Goal: Task Accomplishment & Management: Manage account settings

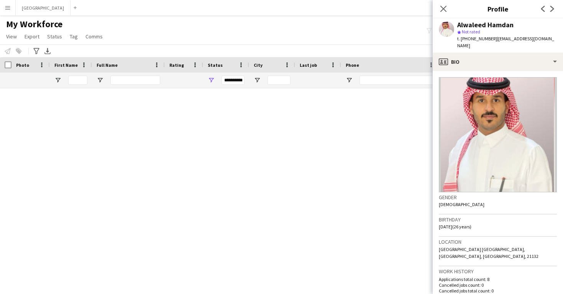
scroll to position [5042, 0]
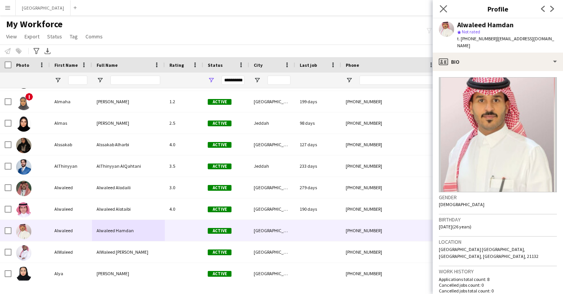
click at [442, 5] on app-icon "Close pop-in" at bounding box center [443, 8] width 11 height 11
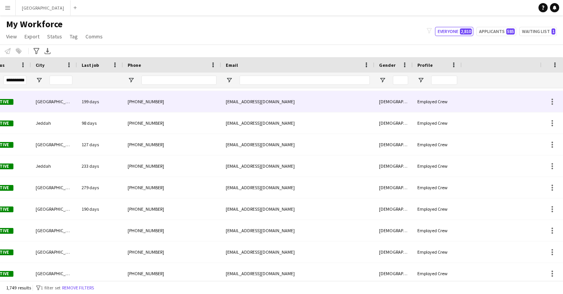
scroll to position [0, 0]
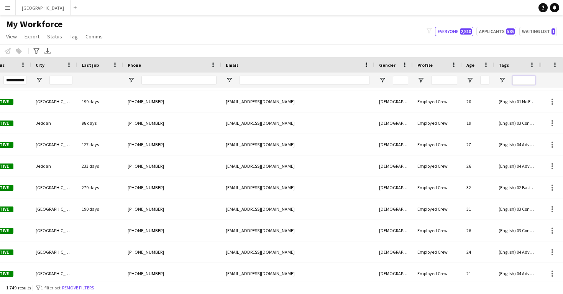
click at [520, 82] on input "Tags Filter Input" at bounding box center [524, 80] width 23 height 9
click at [504, 82] on span "Open Filter Menu" at bounding box center [502, 80] width 7 height 7
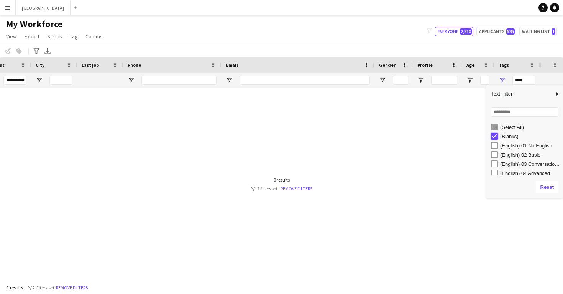
type input "**********"
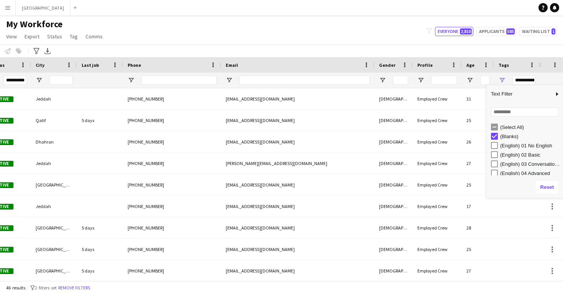
click at [377, 37] on div "My Workforce View Views Default view New view Update view Delete view Edit name…" at bounding box center [281, 31] width 563 height 26
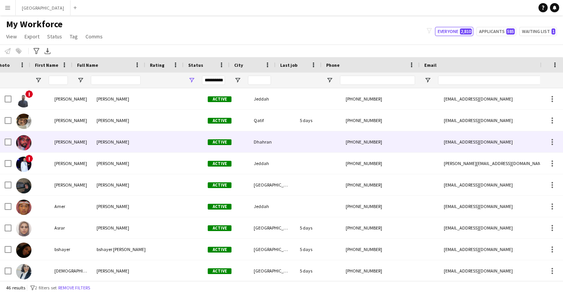
scroll to position [0, 4]
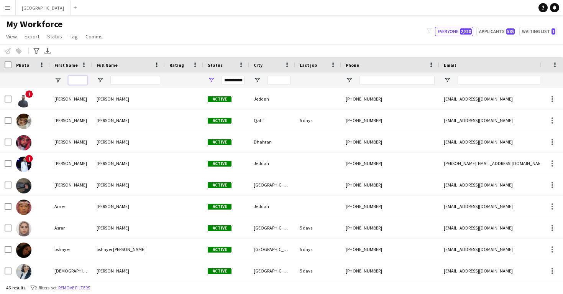
click at [82, 81] on input "First Name Filter Input" at bounding box center [77, 80] width 19 height 9
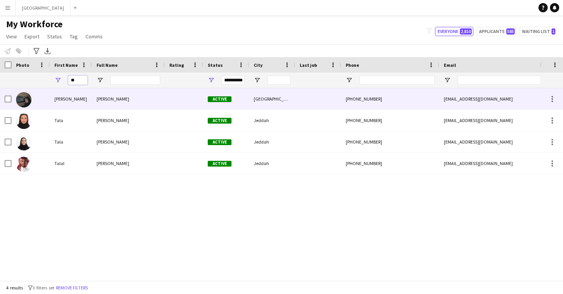
type input "**"
click at [89, 102] on div "[PERSON_NAME]" at bounding box center [71, 98] width 42 height 21
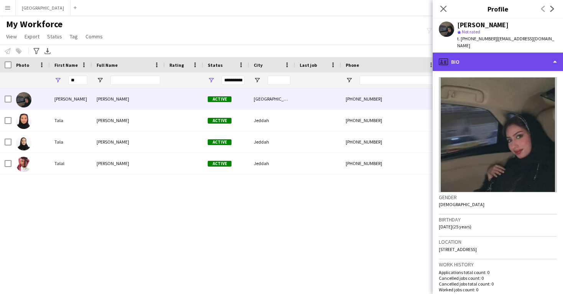
click at [481, 56] on div "profile Bio" at bounding box center [498, 62] width 130 height 18
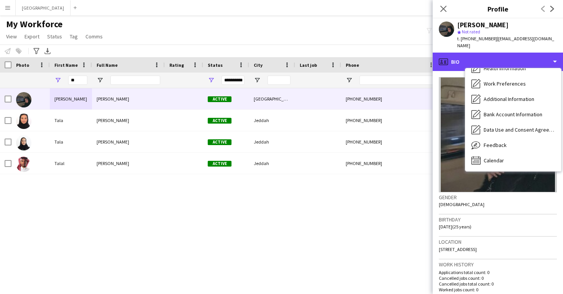
scroll to position [87, 0]
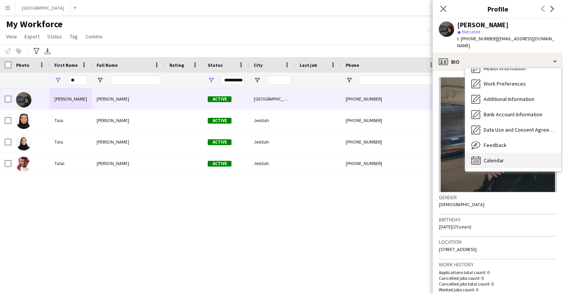
click at [520, 153] on div "Calendar Calendar" at bounding box center [513, 160] width 96 height 15
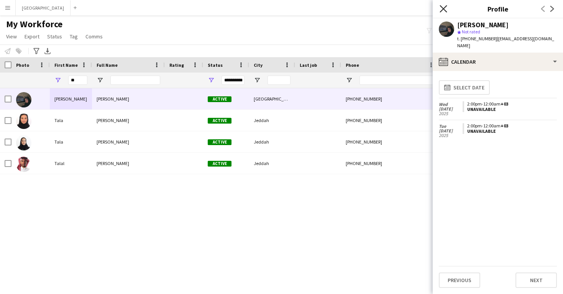
click at [444, 11] on icon "Close pop-in" at bounding box center [443, 8] width 7 height 7
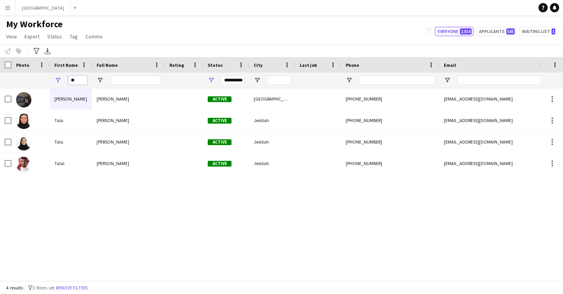
click at [77, 81] on input "**" at bounding box center [77, 80] width 19 height 9
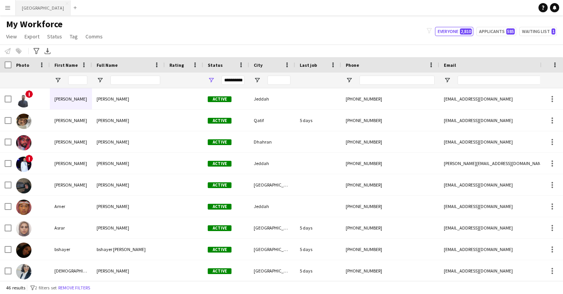
click at [31, 7] on button "Riyadh Close" at bounding box center [43, 7] width 55 height 15
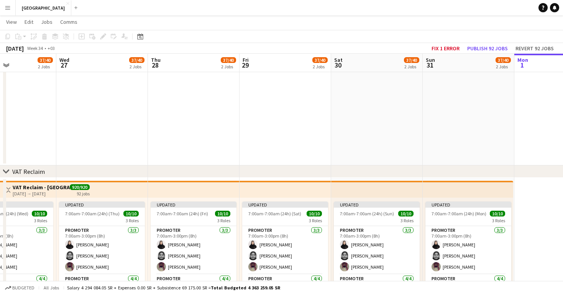
scroll to position [0, 228]
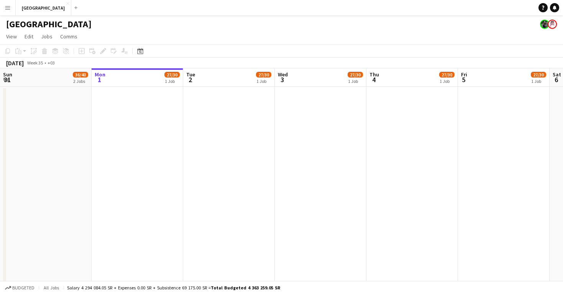
click at [10, 12] on button "Menu" at bounding box center [7, 7] width 15 height 15
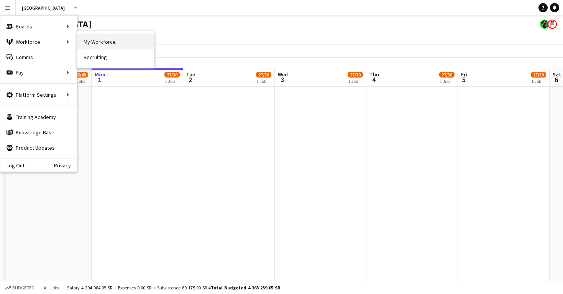
click at [91, 47] on link "My Workforce" at bounding box center [115, 41] width 77 height 15
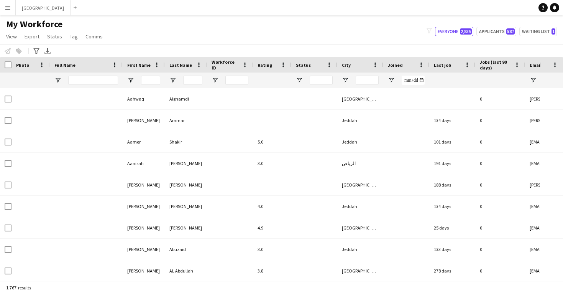
type input "**********"
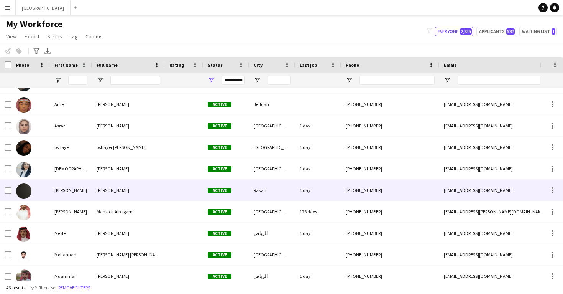
click at [99, 192] on span "[PERSON_NAME]" at bounding box center [113, 190] width 33 height 6
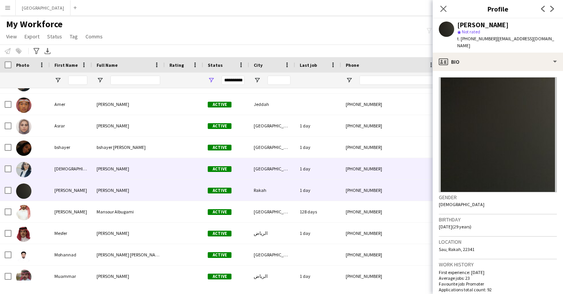
click at [99, 172] on div "[PERSON_NAME]" at bounding box center [128, 168] width 73 height 21
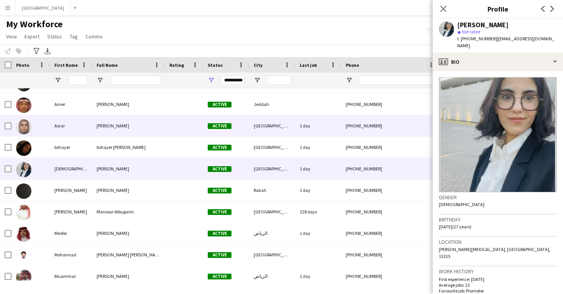
click at [173, 122] on div at bounding box center [184, 125] width 38 height 21
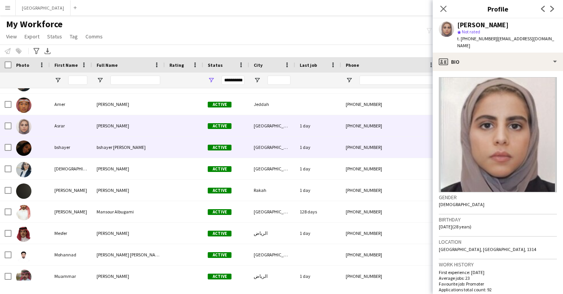
click at [297, 148] on div "1 day" at bounding box center [318, 146] width 46 height 21
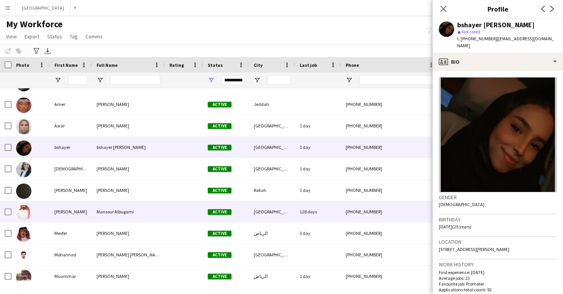
click at [321, 207] on div "128 days" at bounding box center [318, 211] width 46 height 21
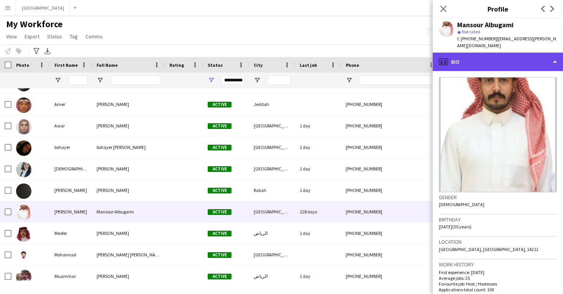
click at [476, 56] on div "profile Bio" at bounding box center [498, 62] width 130 height 18
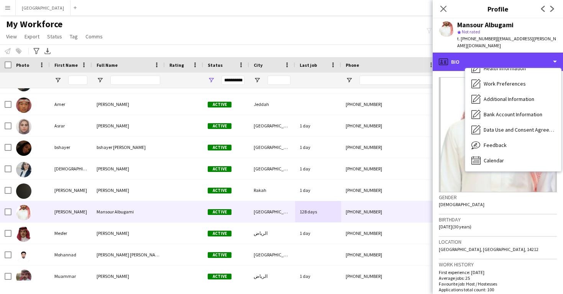
scroll to position [87, 0]
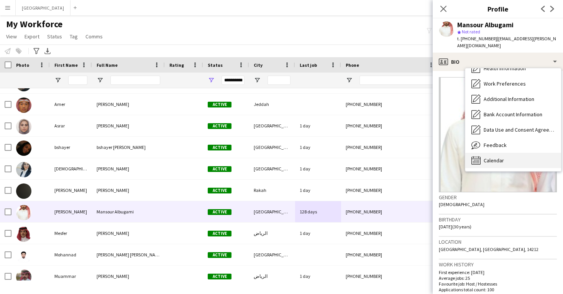
click at [501, 157] on span "Calendar" at bounding box center [494, 160] width 20 height 7
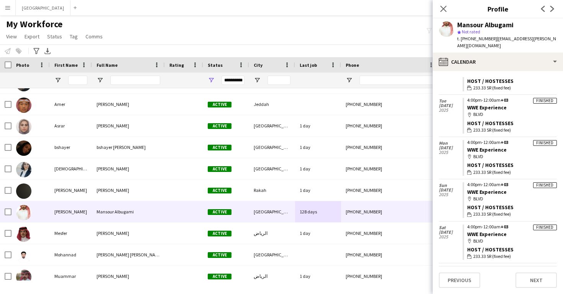
scroll to position [762, 0]
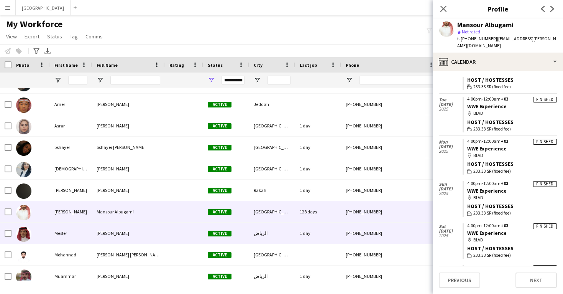
click at [354, 243] on div "Mesfer ALaklabi Mesfer Active الرياض 1 day mesfer10nh@gmail.com +966501992279 M…" at bounding box center [379, 232] width 758 height 21
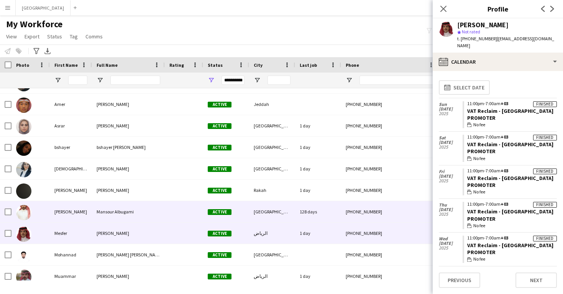
click at [352, 221] on div "+966545061911" at bounding box center [390, 211] width 98 height 21
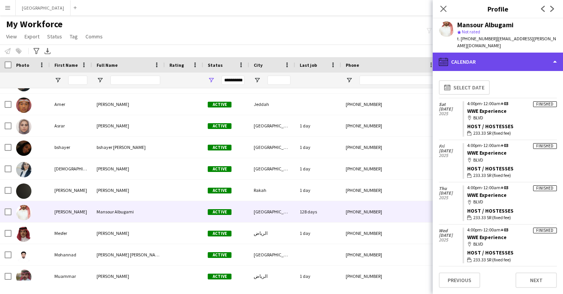
click at [485, 55] on div "calendar-full Calendar" at bounding box center [498, 62] width 130 height 18
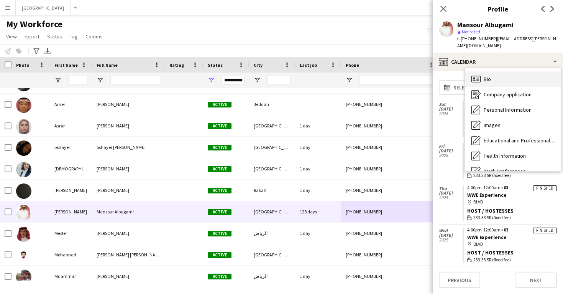
click at [491, 71] on div "Bio Bio" at bounding box center [513, 78] width 96 height 15
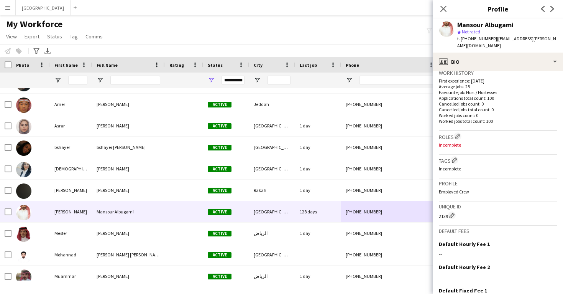
scroll to position [198, 0]
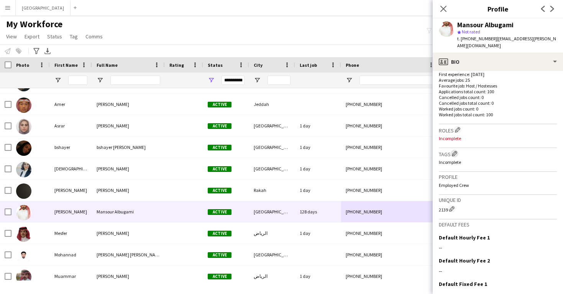
click at [455, 151] on app-icon "Edit crew company tags" at bounding box center [454, 153] width 5 height 5
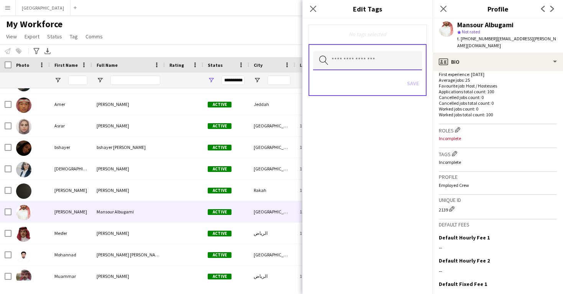
click at [367, 67] on input "text" at bounding box center [367, 60] width 109 height 19
click at [459, 127] on app-icon "Edit crew company roles" at bounding box center [457, 129] width 5 height 5
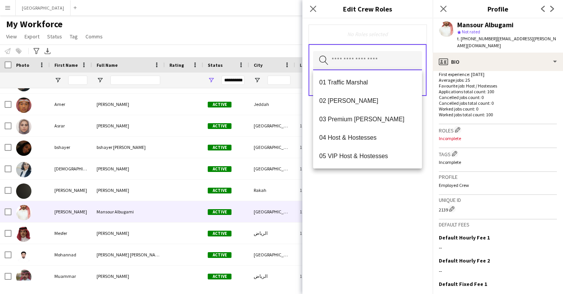
click at [389, 64] on input "text" at bounding box center [367, 60] width 109 height 19
click at [381, 102] on span "02 Usher" at bounding box center [367, 100] width 97 height 7
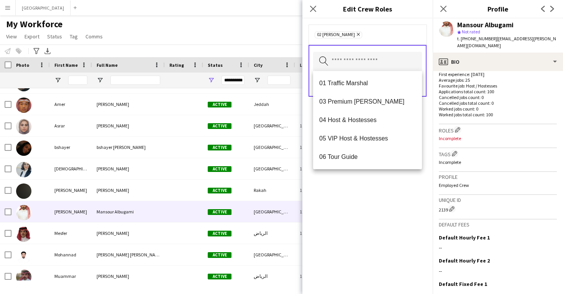
click at [412, 198] on div "02 Usher Remove Search by role type Save" at bounding box center [367, 155] width 130 height 275
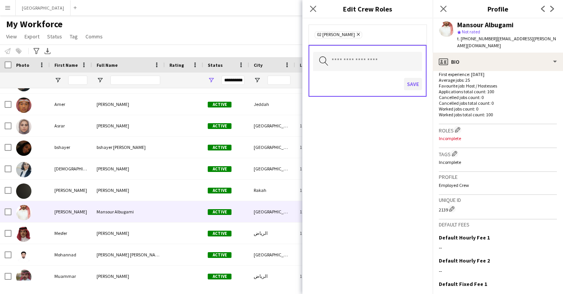
click at [412, 84] on button "Save" at bounding box center [413, 84] width 18 height 12
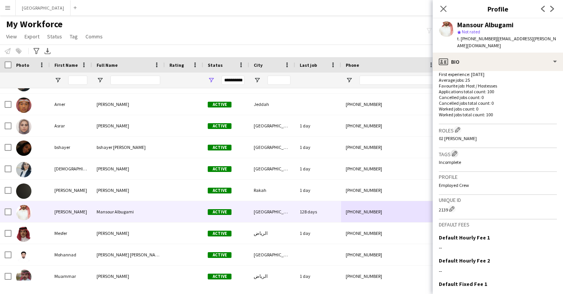
click at [454, 151] on app-icon "Edit crew company tags" at bounding box center [454, 153] width 5 height 5
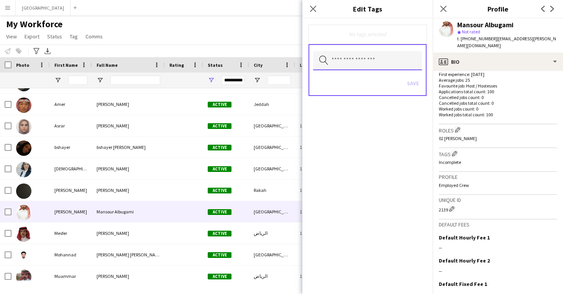
click at [368, 59] on input "text" at bounding box center [367, 60] width 109 height 19
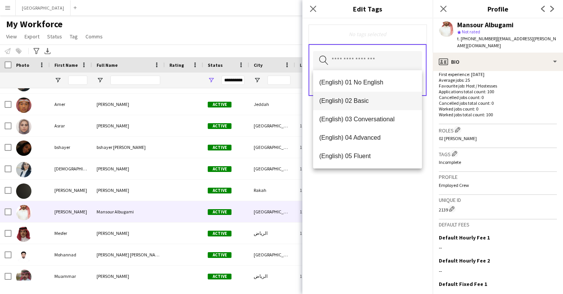
click at [357, 97] on span "(English) 02 Basic" at bounding box center [367, 100] width 97 height 7
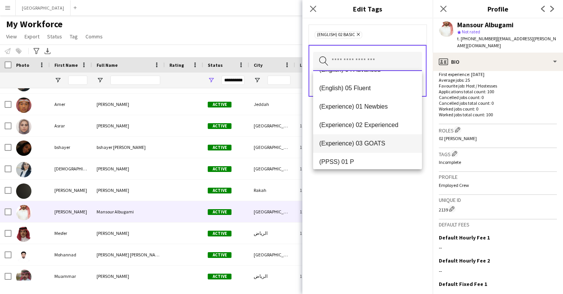
scroll to position [51, 0]
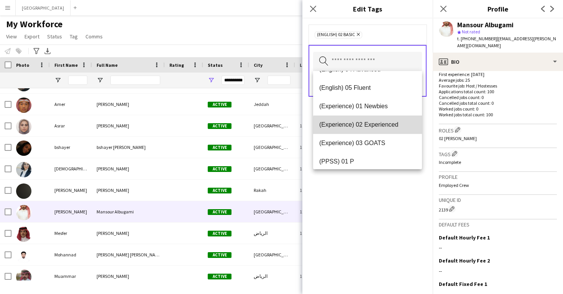
click at [369, 126] on span "(Experience) 02 Experienced" at bounding box center [367, 124] width 97 height 7
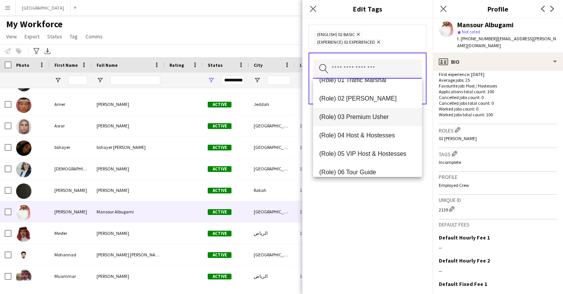
scroll to position [235, 0]
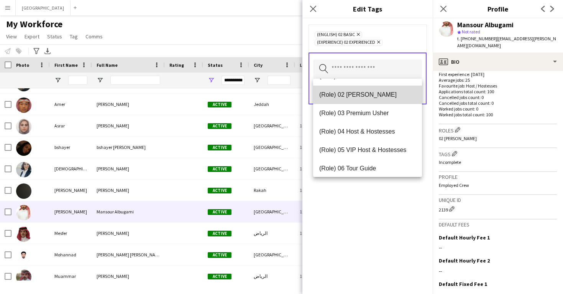
click at [369, 101] on mat-option "(Role) 02 Usher" at bounding box center [367, 94] width 109 height 18
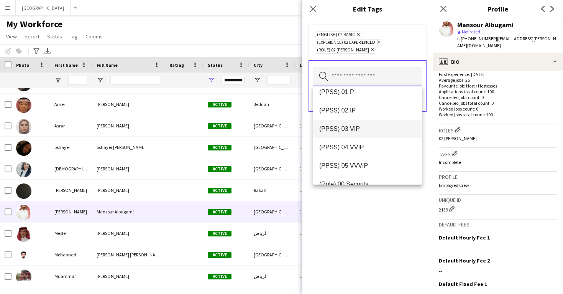
scroll to position [119, 0]
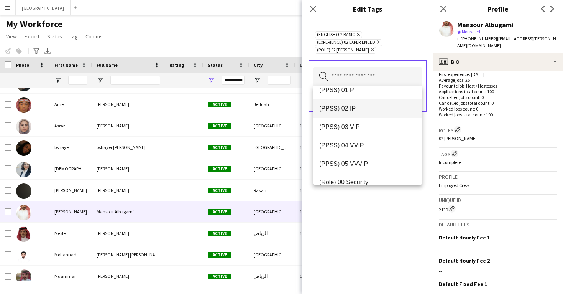
click at [369, 112] on span "(PPSS) 02 IP" at bounding box center [367, 108] width 97 height 7
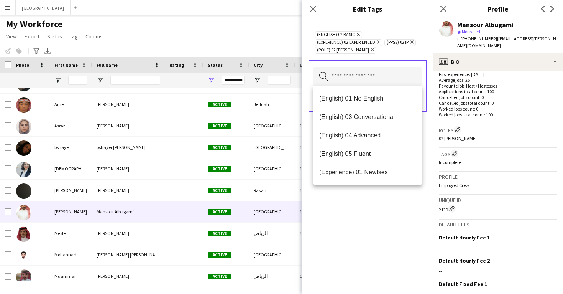
click at [398, 217] on div "(English) 02 Basic Remove (Experience) 02 Experienced Remove (PPSS) 02 IP Remov…" at bounding box center [367, 155] width 130 height 275
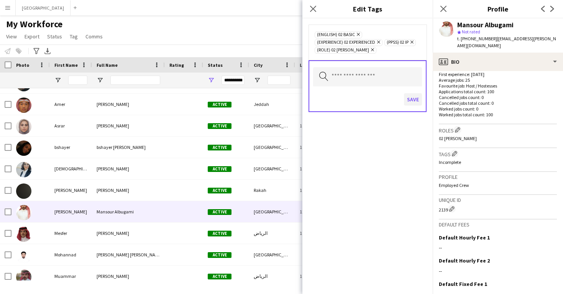
click at [414, 98] on button "Save" at bounding box center [413, 99] width 18 height 12
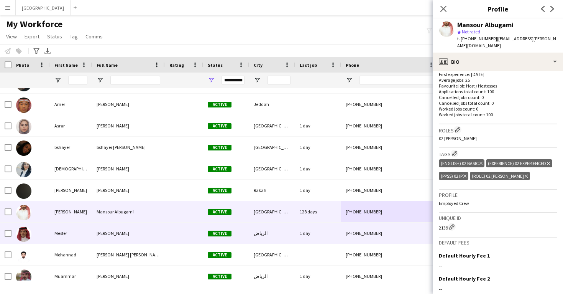
click at [317, 242] on div "1 day" at bounding box center [318, 232] width 46 height 21
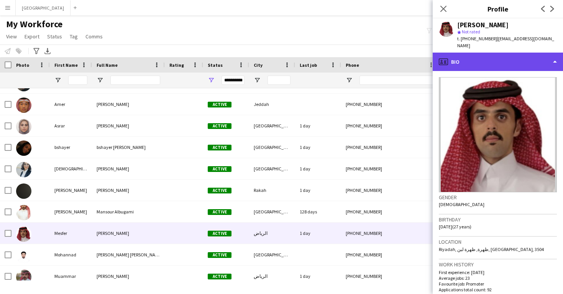
click at [479, 53] on div "profile Bio" at bounding box center [498, 62] width 130 height 18
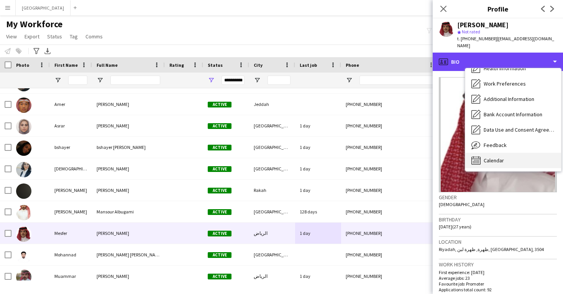
scroll to position [87, 0]
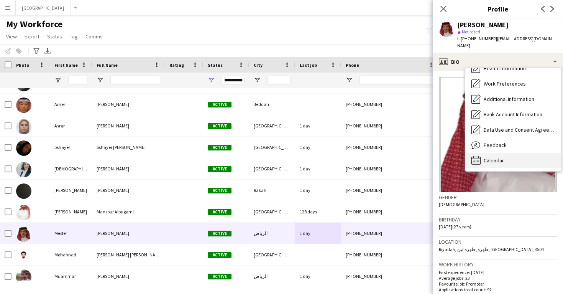
click at [492, 158] on div "Calendar Calendar" at bounding box center [513, 160] width 96 height 15
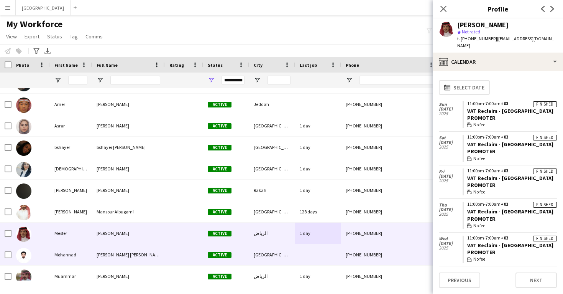
click at [364, 257] on div "+966501434400" at bounding box center [390, 254] width 98 height 21
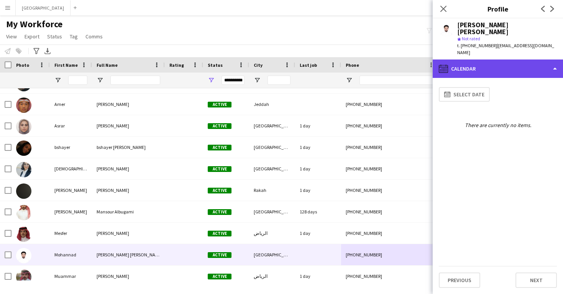
click at [483, 59] on div "calendar-full Calendar" at bounding box center [498, 68] width 130 height 18
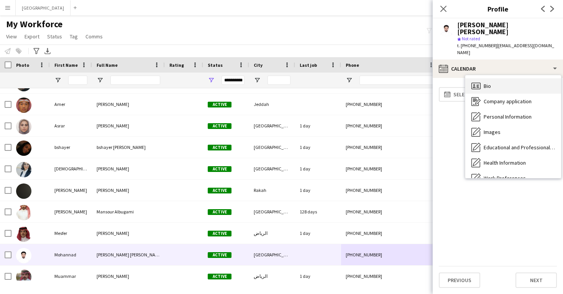
click at [490, 78] on div "Bio Bio" at bounding box center [513, 85] width 96 height 15
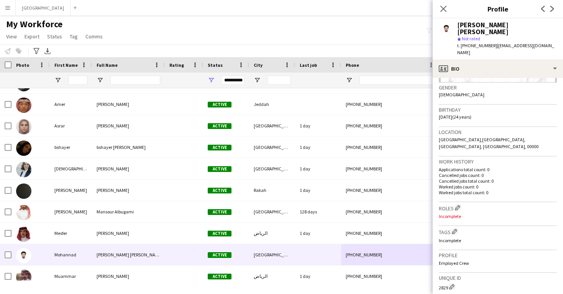
scroll to position [116, 0]
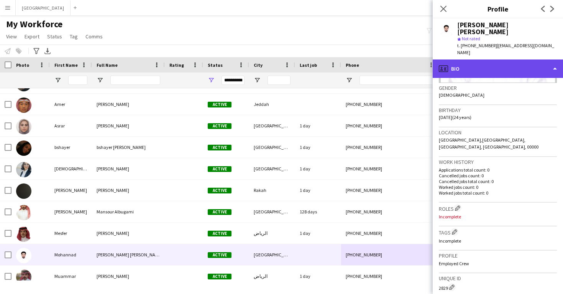
click at [498, 59] on div "profile Bio" at bounding box center [498, 68] width 130 height 18
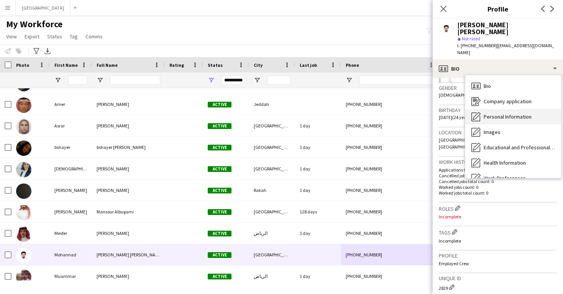
click at [501, 109] on div "Personal Information Personal Information" at bounding box center [513, 116] width 96 height 15
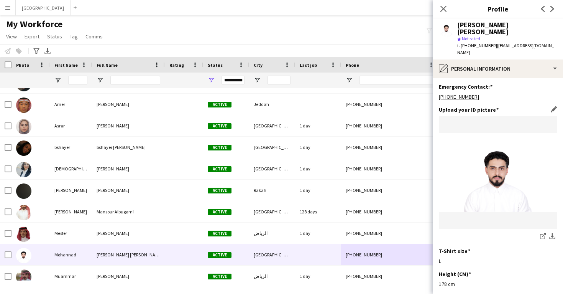
scroll to position [350, 0]
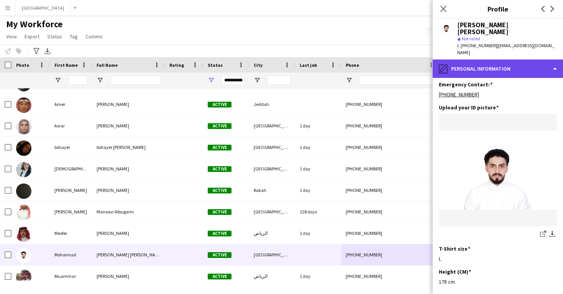
click at [501, 59] on div "pencil4 Personal Information" at bounding box center [498, 68] width 130 height 18
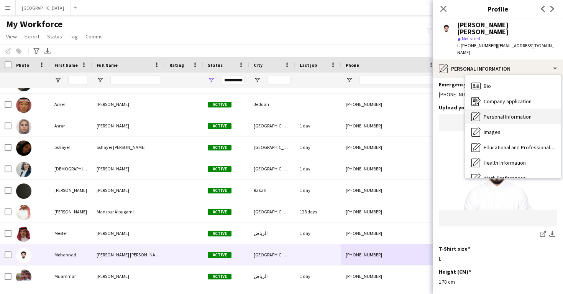
click at [503, 109] on div "Personal Information Personal Information" at bounding box center [513, 116] width 96 height 15
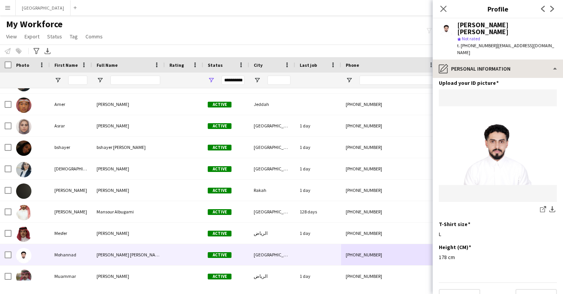
scroll to position [374, 0]
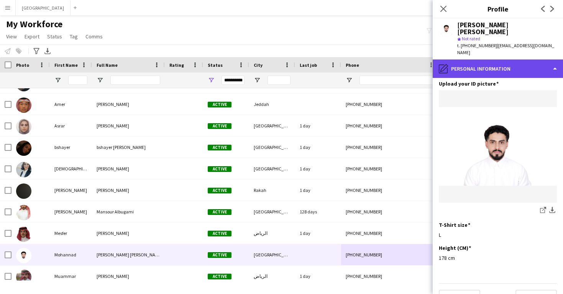
click at [503, 59] on div "pencil4 Personal Information" at bounding box center [498, 68] width 130 height 18
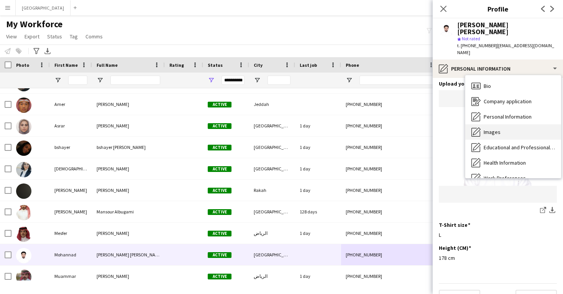
click at [505, 124] on div "Images Images" at bounding box center [513, 131] width 96 height 15
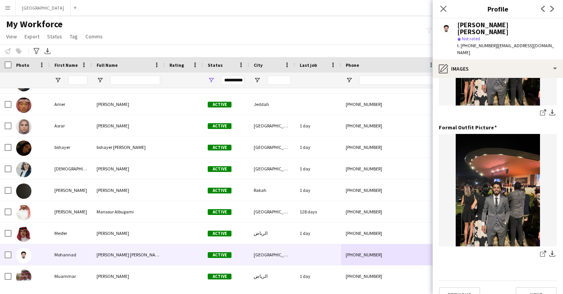
scroll to position [242, 0]
click at [30, 7] on button "Riyadh Close" at bounding box center [43, 7] width 55 height 15
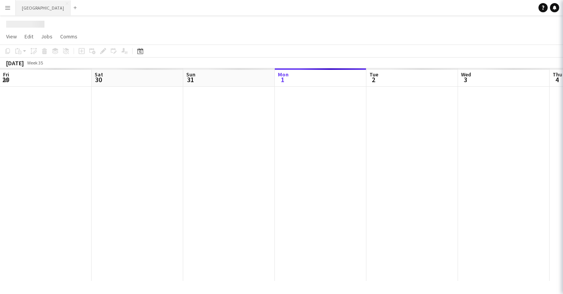
scroll to position [0, 183]
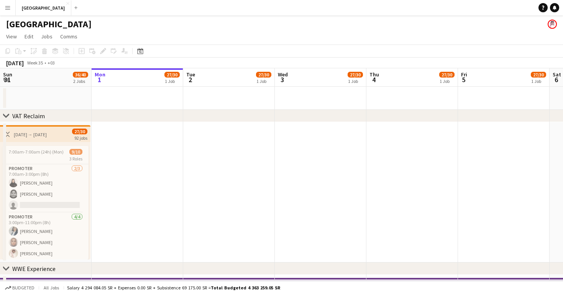
click at [5, 7] on app-icon "Menu" at bounding box center [8, 8] width 6 height 6
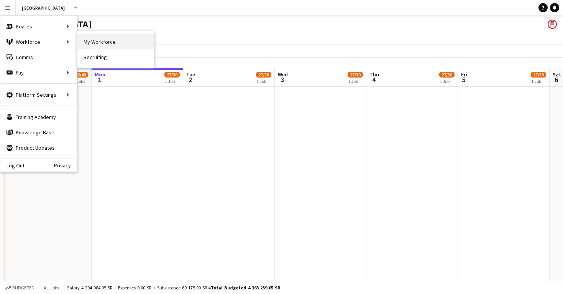
click at [85, 39] on link "My Workforce" at bounding box center [115, 41] width 77 height 15
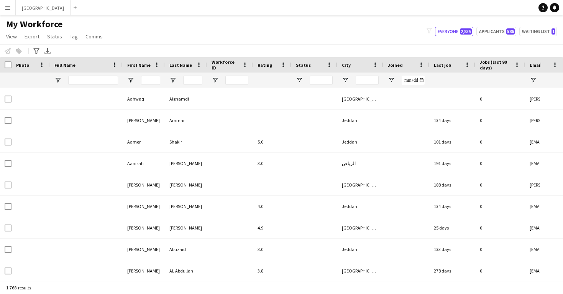
type input "**********"
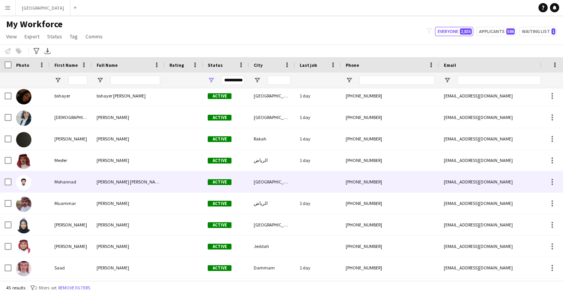
click at [176, 188] on div at bounding box center [184, 181] width 38 height 21
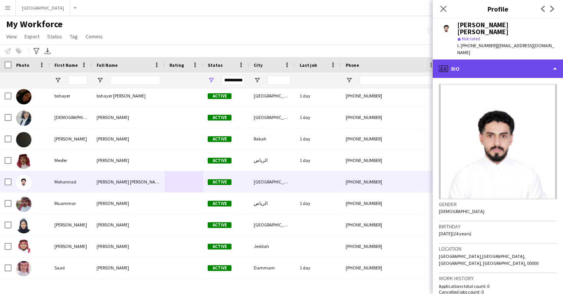
click at [488, 59] on div "profile Bio" at bounding box center [498, 68] width 130 height 18
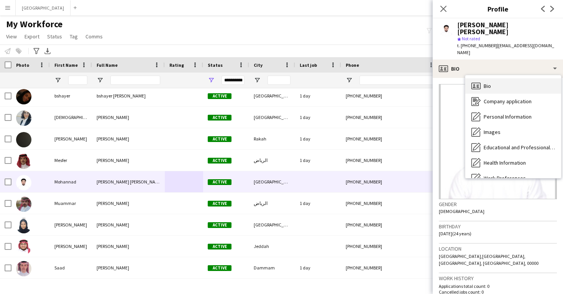
click at [495, 78] on div "Bio Bio" at bounding box center [513, 85] width 96 height 15
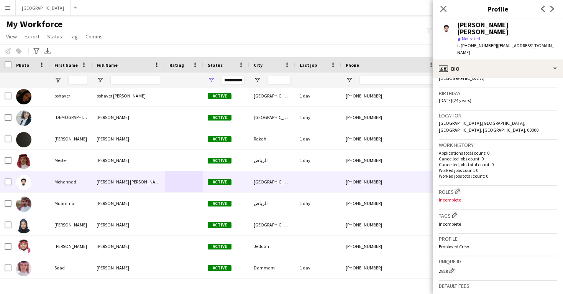
scroll to position [133, 0]
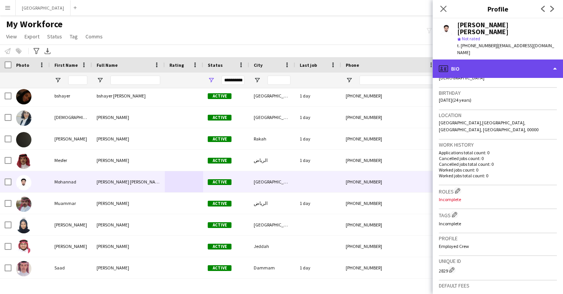
click at [462, 60] on div "profile Bio" at bounding box center [498, 68] width 130 height 18
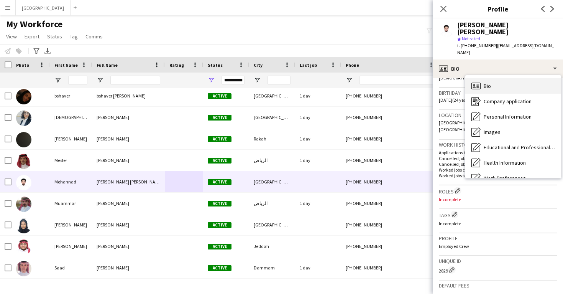
click at [474, 86] on icon at bounding box center [474, 87] width 3 height 2
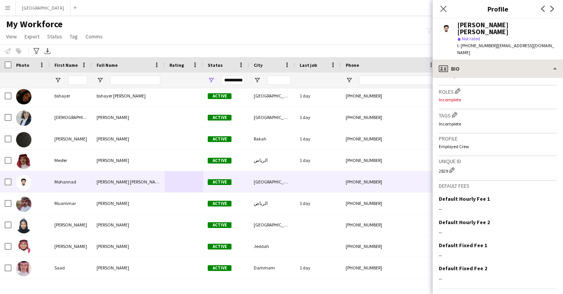
scroll to position [233, 0]
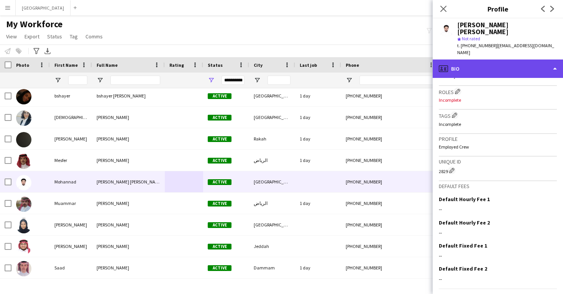
click at [478, 59] on div "profile Bio" at bounding box center [498, 68] width 130 height 18
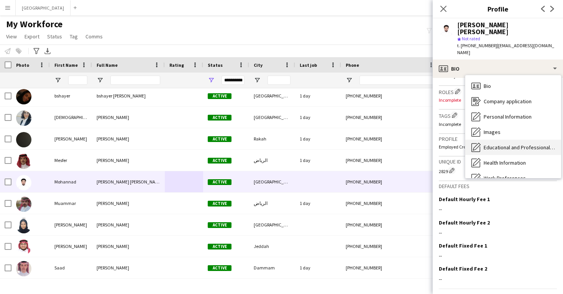
click at [495, 140] on div "Educational and Professional Background Educational and Professional Background" at bounding box center [513, 147] width 96 height 15
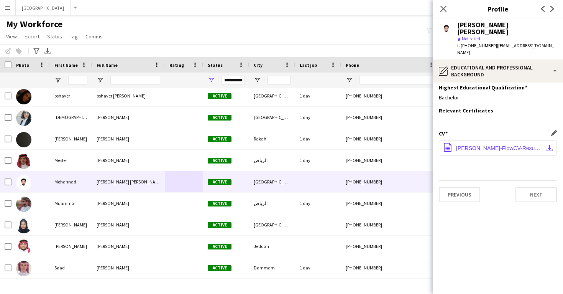
click at [488, 140] on button "office-file-sheet MOHANAD-MARWAN-FlowCV-Resume-20241222.pdf download-bottom" at bounding box center [498, 147] width 118 height 15
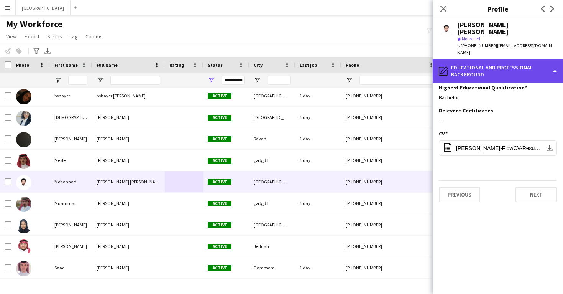
click at [485, 61] on div "pencil4 Educational and Professional Background" at bounding box center [498, 70] width 130 height 23
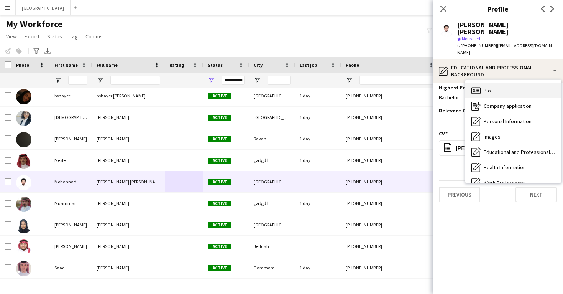
click at [494, 83] on div "Bio Bio" at bounding box center [513, 90] width 96 height 15
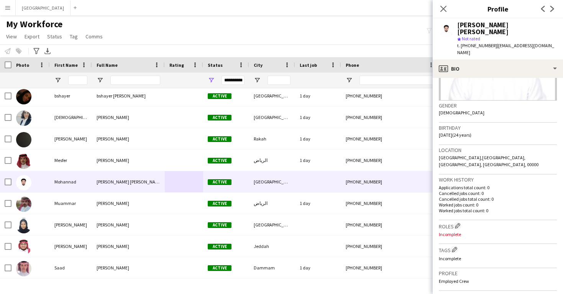
scroll to position [101, 0]
click at [458, 220] on app-icon "Edit crew company roles" at bounding box center [457, 222] width 5 height 5
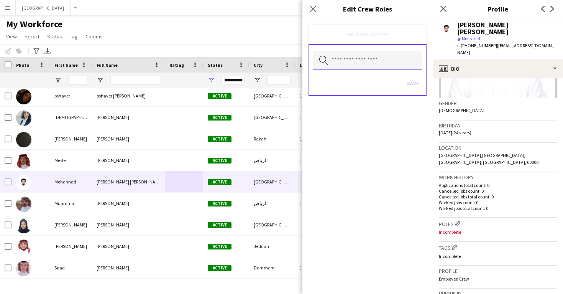
click at [369, 63] on input "text" at bounding box center [367, 60] width 109 height 19
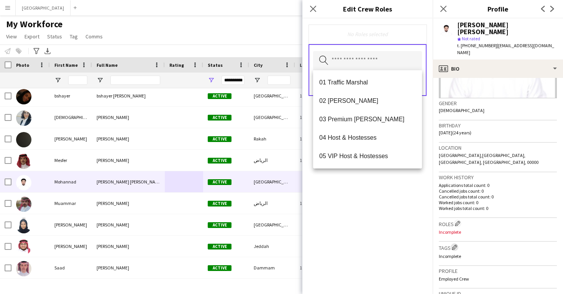
click at [457, 244] on app-icon "Edit crew company tags" at bounding box center [454, 246] width 5 height 5
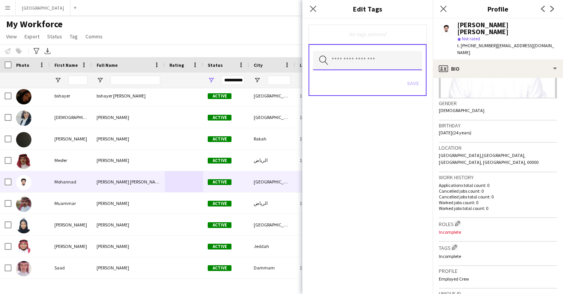
click at [370, 64] on input "text" at bounding box center [367, 60] width 109 height 19
click at [365, 54] on input "text" at bounding box center [367, 60] width 109 height 19
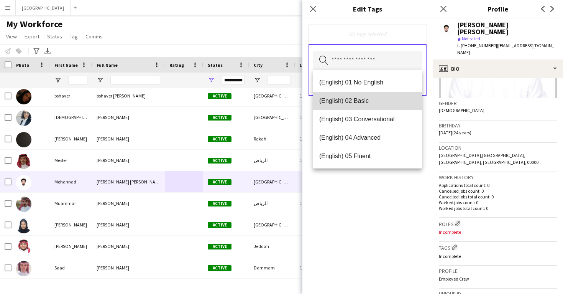
click at [367, 108] on mat-option "(English) 02 Basic" at bounding box center [367, 101] width 109 height 18
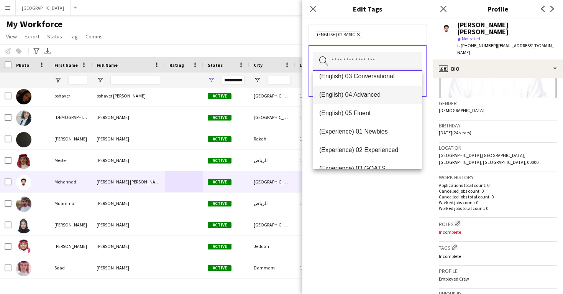
scroll to position [29, 0]
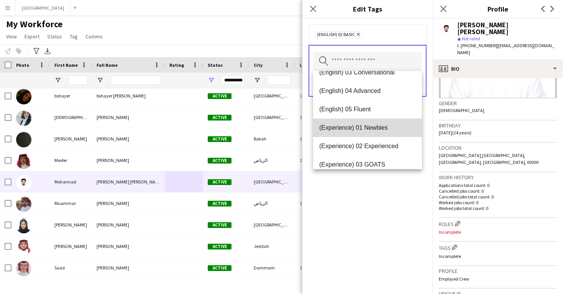
click at [368, 131] on span "(Experience) 01 Newbies" at bounding box center [367, 127] width 97 height 7
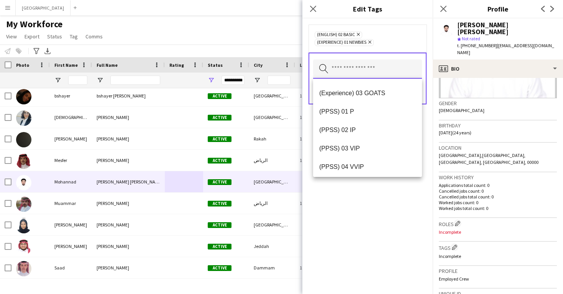
scroll to position [90, 0]
click at [366, 130] on span "(PPSS) 02 IP" at bounding box center [367, 128] width 97 height 7
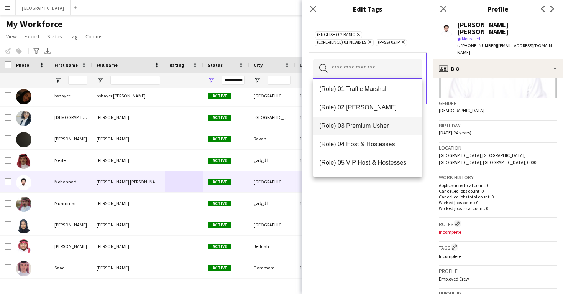
scroll to position [204, 0]
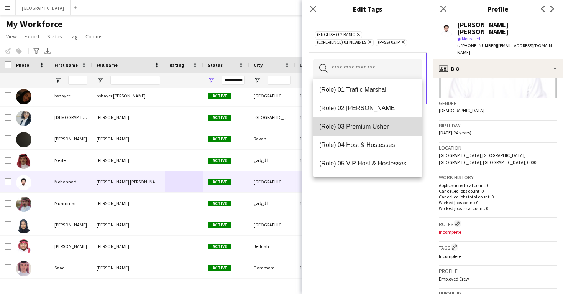
click at [366, 130] on span "(Role) 03 Premium Usher" at bounding box center [367, 126] width 97 height 7
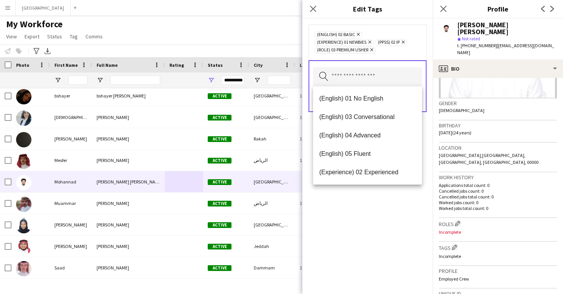
click at [373, 207] on div "(English) 02 Basic Remove (Experience) 01 Newbies Remove (PPSS) 02 IP Remove (R…" at bounding box center [367, 155] width 130 height 275
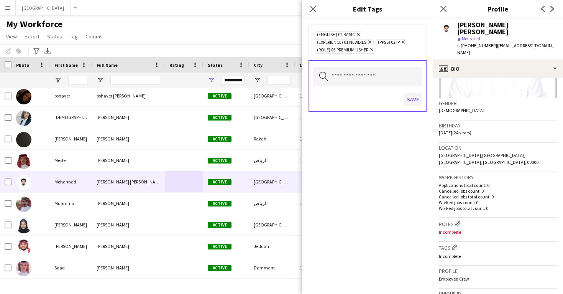
click at [413, 100] on button "Save" at bounding box center [413, 99] width 18 height 12
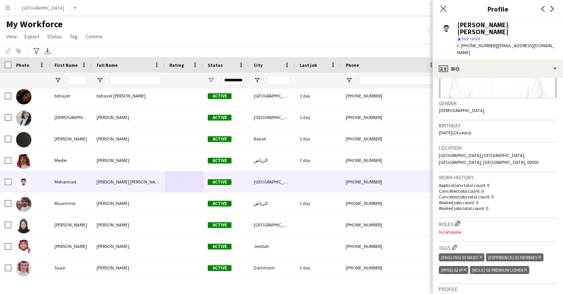
click at [455, 219] on button "Edit crew company roles" at bounding box center [458, 223] width 8 height 8
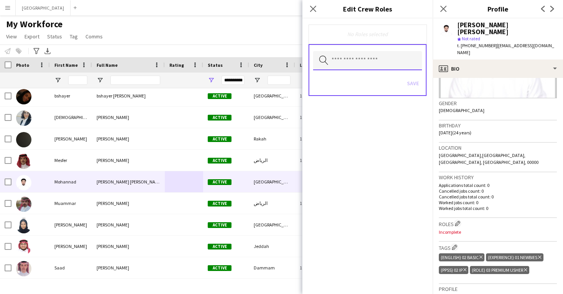
click at [370, 54] on input "text" at bounding box center [367, 60] width 109 height 19
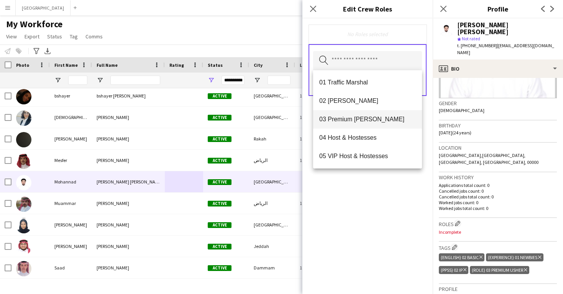
click at [381, 115] on span "03 Premium Usher" at bounding box center [367, 118] width 97 height 7
click at [393, 184] on div "03 Premium Usher Remove Search by role type Save" at bounding box center [367, 155] width 130 height 275
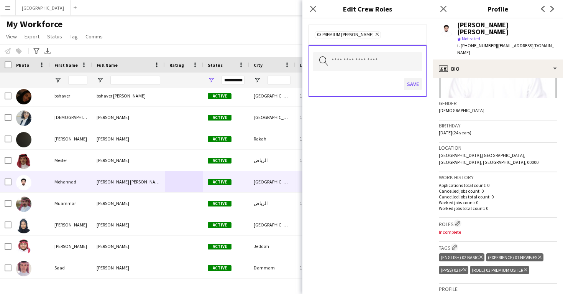
click at [408, 84] on button "Save" at bounding box center [413, 84] width 18 height 12
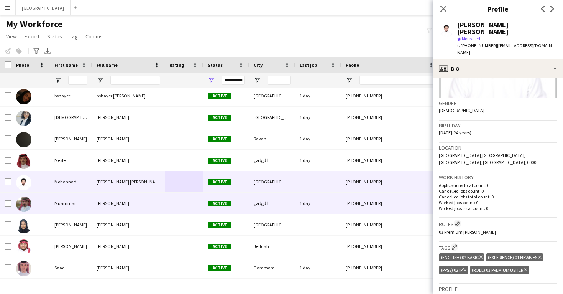
click at [317, 211] on div "1 day" at bounding box center [318, 202] width 46 height 21
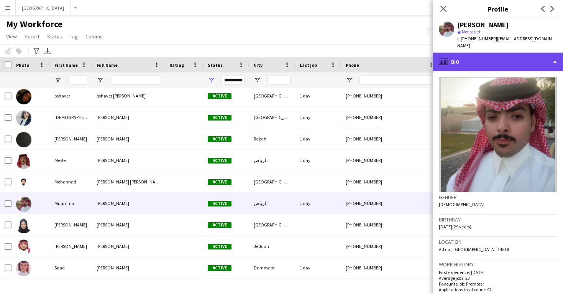
click at [497, 54] on div "profile Bio" at bounding box center [498, 62] width 130 height 18
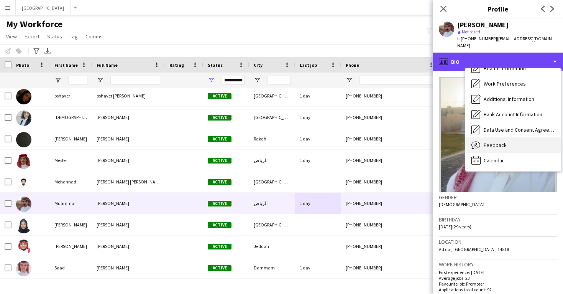
scroll to position [87, 0]
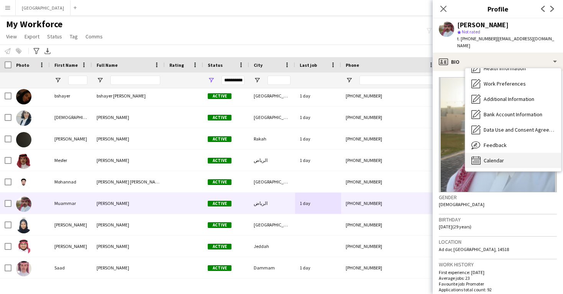
click at [509, 153] on div "Calendar Calendar" at bounding box center [513, 160] width 96 height 15
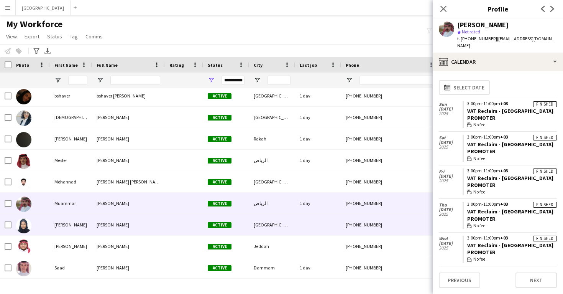
click at [399, 216] on div "+966550162531" at bounding box center [390, 224] width 98 height 21
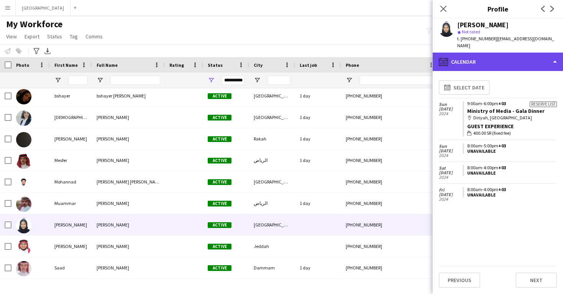
click at [491, 59] on div "calendar-full Calendar" at bounding box center [498, 62] width 130 height 18
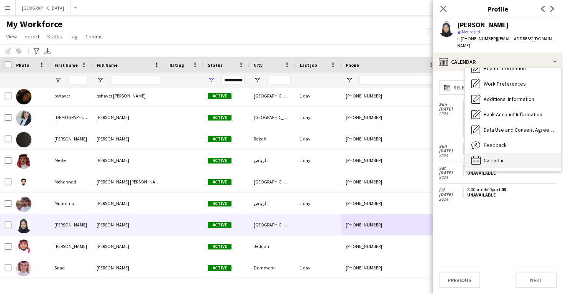
click at [499, 157] on span "Calendar" at bounding box center [494, 160] width 20 height 7
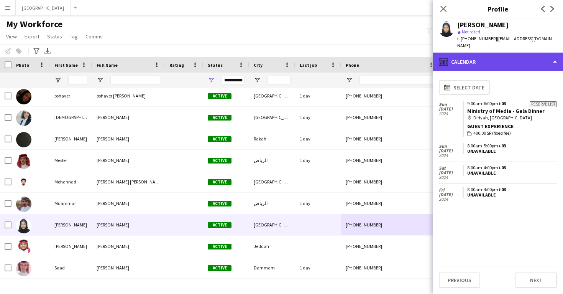
click at [496, 58] on div "calendar-full Calendar" at bounding box center [498, 62] width 130 height 18
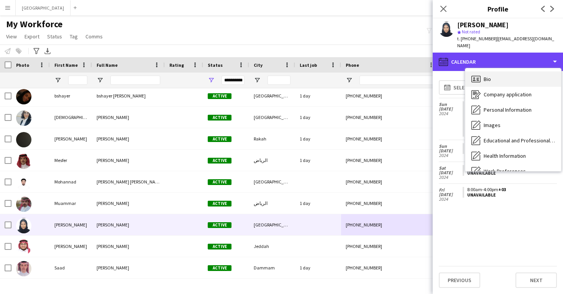
scroll to position [0, 0]
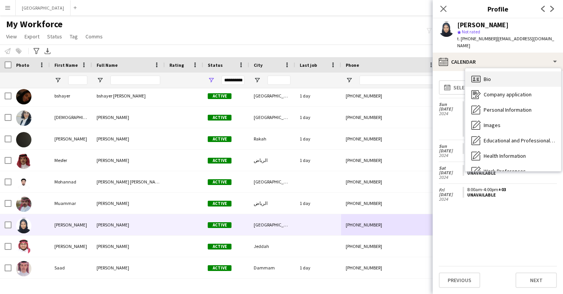
click at [498, 73] on div "Bio Bio" at bounding box center [513, 78] width 96 height 15
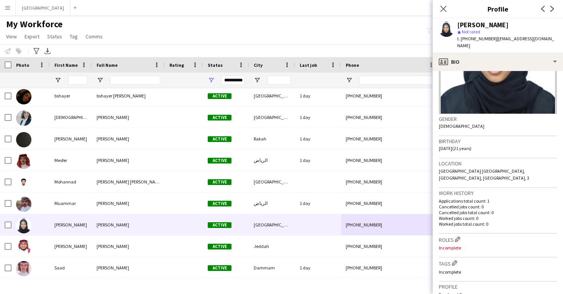
scroll to position [132, 0]
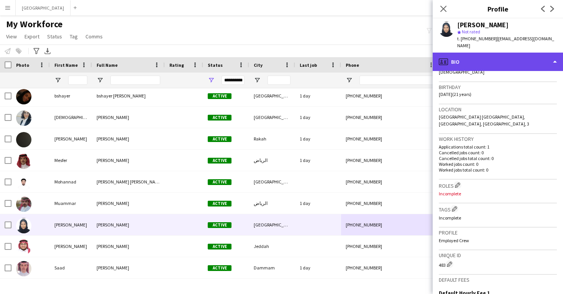
click at [496, 57] on div "profile Bio" at bounding box center [498, 62] width 130 height 18
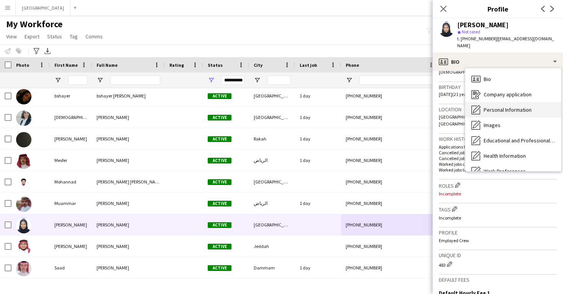
click at [501, 102] on div "Personal Information Personal Information" at bounding box center [513, 109] width 96 height 15
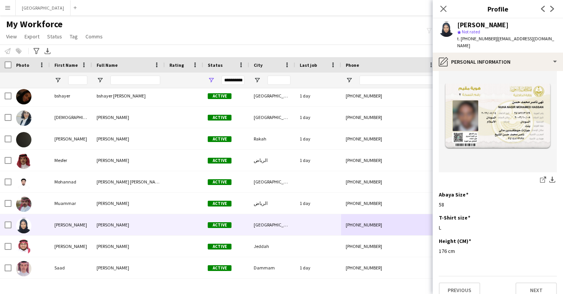
scroll to position [397, 0]
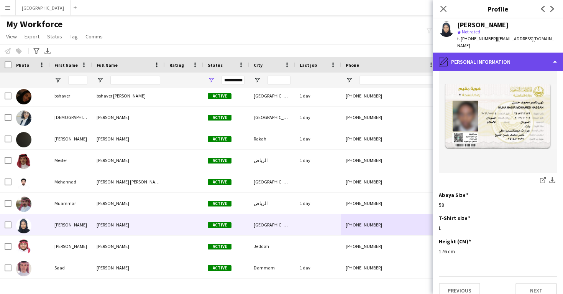
click at [496, 59] on div "pencil4 Personal Information" at bounding box center [498, 62] width 130 height 18
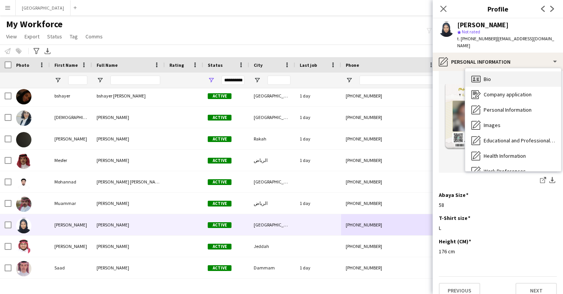
click at [499, 76] on div "Bio Bio" at bounding box center [513, 78] width 96 height 15
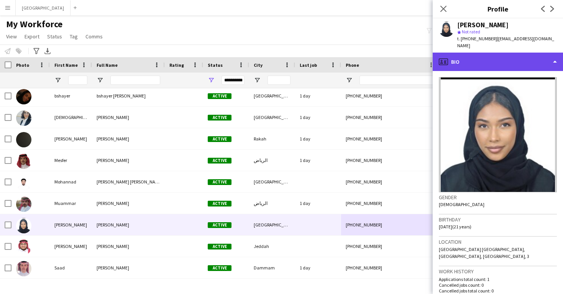
click at [496, 53] on div "profile Bio" at bounding box center [498, 62] width 130 height 18
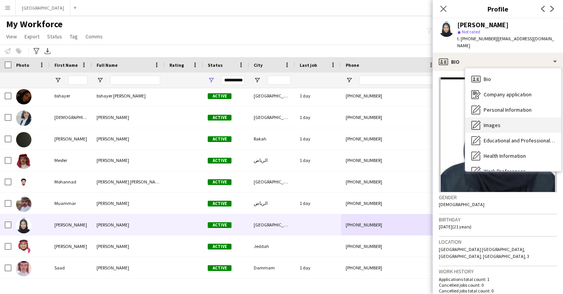
click at [503, 123] on div "Images Images" at bounding box center [513, 124] width 96 height 15
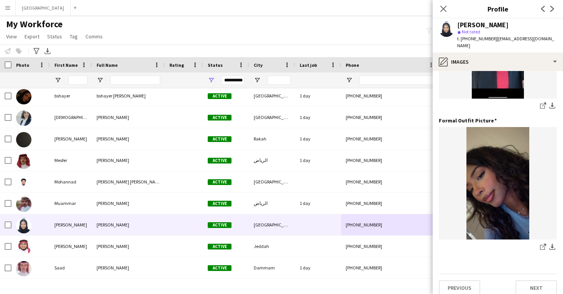
scroll to position [242, 0]
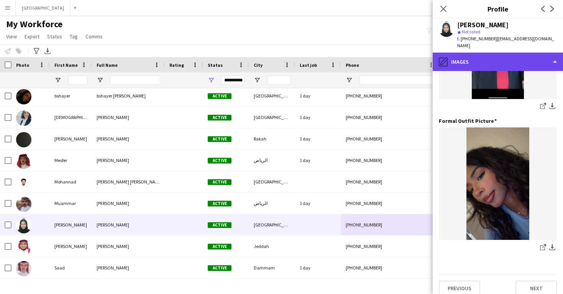
click at [501, 53] on div "pencil4 Images" at bounding box center [498, 62] width 130 height 18
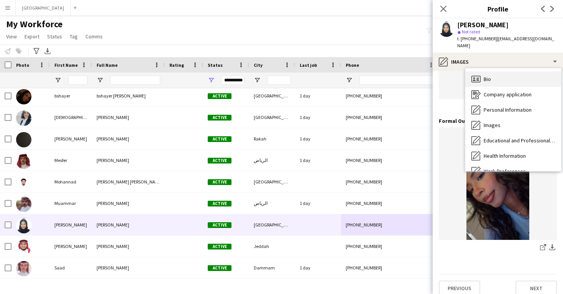
click at [502, 71] on div "Bio Bio" at bounding box center [513, 78] width 96 height 15
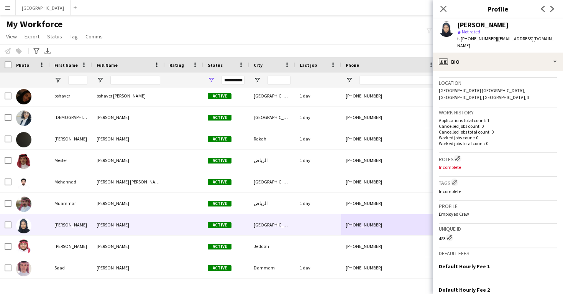
scroll to position [160, 0]
click at [458, 154] on app-icon "Edit crew company roles" at bounding box center [457, 156] width 5 height 5
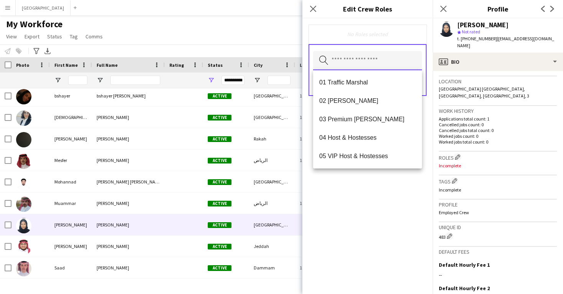
click at [382, 66] on input "text" at bounding box center [367, 60] width 109 height 19
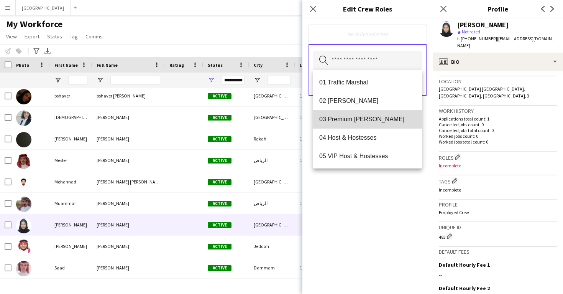
click at [382, 126] on mat-option "03 Premium Usher" at bounding box center [367, 119] width 109 height 18
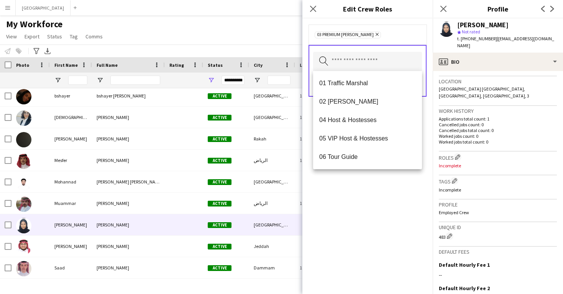
click at [383, 181] on div "03 Premium Usher Remove Search by role type Save" at bounding box center [367, 155] width 130 height 275
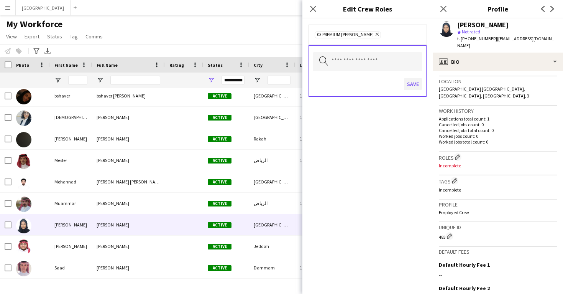
click at [409, 87] on button "Save" at bounding box center [413, 84] width 18 height 12
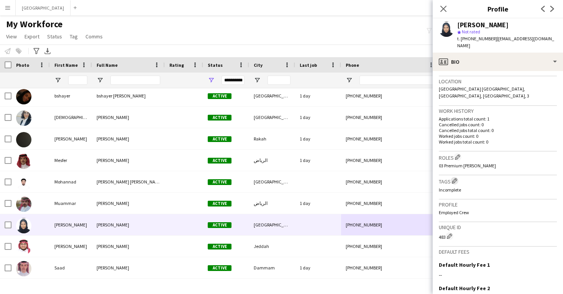
click at [453, 178] on app-icon "Edit crew company tags" at bounding box center [454, 180] width 5 height 5
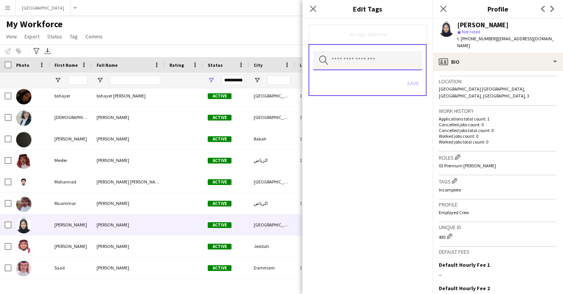
click at [380, 62] on input "text" at bounding box center [367, 60] width 109 height 19
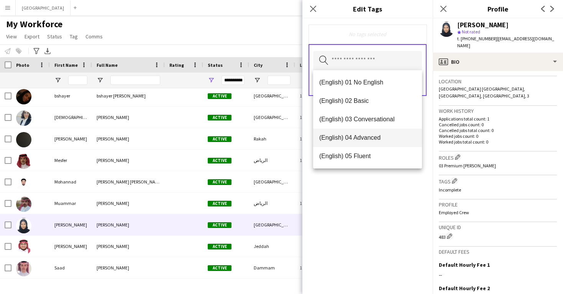
click at [380, 131] on mat-option "(English) 04 Advanced" at bounding box center [367, 137] width 109 height 18
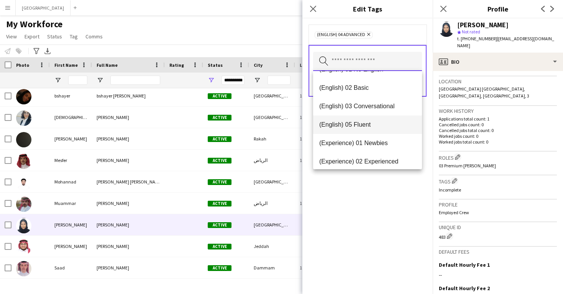
scroll to position [29, 0]
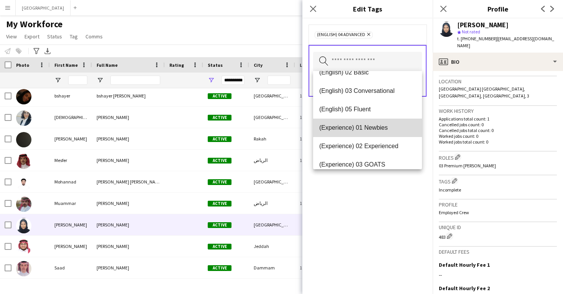
click at [381, 131] on span "(Experience) 01 Newbies" at bounding box center [367, 127] width 97 height 7
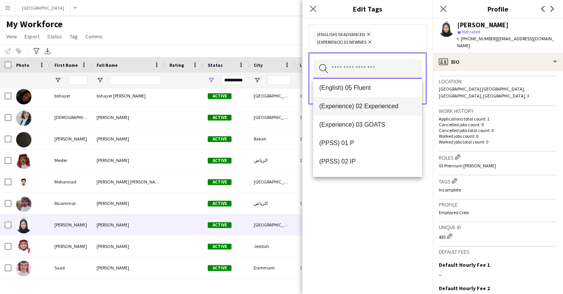
scroll to position [81, 0]
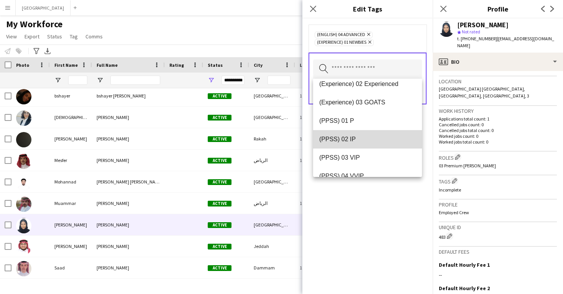
click at [378, 143] on span "(PPSS) 02 IP" at bounding box center [367, 138] width 97 height 7
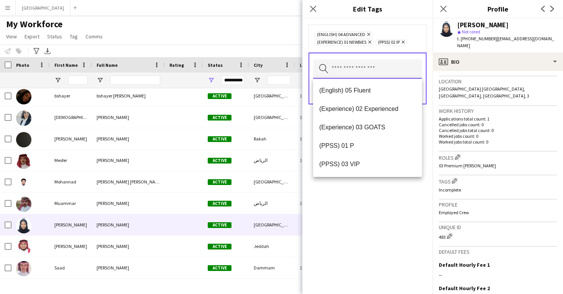
scroll to position [54, 0]
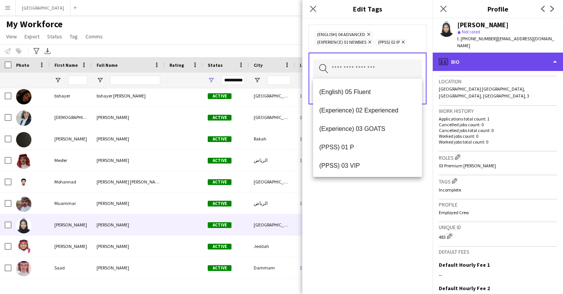
click at [487, 58] on div "profile Bio" at bounding box center [498, 62] width 130 height 18
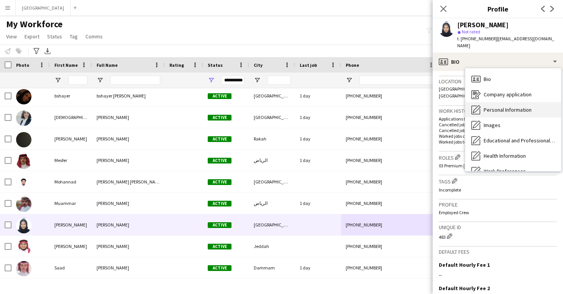
click at [494, 107] on div "Personal Information Personal Information" at bounding box center [513, 109] width 96 height 15
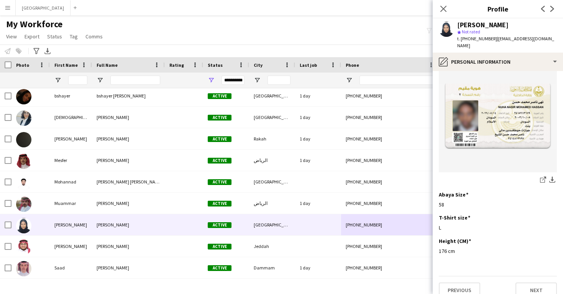
scroll to position [397, 0]
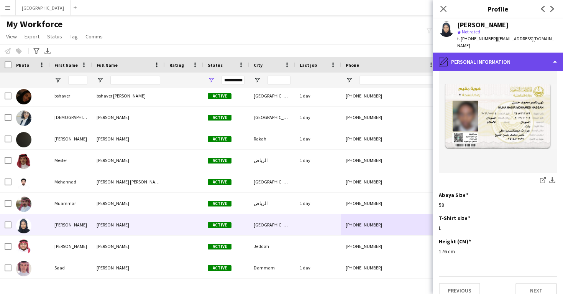
click at [473, 61] on div "pencil4 Personal Information" at bounding box center [498, 62] width 130 height 18
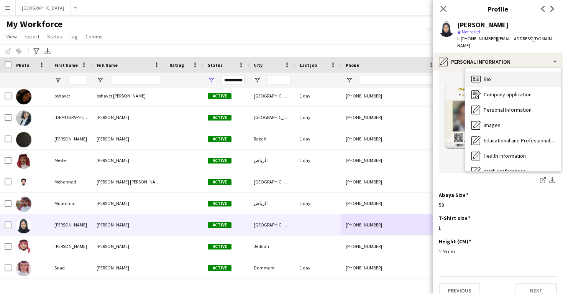
click at [478, 77] on div "Bio Bio" at bounding box center [513, 78] width 96 height 15
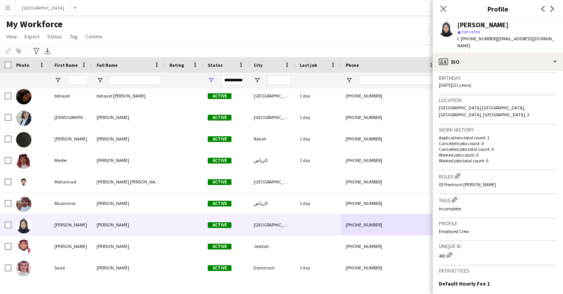
scroll to position [145, 0]
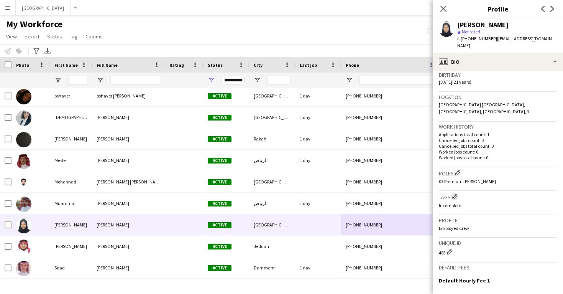
click at [457, 194] on app-icon "Edit crew company tags" at bounding box center [454, 196] width 5 height 5
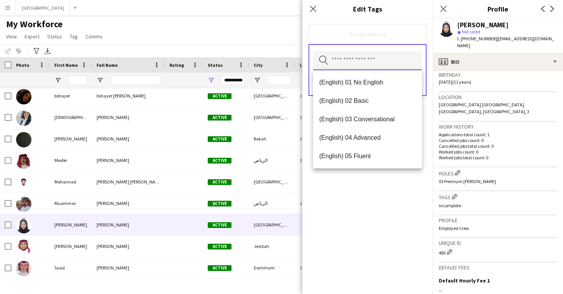
click at [345, 70] on input "text" at bounding box center [367, 60] width 109 height 19
click at [360, 141] on span "(English) 04 Advanced" at bounding box center [367, 137] width 97 height 7
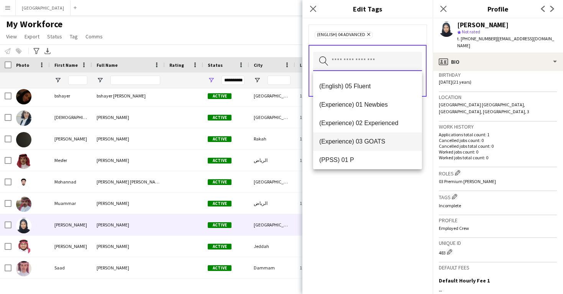
scroll to position [53, 0]
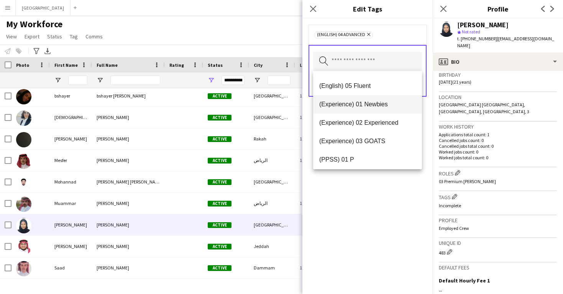
click at [360, 110] on mat-option "(Experience) 01 Newbies" at bounding box center [367, 104] width 109 height 18
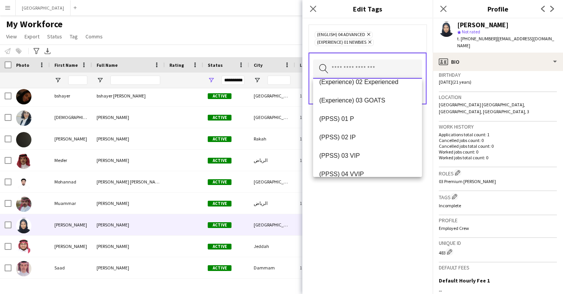
scroll to position [83, 0]
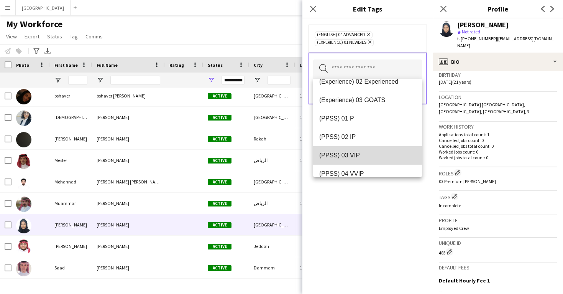
click at [360, 152] on span "(PPSS) 03 VIP" at bounding box center [367, 154] width 97 height 7
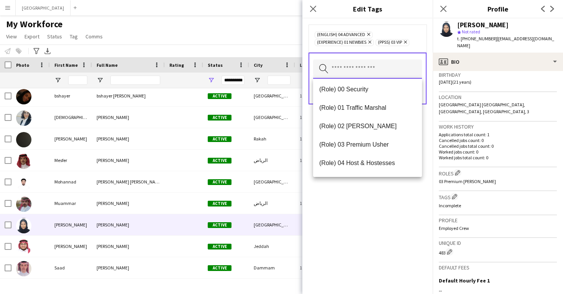
scroll to position [190, 0]
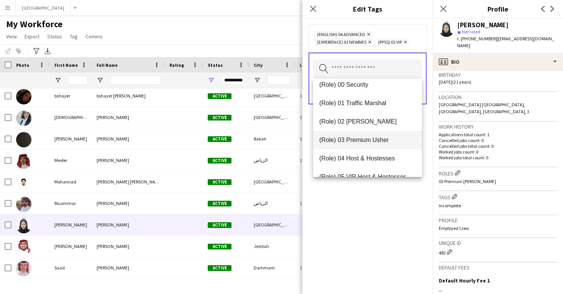
click at [361, 143] on span "(Role) 03 Premium Usher" at bounding box center [367, 139] width 97 height 7
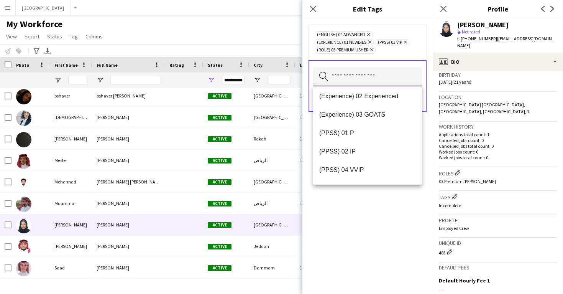
scroll to position [80, 0]
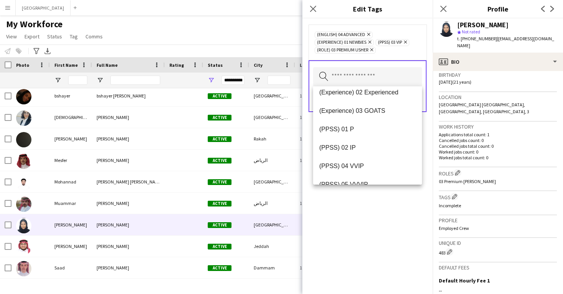
click at [363, 212] on div "(English) 04 Advanced Remove (Experience) 01 Newbies Remove (PPSS) 03 VIP Remov…" at bounding box center [367, 155] width 130 height 275
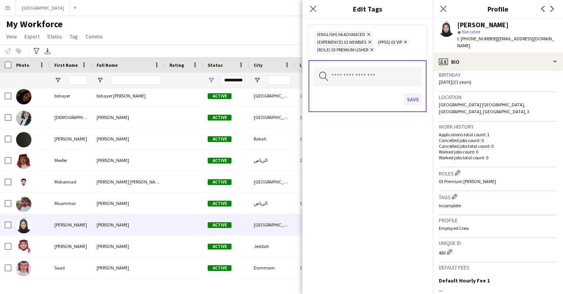
click at [409, 100] on button "Save" at bounding box center [413, 99] width 18 height 12
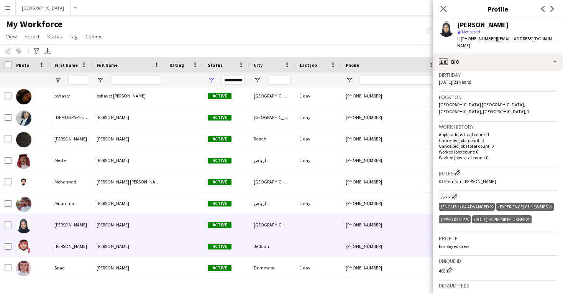
click at [352, 237] on div "+966570082279" at bounding box center [390, 245] width 98 height 21
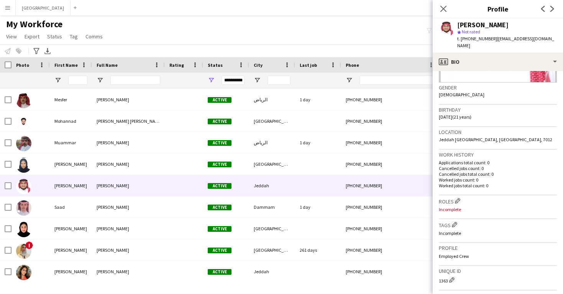
scroll to position [110, 0]
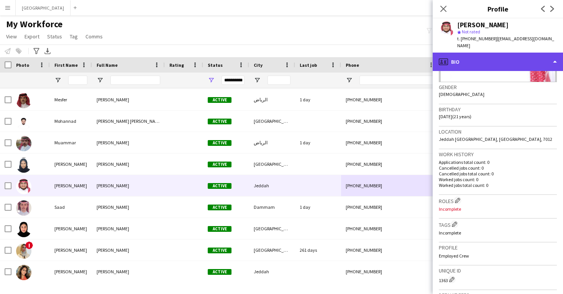
click at [470, 53] on div "profile Bio" at bounding box center [498, 62] width 130 height 18
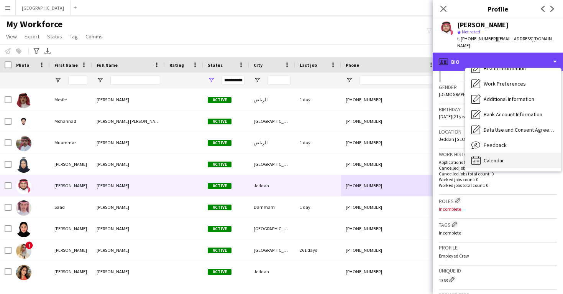
scroll to position [87, 0]
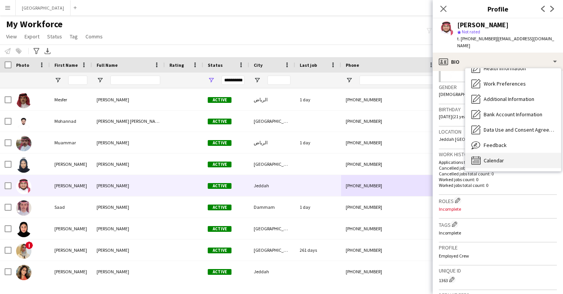
click at [494, 157] on span "Calendar" at bounding box center [494, 160] width 20 height 7
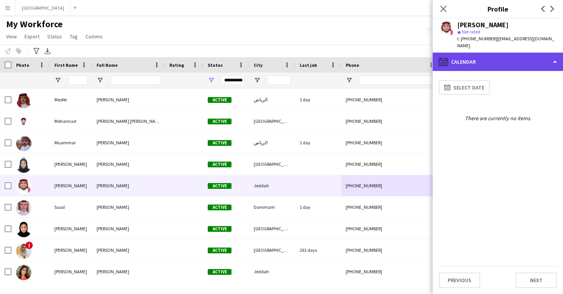
click at [484, 54] on div "calendar-full Calendar" at bounding box center [498, 62] width 130 height 18
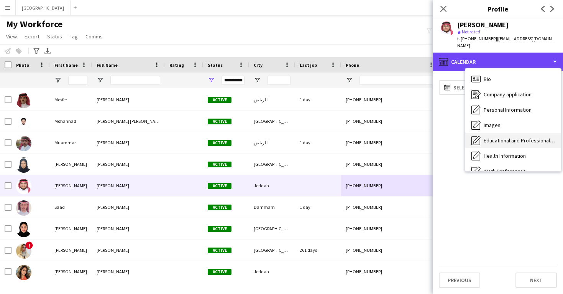
scroll to position [0, 0]
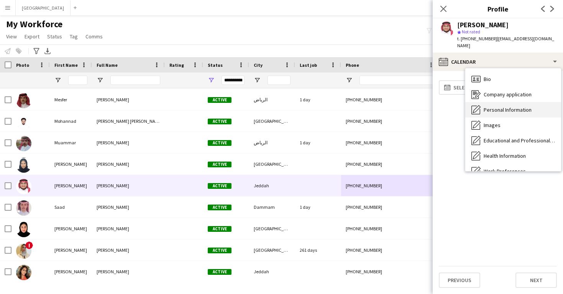
click at [500, 106] on span "Personal Information" at bounding box center [508, 109] width 48 height 7
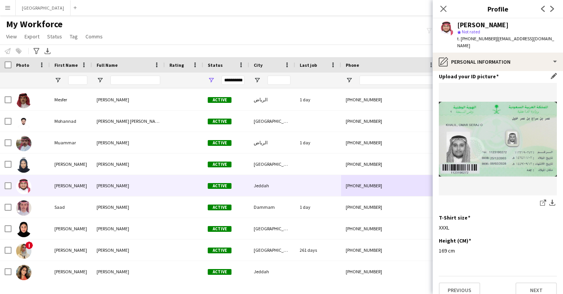
scroll to position [374, 0]
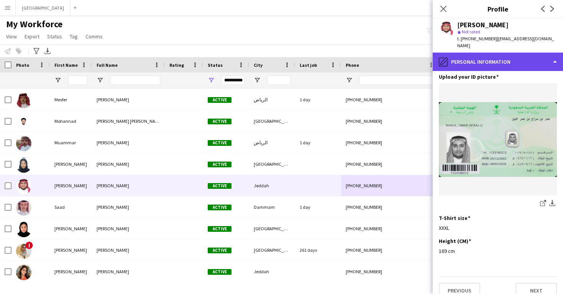
click at [497, 53] on div "pencil4 Personal Information" at bounding box center [498, 62] width 130 height 18
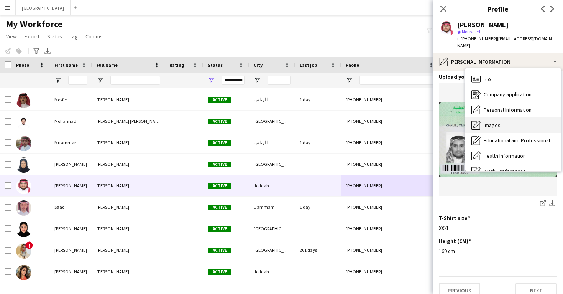
click at [501, 117] on div "Images Images" at bounding box center [513, 124] width 96 height 15
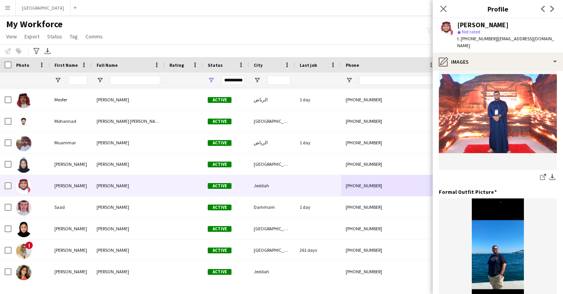
scroll to position [174, 0]
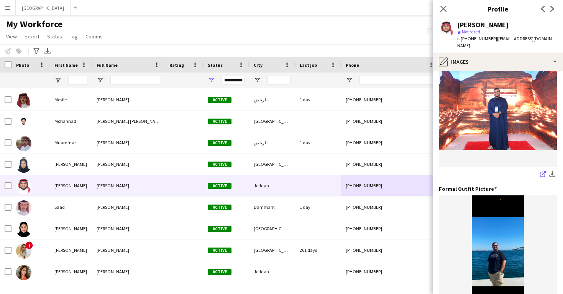
click at [542, 171] on icon "share-external-link-1" at bounding box center [543, 174] width 6 height 6
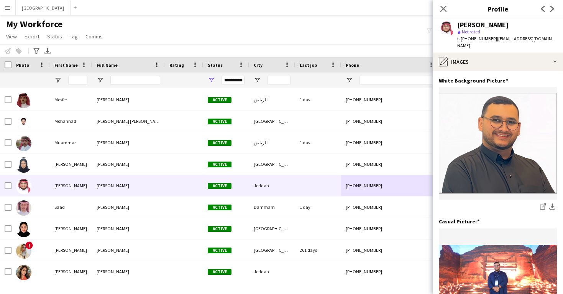
scroll to position [0, 0]
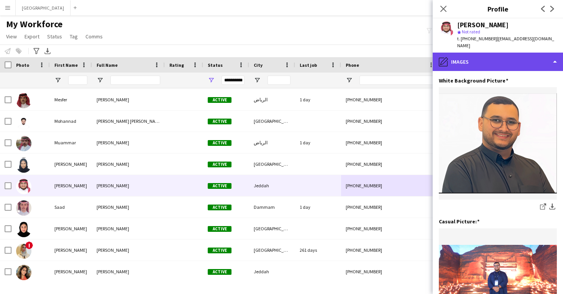
click at [489, 53] on div "pencil4 Images" at bounding box center [498, 62] width 130 height 18
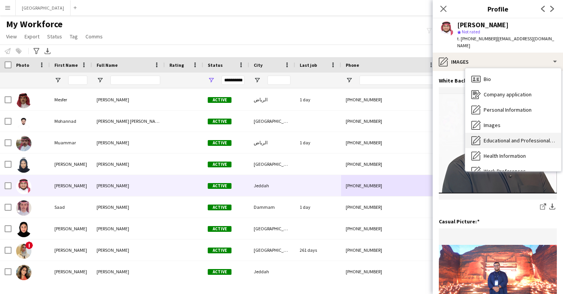
click at [499, 137] on div "Educational and Professional Background Educational and Professional Background" at bounding box center [513, 140] width 96 height 15
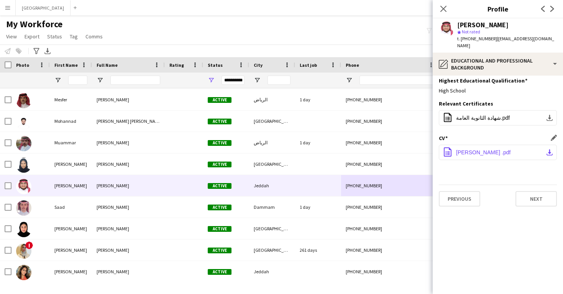
click at [468, 149] on span "Omar Khalil .pdf" at bounding box center [483, 152] width 54 height 6
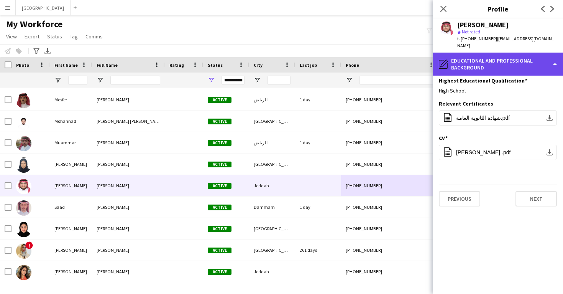
click at [493, 56] on div "pencil4 Educational and Professional Background" at bounding box center [498, 64] width 130 height 23
click at [494, 55] on div "pencil4 Educational and Professional Background" at bounding box center [498, 64] width 130 height 23
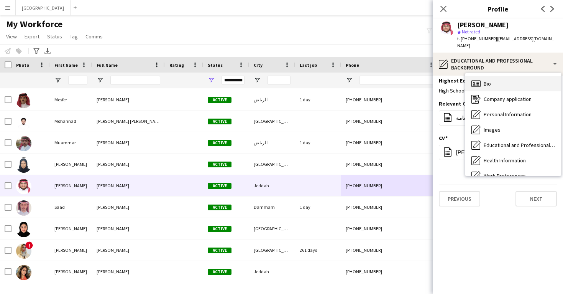
click at [496, 76] on div "Bio Bio" at bounding box center [513, 83] width 96 height 15
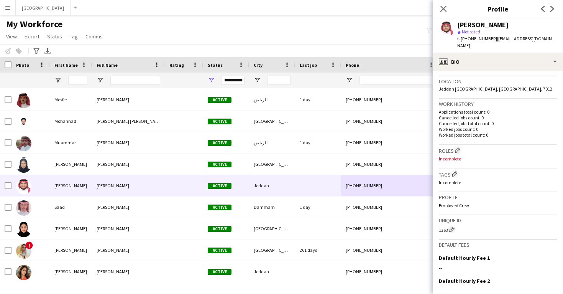
scroll to position [162, 0]
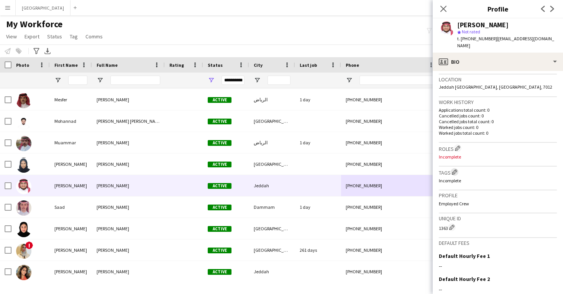
click at [454, 169] on app-icon "Edit crew company tags" at bounding box center [454, 171] width 5 height 5
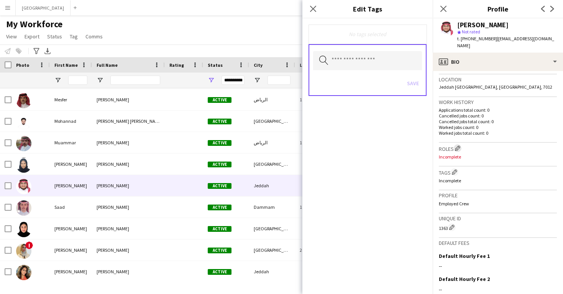
click at [456, 145] on app-icon "Edit crew company roles" at bounding box center [457, 147] width 5 height 5
click at [371, 62] on input "text" at bounding box center [367, 60] width 109 height 19
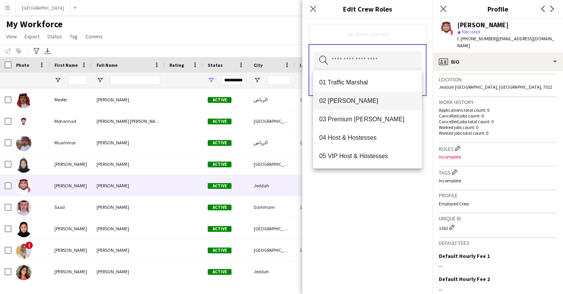
click at [375, 100] on span "02 [PERSON_NAME]" at bounding box center [367, 100] width 97 height 7
click at [401, 176] on div "02 Usher Remove Search by role type Save" at bounding box center [367, 155] width 130 height 275
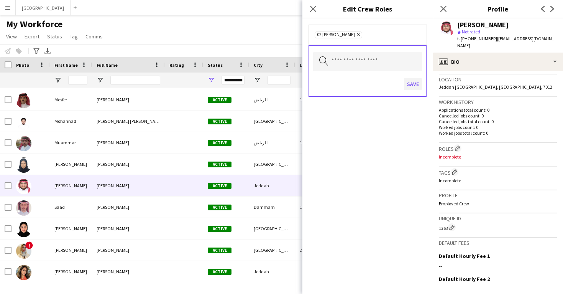
click at [416, 85] on button "Save" at bounding box center [413, 84] width 18 height 12
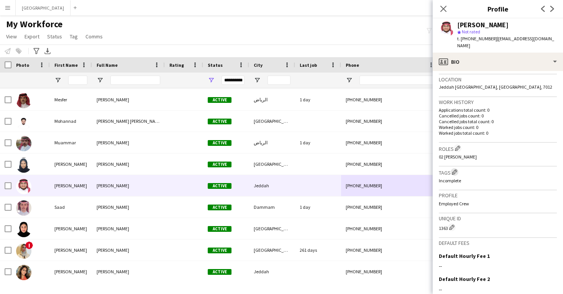
click at [453, 169] on app-icon "Edit crew company tags" at bounding box center [454, 171] width 5 height 5
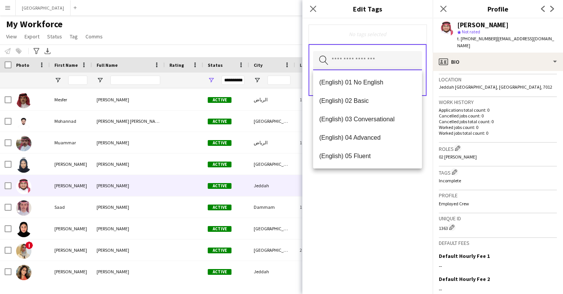
click at [367, 62] on input "text" at bounding box center [367, 60] width 109 height 19
click at [370, 95] on mat-option "(English) 02 Basic" at bounding box center [367, 101] width 109 height 18
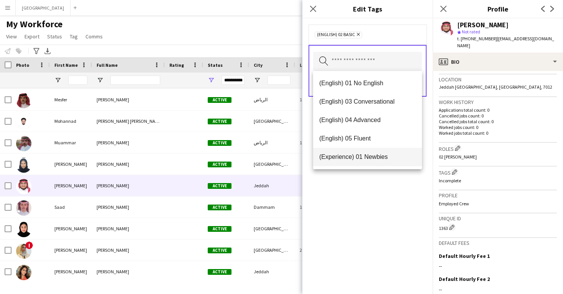
click at [374, 153] on span "(Experience) 01 Newbies" at bounding box center [367, 156] width 97 height 7
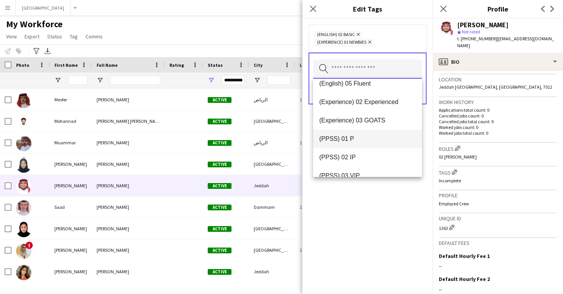
scroll to position [63, 0]
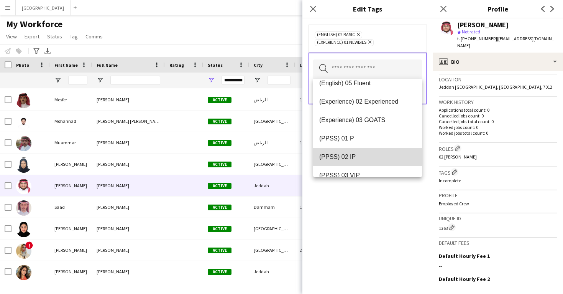
click at [374, 153] on span "(PPSS) 02 IP" at bounding box center [367, 156] width 97 height 7
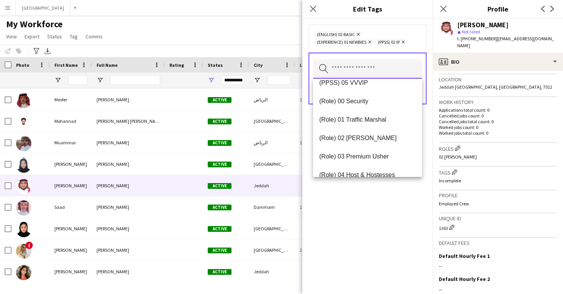
scroll to position [174, 0]
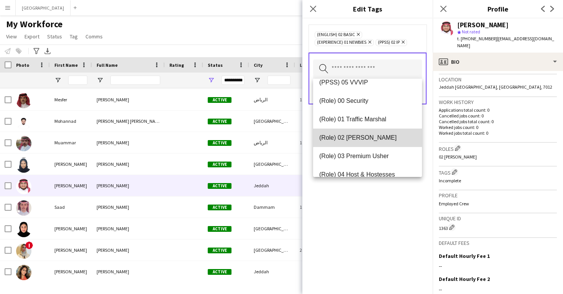
click at [374, 136] on span "(Role) 02 [PERSON_NAME]" at bounding box center [367, 137] width 97 height 7
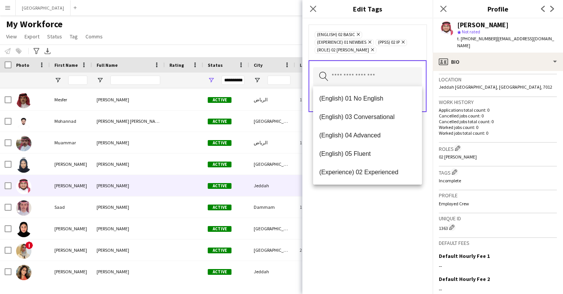
click at [350, 216] on div "(English) 02 Basic Remove (Experience) 01 Newbies Remove (PPSS) 02 IP Remove (R…" at bounding box center [367, 155] width 130 height 275
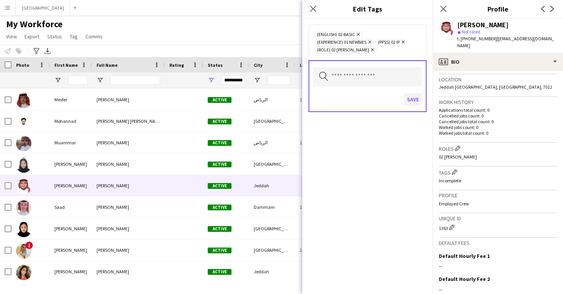
click at [412, 102] on button "Save" at bounding box center [413, 99] width 18 height 12
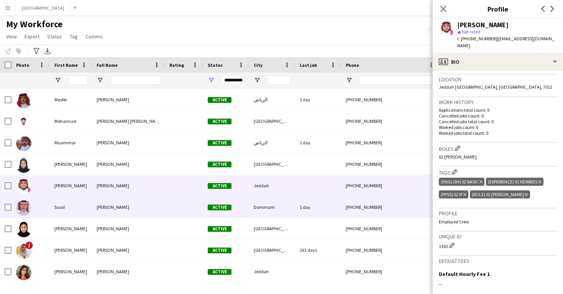
click at [340, 199] on div "1 day" at bounding box center [318, 206] width 46 height 21
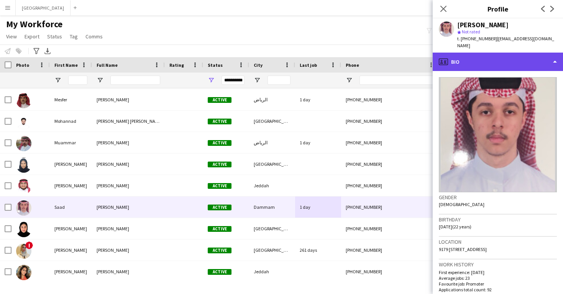
click at [485, 55] on div "profile Bio" at bounding box center [498, 62] width 130 height 18
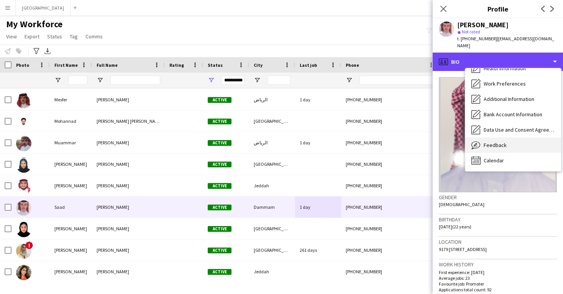
scroll to position [87, 0]
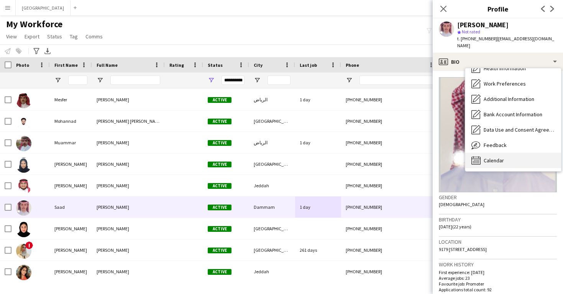
click at [502, 153] on div "Calendar Calendar" at bounding box center [513, 160] width 96 height 15
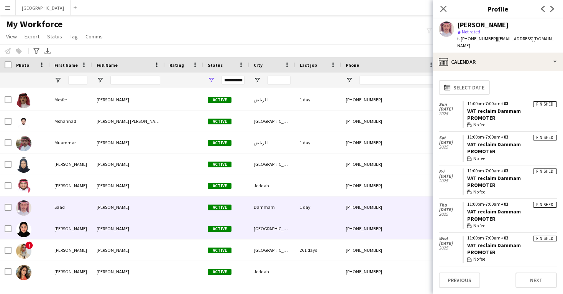
click at [383, 232] on div "[PHONE_NUMBER]" at bounding box center [390, 228] width 98 height 21
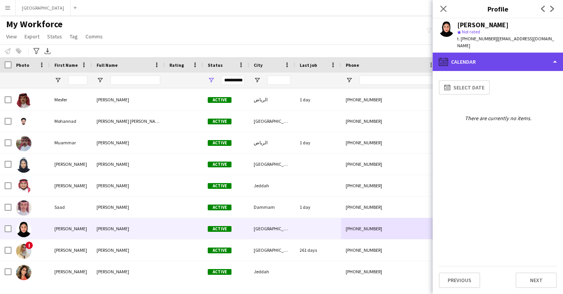
click at [490, 59] on div "calendar-full Calendar" at bounding box center [498, 62] width 130 height 18
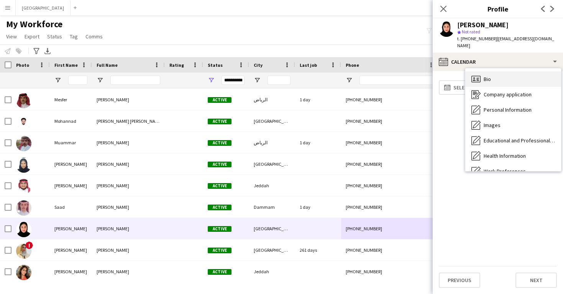
click at [490, 76] on span "Bio" at bounding box center [487, 79] width 7 height 7
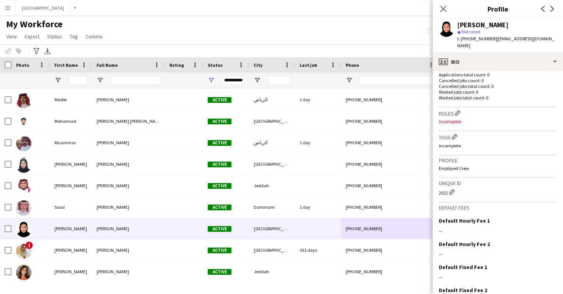
scroll to position [212, 0]
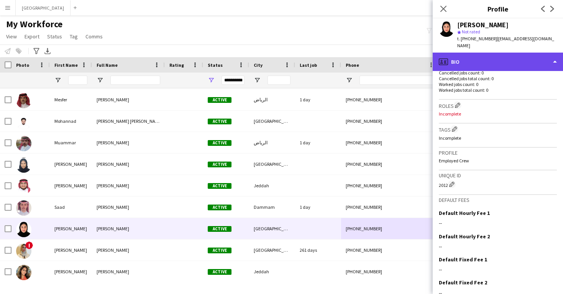
click at [489, 55] on div "profile Bio" at bounding box center [498, 62] width 130 height 18
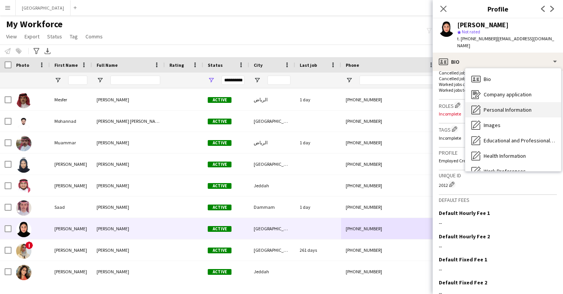
click at [495, 106] on span "Personal Information" at bounding box center [508, 109] width 48 height 7
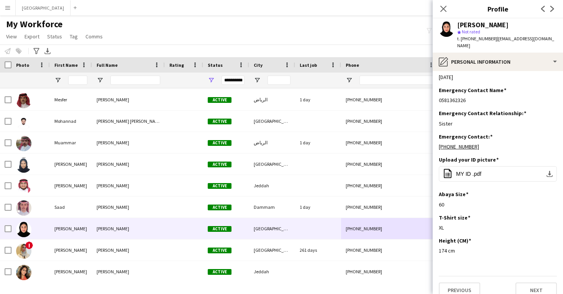
scroll to position [291, 0]
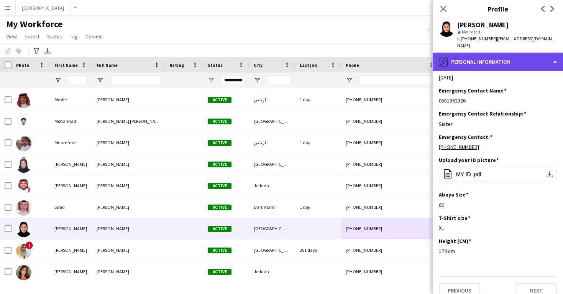
click at [495, 56] on div "pencil4 Personal Information" at bounding box center [498, 62] width 130 height 18
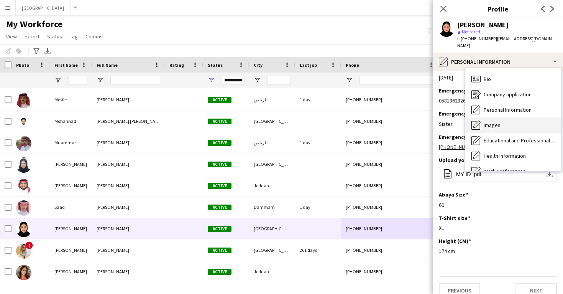
click at [496, 117] on div "Images Images" at bounding box center [513, 124] width 96 height 15
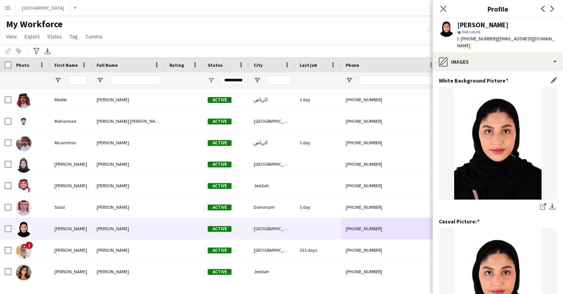
scroll to position [0, 0]
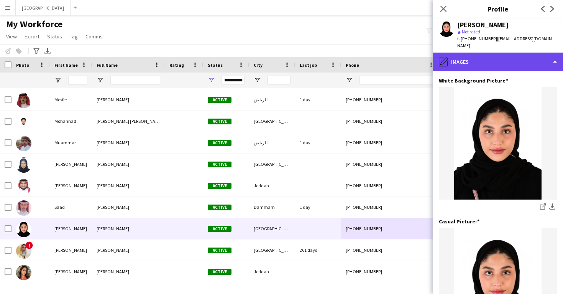
click at [484, 59] on div "pencil4 Images" at bounding box center [498, 62] width 130 height 18
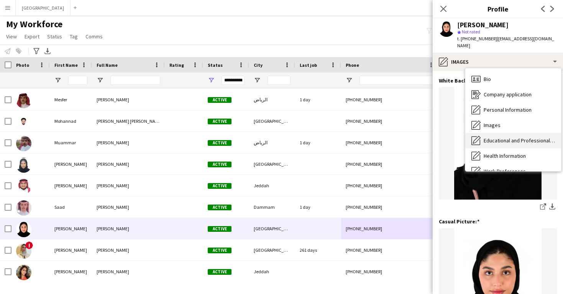
click at [497, 133] on div "Educational and Professional Background Educational and Professional Background" at bounding box center [513, 140] width 96 height 15
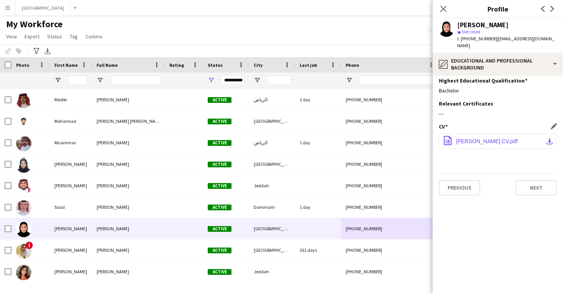
click at [491, 138] on span "Sara altayash CV.pdf" at bounding box center [487, 141] width 62 height 6
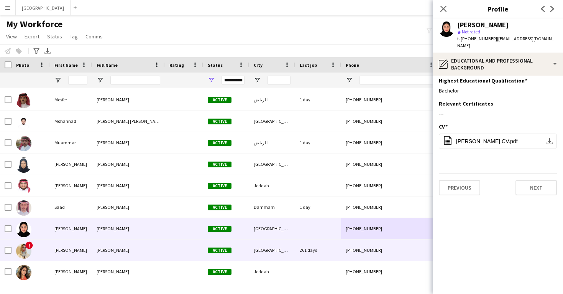
click at [197, 260] on div "! Sara Binsaeed Sara Active Riyadh 261 days sarabinsaeed4@gmail.com +9665550770…" at bounding box center [379, 249] width 758 height 21
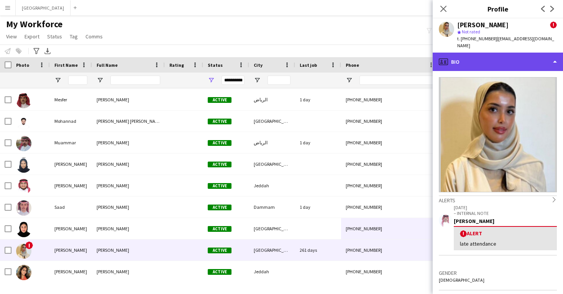
click at [480, 60] on div "profile Bio" at bounding box center [498, 62] width 130 height 18
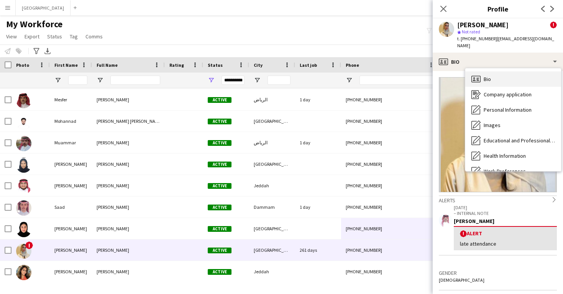
click at [483, 71] on div "Bio Bio" at bounding box center [513, 78] width 96 height 15
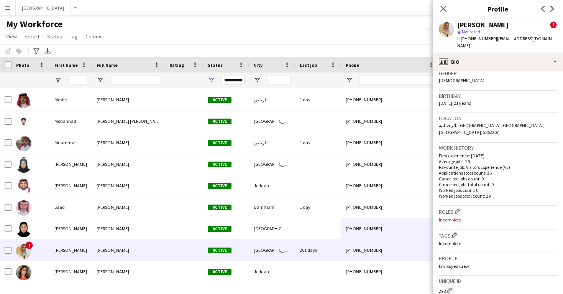
scroll to position [201, 0]
click at [458, 205] on button "Edit crew company roles" at bounding box center [458, 209] width 8 height 8
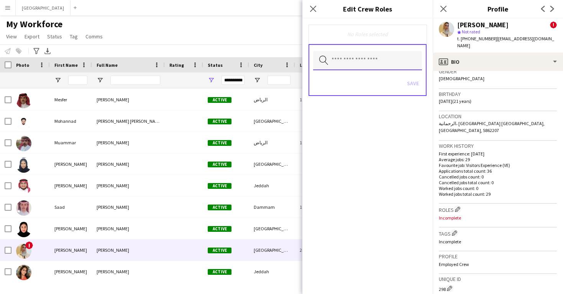
click at [351, 64] on input "text" at bounding box center [367, 60] width 109 height 19
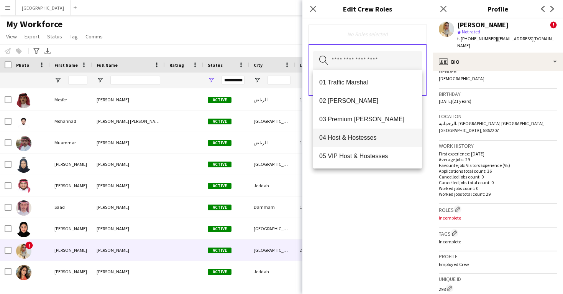
click at [346, 133] on mat-option "04 Host & Hostesses" at bounding box center [367, 137] width 109 height 18
click at [355, 177] on div "04 Host & Hostesses Remove Search by role type Save" at bounding box center [367, 155] width 130 height 275
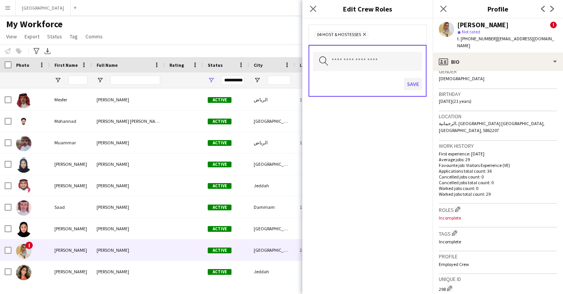
click at [414, 88] on button "Save" at bounding box center [413, 84] width 18 height 12
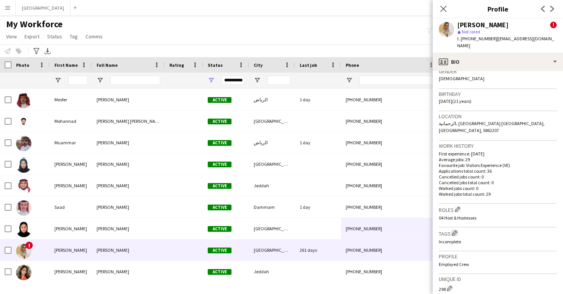
click at [455, 230] on app-icon "Edit crew company tags" at bounding box center [454, 232] width 5 height 5
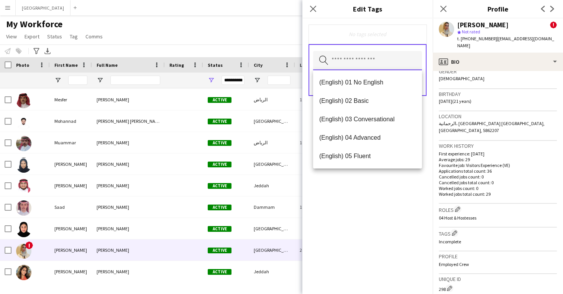
click at [361, 66] on input "text" at bounding box center [367, 60] width 109 height 19
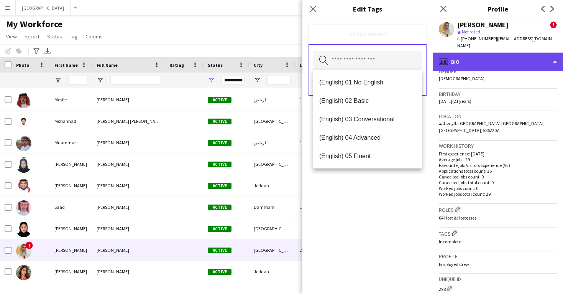
click at [467, 57] on div "profile Bio" at bounding box center [498, 62] width 130 height 18
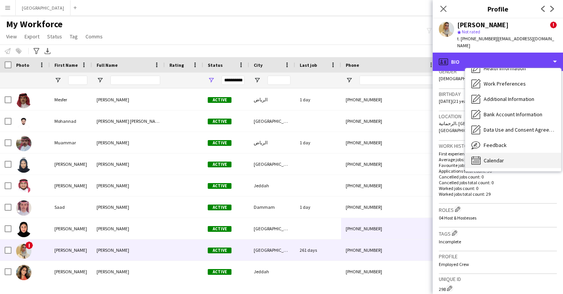
scroll to position [87, 0]
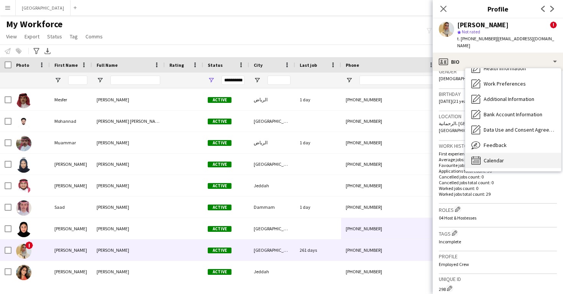
click at [499, 157] on span "Calendar" at bounding box center [494, 160] width 20 height 7
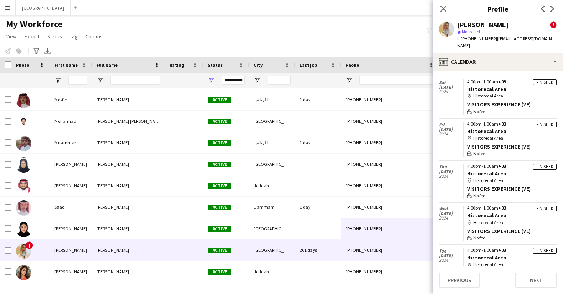
scroll to position [555, 0]
click at [497, 71] on app-calendar-tab "calendar-full Select date Sun 23 Feb 2025 Declined 2:30pm-11:00pm +03 Founding …" at bounding box center [498, 182] width 130 height 223
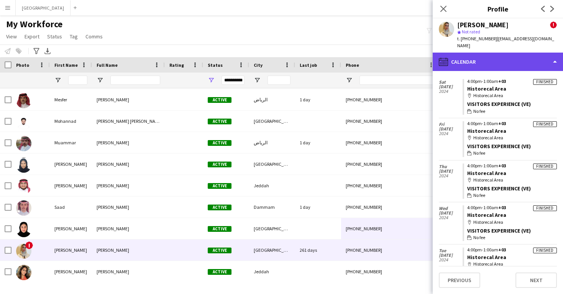
click at [497, 55] on div "calendar-full Calendar" at bounding box center [498, 62] width 130 height 18
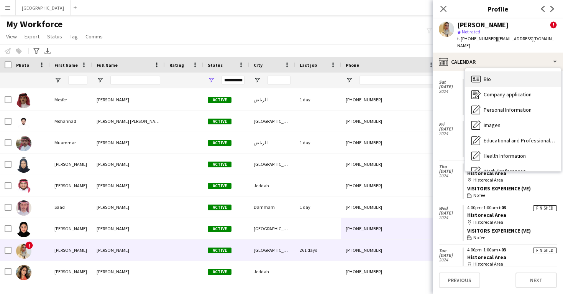
scroll to position [0, 0]
click at [493, 73] on div "Bio Bio" at bounding box center [513, 78] width 96 height 15
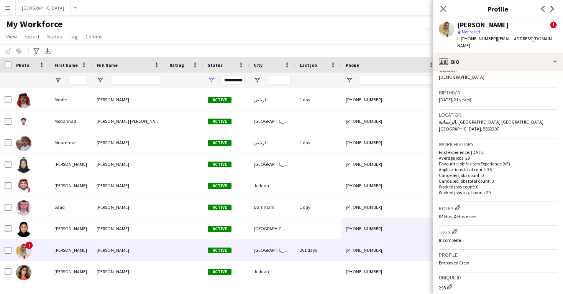
scroll to position [207, 0]
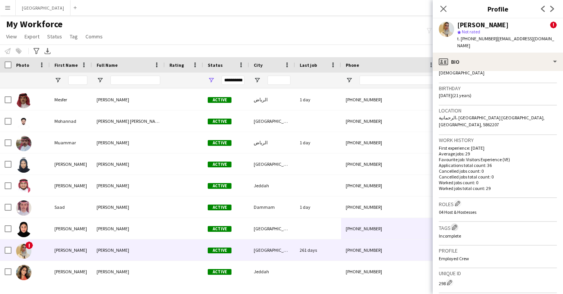
click at [456, 224] on app-icon "Edit crew company tags" at bounding box center [454, 226] width 5 height 5
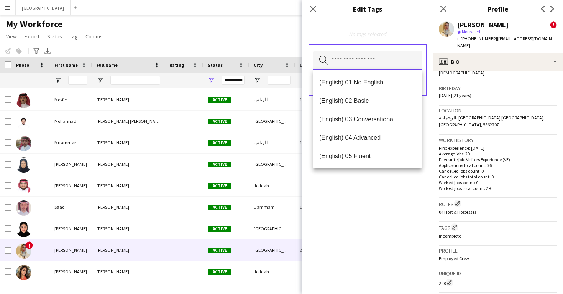
click at [366, 63] on input "text" at bounding box center [367, 60] width 109 height 19
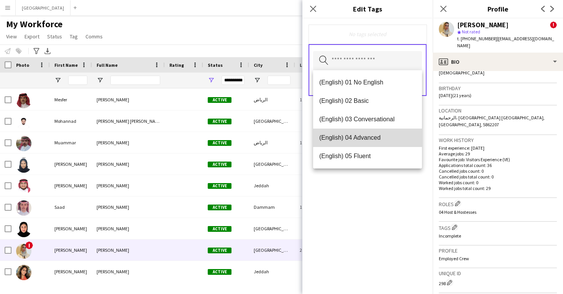
click at [375, 131] on mat-option "(English) 04 Advanced" at bounding box center [367, 137] width 109 height 18
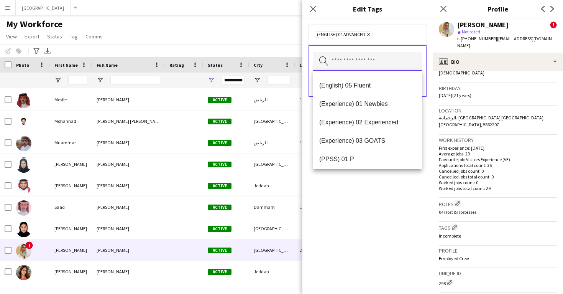
scroll to position [53, 0]
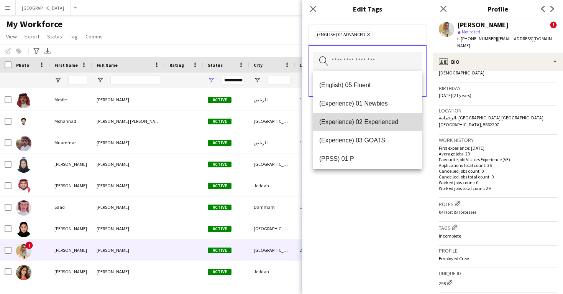
click at [375, 128] on mat-option "(Experience) 02 Experienced" at bounding box center [367, 122] width 109 height 18
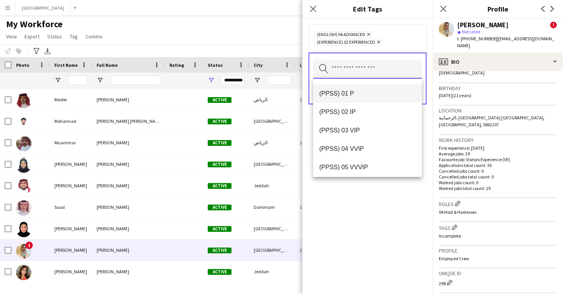
scroll to position [117, 0]
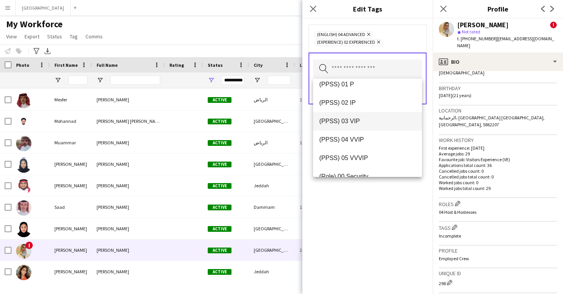
click at [375, 128] on mat-option "(PPSS) 03 VIP" at bounding box center [367, 121] width 109 height 18
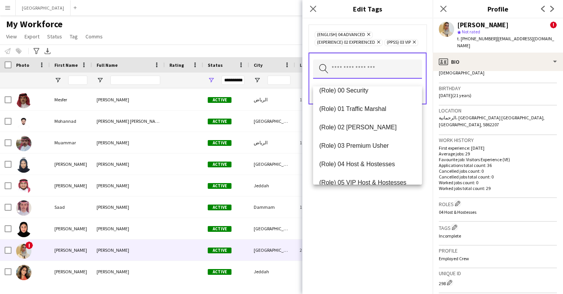
scroll to position [192, 0]
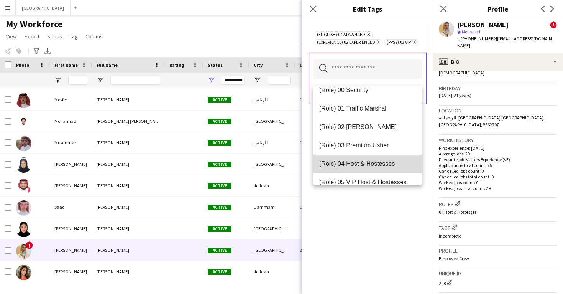
click at [375, 162] on span "(Role) 04 Host & Hostesses" at bounding box center [367, 163] width 97 height 7
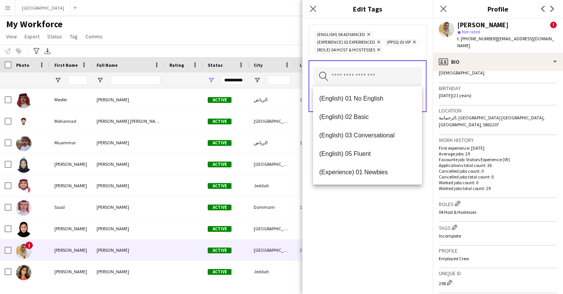
click at [380, 219] on div "(English) 04 Advanced Remove (Experience) 02 Experienced Remove (PPSS) 03 VIP R…" at bounding box center [367, 155] width 130 height 275
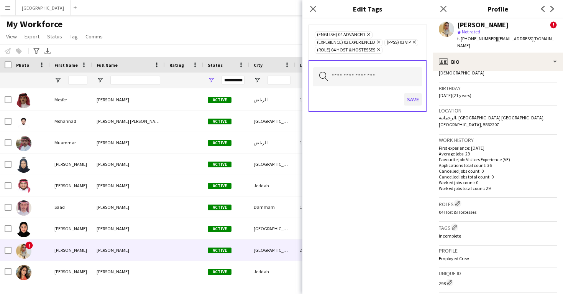
click at [412, 102] on button "Save" at bounding box center [413, 99] width 18 height 12
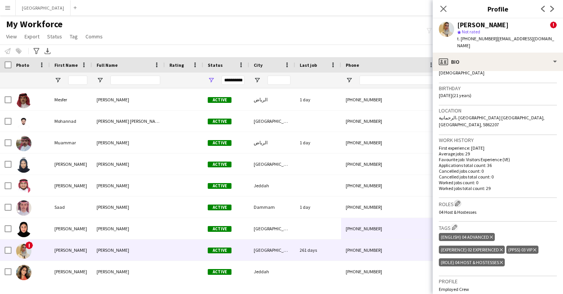
click at [458, 200] on app-icon "Edit crew company roles" at bounding box center [457, 202] width 5 height 5
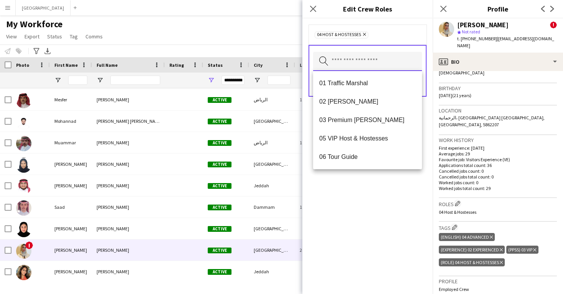
click at [353, 66] on input "text" at bounding box center [367, 61] width 109 height 19
type input "*"
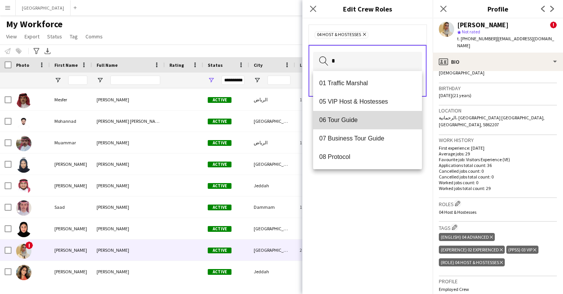
click at [329, 117] on span "06 Tour Guide" at bounding box center [367, 119] width 97 height 7
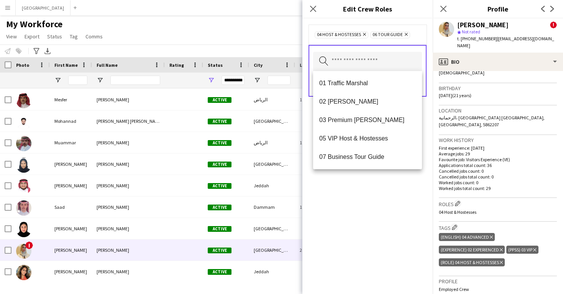
click at [401, 245] on div "04 Host & Hostesses Remove 06 Tour Guide Remove Search by role type Save" at bounding box center [367, 155] width 130 height 275
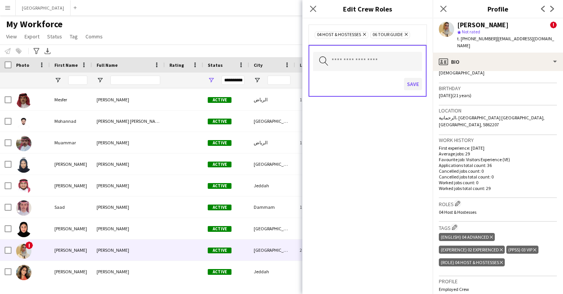
click at [412, 81] on button "Save" at bounding box center [413, 84] width 18 height 12
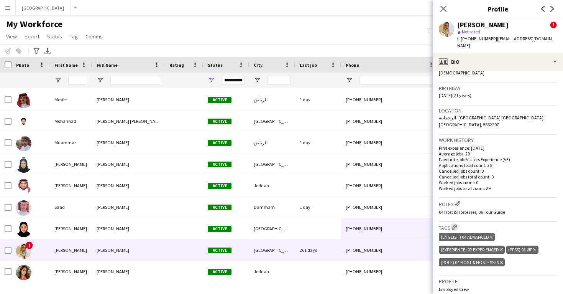
click at [454, 224] on app-icon "Edit crew company tags" at bounding box center [454, 226] width 5 height 5
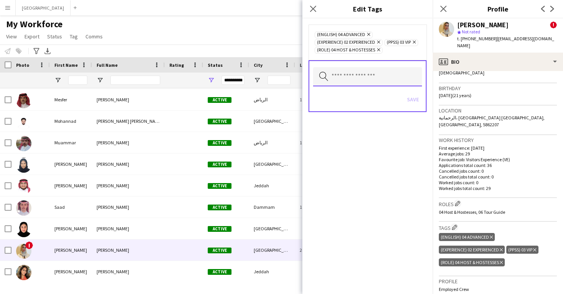
click at [367, 78] on input "text" at bounding box center [367, 76] width 109 height 19
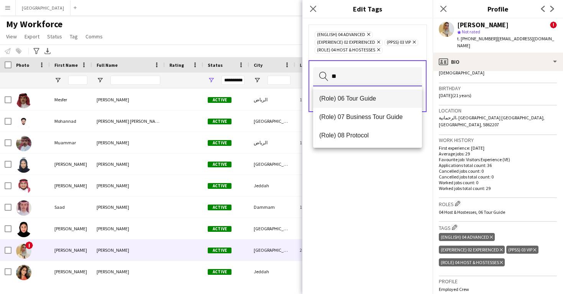
type input "**"
click at [358, 99] on span "(Role) 06 Tour Guide" at bounding box center [367, 98] width 97 height 7
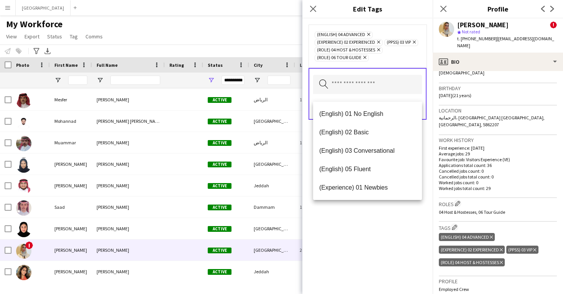
click at [387, 212] on div "(English) 04 Advanced Remove (Experience) 02 Experienced Remove (PPSS) 03 VIP R…" at bounding box center [367, 155] width 130 height 275
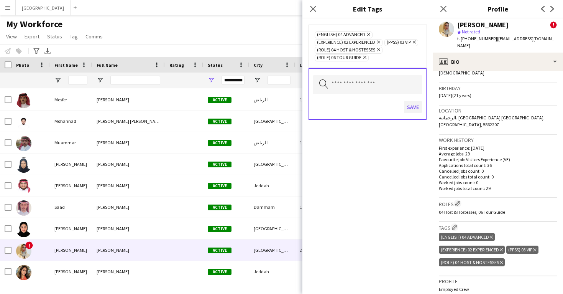
click at [410, 113] on button "Save" at bounding box center [413, 107] width 18 height 12
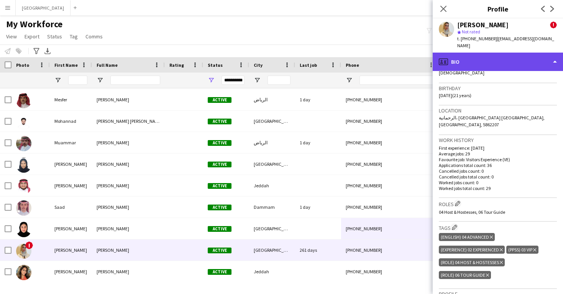
click at [492, 56] on div "profile Bio" at bounding box center [498, 62] width 130 height 18
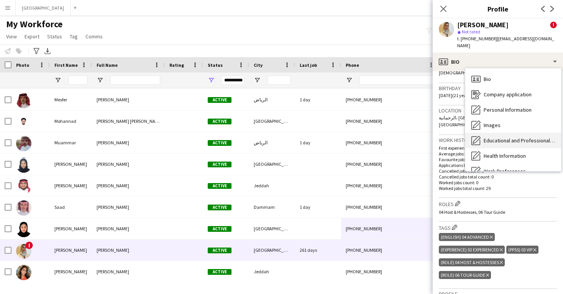
click at [505, 133] on div "Educational and Professional Background Educational and Professional Background" at bounding box center [513, 140] width 96 height 15
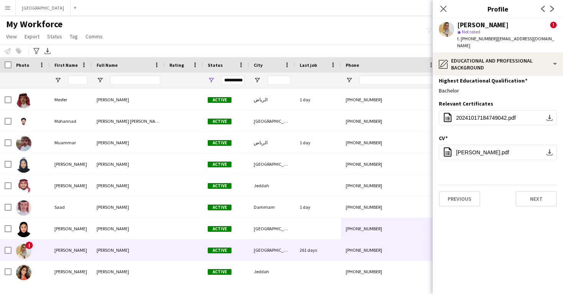
click at [499, 71] on app-section-data-types "Highest Educational Qualification Edit this field Bachelor Relevant Certificate…" at bounding box center [498, 182] width 130 height 223
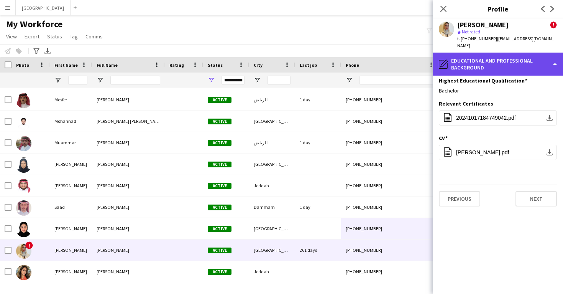
click at [490, 53] on div "pencil4 Educational and Professional Background" at bounding box center [498, 64] width 130 height 23
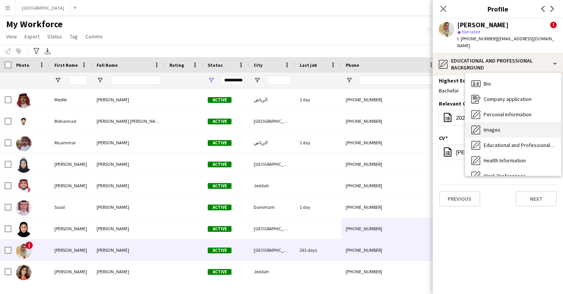
click at [500, 126] on span "Images" at bounding box center [492, 129] width 17 height 7
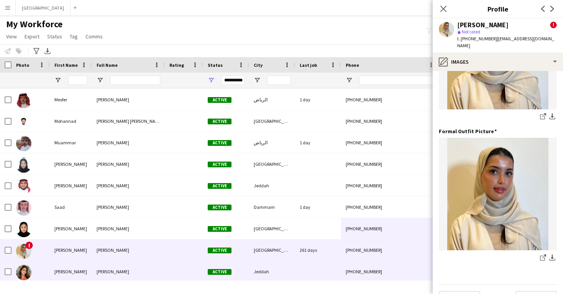
scroll to position [215, 0]
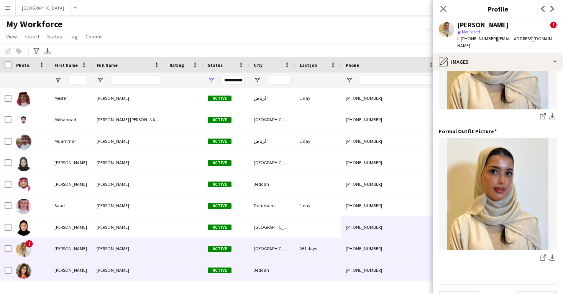
click at [323, 273] on div at bounding box center [318, 269] width 46 height 21
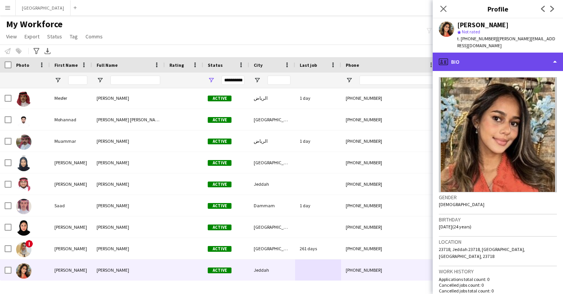
click at [515, 58] on div "profile Bio" at bounding box center [498, 62] width 130 height 18
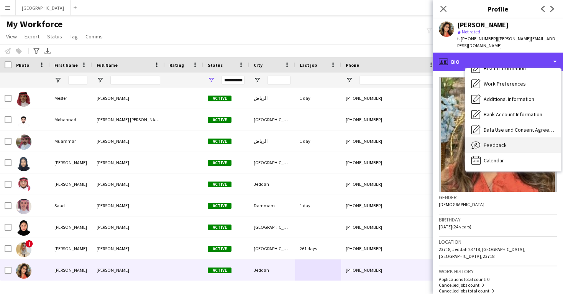
scroll to position [87, 0]
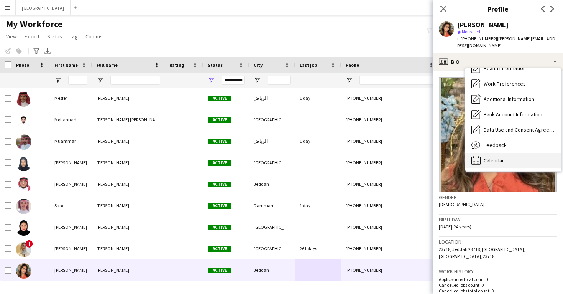
click at [514, 153] on div "Calendar Calendar" at bounding box center [513, 160] width 96 height 15
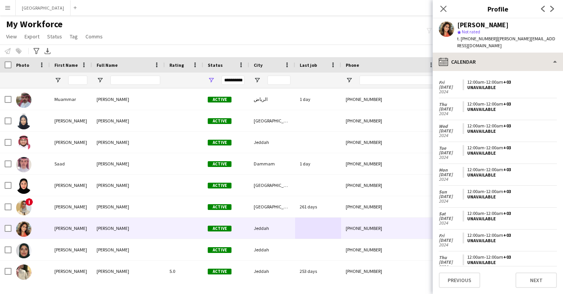
scroll to position [458, 0]
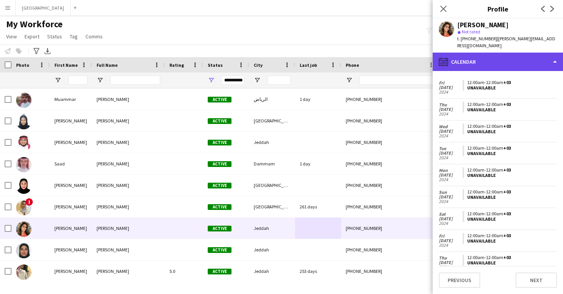
click at [470, 61] on div "calendar-full Calendar" at bounding box center [498, 62] width 130 height 18
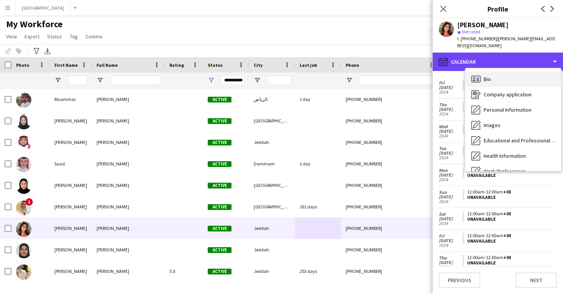
scroll to position [0, 0]
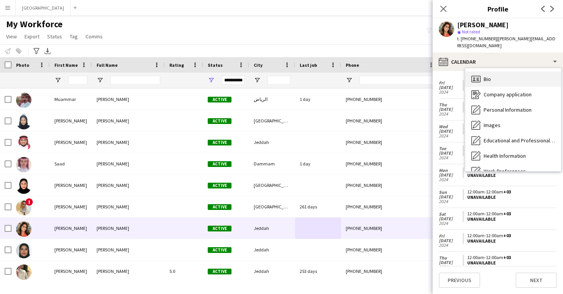
click at [488, 76] on span "Bio" at bounding box center [487, 79] width 7 height 7
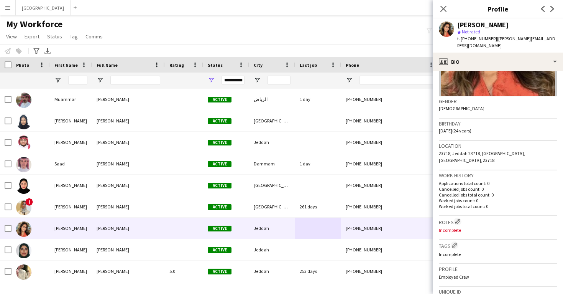
scroll to position [129, 0]
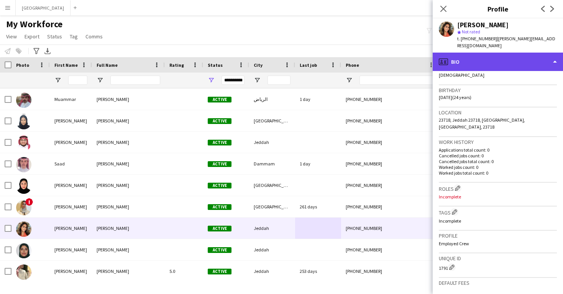
click at [484, 59] on div "profile Bio" at bounding box center [498, 62] width 130 height 18
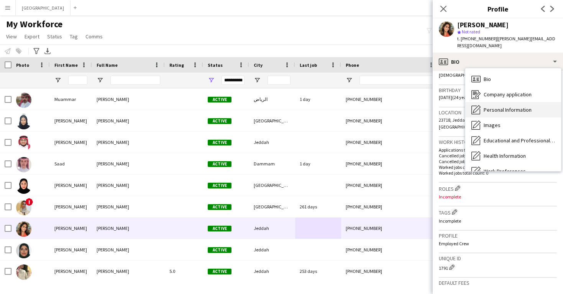
click at [491, 106] on span "Personal Information" at bounding box center [508, 109] width 48 height 7
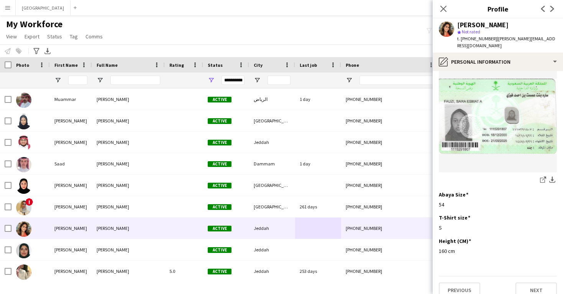
scroll to position [397, 0]
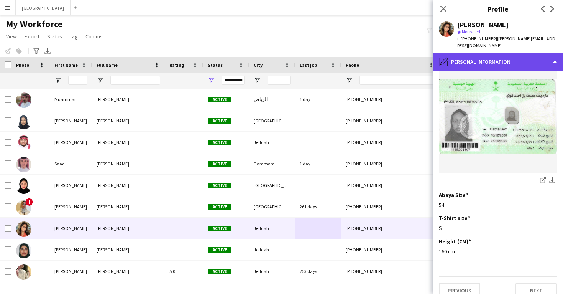
click at [480, 58] on div "pencil4 Personal Information" at bounding box center [498, 62] width 130 height 18
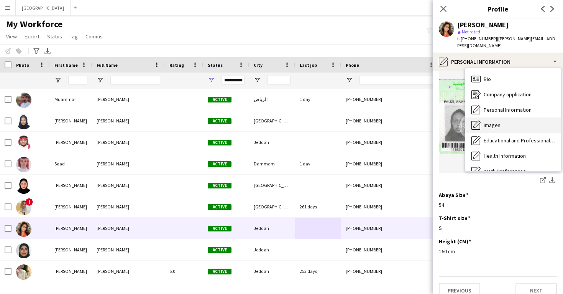
click at [490, 122] on span "Images" at bounding box center [492, 125] width 17 height 7
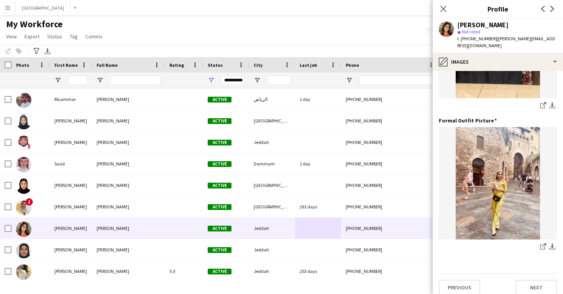
scroll to position [135, 0]
click at [540, 245] on icon at bounding box center [542, 247] width 5 height 5
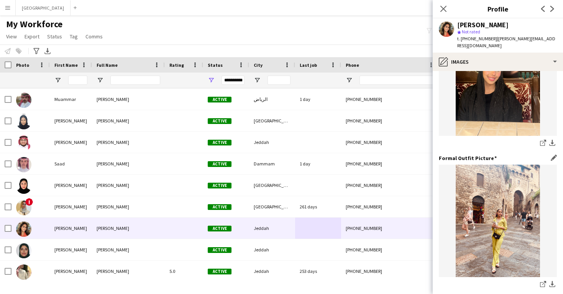
scroll to position [77, 0]
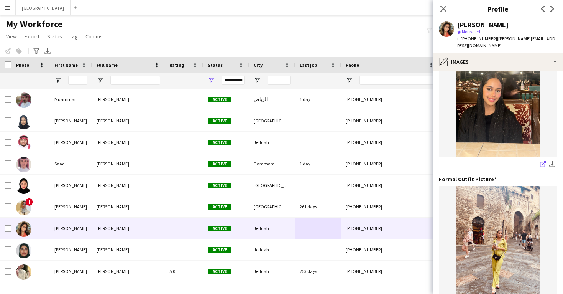
click at [544, 161] on icon "share-external-link-1" at bounding box center [543, 164] width 6 height 6
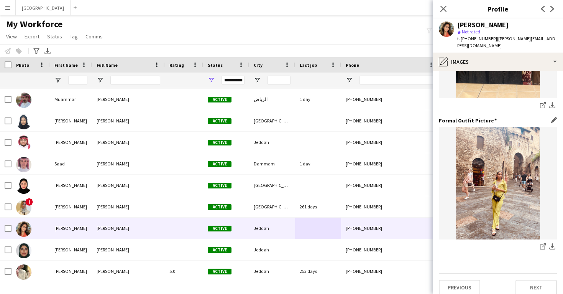
scroll to position [135, 0]
click at [544, 243] on icon at bounding box center [544, 245] width 4 height 4
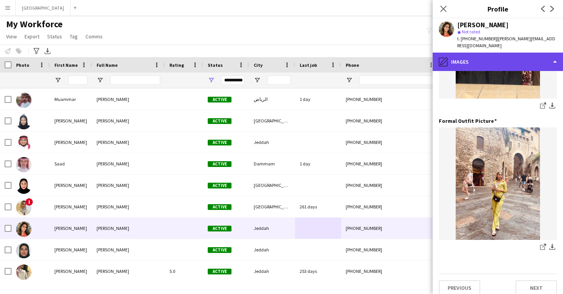
click at [483, 56] on div "pencil4 Images" at bounding box center [498, 62] width 130 height 18
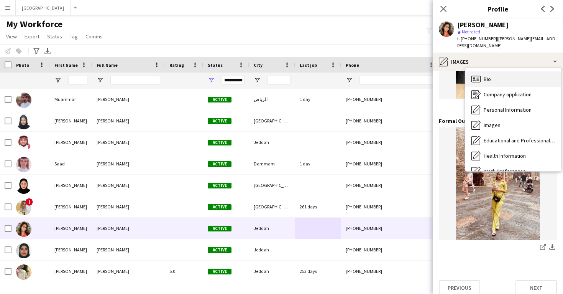
click at [489, 71] on div "Bio Bio" at bounding box center [513, 78] width 96 height 15
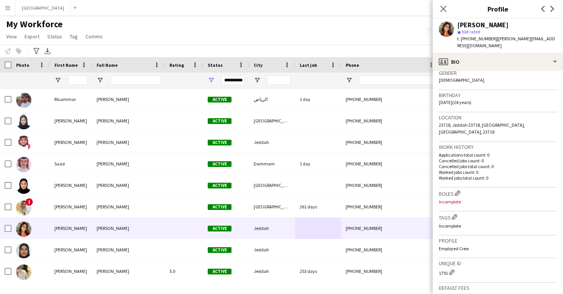
scroll to position [179, 0]
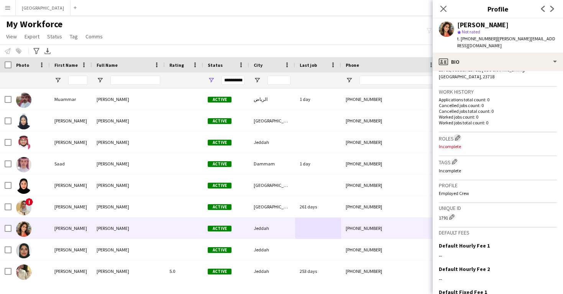
click at [460, 135] on app-icon "Edit crew company roles" at bounding box center [457, 137] width 5 height 5
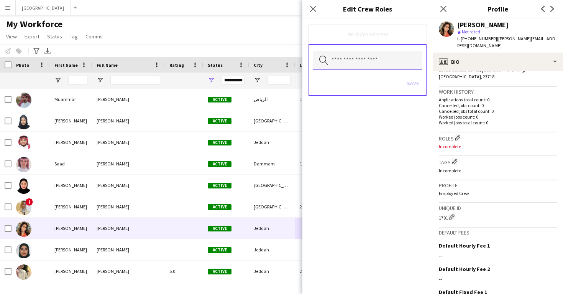
click at [378, 66] on input "text" at bounding box center [367, 60] width 109 height 19
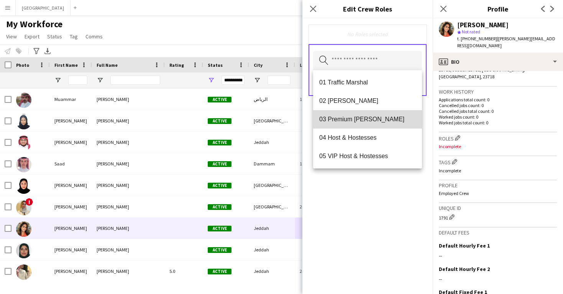
click at [377, 113] on mat-option "03 Premium Usher" at bounding box center [367, 119] width 109 height 18
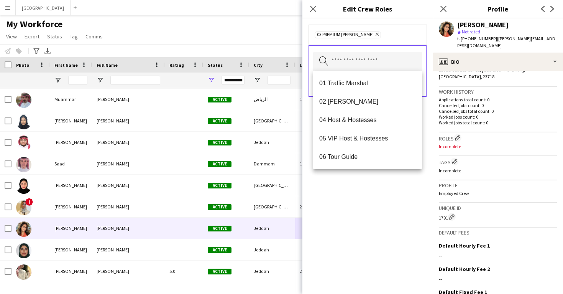
click at [389, 174] on div "03 Premium Usher Remove Search by role type Save" at bounding box center [367, 155] width 130 height 275
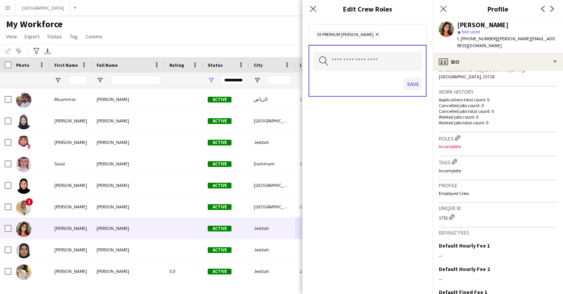
click at [414, 88] on button "Save" at bounding box center [413, 84] width 18 height 12
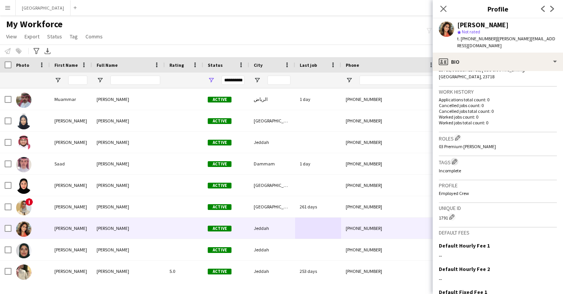
click at [452, 158] on button "Edit crew company tags" at bounding box center [455, 162] width 8 height 8
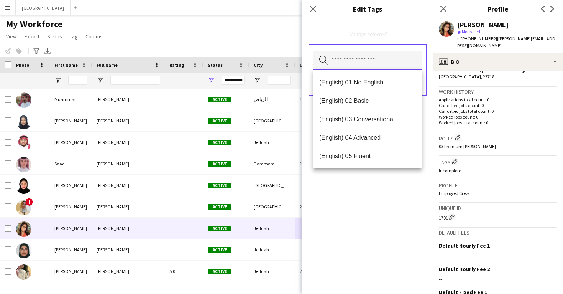
click at [357, 60] on input "text" at bounding box center [367, 60] width 109 height 19
click at [362, 115] on mat-option "(English) 03 Conversational" at bounding box center [367, 119] width 109 height 18
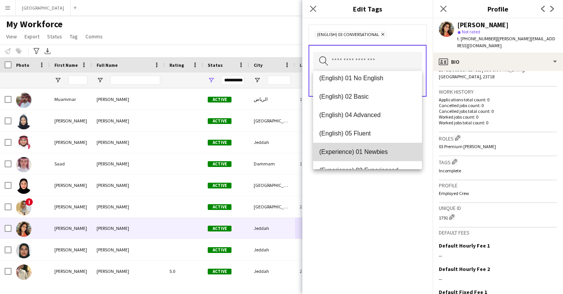
click at [367, 149] on span "(Experience) 01 Newbies" at bounding box center [367, 151] width 97 height 7
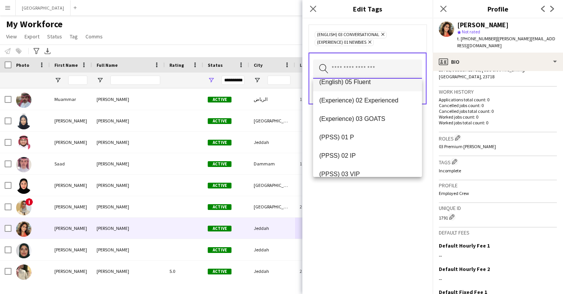
scroll to position [64, 0]
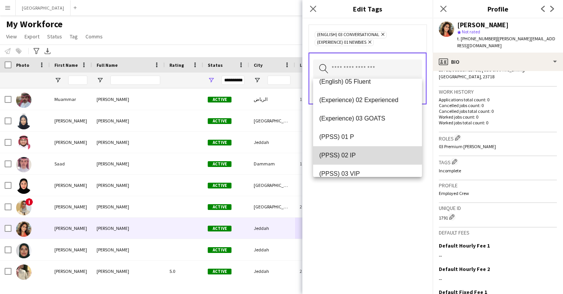
click at [367, 149] on mat-option "(PPSS) 02 IP" at bounding box center [367, 155] width 109 height 18
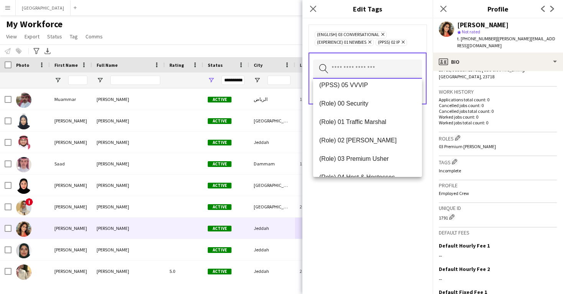
scroll to position [176, 0]
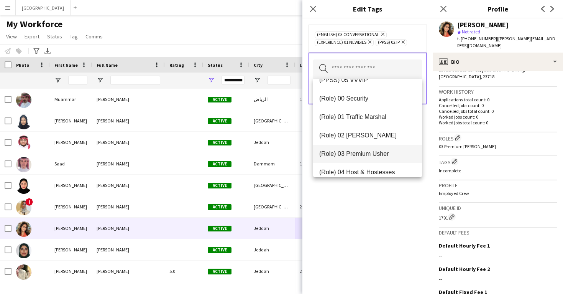
click at [371, 157] on span "(Role) 03 Premium Usher" at bounding box center [367, 153] width 97 height 7
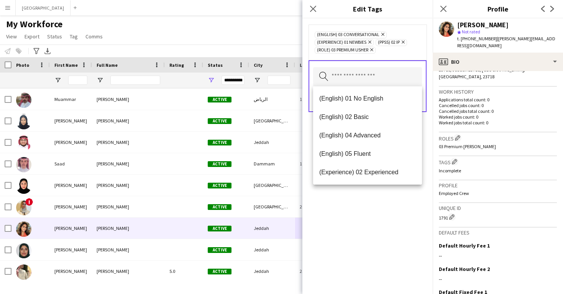
click at [387, 222] on div "(English) 03 Conversational Remove (Experience) 01 Newbies Remove (PPSS) 02 IP …" at bounding box center [367, 155] width 130 height 275
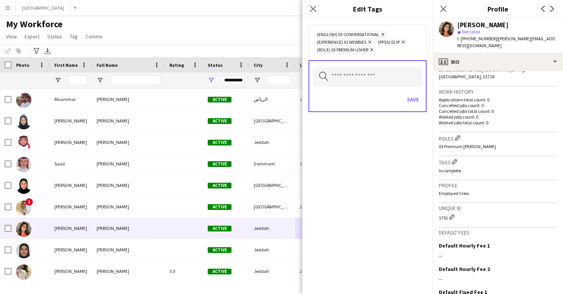
click at [412, 106] on div "Save" at bounding box center [367, 100] width 109 height 22
click at [412, 103] on button "Save" at bounding box center [413, 99] width 18 height 12
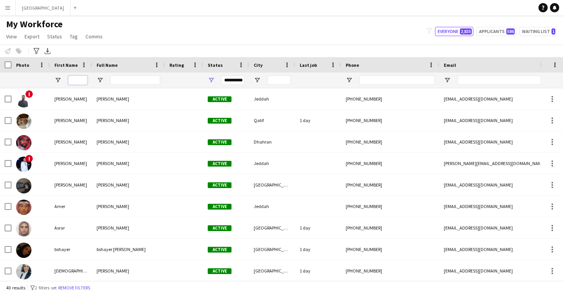
click at [79, 80] on input "First Name Filter Input" at bounding box center [77, 80] width 19 height 9
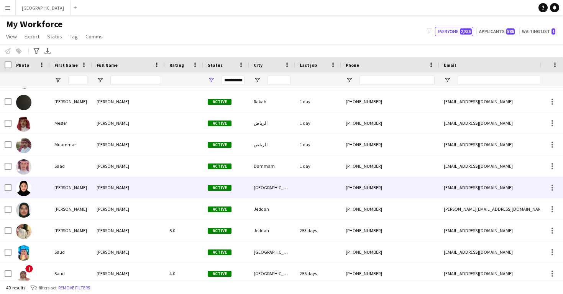
click at [108, 188] on span "[PERSON_NAME]" at bounding box center [113, 187] width 33 height 6
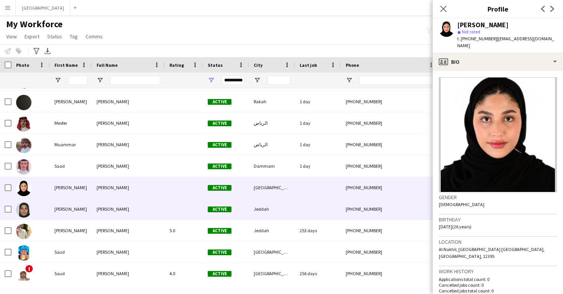
click at [110, 219] on div "[PERSON_NAME] [PERSON_NAME] Active [PERSON_NAME] [PERSON_NAME][EMAIL_ADDRESS][D…" at bounding box center [379, 208] width 758 height 21
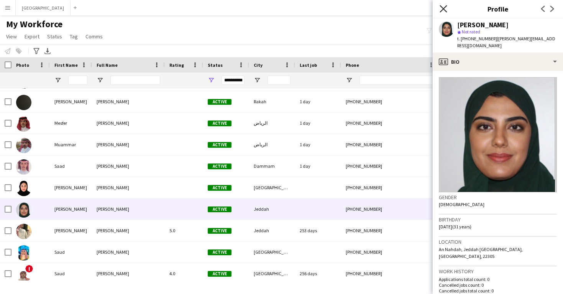
click at [447, 9] on icon "Close pop-in" at bounding box center [443, 8] width 7 height 7
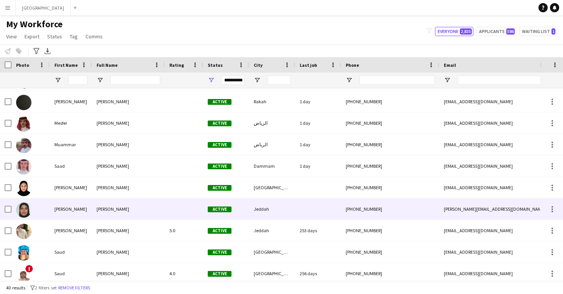
click at [160, 218] on div "[PERSON_NAME]" at bounding box center [128, 208] width 73 height 21
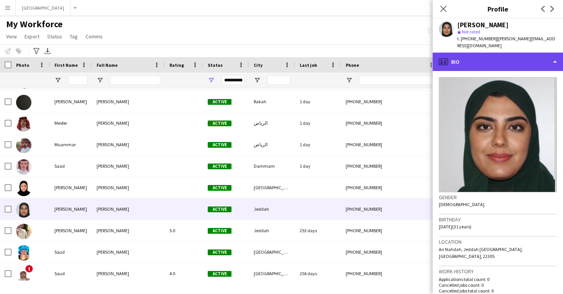
click at [480, 53] on div "profile Bio" at bounding box center [498, 62] width 130 height 18
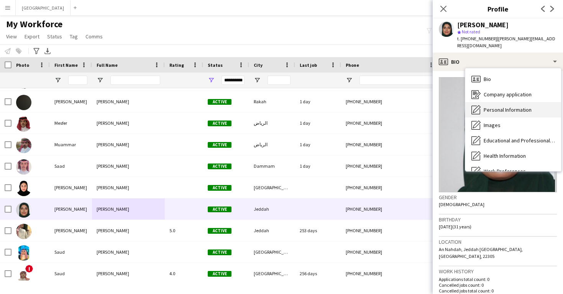
click at [496, 106] on span "Personal Information" at bounding box center [508, 109] width 48 height 7
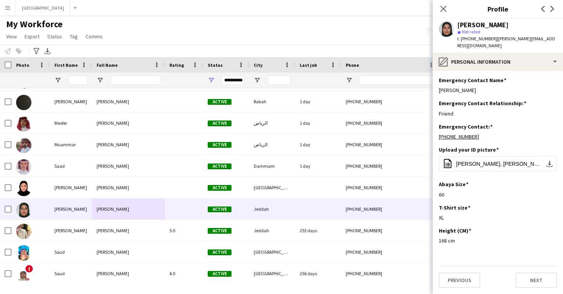
scroll to position [319, 0]
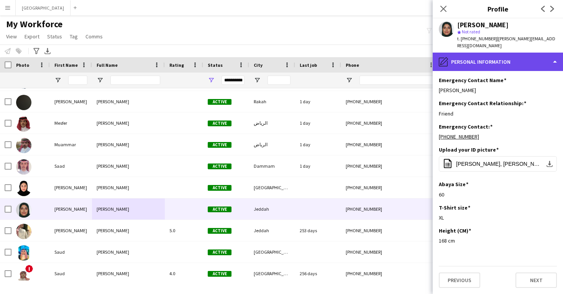
click at [493, 53] on div "pencil4 Personal Information" at bounding box center [498, 62] width 130 height 18
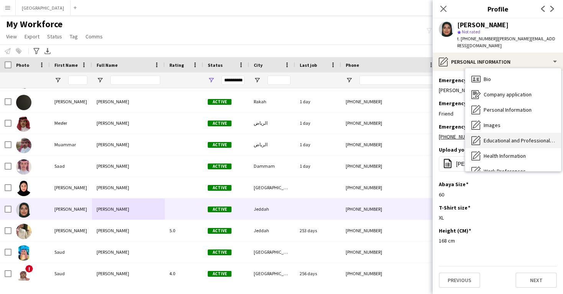
click at [503, 137] on span "Educational and Professional Background" at bounding box center [519, 140] width 71 height 7
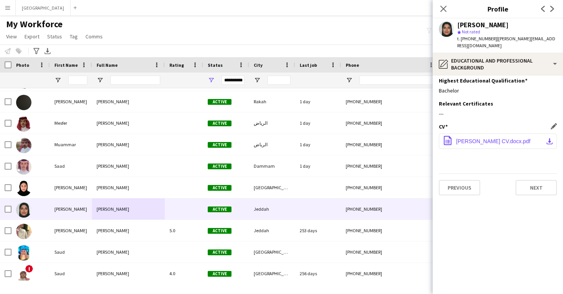
click at [501, 138] on span "[PERSON_NAME] CV.docx.pdf" at bounding box center [493, 141] width 74 height 6
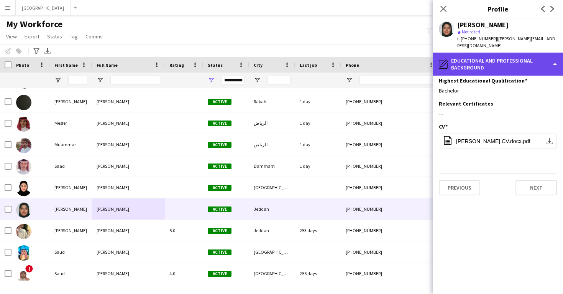
click at [480, 57] on div "pencil4 Educational and Professional Background" at bounding box center [498, 64] width 130 height 23
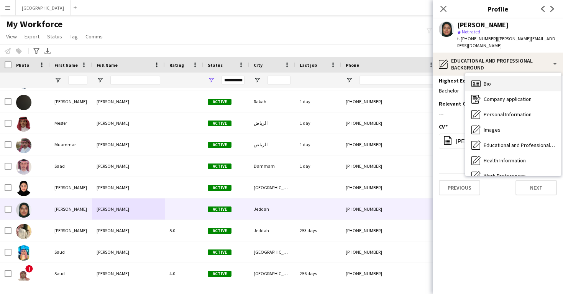
click at [488, 76] on div "Bio Bio" at bounding box center [513, 83] width 96 height 15
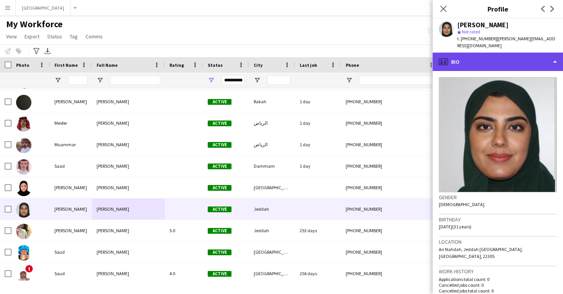
click at [478, 59] on div "profile Bio" at bounding box center [498, 62] width 130 height 18
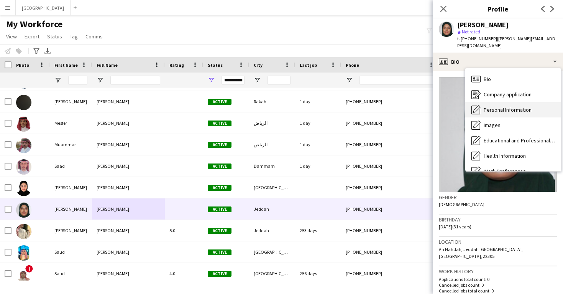
click at [486, 106] on span "Personal Information" at bounding box center [508, 109] width 48 height 7
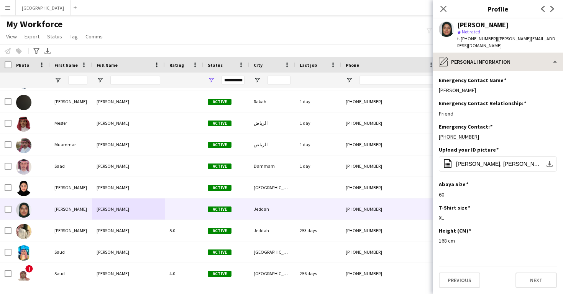
scroll to position [319, 0]
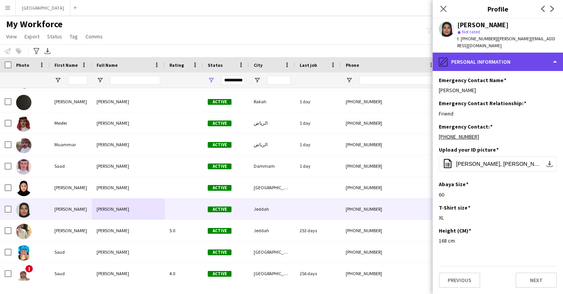
click at [486, 53] on div "pencil4 Personal Information" at bounding box center [498, 62] width 130 height 18
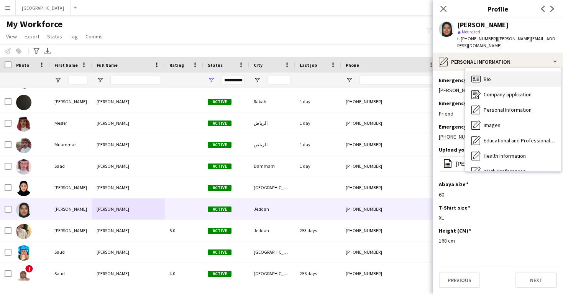
click at [491, 76] on span "Bio" at bounding box center [487, 79] width 7 height 7
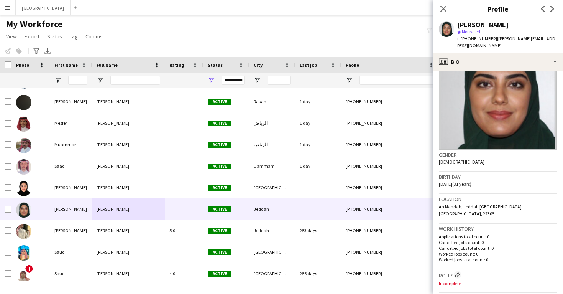
scroll to position [48, 0]
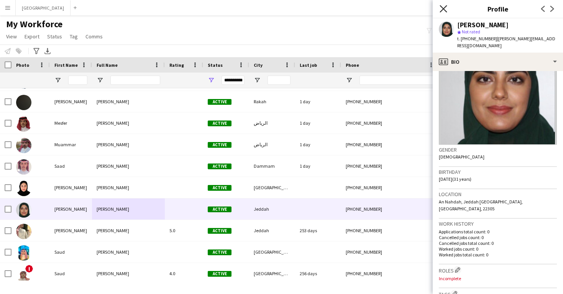
click at [444, 8] on icon at bounding box center [443, 8] width 7 height 7
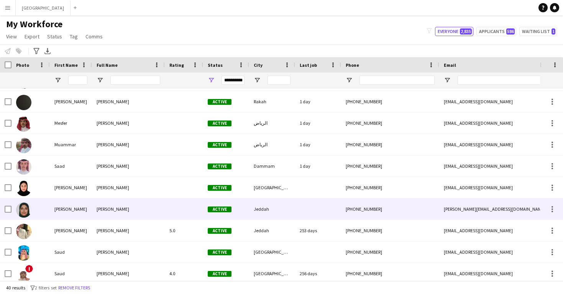
click at [288, 205] on div "Jeddah" at bounding box center [272, 208] width 46 height 21
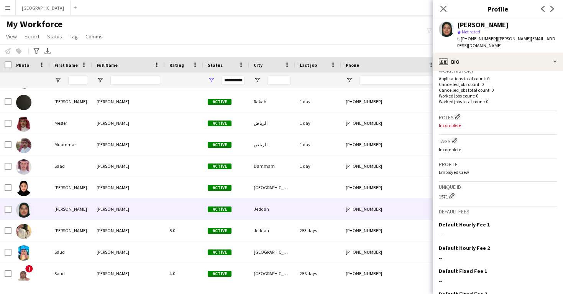
scroll to position [206, 0]
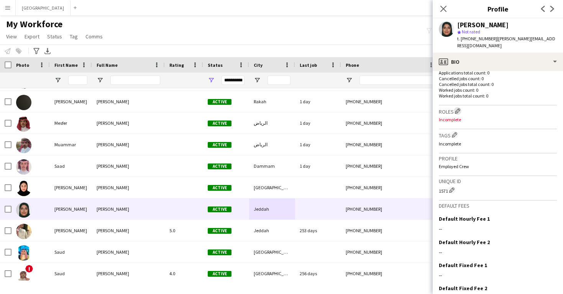
click at [458, 107] on button "Edit crew company roles" at bounding box center [458, 111] width 8 height 8
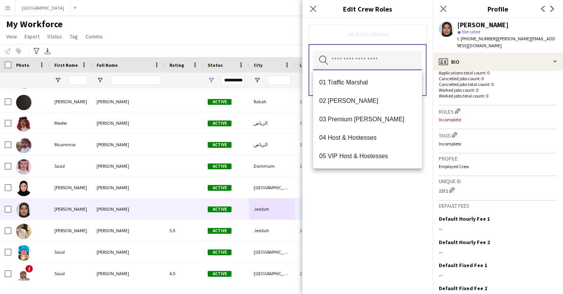
click at [378, 64] on input "text" at bounding box center [367, 60] width 109 height 19
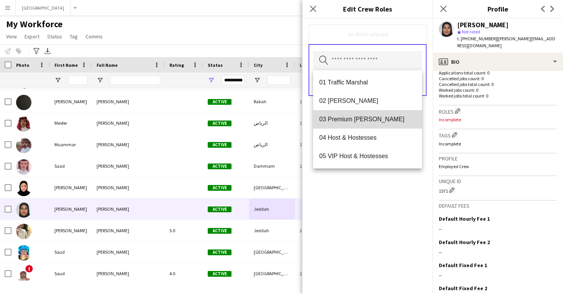
click at [371, 127] on mat-option "03 Premium Usher" at bounding box center [367, 119] width 109 height 18
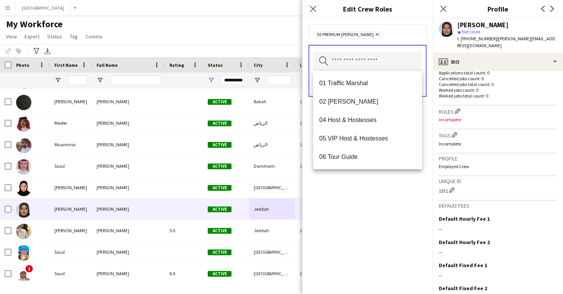
click at [374, 222] on div "03 Premium Usher Remove Search by role type Save" at bounding box center [367, 155] width 130 height 275
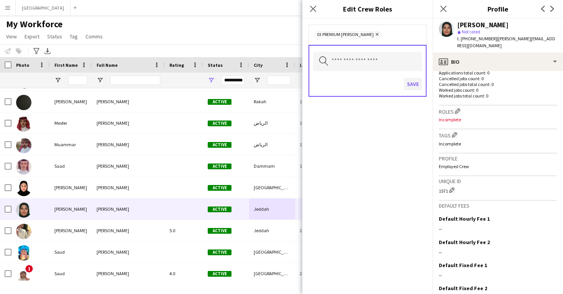
click at [411, 83] on button "Save" at bounding box center [413, 84] width 18 height 12
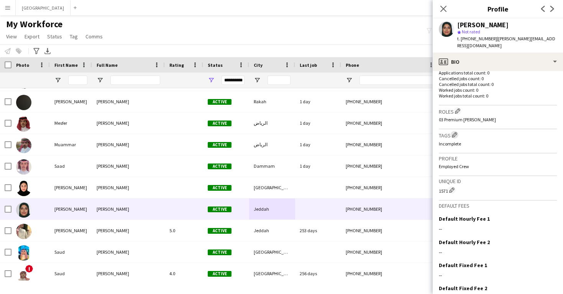
click at [452, 131] on button "Edit crew company tags" at bounding box center [455, 135] width 8 height 8
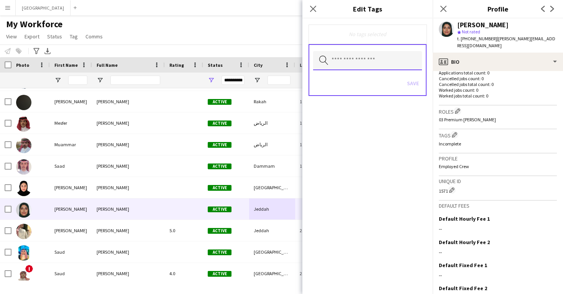
click at [363, 56] on input "text" at bounding box center [367, 60] width 109 height 19
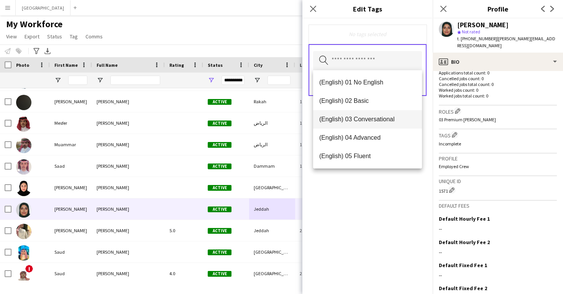
click at [363, 117] on span "(English) 03 Conversational" at bounding box center [367, 118] width 97 height 7
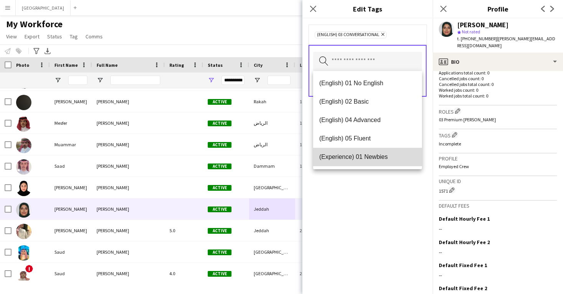
click at [364, 153] on span "(Experience) 01 Newbies" at bounding box center [367, 156] width 97 height 7
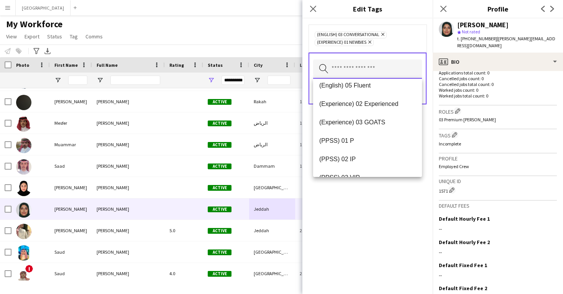
scroll to position [62, 0]
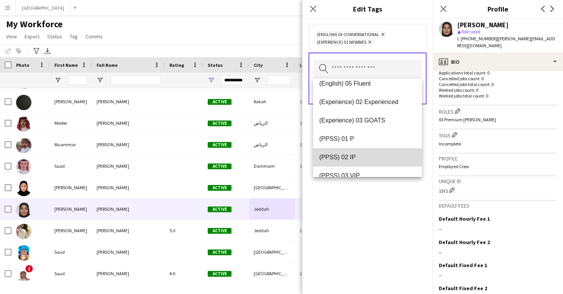
click at [364, 161] on mat-option "(PPSS) 02 IP" at bounding box center [367, 157] width 109 height 18
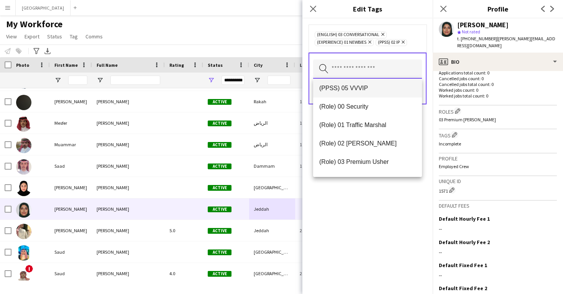
scroll to position [170, 0]
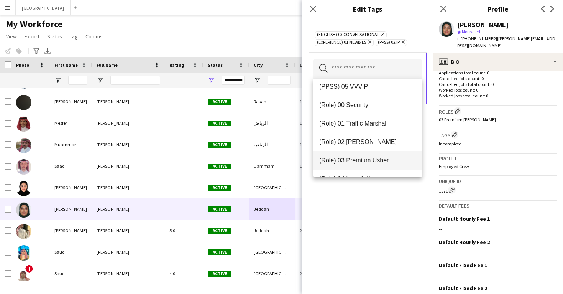
click at [368, 164] on span "(Role) 03 Premium Usher" at bounding box center [367, 159] width 97 height 7
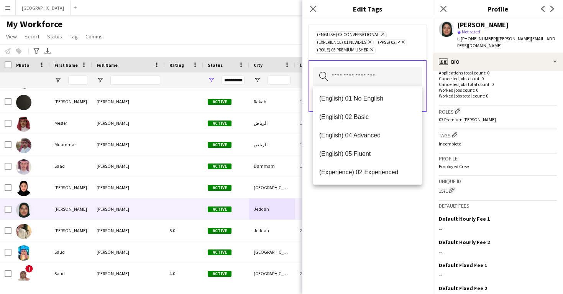
click at [373, 249] on div "(English) 03 Conversational Remove (Experience) 01 Newbies Remove (PPSS) 02 IP …" at bounding box center [367, 155] width 130 height 275
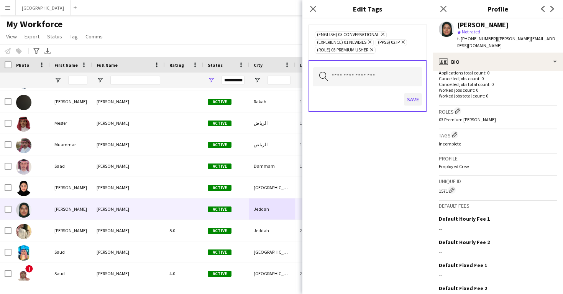
click at [408, 96] on button "Save" at bounding box center [413, 99] width 18 height 12
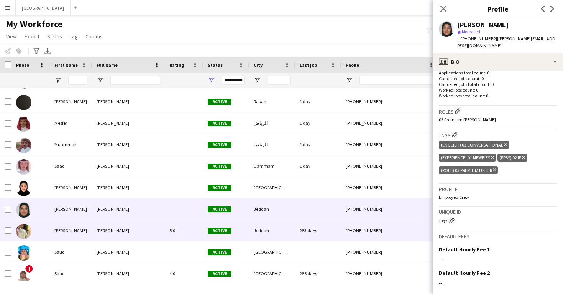
click at [250, 232] on div "Jeddah" at bounding box center [272, 230] width 46 height 21
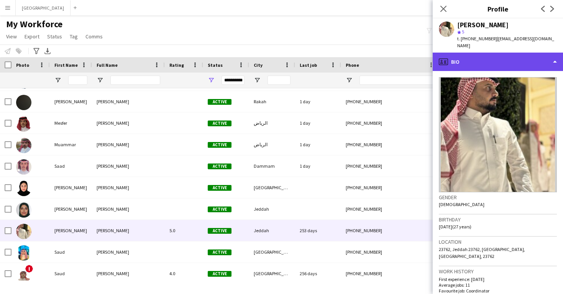
click at [479, 53] on div "profile Bio" at bounding box center [498, 62] width 130 height 18
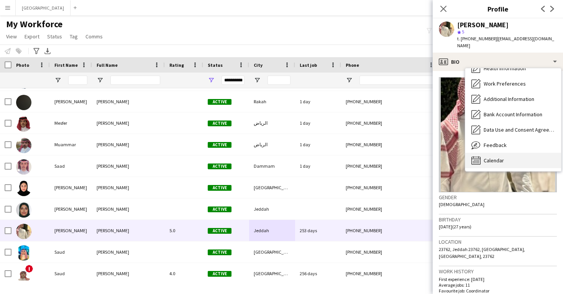
scroll to position [88, 0]
click at [503, 157] on span "Calendar" at bounding box center [494, 160] width 20 height 7
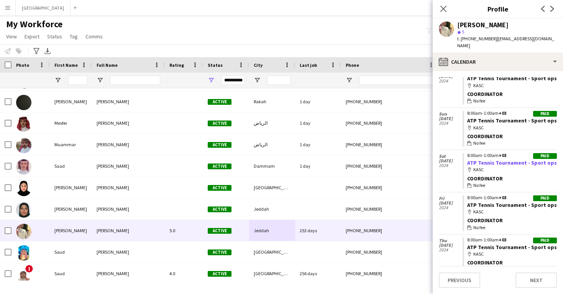
scroll to position [284, 0]
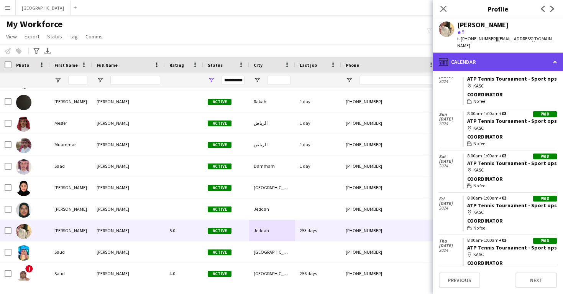
click at [506, 60] on div "calendar-full Calendar" at bounding box center [498, 62] width 130 height 18
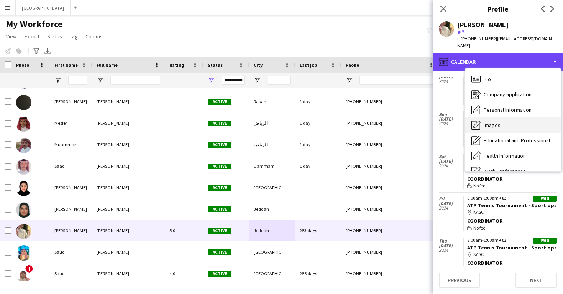
scroll to position [0, 0]
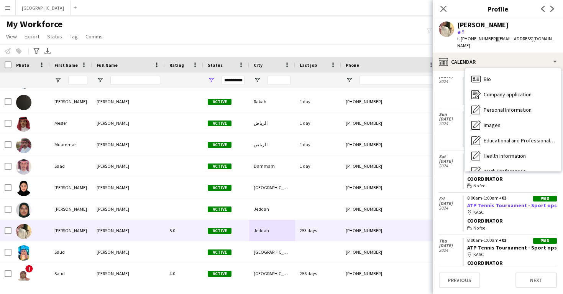
click at [504, 202] on link "ATP Tennis Tournament - Sport ops" at bounding box center [512, 205] width 90 height 7
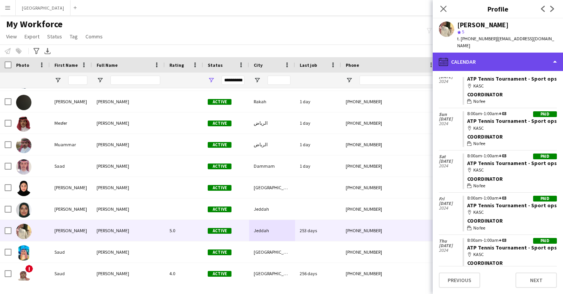
click at [468, 53] on div "calendar-full Calendar" at bounding box center [498, 62] width 130 height 18
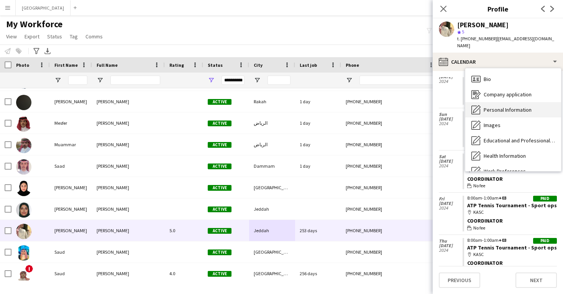
click at [487, 106] on span "Personal Information" at bounding box center [508, 109] width 48 height 7
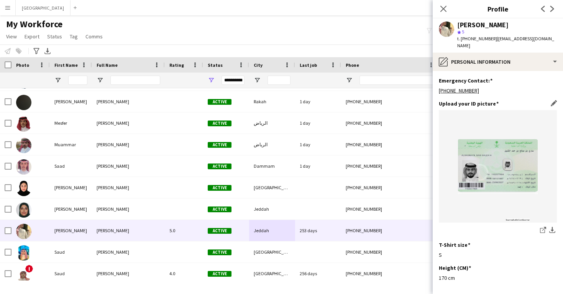
scroll to position [350, 0]
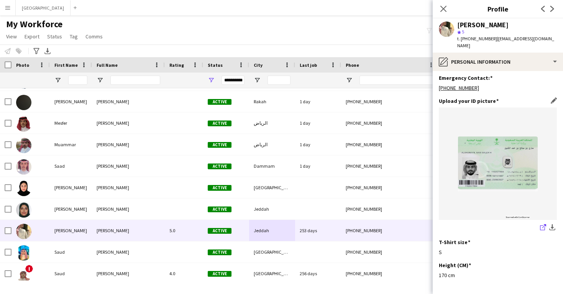
click at [542, 224] on icon "share-external-link-1" at bounding box center [543, 227] width 6 height 6
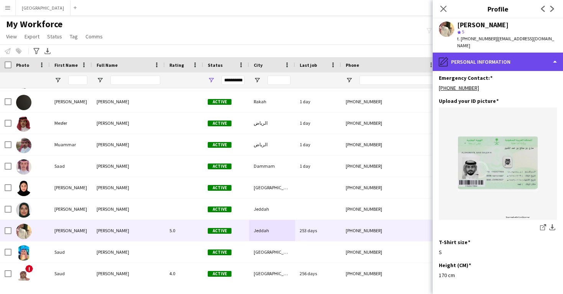
click at [451, 53] on div "pencil4 Personal Information" at bounding box center [498, 62] width 130 height 18
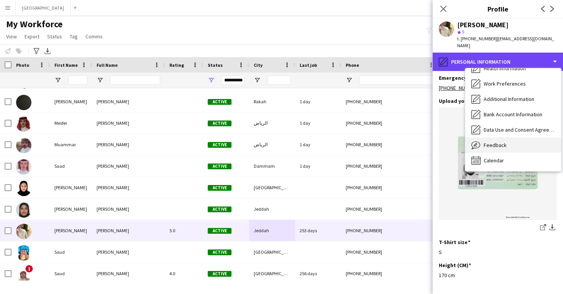
scroll to position [87, 0]
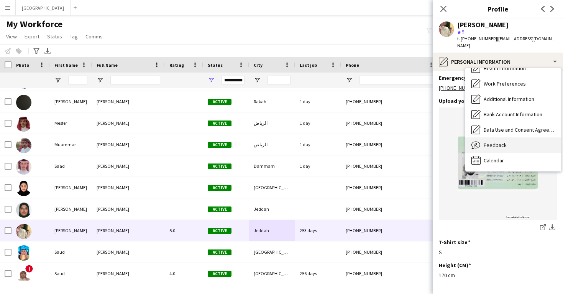
click at [499, 141] on span "Feedback" at bounding box center [495, 144] width 23 height 7
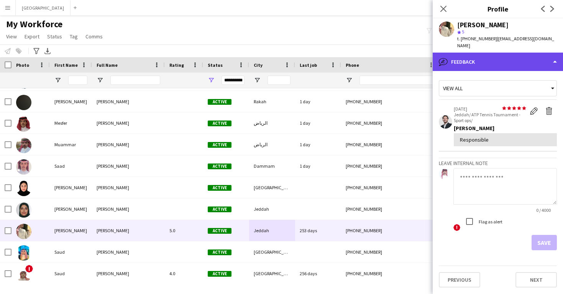
click at [478, 60] on div "bubble-pencil Feedback" at bounding box center [498, 62] width 130 height 18
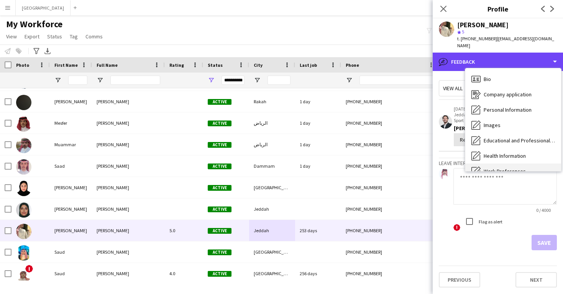
scroll to position [0, 0]
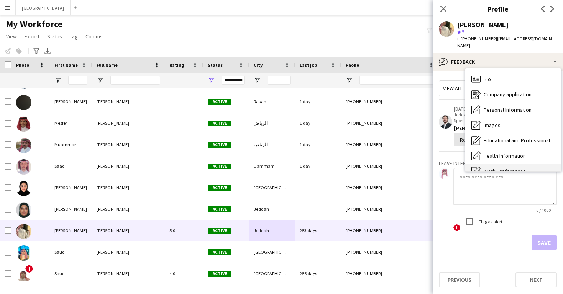
click at [484, 76] on span "Bio" at bounding box center [487, 79] width 7 height 7
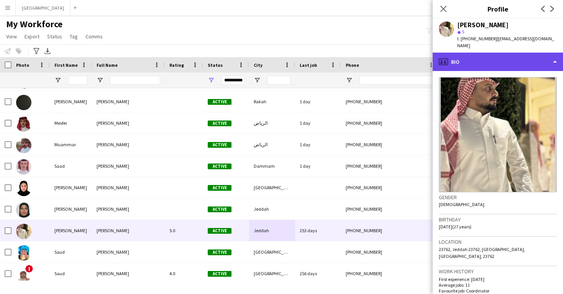
click at [483, 53] on div "profile Bio" at bounding box center [498, 62] width 130 height 18
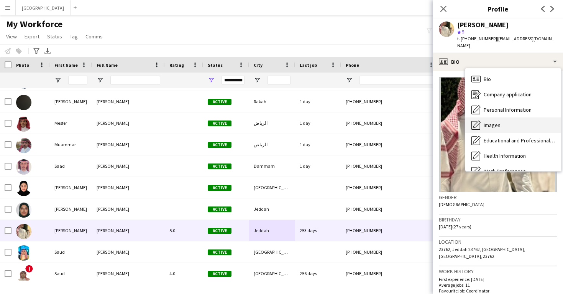
click at [497, 122] on span "Images" at bounding box center [492, 125] width 17 height 7
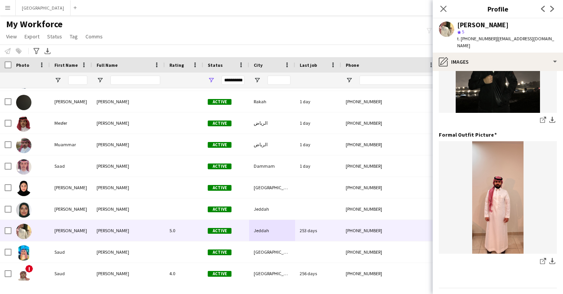
scroll to position [229, 0]
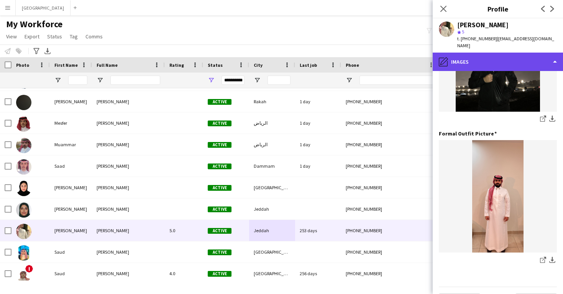
click at [487, 53] on div "pencil4 Images" at bounding box center [498, 62] width 130 height 18
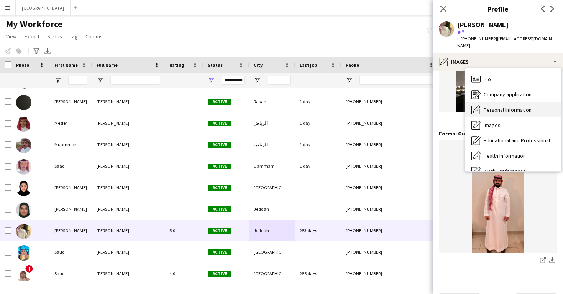
click at [497, 106] on span "Personal Information" at bounding box center [508, 109] width 48 height 7
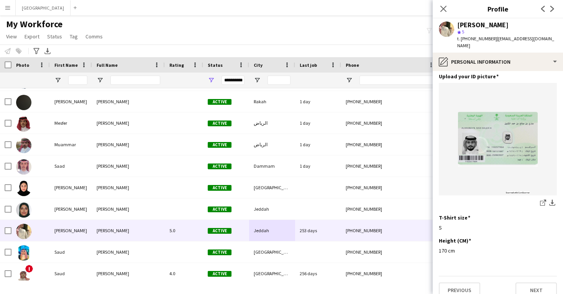
scroll to position [374, 0]
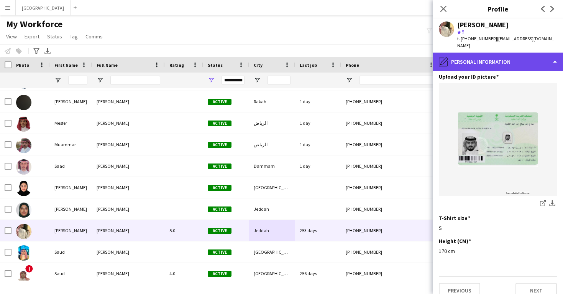
click at [493, 53] on div "pencil4 Personal Information" at bounding box center [498, 62] width 130 height 18
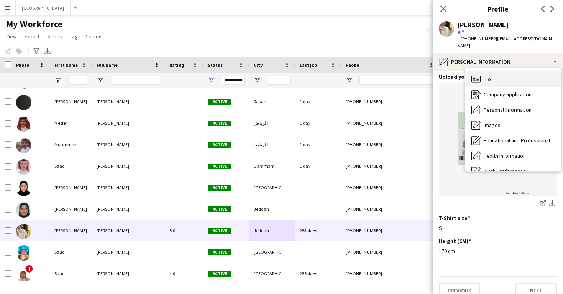
click at [499, 71] on div "Bio Bio" at bounding box center [513, 78] width 96 height 15
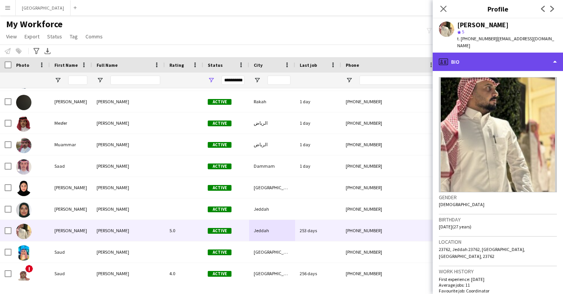
click at [499, 59] on div "profile Bio" at bounding box center [498, 62] width 130 height 18
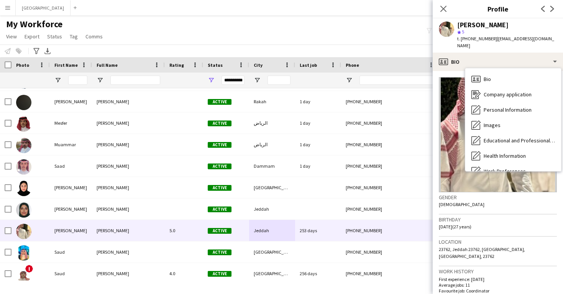
click at [511, 249] on div "Location 23762, Jeddah 23762, Saudi Arabia, Jeddah, 23762" at bounding box center [498, 252] width 118 height 30
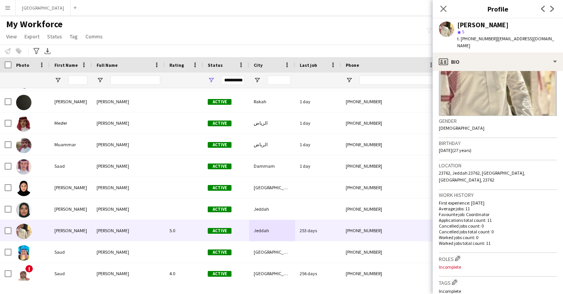
scroll to position [77, 0]
click at [457, 255] on app-icon "Edit crew company roles" at bounding box center [457, 257] width 5 height 5
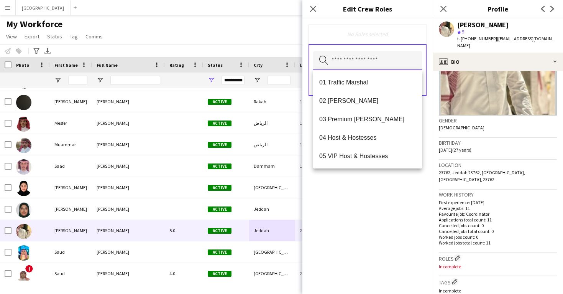
click at [384, 67] on input "text" at bounding box center [367, 60] width 109 height 19
click at [493, 45] on div "Sari Saleh star 5 t. +966556776692 | sary.1431@hotmail.com" at bounding box center [498, 35] width 130 height 34
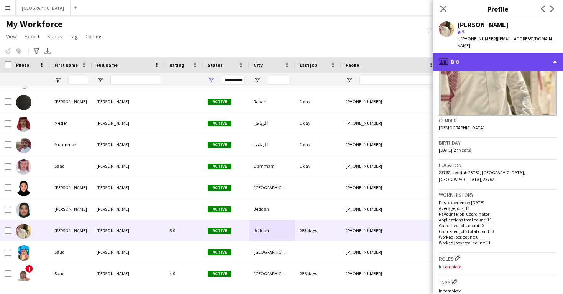
click at [495, 55] on div "profile Bio" at bounding box center [498, 62] width 130 height 18
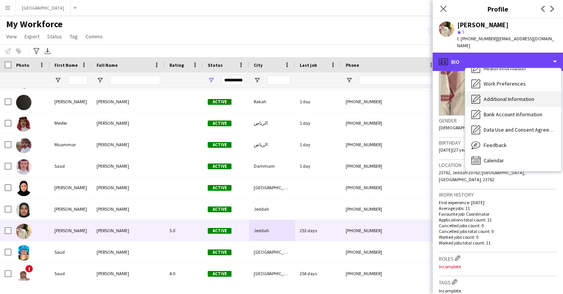
scroll to position [0, 0]
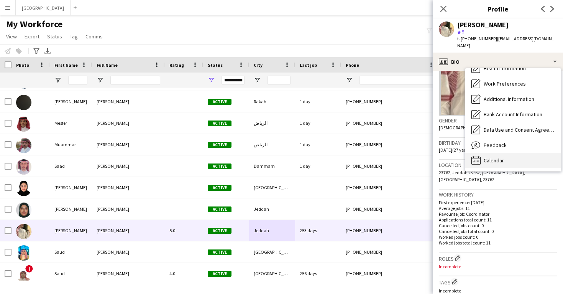
click at [506, 153] on div "Calendar Calendar" at bounding box center [513, 160] width 96 height 15
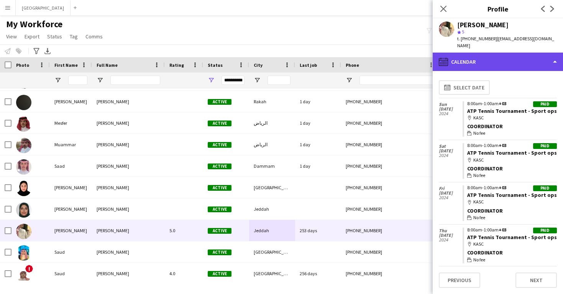
click at [485, 54] on div "calendar-full Calendar" at bounding box center [498, 62] width 130 height 18
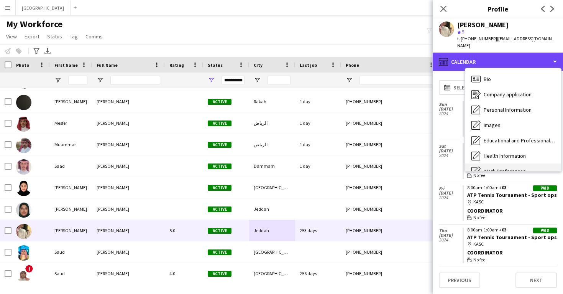
scroll to position [0, 0]
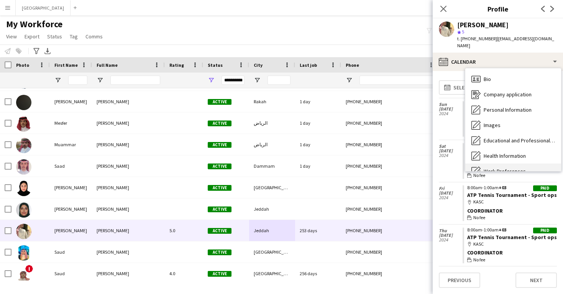
click at [486, 76] on span "Bio" at bounding box center [487, 79] width 7 height 7
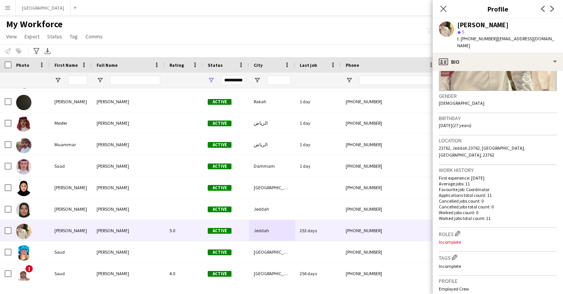
scroll to position [102, 0]
click at [459, 228] on button "Edit crew company roles" at bounding box center [458, 232] width 8 height 8
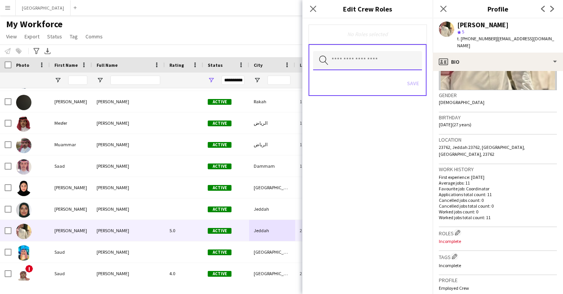
click at [378, 64] on input "text" at bounding box center [367, 60] width 109 height 19
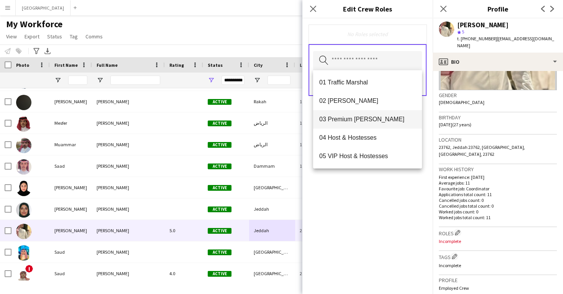
click at [383, 118] on span "03 Premium [PERSON_NAME]" at bounding box center [367, 118] width 97 height 7
click at [394, 177] on div "03 Premium Usher Remove Search by role type Save" at bounding box center [367, 155] width 130 height 275
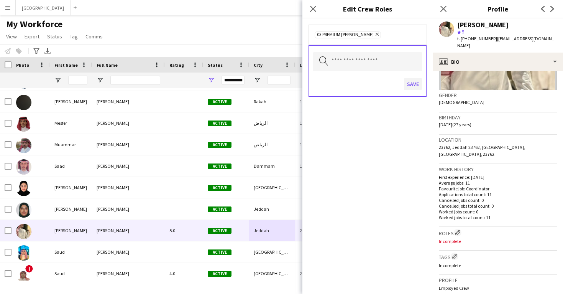
click at [412, 85] on button "Save" at bounding box center [413, 84] width 18 height 12
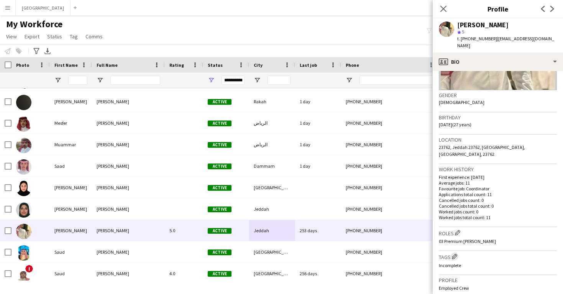
click at [453, 253] on app-icon "Edit crew company tags" at bounding box center [454, 255] width 5 height 5
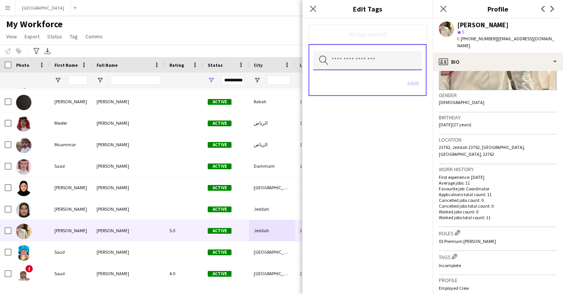
click at [367, 62] on input "text" at bounding box center [367, 60] width 109 height 19
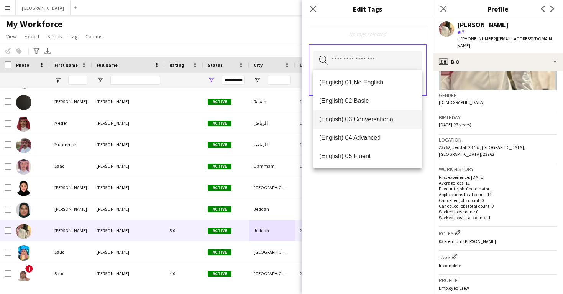
click at [368, 125] on mat-option "(English) 03 Conversational" at bounding box center [367, 119] width 109 height 18
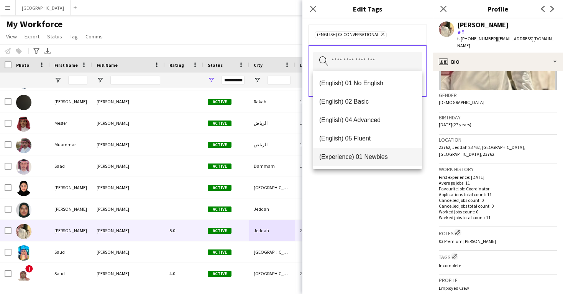
click at [373, 156] on span "(Experience) 01 Newbies" at bounding box center [367, 156] width 97 height 7
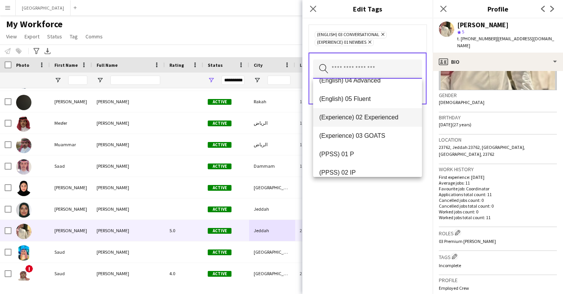
scroll to position [59, 0]
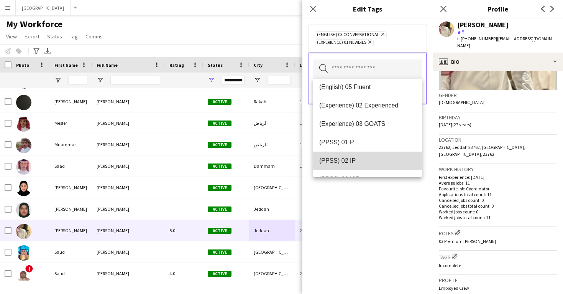
click at [373, 156] on mat-option "(PPSS) 02 IP" at bounding box center [367, 160] width 109 height 18
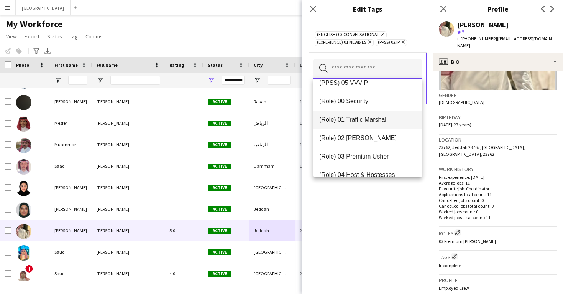
scroll to position [177, 0]
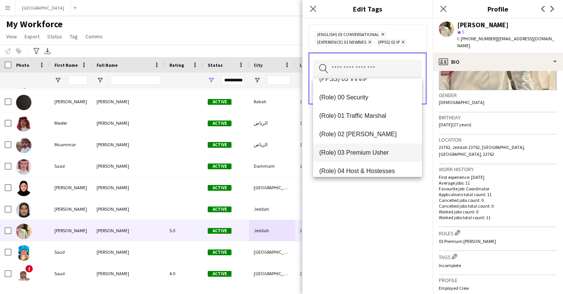
click at [371, 158] on mat-option "(Role) 03 Premium Usher" at bounding box center [367, 152] width 109 height 18
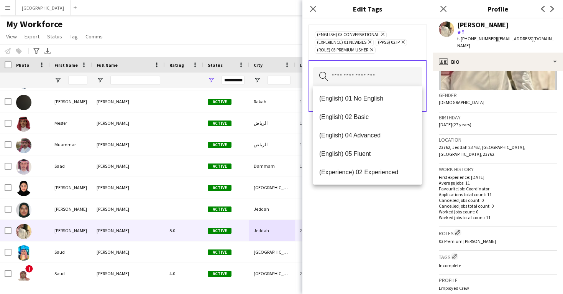
click at [396, 236] on div "(English) 03 Conversational Remove (Experience) 01 Newbies Remove (PPSS) 02 IP …" at bounding box center [367, 155] width 130 height 275
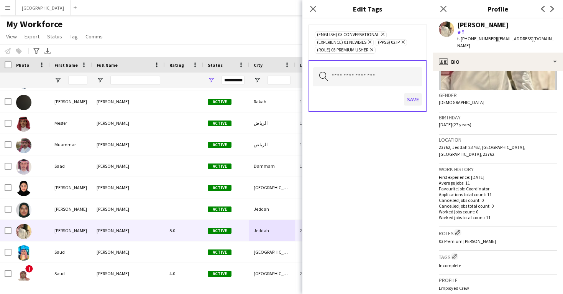
click at [409, 93] on button "Save" at bounding box center [413, 99] width 18 height 12
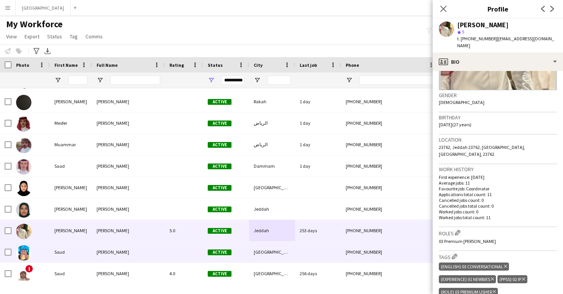
click at [315, 256] on div at bounding box center [318, 251] width 46 height 21
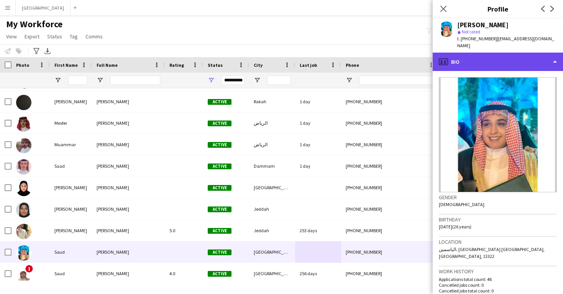
click at [479, 53] on div "profile Bio" at bounding box center [498, 62] width 130 height 18
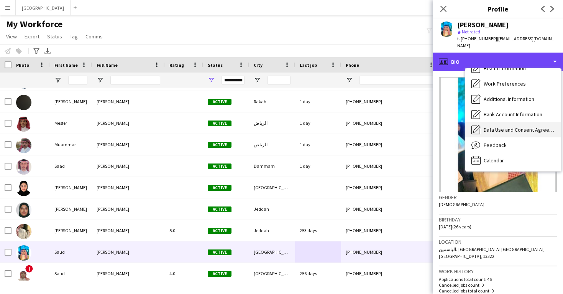
scroll to position [87, 0]
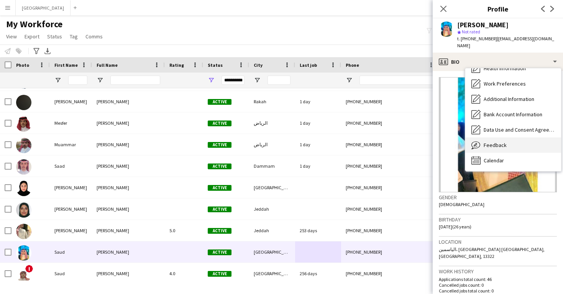
click at [492, 141] on span "Feedback" at bounding box center [495, 144] width 23 height 7
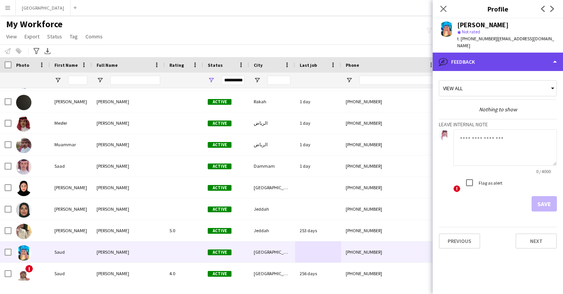
click at [482, 55] on div "bubble-pencil Feedback" at bounding box center [498, 62] width 130 height 18
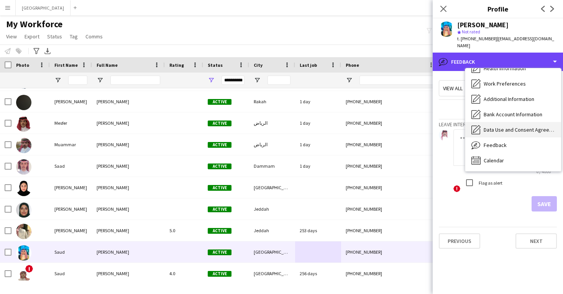
scroll to position [0, 0]
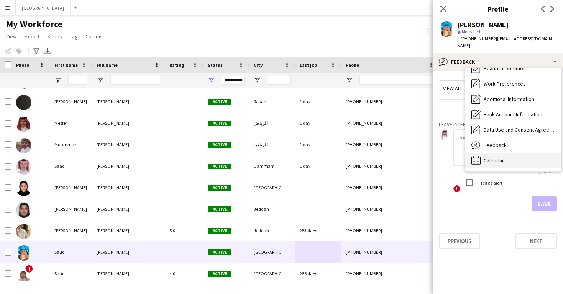
click at [493, 157] on span "Calendar" at bounding box center [494, 160] width 20 height 7
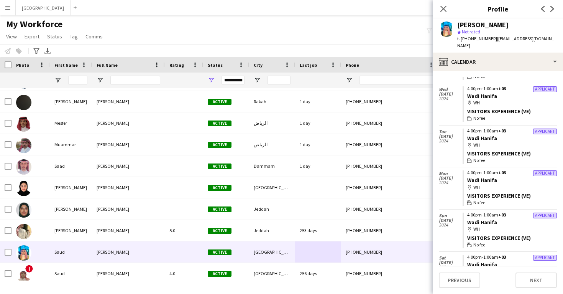
scroll to position [1159, 0]
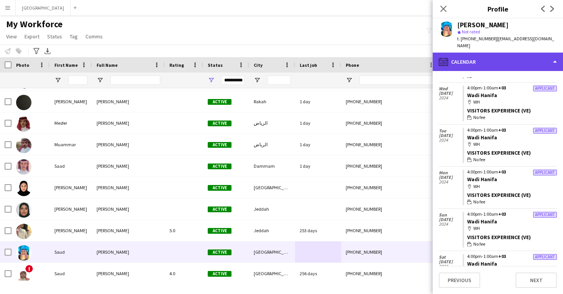
click at [488, 53] on div "calendar-full Calendar" at bounding box center [498, 62] width 130 height 18
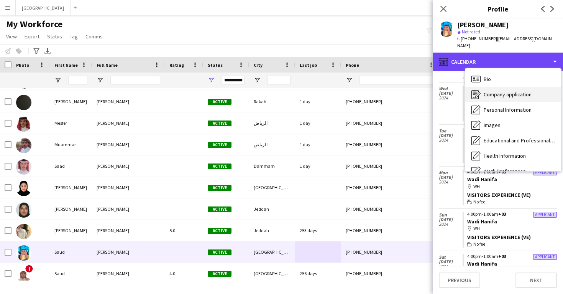
scroll to position [0, 0]
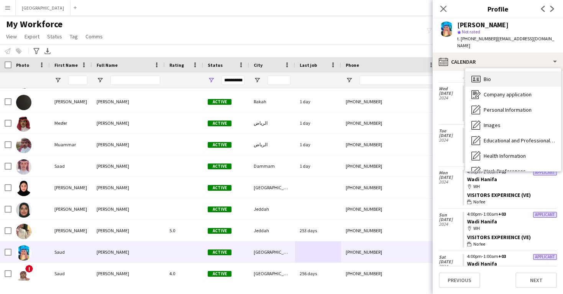
click at [492, 71] on div "Bio Bio" at bounding box center [513, 78] width 96 height 15
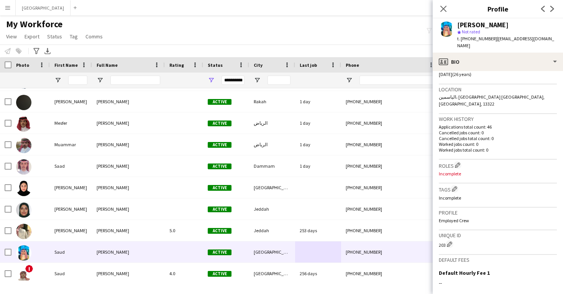
scroll to position [154, 0]
click at [456, 160] on app-icon "Edit crew company roles" at bounding box center [457, 162] width 5 height 5
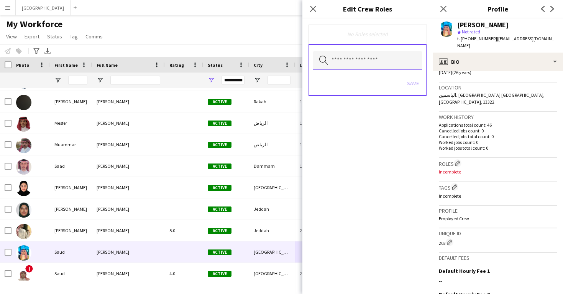
click at [368, 61] on input "text" at bounding box center [367, 60] width 109 height 19
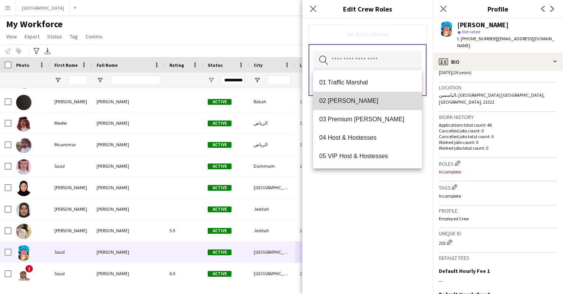
click at [374, 98] on span "02 Usher" at bounding box center [367, 100] width 97 height 7
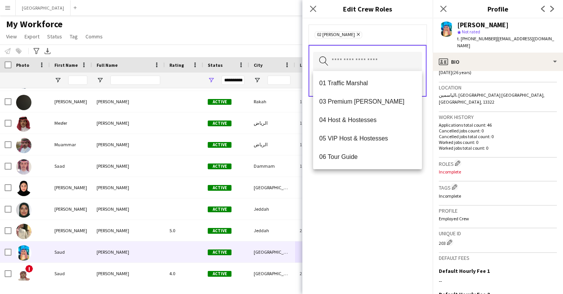
click at [392, 230] on div "02 Usher Remove Search by role type Save" at bounding box center [367, 155] width 130 height 275
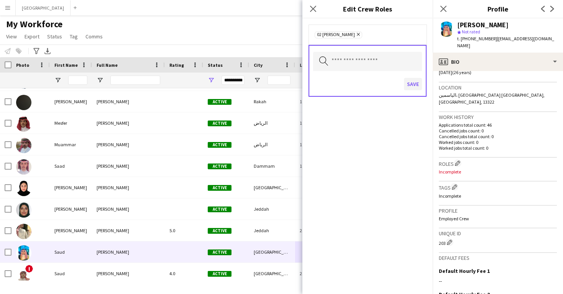
click at [412, 84] on button "Save" at bounding box center [413, 84] width 18 height 12
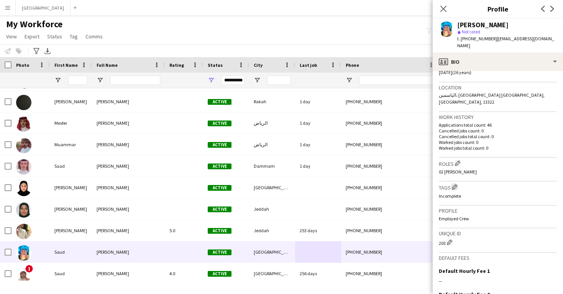
click at [455, 183] on button "Edit crew company tags" at bounding box center [455, 187] width 8 height 8
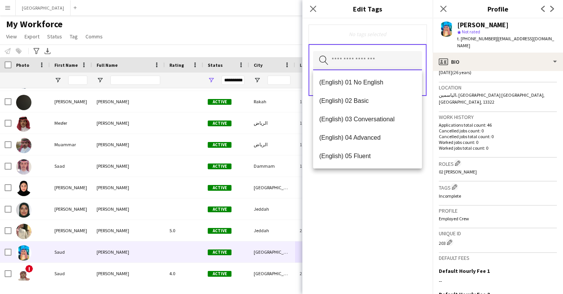
click at [364, 53] on input "text" at bounding box center [367, 60] width 109 height 19
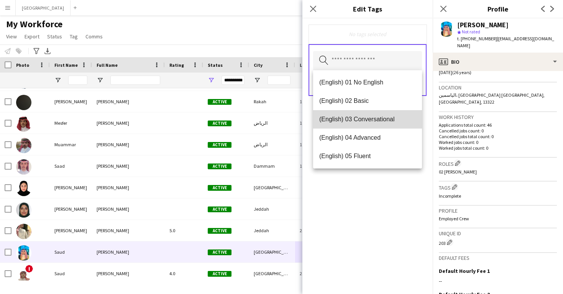
click at [373, 117] on span "(English) 03 Conversational" at bounding box center [367, 118] width 97 height 7
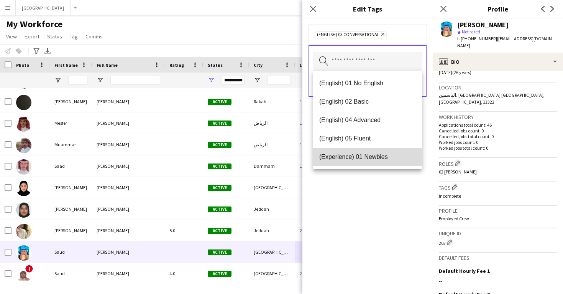
click at [375, 153] on mat-option "(Experience) 01 Newbies" at bounding box center [367, 157] width 109 height 18
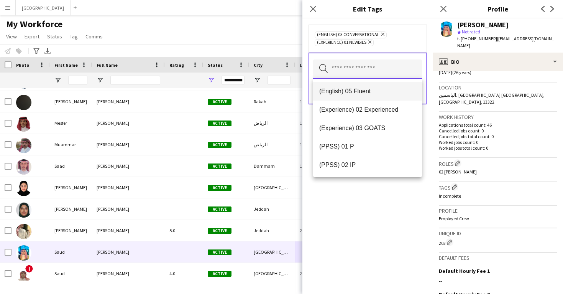
scroll to position [56, 0]
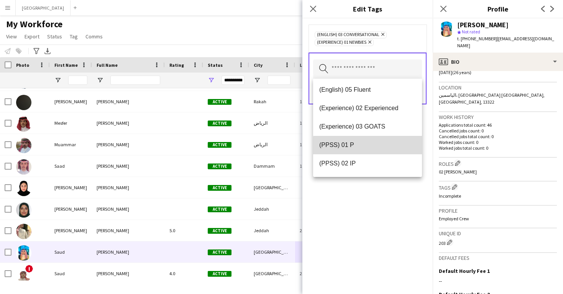
click at [374, 146] on span "(PPSS) 01 P" at bounding box center [367, 144] width 97 height 7
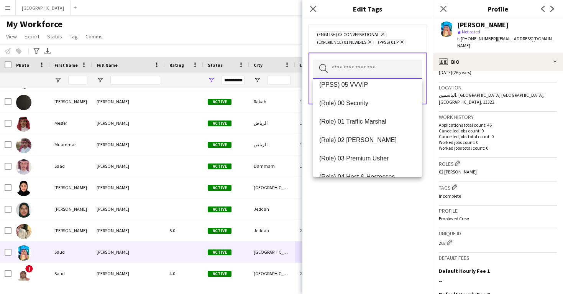
scroll to position [178, 0]
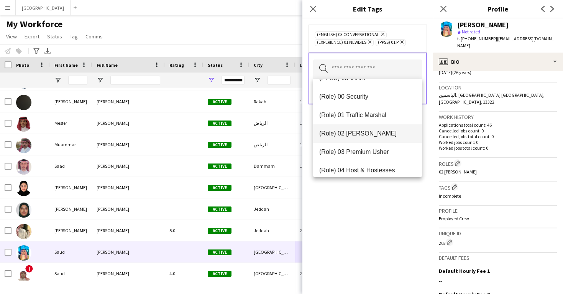
click at [373, 138] on mat-option "(Role) 02 Usher" at bounding box center [367, 133] width 109 height 18
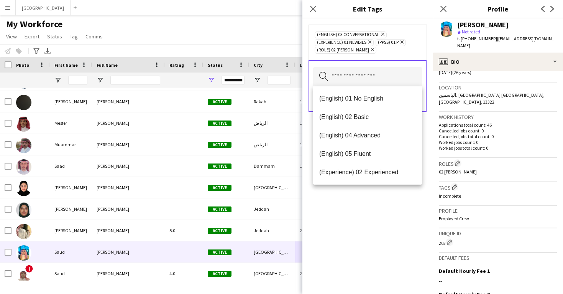
click at [376, 199] on div "(English) 03 Conversational Remove (Experience) 01 Newbies Remove (PPSS) 01 P R…" at bounding box center [367, 155] width 130 height 275
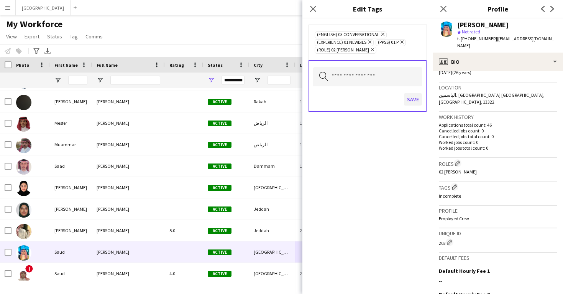
click at [414, 95] on button "Save" at bounding box center [413, 99] width 18 height 12
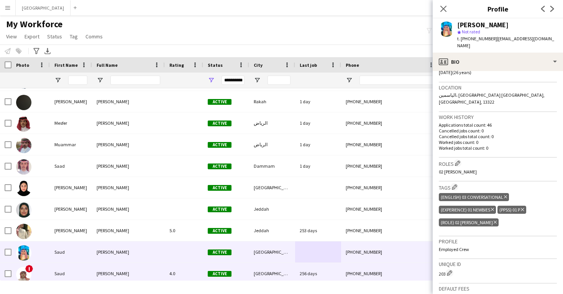
scroll to position [194, 0]
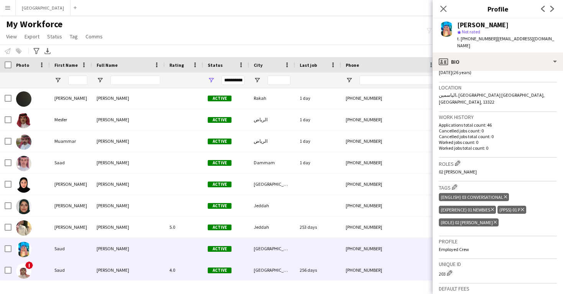
click at [291, 271] on div "[GEOGRAPHIC_DATA]" at bounding box center [272, 269] width 46 height 21
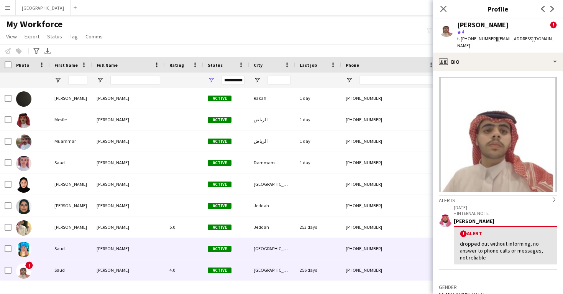
click at [398, 247] on div "+966555450875" at bounding box center [390, 248] width 98 height 21
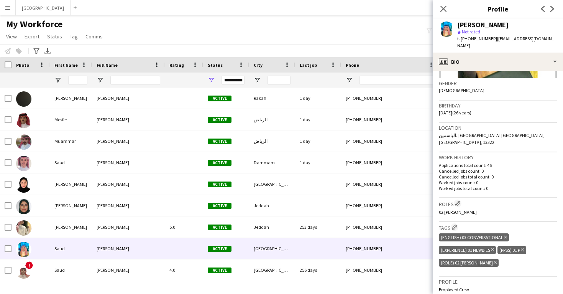
scroll to position [115, 0]
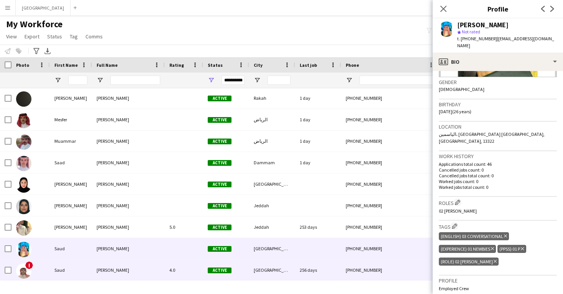
click at [388, 262] on div "+9660590708791" at bounding box center [390, 269] width 98 height 21
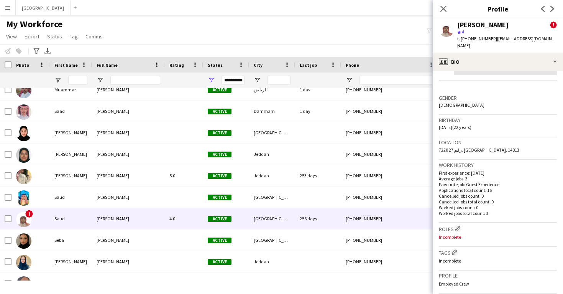
scroll to position [53, 0]
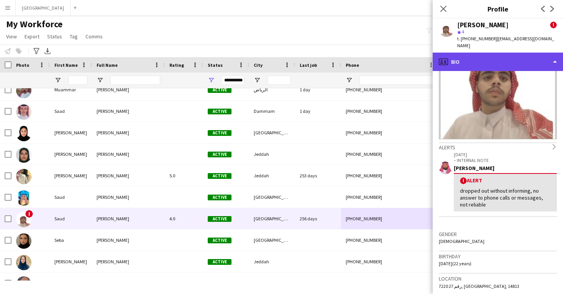
click at [489, 53] on div "profile Bio" at bounding box center [498, 62] width 130 height 18
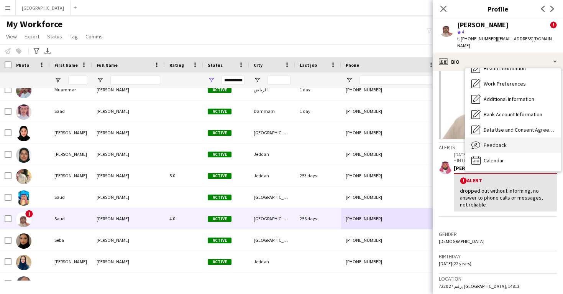
scroll to position [87, 0]
click at [499, 141] on span "Feedback" at bounding box center [495, 144] width 23 height 7
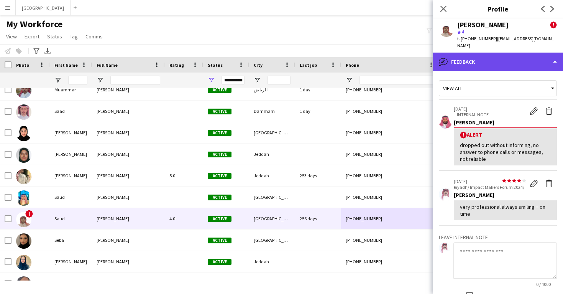
click at [478, 57] on div "bubble-pencil Feedback" at bounding box center [498, 62] width 130 height 18
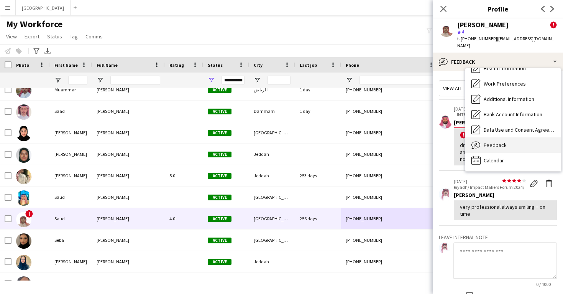
click at [496, 137] on div "Feedback Feedback" at bounding box center [513, 144] width 96 height 15
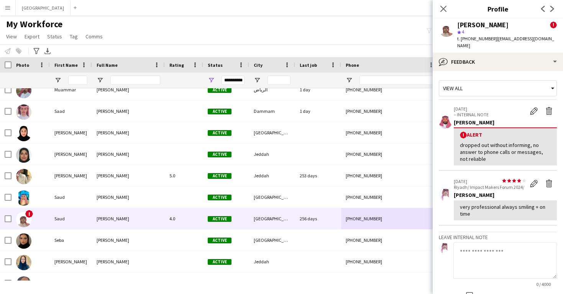
click at [500, 71] on app-crew-profile-feedback-tab "View all 22-02-2025 – INTERNAL NOTE Edit alert Delete alert Mohammed Almohaser …" at bounding box center [498, 182] width 130 height 223
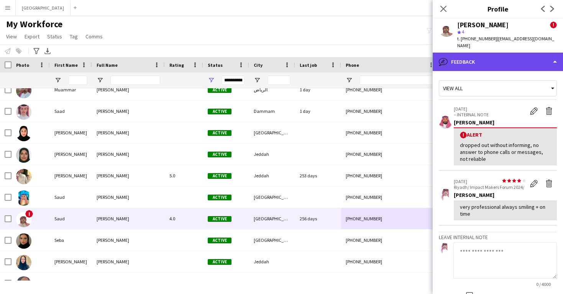
click at [500, 59] on div "bubble-pencil Feedback" at bounding box center [498, 62] width 130 height 18
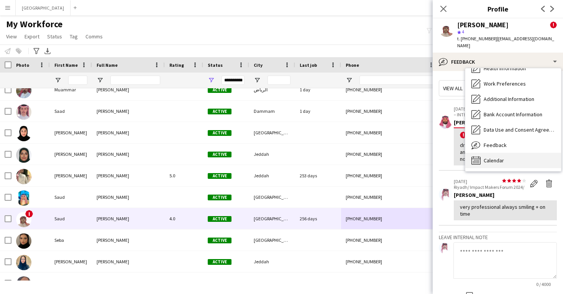
click at [512, 153] on div "Calendar Calendar" at bounding box center [513, 160] width 96 height 15
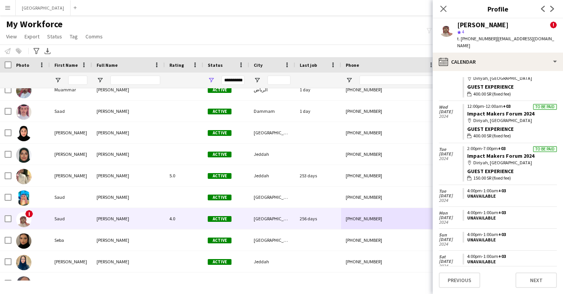
scroll to position [521, 0]
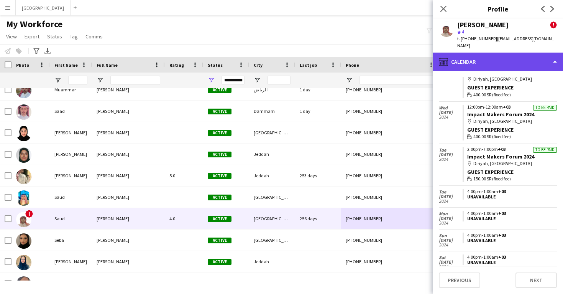
click at [491, 57] on div "calendar-full Calendar" at bounding box center [498, 62] width 130 height 18
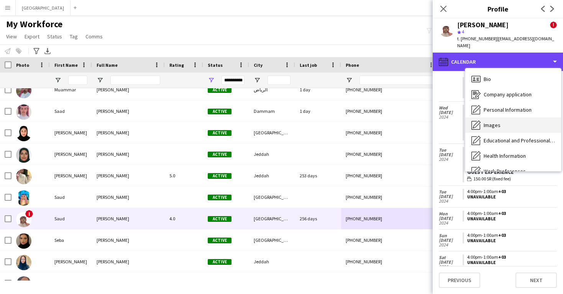
scroll to position [0, 0]
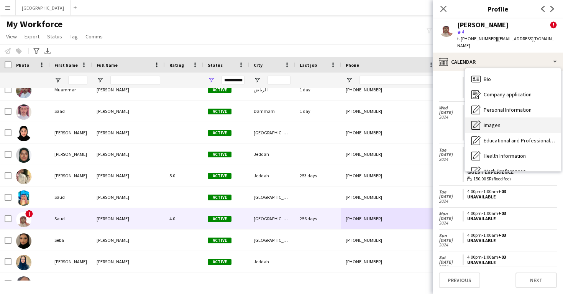
click at [504, 120] on div "Images Images" at bounding box center [513, 124] width 96 height 15
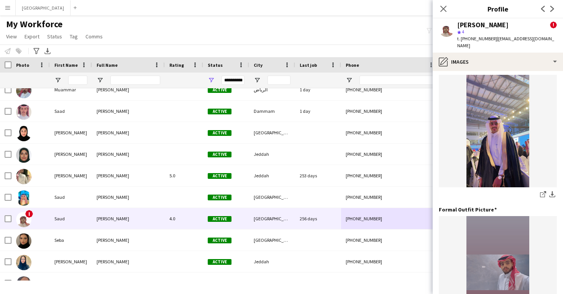
scroll to position [33, 0]
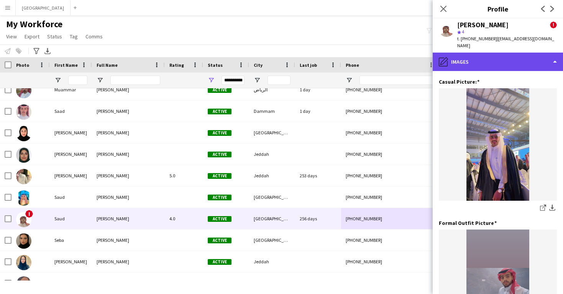
click at [493, 53] on div "pencil4 Images" at bounding box center [498, 62] width 130 height 18
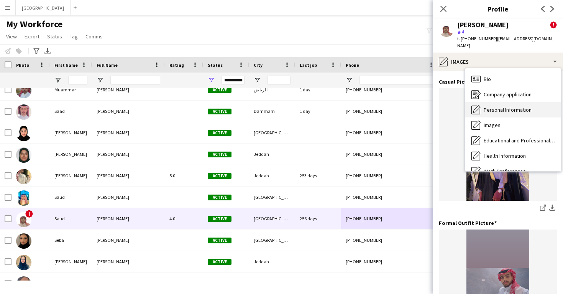
click at [502, 106] on span "Personal Information" at bounding box center [508, 109] width 48 height 7
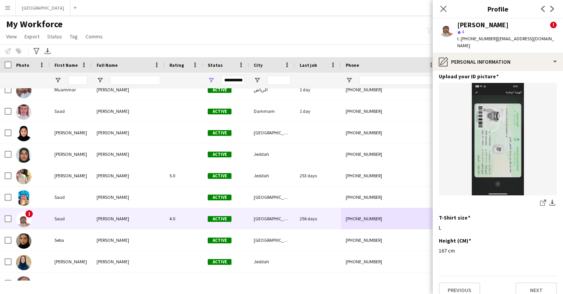
scroll to position [374, 0]
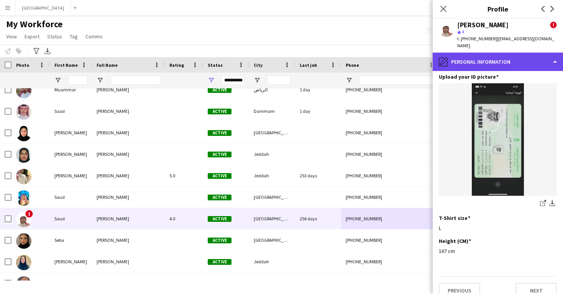
click at [489, 54] on div "pencil4 Personal Information" at bounding box center [498, 62] width 130 height 18
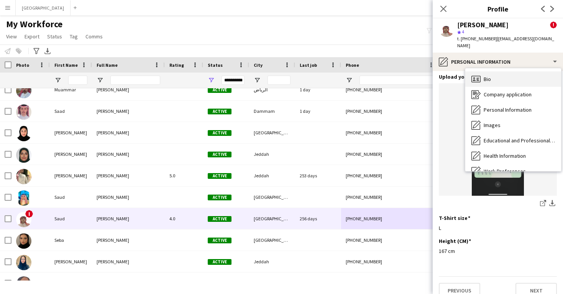
click at [493, 71] on div "Bio Bio" at bounding box center [513, 78] width 96 height 15
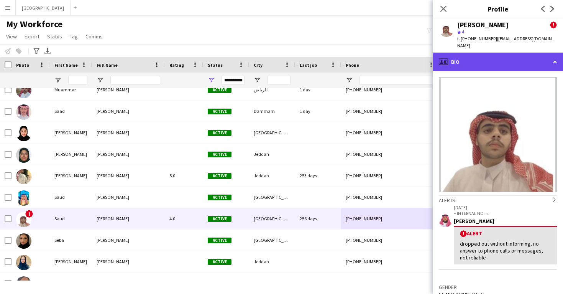
click at [475, 61] on div "profile Bio" at bounding box center [498, 62] width 130 height 18
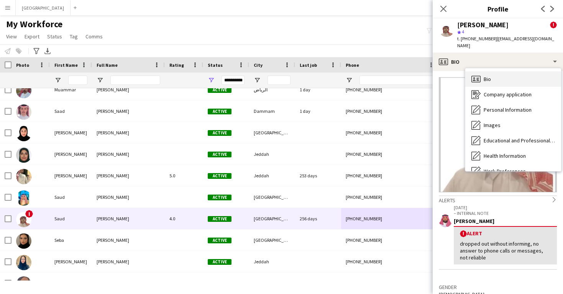
click at [482, 72] on div "Bio Bio" at bounding box center [513, 78] width 96 height 15
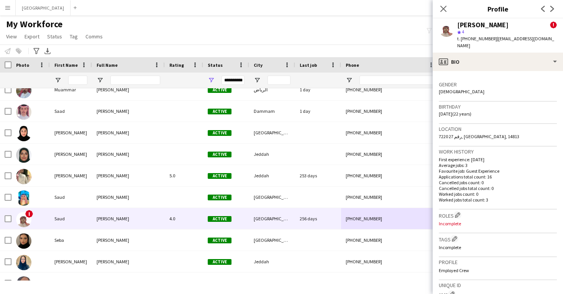
scroll to position [211, 0]
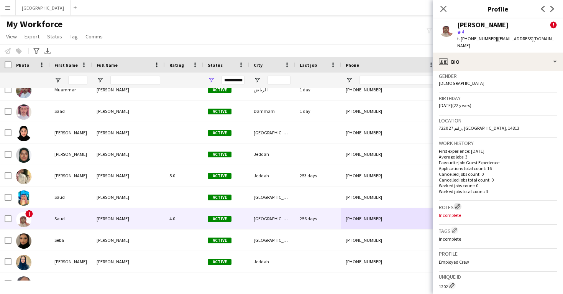
click at [457, 204] on app-icon "Edit crew company roles" at bounding box center [457, 206] width 5 height 5
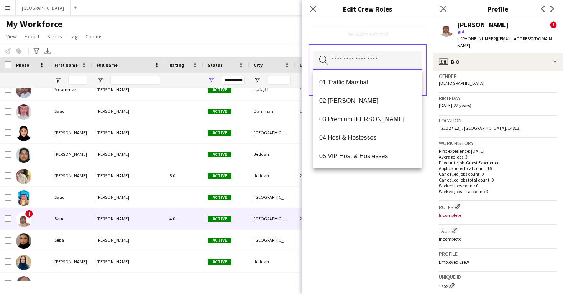
click at [368, 64] on input "text" at bounding box center [367, 60] width 109 height 19
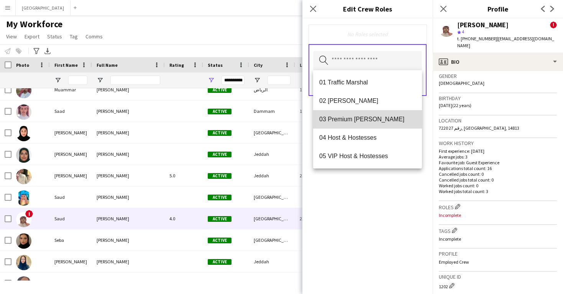
click at [369, 117] on span "03 Premium Usher" at bounding box center [367, 118] width 97 height 7
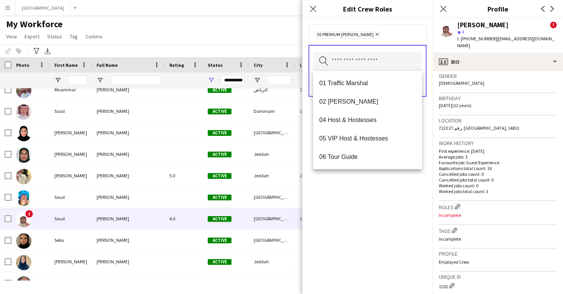
click at [379, 202] on div "03 Premium Usher Remove Search by role type Save" at bounding box center [367, 155] width 130 height 275
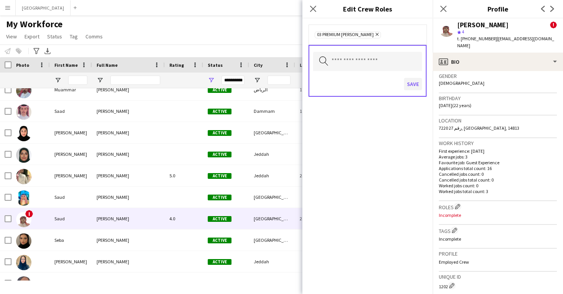
click at [409, 86] on button "Save" at bounding box center [413, 84] width 18 height 12
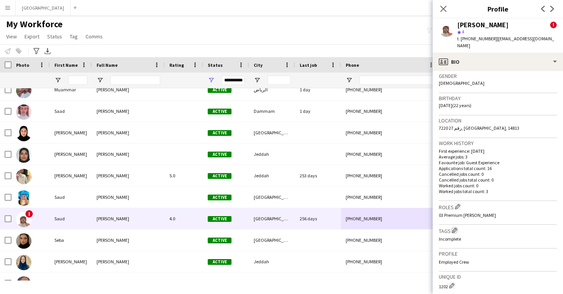
click at [455, 227] on app-icon "Edit crew company tags" at bounding box center [454, 229] width 5 height 5
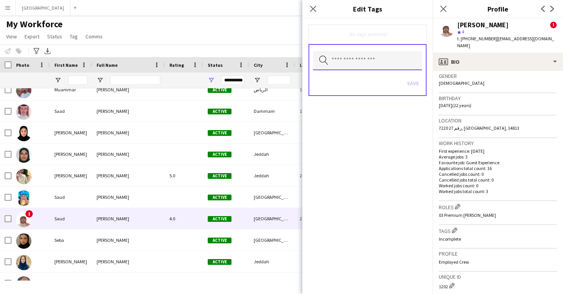
click at [374, 59] on input "text" at bounding box center [367, 60] width 109 height 19
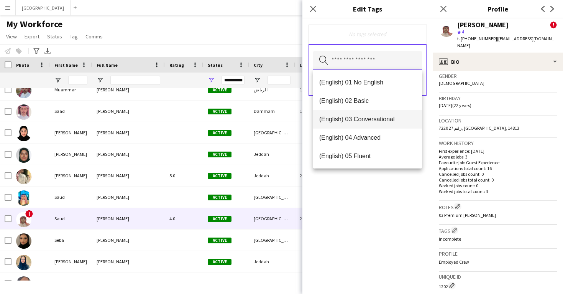
scroll to position [0, 0]
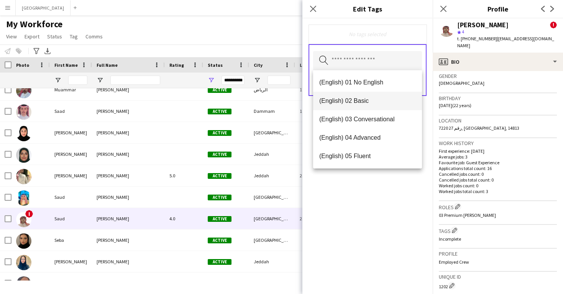
click at [375, 109] on mat-option "(English) 02 Basic" at bounding box center [367, 101] width 109 height 18
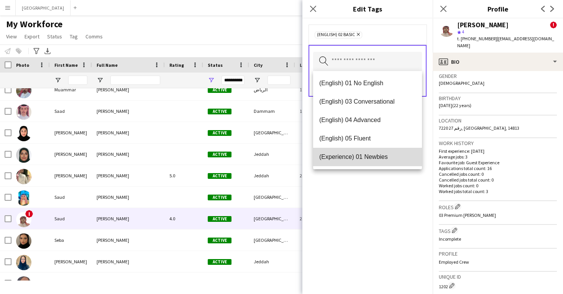
click at [384, 156] on span "(Experience) 01 Newbies" at bounding box center [367, 156] width 97 height 7
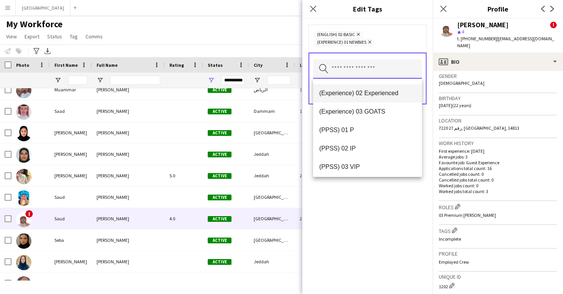
scroll to position [75, 0]
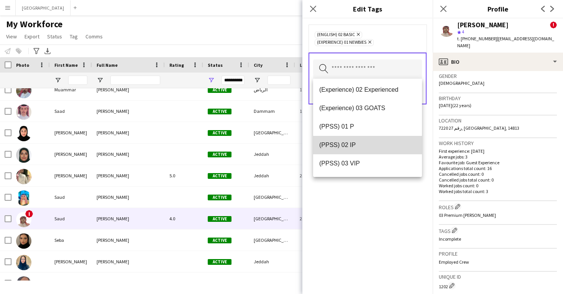
click at [383, 150] on mat-option "(PPSS) 02 IP" at bounding box center [367, 145] width 109 height 18
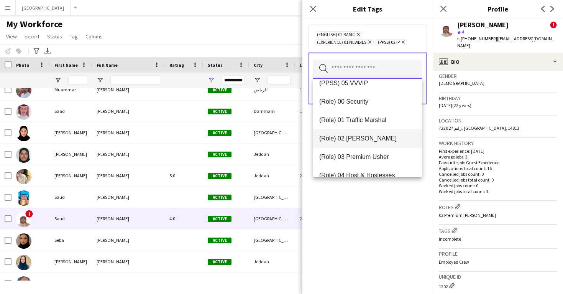
scroll to position [179, 0]
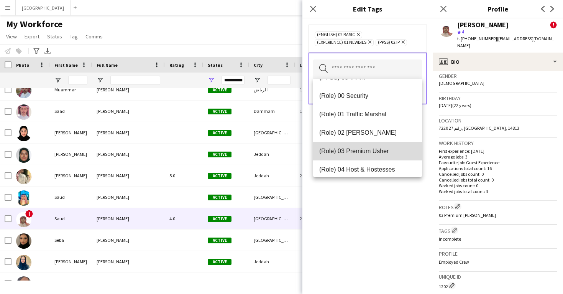
click at [381, 152] on span "(Role) 03 Premium Usher" at bounding box center [367, 150] width 97 height 7
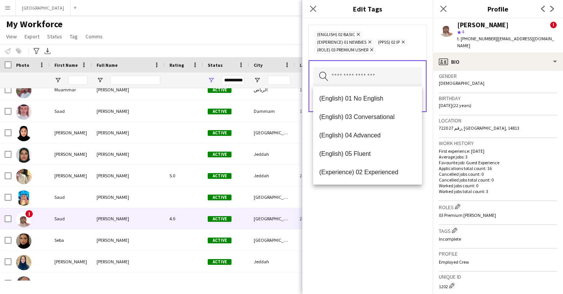
click at [388, 219] on div "(English) 02 Basic Remove (Experience) 01 Newbies Remove (PPSS) 02 IP Remove (R…" at bounding box center [367, 155] width 130 height 275
click at [392, 81] on input "text" at bounding box center [367, 76] width 109 height 19
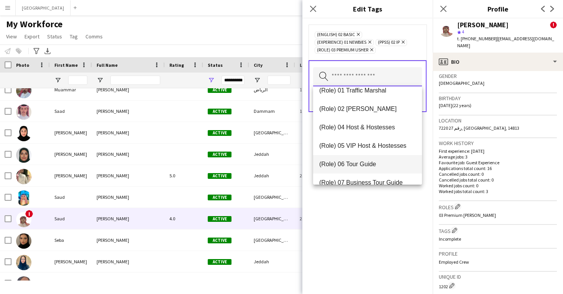
scroll to position [213, 0]
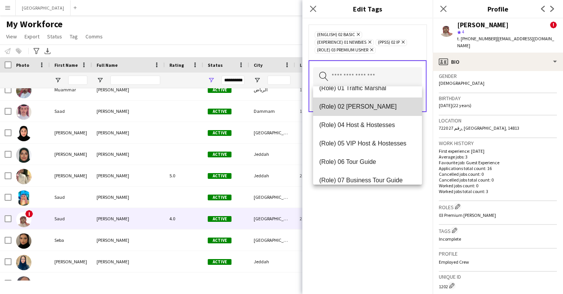
click at [379, 111] on mat-option "(Role) 02 [PERSON_NAME]" at bounding box center [367, 106] width 109 height 18
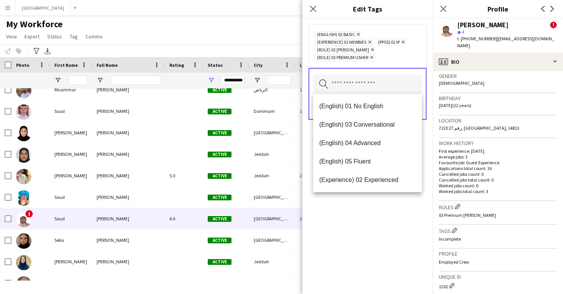
click at [393, 195] on div "(English) 02 Basic Remove (Experience) 01 Newbies Remove (PPSS) 02 IP Remove (R…" at bounding box center [367, 155] width 130 height 275
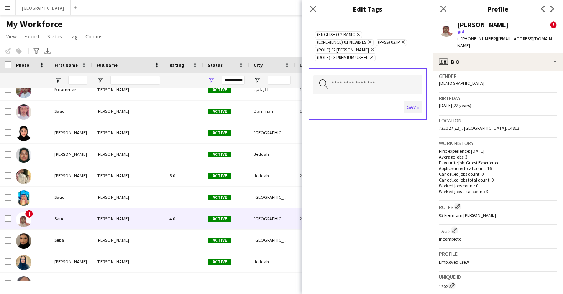
click at [412, 102] on button "Save" at bounding box center [413, 107] width 18 height 12
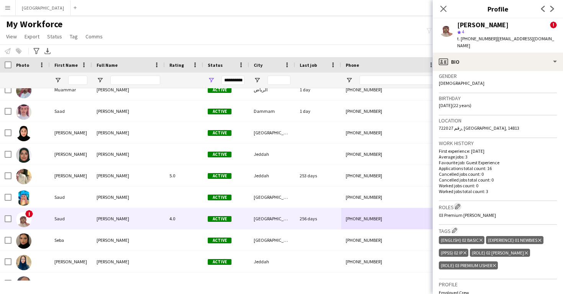
click at [458, 204] on app-icon "Edit crew company roles" at bounding box center [457, 206] width 5 height 5
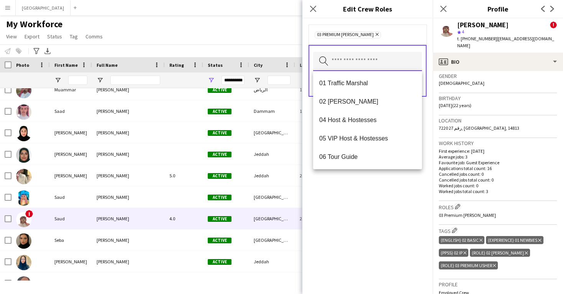
click at [353, 68] on input "text" at bounding box center [367, 61] width 109 height 19
click at [355, 104] on span "02 Usher" at bounding box center [367, 101] width 97 height 7
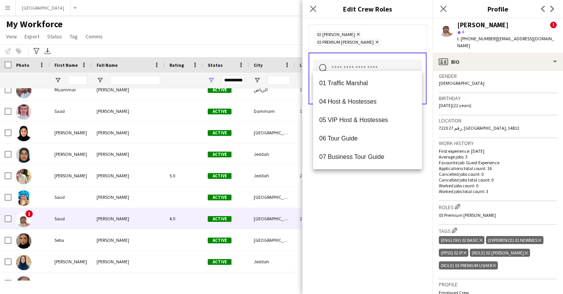
click at [371, 194] on div "02 Usher Remove 03 Premium Usher Remove Search by role type Save" at bounding box center [367, 155] width 130 height 275
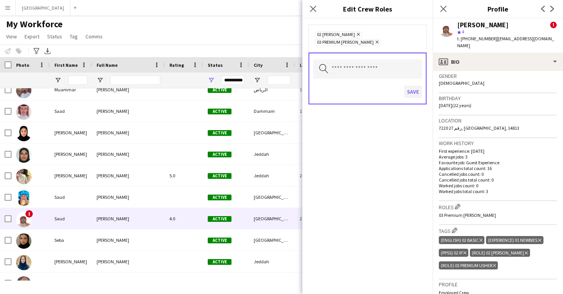
click at [409, 85] on button "Save" at bounding box center [413, 91] width 18 height 12
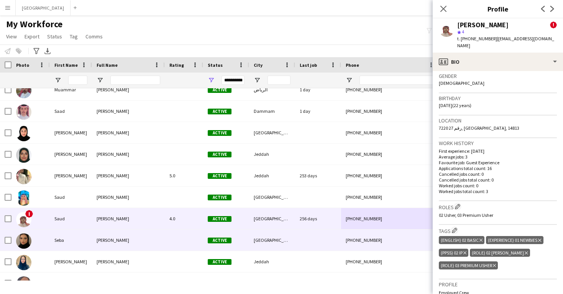
click at [274, 234] on div "[GEOGRAPHIC_DATA]" at bounding box center [272, 239] width 46 height 21
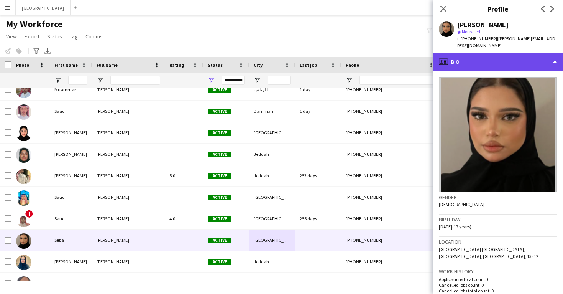
click at [488, 53] on div "profile Bio" at bounding box center [498, 62] width 130 height 18
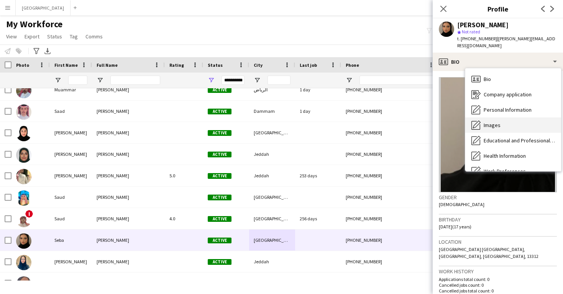
click at [498, 122] on span "Images" at bounding box center [492, 125] width 17 height 7
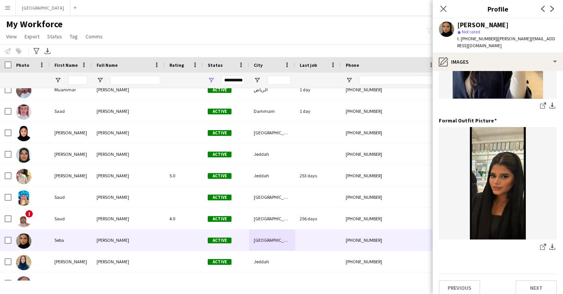
scroll to position [242, 0]
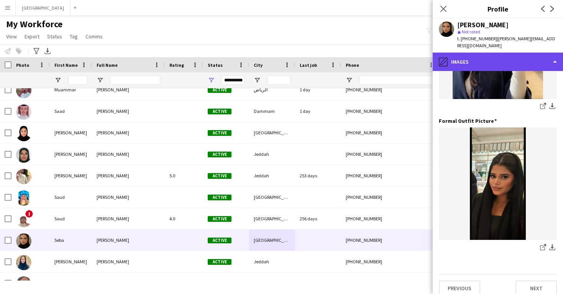
click at [493, 53] on div "pencil4 Images" at bounding box center [498, 62] width 130 height 18
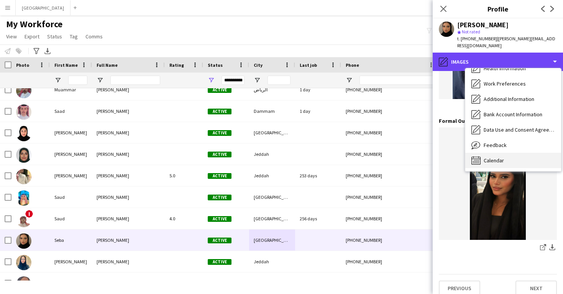
scroll to position [87, 0]
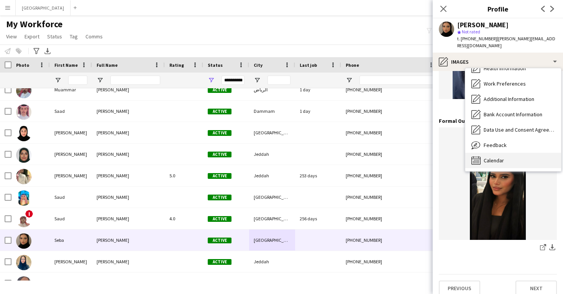
click at [506, 153] on div "Calendar Calendar" at bounding box center [513, 160] width 96 height 15
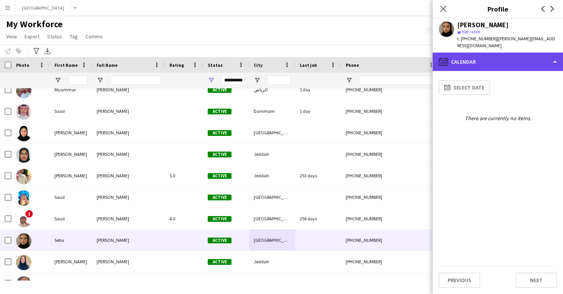
click at [498, 58] on div "calendar-full Calendar" at bounding box center [498, 62] width 130 height 18
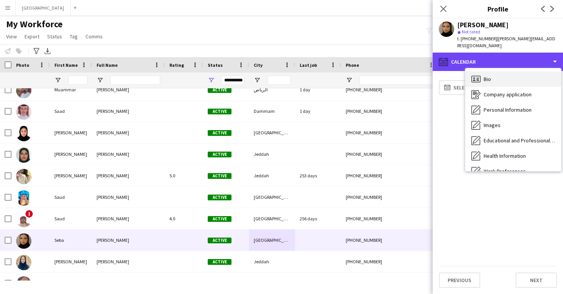
scroll to position [0, 0]
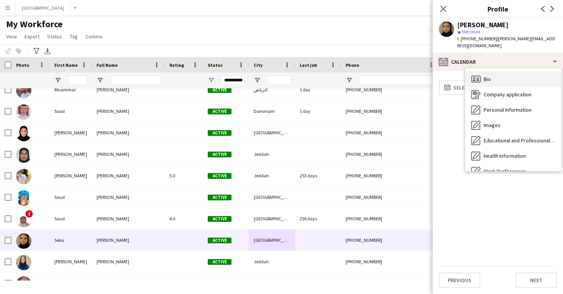
click at [502, 76] on div "Bio Bio" at bounding box center [513, 78] width 96 height 15
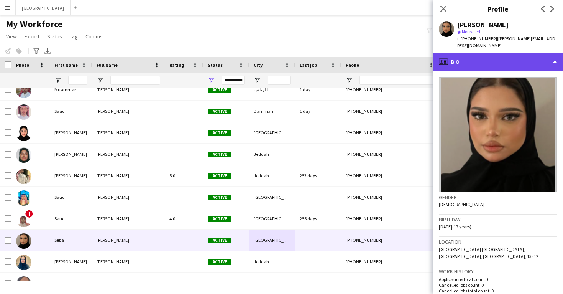
click at [501, 60] on div "profile Bio" at bounding box center [498, 62] width 130 height 18
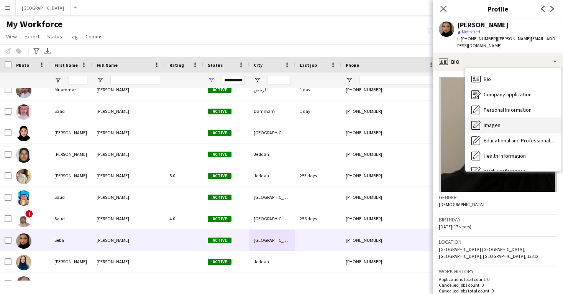
click at [506, 123] on div "Images Images" at bounding box center [513, 124] width 96 height 15
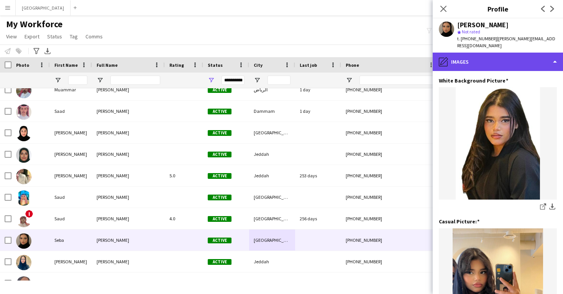
click at [497, 55] on div "pencil4 Images" at bounding box center [498, 62] width 130 height 18
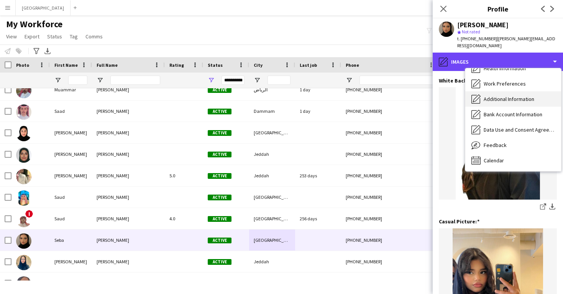
scroll to position [87, 0]
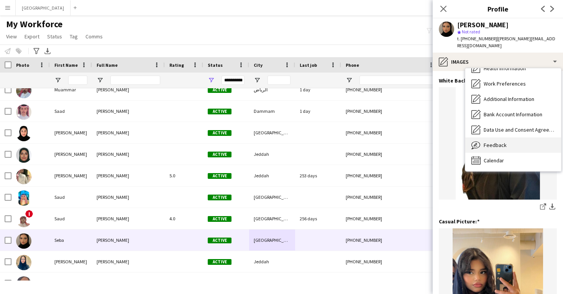
click at [504, 141] on span "Feedback" at bounding box center [495, 144] width 23 height 7
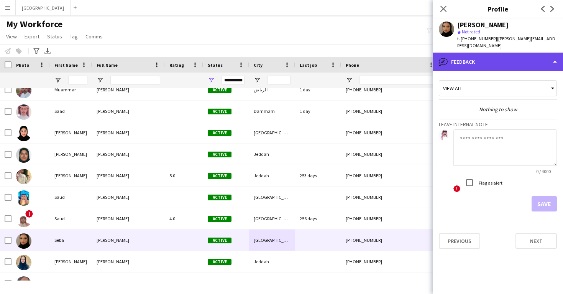
click at [494, 59] on div "bubble-pencil Feedback" at bounding box center [498, 62] width 130 height 18
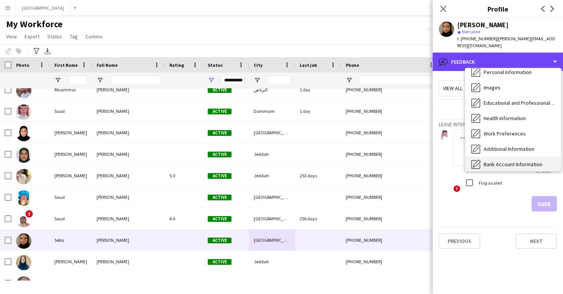
scroll to position [37, 0]
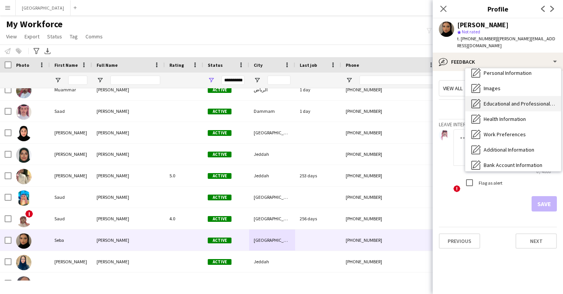
click at [507, 100] on span "Educational and Professional Background" at bounding box center [519, 103] width 71 height 7
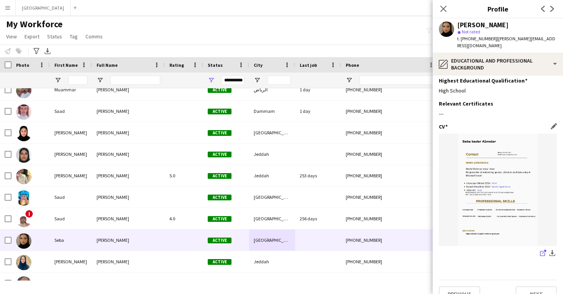
click at [544, 250] on icon "share-external-link-1" at bounding box center [543, 253] width 6 height 6
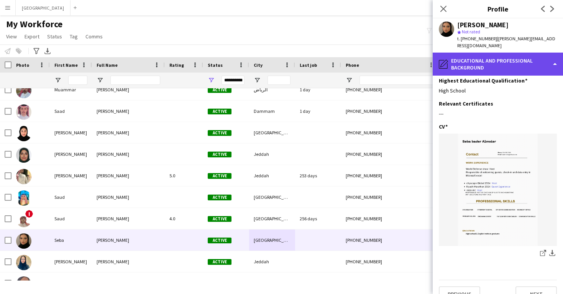
click at [461, 60] on div "pencil4 Educational and Professional Background" at bounding box center [498, 64] width 130 height 23
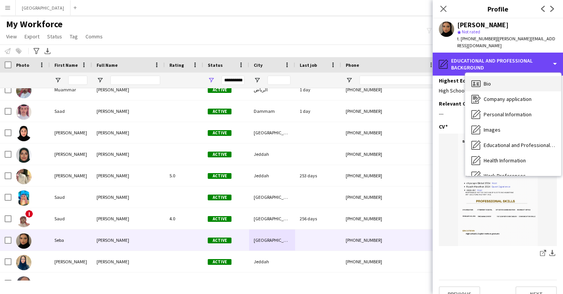
scroll to position [0, 0]
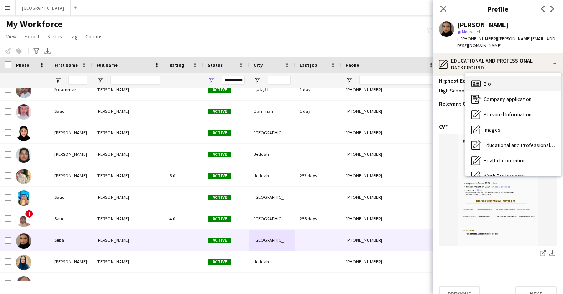
click at [485, 82] on div "Bio Bio" at bounding box center [513, 83] width 96 height 15
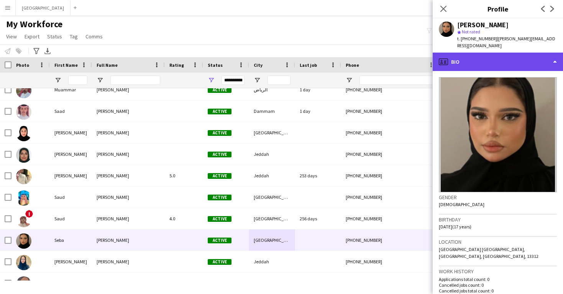
click at [490, 61] on div "profile Bio" at bounding box center [498, 62] width 130 height 18
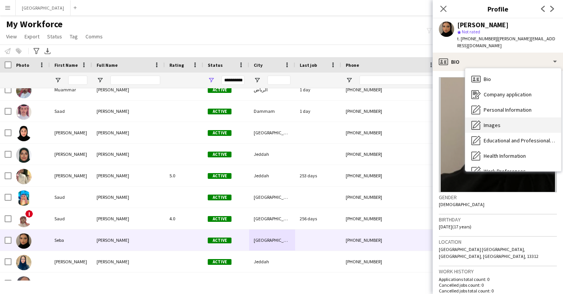
click at [499, 117] on div "Images Images" at bounding box center [513, 124] width 96 height 15
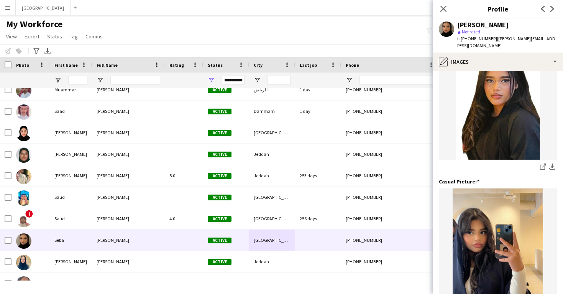
scroll to position [13, 0]
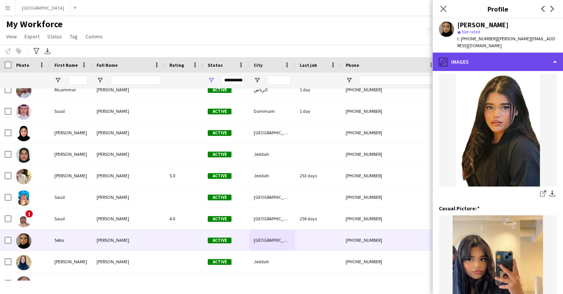
click at [500, 57] on div "pencil4 Images" at bounding box center [498, 62] width 130 height 18
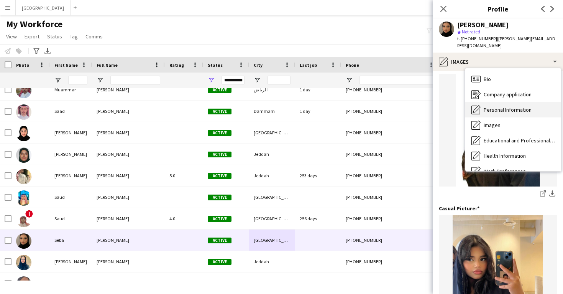
click at [506, 102] on div "Personal Information Personal Information" at bounding box center [513, 109] width 96 height 15
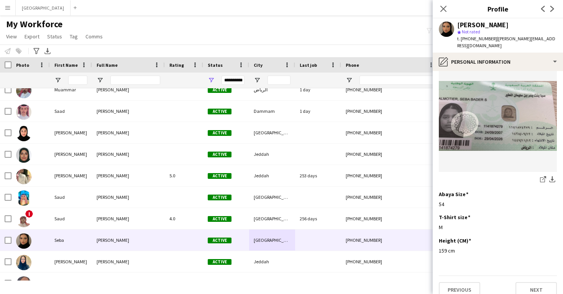
scroll to position [397, 0]
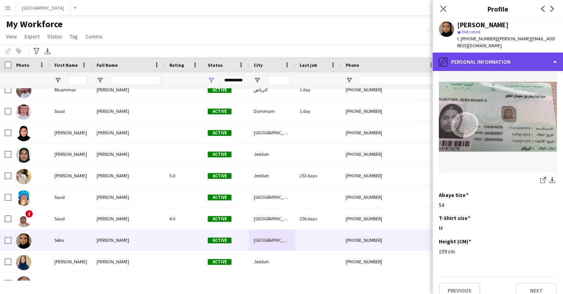
click at [516, 54] on div "pencil4 Personal Information" at bounding box center [498, 62] width 130 height 18
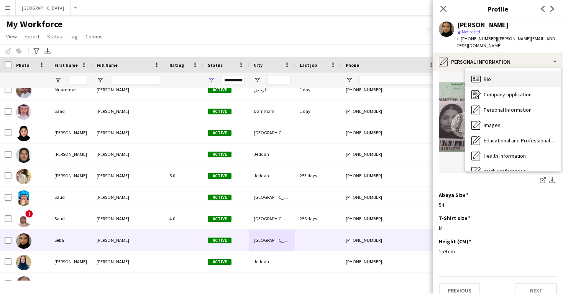
click at [518, 71] on div "Bio Bio" at bounding box center [513, 78] width 96 height 15
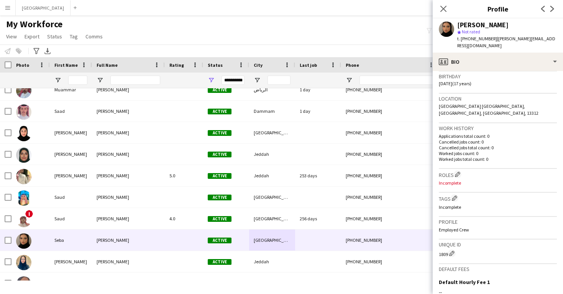
scroll to position [144, 0]
click at [456, 170] on app-icon "Edit crew company roles" at bounding box center [457, 172] width 5 height 5
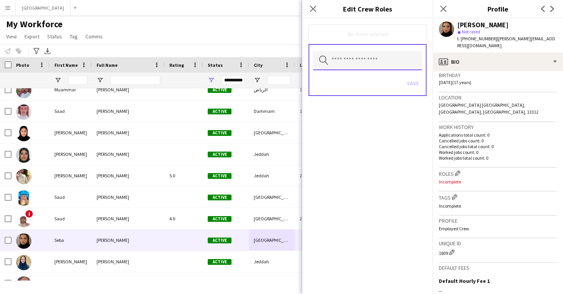
click at [338, 62] on input "text" at bounding box center [367, 60] width 109 height 19
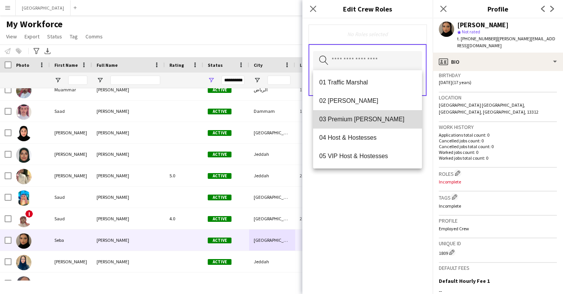
click at [348, 112] on mat-option "03 Premium Usher" at bounding box center [367, 119] width 109 height 18
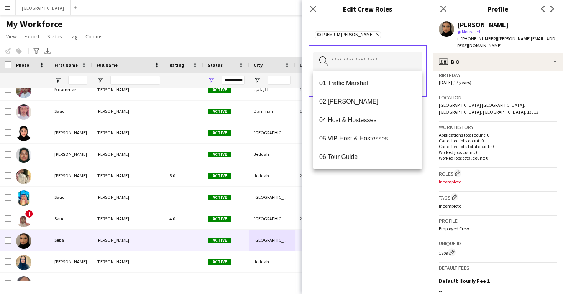
click at [385, 210] on div "03 Premium Usher Remove Search by role type Save" at bounding box center [367, 155] width 130 height 275
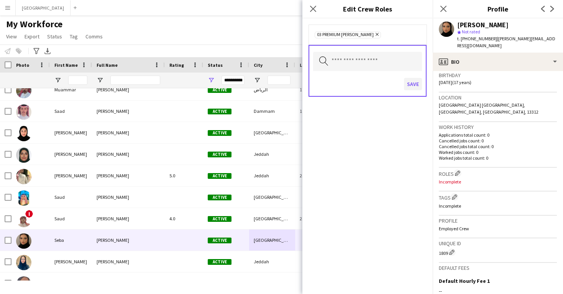
click at [416, 85] on button "Save" at bounding box center [413, 84] width 18 height 12
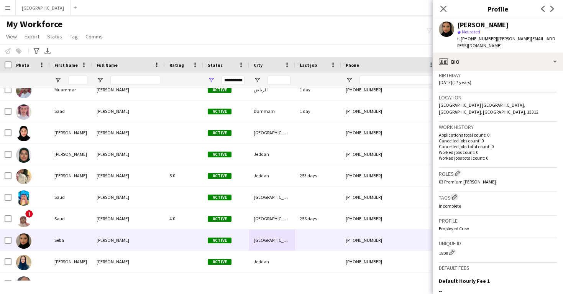
click at [453, 194] on app-icon "Edit crew company tags" at bounding box center [454, 196] width 5 height 5
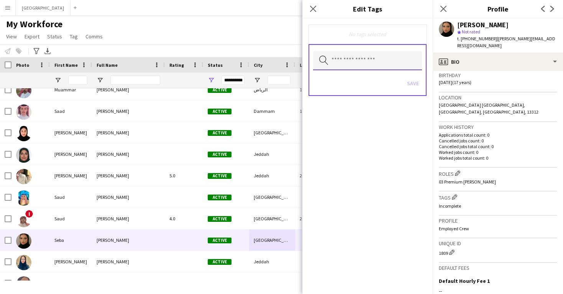
click at [381, 64] on input "text" at bounding box center [367, 60] width 109 height 19
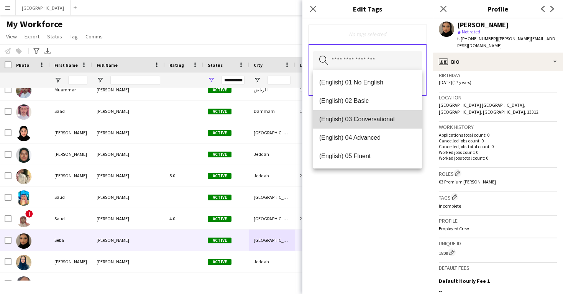
click at [378, 117] on span "(English) 03 Conversational" at bounding box center [367, 118] width 97 height 7
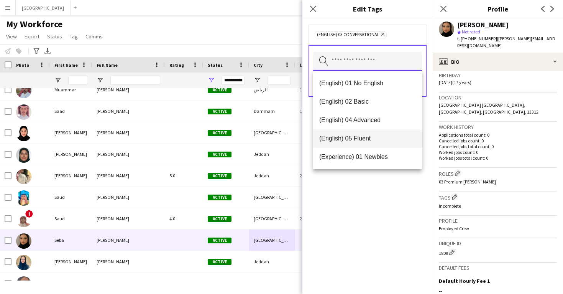
scroll to position [5, 0]
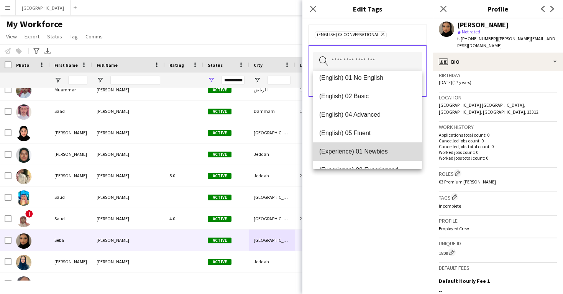
click at [381, 145] on mat-option "(Experience) 01 Newbies" at bounding box center [367, 151] width 109 height 18
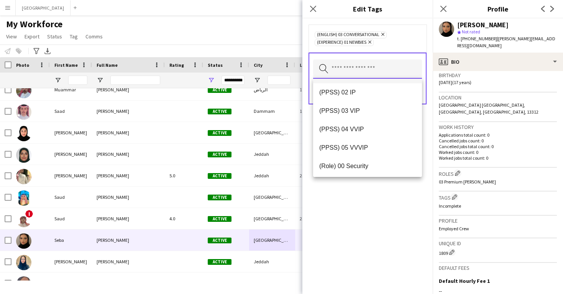
scroll to position [129, 0]
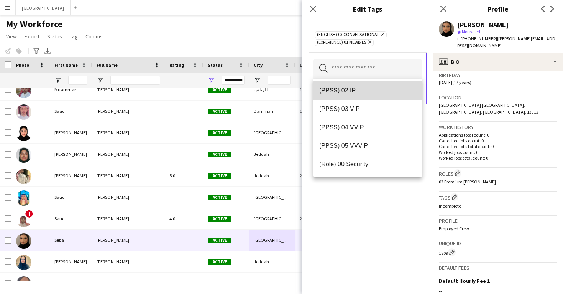
click at [380, 94] on span "(PPSS) 02 IP" at bounding box center [367, 90] width 97 height 7
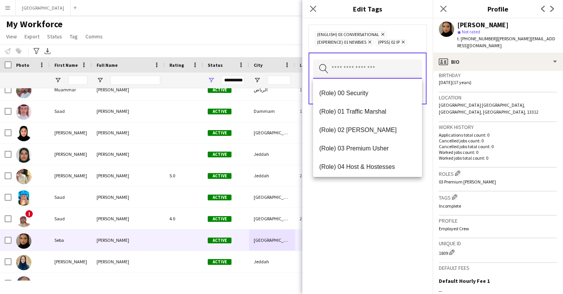
scroll to position [183, 0]
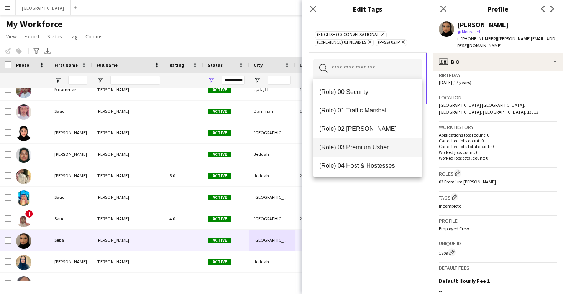
click at [389, 149] on span "(Role) 03 Premium Usher" at bounding box center [367, 146] width 97 height 7
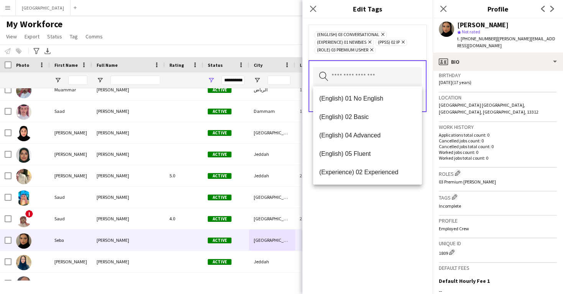
click at [405, 219] on div "(English) 03 Conversational Remove (Experience) 01 Newbies Remove (PPSS) 02 IP …" at bounding box center [367, 155] width 130 height 275
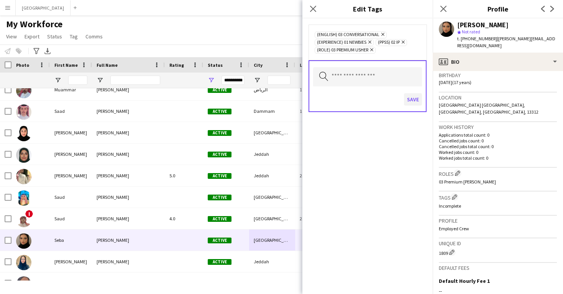
click at [414, 98] on button "Save" at bounding box center [413, 99] width 18 height 12
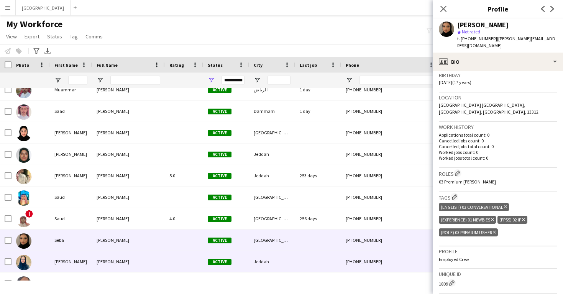
click at [331, 257] on div at bounding box center [318, 261] width 46 height 21
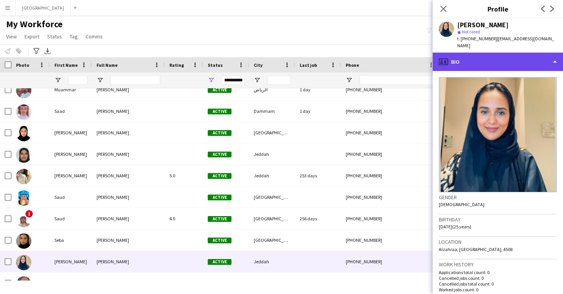
click at [501, 58] on div "profile Bio" at bounding box center [498, 62] width 130 height 18
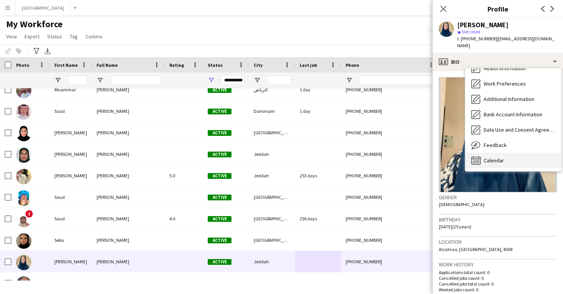
scroll to position [87, 0]
click at [493, 157] on span "Calendar" at bounding box center [494, 160] width 20 height 7
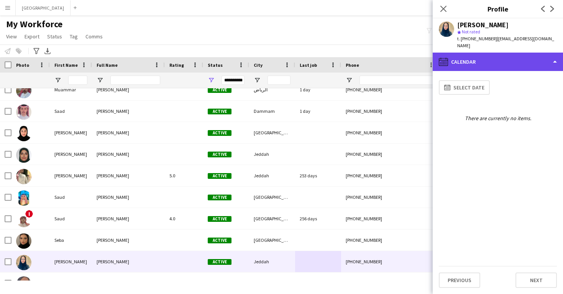
click at [491, 53] on div "calendar-full Calendar" at bounding box center [498, 62] width 130 height 18
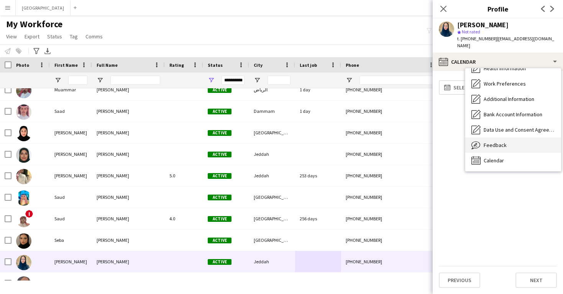
click at [501, 141] on span "Feedback" at bounding box center [495, 144] width 23 height 7
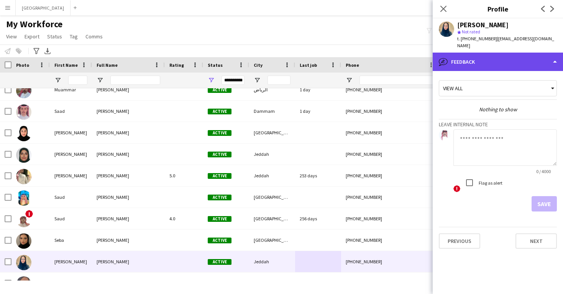
click at [503, 57] on div "bubble-pencil Feedback" at bounding box center [498, 62] width 130 height 18
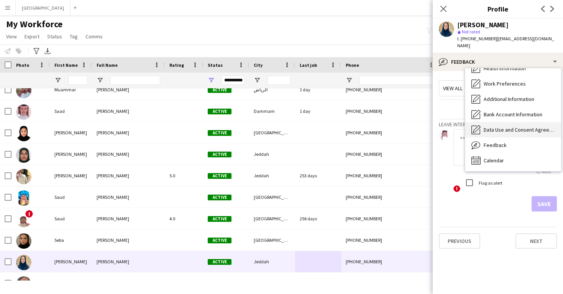
click at [510, 126] on span "Data Use and Consent Agreement" at bounding box center [519, 129] width 71 height 7
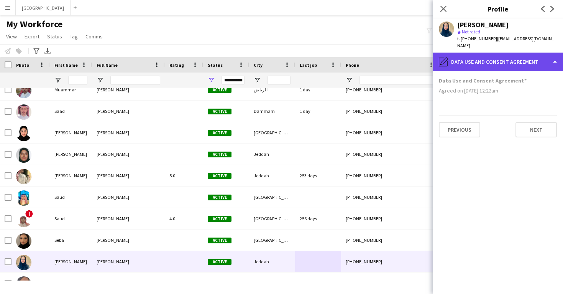
click at [501, 56] on div "pencil4 Data Use and Consent Agreement" at bounding box center [498, 62] width 130 height 18
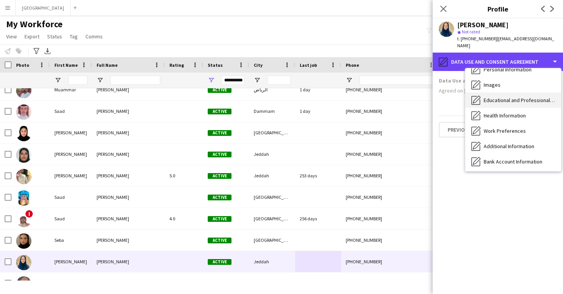
scroll to position [39, 0]
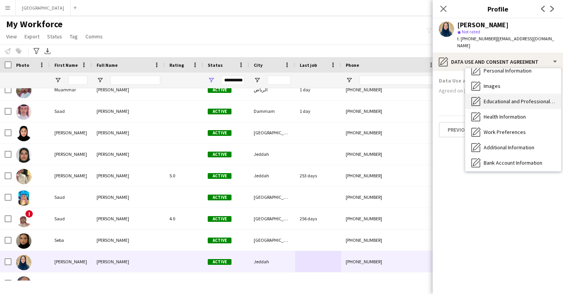
click at [508, 98] on span "Educational and Professional Background" at bounding box center [519, 101] width 71 height 7
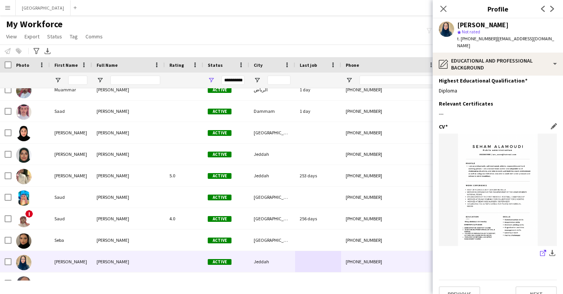
click at [540, 249] on link "share-external-link-1" at bounding box center [543, 253] width 9 height 9
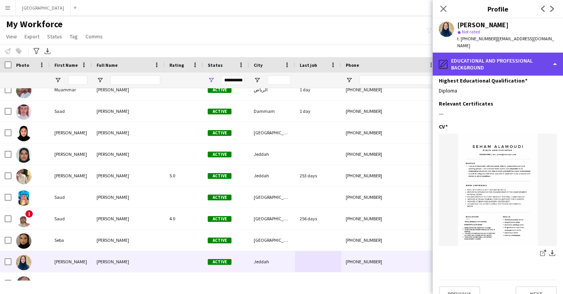
click at [468, 53] on div "pencil4 Educational and Professional Background" at bounding box center [498, 64] width 130 height 23
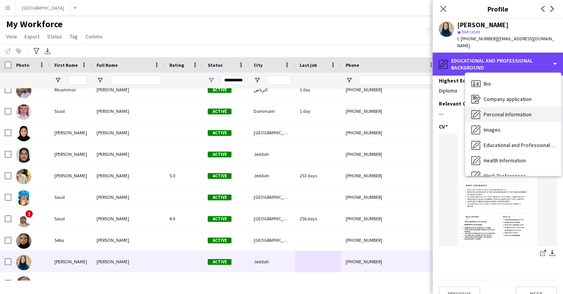
scroll to position [0, 0]
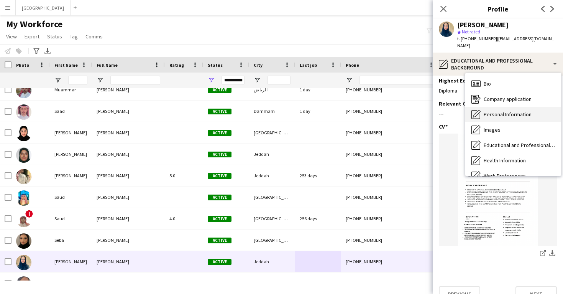
click at [495, 113] on div "Personal Information Personal Information" at bounding box center [513, 114] width 96 height 15
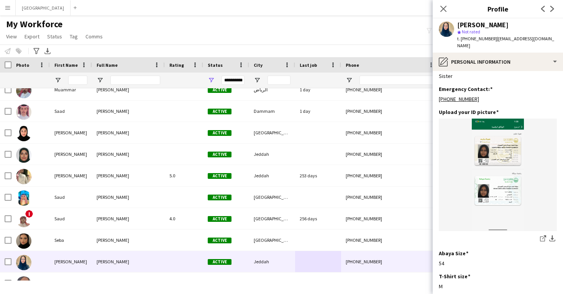
scroll to position [344, 0]
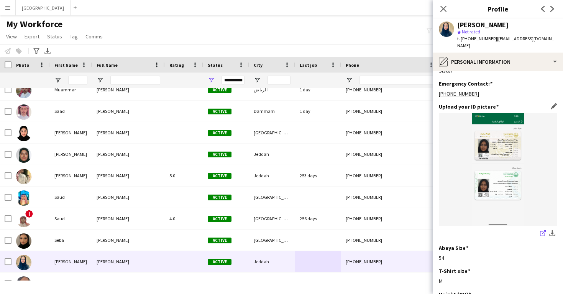
click at [544, 230] on icon "share-external-link-1" at bounding box center [543, 233] width 6 height 6
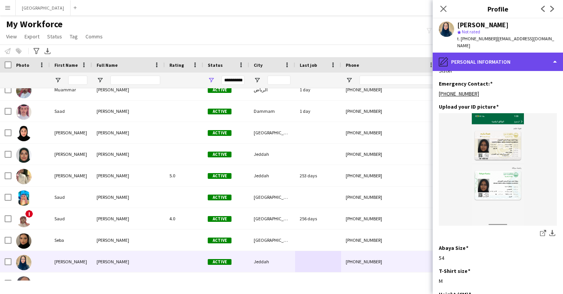
click at [450, 55] on div "pencil4 Personal Information" at bounding box center [498, 62] width 130 height 18
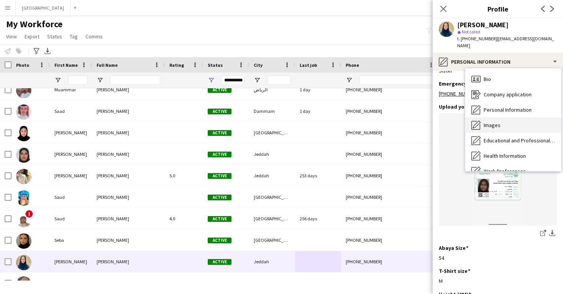
click at [493, 117] on div "Images Images" at bounding box center [513, 124] width 96 height 15
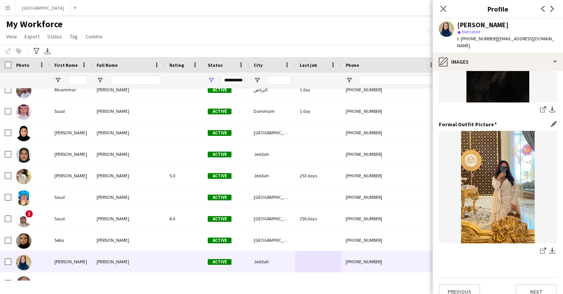
scroll to position [239, 0]
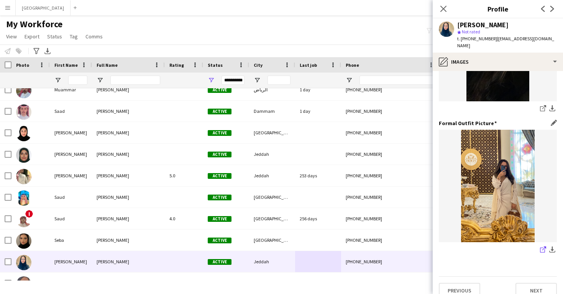
click at [543, 246] on icon "share-external-link-1" at bounding box center [543, 249] width 6 height 6
click at [540, 106] on icon at bounding box center [542, 108] width 5 height 5
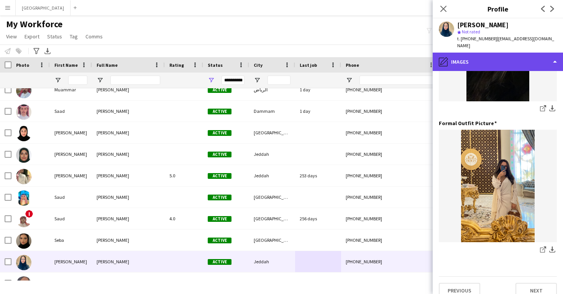
click at [476, 53] on div "pencil4 Images" at bounding box center [498, 62] width 130 height 18
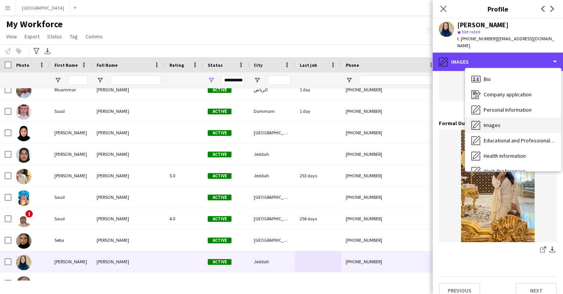
scroll to position [0, 0]
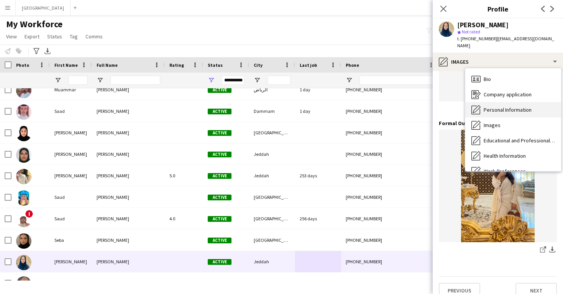
click at [496, 108] on div "Personal Information Personal Information" at bounding box center [513, 109] width 96 height 15
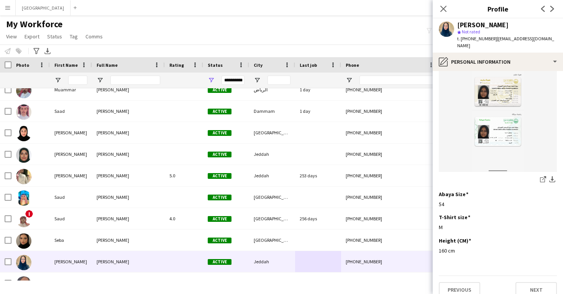
scroll to position [397, 0]
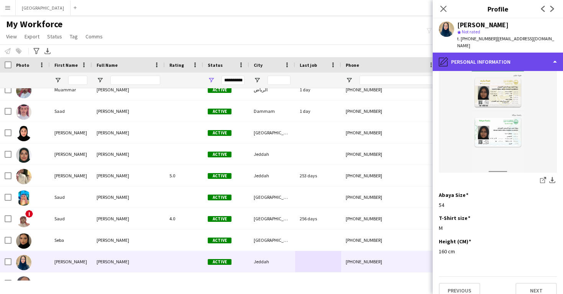
click at [476, 53] on div "pencil4 Personal Information" at bounding box center [498, 62] width 130 height 18
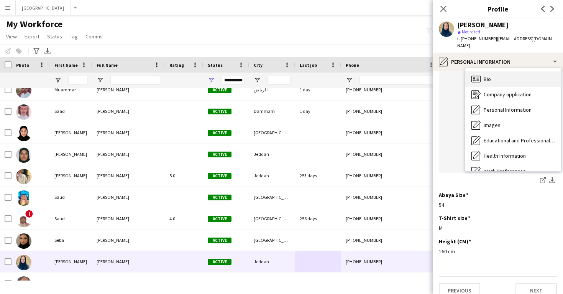
click at [482, 71] on div "Bio Bio" at bounding box center [513, 78] width 96 height 15
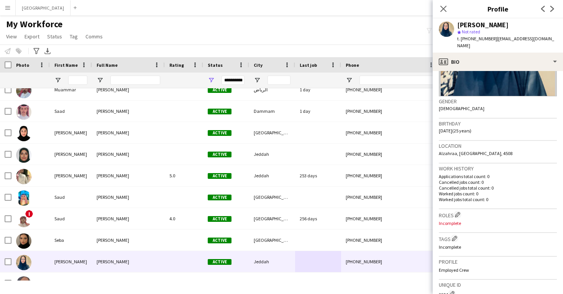
scroll to position [102, 0]
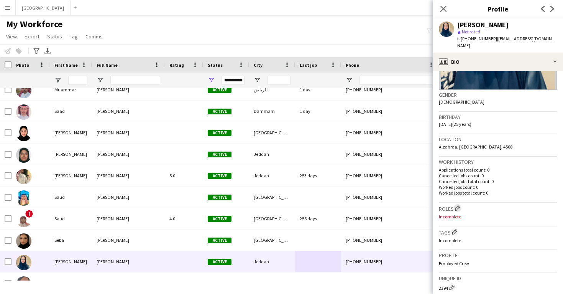
click at [457, 205] on app-icon "Edit crew company roles" at bounding box center [457, 207] width 5 height 5
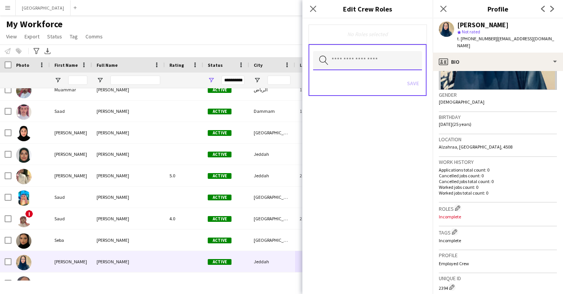
click at [380, 65] on input "text" at bounding box center [367, 60] width 109 height 19
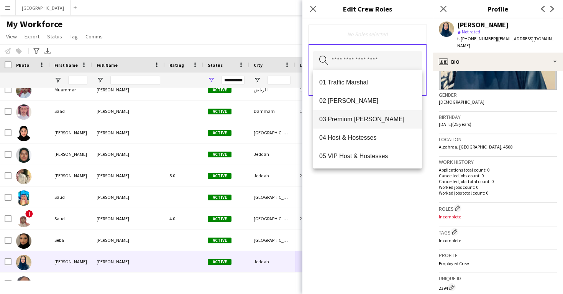
click at [388, 110] on mat-option "03 Premium [PERSON_NAME]" at bounding box center [367, 119] width 109 height 18
click at [409, 192] on div "03 Premium Usher Remove Search by role type Save" at bounding box center [367, 155] width 130 height 275
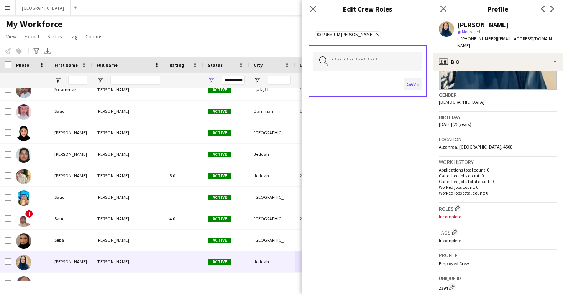
click at [411, 88] on button "Save" at bounding box center [413, 84] width 18 height 12
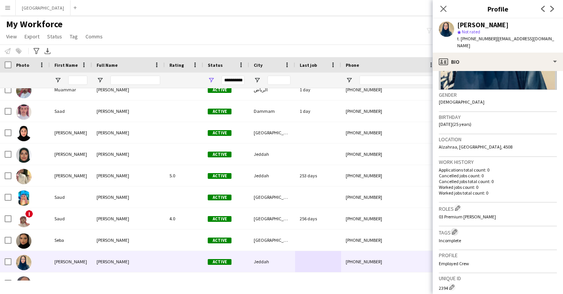
click at [456, 228] on button "Edit crew company tags" at bounding box center [455, 232] width 8 height 8
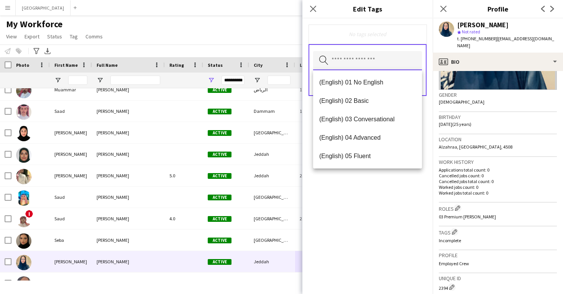
click at [382, 64] on input "text" at bounding box center [367, 60] width 109 height 19
click at [384, 94] on mat-option "(English) 02 Basic" at bounding box center [367, 101] width 109 height 18
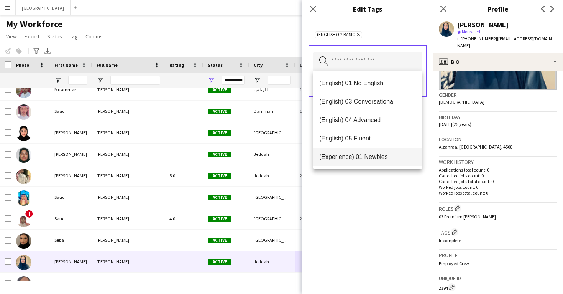
click at [387, 158] on span "(Experience) 01 Newbies" at bounding box center [367, 156] width 97 height 7
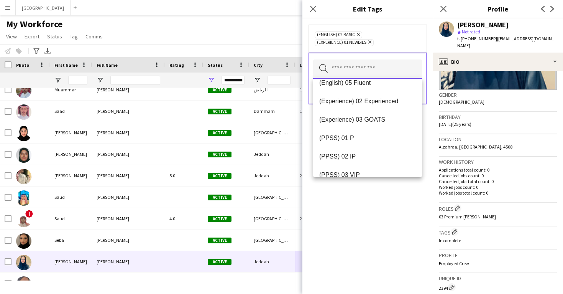
scroll to position [69, 0]
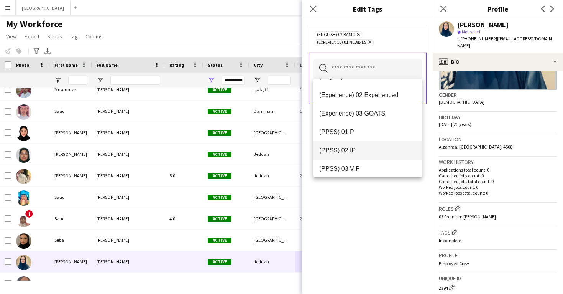
click at [383, 155] on mat-option "(PPSS) 02 IP" at bounding box center [367, 150] width 109 height 18
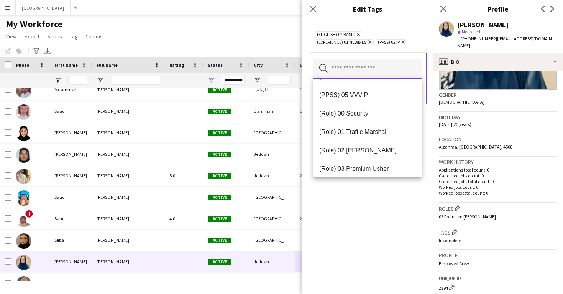
scroll to position [162, 0]
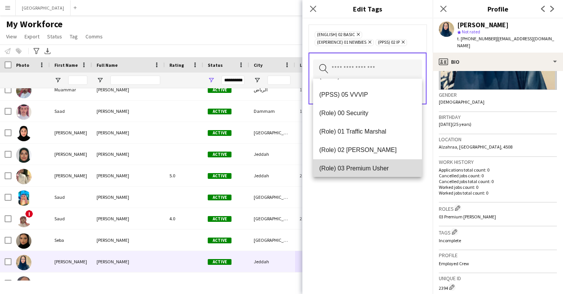
click at [385, 167] on span "(Role) 03 Premium Usher" at bounding box center [367, 167] width 97 height 7
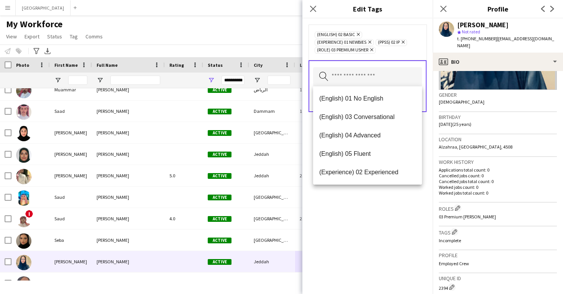
click at [399, 225] on div "(English) 02 Basic Remove (Experience) 01 Newbies Remove (PPSS) 02 IP Remove (R…" at bounding box center [367, 155] width 130 height 275
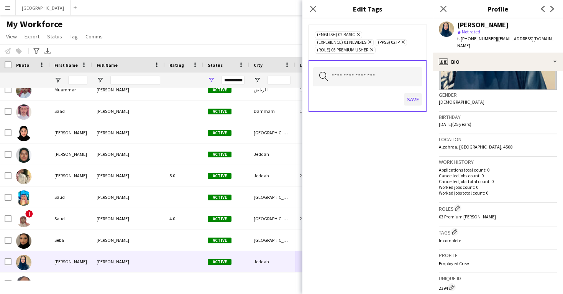
click at [411, 98] on button "Save" at bounding box center [413, 99] width 18 height 12
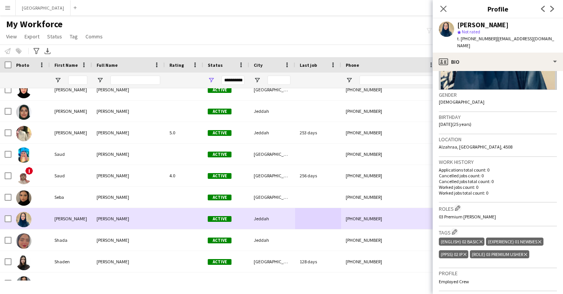
scroll to position [289, 0]
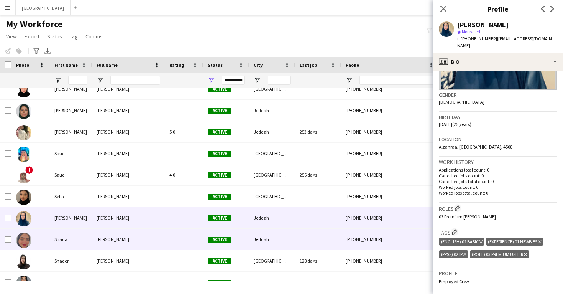
click at [288, 246] on div "Jeddah" at bounding box center [272, 238] width 46 height 21
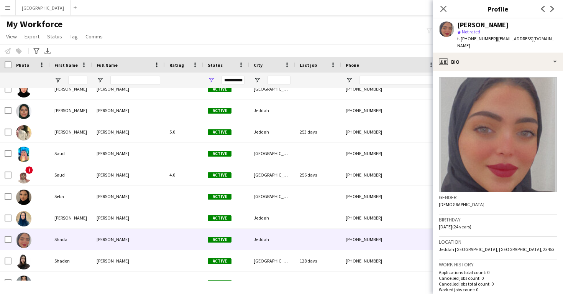
click at [497, 44] on div "Shada Malki star Not rated t. +966568383356 | shada.malki3@gmail.com" at bounding box center [498, 35] width 130 height 34
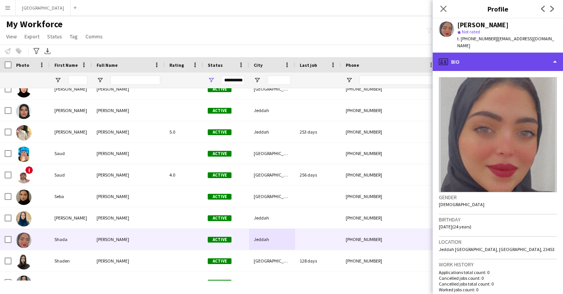
click at [497, 55] on div "profile Bio" at bounding box center [498, 62] width 130 height 18
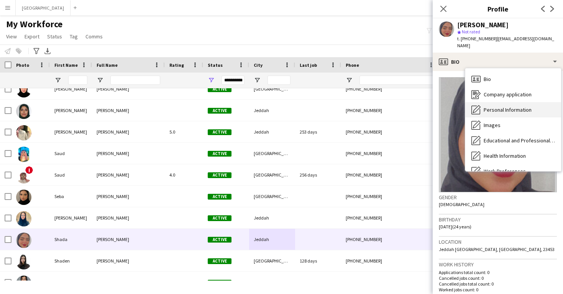
click at [504, 106] on span "Personal Information" at bounding box center [508, 109] width 48 height 7
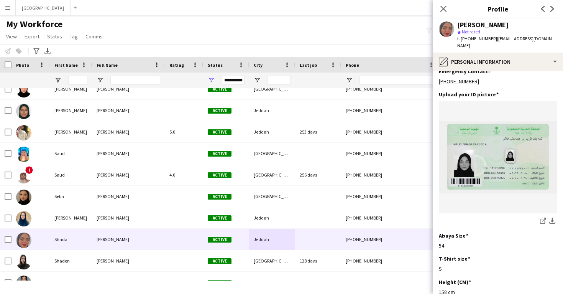
scroll to position [357, 0]
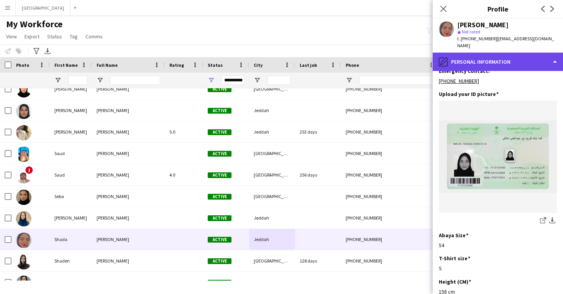
click at [536, 54] on div "pencil4 Personal Information" at bounding box center [498, 62] width 130 height 18
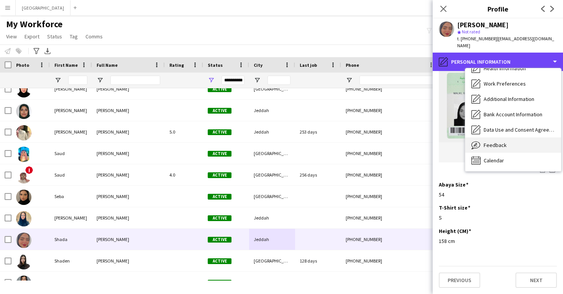
scroll to position [87, 0]
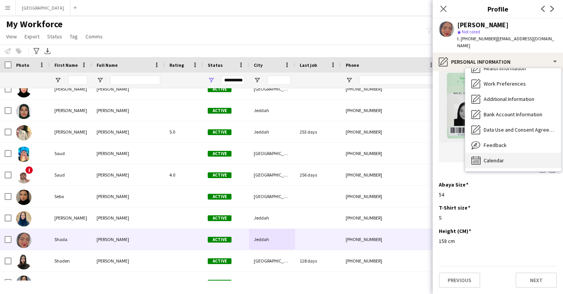
click at [524, 153] on div "Calendar Calendar" at bounding box center [513, 160] width 96 height 15
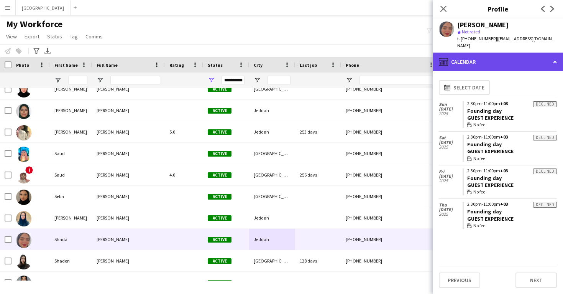
click at [505, 54] on div "calendar-full Calendar" at bounding box center [498, 62] width 130 height 18
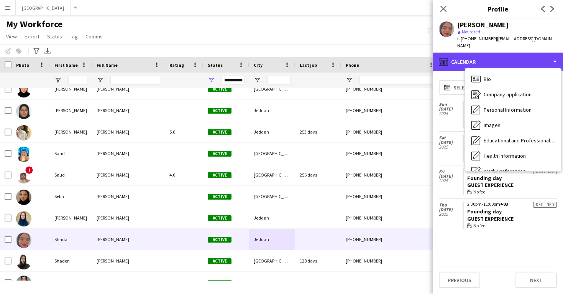
scroll to position [0, 0]
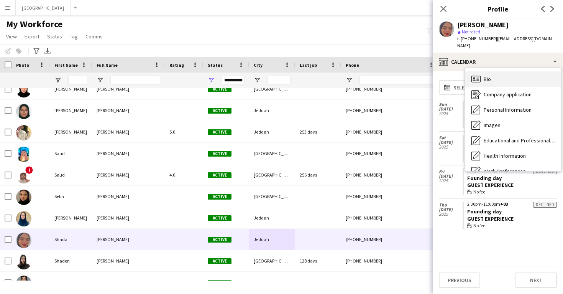
click at [502, 71] on div "Bio Bio" at bounding box center [513, 78] width 96 height 15
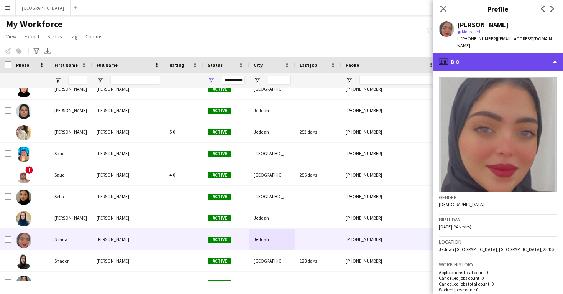
click at [506, 53] on div "profile Bio" at bounding box center [498, 62] width 130 height 18
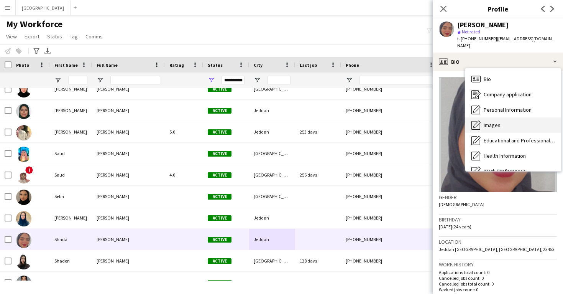
click at [508, 117] on div "Images Images" at bounding box center [513, 124] width 96 height 15
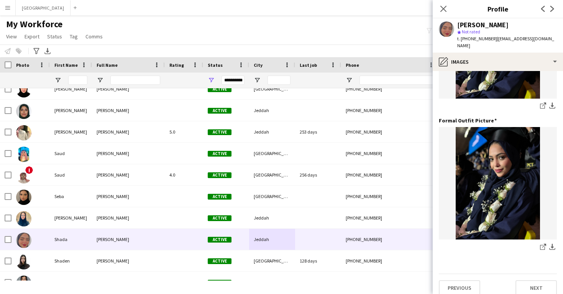
scroll to position [242, 0]
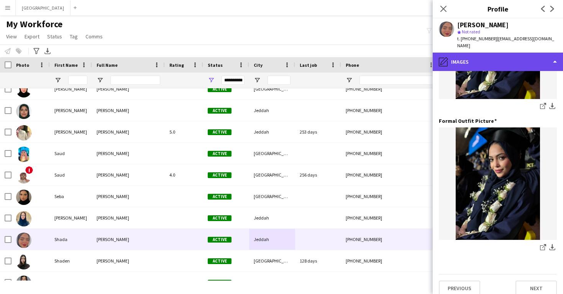
click at [473, 53] on div "pencil4 Images" at bounding box center [498, 62] width 130 height 18
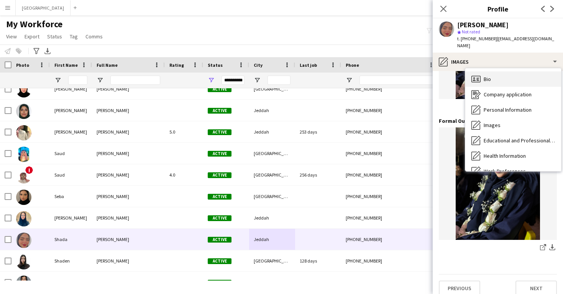
click at [475, 74] on icon "Bio" at bounding box center [476, 78] width 9 height 9
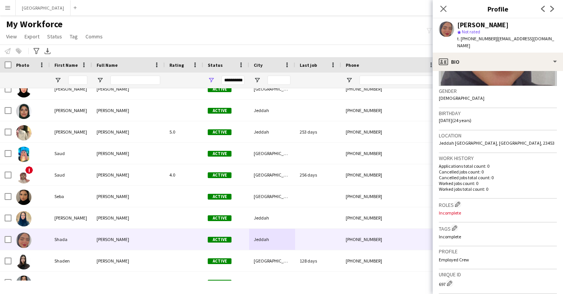
scroll to position [108, 0]
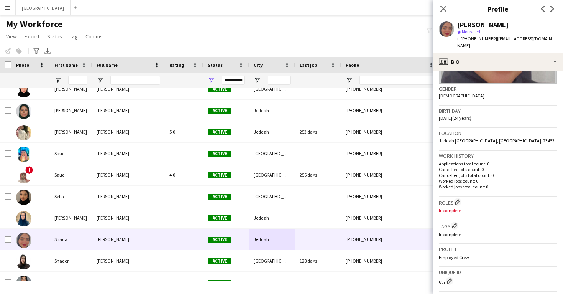
click at [462, 198] on h3 "Roles Edit crew company roles" at bounding box center [498, 202] width 118 height 8
click at [457, 199] on app-icon "Edit crew company roles" at bounding box center [457, 201] width 5 height 5
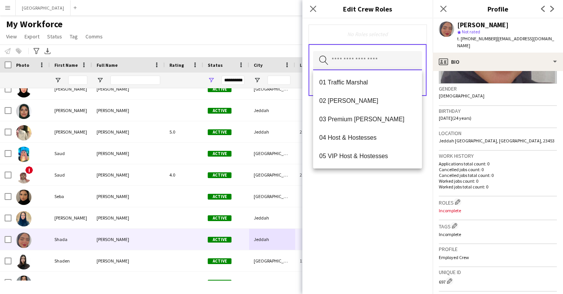
click at [379, 69] on input "text" at bounding box center [367, 60] width 109 height 19
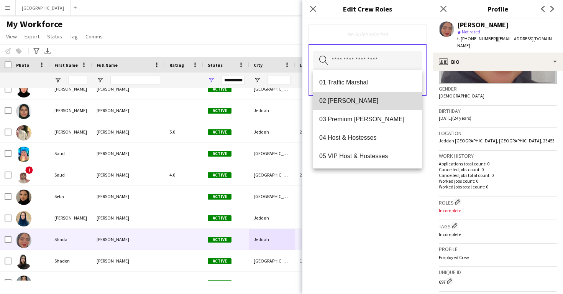
click at [375, 107] on mat-option "02 [PERSON_NAME]" at bounding box center [367, 101] width 109 height 18
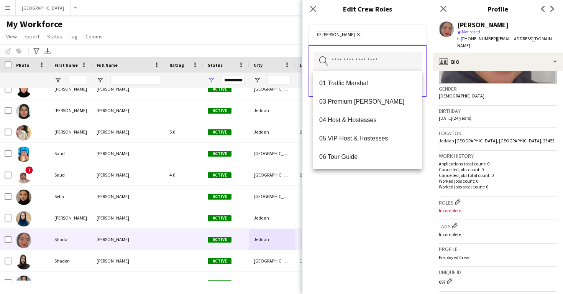
click at [390, 191] on div "02 Usher Remove Search by role type Save" at bounding box center [367, 155] width 130 height 275
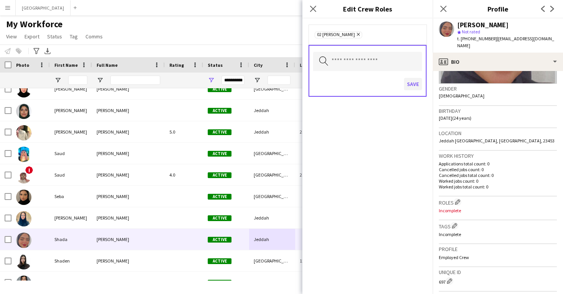
click at [409, 84] on button "Save" at bounding box center [413, 84] width 18 height 12
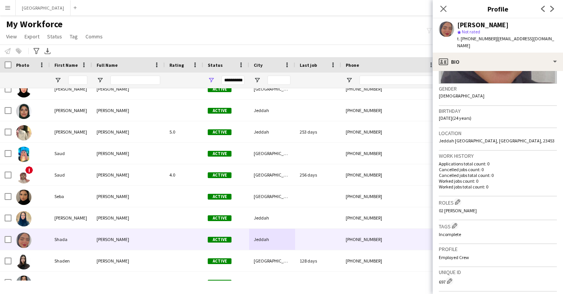
click at [456, 223] on div "Tags Edit crew company tags Incomplete" at bounding box center [498, 232] width 118 height 24
click at [455, 222] on button "Edit crew company tags" at bounding box center [455, 226] width 8 height 8
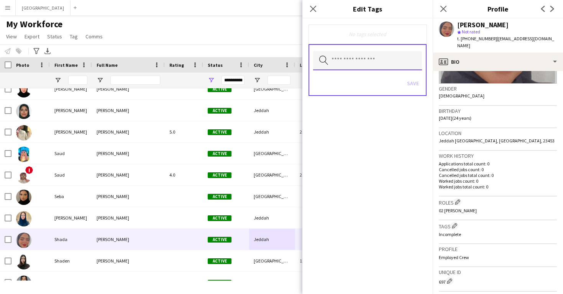
click at [367, 61] on input "text" at bounding box center [367, 60] width 109 height 19
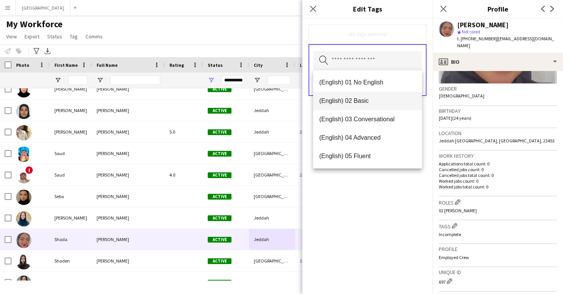
click at [368, 99] on span "(English) 02 Basic" at bounding box center [367, 100] width 97 height 7
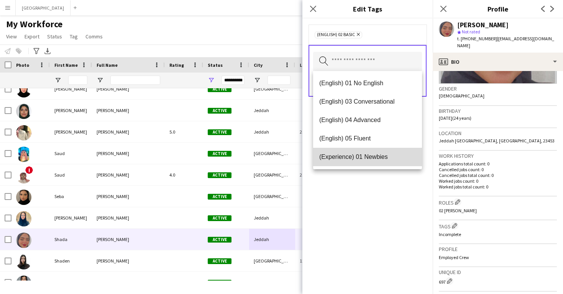
click at [365, 153] on span "(Experience) 01 Newbies" at bounding box center [367, 156] width 97 height 7
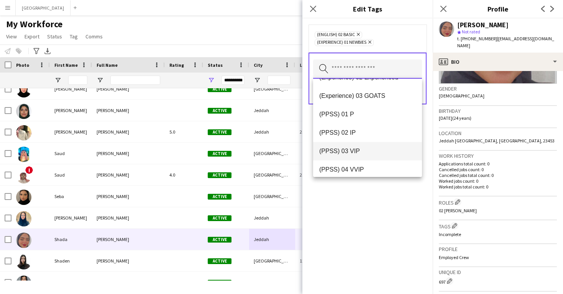
scroll to position [88, 0]
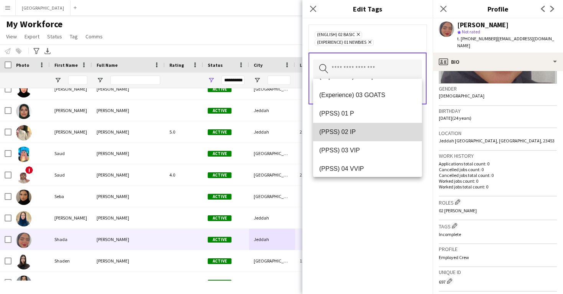
click at [363, 137] on mat-option "(PPSS) 02 IP" at bounding box center [367, 132] width 109 height 18
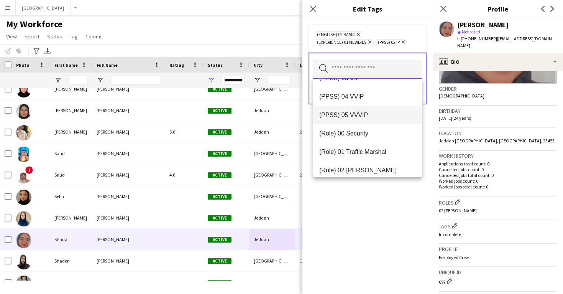
scroll to position [142, 0]
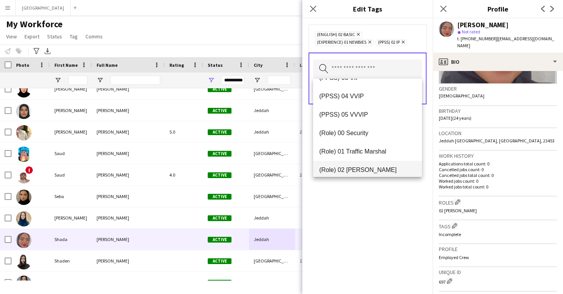
click at [369, 166] on span "(Role) 02 [PERSON_NAME]" at bounding box center [367, 169] width 97 height 7
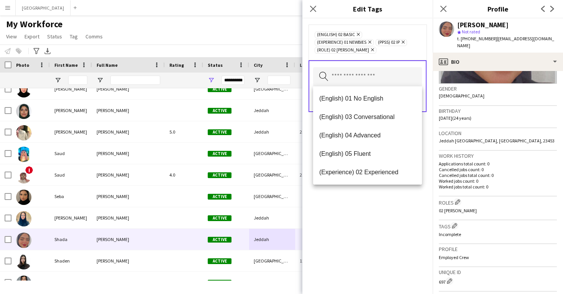
click at [384, 221] on div "(English) 02 Basic Remove (Experience) 01 Newbies Remove (PPSS) 02 IP Remove (R…" at bounding box center [367, 155] width 130 height 275
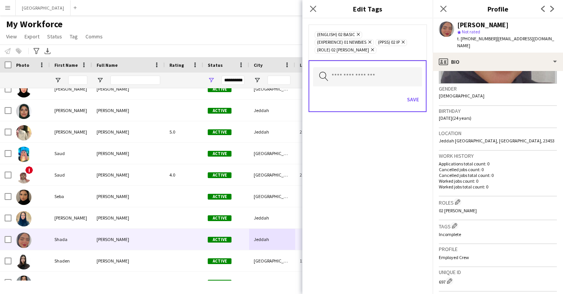
click at [405, 41] on icon "Remove" at bounding box center [402, 41] width 5 height 5
click at [374, 48] on icon at bounding box center [372, 49] width 3 height 3
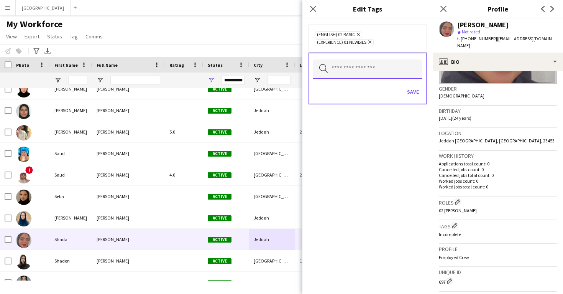
click at [390, 72] on input "text" at bounding box center [367, 68] width 109 height 19
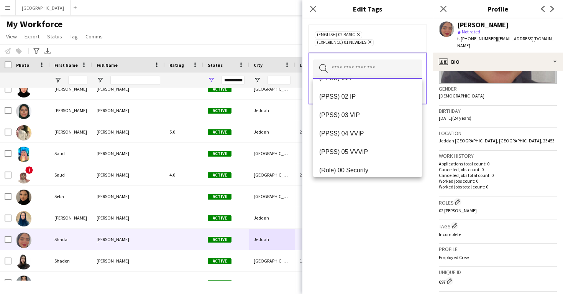
scroll to position [126, 0]
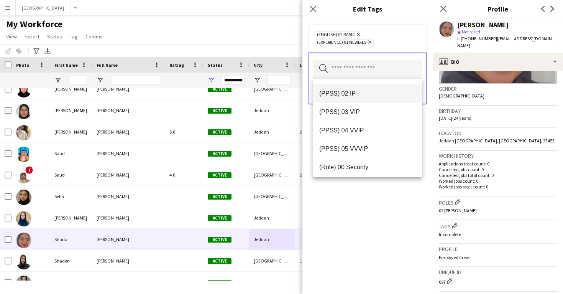
click at [363, 100] on mat-option "(PPSS) 02 IP" at bounding box center [367, 93] width 109 height 18
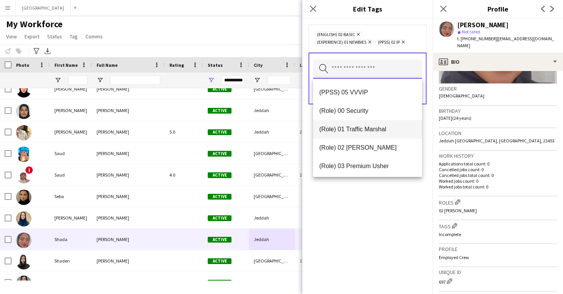
scroll to position [173, 0]
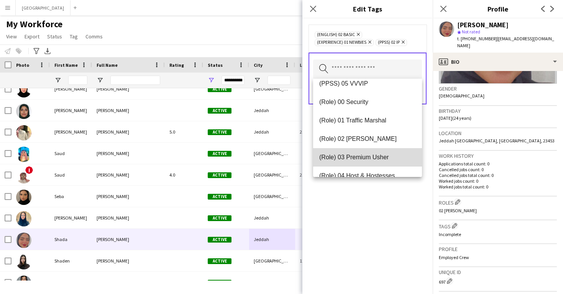
click at [363, 159] on span "(Role) 03 Premium Usher" at bounding box center [367, 156] width 97 height 7
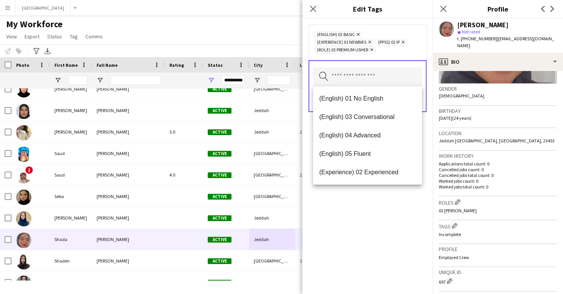
click at [380, 209] on div "(English) 02 Basic Remove (Experience) 01 Newbies Remove (PPSS) 02 IP Remove (R…" at bounding box center [367, 155] width 130 height 275
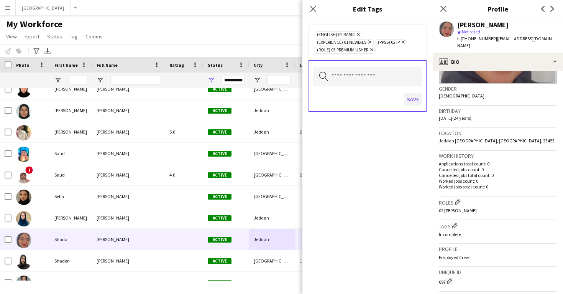
click at [411, 102] on button "Save" at bounding box center [413, 99] width 18 height 12
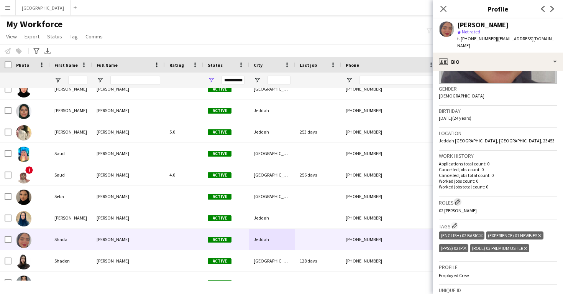
click at [458, 199] on app-icon "Edit crew company roles" at bounding box center [457, 201] width 5 height 5
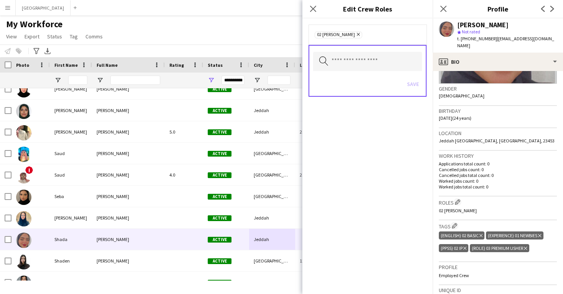
click at [355, 33] on icon "Remove" at bounding box center [357, 34] width 5 height 5
click at [343, 59] on input "text" at bounding box center [367, 60] width 109 height 19
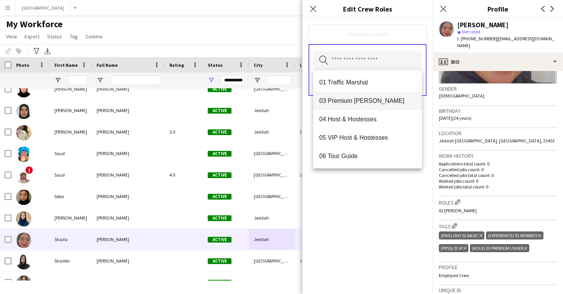
click at [365, 105] on mat-option "03 Premium [PERSON_NAME]" at bounding box center [367, 101] width 109 height 18
click at [397, 193] on div "03 Premium Usher Remove Search by role type Save" at bounding box center [367, 155] width 130 height 275
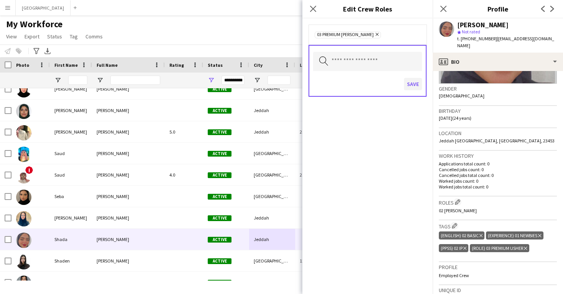
click at [411, 83] on button "Save" at bounding box center [413, 84] width 18 height 12
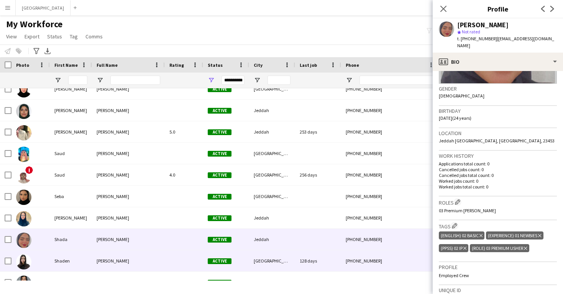
click at [343, 257] on div "+966530468879" at bounding box center [390, 260] width 98 height 21
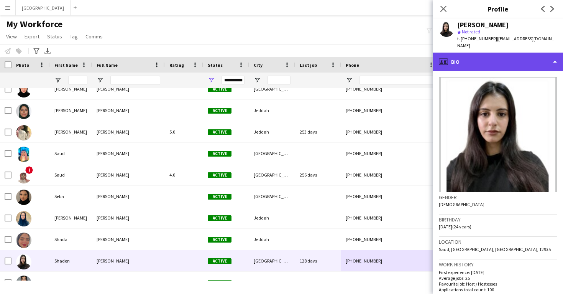
click at [511, 58] on div "profile Bio" at bounding box center [498, 62] width 130 height 18
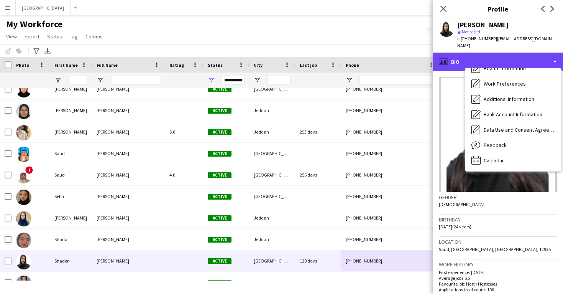
scroll to position [87, 0]
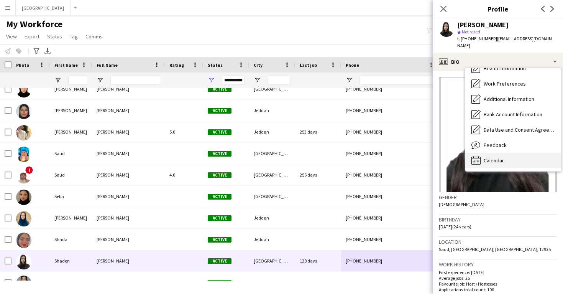
click at [526, 155] on div "Calendar Calendar" at bounding box center [513, 160] width 96 height 15
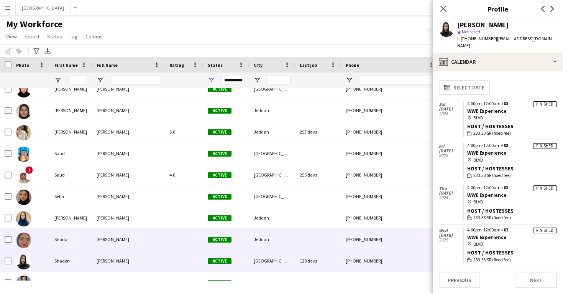
click at [363, 236] on div "+966568383356" at bounding box center [390, 238] width 98 height 21
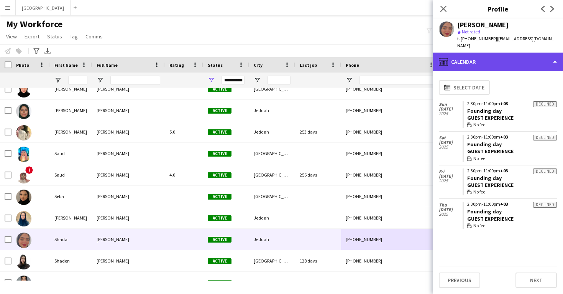
click at [483, 55] on div "calendar-full Calendar" at bounding box center [498, 62] width 130 height 18
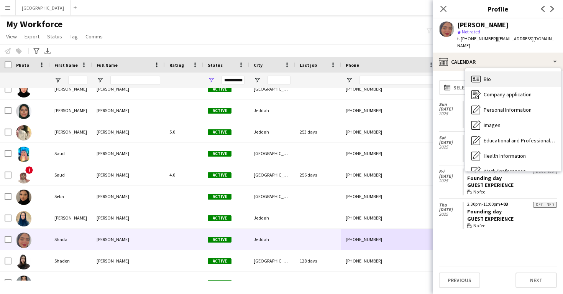
click at [490, 76] on span "Bio" at bounding box center [487, 79] width 7 height 7
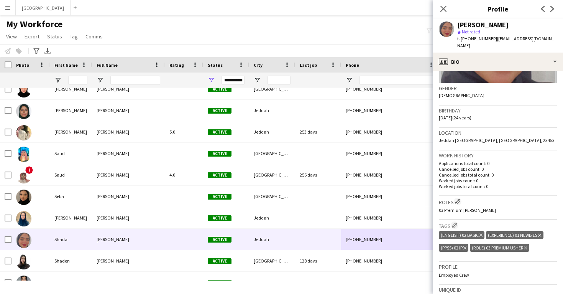
scroll to position [110, 0]
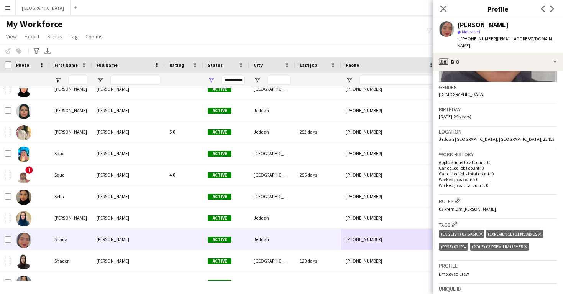
click at [481, 232] on icon at bounding box center [481, 233] width 3 height 3
click at [454, 221] on app-icon "Edit crew company tags" at bounding box center [454, 223] width 5 height 5
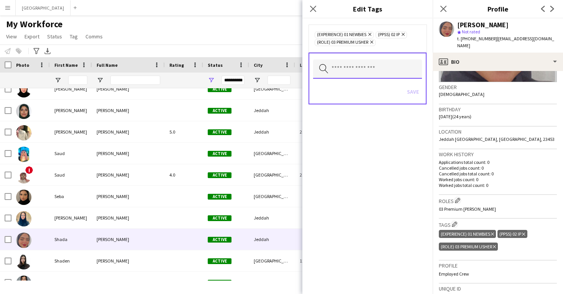
click at [355, 67] on input "text" at bounding box center [367, 68] width 109 height 19
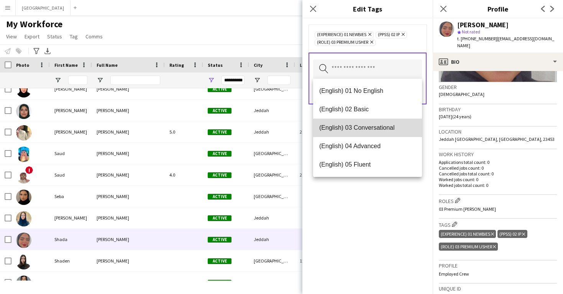
click at [374, 128] on span "(English) 03 Conversational" at bounding box center [367, 127] width 97 height 7
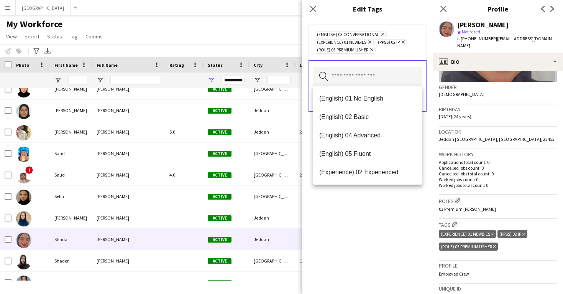
click at [386, 251] on div "(English) 03 Conversational Remove (Experience) 01 Newbies Remove (PPSS) 02 IP …" at bounding box center [367, 155] width 130 height 275
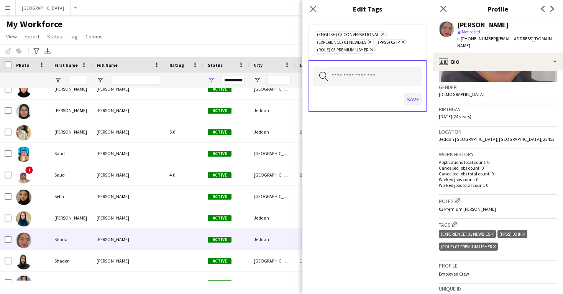
click at [409, 99] on button "Save" at bounding box center [413, 99] width 18 height 12
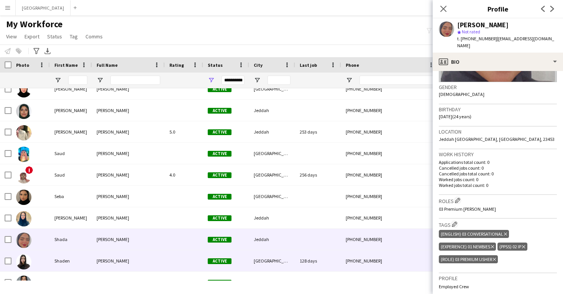
click at [332, 259] on div "128 days" at bounding box center [318, 260] width 46 height 21
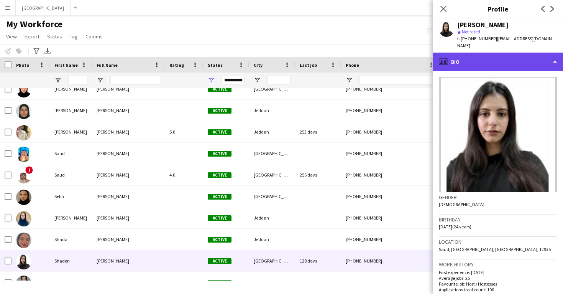
click at [491, 53] on div "profile Bio" at bounding box center [498, 62] width 130 height 18
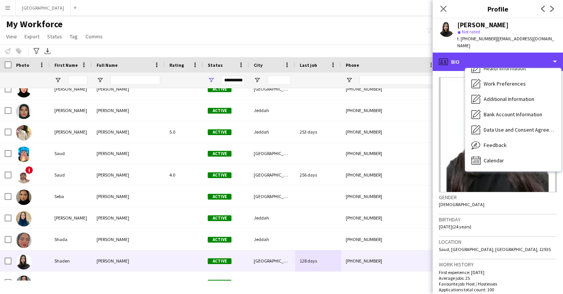
scroll to position [87, 0]
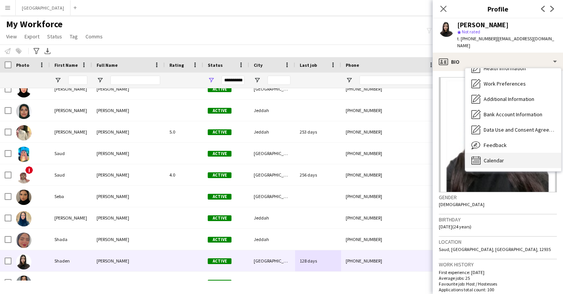
click at [497, 157] on span "Calendar" at bounding box center [494, 160] width 20 height 7
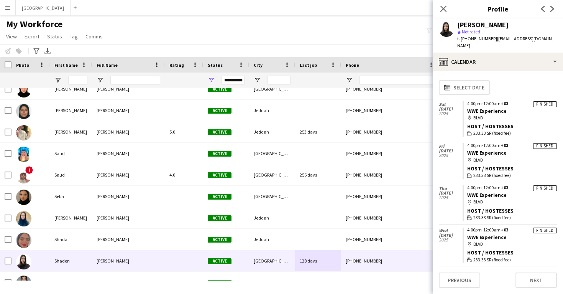
scroll to position [0, 0]
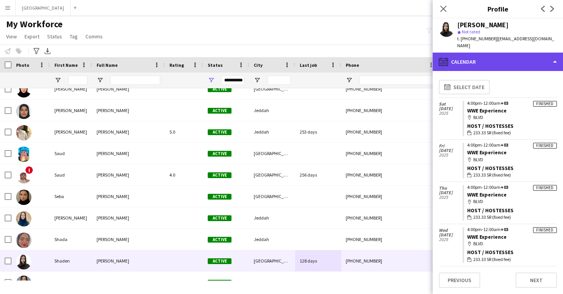
click at [475, 56] on div "calendar-full Calendar" at bounding box center [498, 62] width 130 height 18
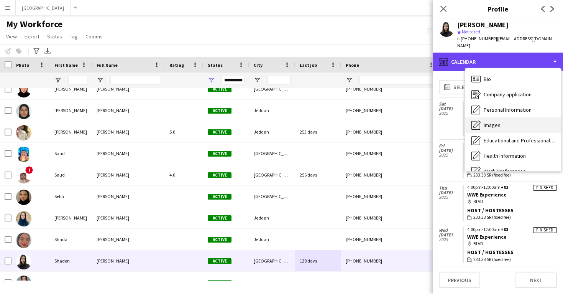
scroll to position [0, 0]
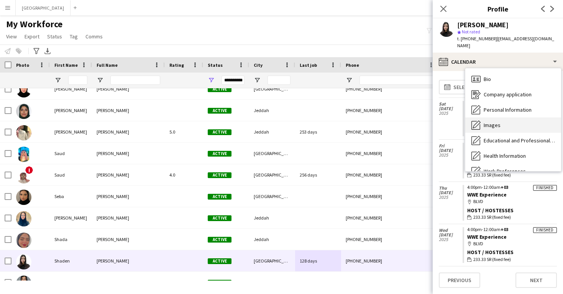
click at [499, 123] on div "Images Images" at bounding box center [513, 124] width 96 height 15
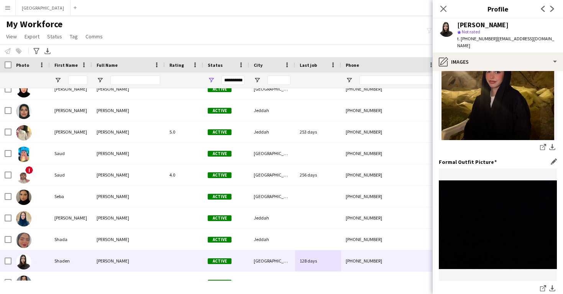
scroll to position [201, 0]
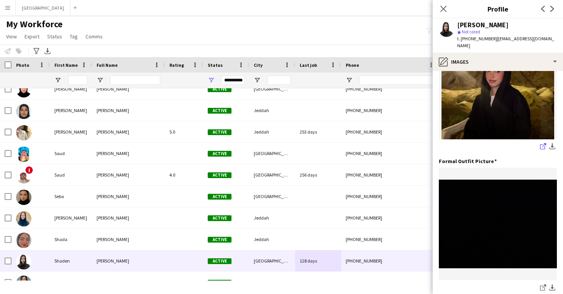
click at [542, 143] on icon "share-external-link-1" at bounding box center [543, 146] width 6 height 6
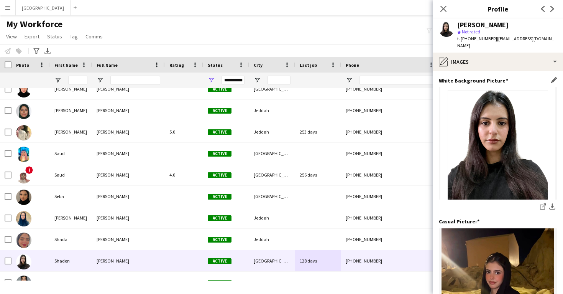
scroll to position [0, 0]
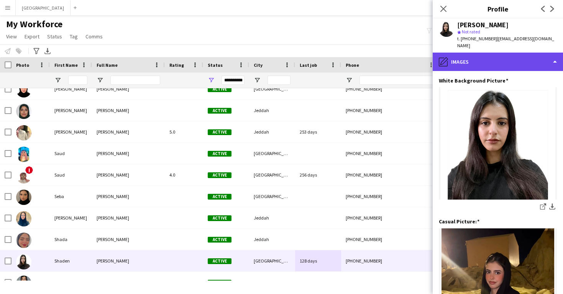
click at [475, 58] on div "pencil4 Images" at bounding box center [498, 62] width 130 height 18
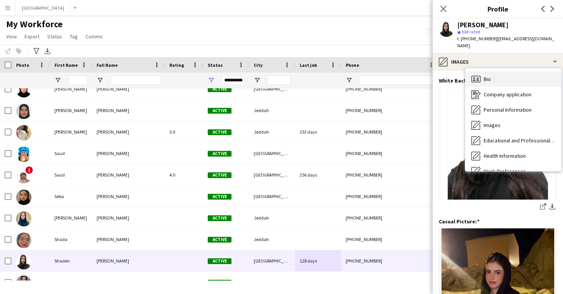
click at [482, 71] on div "Bio Bio" at bounding box center [513, 78] width 96 height 15
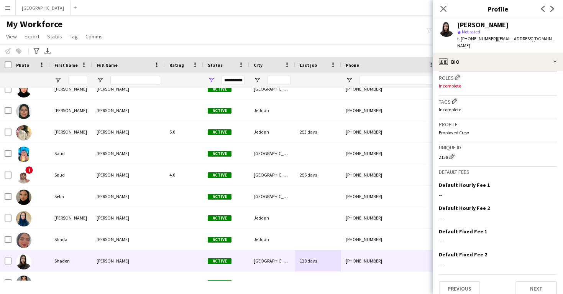
scroll to position [250, 0]
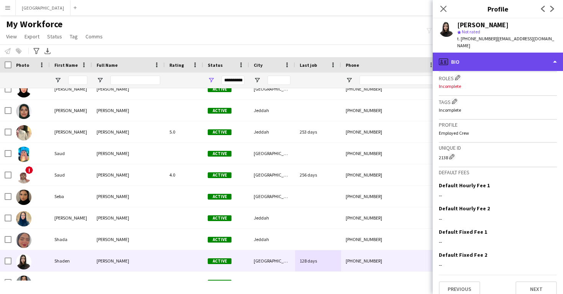
click at [460, 56] on div "profile Bio" at bounding box center [498, 62] width 130 height 18
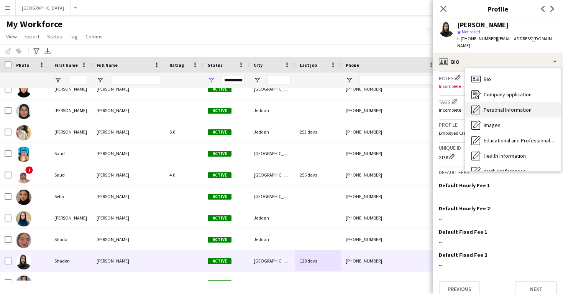
click at [479, 105] on icon "Personal Information" at bounding box center [476, 109] width 9 height 9
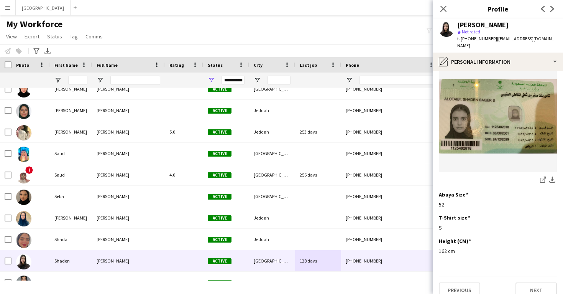
scroll to position [397, 0]
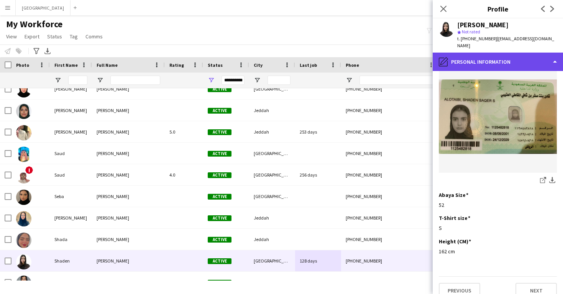
click at [481, 53] on div "pencil4 Personal Information" at bounding box center [498, 62] width 130 height 18
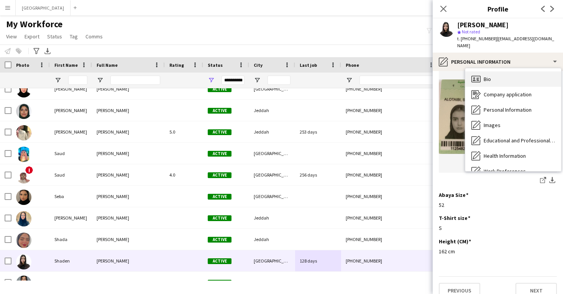
click at [496, 72] on div "Bio Bio" at bounding box center [513, 78] width 96 height 15
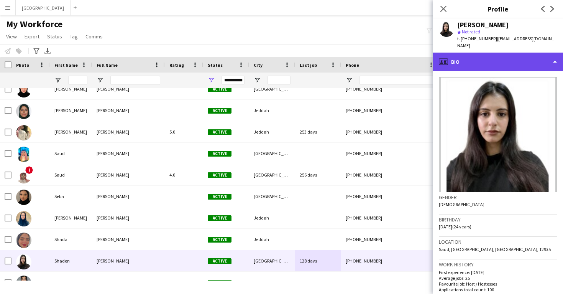
click at [483, 53] on div "profile Bio" at bounding box center [498, 62] width 130 height 18
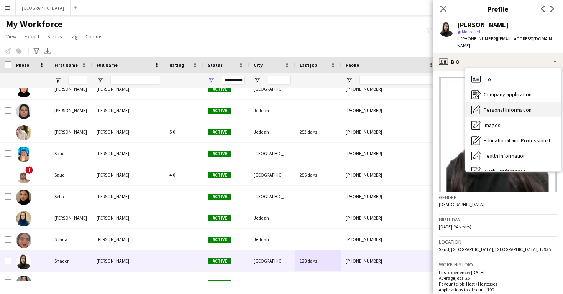
click at [498, 106] on span "Personal Information" at bounding box center [508, 109] width 48 height 7
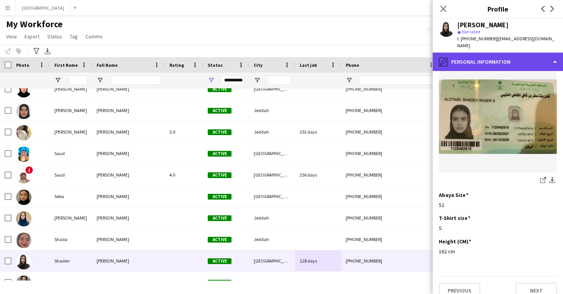
click at [485, 62] on div "pencil4 Personal Information" at bounding box center [498, 62] width 130 height 18
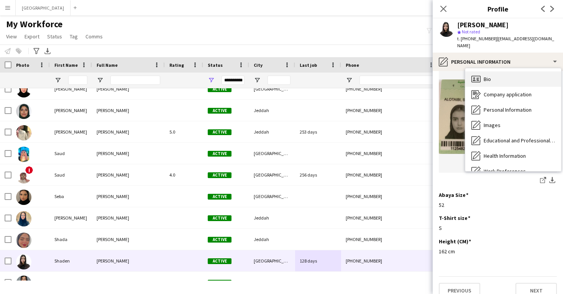
click at [493, 71] on div "Bio Bio" at bounding box center [513, 78] width 96 height 15
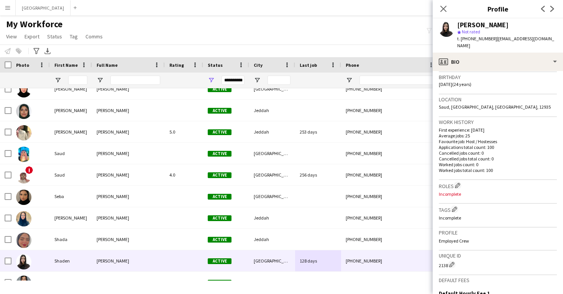
scroll to position [146, 0]
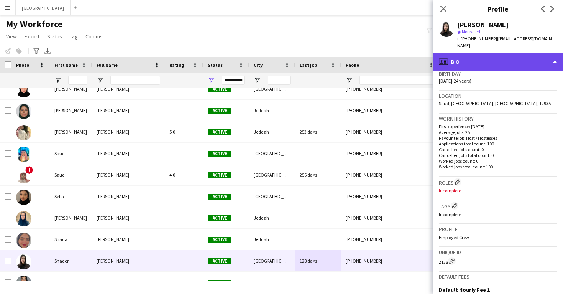
click at [470, 59] on div "profile Bio" at bounding box center [498, 62] width 130 height 18
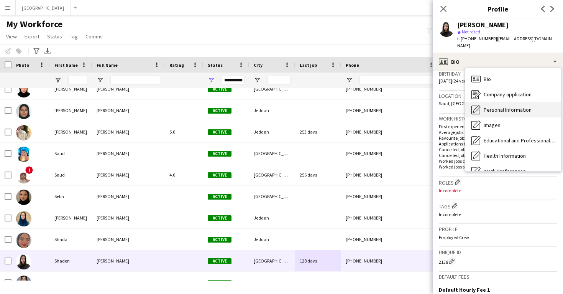
click at [486, 102] on div "Personal Information Personal Information" at bounding box center [513, 109] width 96 height 15
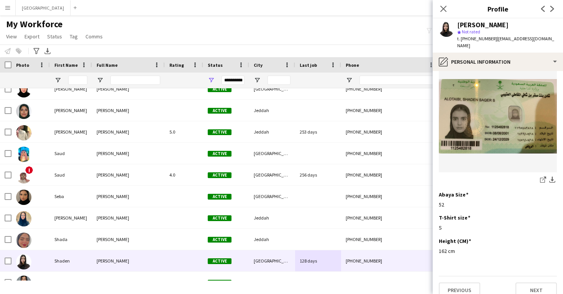
scroll to position [397, 0]
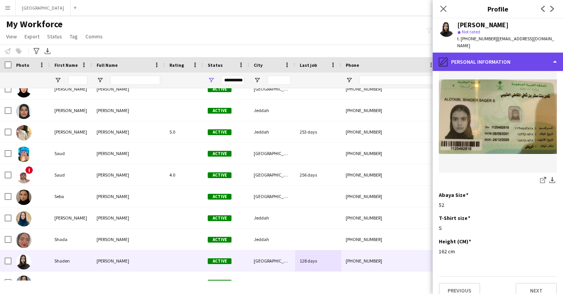
click at [470, 57] on div "pencil4 Personal Information" at bounding box center [498, 62] width 130 height 18
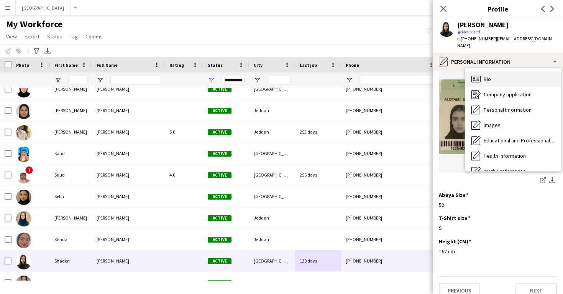
click at [480, 74] on icon "Bio" at bounding box center [476, 78] width 9 height 9
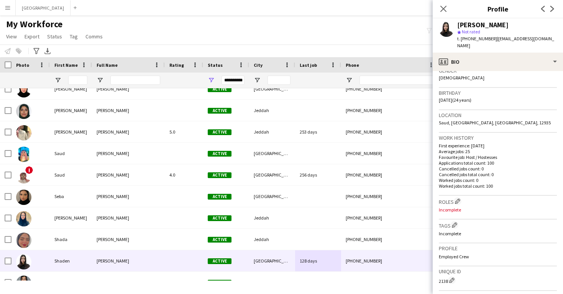
scroll to position [133, 0]
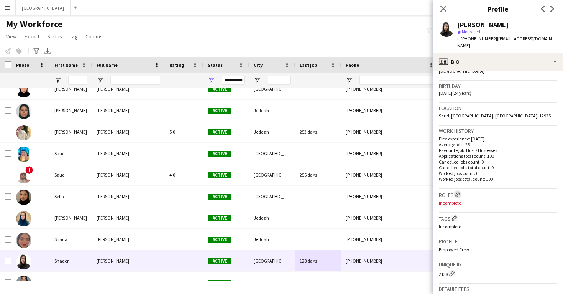
click at [457, 191] on app-icon "Edit crew company roles" at bounding box center [457, 193] width 5 height 5
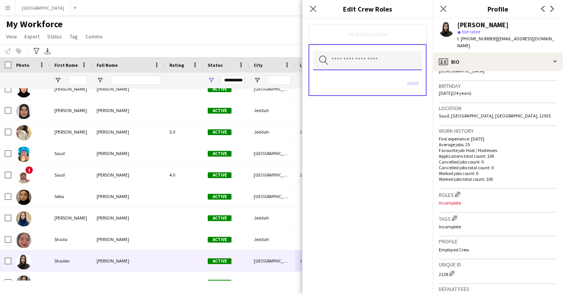
click at [367, 66] on input "text" at bounding box center [367, 60] width 109 height 19
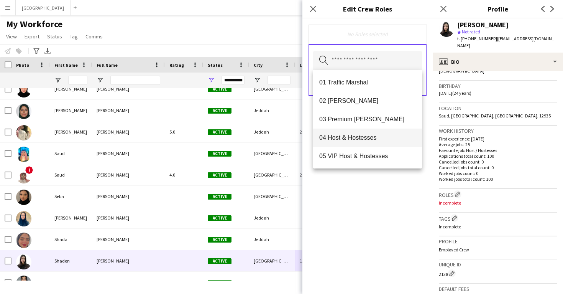
click at [368, 136] on span "04 Host & Hostesses" at bounding box center [367, 137] width 97 height 7
click at [379, 189] on div "04 Host & Hostesses Remove Search by role type Save" at bounding box center [367, 155] width 130 height 275
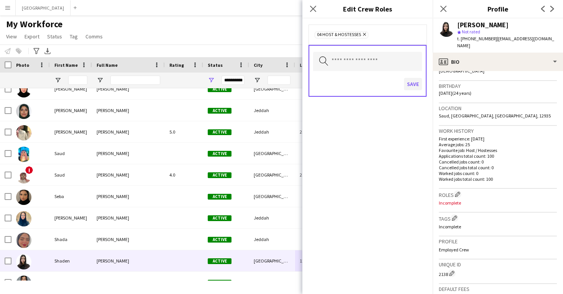
click at [412, 86] on button "Save" at bounding box center [413, 84] width 18 height 12
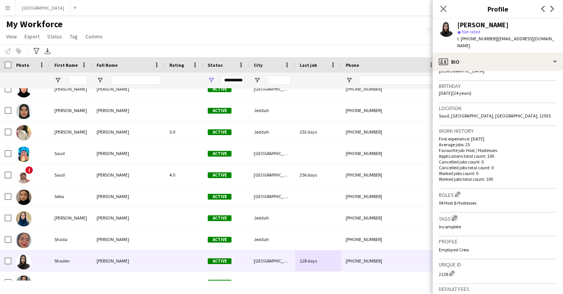
click at [453, 215] on app-icon "Edit crew company tags" at bounding box center [454, 217] width 5 height 5
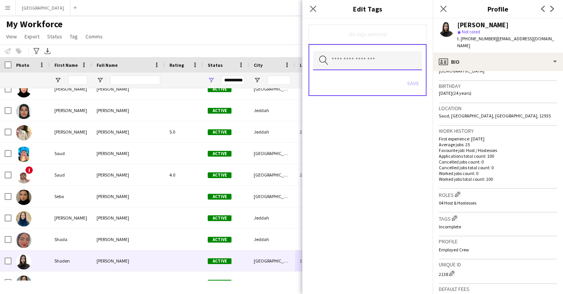
click at [380, 57] on input "text" at bounding box center [367, 60] width 109 height 19
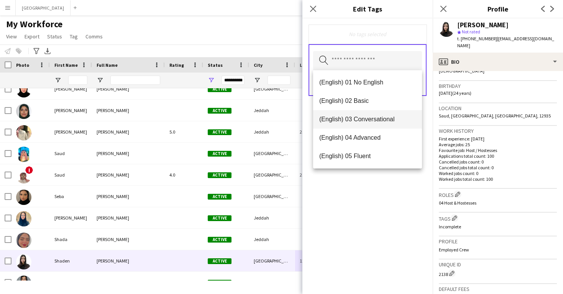
click at [385, 126] on mat-option "(English) 03 Conversational" at bounding box center [367, 119] width 109 height 18
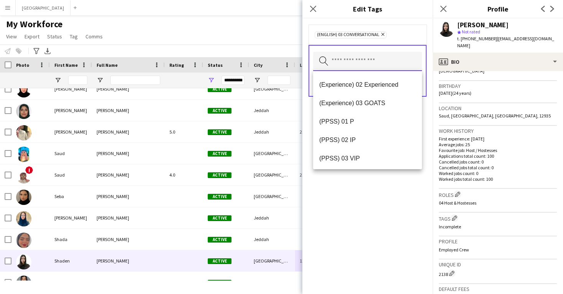
scroll to position [91, 0]
click at [378, 89] on mat-option "(Experience) 02 Experienced" at bounding box center [367, 84] width 109 height 18
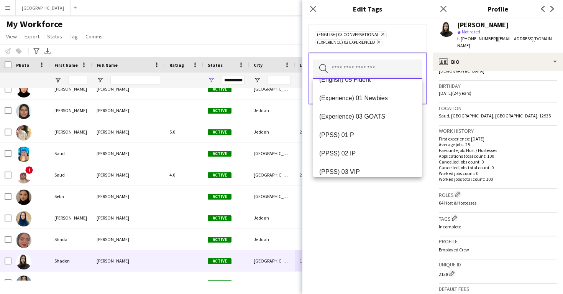
scroll to position [66, 0]
click at [380, 119] on span "(Experience) 03 GOATS" at bounding box center [367, 116] width 97 height 7
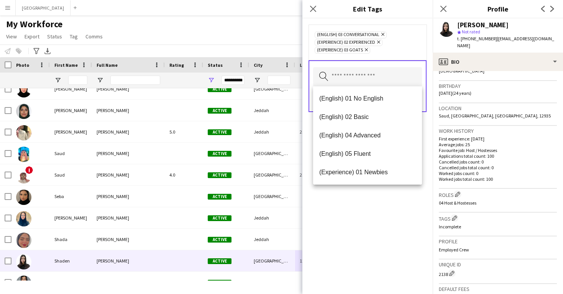
click at [380, 43] on icon at bounding box center [378, 42] width 3 height 3
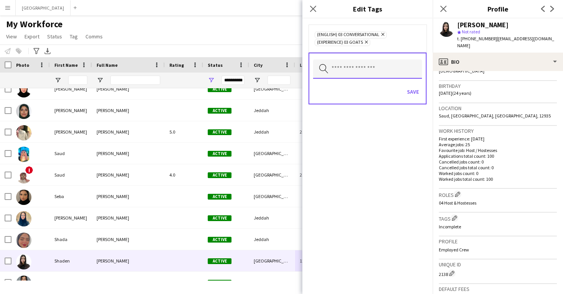
click at [381, 67] on input "text" at bounding box center [367, 68] width 109 height 19
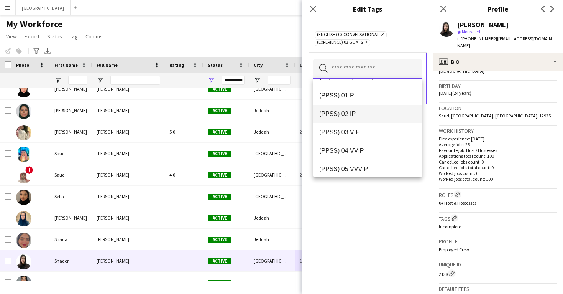
scroll to position [107, 0]
click at [382, 135] on span "(PPSS) 03 VIP" at bounding box center [367, 130] width 97 height 7
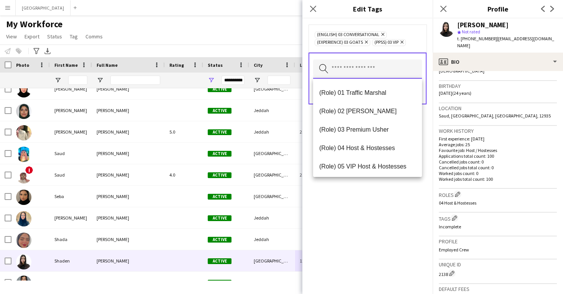
scroll to position [208, 0]
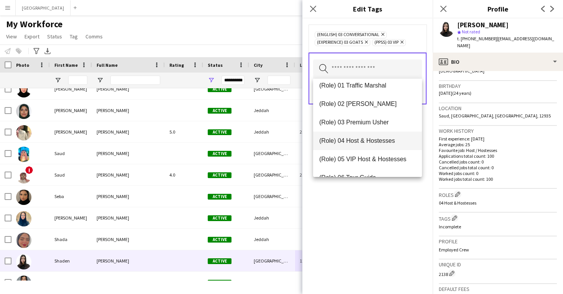
click at [381, 142] on span "(Role) 04 Host & Hostesses" at bounding box center [367, 140] width 97 height 7
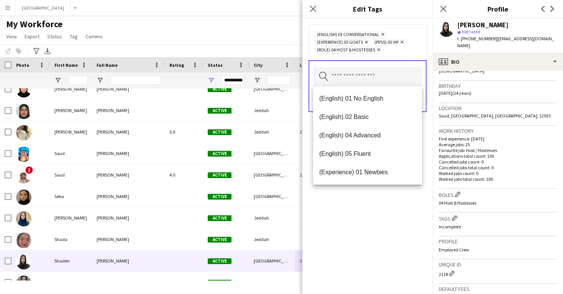
click at [389, 214] on div "(English) 03 Conversational Remove (Experience) 03 GOATS Remove (PPSS) 03 VIP R…" at bounding box center [367, 155] width 130 height 275
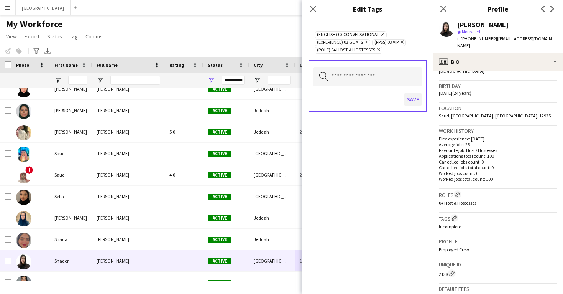
click at [411, 94] on button "Save" at bounding box center [413, 99] width 18 height 12
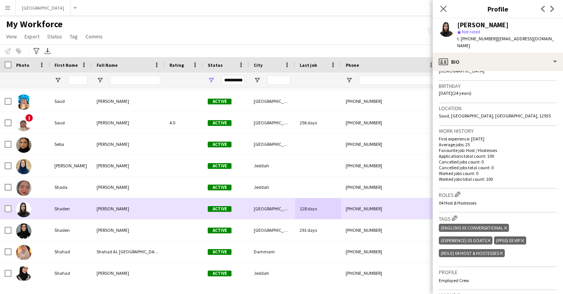
scroll to position [343, 0]
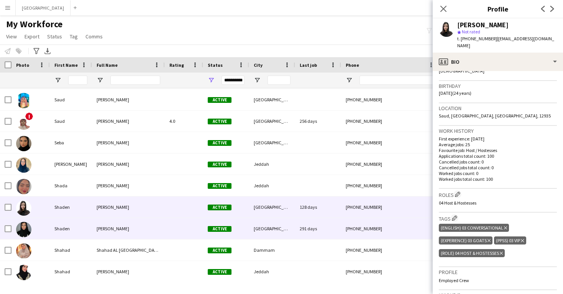
click at [333, 232] on div "291 days" at bounding box center [318, 228] width 46 height 21
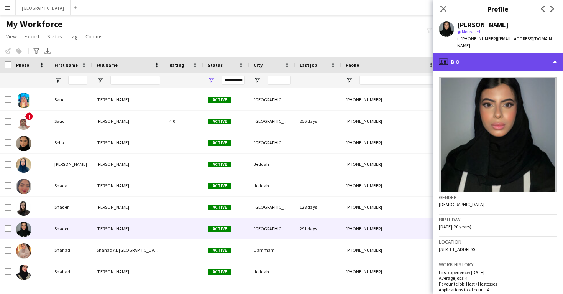
click at [488, 55] on div "profile Bio" at bounding box center [498, 62] width 130 height 18
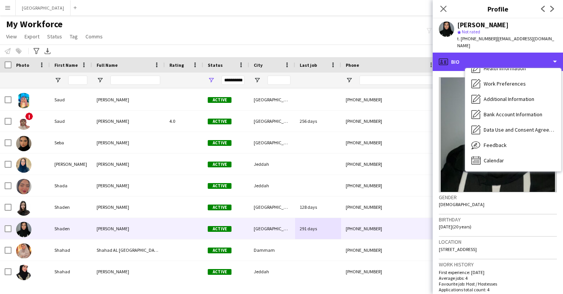
scroll to position [0, 0]
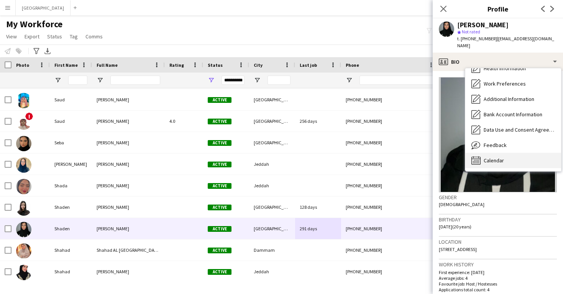
click at [504, 154] on div "Calendar Calendar" at bounding box center [513, 160] width 96 height 15
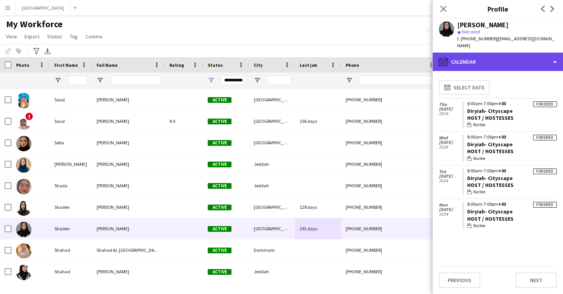
click at [487, 61] on div "calendar-full Calendar" at bounding box center [498, 62] width 130 height 18
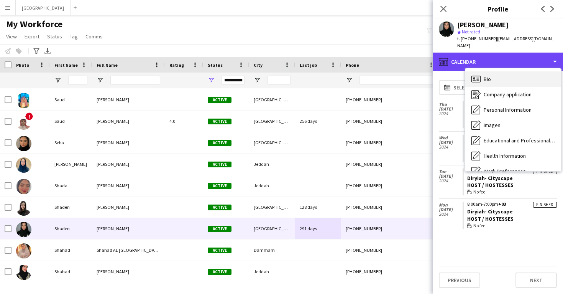
scroll to position [-1, 0]
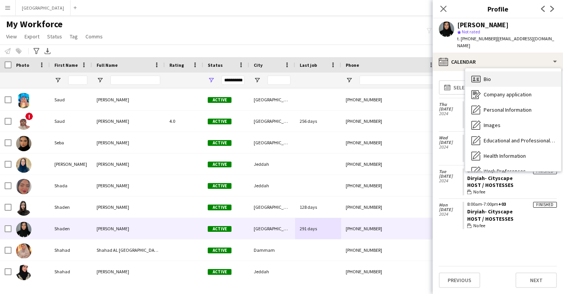
click at [491, 78] on div "Bio Bio" at bounding box center [513, 78] width 96 height 15
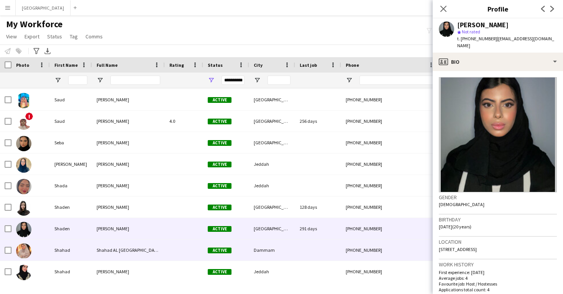
click at [354, 253] on div "+966547756646" at bounding box center [390, 249] width 98 height 21
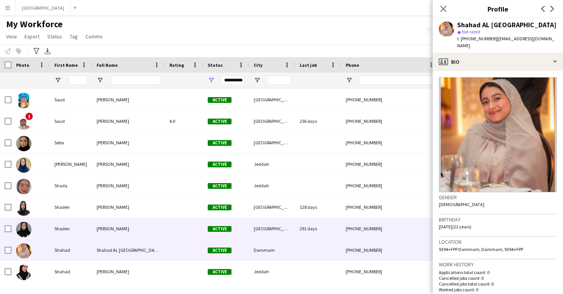
click at [346, 231] on div "+966530088979" at bounding box center [390, 228] width 98 height 21
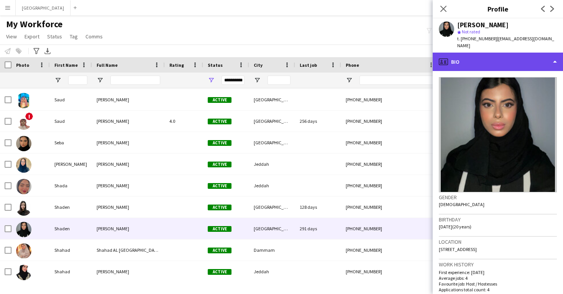
click at [480, 59] on div "profile Bio" at bounding box center [498, 62] width 130 height 18
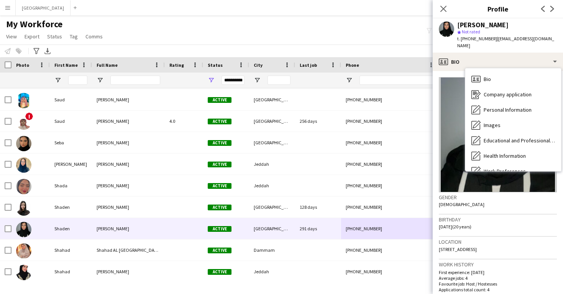
click at [498, 238] on h3 "Location" at bounding box center [498, 241] width 118 height 7
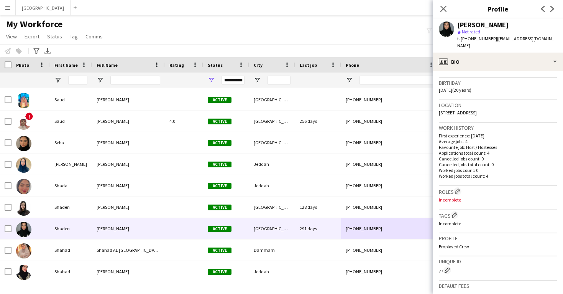
scroll to position [140, 0]
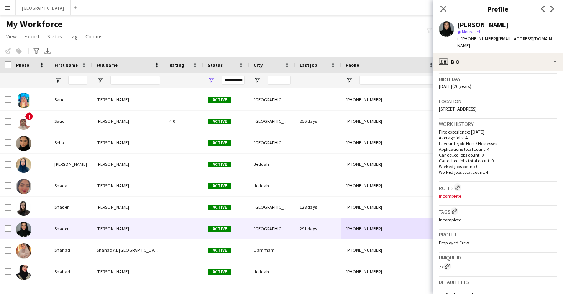
click at [451, 207] on h3 "Tags Edit crew company tags" at bounding box center [498, 211] width 118 height 8
click at [453, 208] on app-icon "Edit crew company tags" at bounding box center [454, 210] width 5 height 5
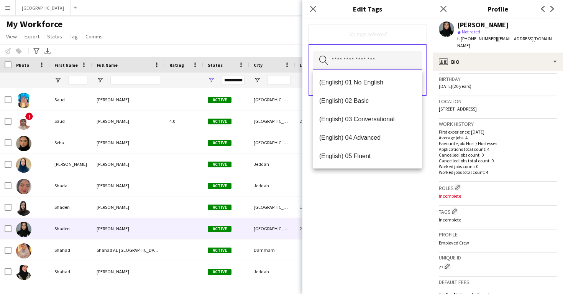
click at [364, 66] on input "text" at bounding box center [367, 60] width 109 height 19
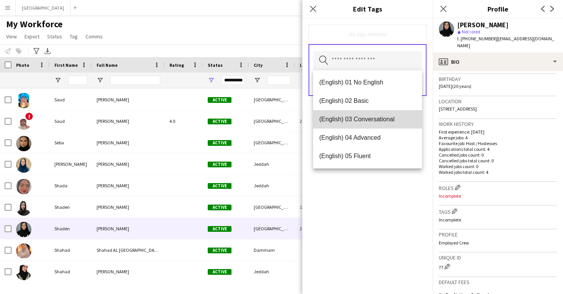
click at [375, 116] on span "(English) 03 Conversational" at bounding box center [367, 118] width 97 height 7
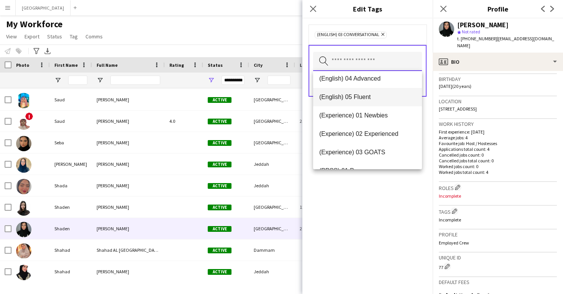
scroll to position [44, 0]
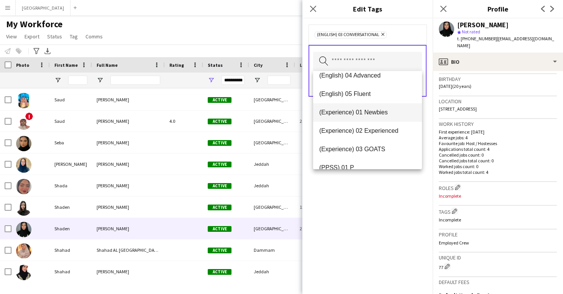
click at [376, 121] on mat-option "(Experience) 01 Newbies" at bounding box center [367, 112] width 109 height 18
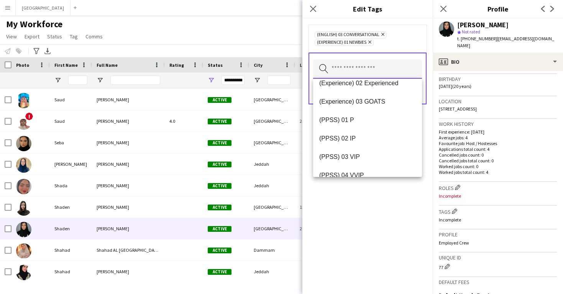
scroll to position [84, 0]
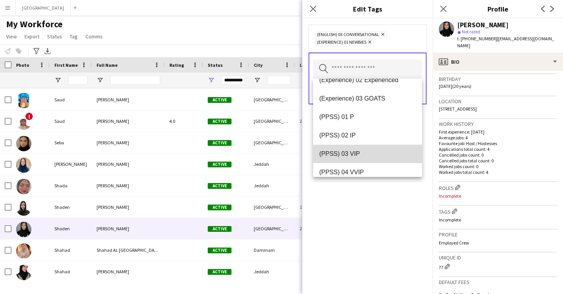
click at [371, 154] on span "(PPSS) 03 VIP" at bounding box center [367, 153] width 97 height 7
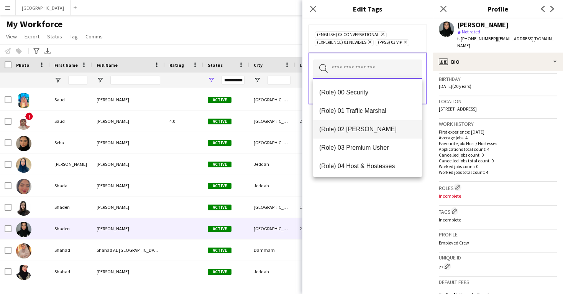
scroll to position [186, 0]
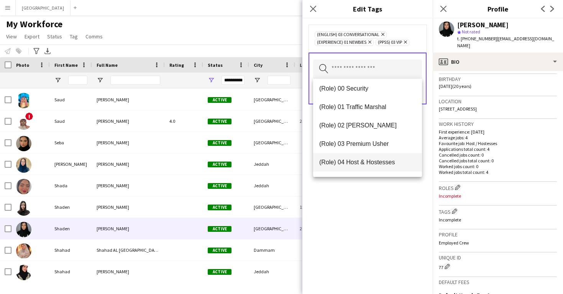
click at [369, 160] on span "(Role) 04 Host & Hostesses" at bounding box center [367, 161] width 97 height 7
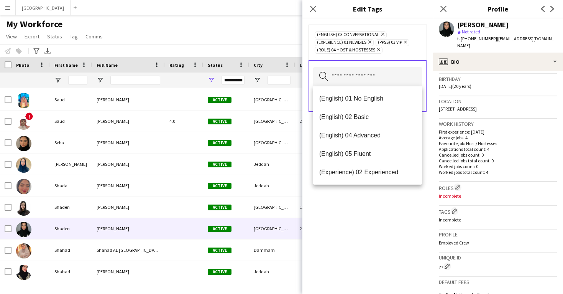
click at [379, 222] on div "(English) 03 Conversational Remove (Experience) 01 Newbies Remove (PPSS) 03 VIP…" at bounding box center [367, 155] width 130 height 275
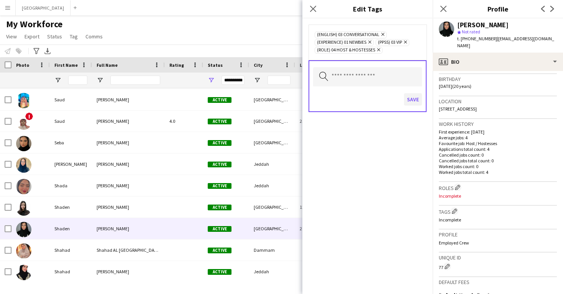
click at [408, 97] on button "Save" at bounding box center [413, 99] width 18 height 12
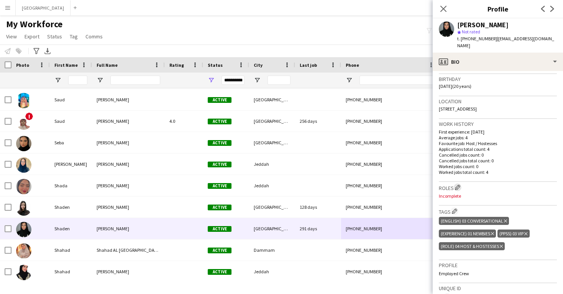
click at [457, 184] on app-icon "Edit crew company roles" at bounding box center [457, 186] width 5 height 5
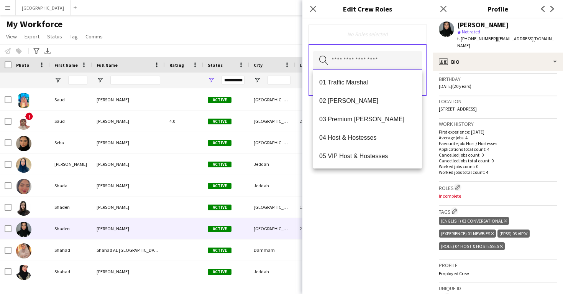
click at [381, 64] on input "text" at bounding box center [367, 60] width 109 height 19
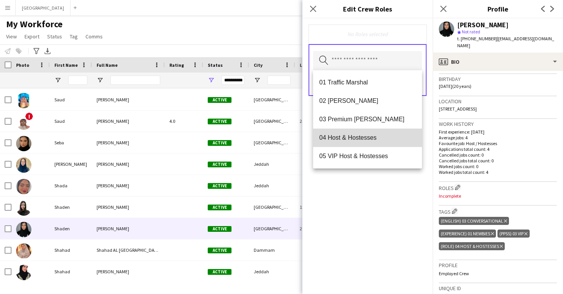
click at [380, 132] on mat-option "04 Host & Hostesses" at bounding box center [367, 137] width 109 height 18
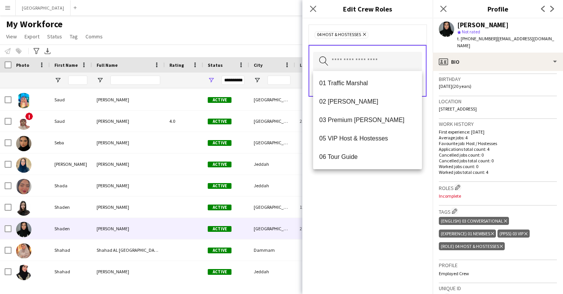
click at [386, 184] on div "04 Host & Hostesses Remove Search by role type Save" at bounding box center [367, 155] width 130 height 275
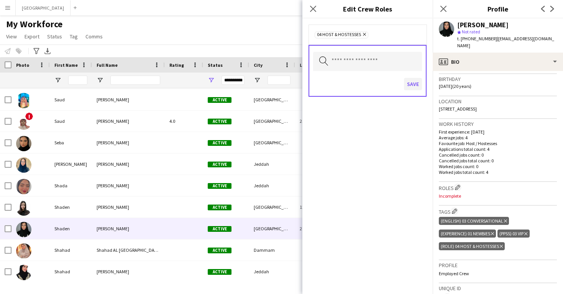
click at [409, 85] on button "Save" at bounding box center [413, 84] width 18 height 12
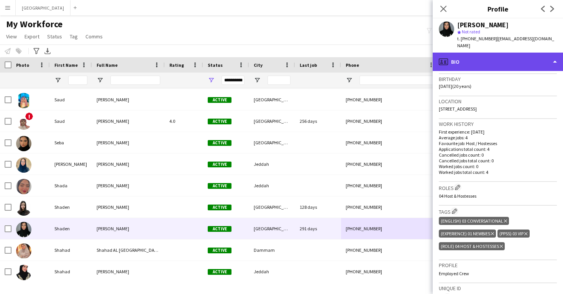
click at [464, 54] on div "profile Bio" at bounding box center [498, 62] width 130 height 18
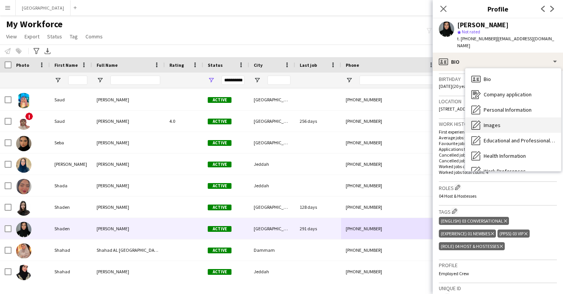
click at [492, 122] on div "Images Images" at bounding box center [513, 124] width 96 height 15
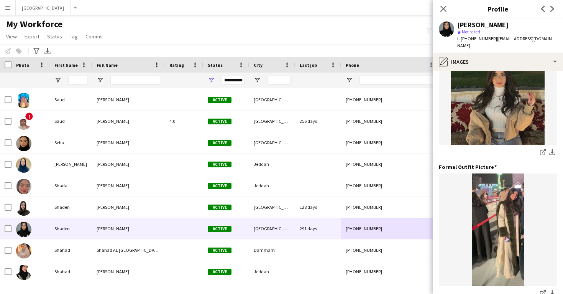
scroll to position [195, 0]
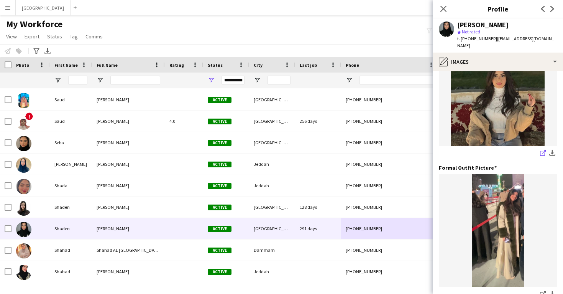
click at [541, 150] on icon "share-external-link-1" at bounding box center [543, 153] width 6 height 6
click at [543, 291] on icon "share-external-link-1" at bounding box center [543, 294] width 6 height 6
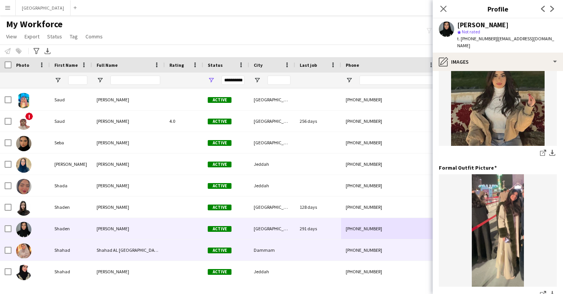
click at [262, 248] on div "Dammam" at bounding box center [272, 249] width 46 height 21
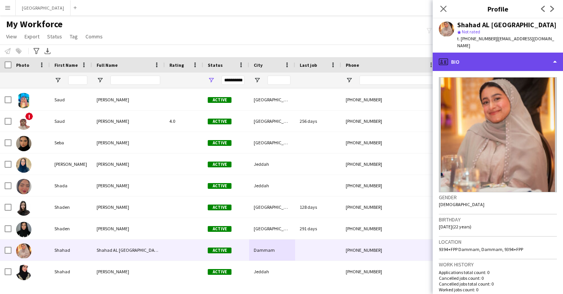
click at [489, 58] on div "profile Bio" at bounding box center [498, 62] width 130 height 18
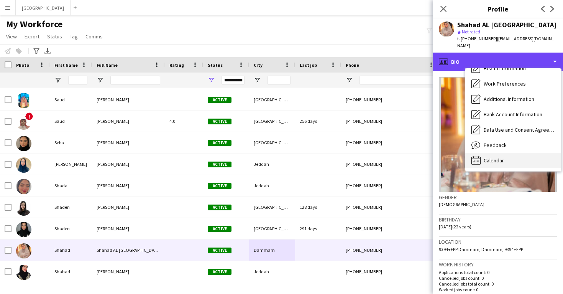
scroll to position [87, 0]
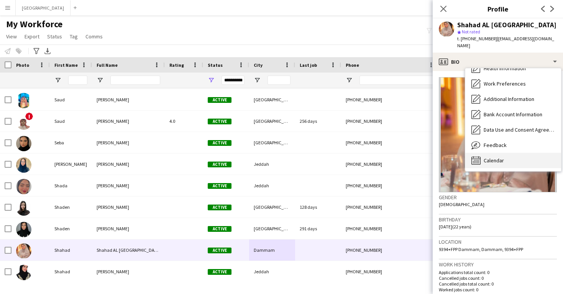
click at [496, 145] on div "Feedback Feedback" at bounding box center [513, 144] width 96 height 15
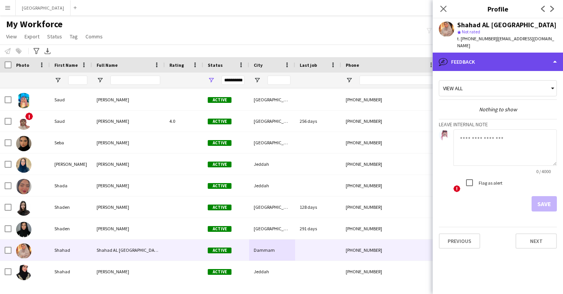
click at [489, 53] on div "bubble-pencil Feedback" at bounding box center [498, 62] width 130 height 18
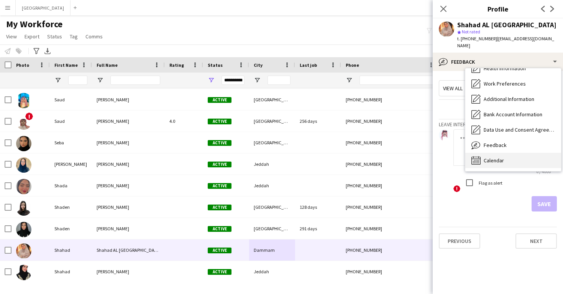
click at [502, 157] on span "Calendar" at bounding box center [494, 160] width 20 height 7
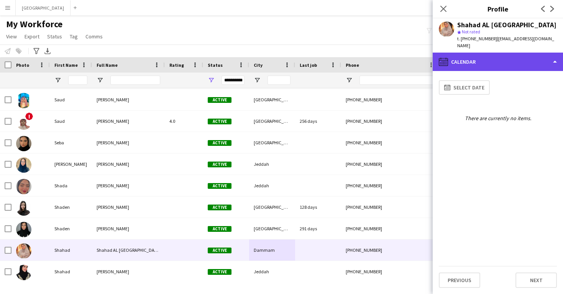
click at [494, 53] on div "calendar-full Calendar" at bounding box center [498, 62] width 130 height 18
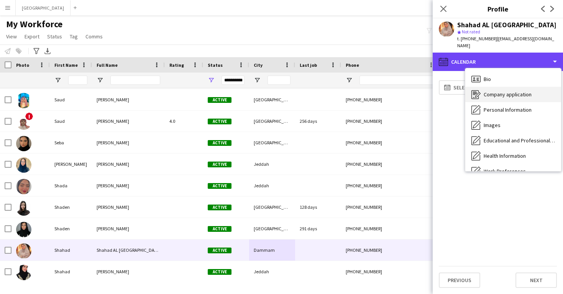
scroll to position [0, 0]
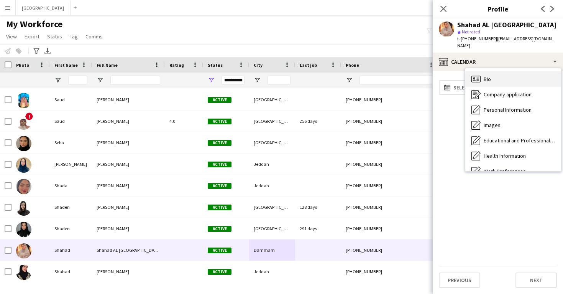
click at [511, 79] on div "Bio Bio" at bounding box center [513, 78] width 96 height 15
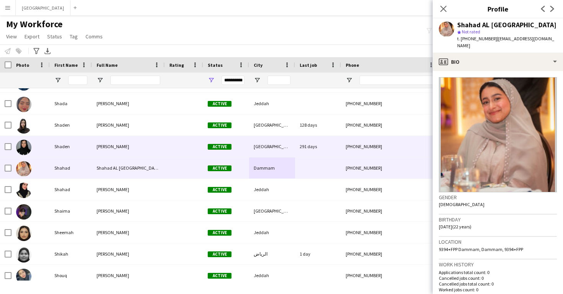
scroll to position [425, 0]
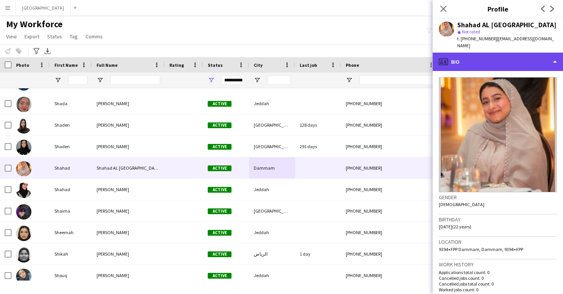
click at [488, 54] on div "profile Bio" at bounding box center [498, 62] width 130 height 18
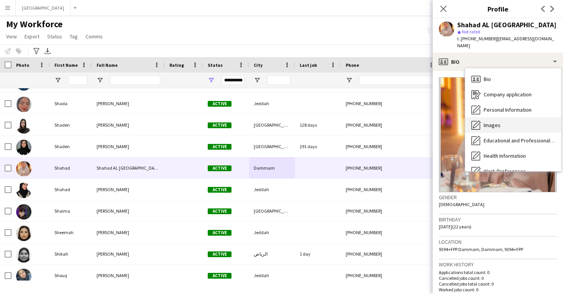
click at [505, 117] on div "Images Images" at bounding box center [513, 124] width 96 height 15
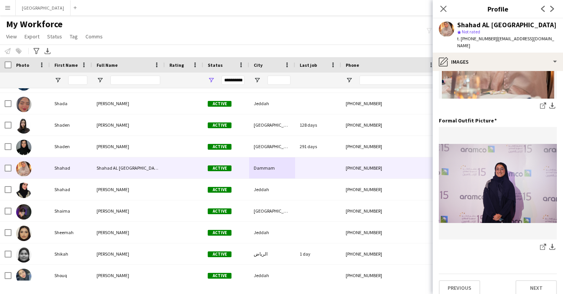
scroll to position [242, 0]
click at [543, 244] on icon "share-external-link-1" at bounding box center [543, 247] width 6 height 6
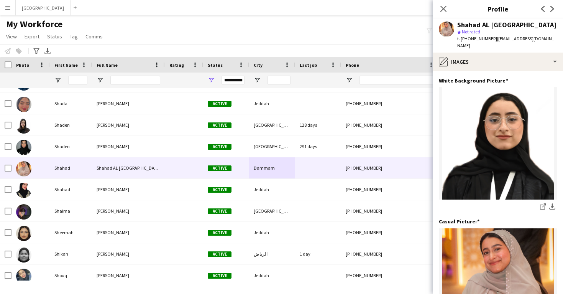
scroll to position [0, 0]
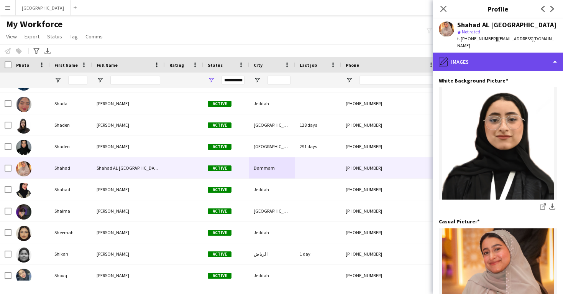
click at [476, 55] on div "pencil4 Images" at bounding box center [498, 62] width 130 height 18
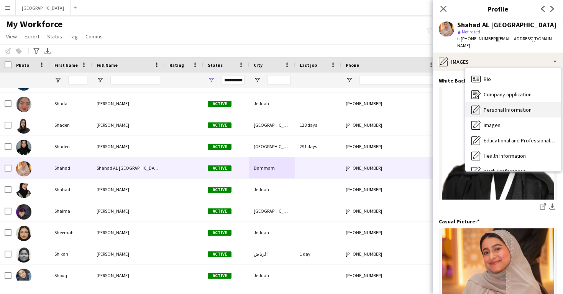
click at [491, 106] on span "Personal Information" at bounding box center [508, 109] width 48 height 7
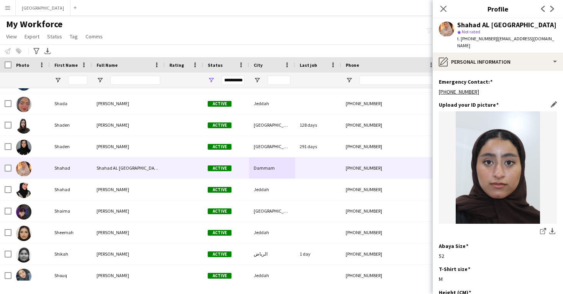
scroll to position [345, 0]
click at [544, 235] on icon "share-external-link-1" at bounding box center [543, 231] width 6 height 6
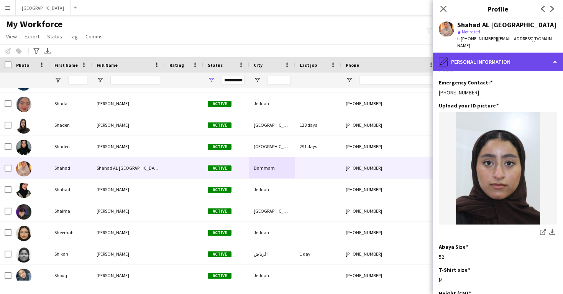
click at [457, 60] on div "pencil4 Personal Information" at bounding box center [498, 62] width 130 height 18
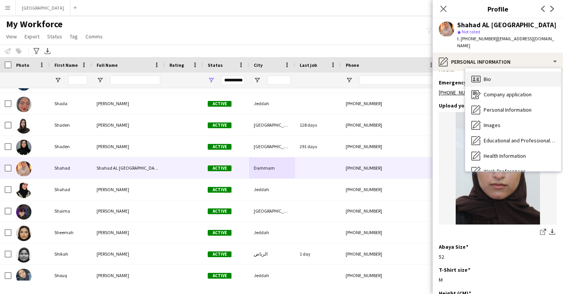
click at [476, 76] on icon at bounding box center [476, 79] width 9 height 7
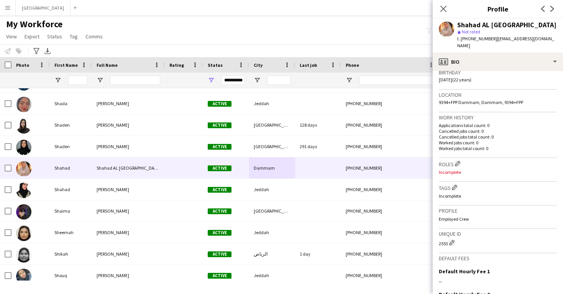
scroll to position [149, 0]
click at [459, 158] on button "Edit crew company roles" at bounding box center [458, 162] width 8 height 8
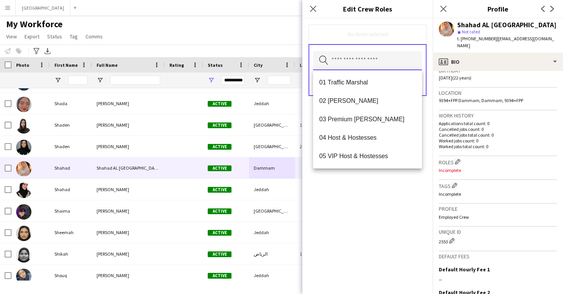
click at [382, 69] on input "text" at bounding box center [367, 60] width 109 height 19
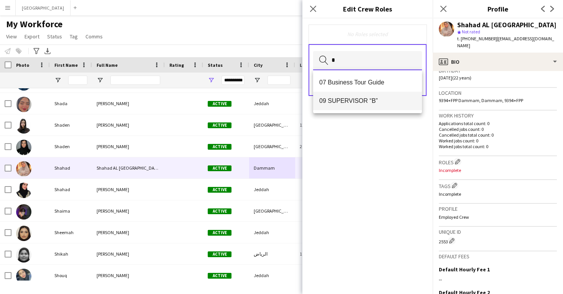
type input "*"
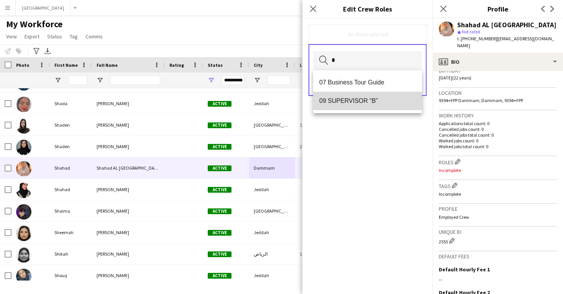
click at [358, 104] on span "09 SUPERVISOR “B”" at bounding box center [367, 100] width 97 height 7
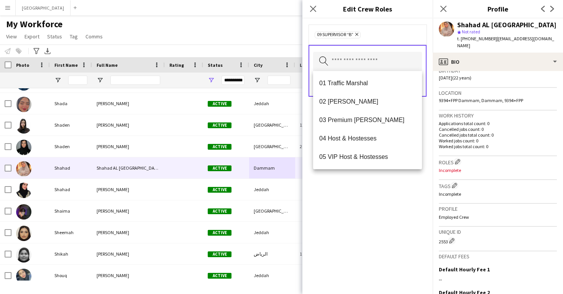
click at [380, 201] on div "09 SUPERVISOR “B” Remove Search by role type Save" at bounding box center [367, 155] width 130 height 275
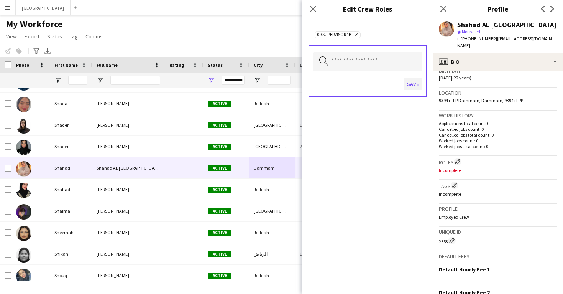
click at [409, 85] on button "Save" at bounding box center [413, 84] width 18 height 12
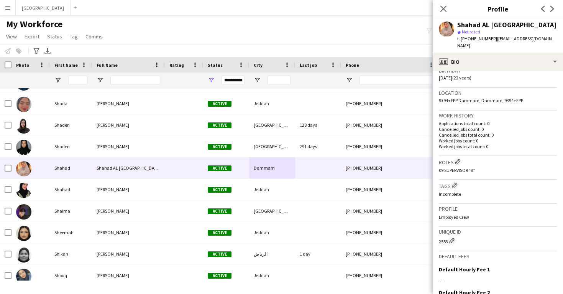
click at [452, 181] on h3 "Tags Edit crew company tags" at bounding box center [498, 185] width 118 height 8
click at [455, 182] on app-icon "Edit crew company tags" at bounding box center [454, 184] width 5 height 5
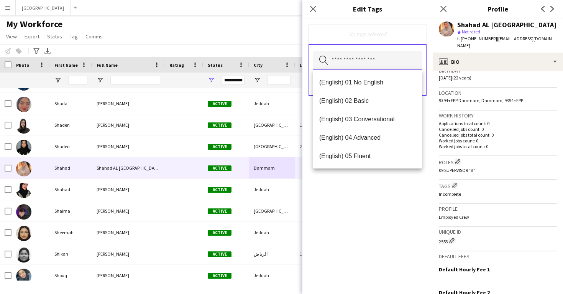
click at [335, 58] on input "text" at bounding box center [367, 60] width 109 height 19
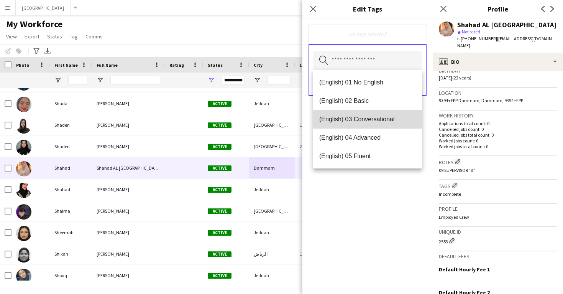
click at [342, 116] on span "(English) 03 Conversational" at bounding box center [367, 118] width 97 height 7
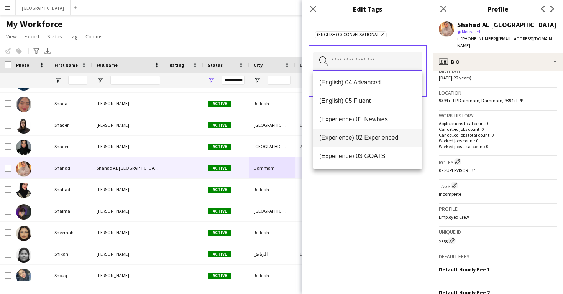
scroll to position [39, 0]
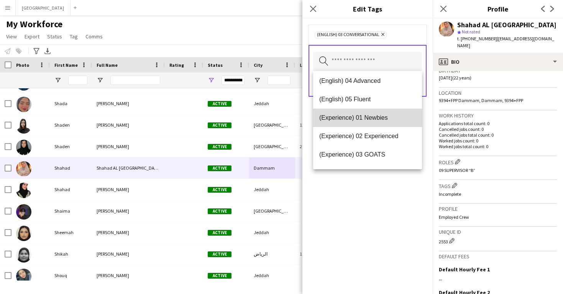
click at [347, 120] on span "(Experience) 01 Newbies" at bounding box center [367, 117] width 97 height 7
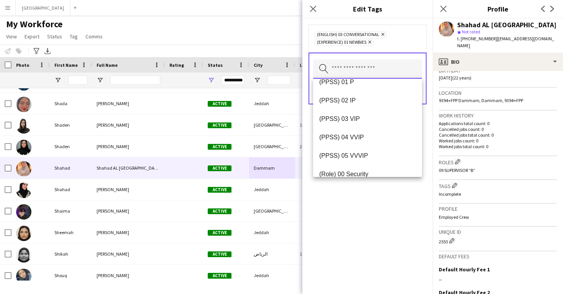
scroll to position [121, 0]
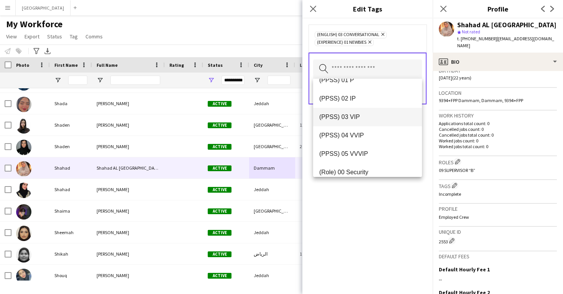
click at [353, 119] on span "(PPSS) 03 VIP" at bounding box center [367, 116] width 97 height 7
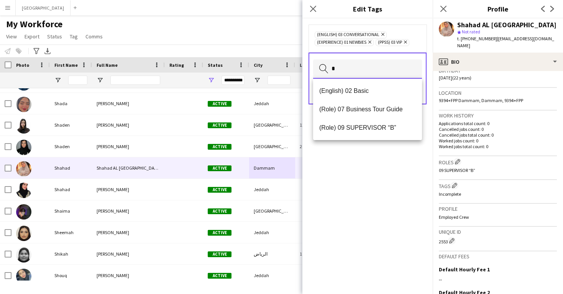
scroll to position [0, 0]
type input "*"
click at [354, 128] on span "(Role) 09 SUPERVISOR “B”" at bounding box center [367, 127] width 97 height 7
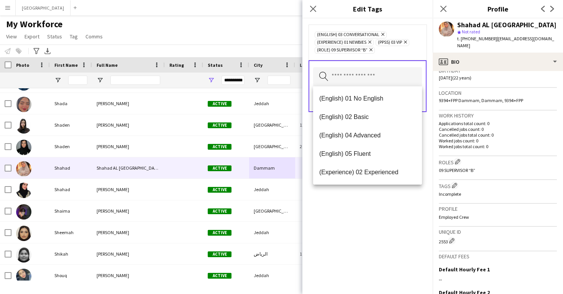
click at [383, 219] on div "(English) 03 Conversational Remove (Experience) 01 Newbies Remove (PPSS) 03 VIP…" at bounding box center [367, 155] width 130 height 275
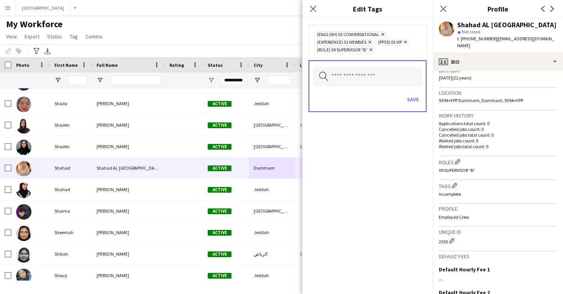
click at [407, 43] on icon at bounding box center [405, 42] width 3 height 3
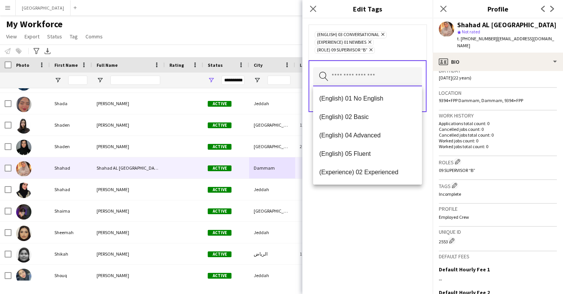
click at [393, 73] on input "text" at bounding box center [367, 76] width 109 height 19
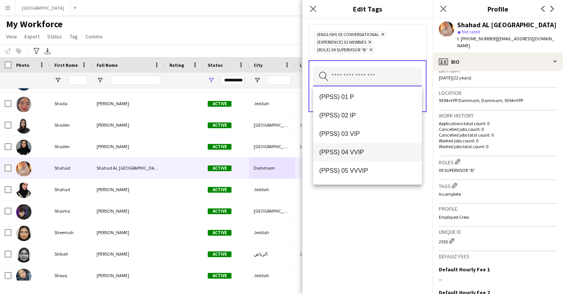
scroll to position [108, 0]
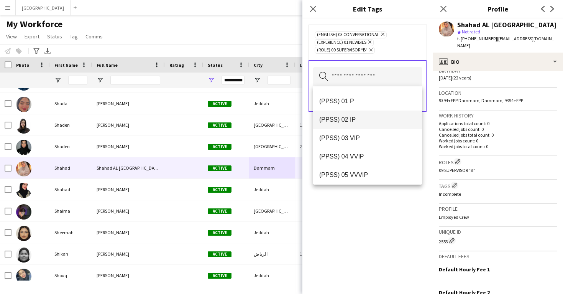
click at [375, 117] on span "(PPSS) 02 IP" at bounding box center [367, 119] width 97 height 7
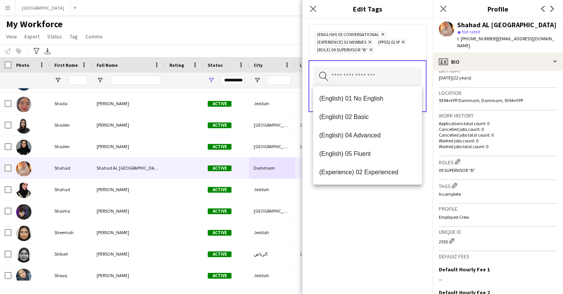
click at [389, 202] on div "(English) 03 Conversational Remove (Experience) 01 Newbies Remove (PPSS) 02 IP …" at bounding box center [367, 155] width 130 height 275
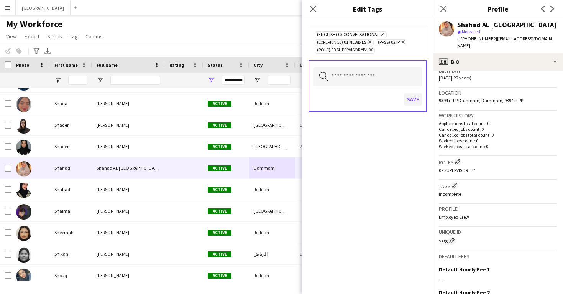
click at [412, 100] on button "Save" at bounding box center [413, 99] width 18 height 12
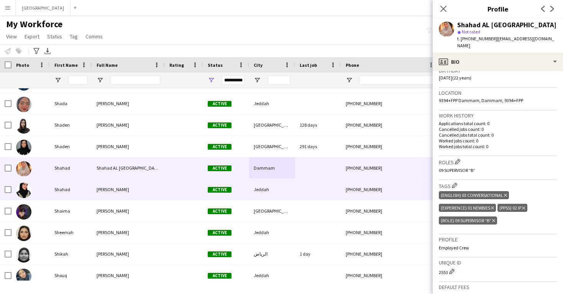
click at [320, 186] on div at bounding box center [318, 189] width 46 height 21
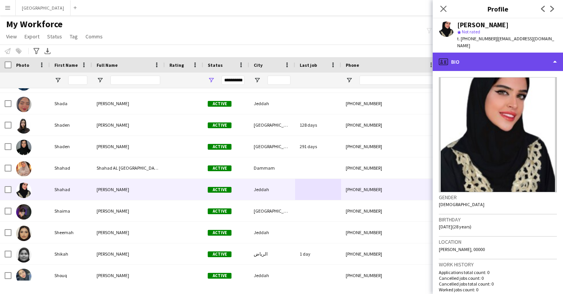
click at [480, 58] on div "profile Bio" at bounding box center [498, 62] width 130 height 18
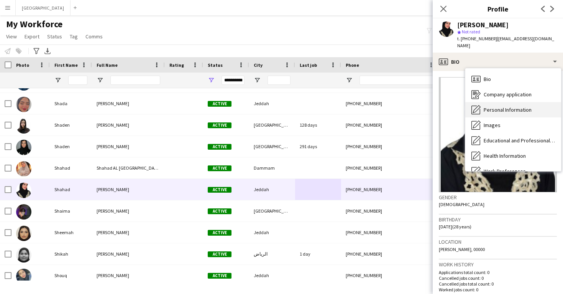
click at [484, 106] on span "Personal Information" at bounding box center [508, 109] width 48 height 7
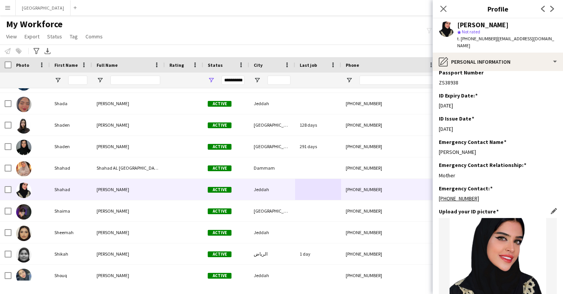
scroll to position [233, 0]
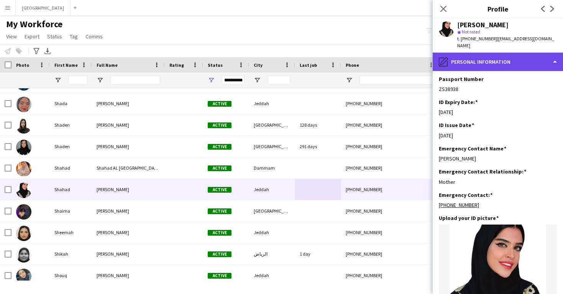
click at [483, 59] on div "pencil4 Personal Information" at bounding box center [498, 62] width 130 height 18
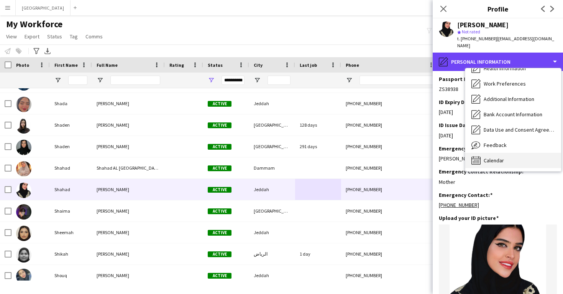
scroll to position [87, 0]
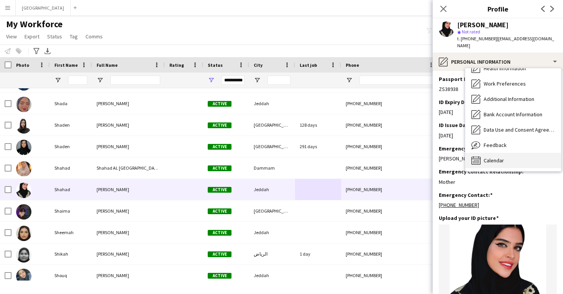
click at [490, 157] on span "Calendar" at bounding box center [494, 160] width 20 height 7
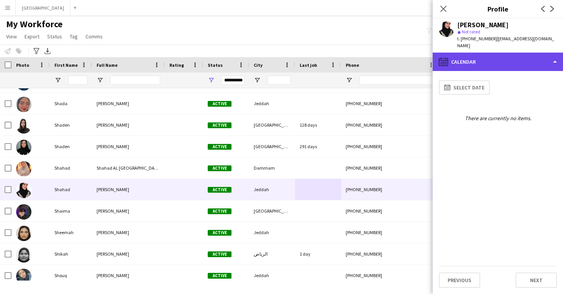
click at [489, 61] on div "calendar-full Calendar" at bounding box center [498, 62] width 130 height 18
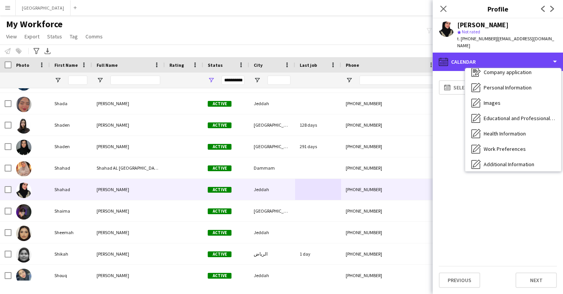
scroll to position [13, 0]
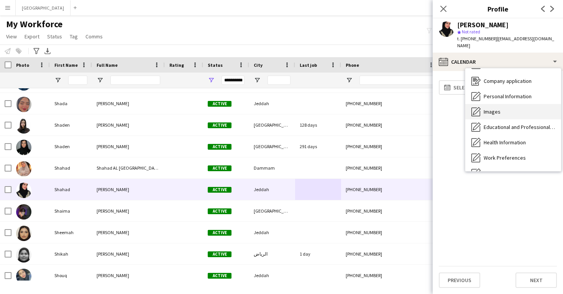
click at [487, 108] on span "Images" at bounding box center [492, 111] width 17 height 7
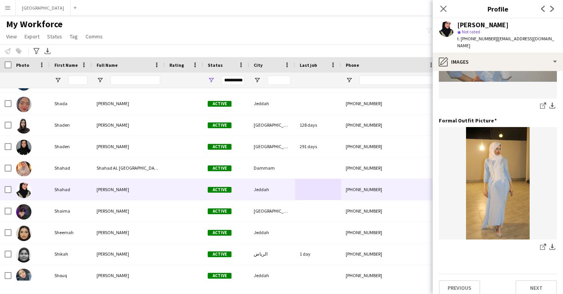
scroll to position [242, 0]
click at [541, 245] on icon at bounding box center [542, 247] width 5 height 5
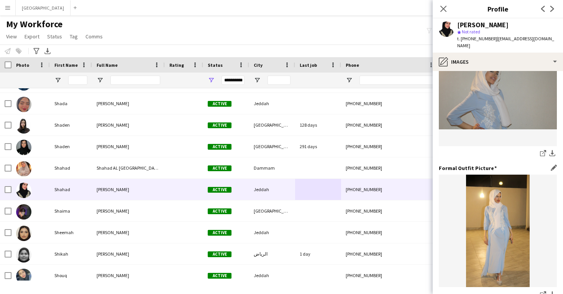
scroll to position [192, 0]
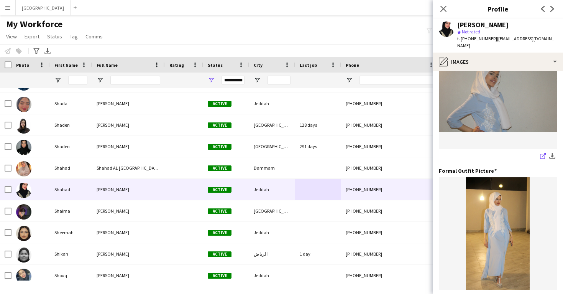
click at [541, 154] on icon at bounding box center [542, 156] width 5 height 5
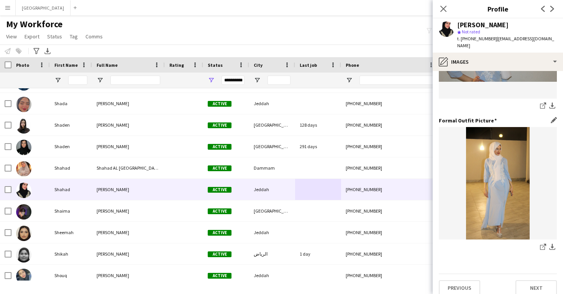
scroll to position [242, 0]
click at [540, 245] on icon at bounding box center [542, 247] width 5 height 5
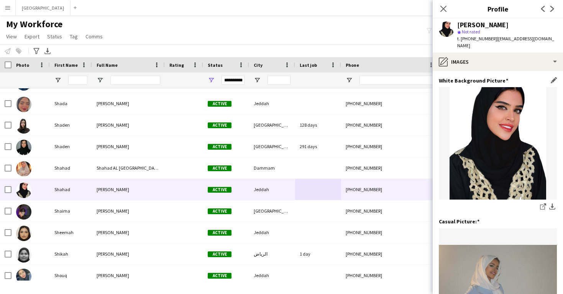
scroll to position [0, 0]
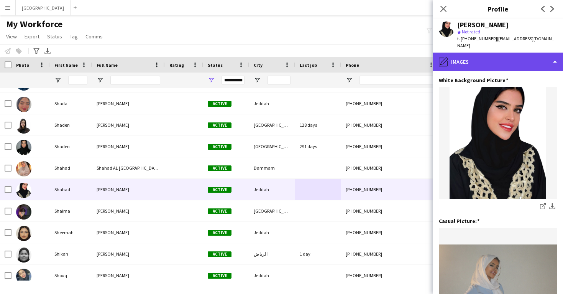
click at [462, 61] on div "pencil4 Images" at bounding box center [498, 62] width 130 height 18
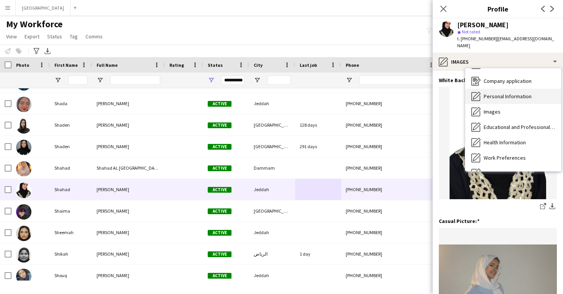
click at [482, 93] on div "Personal Information Personal Information" at bounding box center [513, 96] width 96 height 15
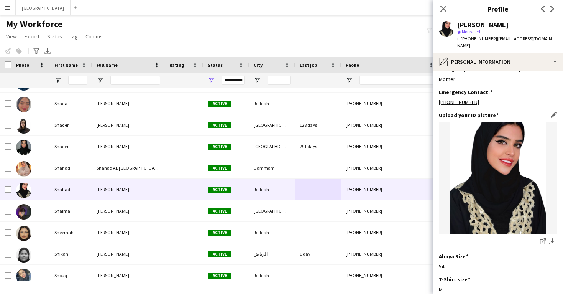
scroll to position [336, 0]
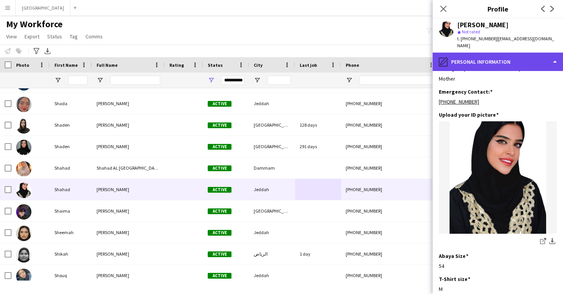
click at [475, 61] on div "pencil4 Personal Information" at bounding box center [498, 62] width 130 height 18
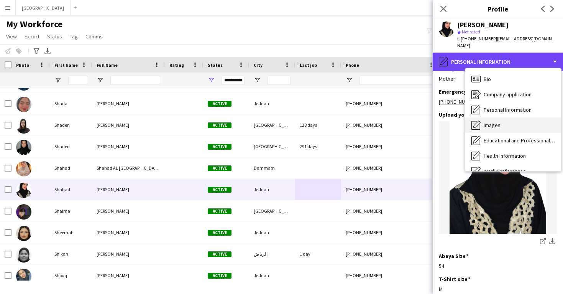
scroll to position [0, 0]
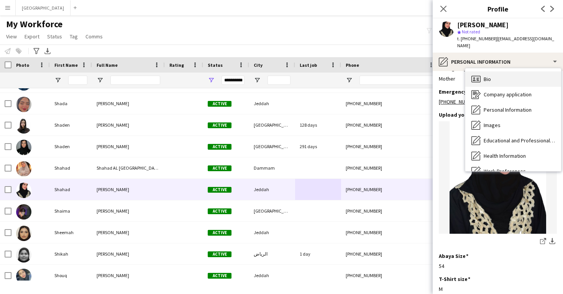
click at [497, 74] on div "Bio Bio" at bounding box center [513, 78] width 96 height 15
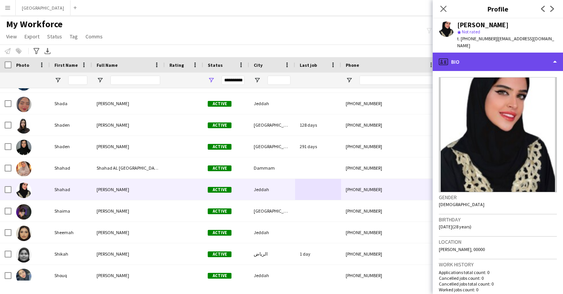
click at [485, 56] on div "profile Bio" at bounding box center [498, 62] width 130 height 18
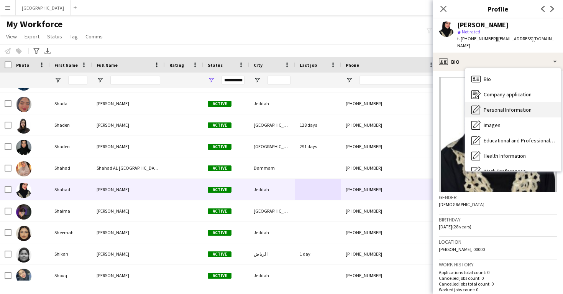
click at [502, 110] on div "Personal Information Personal Information" at bounding box center [513, 109] width 96 height 15
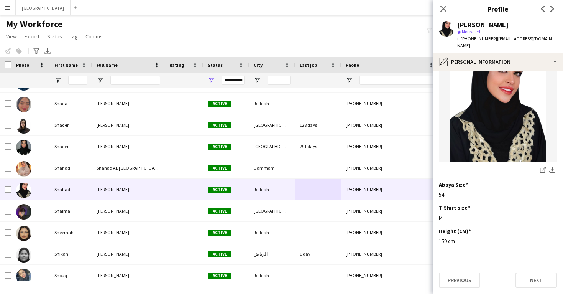
scroll to position [411, 0]
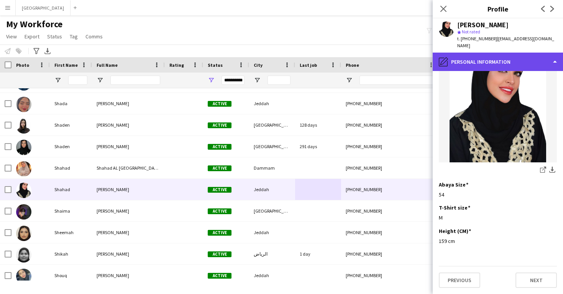
click at [485, 54] on div "pencil4 Personal Information" at bounding box center [498, 62] width 130 height 18
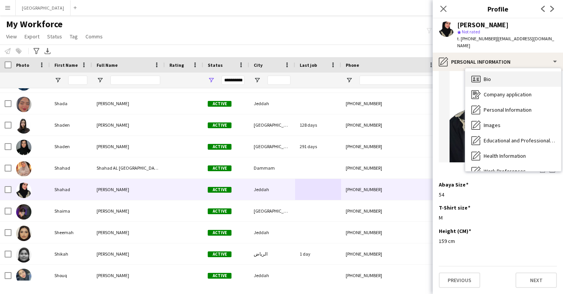
click at [490, 76] on span "Bio" at bounding box center [487, 79] width 7 height 7
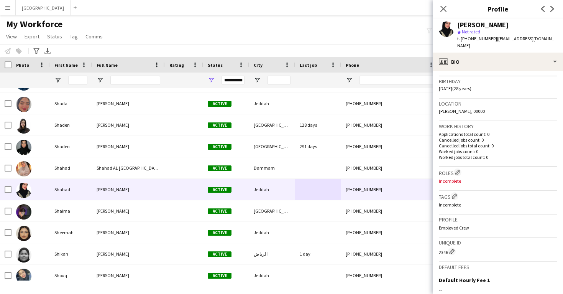
scroll to position [139, 0]
click at [459, 169] on app-icon "Edit crew company roles" at bounding box center [457, 171] width 5 height 5
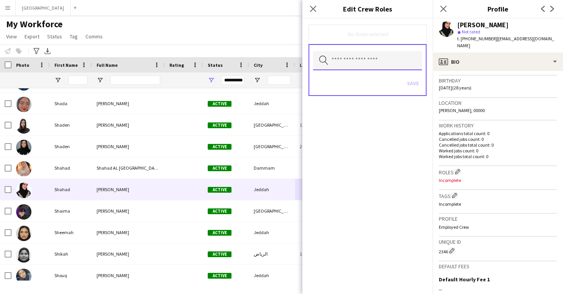
click at [373, 65] on input "text" at bounding box center [367, 60] width 109 height 19
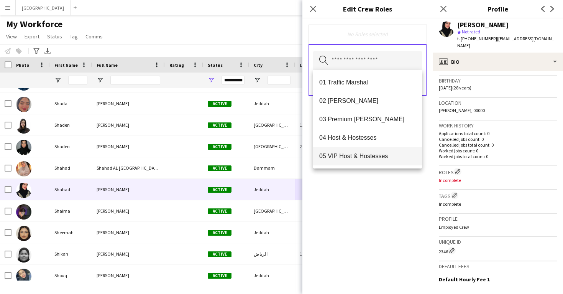
click at [380, 164] on mat-option "05 VIP Host & Hostesses" at bounding box center [367, 156] width 109 height 18
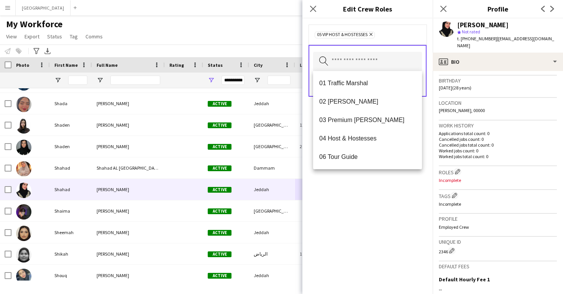
click at [384, 191] on div "05 VIP Host & Hostesses Remove Search by role type Save" at bounding box center [367, 155] width 130 height 275
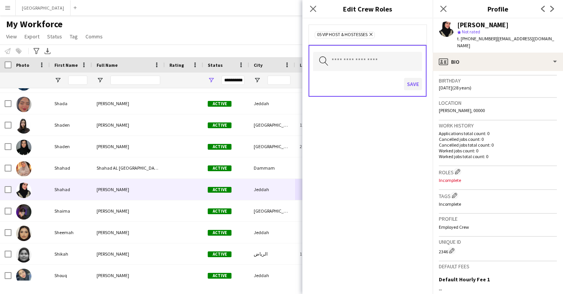
click at [410, 87] on button "Save" at bounding box center [413, 84] width 18 height 12
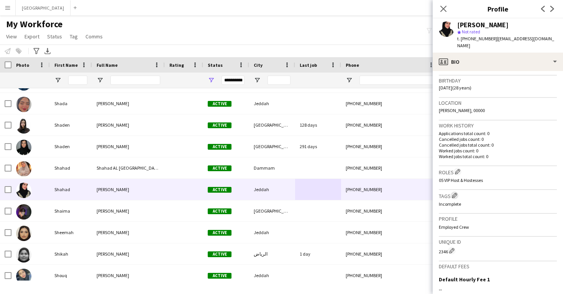
click at [456, 192] on app-icon "Edit crew company tags" at bounding box center [454, 194] width 5 height 5
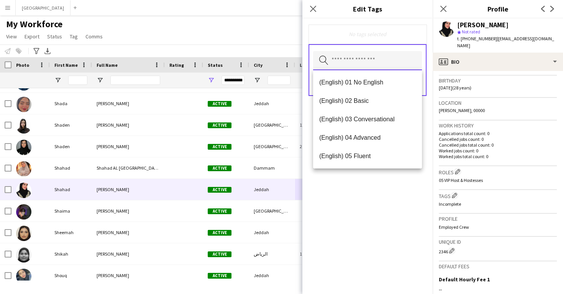
click at [348, 56] on input "text" at bounding box center [367, 60] width 109 height 19
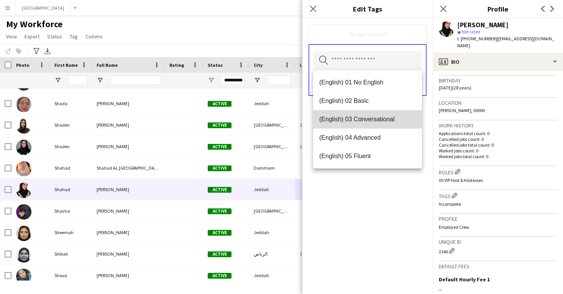
click at [365, 113] on mat-option "(English) 03 Conversational" at bounding box center [367, 119] width 109 height 18
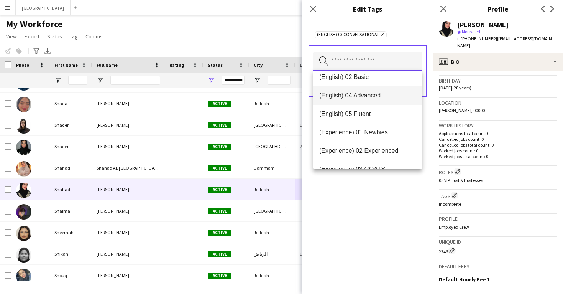
scroll to position [26, 0]
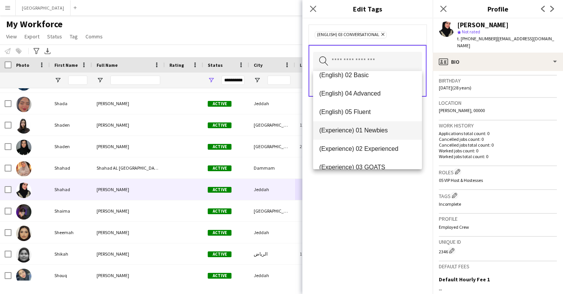
click at [369, 127] on span "(Experience) 01 Newbies" at bounding box center [367, 130] width 97 height 7
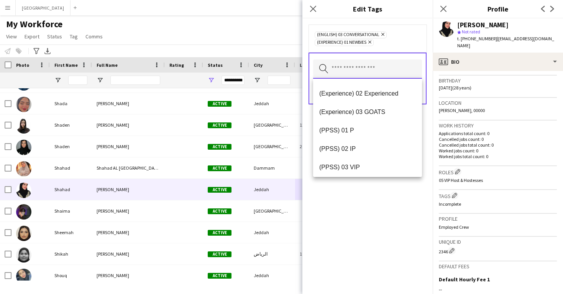
scroll to position [72, 0]
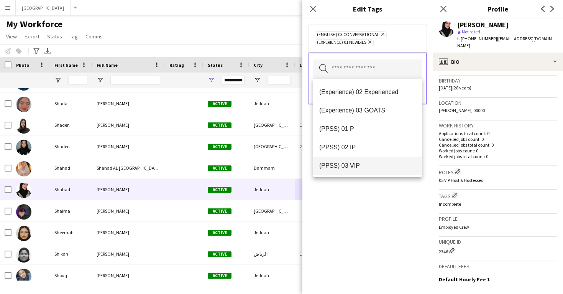
click at [366, 160] on mat-option "(PPSS) 03 VIP" at bounding box center [367, 165] width 109 height 18
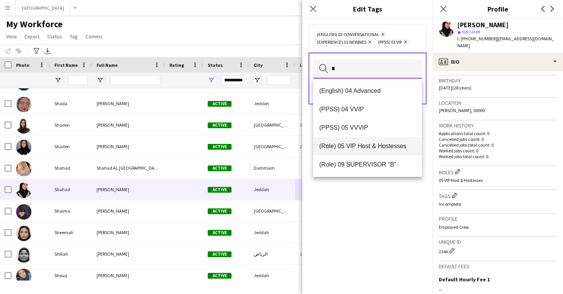
type input "*"
click at [367, 141] on mat-option "(Role) 05 VIP Host & Hostesses" at bounding box center [367, 146] width 109 height 18
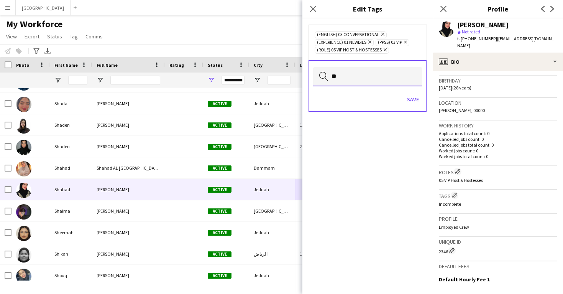
type input "*"
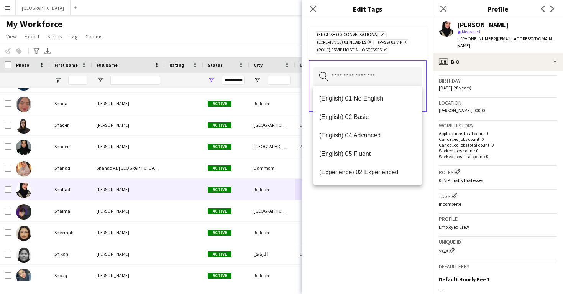
click at [363, 227] on div "(English) 03 Conversational Remove (Experience) 01 Newbies Remove (PPSS) 03 VIP…" at bounding box center [367, 155] width 130 height 275
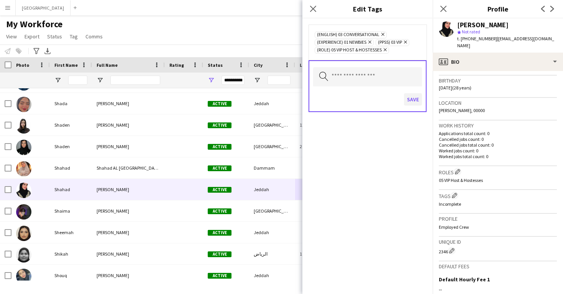
click at [409, 101] on button "Save" at bounding box center [413, 99] width 18 height 12
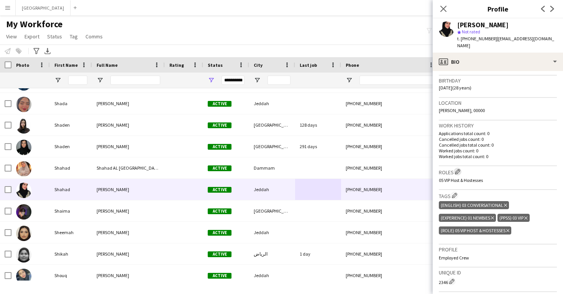
click at [459, 169] on app-icon "Edit crew company roles" at bounding box center [457, 171] width 5 height 5
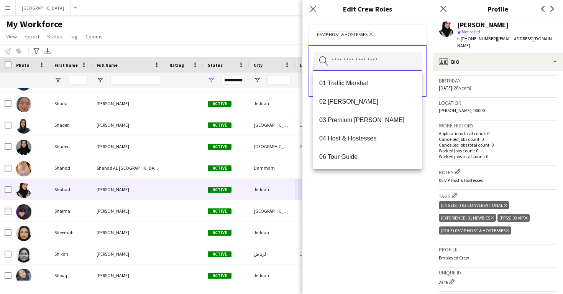
click at [360, 65] on input "text" at bounding box center [367, 61] width 109 height 19
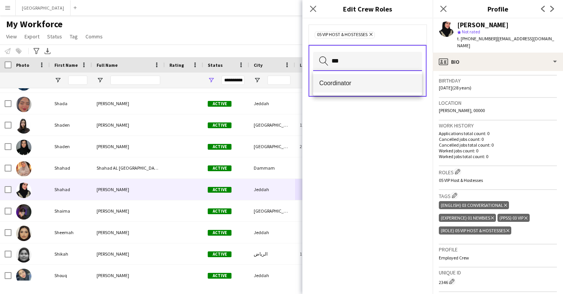
type input "***"
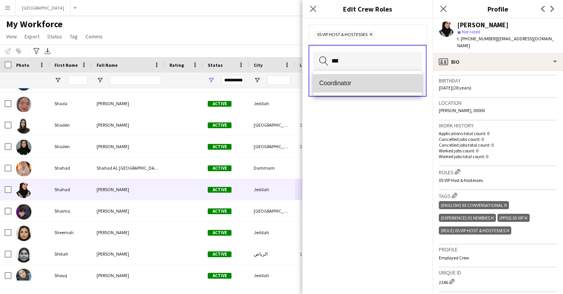
click at [342, 87] on span "Coordinator" at bounding box center [367, 82] width 97 height 7
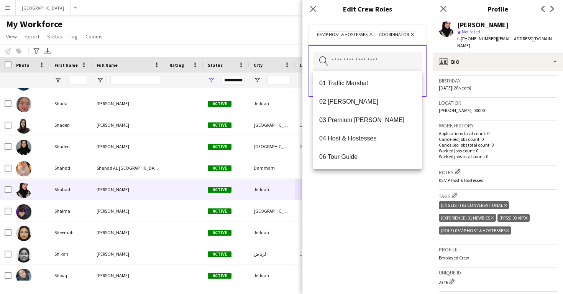
click at [380, 219] on div "05 VIP Host & Hostesses Remove Coordinator Remove Search by role type Save" at bounding box center [367, 155] width 130 height 275
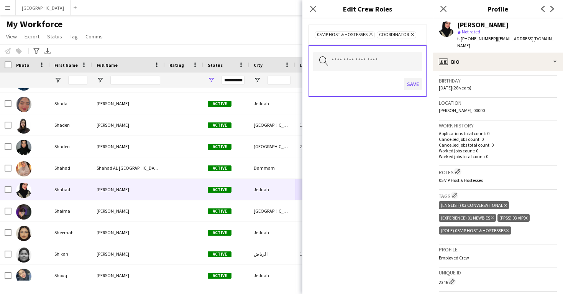
click at [412, 83] on button "Save" at bounding box center [413, 84] width 18 height 12
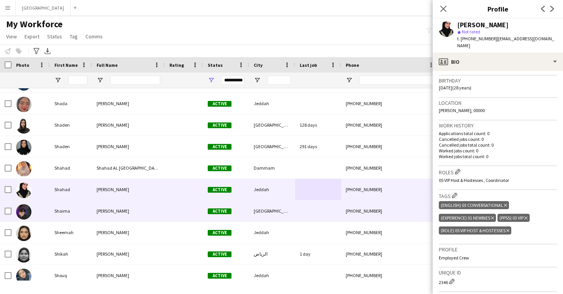
click at [380, 203] on div "+966551087017" at bounding box center [390, 210] width 98 height 21
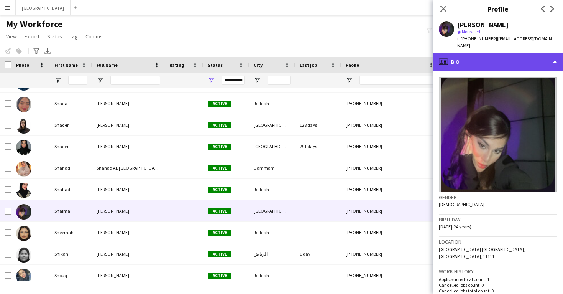
click at [486, 61] on div "profile Bio" at bounding box center [498, 62] width 130 height 18
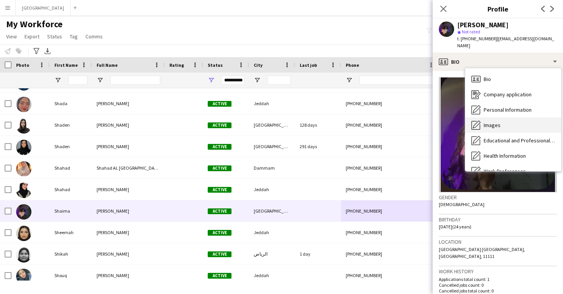
click at [503, 120] on div "Images Images" at bounding box center [513, 124] width 96 height 15
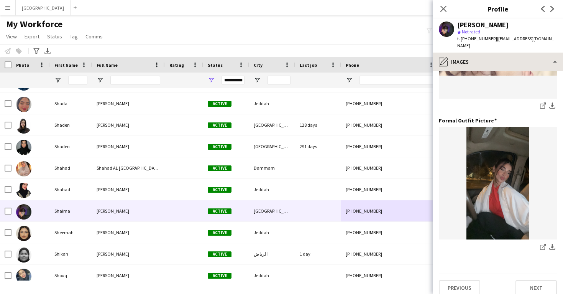
scroll to position [242, 0]
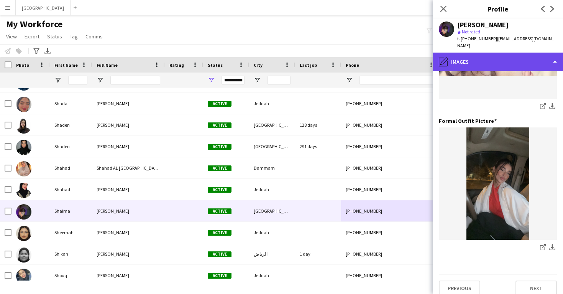
click at [490, 53] on div "pencil4 Images" at bounding box center [498, 62] width 130 height 18
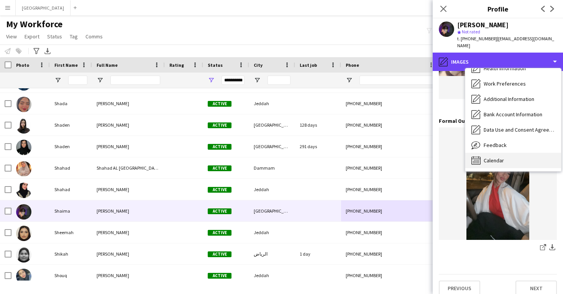
scroll to position [87, 0]
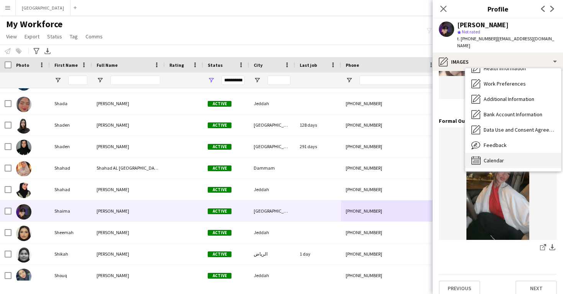
click at [510, 155] on div "Calendar Calendar" at bounding box center [513, 160] width 96 height 15
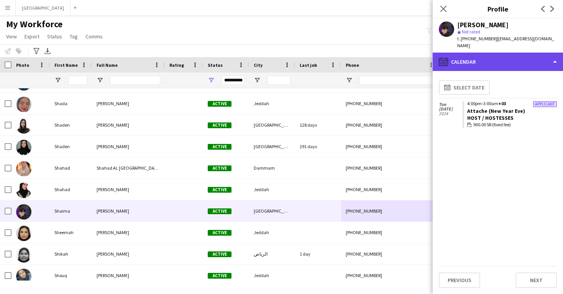
click at [480, 53] on div "calendar-full Calendar" at bounding box center [498, 62] width 130 height 18
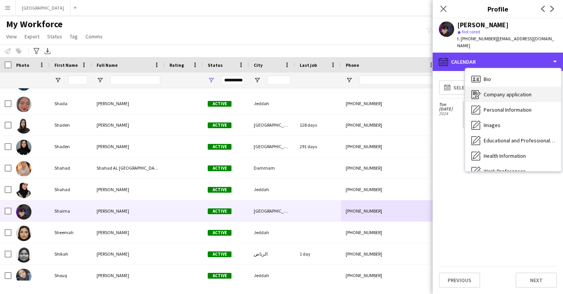
scroll to position [0, 0]
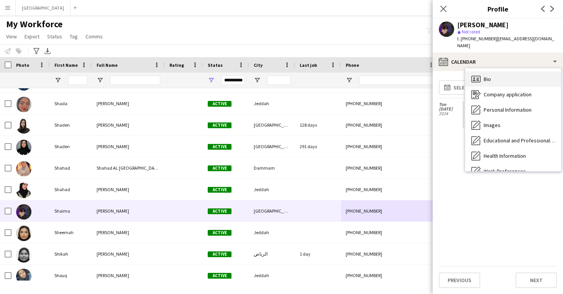
click at [499, 79] on div "Bio Bio" at bounding box center [513, 78] width 96 height 15
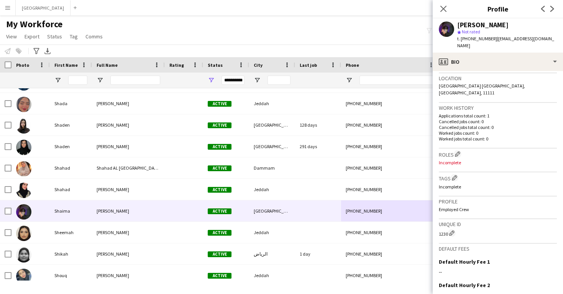
scroll to position [164, 0]
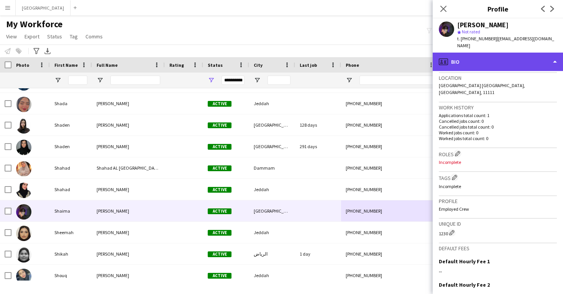
click at [476, 53] on div "profile Bio" at bounding box center [498, 62] width 130 height 18
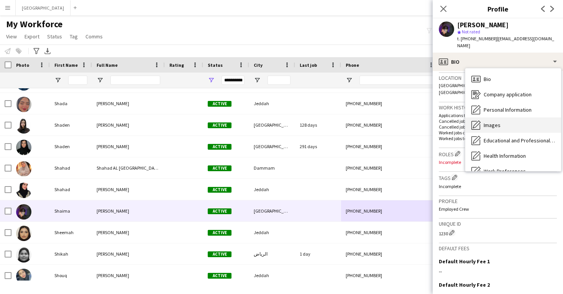
click at [491, 122] on span "Images" at bounding box center [492, 125] width 17 height 7
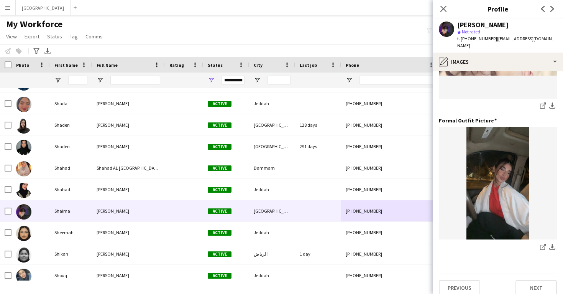
scroll to position [242, 0]
click at [541, 245] on icon at bounding box center [542, 247] width 5 height 5
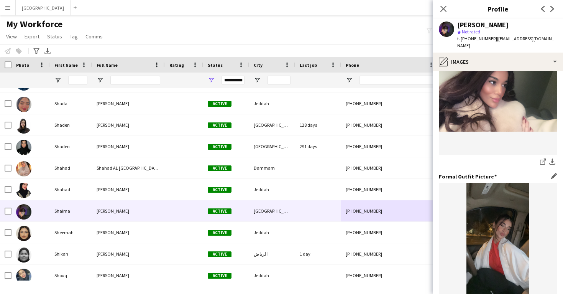
scroll to position [153, 0]
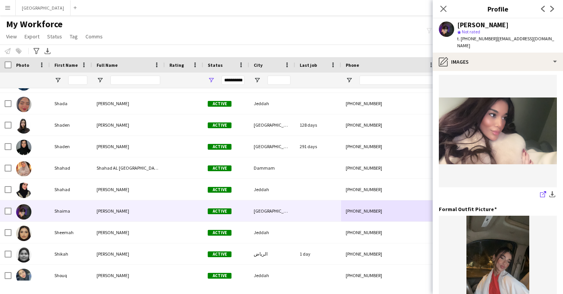
click at [541, 192] on icon at bounding box center [542, 194] width 5 height 5
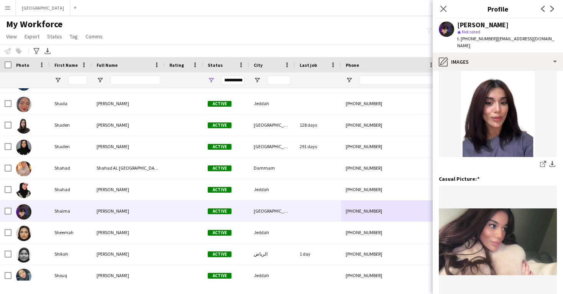
scroll to position [35, 0]
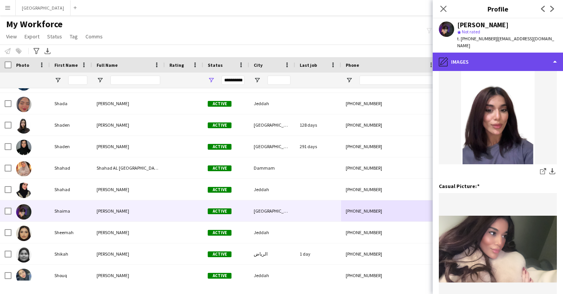
click at [480, 56] on div "pencil4 Images" at bounding box center [498, 62] width 130 height 18
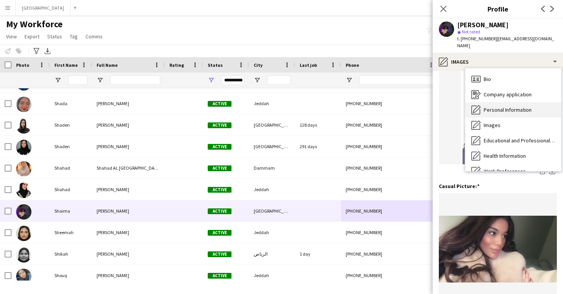
click at [490, 106] on span "Personal Information" at bounding box center [508, 109] width 48 height 7
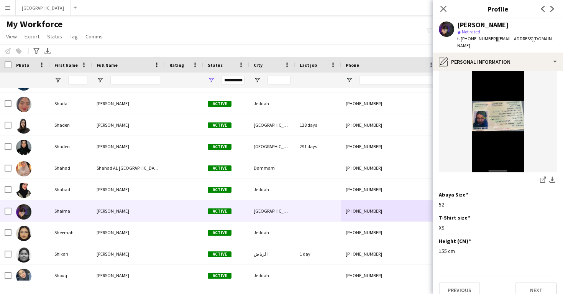
scroll to position [397, 0]
click at [541, 177] on icon "share-external-link-1" at bounding box center [543, 180] width 6 height 6
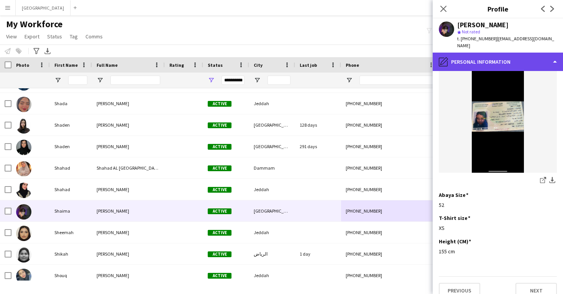
click at [452, 53] on div "pencil4 Personal Information" at bounding box center [498, 62] width 130 height 18
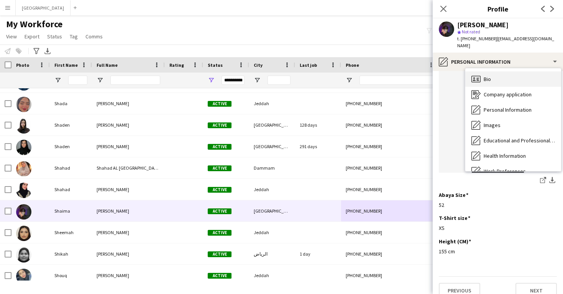
click at [480, 76] on icon at bounding box center [476, 79] width 9 height 7
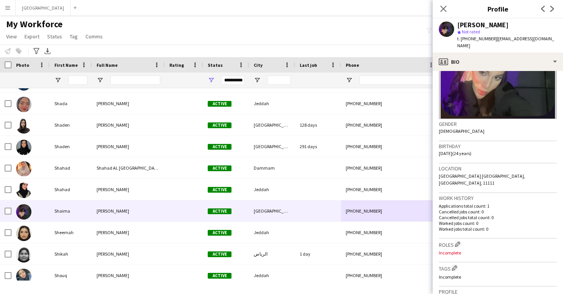
scroll to position [77, 0]
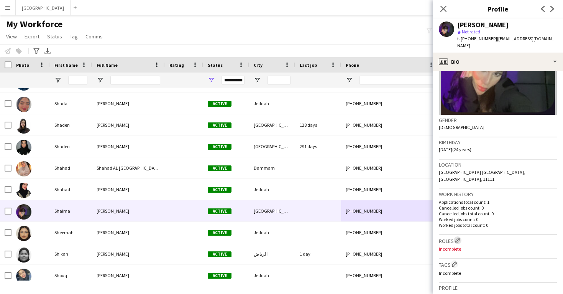
click at [456, 237] on app-icon "Edit crew company roles" at bounding box center [457, 239] width 5 height 5
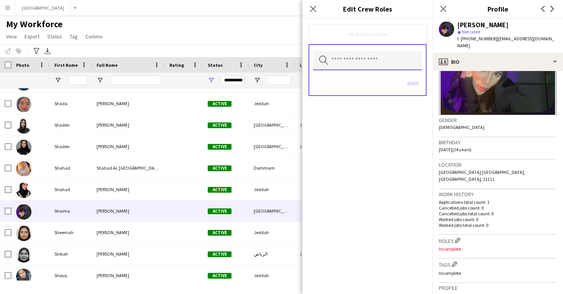
click at [389, 61] on input "text" at bounding box center [367, 60] width 109 height 19
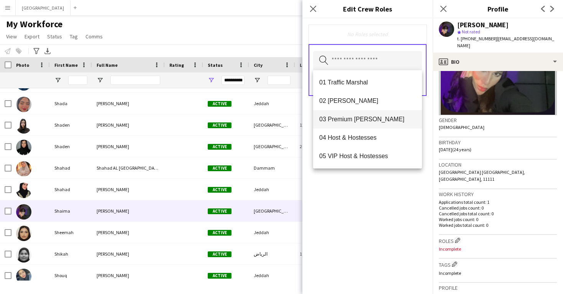
click at [395, 112] on mat-option "03 Premium [PERSON_NAME]" at bounding box center [367, 119] width 109 height 18
click at [412, 186] on div "03 Premium Usher Remove Search by role type Save" at bounding box center [367, 155] width 130 height 275
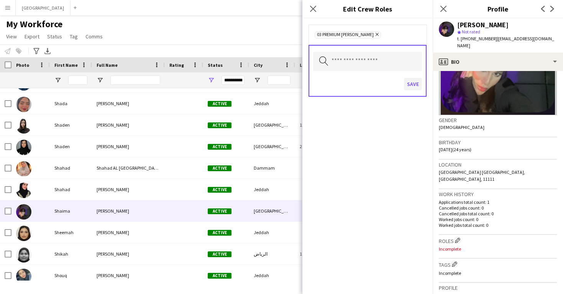
click at [416, 87] on button "Save" at bounding box center [413, 84] width 18 height 12
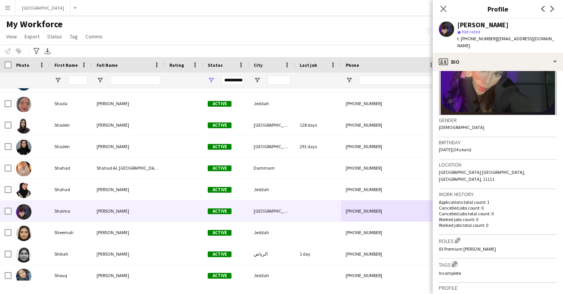
click at [454, 261] on app-icon "Edit crew company tags" at bounding box center [454, 263] width 5 height 5
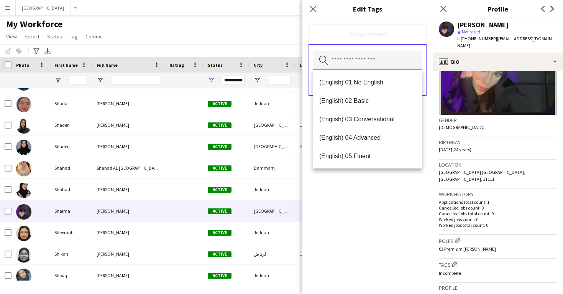
click at [385, 67] on input "text" at bounding box center [367, 60] width 109 height 19
click at [398, 174] on div "No tags selected Search by tag name Save" at bounding box center [367, 155] width 130 height 275
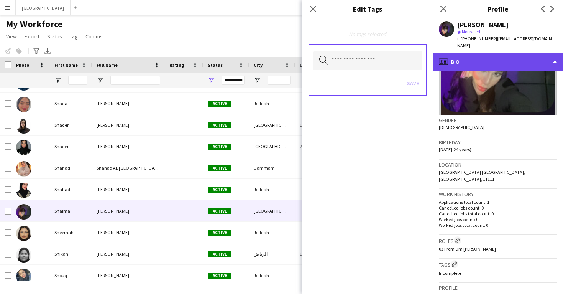
click at [465, 56] on div "profile Bio" at bounding box center [498, 62] width 130 height 18
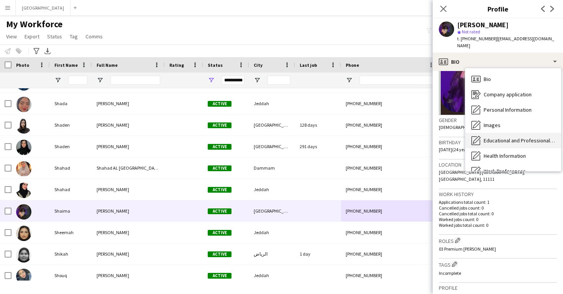
click at [487, 137] on span "Educational and Professional Background" at bounding box center [519, 140] width 71 height 7
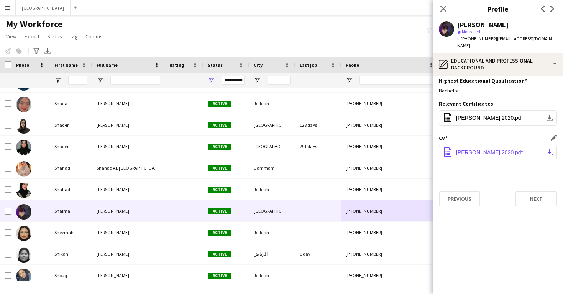
click at [478, 149] on span "cvshaimma Omar 2020.pdf" at bounding box center [489, 152] width 67 height 6
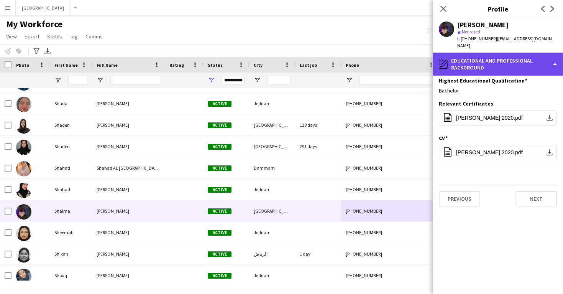
click at [466, 61] on div "pencil4 Educational and Professional Background" at bounding box center [498, 64] width 130 height 23
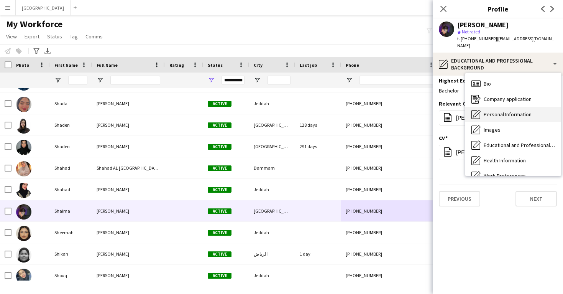
click at [485, 107] on div "Personal Information Personal Information" at bounding box center [513, 114] width 96 height 15
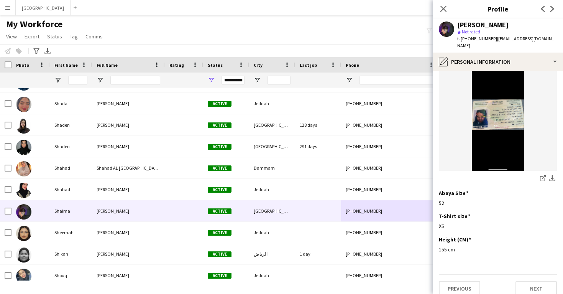
scroll to position [397, 0]
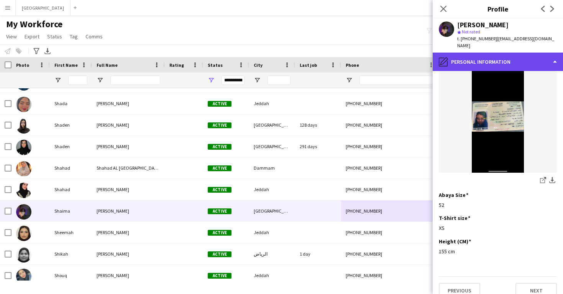
click at [482, 62] on div "pencil4 Personal Information" at bounding box center [498, 62] width 130 height 18
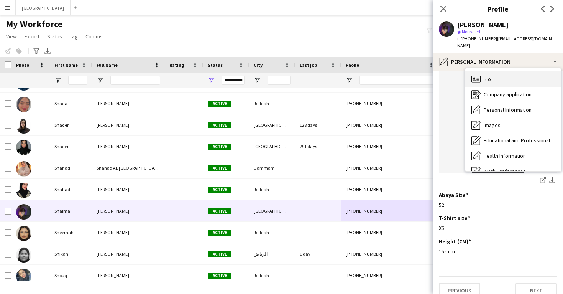
click at [489, 76] on span "Bio" at bounding box center [487, 79] width 7 height 7
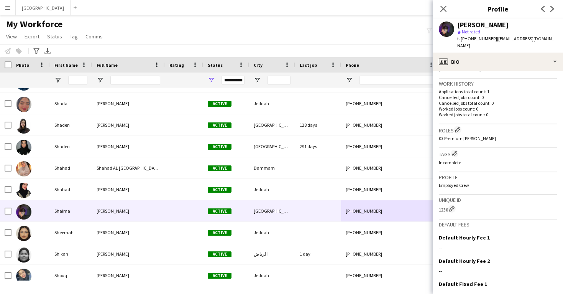
scroll to position [189, 0]
click at [455, 149] on app-icon "Edit crew company tags" at bounding box center [454, 151] width 5 height 5
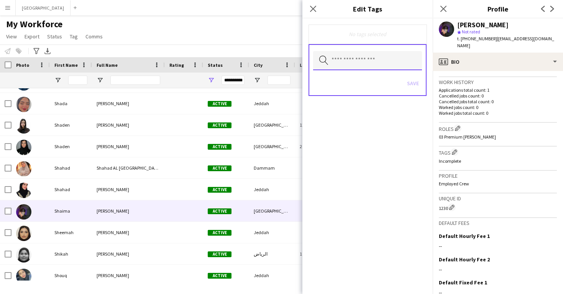
click at [365, 66] on input "text" at bounding box center [367, 60] width 109 height 19
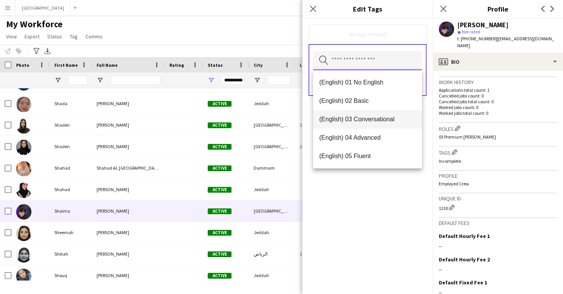
scroll to position [0, 0]
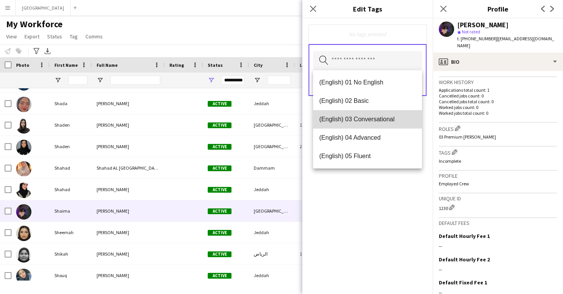
click at [367, 122] on span "(English) 03 Conversational" at bounding box center [367, 118] width 97 height 7
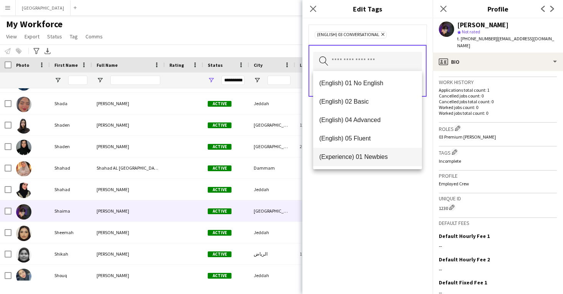
click at [370, 158] on span "(Experience) 01 Newbies" at bounding box center [367, 156] width 97 height 7
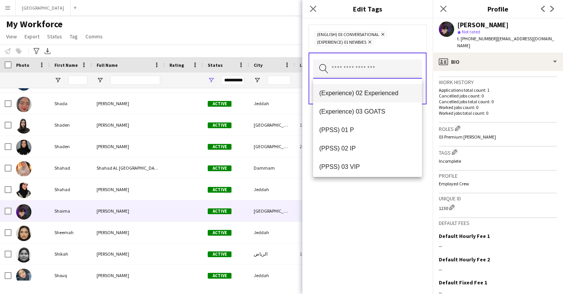
scroll to position [77, 0]
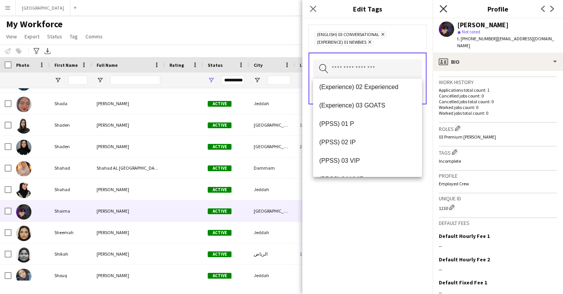
click at [446, 10] on icon "Close pop-in" at bounding box center [443, 8] width 7 height 7
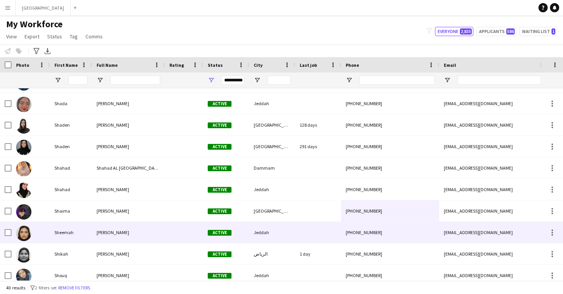
click at [327, 230] on div at bounding box center [318, 232] width 46 height 21
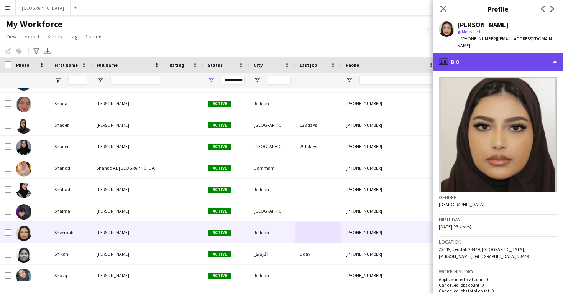
click at [473, 58] on div "profile Bio" at bounding box center [498, 62] width 130 height 18
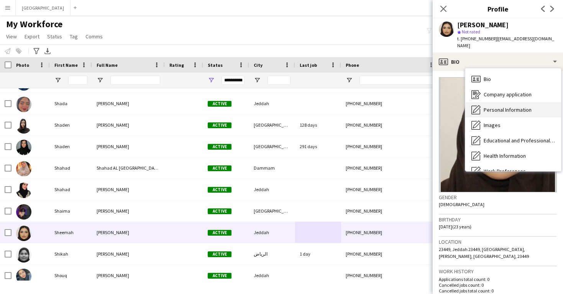
click at [490, 106] on span "Personal Information" at bounding box center [508, 109] width 48 height 7
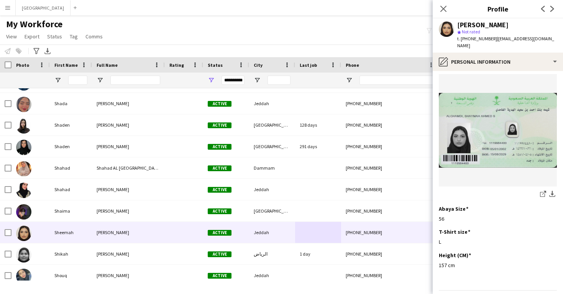
scroll to position [386, 0]
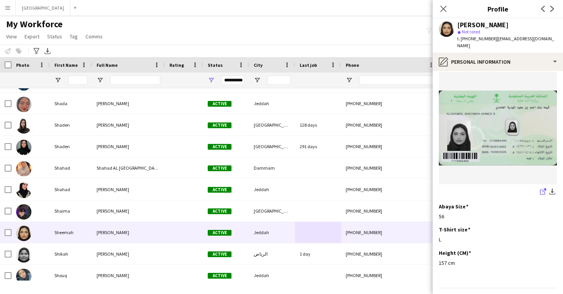
click at [542, 194] on icon "share-external-link-1" at bounding box center [543, 191] width 6 height 6
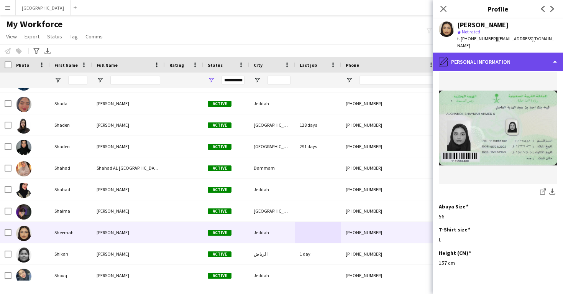
click at [461, 56] on div "pencil4 Personal Information" at bounding box center [498, 62] width 130 height 18
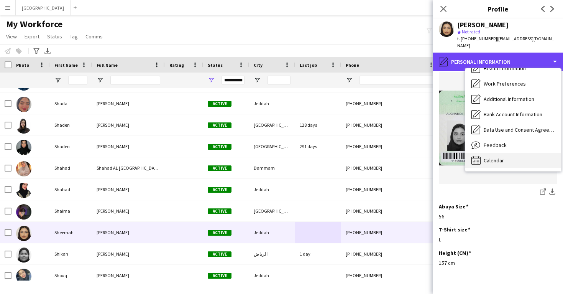
scroll to position [87, 0]
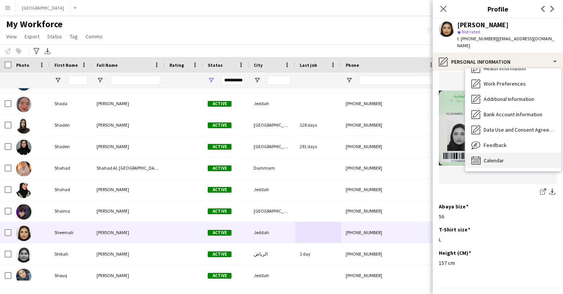
click at [484, 153] on div "Calendar Calendar" at bounding box center [513, 160] width 96 height 15
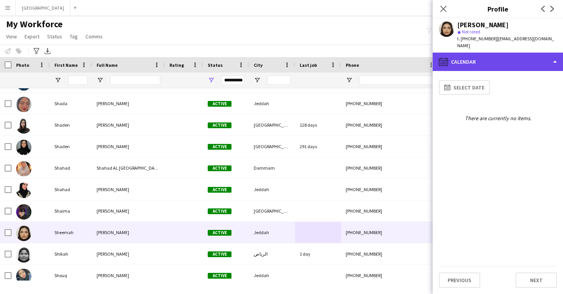
click at [476, 58] on div "calendar-full Calendar" at bounding box center [498, 62] width 130 height 18
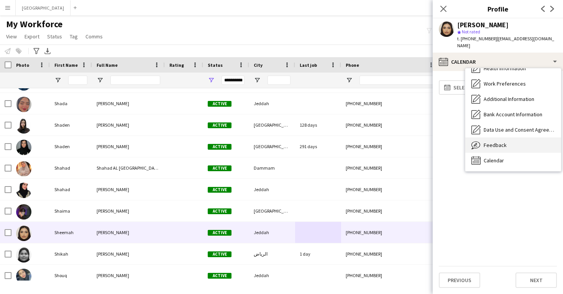
click at [486, 141] on span "Feedback" at bounding box center [495, 144] width 23 height 7
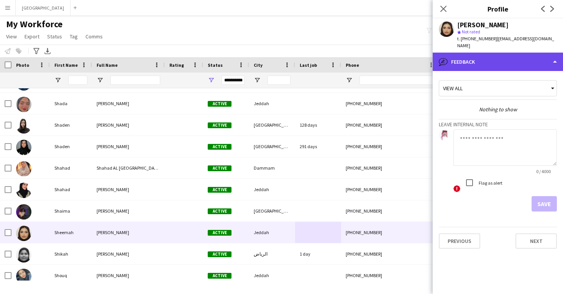
click at [480, 56] on div "bubble-pencil Feedback" at bounding box center [498, 62] width 130 height 18
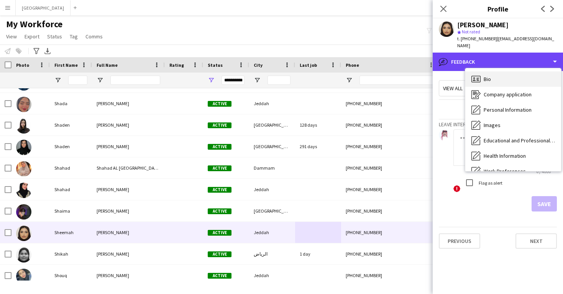
scroll to position [0, 0]
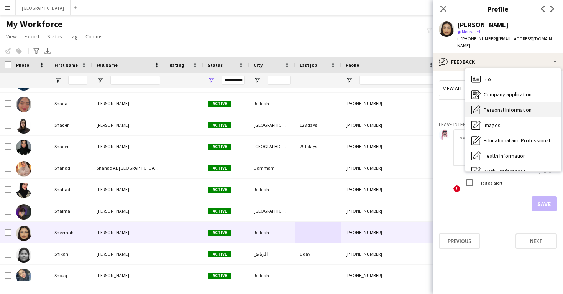
click at [495, 106] on span "Personal Information" at bounding box center [508, 109] width 48 height 7
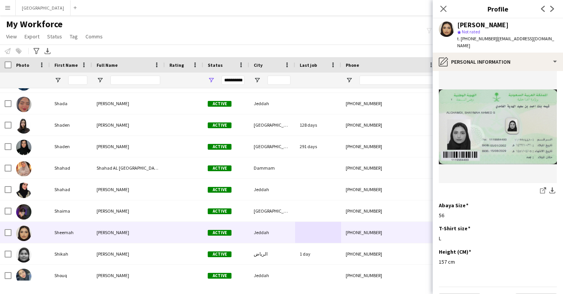
scroll to position [388, 0]
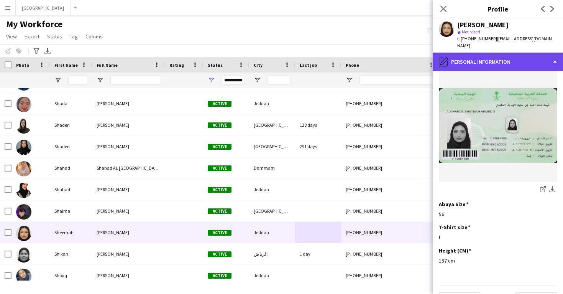
click at [485, 55] on div "pencil4 Personal Information" at bounding box center [498, 62] width 130 height 18
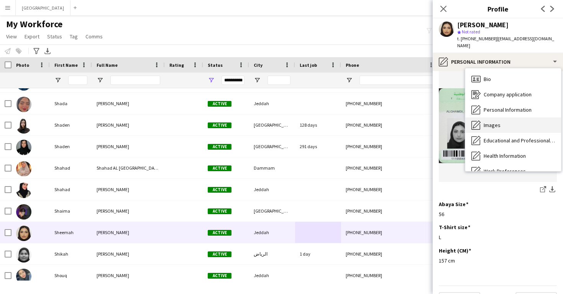
click at [495, 117] on div "Images Images" at bounding box center [513, 124] width 96 height 15
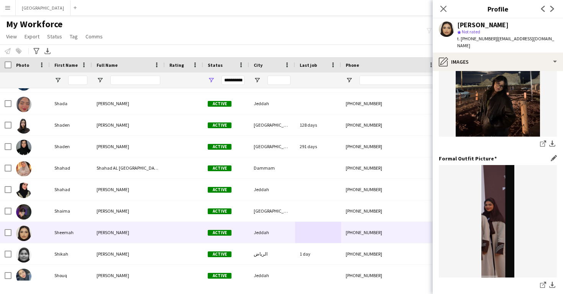
scroll to position [195, 0]
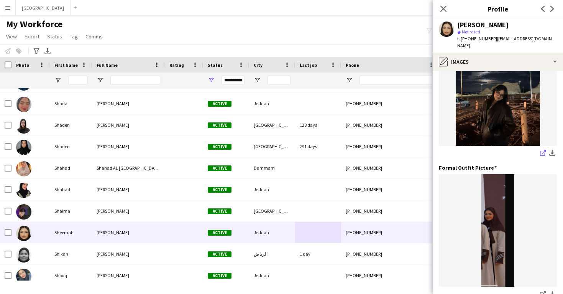
click at [542, 150] on icon "share-external-link-1" at bounding box center [543, 153] width 6 height 6
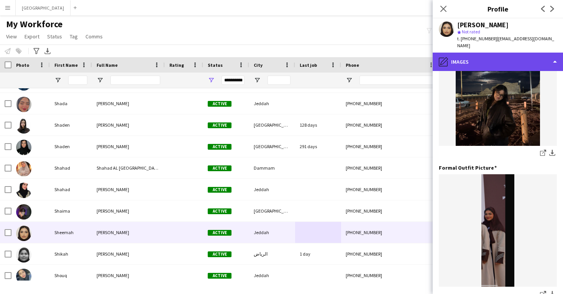
click at [473, 57] on div "pencil4 Images" at bounding box center [498, 62] width 130 height 18
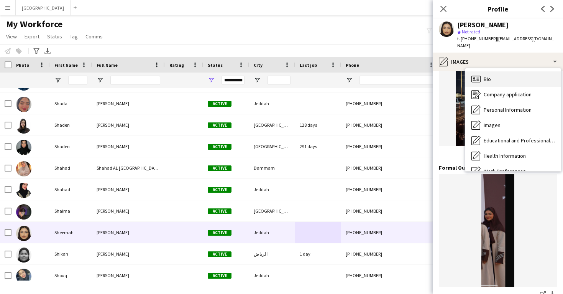
click at [479, 74] on icon "Bio" at bounding box center [476, 78] width 9 height 9
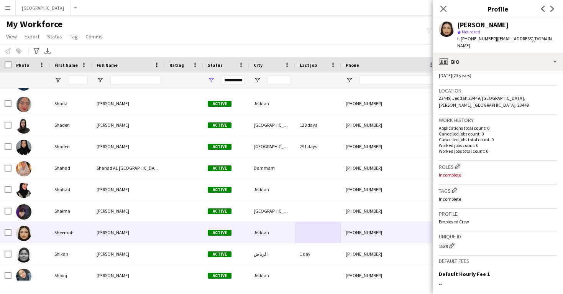
scroll to position [151, 0]
click at [456, 163] on app-icon "Edit crew company roles" at bounding box center [457, 165] width 5 height 5
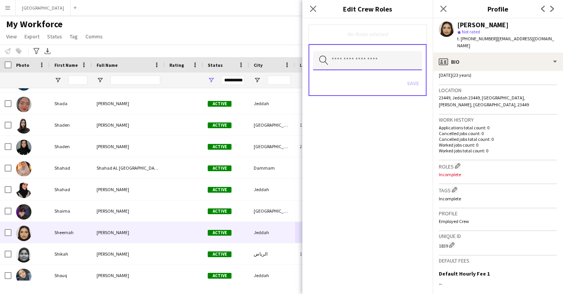
click at [344, 66] on input "text" at bounding box center [367, 60] width 109 height 19
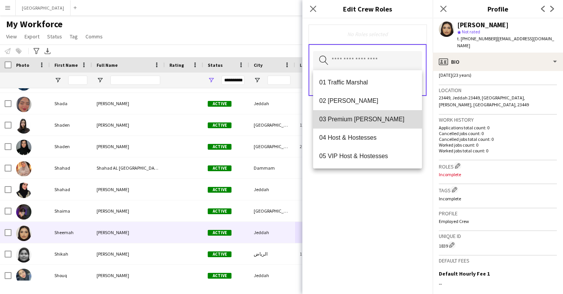
click at [347, 118] on span "03 Premium [PERSON_NAME]" at bounding box center [367, 118] width 97 height 7
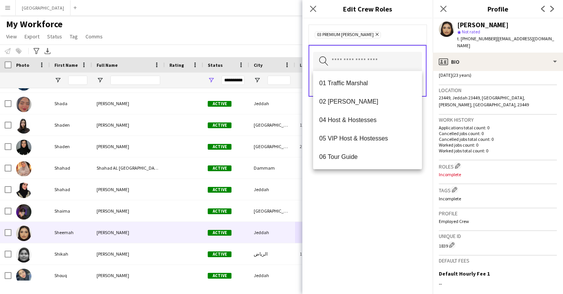
click at [361, 191] on div "03 Premium Usher Remove Search by role type Save" at bounding box center [367, 155] width 130 height 275
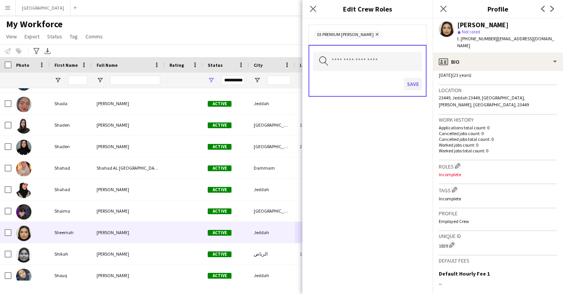
click at [412, 82] on button "Save" at bounding box center [413, 84] width 18 height 12
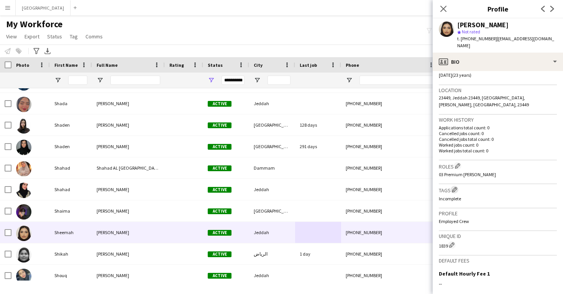
click at [453, 187] on app-icon "Edit crew company tags" at bounding box center [454, 189] width 5 height 5
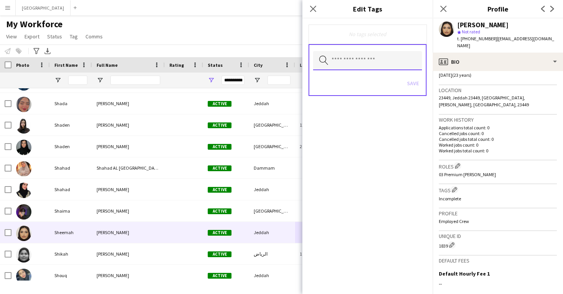
click at [378, 61] on input "text" at bounding box center [367, 60] width 109 height 19
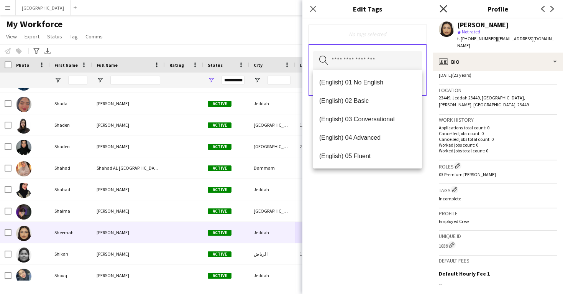
click at [440, 9] on icon "Close pop-in" at bounding box center [443, 8] width 7 height 7
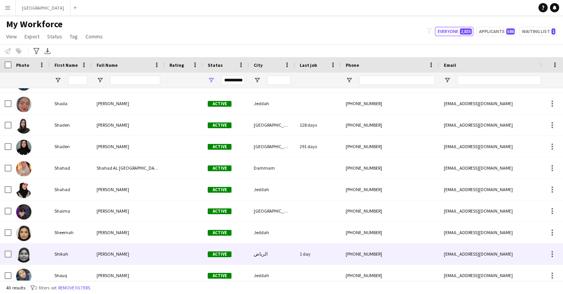
click at [247, 255] on div "Active" at bounding box center [226, 253] width 46 height 21
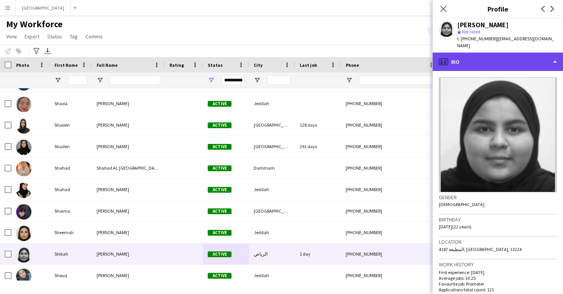
click at [486, 62] on div "profile Bio" at bounding box center [498, 62] width 130 height 18
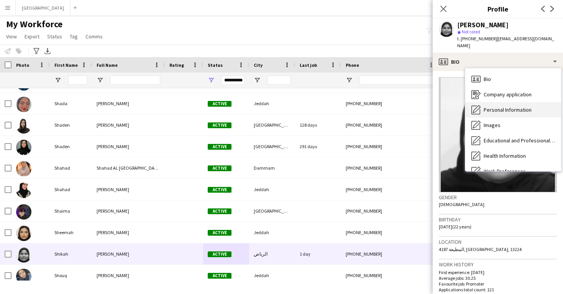
click at [491, 106] on div "Personal Information Personal Information" at bounding box center [513, 109] width 96 height 15
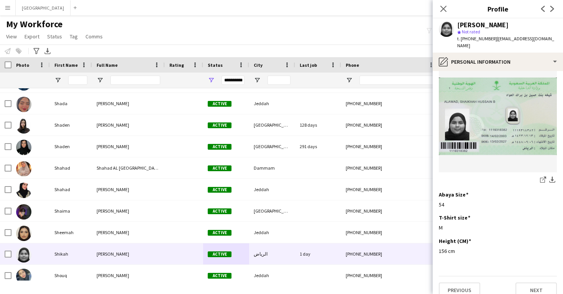
scroll to position [397, 0]
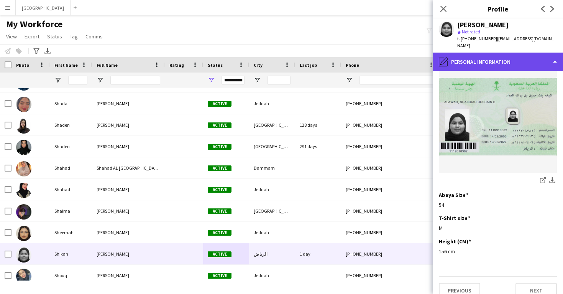
click at [496, 53] on div "pencil4 Personal Information" at bounding box center [498, 62] width 130 height 18
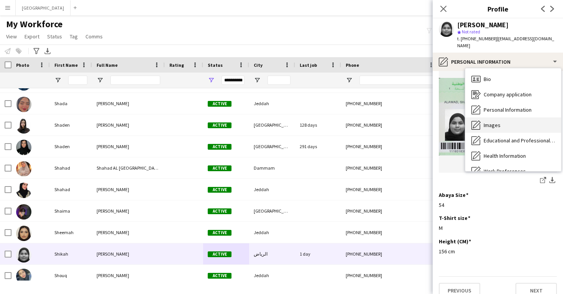
click at [501, 119] on div "Images Images" at bounding box center [513, 124] width 96 height 15
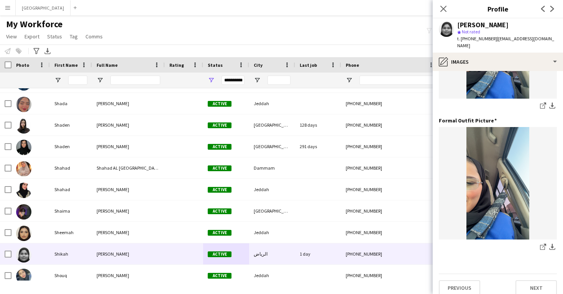
scroll to position [242, 0]
click at [544, 244] on icon "share-external-link-1" at bounding box center [543, 247] width 6 height 6
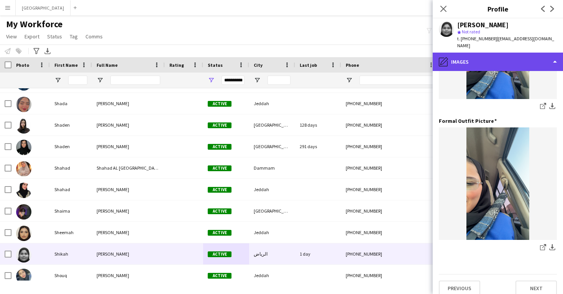
click at [478, 59] on div "pencil4 Images" at bounding box center [498, 62] width 130 height 18
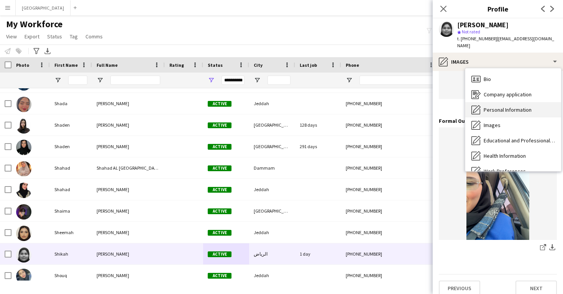
click at [493, 106] on span "Personal Information" at bounding box center [508, 109] width 48 height 7
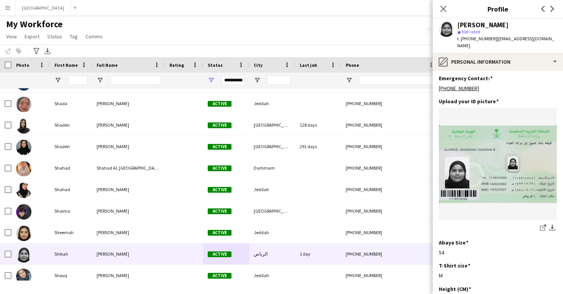
scroll to position [363, 0]
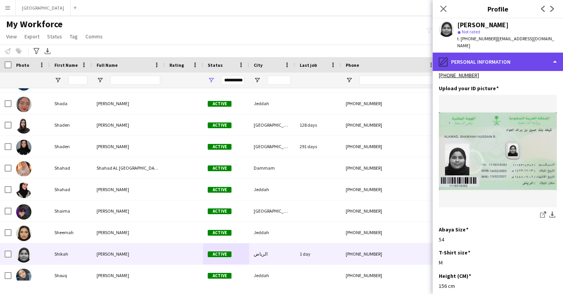
click at [474, 62] on div "pencil4 Personal Information" at bounding box center [498, 62] width 130 height 18
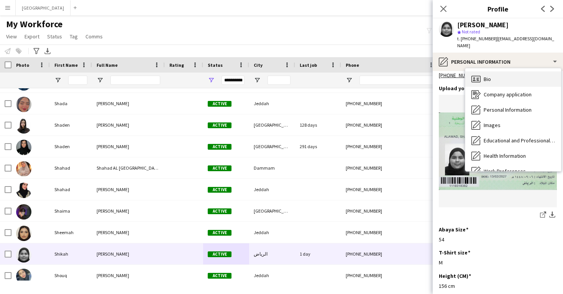
click at [481, 77] on div "Bio Bio" at bounding box center [513, 78] width 96 height 15
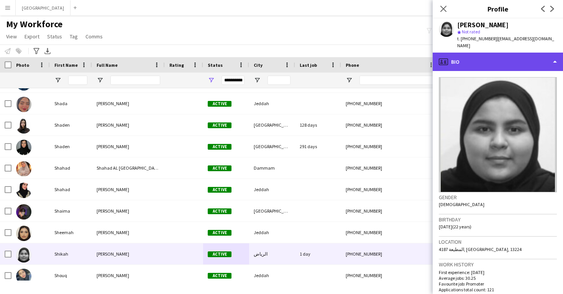
click at [477, 53] on div "profile Bio" at bounding box center [498, 62] width 130 height 18
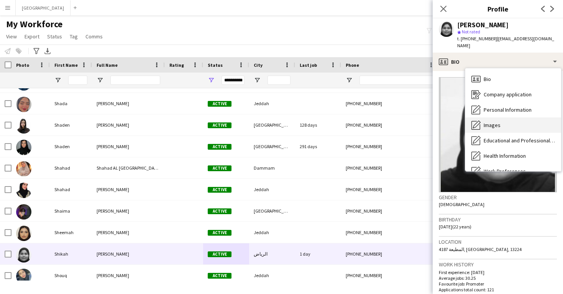
click at [495, 122] on span "Images" at bounding box center [492, 125] width 17 height 7
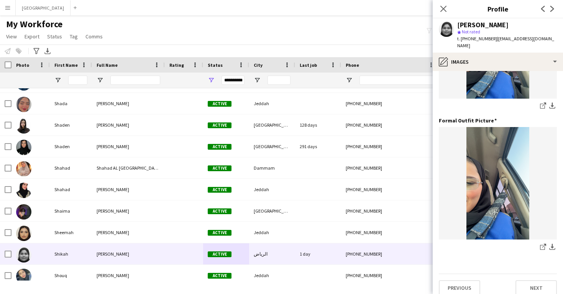
scroll to position [242, 0]
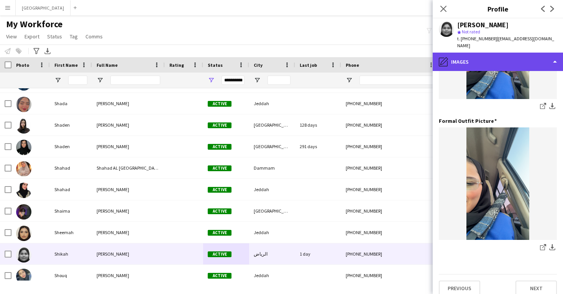
click at [478, 60] on div "pencil4 Images" at bounding box center [498, 62] width 130 height 18
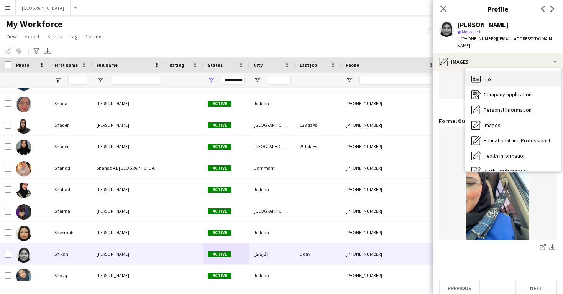
click at [486, 76] on span "Bio" at bounding box center [487, 79] width 7 height 7
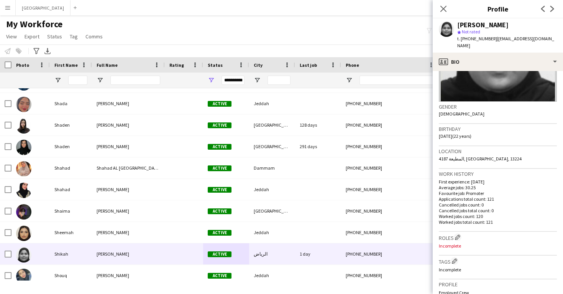
scroll to position [94, 0]
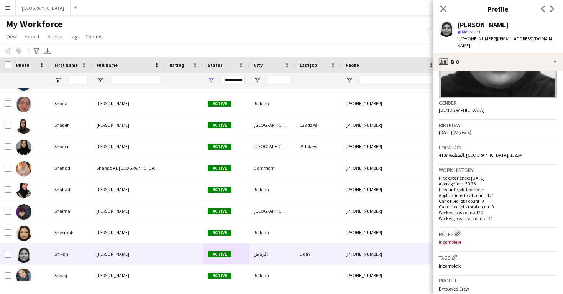
click at [459, 230] on app-icon "Edit crew company roles" at bounding box center [457, 232] width 5 height 5
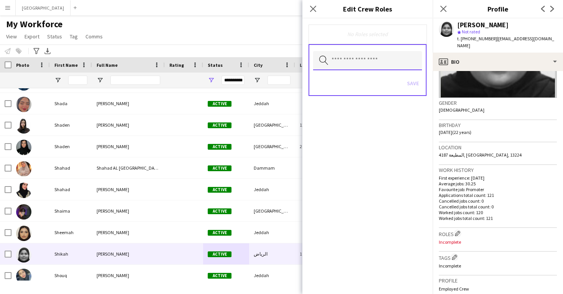
click at [379, 65] on input "text" at bounding box center [367, 60] width 109 height 19
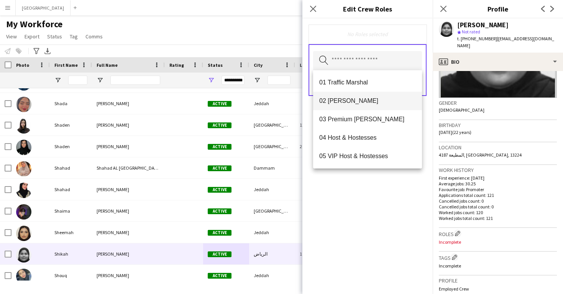
click at [383, 106] on mat-option "02 [PERSON_NAME]" at bounding box center [367, 101] width 109 height 18
click at [404, 223] on div "02 Usher Remove Search by role type Save" at bounding box center [367, 155] width 130 height 275
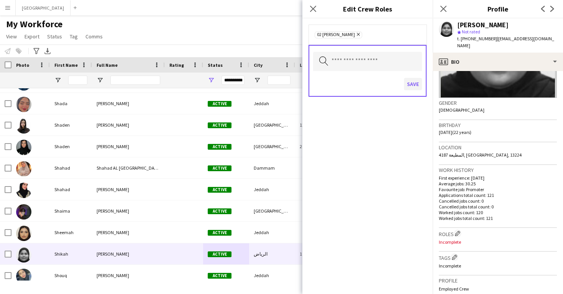
click at [407, 84] on button "Save" at bounding box center [413, 84] width 18 height 12
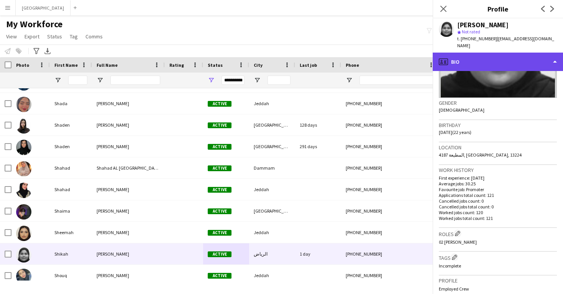
click at [457, 59] on div "profile Bio" at bounding box center [498, 62] width 130 height 18
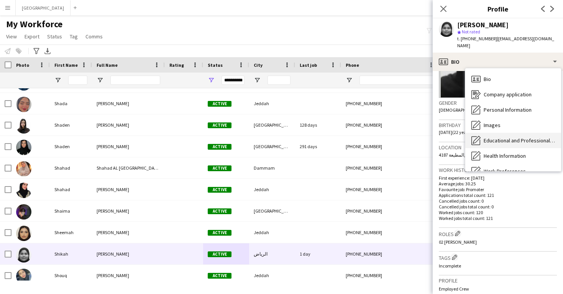
click at [483, 133] on div "Educational and Professional Background Educational and Professional Background" at bounding box center [513, 140] width 96 height 15
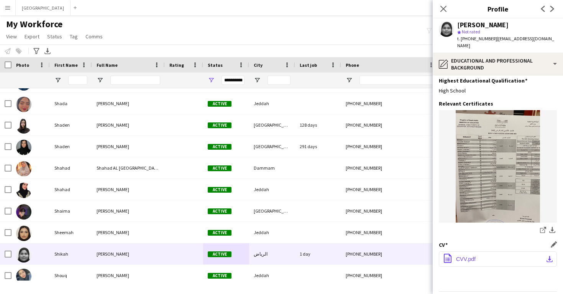
click at [500, 251] on button "office-file-sheet CVV.pdf download-bottom" at bounding box center [498, 258] width 118 height 15
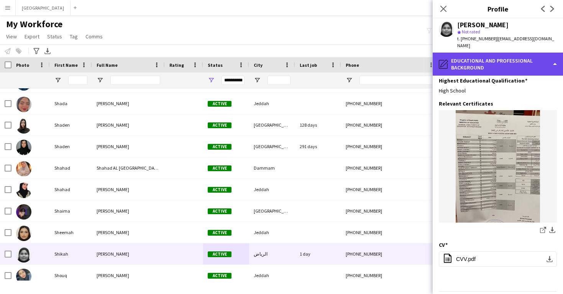
click at [480, 59] on div "pencil4 Educational and Professional Background" at bounding box center [498, 64] width 130 height 23
click at [488, 53] on div "pencil4 Educational and Professional Background" at bounding box center [498, 64] width 130 height 23
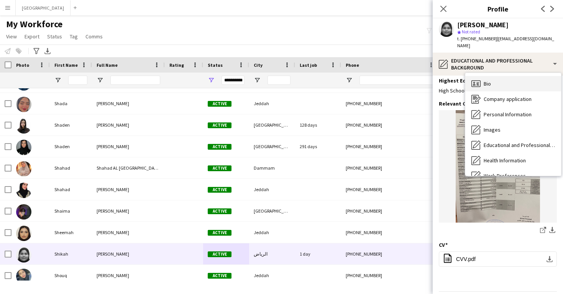
click at [495, 77] on div "Bio Bio" at bounding box center [513, 83] width 96 height 15
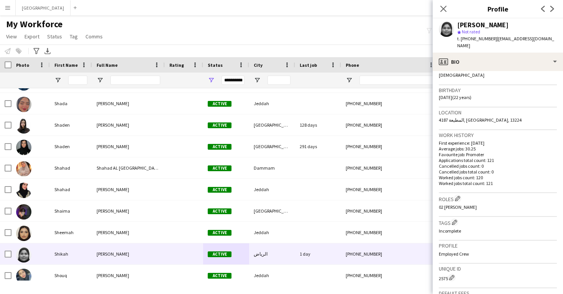
scroll to position [145, 0]
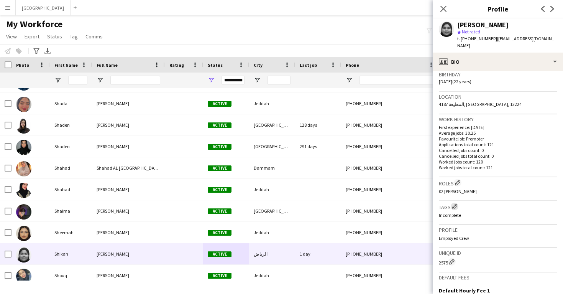
click at [456, 204] on app-icon "Edit crew company tags" at bounding box center [454, 206] width 5 height 5
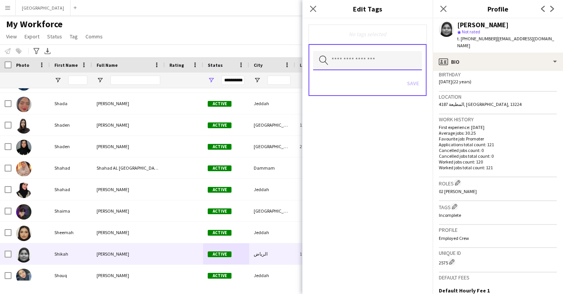
click at [373, 67] on input "text" at bounding box center [367, 60] width 109 height 19
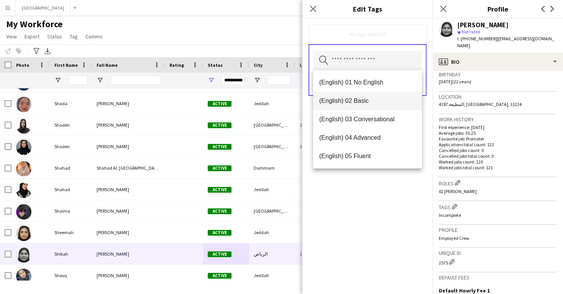
click at [375, 97] on span "(English) 02 Basic" at bounding box center [367, 100] width 97 height 7
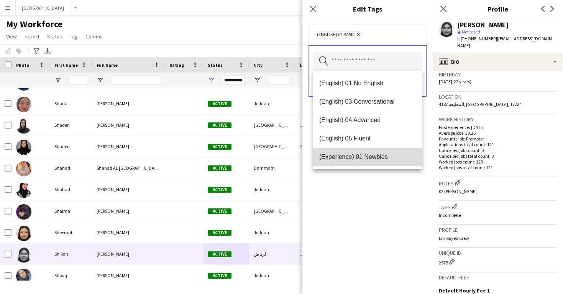
click at [384, 153] on span "(Experience) 01 Newbies" at bounding box center [367, 156] width 97 height 7
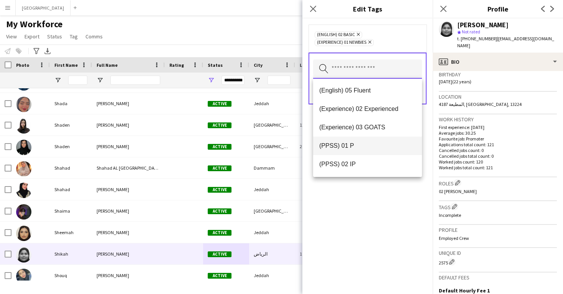
scroll to position [62, 0]
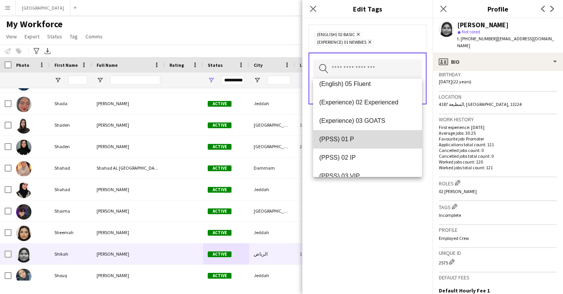
click at [384, 145] on mat-option "(PPSS) 01 P" at bounding box center [367, 139] width 109 height 18
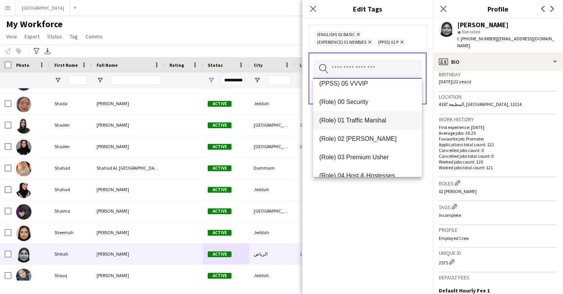
scroll to position [174, 0]
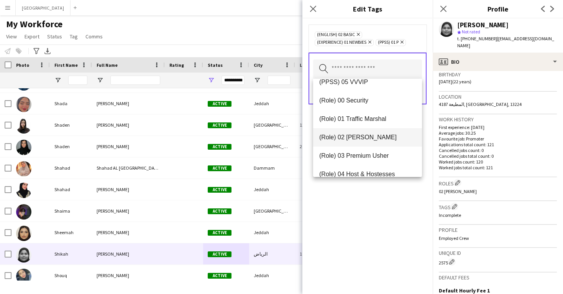
click at [381, 141] on mat-option "(Role) 02 [PERSON_NAME]" at bounding box center [367, 137] width 109 height 18
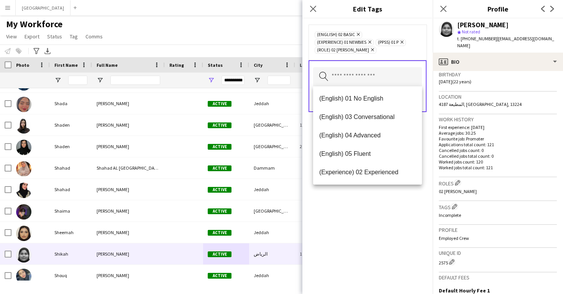
click at [392, 198] on div "(English) 02 Basic Remove (Experience) 01 Newbies Remove (PPSS) 01 P Remove (Ro…" at bounding box center [367, 155] width 130 height 275
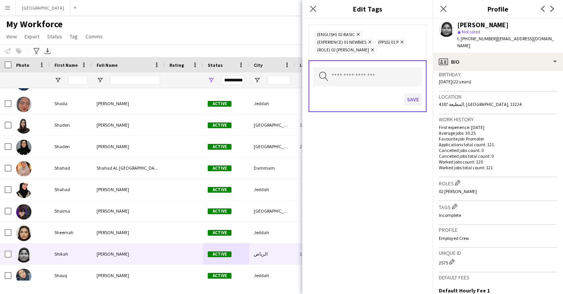
click at [412, 102] on button "Save" at bounding box center [413, 99] width 18 height 12
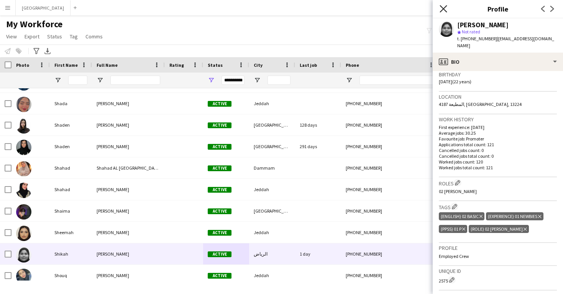
click at [444, 11] on icon "Close pop-in" at bounding box center [443, 8] width 7 height 7
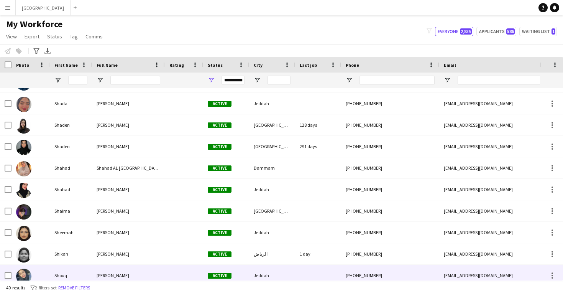
scroll to position [430, 0]
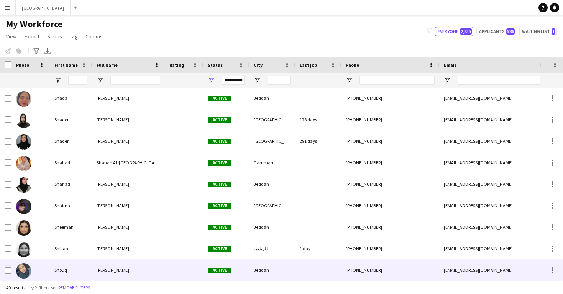
click at [324, 268] on div at bounding box center [318, 269] width 46 height 21
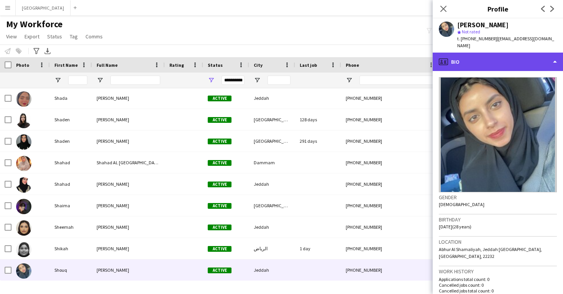
click at [488, 56] on div "profile Bio" at bounding box center [498, 62] width 130 height 18
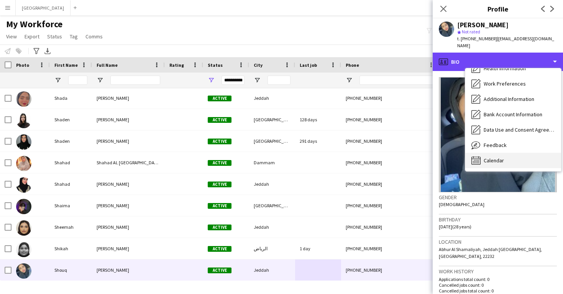
scroll to position [87, 0]
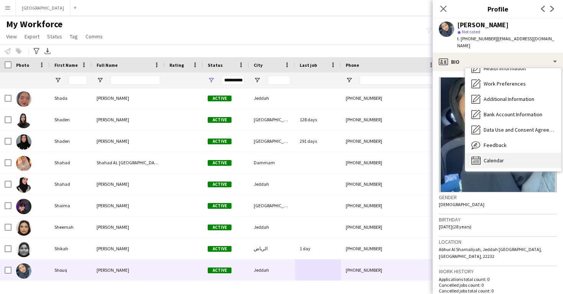
click at [492, 157] on span "Calendar" at bounding box center [494, 160] width 20 height 7
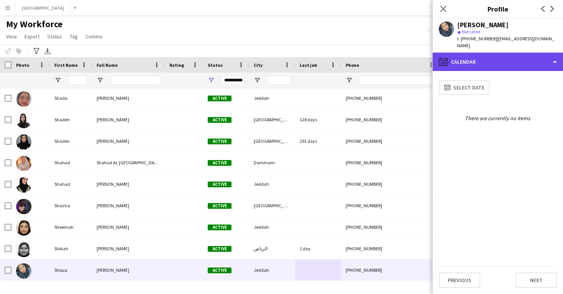
click at [481, 58] on div "calendar-full Calendar" at bounding box center [498, 62] width 130 height 18
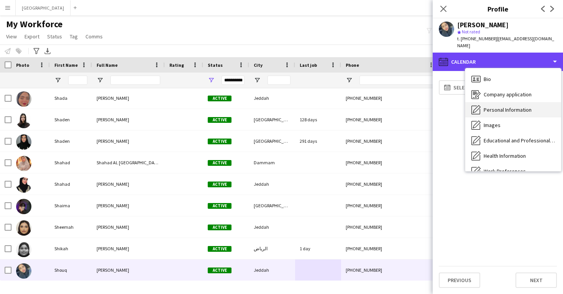
scroll to position [0, 0]
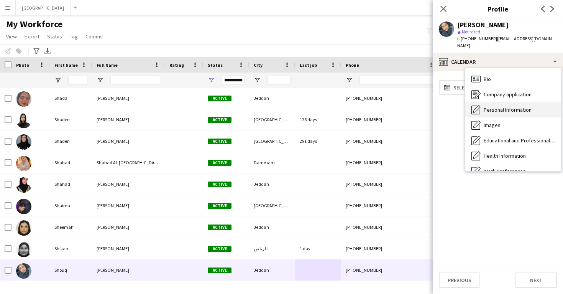
click at [495, 106] on span "Personal Information" at bounding box center [508, 109] width 48 height 7
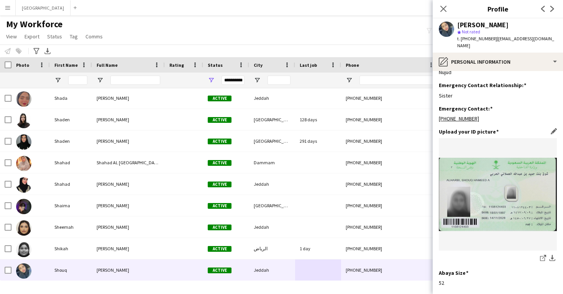
scroll to position [331, 0]
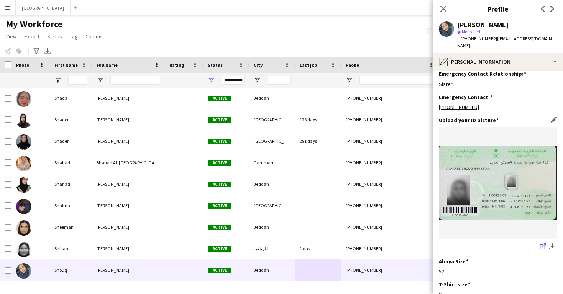
click at [541, 244] on icon at bounding box center [542, 246] width 5 height 5
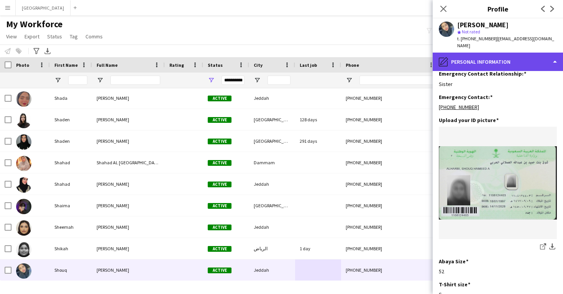
click at [450, 59] on div "pencil4 Personal Information" at bounding box center [498, 62] width 130 height 18
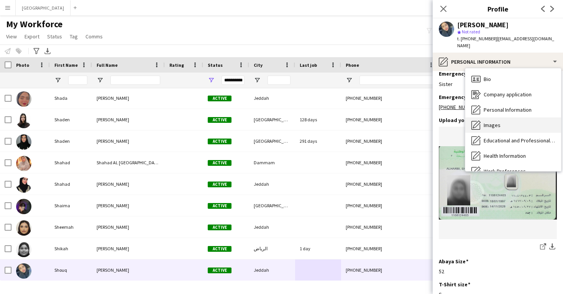
click at [485, 117] on div "Images Images" at bounding box center [513, 124] width 96 height 15
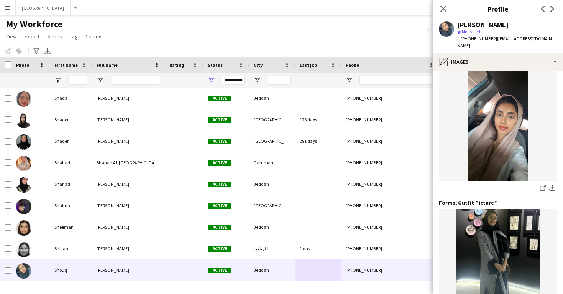
scroll to position [165, 0]
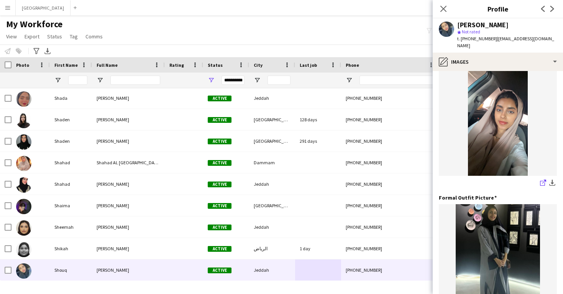
click at [539, 179] on link "share-external-link-1" at bounding box center [543, 183] width 9 height 9
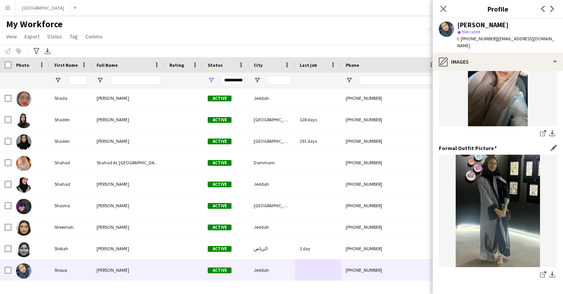
scroll to position [239, 0]
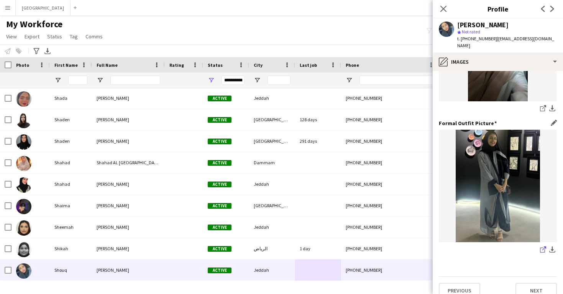
click at [542, 246] on icon "share-external-link-1" at bounding box center [543, 249] width 6 height 6
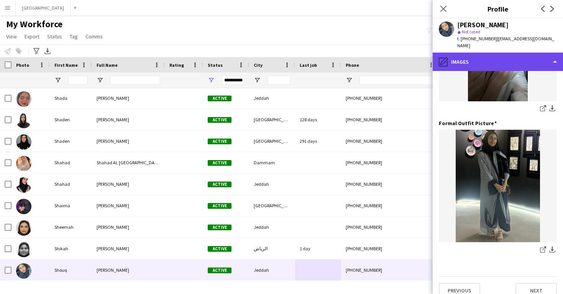
click at [484, 56] on div "pencil4 Images" at bounding box center [498, 62] width 130 height 18
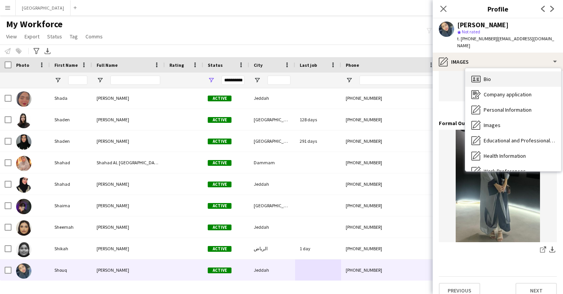
click at [489, 71] on div "Bio Bio" at bounding box center [513, 78] width 96 height 15
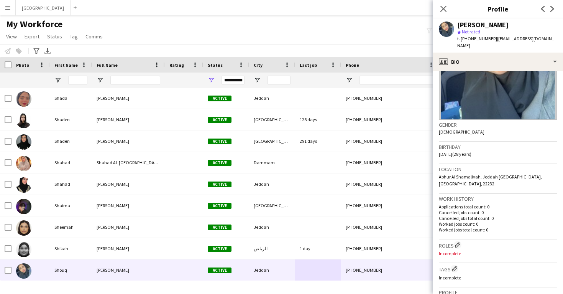
scroll to position [82, 0]
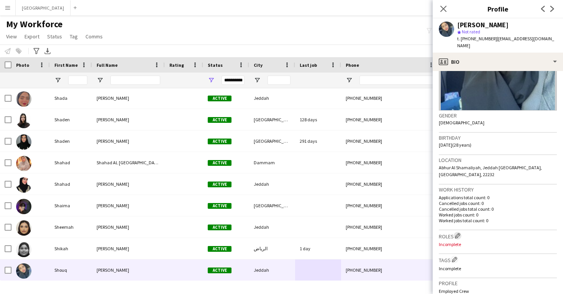
click at [457, 232] on button "Edit crew company roles" at bounding box center [458, 236] width 8 height 8
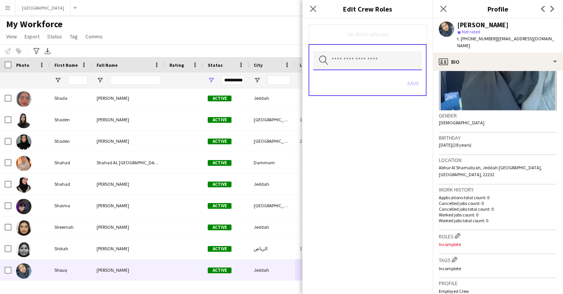
click at [371, 68] on input "text" at bounding box center [367, 60] width 109 height 19
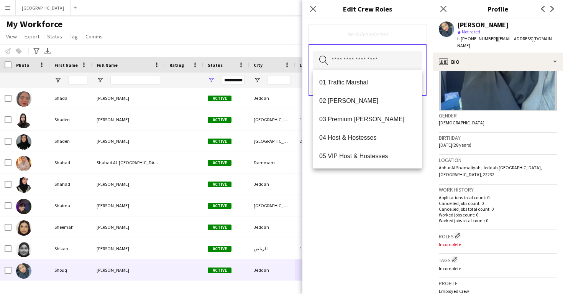
click at [393, 199] on div "No Roles selected Search by role type Save" at bounding box center [367, 155] width 130 height 275
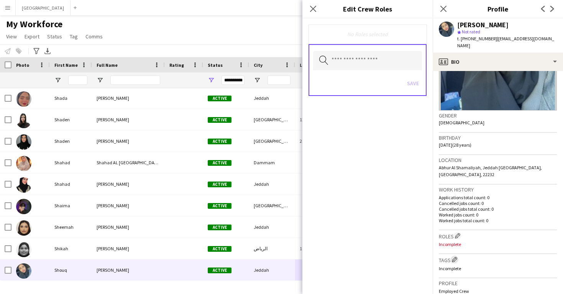
click at [456, 256] on app-icon "Edit crew company tags" at bounding box center [454, 258] width 5 height 5
click at [457, 233] on app-icon "Edit crew company roles" at bounding box center [457, 235] width 5 height 5
click at [358, 58] on input "text" at bounding box center [367, 60] width 109 height 19
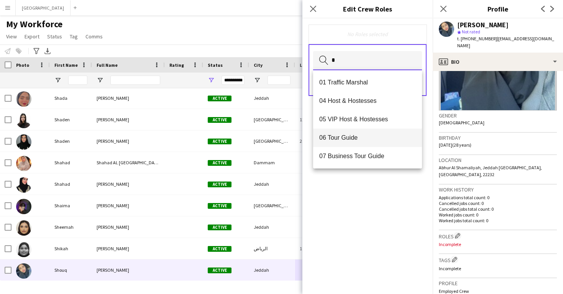
type input "*"
click at [362, 141] on span "06 Tour Guide" at bounding box center [367, 137] width 97 height 7
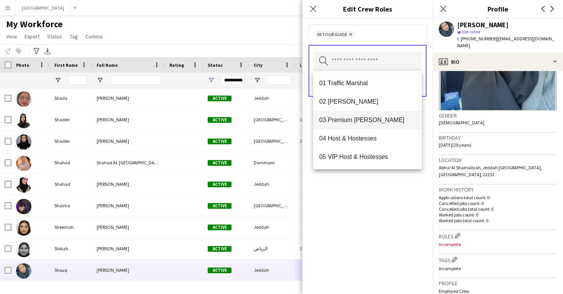
click at [338, 124] on mat-option "03 Premium [PERSON_NAME]" at bounding box center [367, 120] width 109 height 18
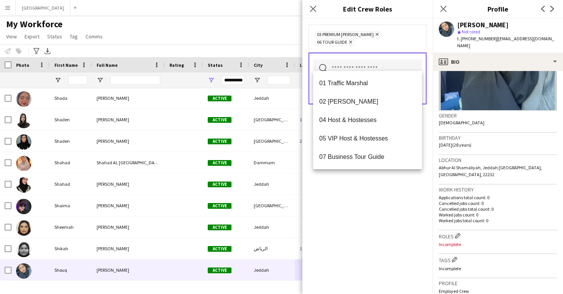
click at [351, 233] on div "03 Premium Usher Remove 06 Tour Guide Remove Search by role type Save" at bounding box center [367, 155] width 130 height 275
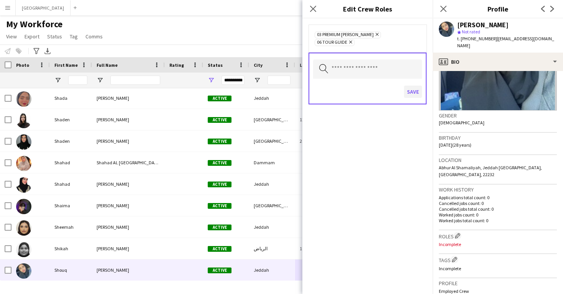
click at [414, 85] on button "Save" at bounding box center [413, 91] width 18 height 12
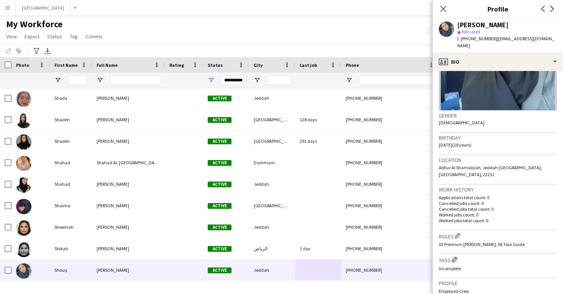
click at [455, 256] on app-icon "Edit crew company tags" at bounding box center [454, 258] width 5 height 5
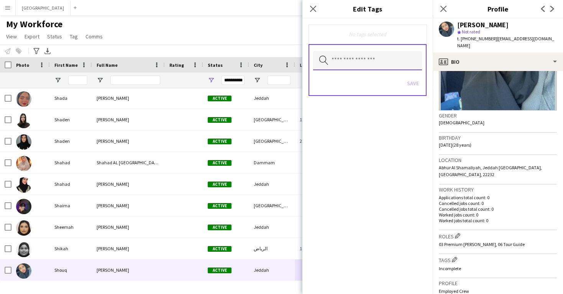
click at [354, 65] on input "text" at bounding box center [367, 60] width 109 height 19
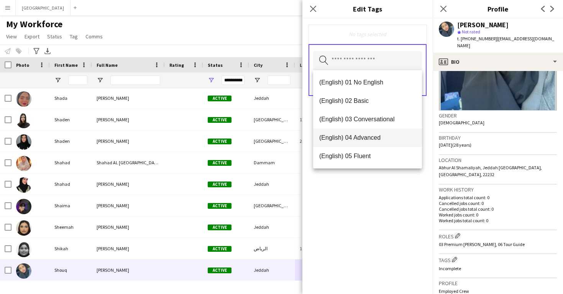
click at [366, 138] on span "(English) 04 Advanced" at bounding box center [367, 137] width 97 height 7
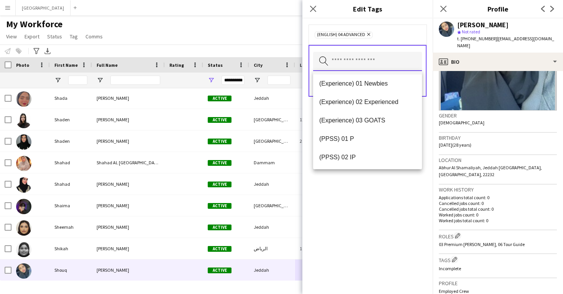
scroll to position [74, 0]
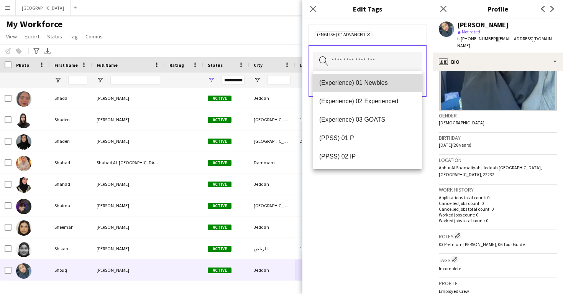
click at [368, 89] on mat-option "(Experience) 01 Newbies" at bounding box center [367, 83] width 109 height 18
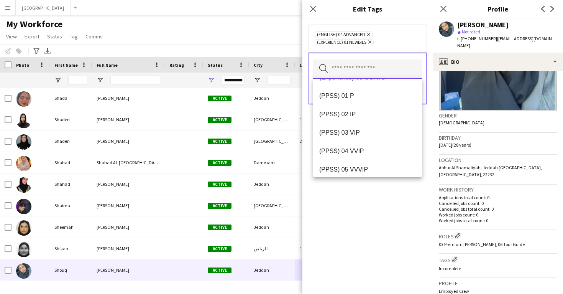
scroll to position [106, 0]
click at [371, 138] on mat-option "(PPSS) 03 VIP" at bounding box center [367, 132] width 109 height 18
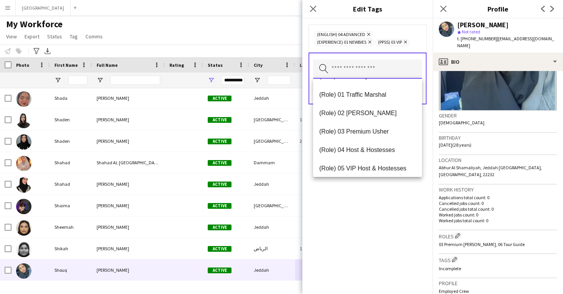
scroll to position [199, 0]
click at [372, 131] on span "(Role) 03 Premium Usher" at bounding box center [367, 130] width 97 height 7
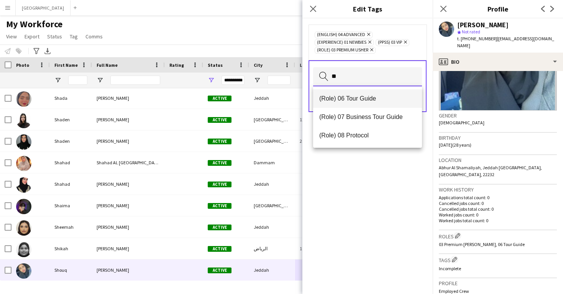
type input "**"
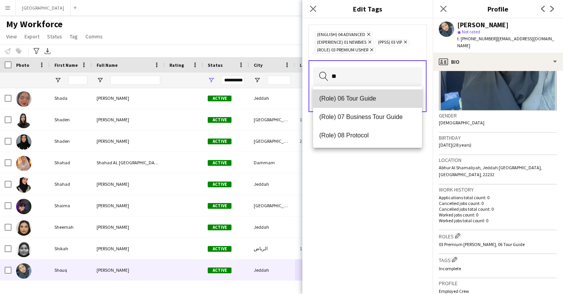
click at [358, 102] on span "(Role) 06 Tour Guide" at bounding box center [367, 98] width 97 height 7
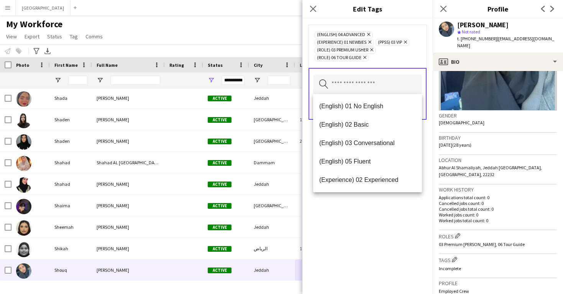
click at [371, 211] on div "(English) 04 Advanced Remove (Experience) 01 Newbies Remove (PPSS) 03 VIP Remov…" at bounding box center [367, 155] width 130 height 275
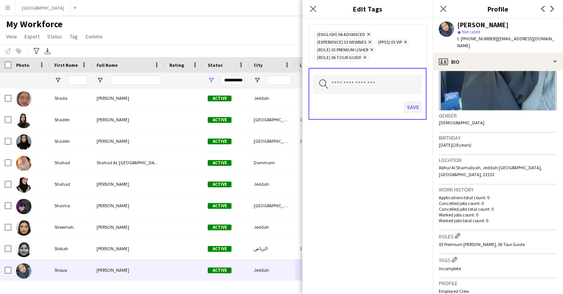
click at [415, 110] on button "Save" at bounding box center [413, 107] width 18 height 12
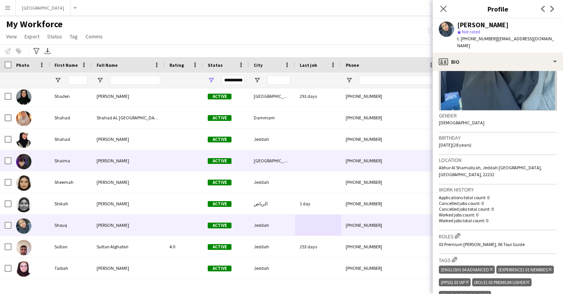
scroll to position [476, 0]
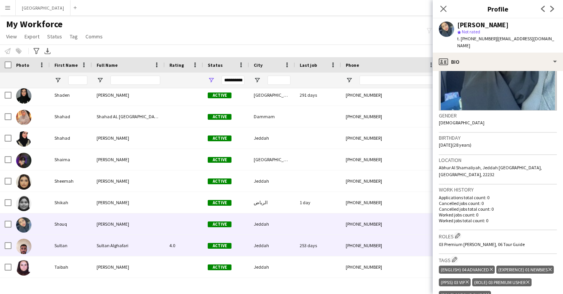
click at [307, 238] on div "253 days" at bounding box center [318, 245] width 46 height 21
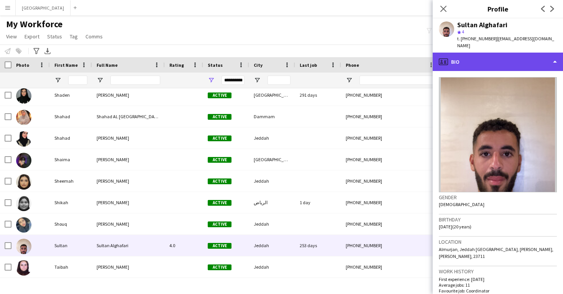
click at [495, 59] on div "profile Bio" at bounding box center [498, 62] width 130 height 18
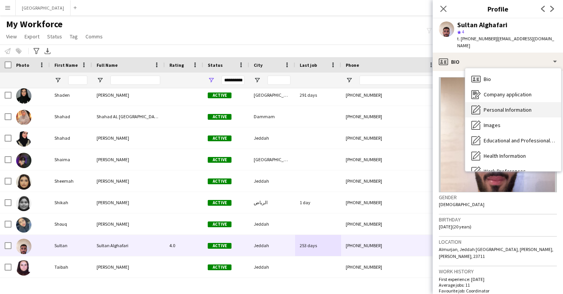
click at [501, 106] on span "Personal Information" at bounding box center [508, 109] width 48 height 7
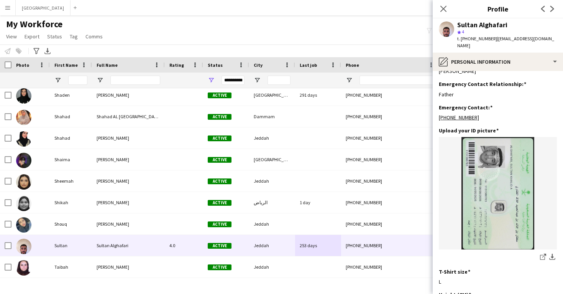
scroll to position [368, 0]
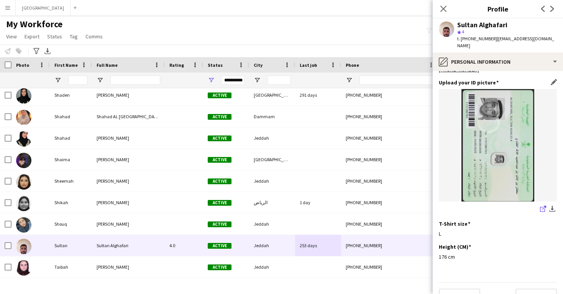
click at [541, 207] on icon at bounding box center [542, 209] width 5 height 5
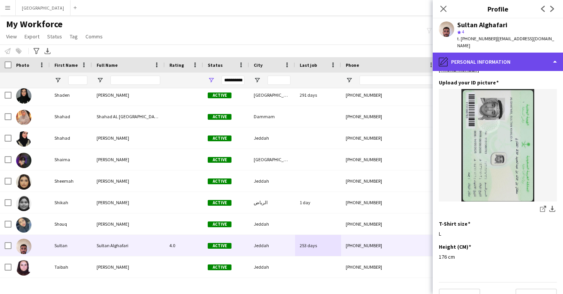
click at [460, 58] on div "pencil4 Personal Information" at bounding box center [498, 62] width 130 height 18
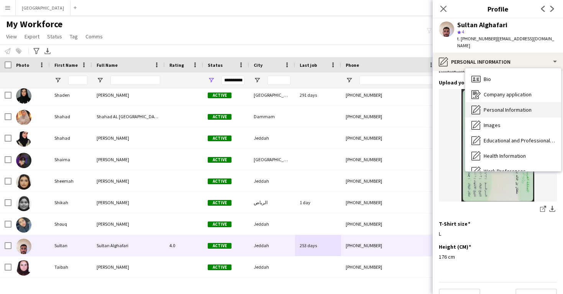
click at [482, 103] on div "Personal Information Personal Information" at bounding box center [513, 109] width 96 height 15
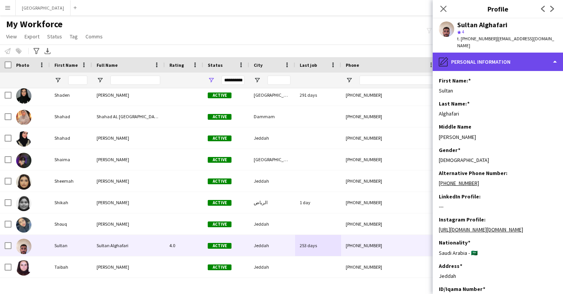
click at [481, 60] on div "pencil4 Personal Information" at bounding box center [498, 62] width 130 height 18
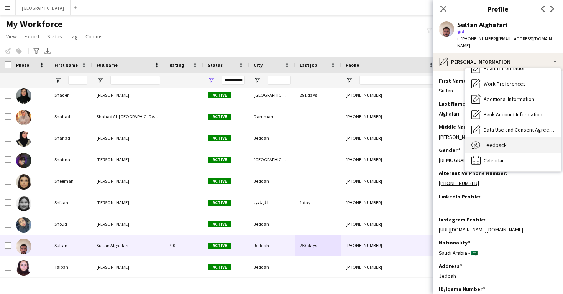
scroll to position [87, 0]
click at [494, 141] on span "Feedback" at bounding box center [495, 144] width 23 height 7
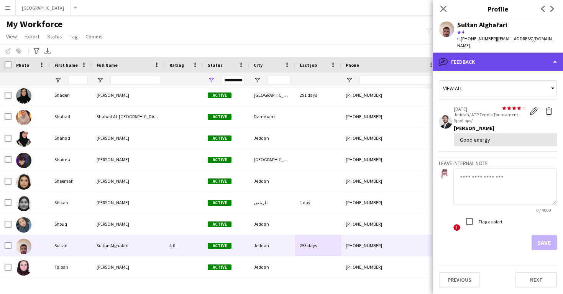
click at [498, 60] on div "bubble-pencil Feedback" at bounding box center [498, 62] width 130 height 18
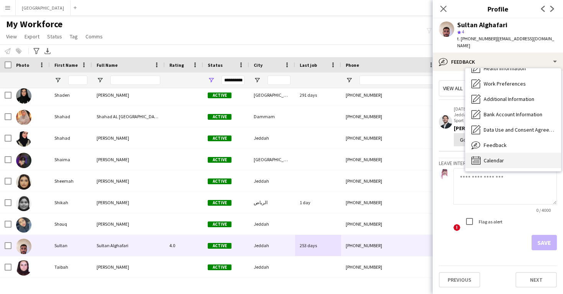
click at [506, 153] on div "Calendar Calendar" at bounding box center [513, 160] width 96 height 15
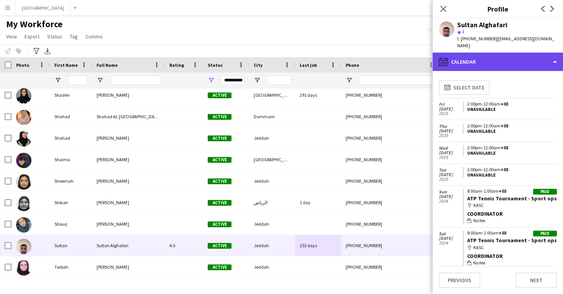
click at [499, 61] on div "calendar-full Calendar" at bounding box center [498, 62] width 130 height 18
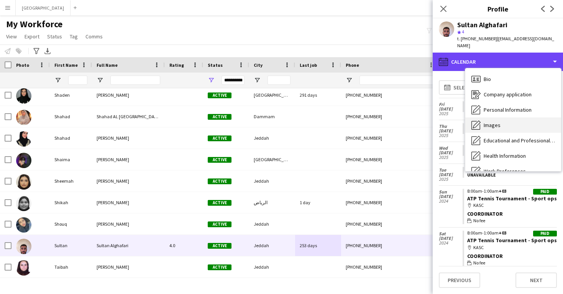
scroll to position [0, 0]
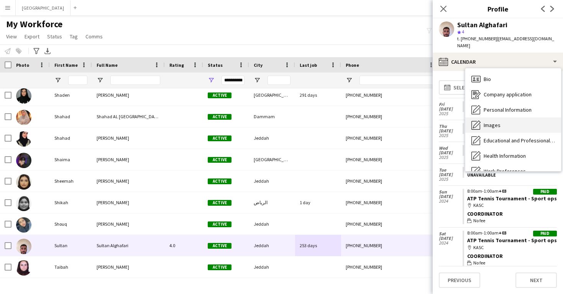
click at [506, 117] on div "Images Images" at bounding box center [513, 124] width 96 height 15
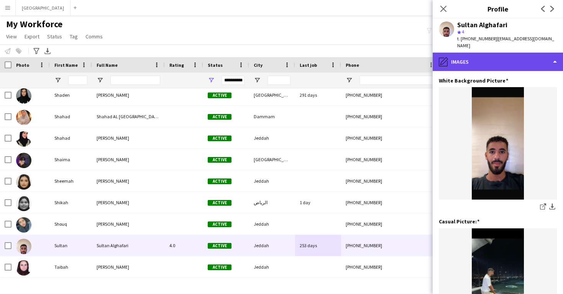
click at [500, 60] on div "pencil4 Images" at bounding box center [498, 62] width 130 height 18
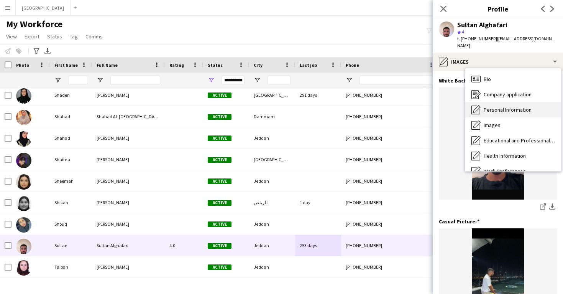
click at [514, 106] on span "Personal Information" at bounding box center [508, 109] width 48 height 7
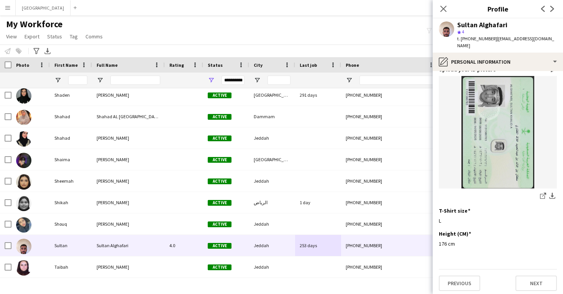
scroll to position [381, 0]
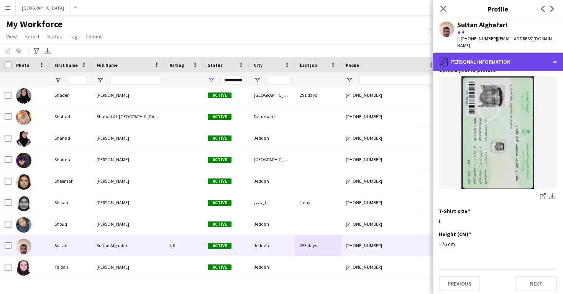
click at [506, 56] on div "pencil4 Personal Information" at bounding box center [498, 62] width 130 height 18
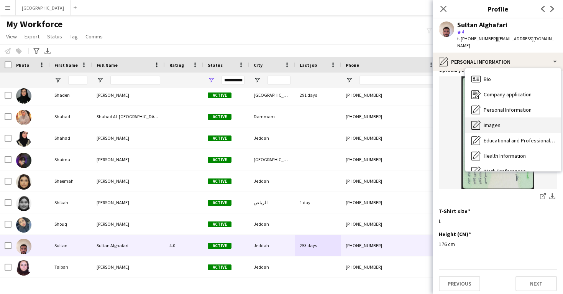
click at [515, 117] on div "Images Images" at bounding box center [513, 124] width 96 height 15
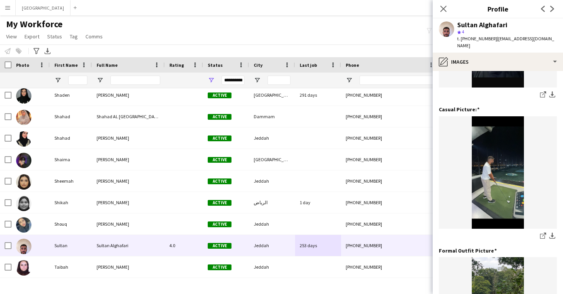
scroll to position [117, 0]
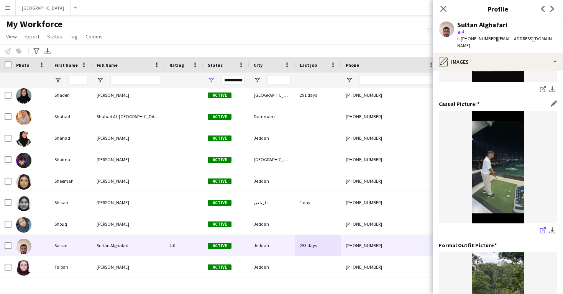
click at [543, 227] on icon "share-external-link-1" at bounding box center [543, 230] width 6 height 6
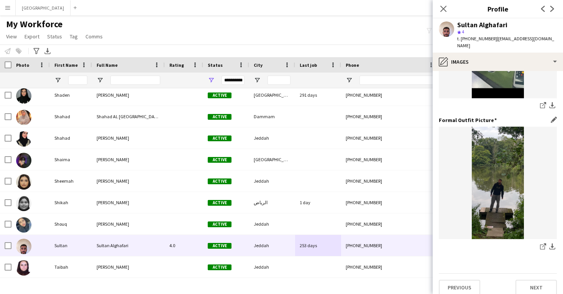
scroll to position [242, 0]
click at [543, 244] on icon "share-external-link-1" at bounding box center [543, 247] width 6 height 6
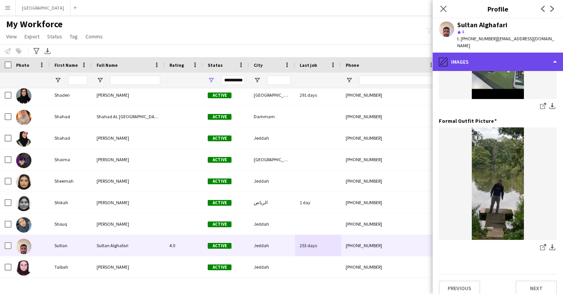
click at [453, 53] on div "pencil4 Images" at bounding box center [498, 62] width 130 height 18
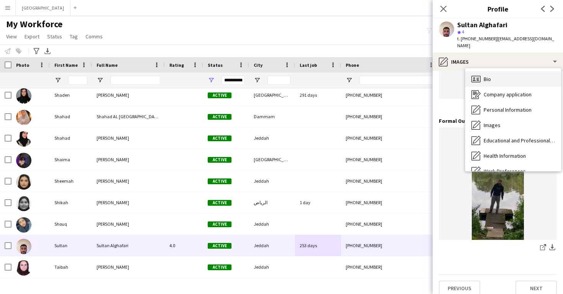
click at [475, 74] on icon "Bio" at bounding box center [476, 78] width 9 height 9
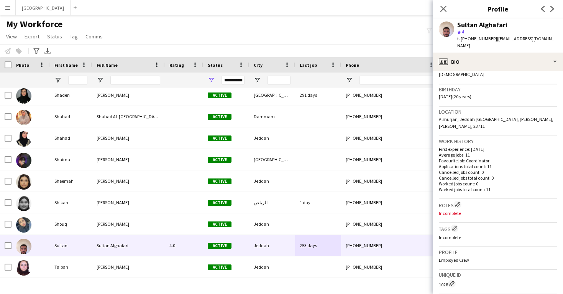
scroll to position [131, 0]
click at [453, 199] on h3 "Roles Edit crew company roles" at bounding box center [498, 203] width 118 height 8
click at [458, 200] on app-icon "Edit crew company roles" at bounding box center [457, 202] width 5 height 5
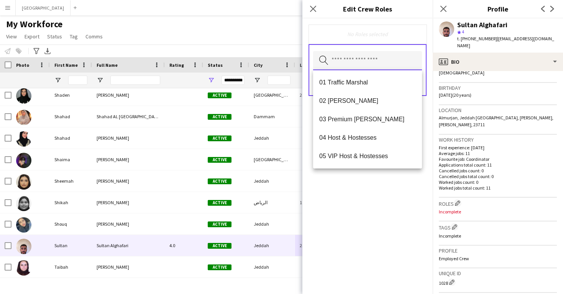
click at [382, 62] on input "text" at bounding box center [367, 60] width 109 height 19
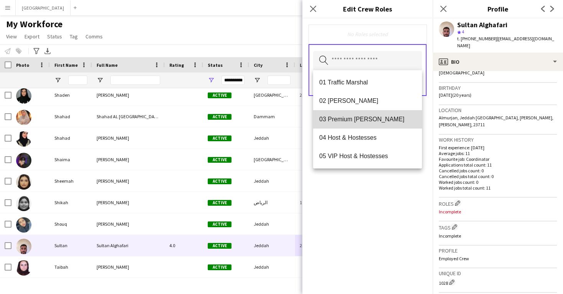
click at [379, 125] on mat-option "03 Premium [PERSON_NAME]" at bounding box center [367, 119] width 109 height 18
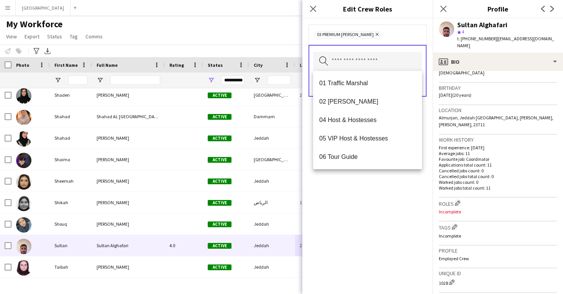
click at [392, 232] on div "03 Premium Usher Remove Search by role type Save" at bounding box center [367, 155] width 130 height 275
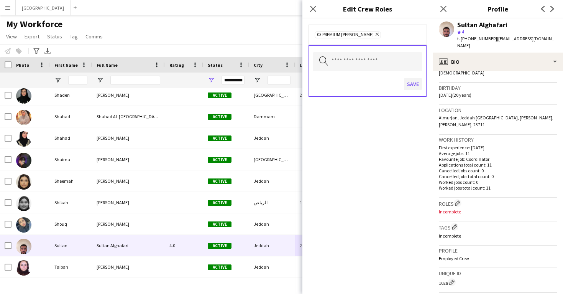
click at [415, 88] on button "Save" at bounding box center [413, 84] width 18 height 12
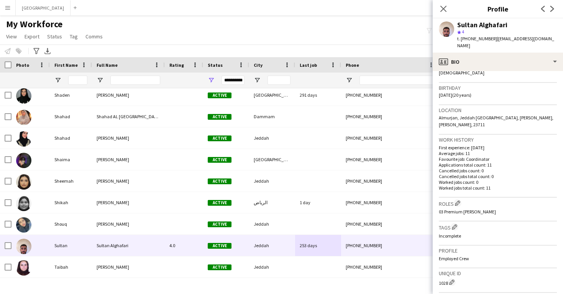
click at [453, 223] on div "Tags Edit crew company tags Incomplete" at bounding box center [498, 233] width 118 height 24
click at [454, 224] on app-icon "Edit crew company tags" at bounding box center [454, 226] width 5 height 5
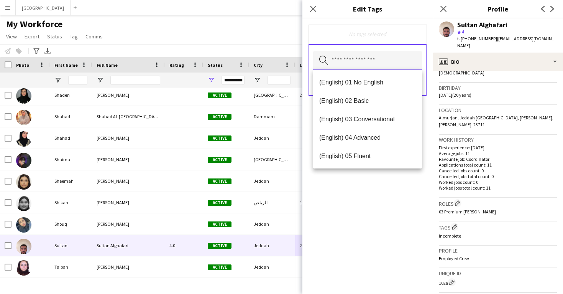
click at [367, 59] on input "text" at bounding box center [367, 60] width 109 height 19
click at [376, 114] on mat-option "(English) 03 Conversational" at bounding box center [367, 119] width 109 height 18
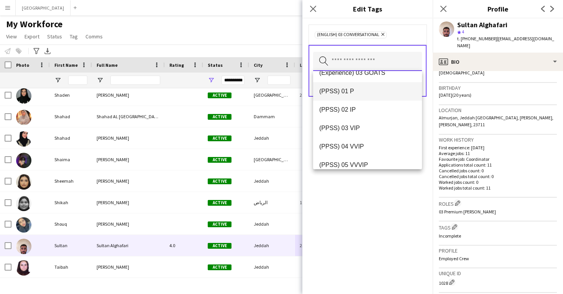
scroll to position [126, 0]
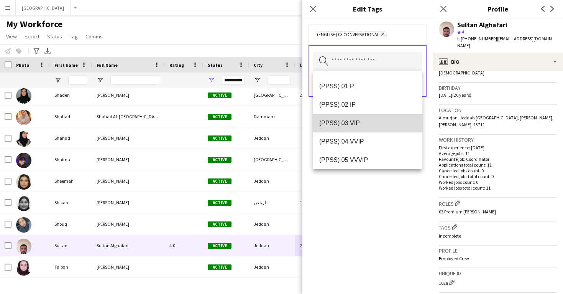
click at [370, 128] on mat-option "(PPSS) 03 VIP" at bounding box center [367, 123] width 109 height 18
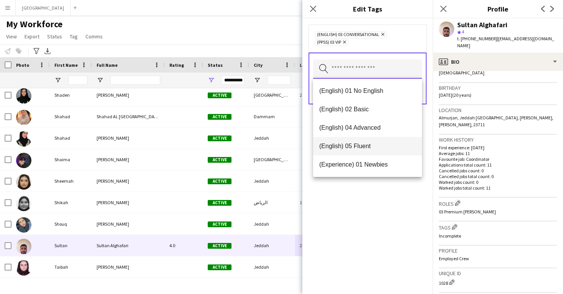
scroll to position [0, 0]
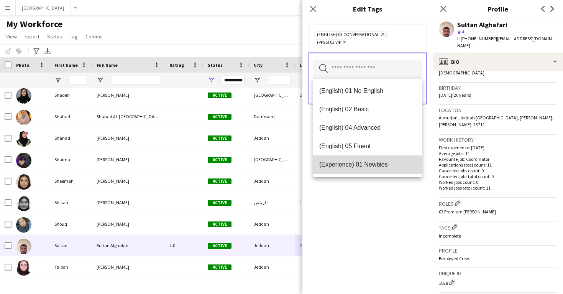
click at [373, 164] on span "(Experience) 01 Newbies" at bounding box center [367, 164] width 97 height 7
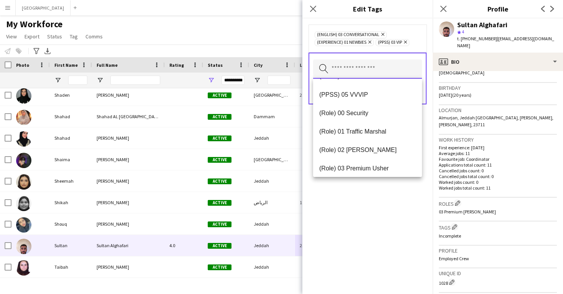
scroll to position [164, 0]
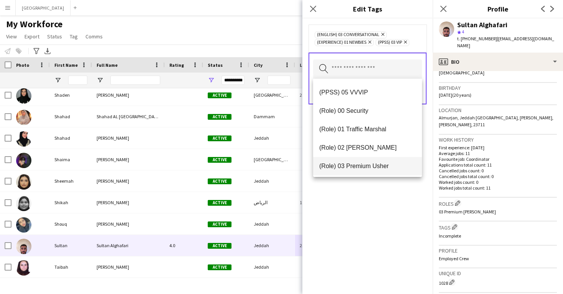
click at [375, 163] on span "(Role) 03 Premium Usher" at bounding box center [367, 165] width 97 height 7
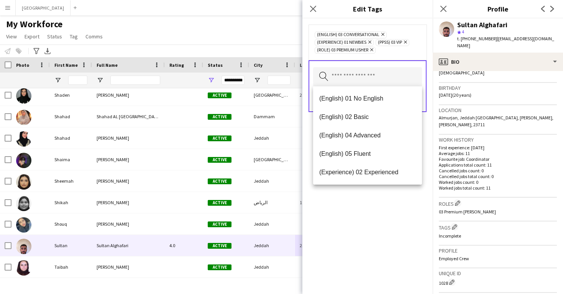
click at [387, 225] on div "(English) 03 Conversational Remove (Experience) 01 Newbies Remove (PPSS) 03 VIP…" at bounding box center [367, 155] width 130 height 275
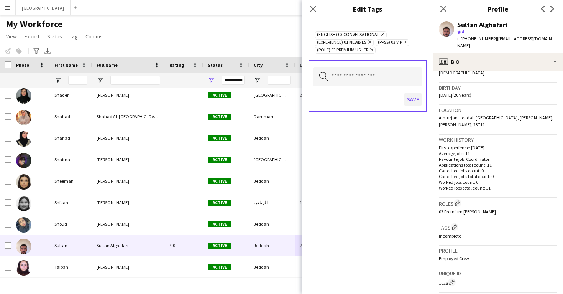
click at [411, 99] on button "Save" at bounding box center [413, 99] width 18 height 12
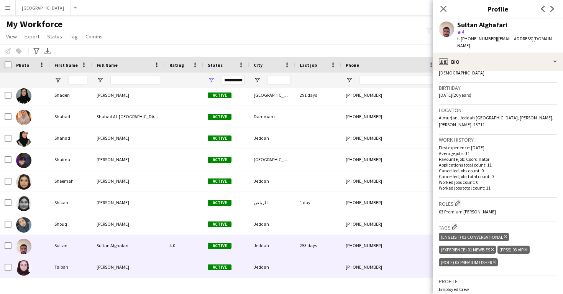
click at [292, 259] on div "Jeddah" at bounding box center [272, 266] width 46 height 21
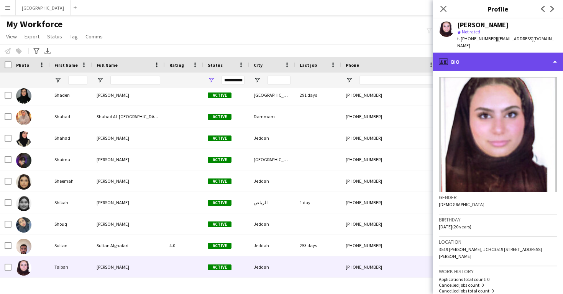
click at [481, 64] on div "profile Bio" at bounding box center [498, 62] width 130 height 18
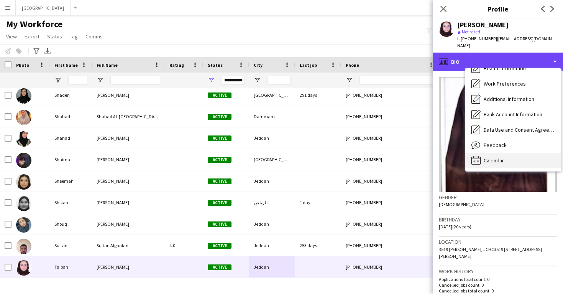
scroll to position [87, 0]
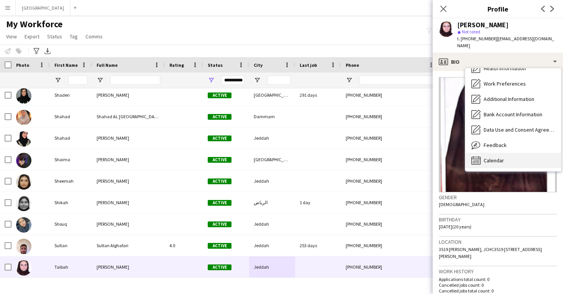
click at [496, 156] on div "Calendar Calendar" at bounding box center [513, 160] width 96 height 15
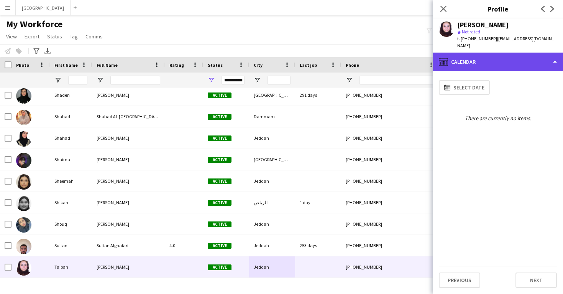
click at [493, 67] on div "calendar-full Calendar" at bounding box center [498, 62] width 130 height 18
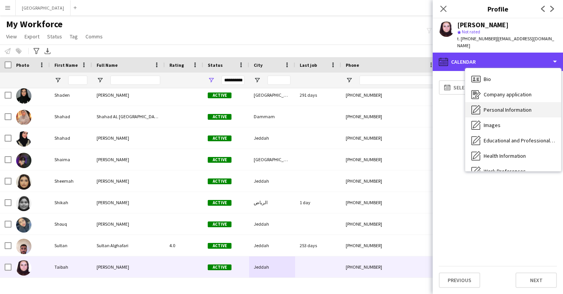
scroll to position [0, 0]
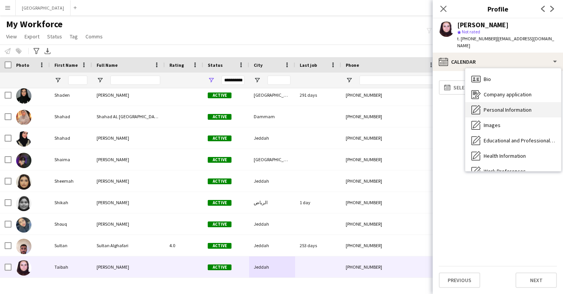
click at [496, 78] on div "Bio Bio" at bounding box center [513, 78] width 96 height 15
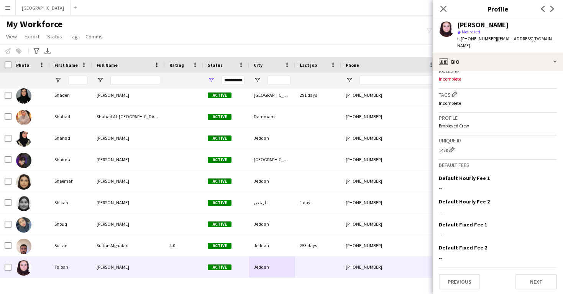
scroll to position [246, 0]
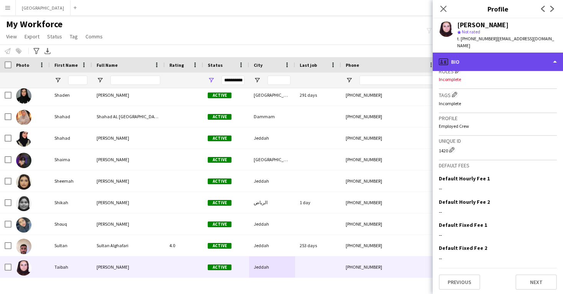
click at [491, 64] on div "profile Bio" at bounding box center [498, 62] width 130 height 18
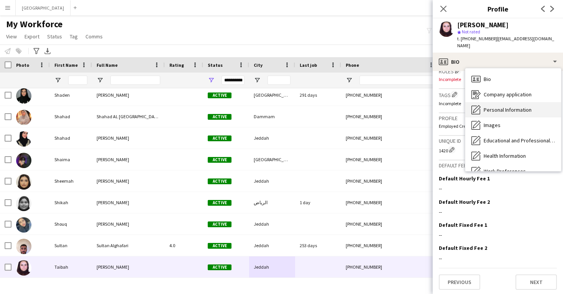
click at [502, 108] on span "Personal Information" at bounding box center [508, 109] width 48 height 7
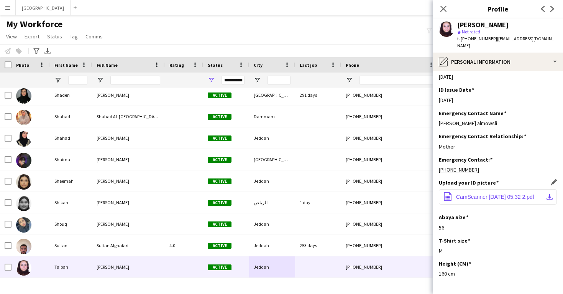
scroll to position [296, 0]
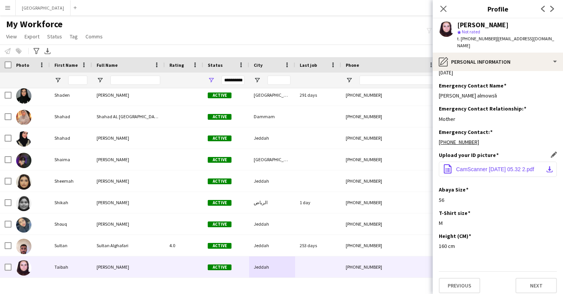
click at [504, 172] on span "CamScanner 07-11-2023 05.32 2.pdf" at bounding box center [495, 169] width 78 height 6
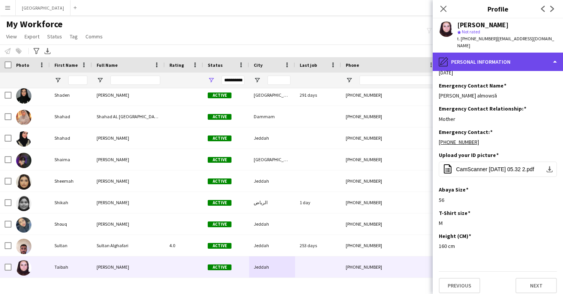
click at [509, 57] on div "pencil4 Personal Information" at bounding box center [498, 62] width 130 height 18
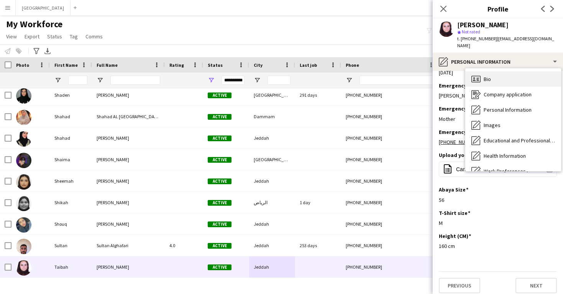
click at [511, 82] on div "Bio Bio" at bounding box center [513, 78] width 96 height 15
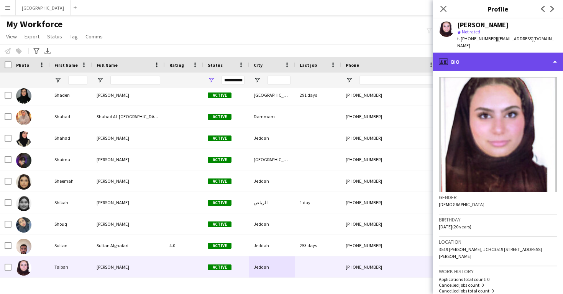
click at [507, 58] on div "profile Bio" at bounding box center [498, 62] width 130 height 18
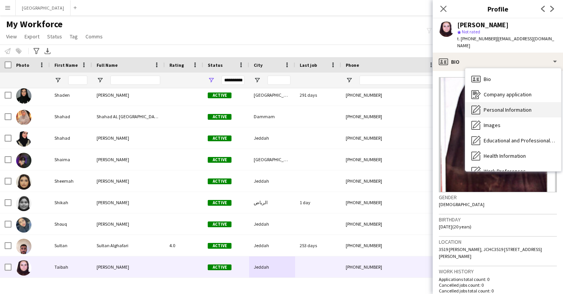
click at [508, 108] on span "Personal Information" at bounding box center [508, 109] width 48 height 7
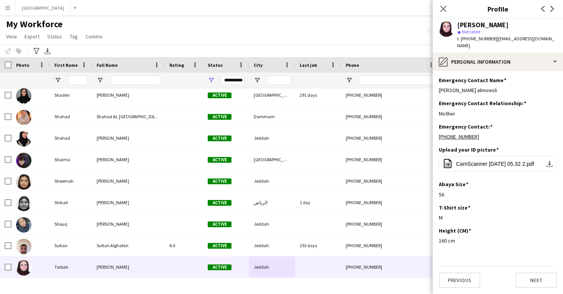
scroll to position [305, 0]
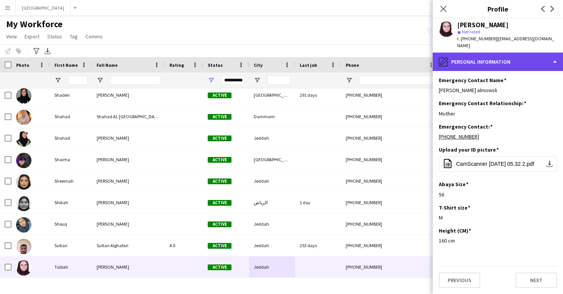
click at [509, 61] on div "pencil4 Personal Information" at bounding box center [498, 62] width 130 height 18
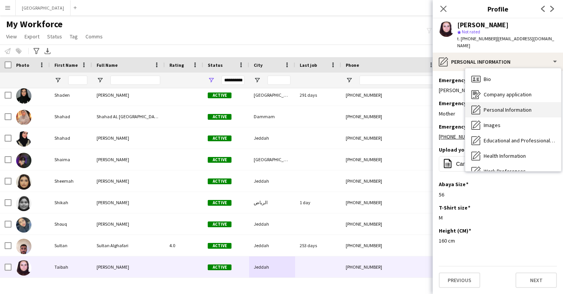
click at [515, 111] on span "Personal Information" at bounding box center [508, 109] width 48 height 7
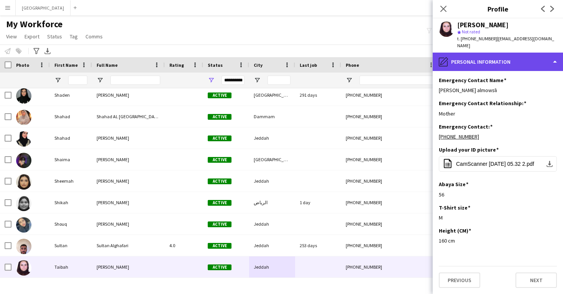
click at [491, 65] on div "pencil4 Personal Information" at bounding box center [498, 62] width 130 height 18
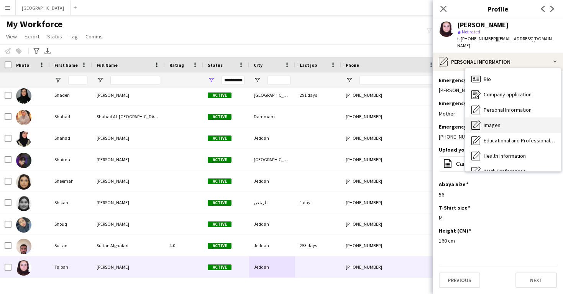
click at [506, 127] on div "Images Images" at bounding box center [513, 124] width 96 height 15
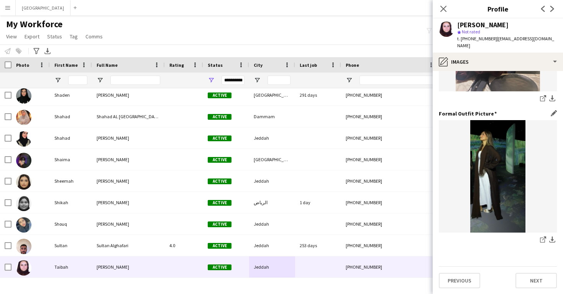
scroll to position [142, 0]
click at [542, 241] on icon "share-external-link-1" at bounding box center [543, 240] width 6 height 6
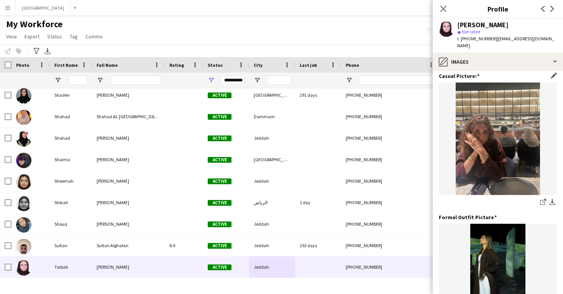
scroll to position [36, 0]
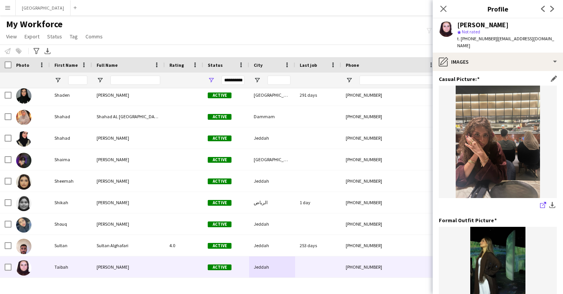
click at [541, 204] on icon "share-external-link-1" at bounding box center [543, 205] width 6 height 6
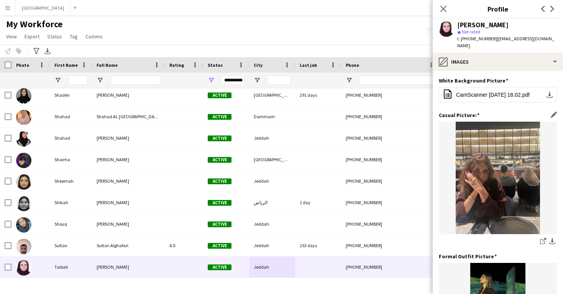
scroll to position [0, 0]
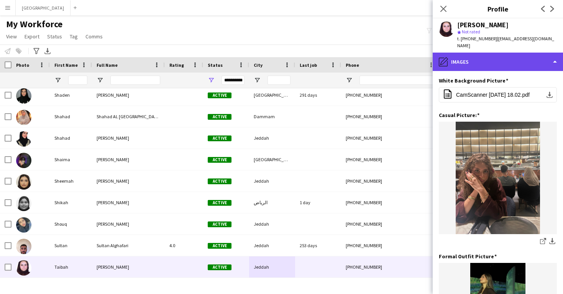
click at [473, 69] on div "pencil4 Images" at bounding box center [498, 62] width 130 height 18
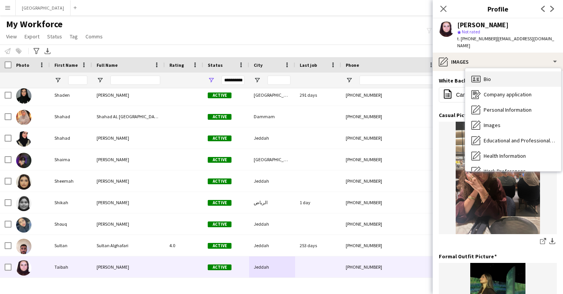
click at [479, 82] on icon "Bio" at bounding box center [476, 78] width 9 height 9
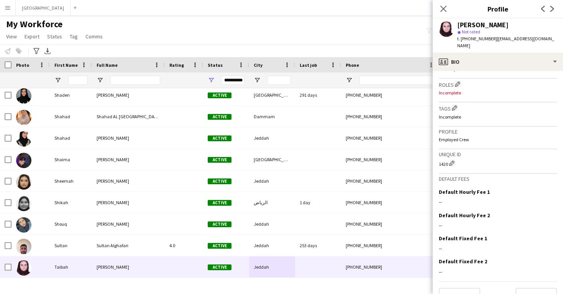
scroll to position [230, 0]
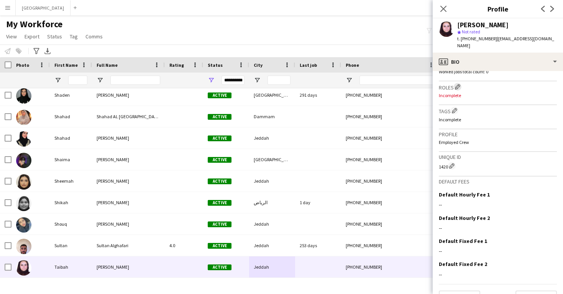
click at [456, 87] on app-icon "Edit crew company roles" at bounding box center [457, 86] width 5 height 5
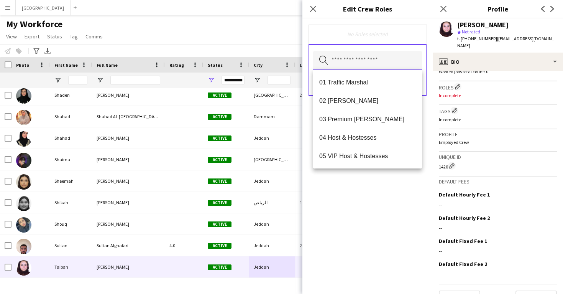
click at [356, 60] on input "text" at bounding box center [367, 60] width 109 height 19
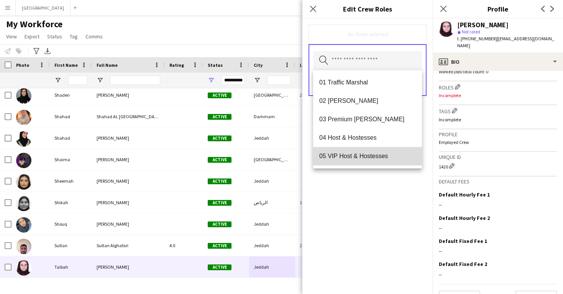
click at [365, 158] on span "05 VIP Host & Hostesses" at bounding box center [367, 155] width 97 height 7
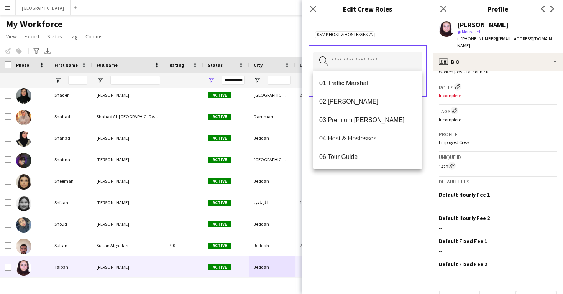
click at [378, 191] on div "05 VIP Host & Hostesses Remove Search by role type Save" at bounding box center [367, 155] width 130 height 275
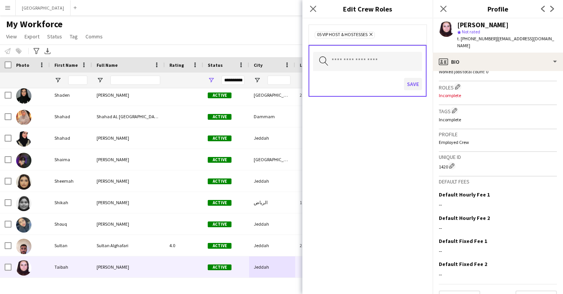
click at [413, 87] on button "Save" at bounding box center [413, 84] width 18 height 12
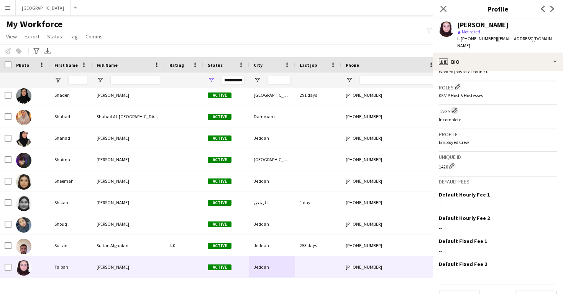
click at [455, 107] on button "Edit crew company tags" at bounding box center [455, 111] width 8 height 8
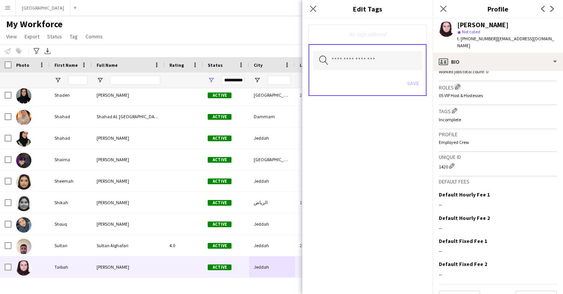
click at [457, 88] on app-icon "Edit crew company roles" at bounding box center [457, 86] width 5 height 5
click at [362, 56] on input "text" at bounding box center [367, 61] width 109 height 19
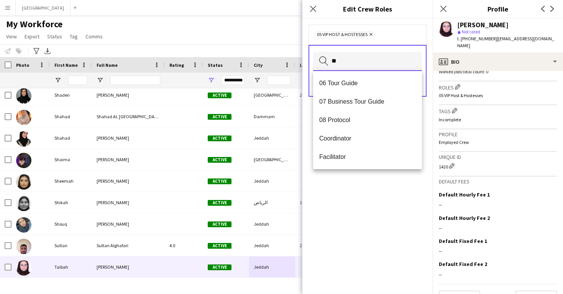
type input "*"
type input "**"
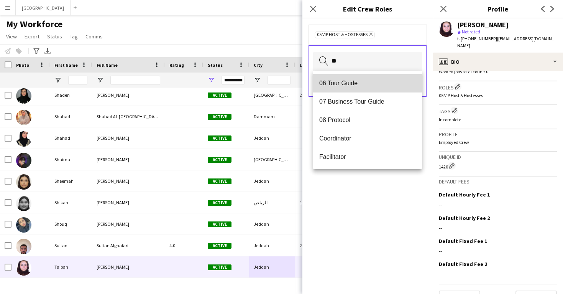
click at [344, 80] on span "06 Tour Guide" at bounding box center [367, 82] width 97 height 7
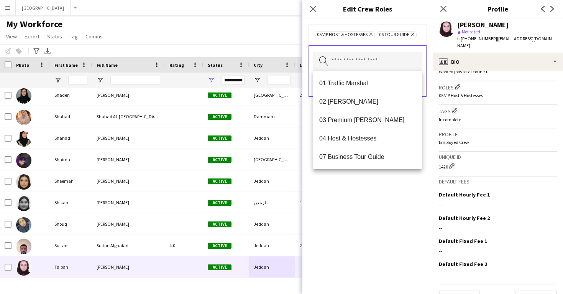
click at [371, 217] on div "05 VIP Host & Hostesses Remove 06 Tour Guide Remove Search by role type Save" at bounding box center [367, 155] width 130 height 275
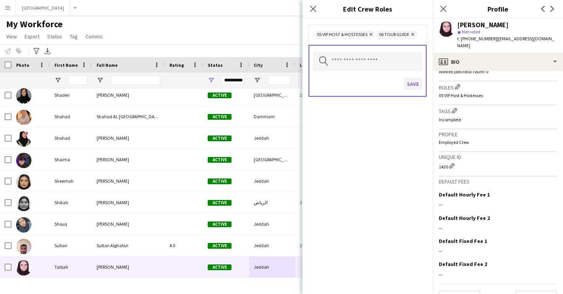
click at [411, 85] on button "Save" at bounding box center [413, 84] width 18 height 12
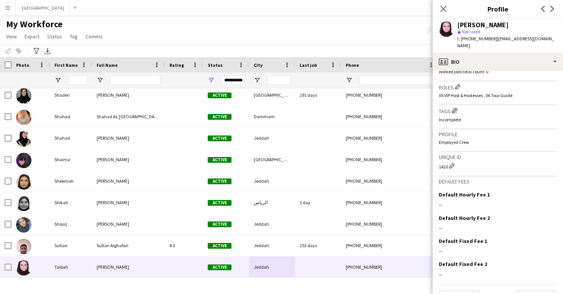
click at [453, 108] on app-icon "Edit crew company tags" at bounding box center [454, 110] width 5 height 5
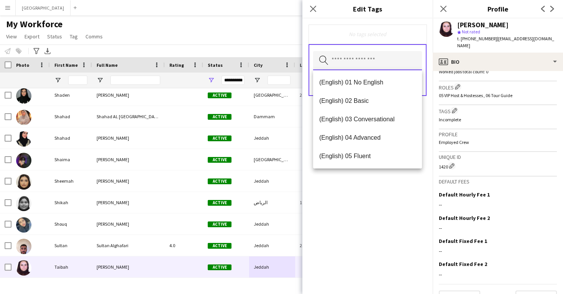
click at [353, 62] on input "text" at bounding box center [367, 60] width 109 height 19
click at [356, 132] on mat-option "(English) 04 Advanced" at bounding box center [367, 137] width 109 height 18
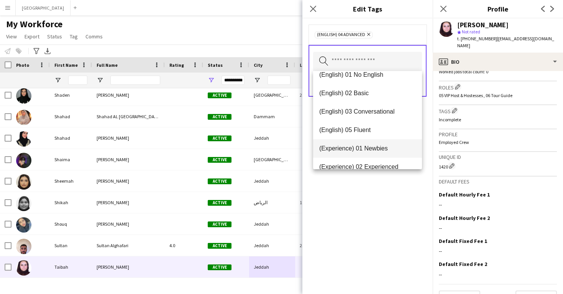
click at [356, 145] on span "(Experience) 01 Newbies" at bounding box center [367, 148] width 97 height 7
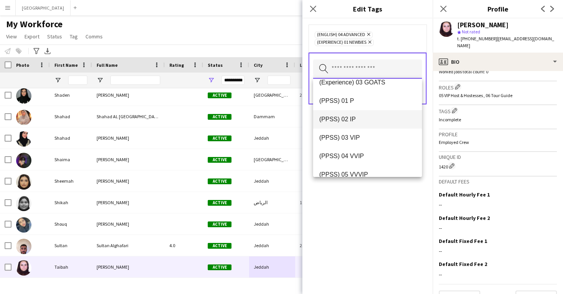
scroll to position [106, 0]
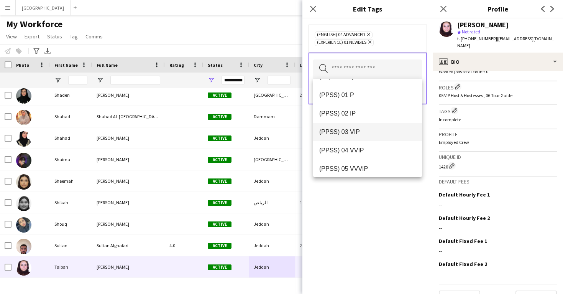
click at [358, 136] on mat-option "(PPSS) 03 VIP" at bounding box center [367, 132] width 109 height 18
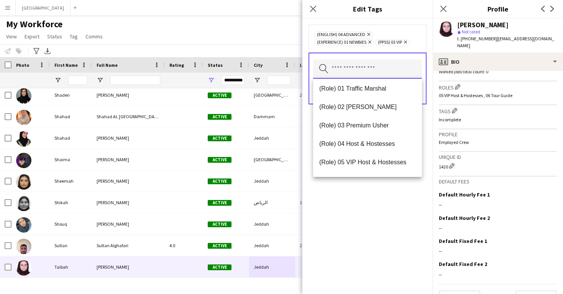
scroll to position [211, 0]
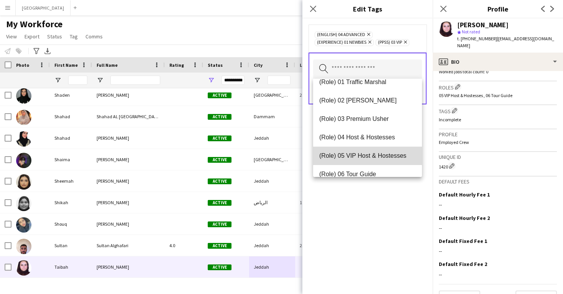
click at [361, 153] on span "(Role) 05 VIP Host & Hostesses" at bounding box center [367, 155] width 97 height 7
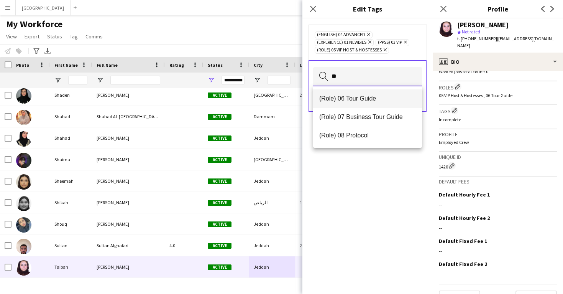
type input "**"
click at [359, 99] on span "(Role) 06 Tour Guide" at bounding box center [367, 98] width 97 height 7
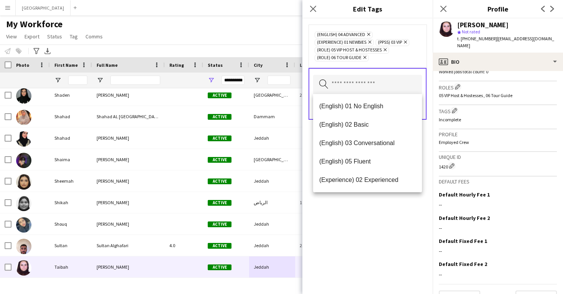
click at [376, 214] on div "(English) 04 Advanced Remove (Experience) 01 Newbies Remove (PPSS) 03 VIP Remov…" at bounding box center [367, 155] width 130 height 275
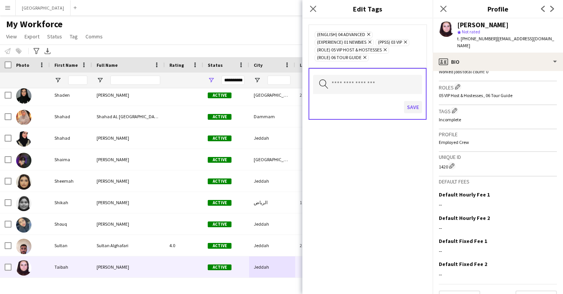
click at [417, 105] on button "Save" at bounding box center [413, 107] width 18 height 12
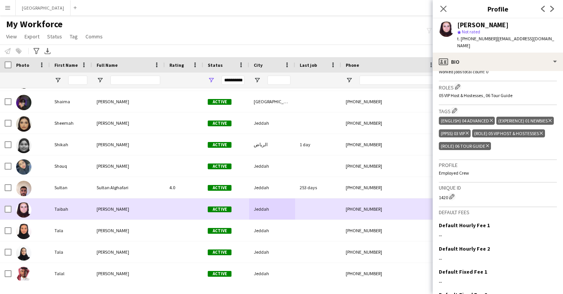
scroll to position [557, 0]
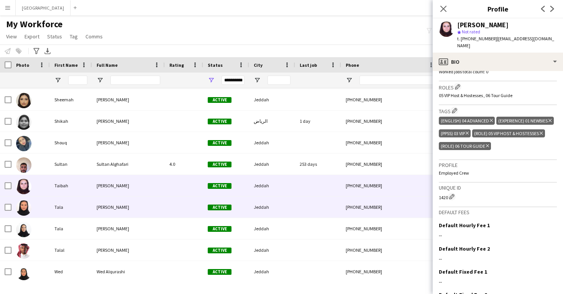
drag, startPoint x: 317, startPoint y: 220, endPoint x: 316, endPoint y: 213, distance: 6.5
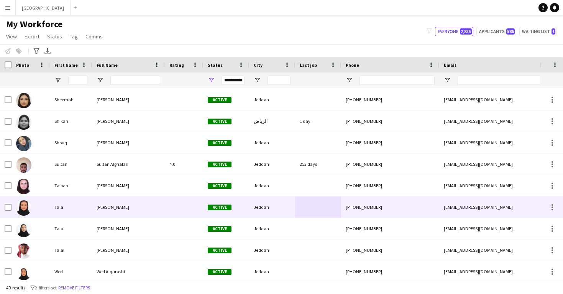
click at [316, 213] on div at bounding box center [318, 206] width 46 height 21
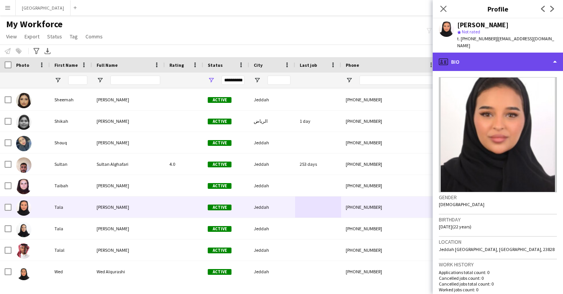
click at [485, 60] on div "profile Bio" at bounding box center [498, 62] width 130 height 18
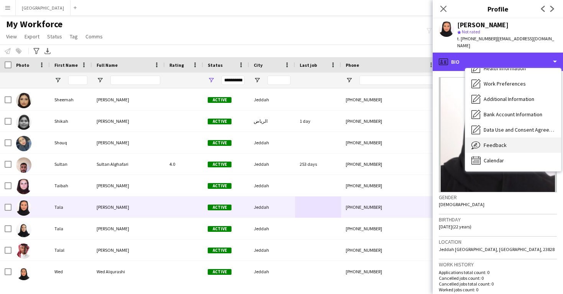
scroll to position [87, 0]
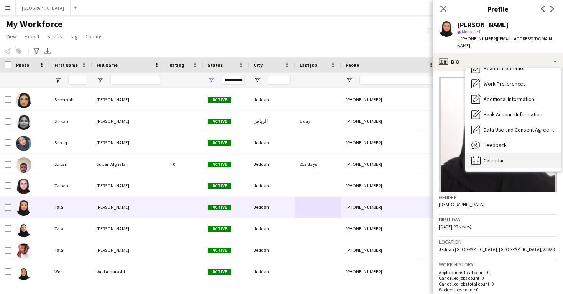
click at [499, 157] on span "Calendar" at bounding box center [494, 160] width 20 height 7
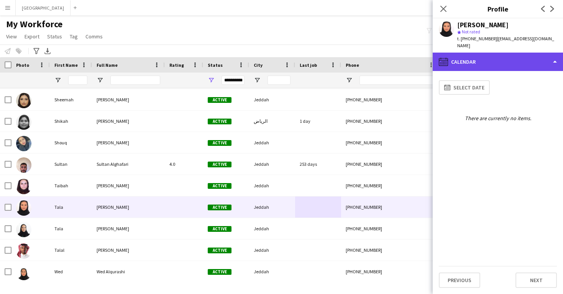
click at [503, 58] on div "calendar-full Calendar" at bounding box center [498, 62] width 130 height 18
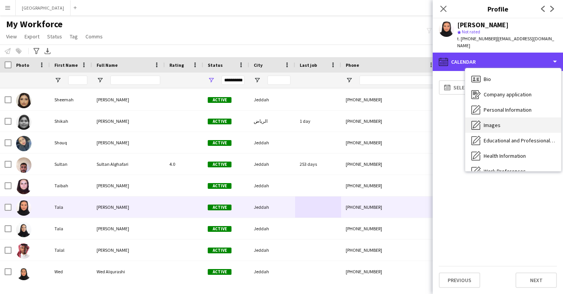
scroll to position [0, 0]
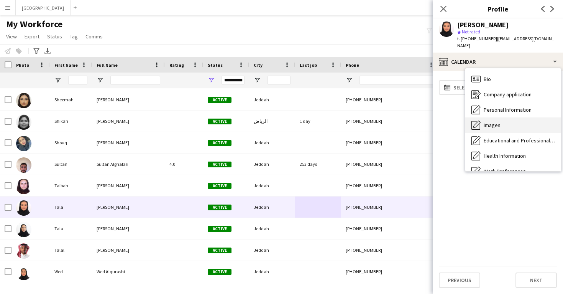
click at [514, 123] on div "Images Images" at bounding box center [513, 124] width 96 height 15
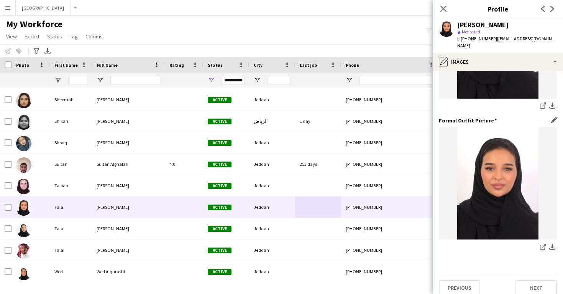
scroll to position [242, 0]
click at [543, 103] on icon "share-external-link-1" at bounding box center [543, 106] width 6 height 6
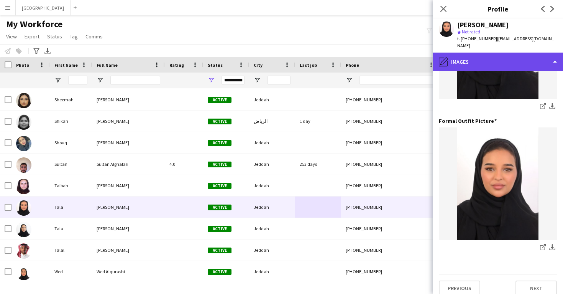
click at [484, 53] on div "pencil4 Images" at bounding box center [498, 62] width 130 height 18
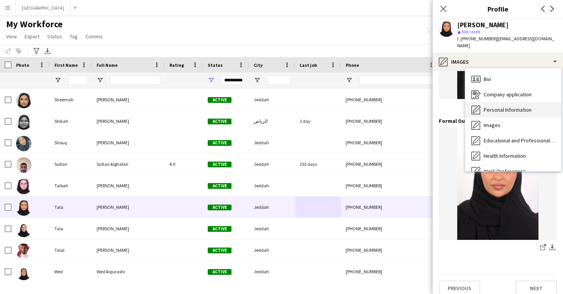
click at [501, 106] on span "Personal Information" at bounding box center [508, 109] width 48 height 7
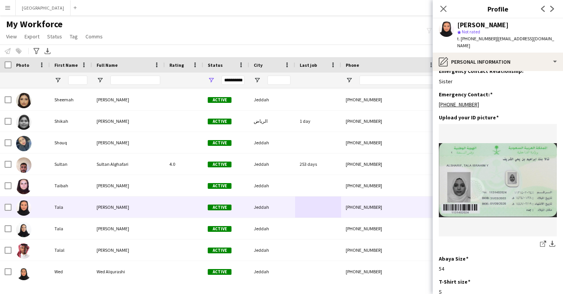
scroll to position [334, 0]
click at [542, 240] on icon "share-external-link-1" at bounding box center [543, 243] width 6 height 6
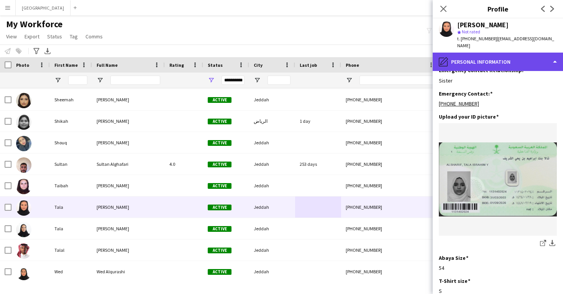
click at [462, 54] on div "pencil4 Personal Information" at bounding box center [498, 62] width 130 height 18
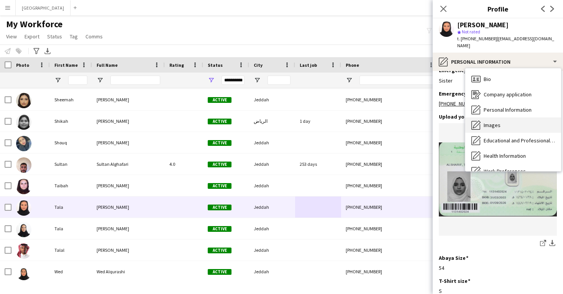
click at [489, 122] on span "Images" at bounding box center [492, 125] width 17 height 7
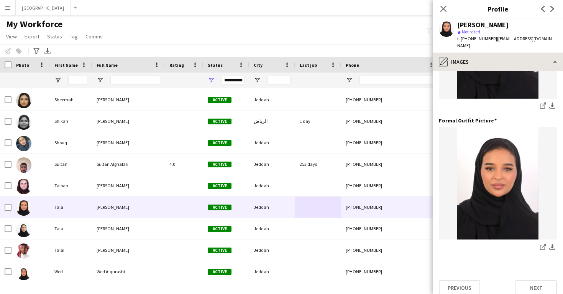
scroll to position [242, 0]
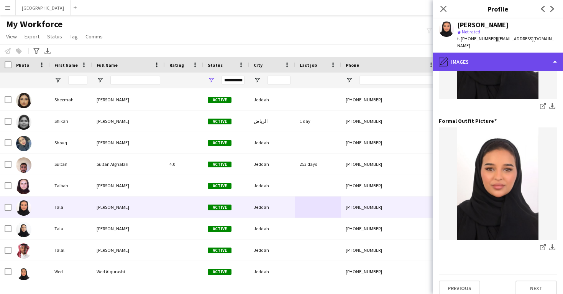
click at [485, 58] on div "pencil4 Images" at bounding box center [498, 62] width 130 height 18
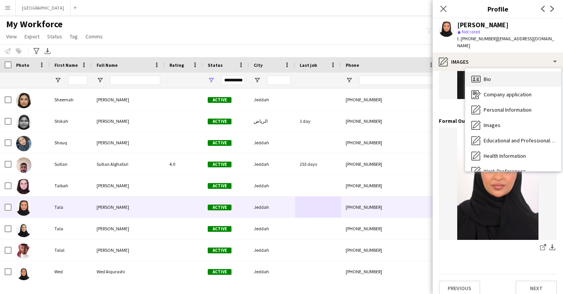
click at [489, 76] on span "Bio" at bounding box center [487, 79] width 7 height 7
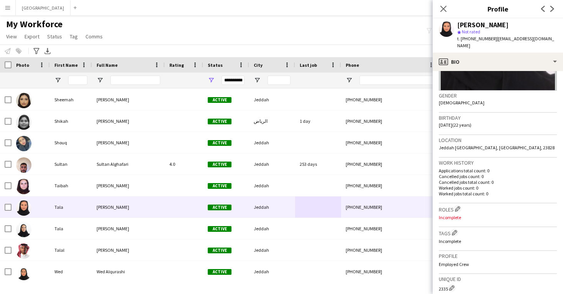
scroll to position [102, 0]
click at [460, 205] on app-icon "Edit crew company roles" at bounding box center [457, 207] width 5 height 5
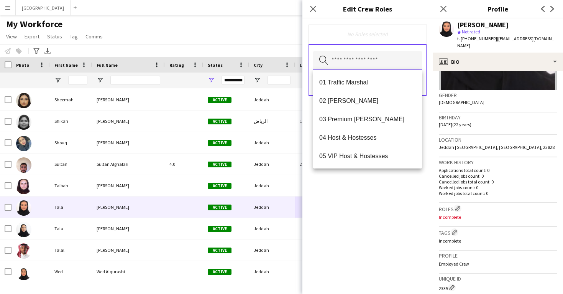
click at [365, 55] on input "text" at bounding box center [367, 60] width 109 height 19
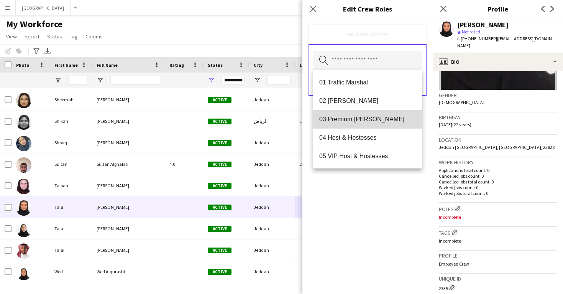
click at [367, 119] on span "03 Premium [PERSON_NAME]" at bounding box center [367, 118] width 97 height 7
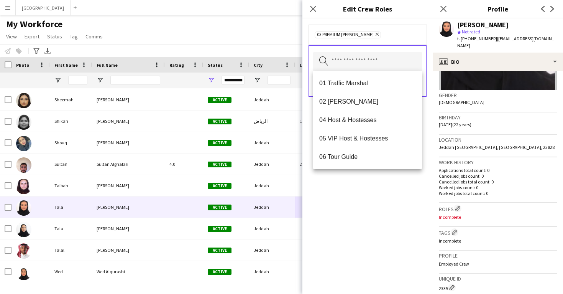
click at [393, 200] on div "03 Premium Usher Remove Search by role type Save" at bounding box center [367, 155] width 130 height 275
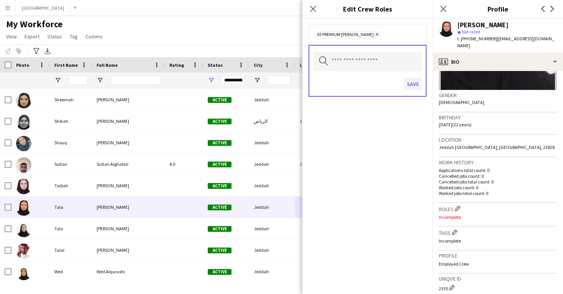
click at [412, 87] on button "Save" at bounding box center [413, 84] width 18 height 12
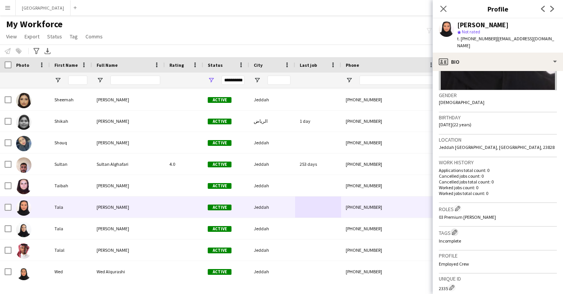
click at [453, 229] on app-icon "Edit crew company tags" at bounding box center [454, 231] width 5 height 5
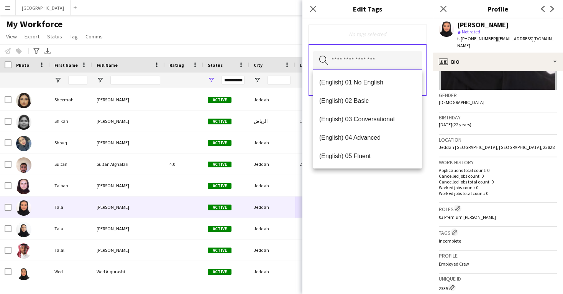
click at [372, 54] on input "text" at bounding box center [367, 60] width 109 height 19
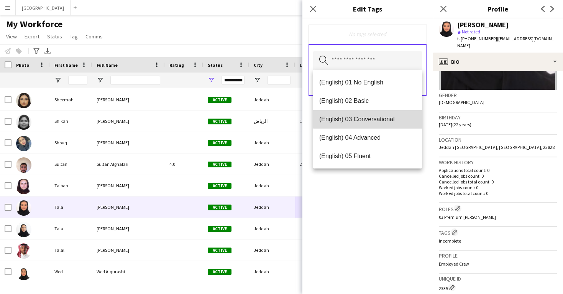
click at [371, 115] on mat-option "(English) 03 Conversational" at bounding box center [367, 119] width 109 height 18
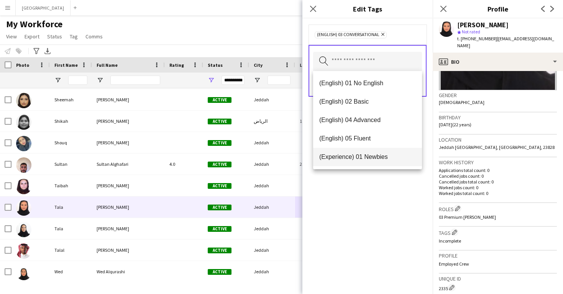
click at [372, 151] on mat-option "(Experience) 01 Newbies" at bounding box center [367, 157] width 109 height 18
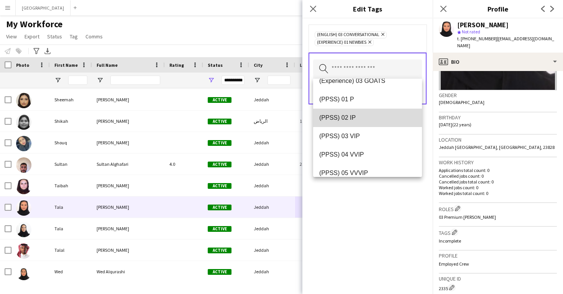
click at [373, 123] on mat-option "(PPSS) 02 IP" at bounding box center [367, 117] width 109 height 18
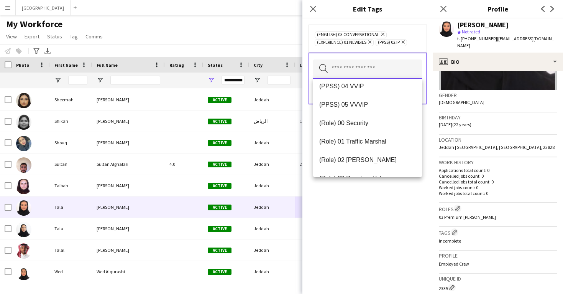
scroll to position [163, 0]
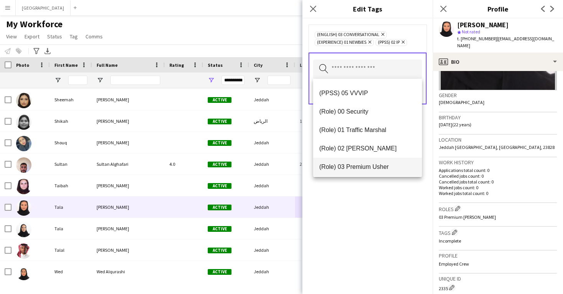
click at [379, 169] on span "(Role) 03 Premium Usher" at bounding box center [367, 166] width 97 height 7
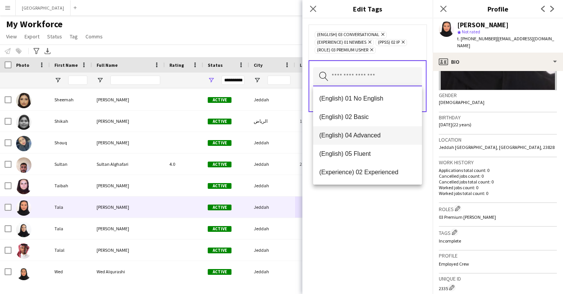
scroll to position [0, 0]
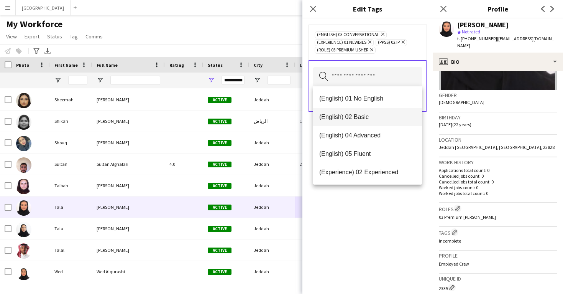
click at [376, 122] on mat-option "(English) 02 Basic" at bounding box center [367, 117] width 109 height 18
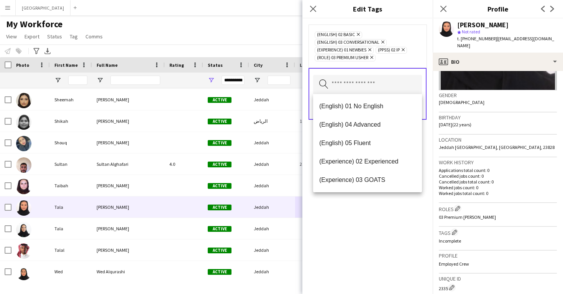
click at [382, 41] on icon "Remove" at bounding box center [382, 41] width 5 height 5
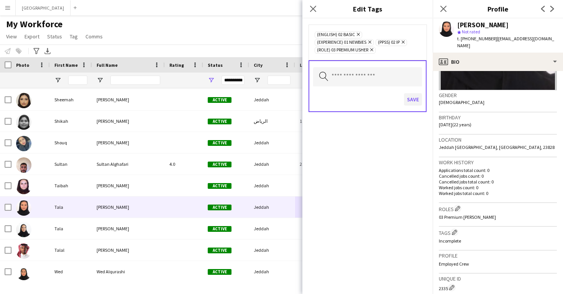
click at [409, 98] on button "Save" at bounding box center [413, 99] width 18 height 12
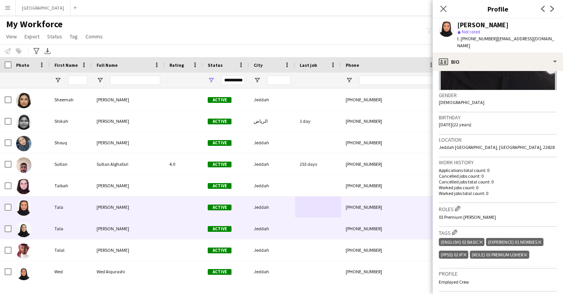
click at [353, 233] on div "+966508666669" at bounding box center [390, 228] width 98 height 21
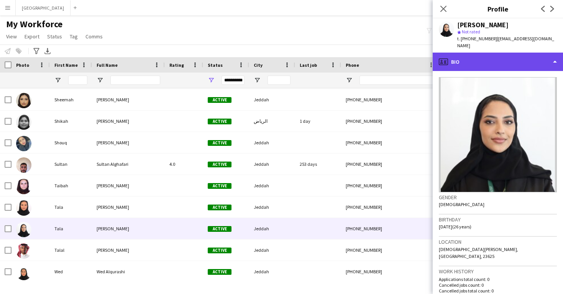
click at [482, 53] on div "profile Bio" at bounding box center [498, 62] width 130 height 18
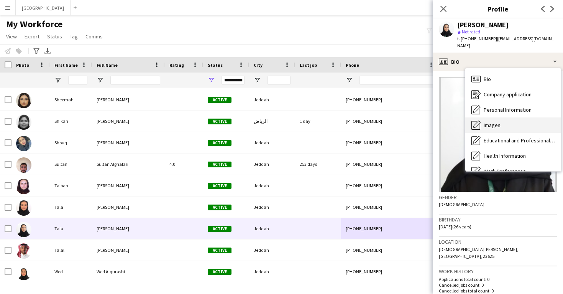
click at [500, 122] on span "Images" at bounding box center [492, 125] width 17 height 7
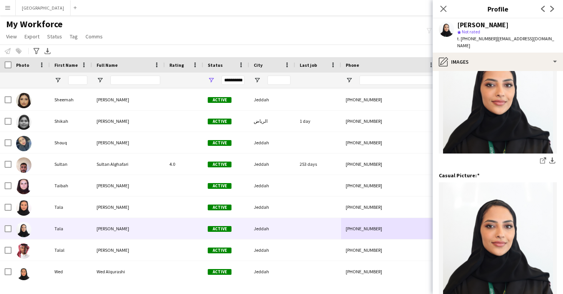
scroll to position [16, 0]
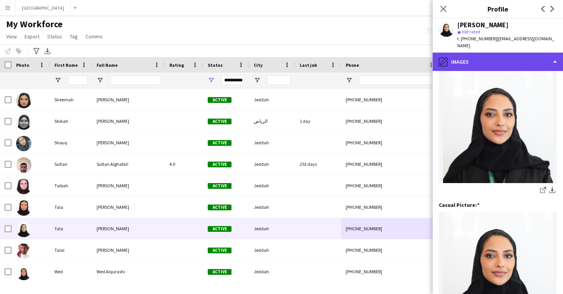
click at [493, 54] on div "pencil4 Images" at bounding box center [498, 62] width 130 height 18
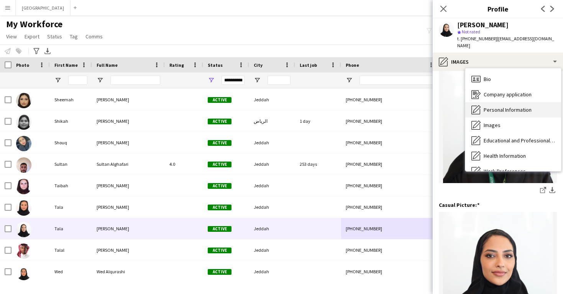
click at [503, 106] on span "Personal Information" at bounding box center [508, 109] width 48 height 7
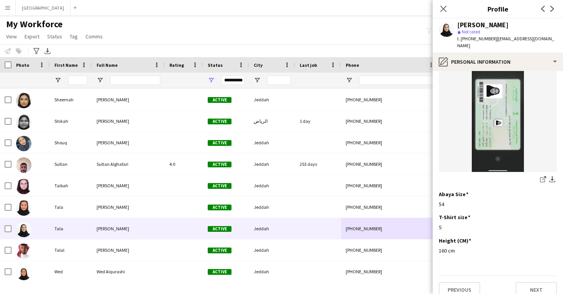
scroll to position [397, 0]
click at [542, 177] on icon "share-external-link-1" at bounding box center [543, 180] width 6 height 6
click at [469, 65] on img at bounding box center [498, 116] width 118 height 112
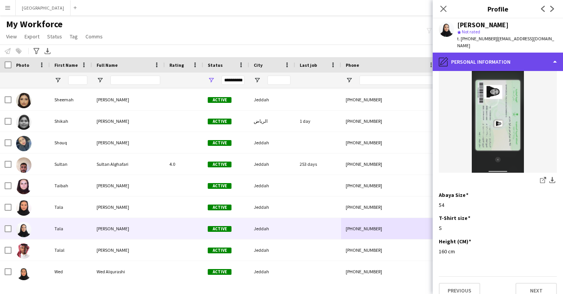
click at [470, 63] on div "pencil4 Personal Information" at bounding box center [498, 62] width 130 height 18
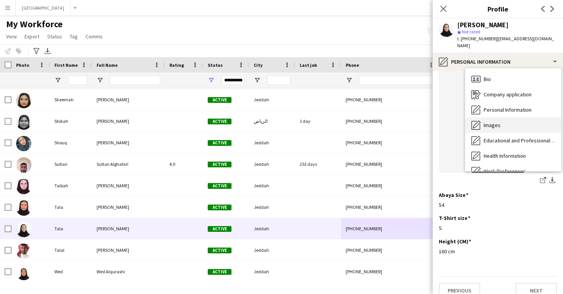
click at [485, 117] on div "Images Images" at bounding box center [513, 124] width 96 height 15
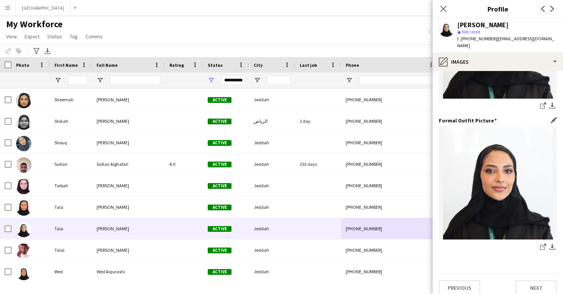
scroll to position [242, 0]
click at [543, 244] on icon at bounding box center [544, 246] width 4 height 4
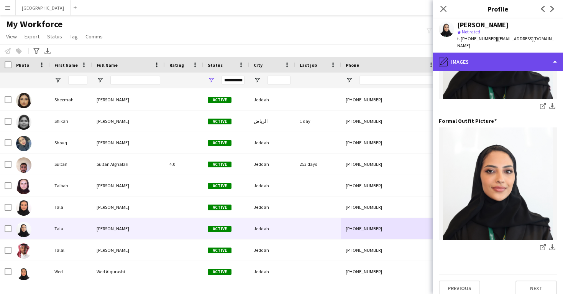
click at [454, 56] on div "pencil4 Images" at bounding box center [498, 62] width 130 height 18
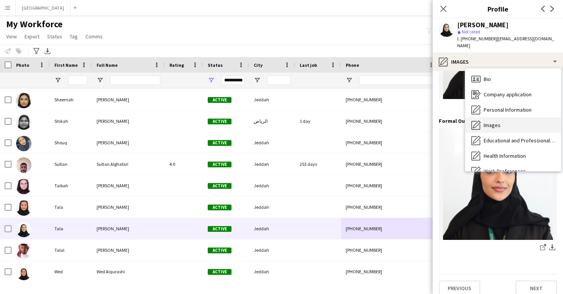
click at [502, 123] on div "Images Images" at bounding box center [513, 124] width 96 height 15
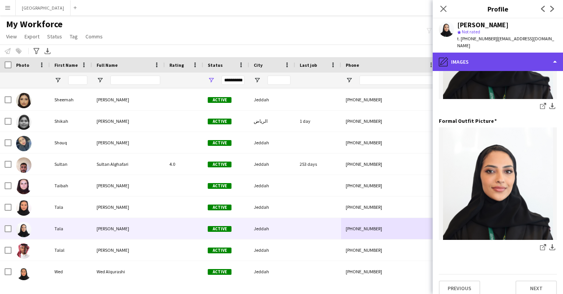
click at [500, 53] on div "pencil4 Images" at bounding box center [498, 62] width 130 height 18
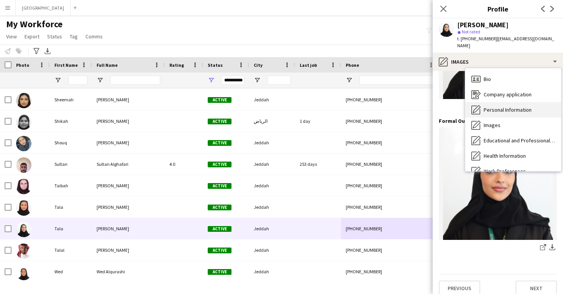
click at [512, 107] on div "Personal Information Personal Information" at bounding box center [513, 109] width 96 height 15
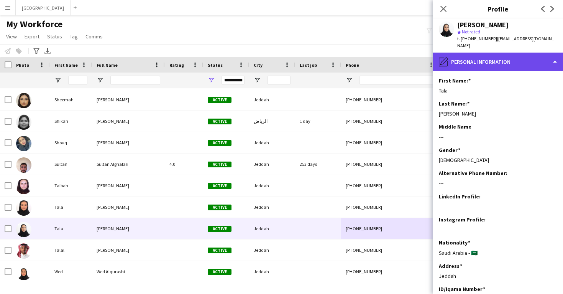
click at [496, 61] on div "pencil4 Personal Information" at bounding box center [498, 62] width 130 height 18
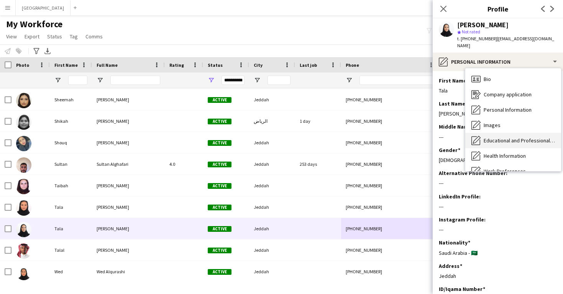
click at [501, 137] on span "Educational and Professional Background" at bounding box center [519, 140] width 71 height 7
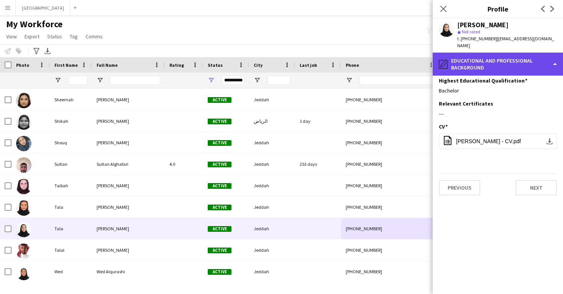
click at [485, 61] on div "pencil4 Educational and Professional Background" at bounding box center [498, 64] width 130 height 23
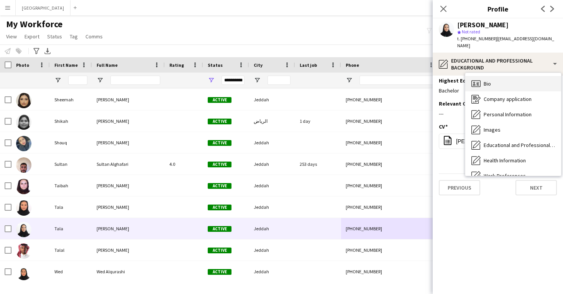
click at [488, 80] on span "Bio" at bounding box center [487, 83] width 7 height 7
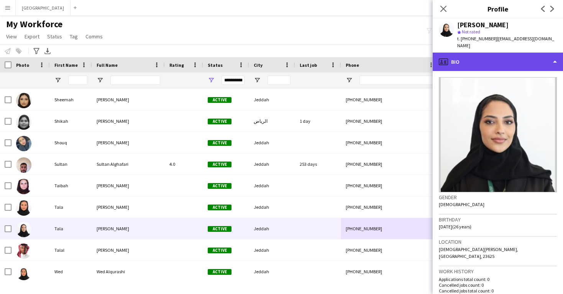
click at [486, 53] on div "profile Bio" at bounding box center [498, 62] width 130 height 18
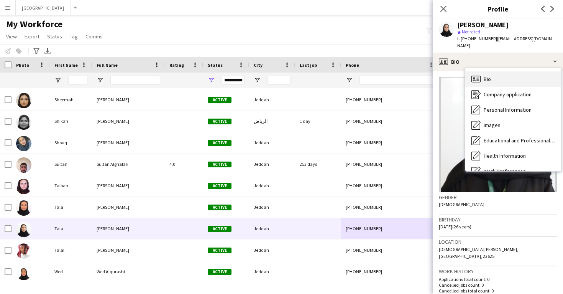
click at [492, 77] on div "Bio Bio" at bounding box center [513, 78] width 96 height 15
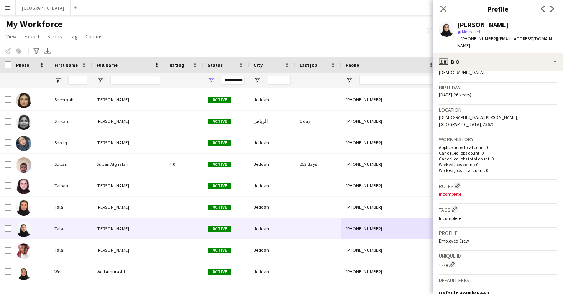
scroll to position [132, 0]
click at [460, 182] on app-icon "Edit crew company roles" at bounding box center [457, 184] width 5 height 5
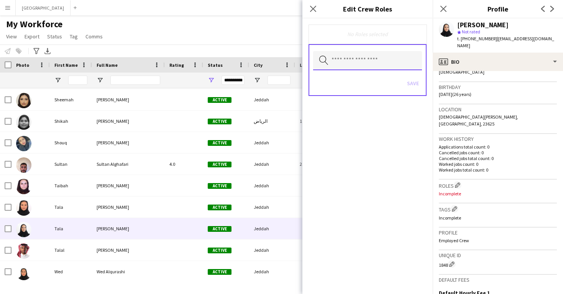
click at [384, 67] on input "text" at bounding box center [367, 60] width 109 height 19
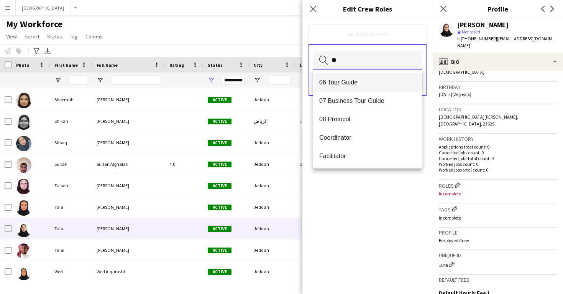
type input "**"
click at [367, 83] on span "06 Tour Guide" at bounding box center [367, 82] width 97 height 7
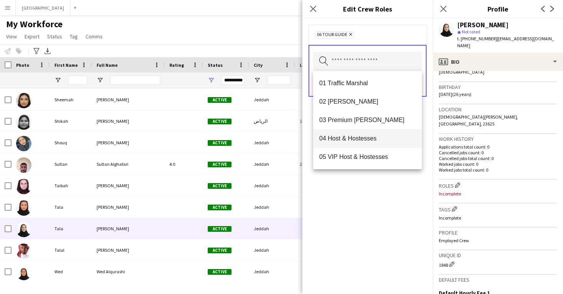
click at [373, 138] on span "04 Host & Hostesses" at bounding box center [367, 138] width 97 height 7
click at [384, 217] on div "04 Host & Hostesses Remove 06 Tour Guide Remove Search by role type Save" at bounding box center [367, 155] width 130 height 275
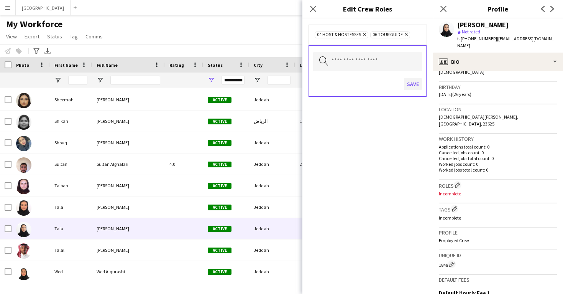
click at [409, 85] on button "Save" at bounding box center [413, 84] width 18 height 12
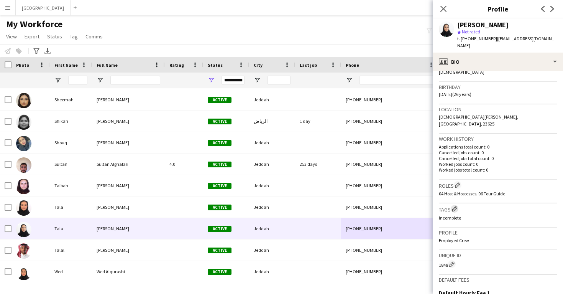
click at [455, 206] on app-icon "Edit crew company tags" at bounding box center [454, 208] width 5 height 5
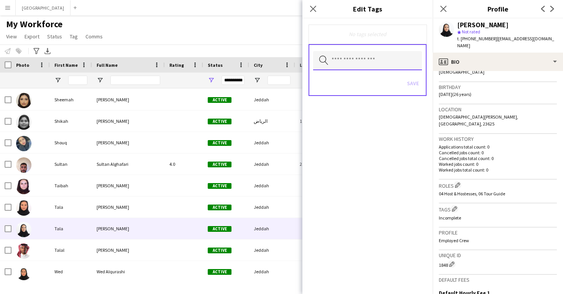
click at [367, 53] on input "text" at bounding box center [367, 60] width 109 height 19
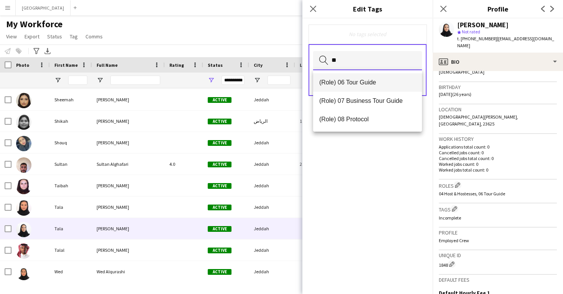
type input "**"
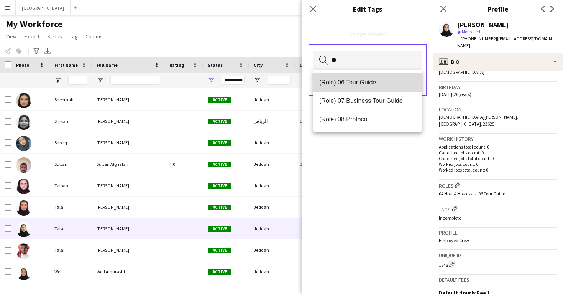
click at [368, 87] on mat-option "(Role) 06 Tour Guide" at bounding box center [367, 82] width 109 height 18
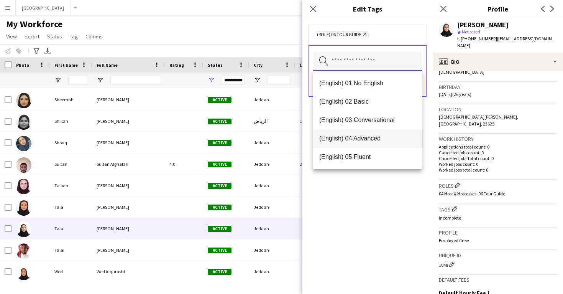
scroll to position [0, 0]
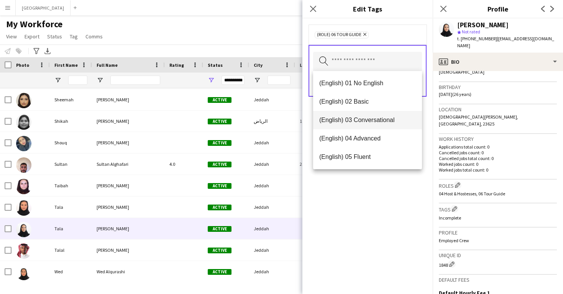
click at [368, 118] on span "(English) 03 Conversational" at bounding box center [367, 119] width 97 height 7
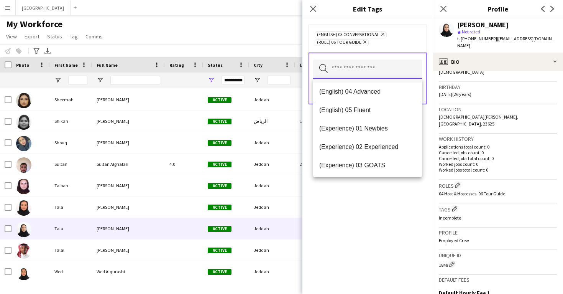
scroll to position [38, 0]
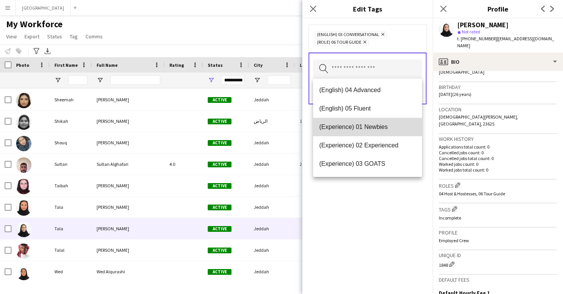
click at [367, 127] on span "(Experience) 01 Newbies" at bounding box center [367, 126] width 97 height 7
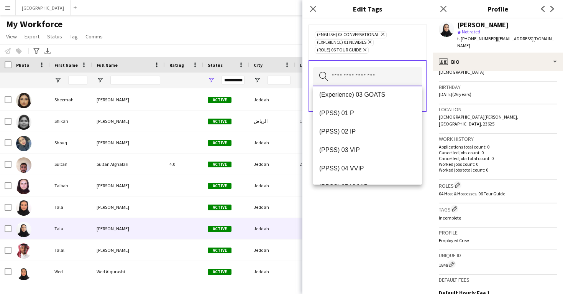
scroll to position [106, 0]
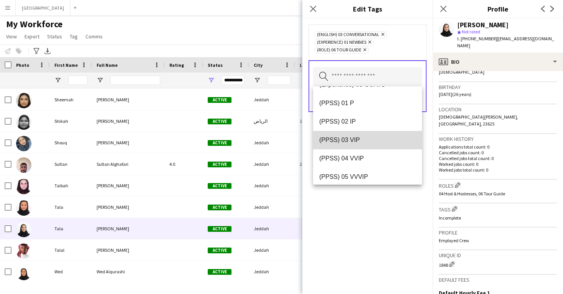
click at [366, 140] on span "(PPSS) 03 VIP" at bounding box center [367, 139] width 97 height 7
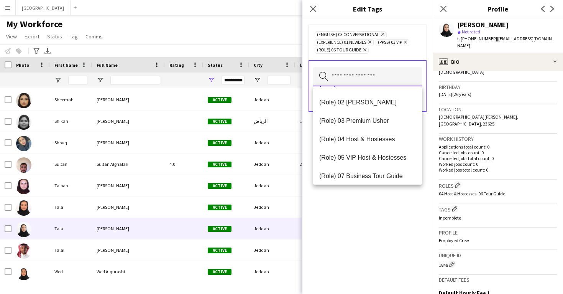
scroll to position [218, 0]
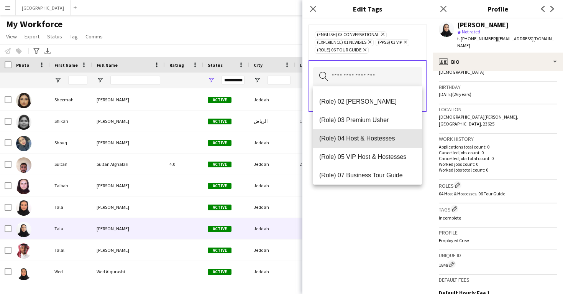
click at [366, 140] on span "(Role) 04 Host & Hostesses" at bounding box center [367, 138] width 97 height 7
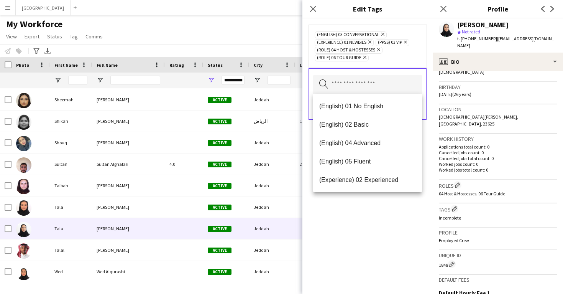
click at [376, 210] on div "(English) 03 Conversational Remove (Experience) 01 Newbies Remove (PPSS) 03 VIP…" at bounding box center [367, 155] width 130 height 275
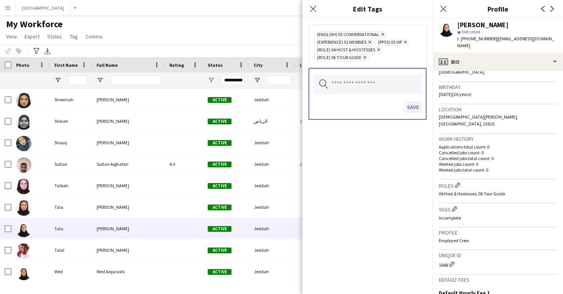
click at [409, 107] on button "Save" at bounding box center [413, 107] width 18 height 12
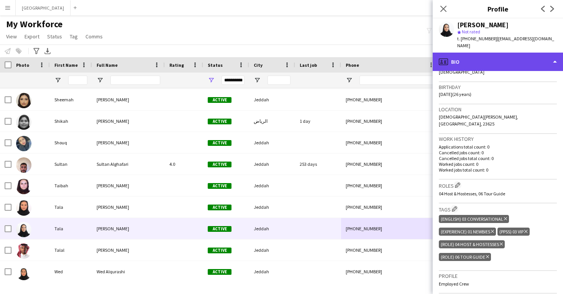
click at [504, 53] on div "profile Bio" at bounding box center [498, 62] width 130 height 18
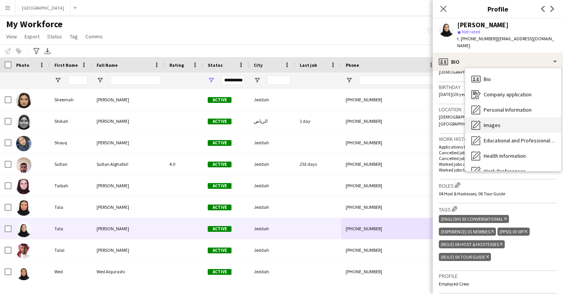
click at [504, 117] on div "Images Images" at bounding box center [513, 124] width 96 height 15
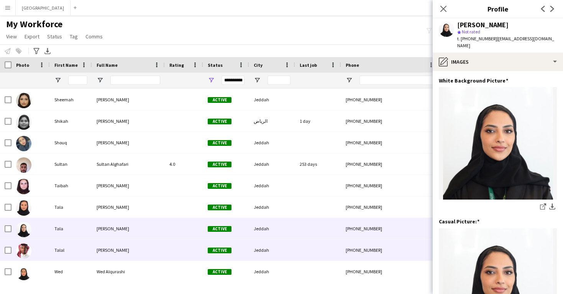
click at [369, 243] on div "+966555957670" at bounding box center [390, 249] width 98 height 21
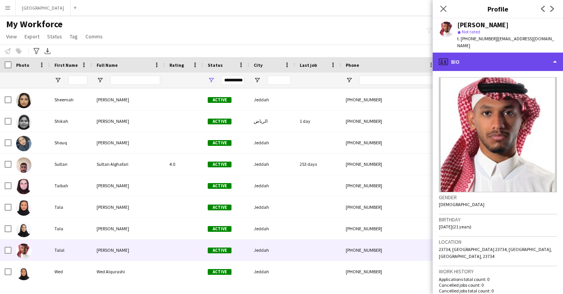
click at [487, 57] on div "profile Bio" at bounding box center [498, 62] width 130 height 18
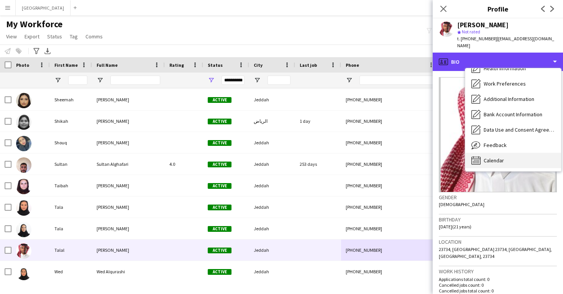
scroll to position [87, 0]
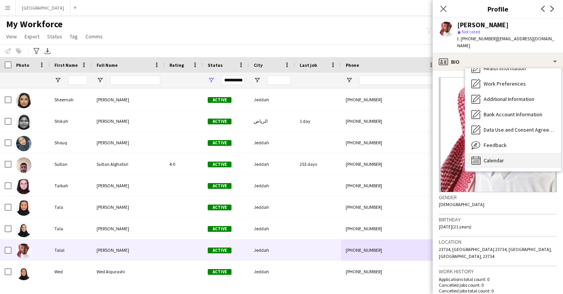
click at [501, 157] on span "Calendar" at bounding box center [494, 160] width 20 height 7
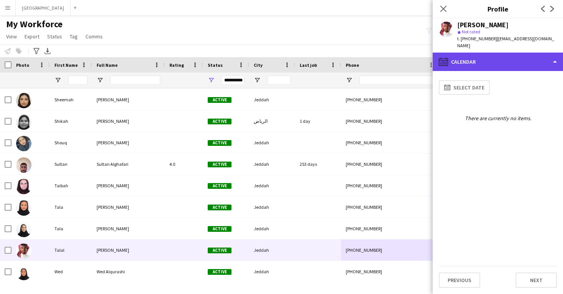
click at [491, 58] on div "calendar-full Calendar" at bounding box center [498, 62] width 130 height 18
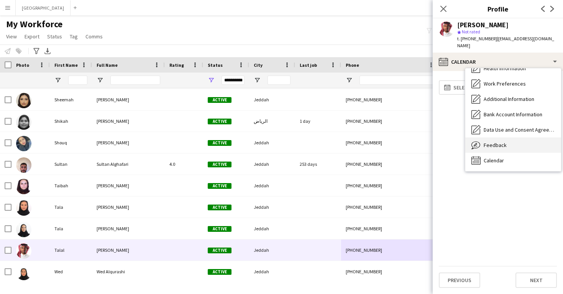
click at [504, 137] on div "Feedback Feedback" at bounding box center [513, 144] width 96 height 15
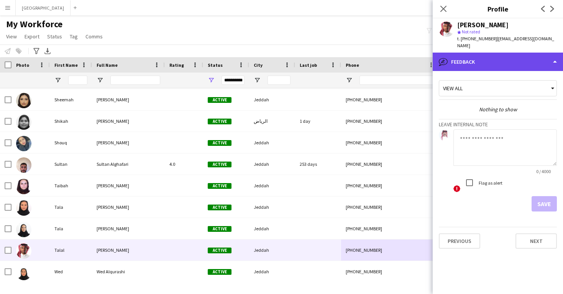
click at [484, 53] on div "bubble-pencil Feedback" at bounding box center [498, 62] width 130 height 18
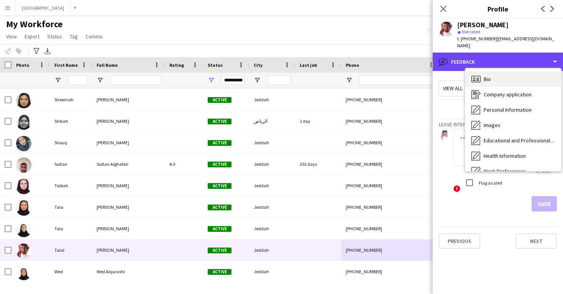
scroll to position [0, 0]
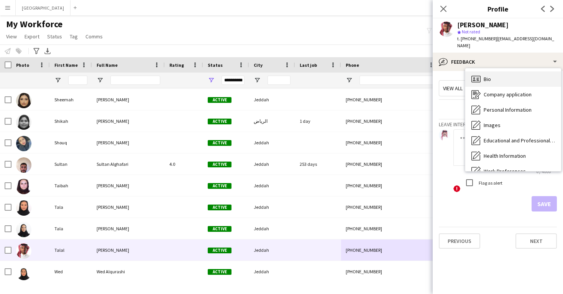
click at [491, 71] on div "Bio Bio" at bounding box center [513, 78] width 96 height 15
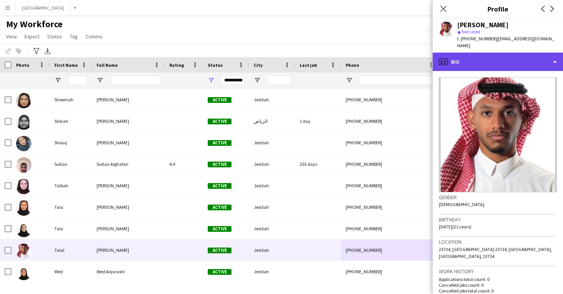
click at [485, 59] on div "profile Bio" at bounding box center [498, 62] width 130 height 18
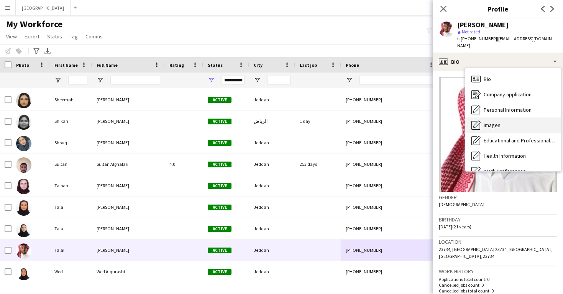
click at [501, 117] on div "Images Images" at bounding box center [513, 124] width 96 height 15
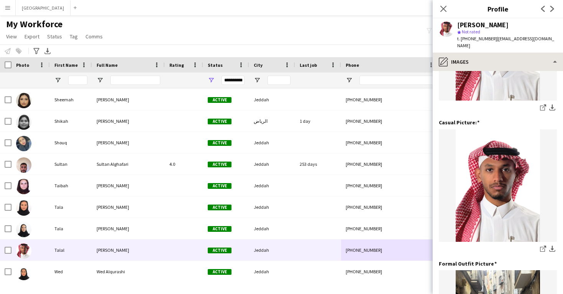
scroll to position [28, 0]
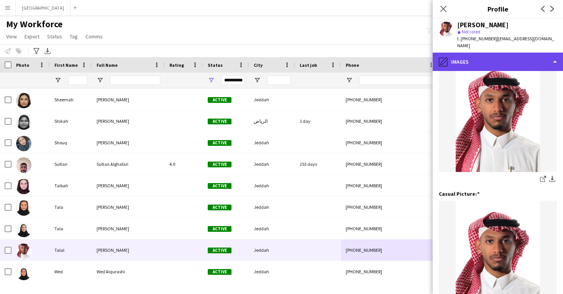
click at [499, 54] on div "pencil4 Images" at bounding box center [498, 62] width 130 height 18
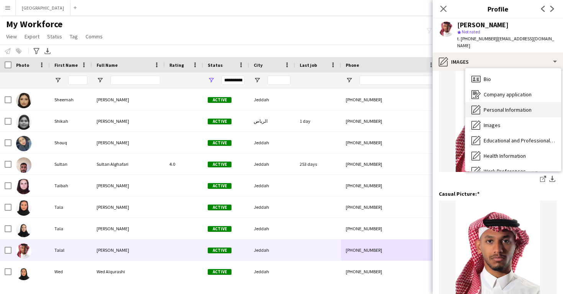
click at [509, 106] on span "Personal Information" at bounding box center [508, 109] width 48 height 7
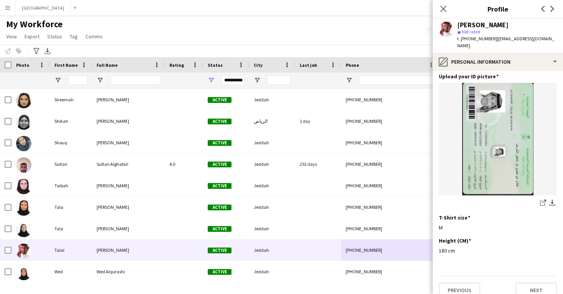
scroll to position [374, 0]
click at [541, 200] on icon "share-external-link-1" at bounding box center [543, 203] width 6 height 6
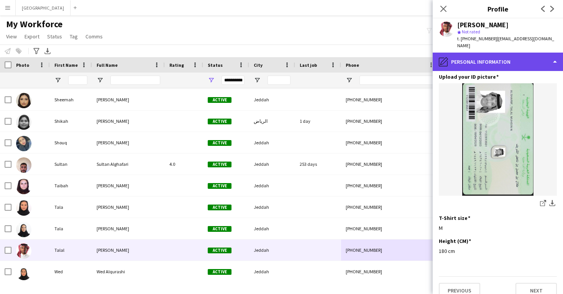
click at [479, 58] on div "pencil4 Personal Information" at bounding box center [498, 62] width 130 height 18
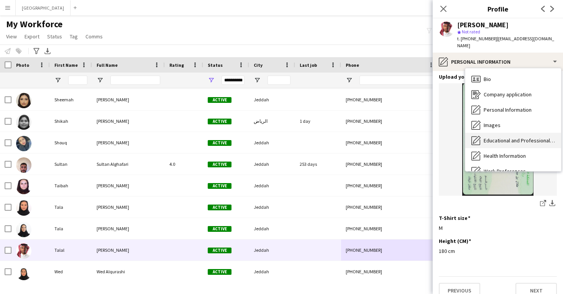
click at [494, 137] on span "Educational and Professional Background" at bounding box center [519, 140] width 71 height 7
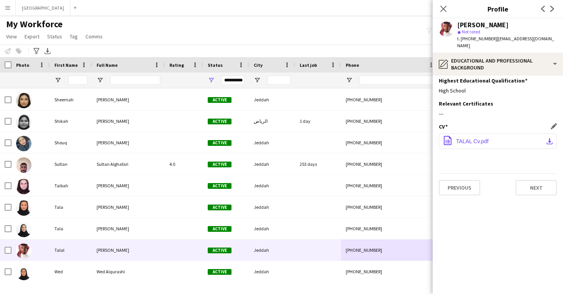
click at [486, 138] on span "TALAL Cv.pdf" at bounding box center [472, 141] width 33 height 6
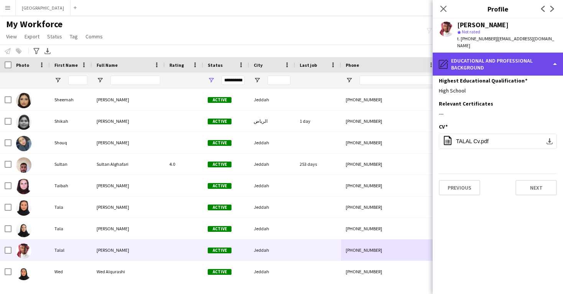
click at [479, 61] on div "pencil4 Educational and Professional Background" at bounding box center [498, 64] width 130 height 23
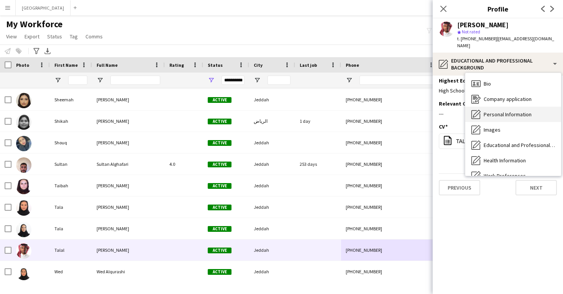
click at [494, 112] on div "Personal Information Personal Information" at bounding box center [513, 114] width 96 height 15
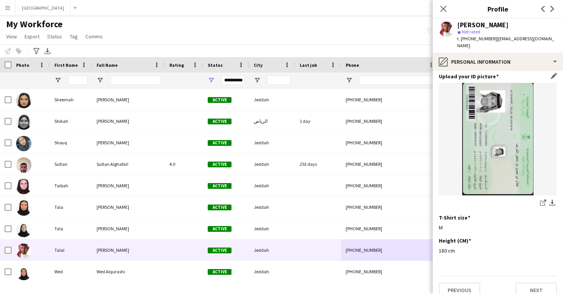
scroll to position [374, 0]
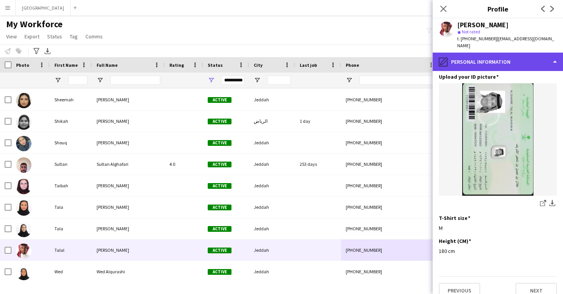
click at [483, 54] on div "pencil4 Personal Information" at bounding box center [498, 62] width 130 height 18
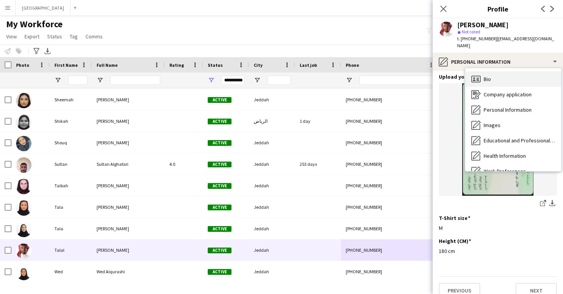
click at [490, 71] on div "Bio Bio" at bounding box center [513, 78] width 96 height 15
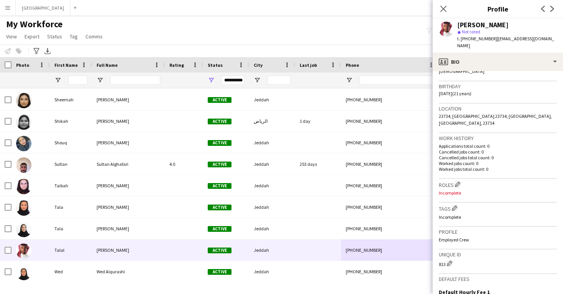
scroll to position [134, 0]
click at [457, 204] on app-icon "Edit crew company tags" at bounding box center [454, 206] width 5 height 5
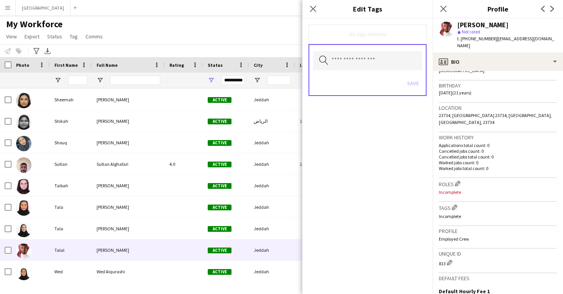
click at [459, 178] on div "Roles Edit crew company roles Incomplete" at bounding box center [498, 190] width 118 height 24
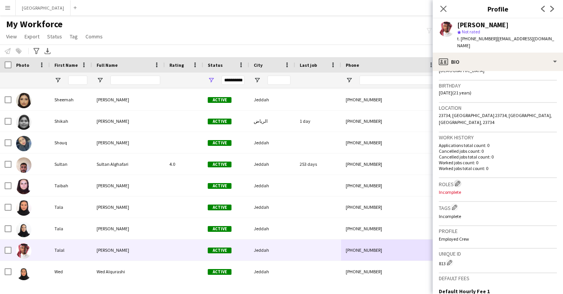
click at [459, 179] on button "Edit crew company roles" at bounding box center [458, 183] width 8 height 8
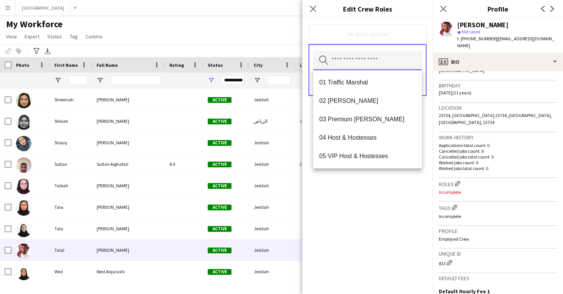
click at [376, 52] on input "text" at bounding box center [367, 60] width 109 height 19
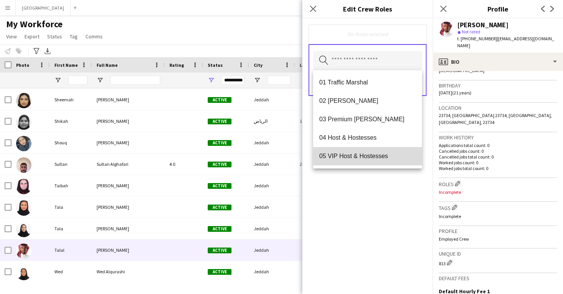
click at [380, 149] on mat-option "05 VIP Host & Hostesses" at bounding box center [367, 156] width 109 height 18
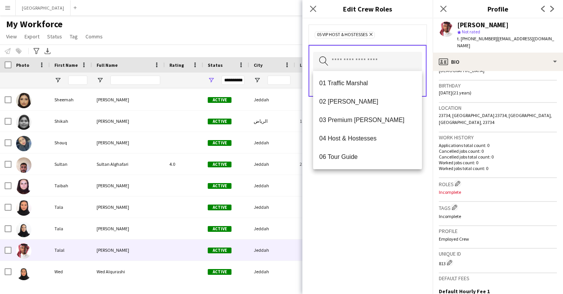
click at [386, 198] on div "05 VIP Host & Hostesses Remove Search by role type Save" at bounding box center [367, 155] width 130 height 275
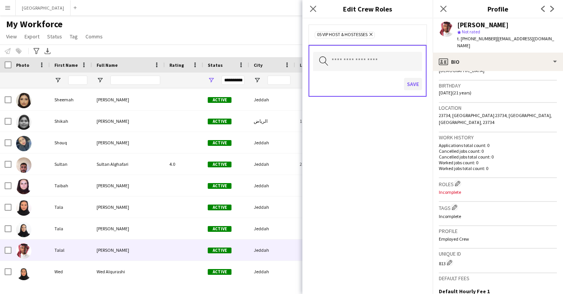
click at [408, 87] on button "Save" at bounding box center [413, 84] width 18 height 12
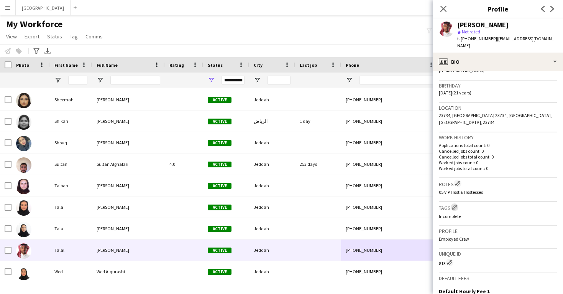
click at [454, 204] on app-icon "Edit crew company tags" at bounding box center [454, 206] width 5 height 5
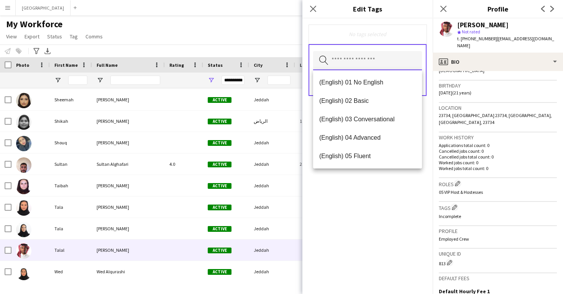
click at [382, 63] on input "text" at bounding box center [367, 60] width 109 height 19
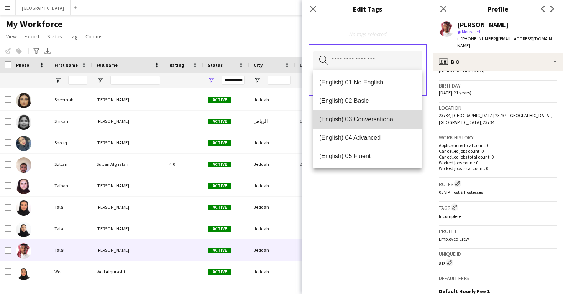
click at [385, 114] on mat-option "(English) 03 Conversational" at bounding box center [367, 119] width 109 height 18
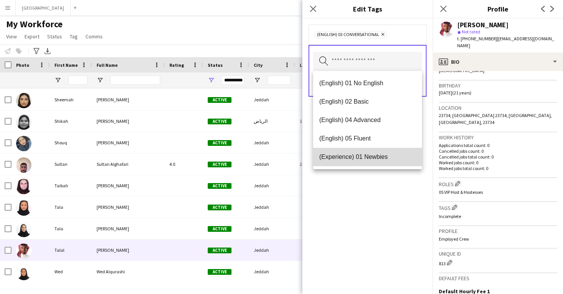
click at [387, 151] on mat-option "(Experience) 01 Newbies" at bounding box center [367, 157] width 109 height 18
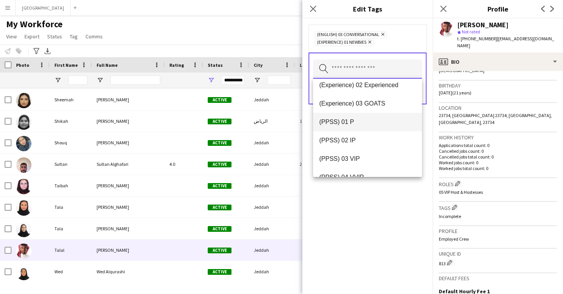
scroll to position [81, 0]
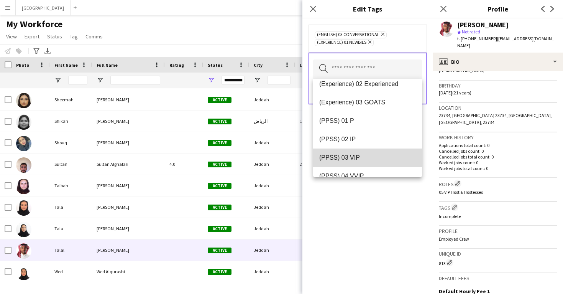
click at [386, 163] on mat-option "(PPSS) 03 VIP" at bounding box center [367, 157] width 109 height 18
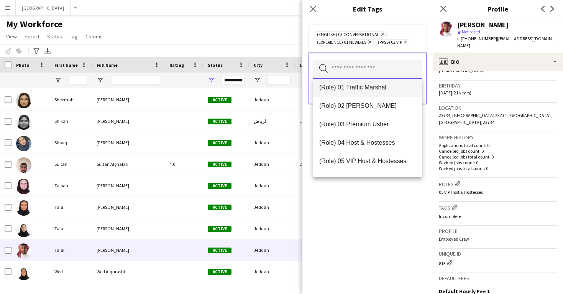
scroll to position [212, 0]
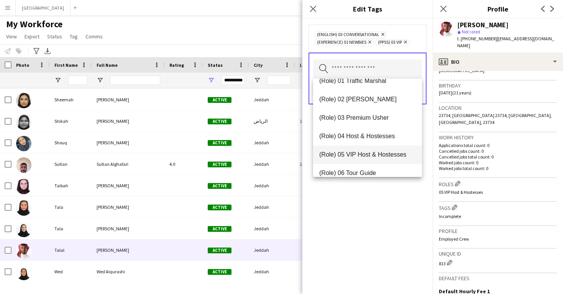
click at [384, 150] on mat-option "(Role) 05 VIP Host & Hostesses" at bounding box center [367, 154] width 109 height 18
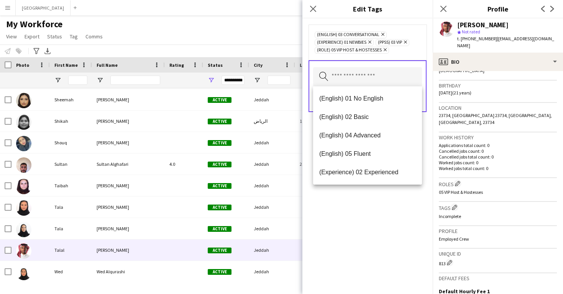
click at [396, 230] on div "(English) 03 Conversational Remove (Experience) 01 Newbies Remove (PPSS) 03 VIP…" at bounding box center [367, 155] width 130 height 275
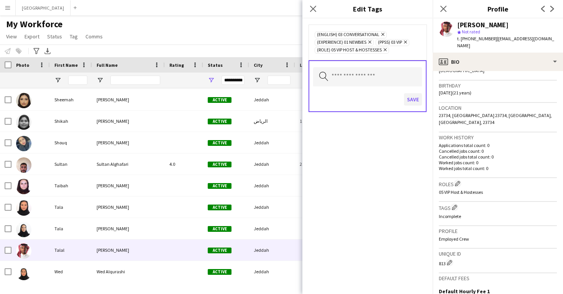
click at [409, 100] on button "Save" at bounding box center [413, 99] width 18 height 12
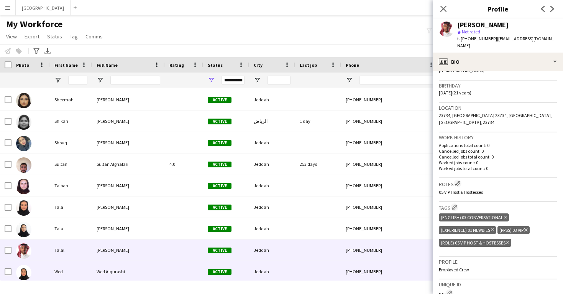
scroll to position [559, 0]
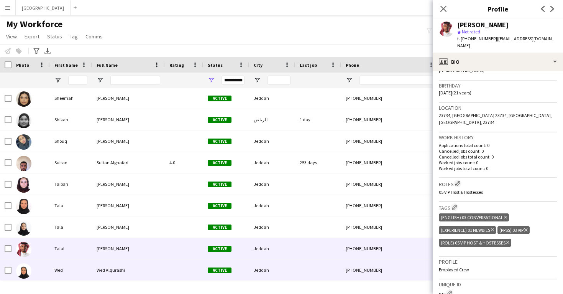
click at [342, 266] on div "+966504348009" at bounding box center [390, 269] width 98 height 21
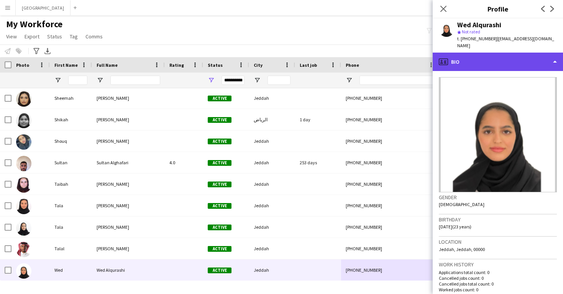
click at [478, 61] on div "profile Bio" at bounding box center [498, 62] width 130 height 18
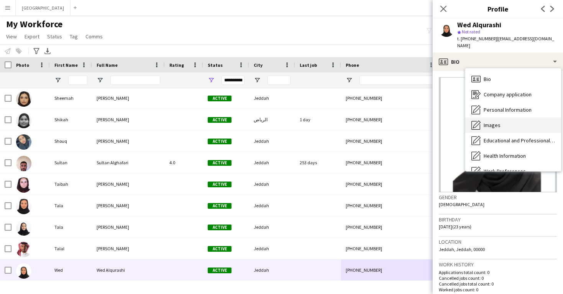
click at [483, 118] on div "Images Images" at bounding box center [513, 124] width 96 height 15
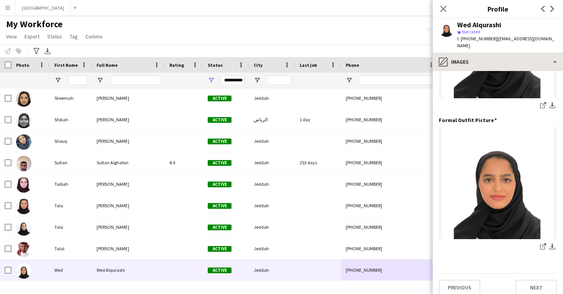
scroll to position [242, 0]
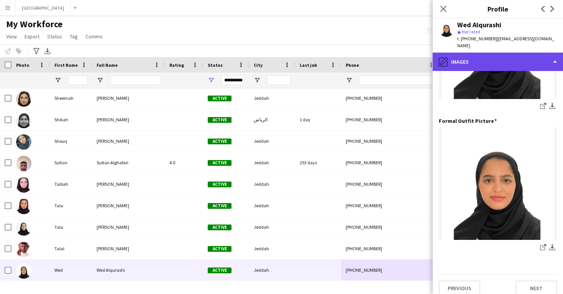
click at [477, 58] on div "pencil4 Images" at bounding box center [498, 62] width 130 height 18
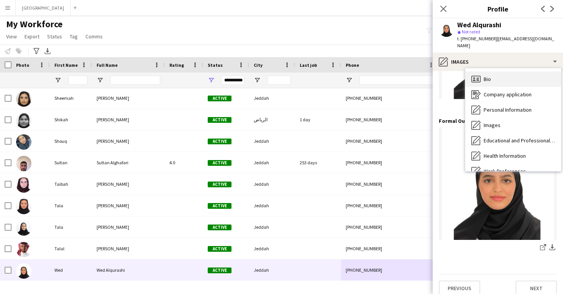
click at [486, 79] on div "Bio Bio" at bounding box center [513, 78] width 96 height 15
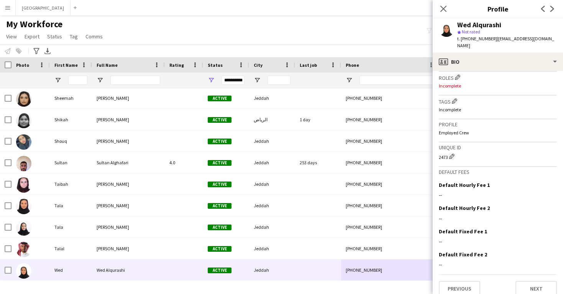
scroll to position [233, 0]
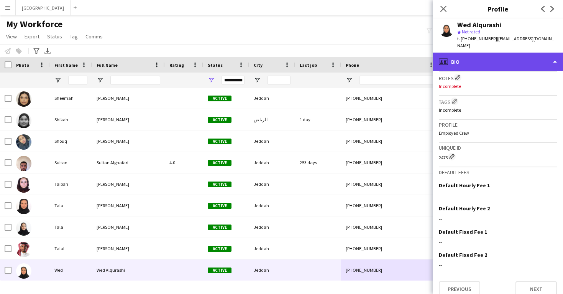
click at [478, 55] on div "profile Bio" at bounding box center [498, 62] width 130 height 18
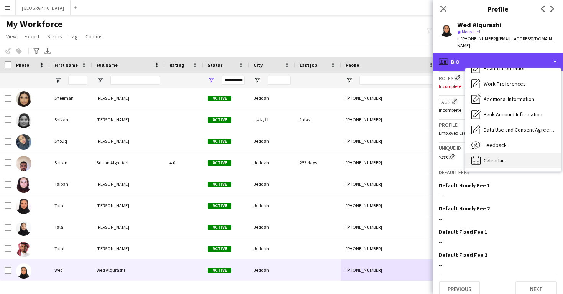
scroll to position [87, 0]
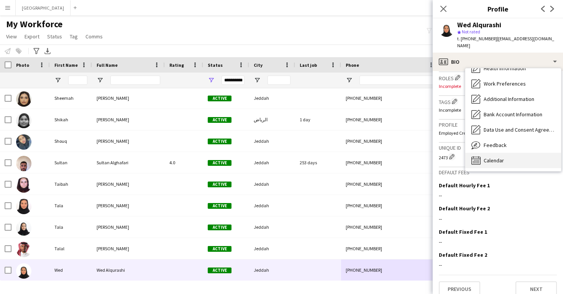
click at [503, 157] on span "Calendar" at bounding box center [494, 160] width 20 height 7
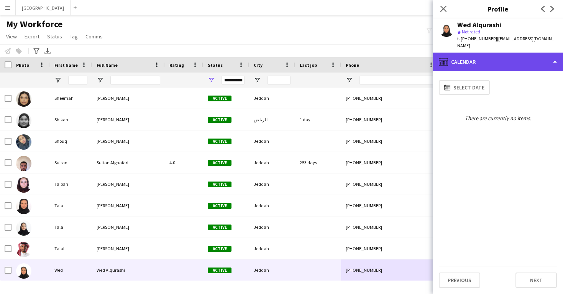
click at [499, 61] on div "calendar-full Calendar" at bounding box center [498, 62] width 130 height 18
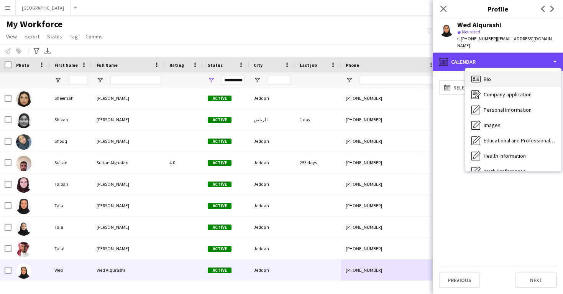
scroll to position [0, 0]
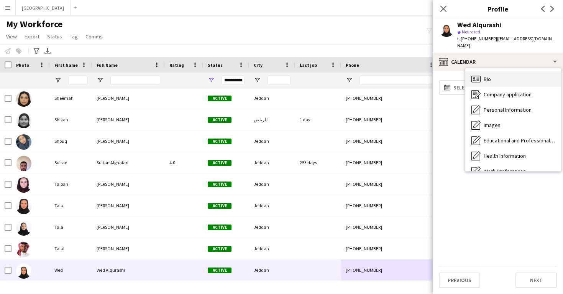
click at [498, 71] on div "Bio Bio" at bounding box center [513, 78] width 96 height 15
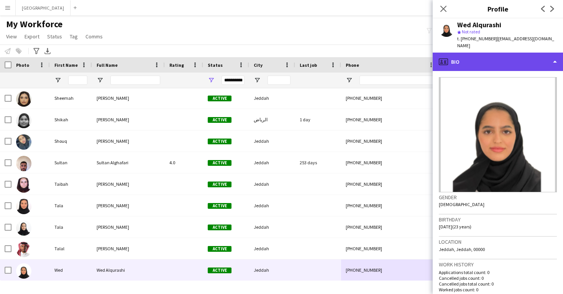
click at [494, 53] on div "profile Bio" at bounding box center [498, 62] width 130 height 18
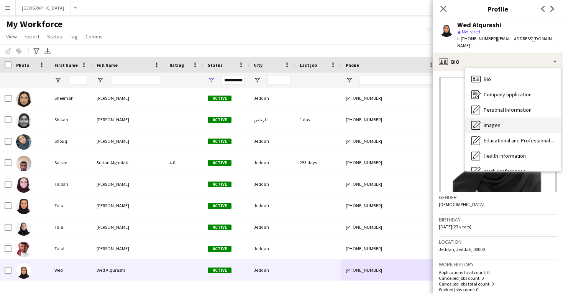
click at [505, 117] on div "Images Images" at bounding box center [513, 124] width 96 height 15
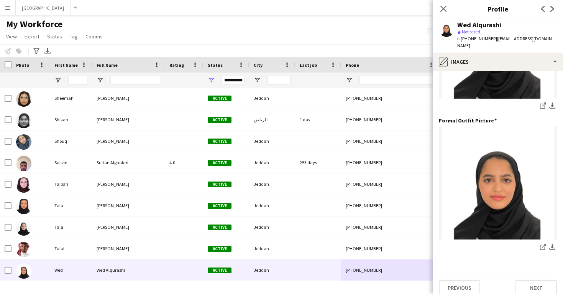
scroll to position [242, 0]
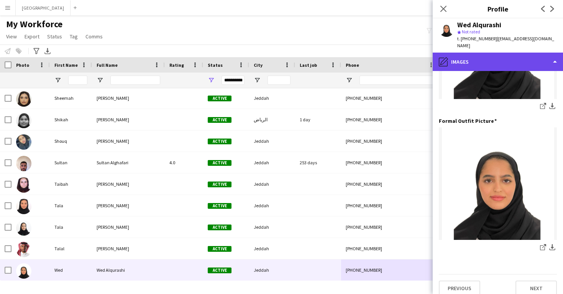
click at [501, 58] on div "pencil4 Images" at bounding box center [498, 62] width 130 height 18
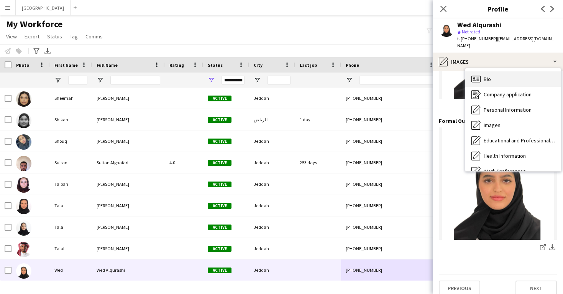
click at [504, 71] on div "Bio Bio" at bounding box center [513, 78] width 96 height 15
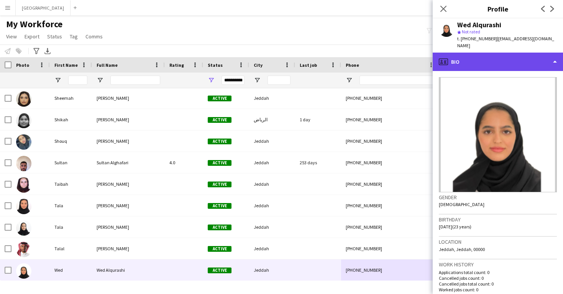
click at [500, 59] on div "profile Bio" at bounding box center [498, 62] width 130 height 18
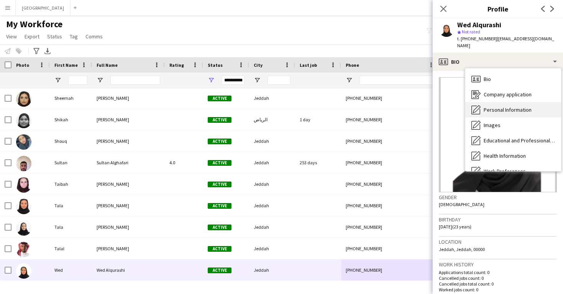
click at [504, 106] on span "Personal Information" at bounding box center [508, 109] width 48 height 7
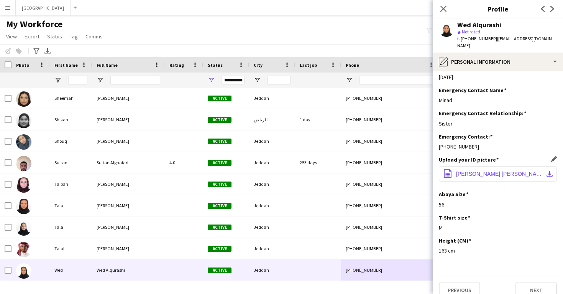
scroll to position [291, 0]
click at [516, 171] on span "ALQURASHI, ALWAD FAWZI I.pdf" at bounding box center [499, 174] width 87 height 6
click at [442, 8] on icon "Close pop-in" at bounding box center [443, 8] width 7 height 7
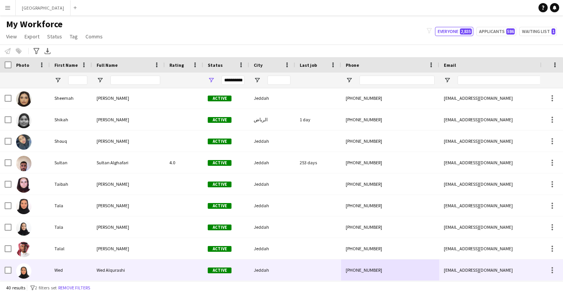
click at [339, 269] on div at bounding box center [318, 269] width 46 height 21
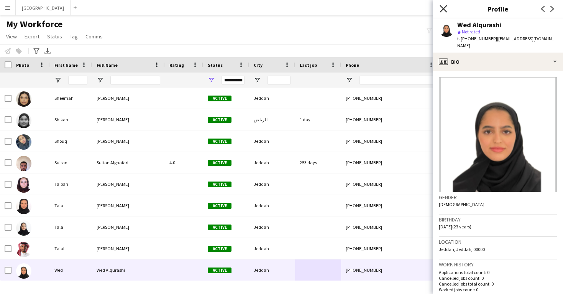
click at [442, 12] on icon "Close pop-in" at bounding box center [443, 8] width 7 height 7
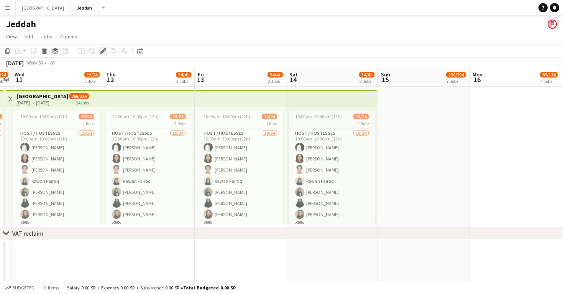
click at [105, 51] on icon at bounding box center [103, 51] width 4 height 4
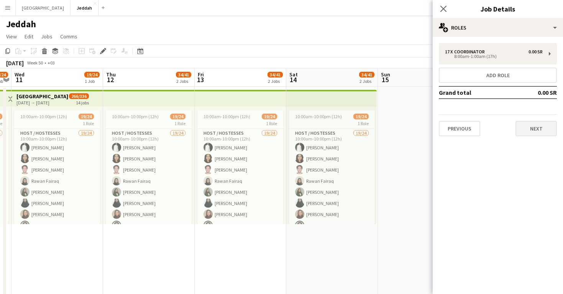
click at [529, 131] on button "Next" at bounding box center [536, 128] width 41 height 15
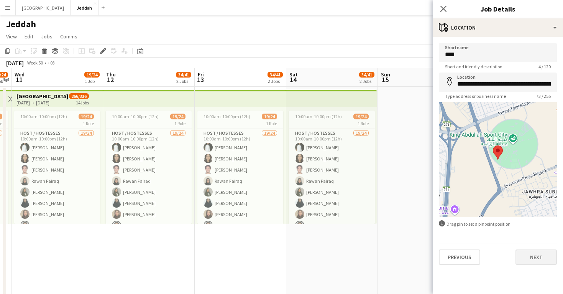
click at [537, 256] on button "Next" at bounding box center [536, 256] width 41 height 15
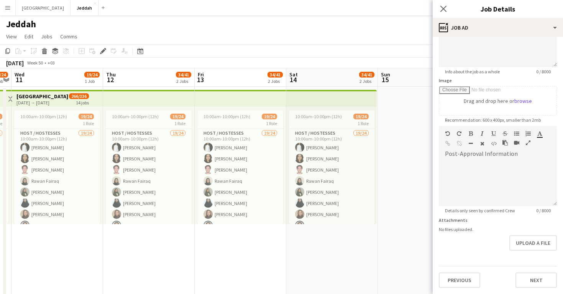
scroll to position [85, 0]
click at [538, 277] on button "Next" at bounding box center [536, 279] width 41 height 15
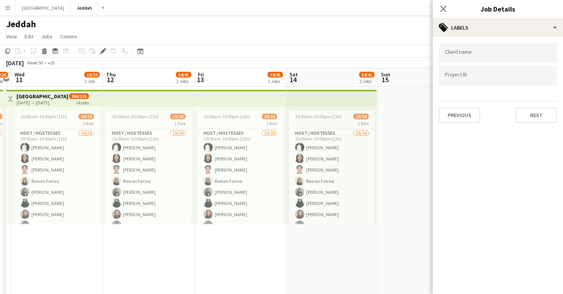
scroll to position [0, 0]
click at [542, 125] on div "Client name Project ID Previous Next" at bounding box center [498, 83] width 130 height 92
click at [541, 119] on button "Next" at bounding box center [536, 114] width 41 height 15
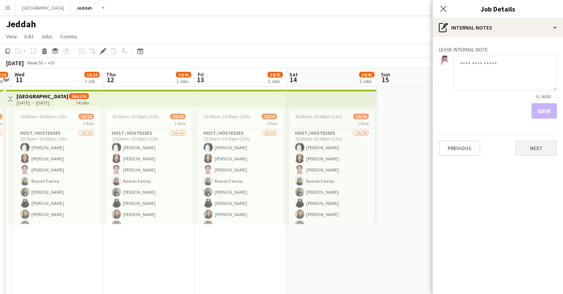
click at [542, 144] on button "Next" at bounding box center [536, 147] width 41 height 15
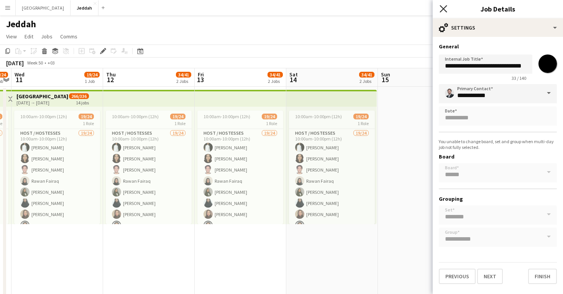
click at [443, 8] on icon at bounding box center [443, 8] width 7 height 7
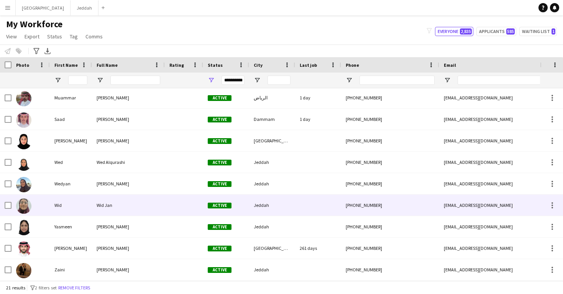
click at [189, 203] on div at bounding box center [184, 204] width 38 height 21
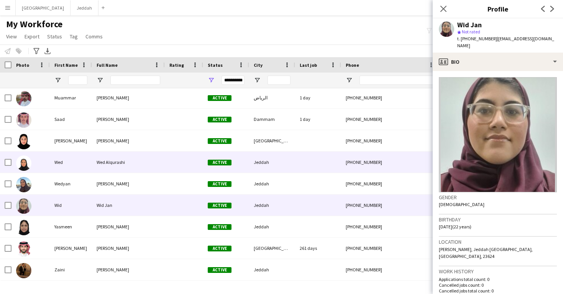
click at [184, 161] on div at bounding box center [184, 161] width 38 height 21
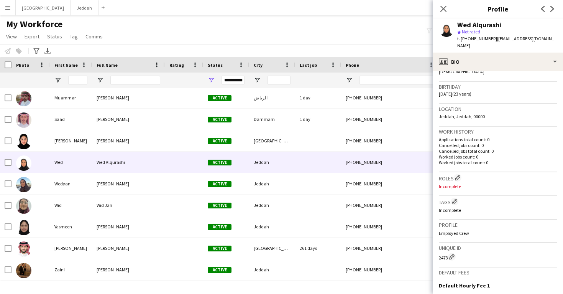
scroll to position [139, 0]
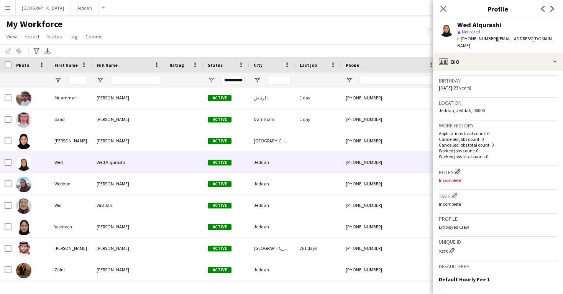
click at [460, 169] on app-icon "Edit crew company roles" at bounding box center [457, 171] width 5 height 5
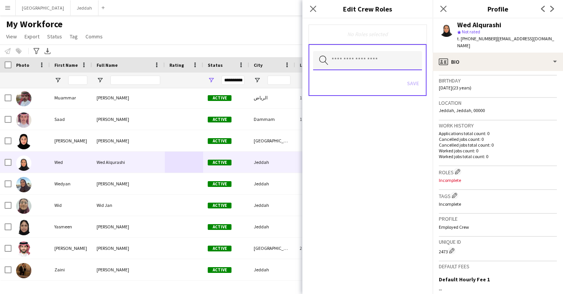
click at [402, 68] on input "text" at bounding box center [367, 60] width 109 height 19
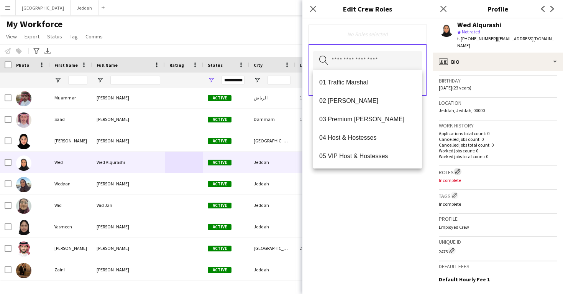
click at [458, 169] on app-icon "Edit crew company roles" at bounding box center [457, 171] width 5 height 5
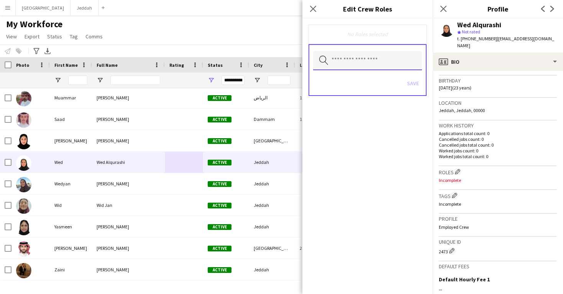
click at [386, 60] on input "text" at bounding box center [367, 60] width 109 height 19
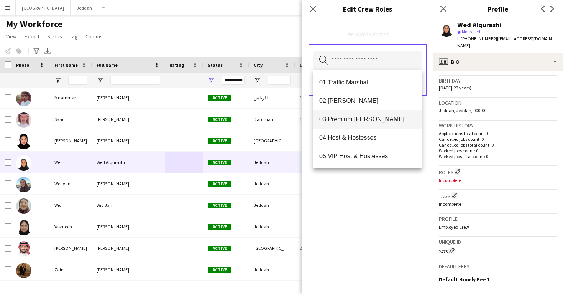
click at [387, 127] on mat-option "03 Premium [PERSON_NAME]" at bounding box center [367, 119] width 109 height 18
click at [409, 209] on div "03 Premium Usher Remove Search by role type Save" at bounding box center [367, 155] width 130 height 275
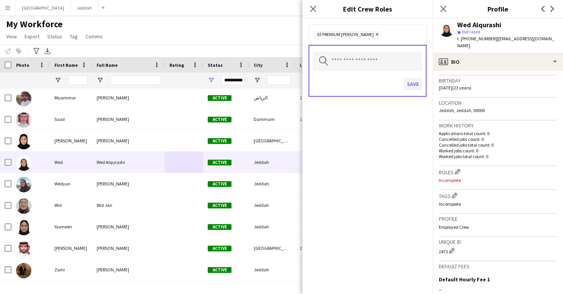
click at [411, 89] on button "Save" at bounding box center [413, 84] width 18 height 12
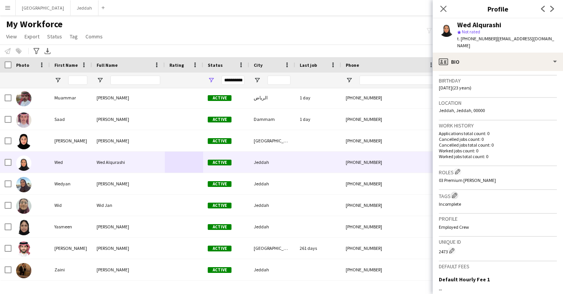
click at [455, 192] on app-icon "Edit crew company tags" at bounding box center [454, 194] width 5 height 5
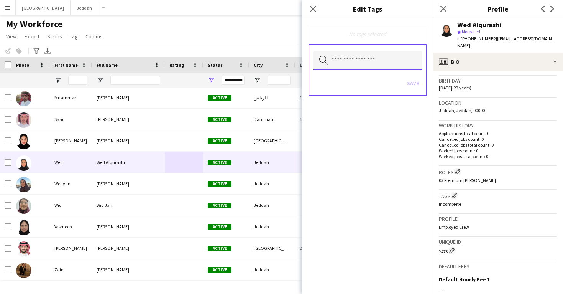
click at [377, 57] on input "text" at bounding box center [367, 60] width 109 height 19
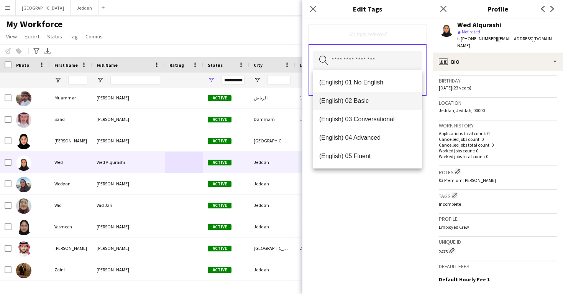
click at [378, 102] on span "(English) 02 Basic" at bounding box center [367, 100] width 97 height 7
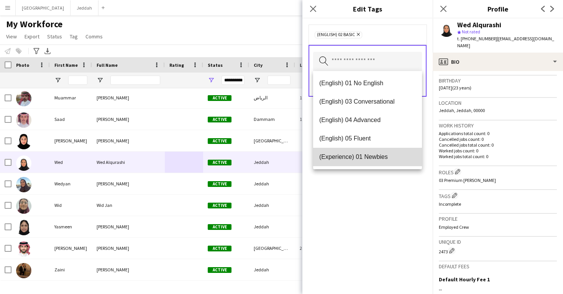
click at [381, 149] on mat-option "(Experience) 01 Newbies" at bounding box center [367, 157] width 109 height 18
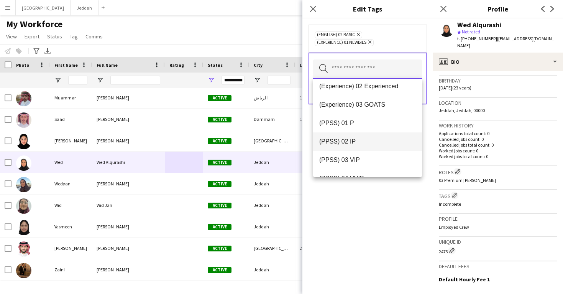
scroll to position [79, 0]
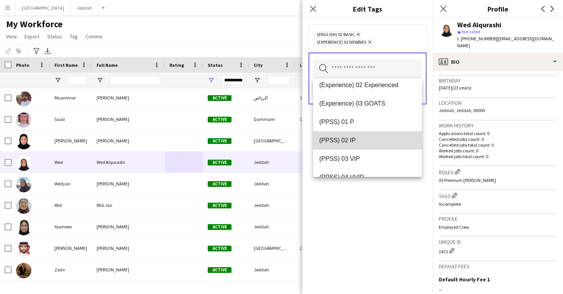
click at [378, 149] on mat-option "(PPSS) 02 IP" at bounding box center [367, 140] width 109 height 18
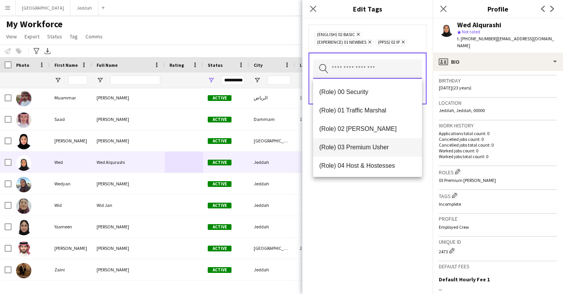
scroll to position [184, 0]
click at [375, 150] on span "(Role) 03 Premium Usher" at bounding box center [367, 146] width 97 height 7
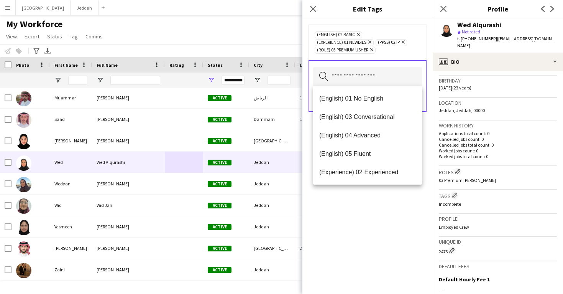
click at [384, 212] on div "(English) 02 Basic Remove (Experience) 01 Newbies Remove (PPSS) 02 IP Remove (R…" at bounding box center [367, 155] width 130 height 275
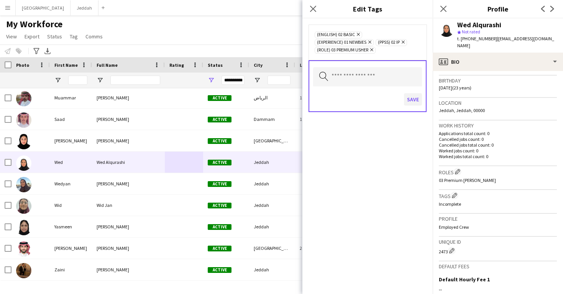
click at [413, 102] on button "Save" at bounding box center [413, 99] width 18 height 12
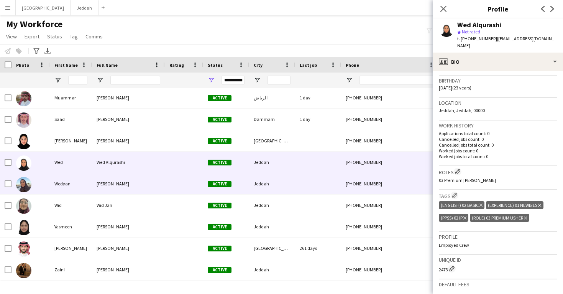
click at [270, 177] on div "Jeddah" at bounding box center [272, 183] width 46 height 21
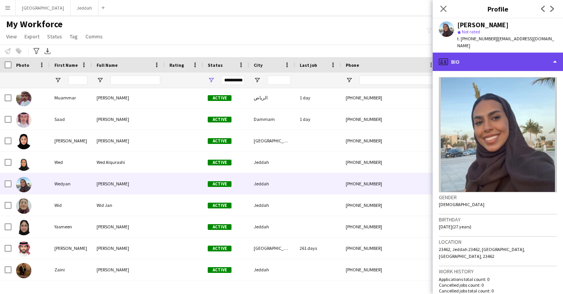
click at [492, 53] on div "profile Bio" at bounding box center [498, 62] width 130 height 18
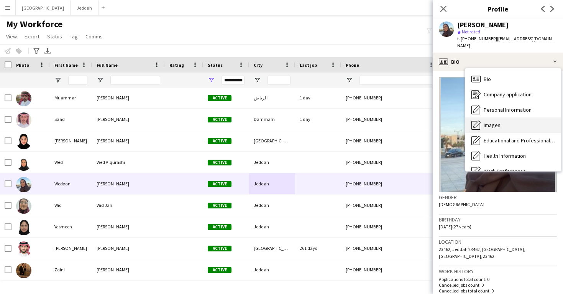
click at [502, 117] on div "Images Images" at bounding box center [513, 124] width 96 height 15
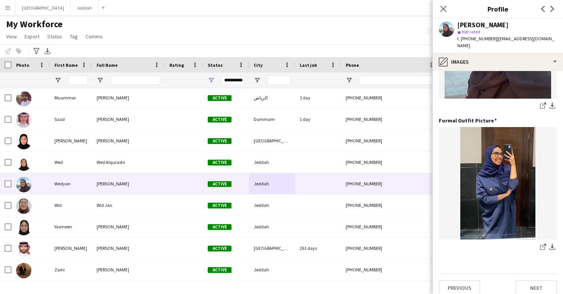
scroll to position [242, 0]
click at [542, 244] on icon "share-external-link-1" at bounding box center [543, 247] width 6 height 6
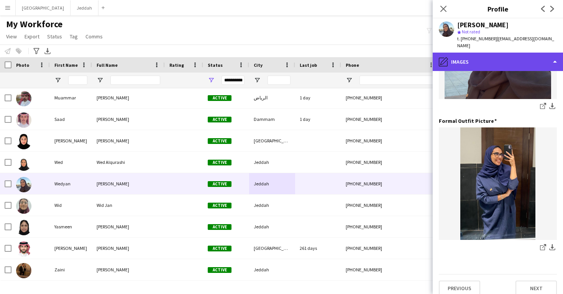
click at [479, 54] on div "pencil4 Images" at bounding box center [498, 62] width 130 height 18
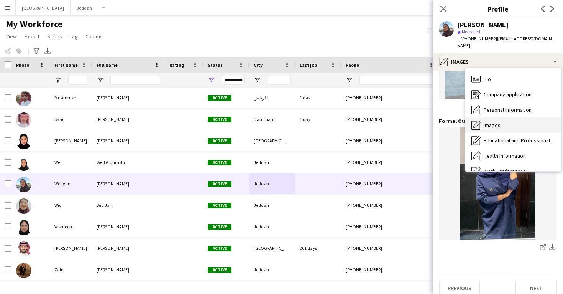
click at [508, 117] on div "Images Images" at bounding box center [513, 124] width 96 height 15
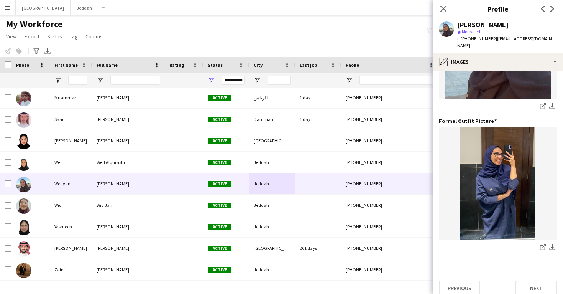
scroll to position [0, 0]
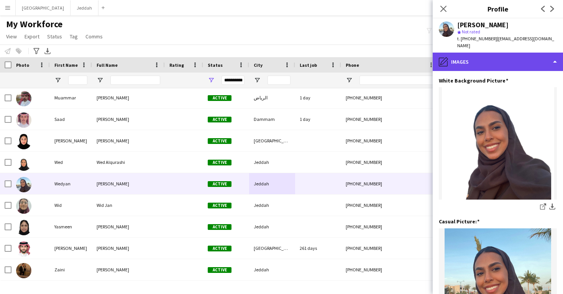
click at [491, 53] on div "pencil4 Images" at bounding box center [498, 62] width 130 height 18
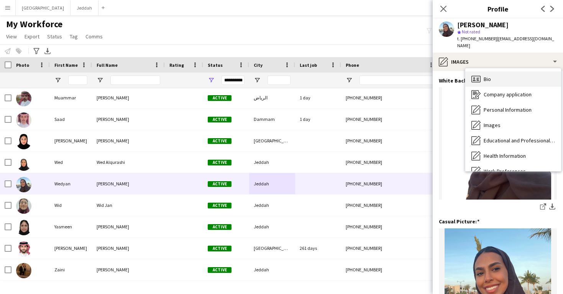
click at [496, 76] on div "Bio Bio" at bounding box center [513, 78] width 96 height 15
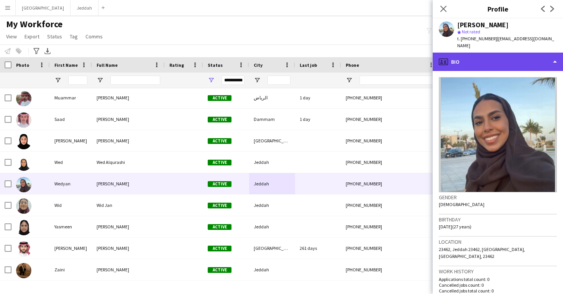
click at [489, 53] on div "profile Bio" at bounding box center [498, 62] width 130 height 18
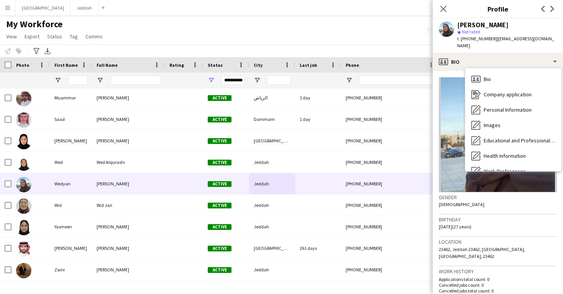
click at [491, 216] on h3 "Birthday" at bounding box center [498, 219] width 118 height 7
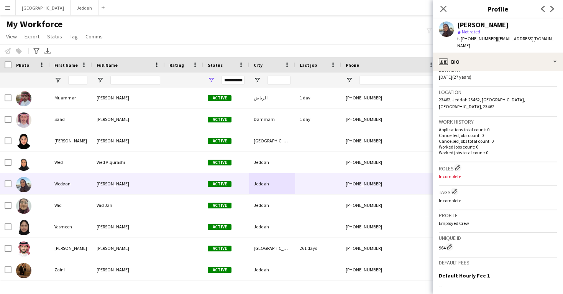
scroll to position [154, 0]
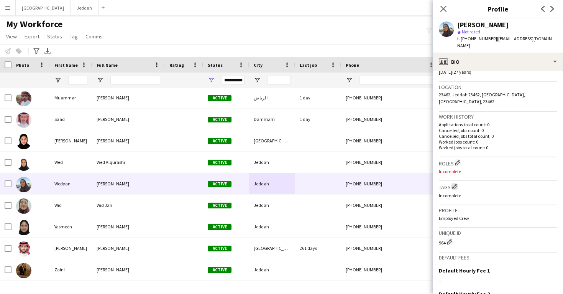
click at [456, 184] on app-icon "Edit crew company tags" at bounding box center [454, 186] width 5 height 5
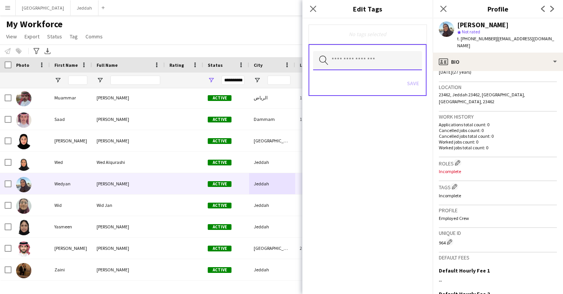
click at [368, 53] on input "text" at bounding box center [367, 60] width 109 height 19
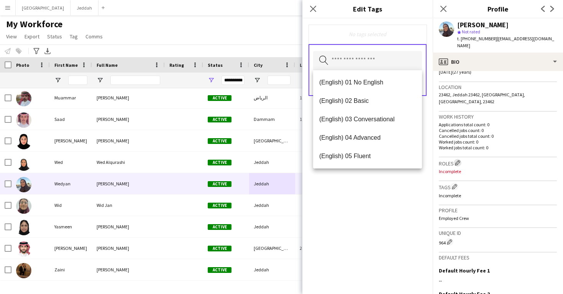
click at [460, 160] on app-icon "Edit crew company roles" at bounding box center [457, 162] width 5 height 5
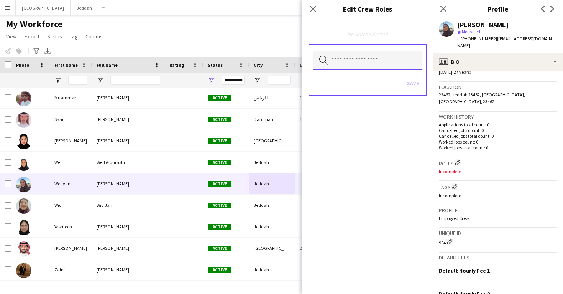
click at [398, 53] on input "text" at bounding box center [367, 60] width 109 height 19
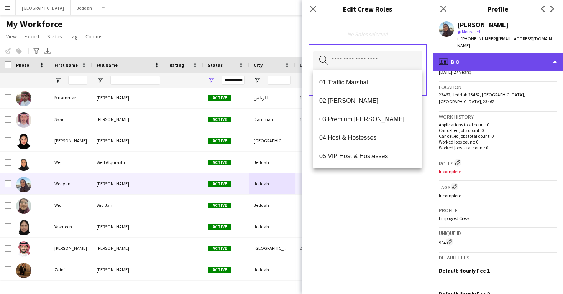
click at [464, 58] on div "profile Bio" at bounding box center [498, 62] width 130 height 18
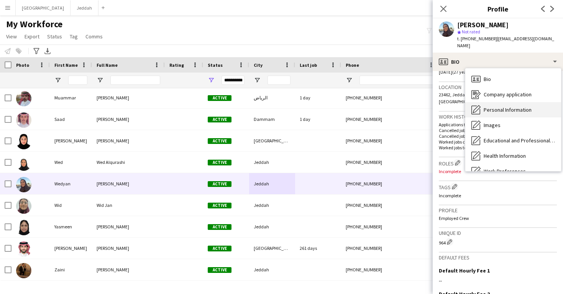
click at [486, 106] on span "Personal Information" at bounding box center [508, 109] width 48 height 7
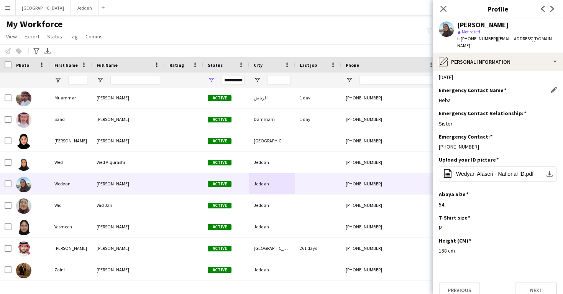
scroll to position [291, 0]
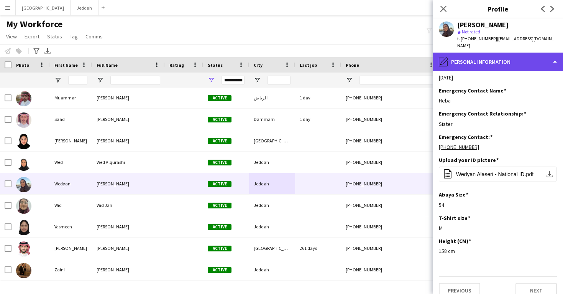
click at [486, 59] on div "pencil4 Personal Information" at bounding box center [498, 62] width 130 height 18
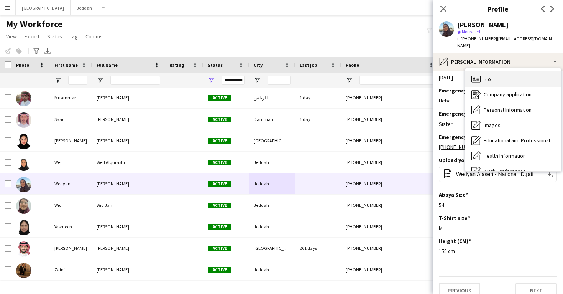
click at [487, 76] on span "Bio" at bounding box center [487, 79] width 7 height 7
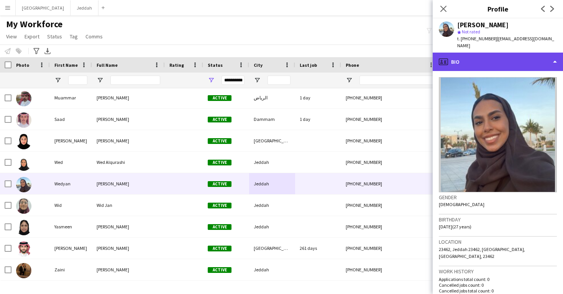
click at [481, 53] on div "profile Bio" at bounding box center [498, 62] width 130 height 18
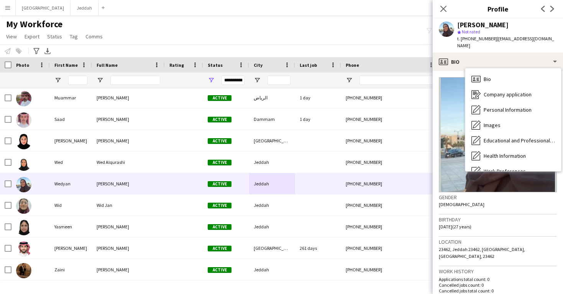
click at [485, 204] on div "Gender Female" at bounding box center [498, 203] width 118 height 22
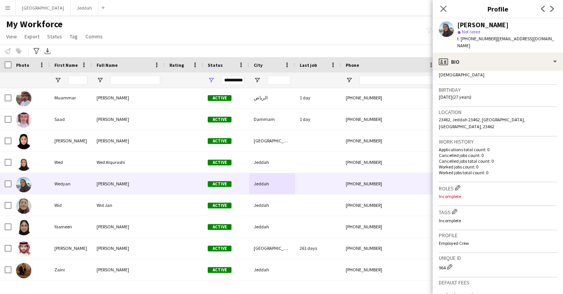
scroll to position [138, 0]
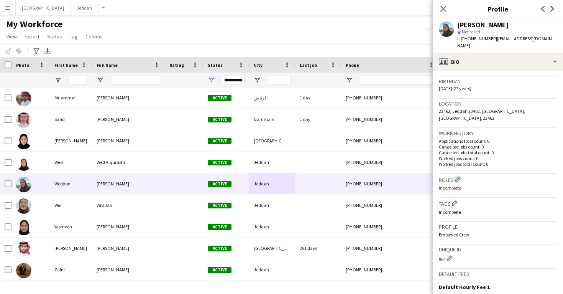
click at [460, 176] on app-icon "Edit crew company roles" at bounding box center [457, 178] width 5 height 5
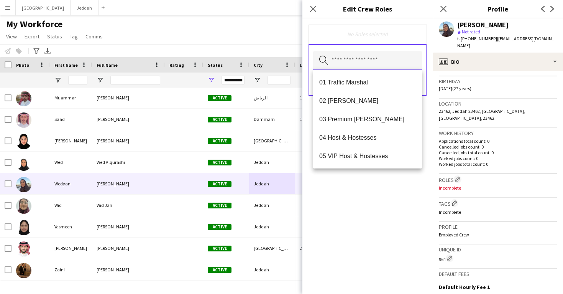
click at [369, 68] on input "text" at bounding box center [367, 60] width 109 height 19
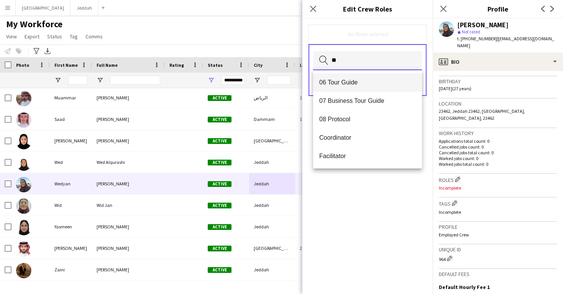
type input "**"
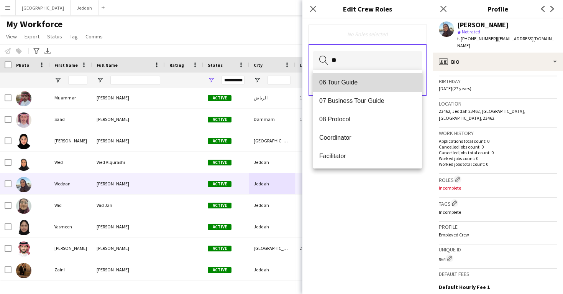
click at [361, 87] on mat-option "06 Tour Guide" at bounding box center [367, 82] width 109 height 18
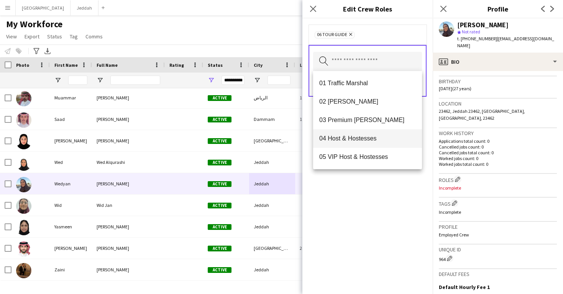
click at [375, 136] on span "04 Host & Hostesses" at bounding box center [367, 138] width 97 height 7
click at [393, 187] on div "04 Host & Hostesses Remove 06 Tour Guide Remove Search by role type Save" at bounding box center [367, 155] width 130 height 275
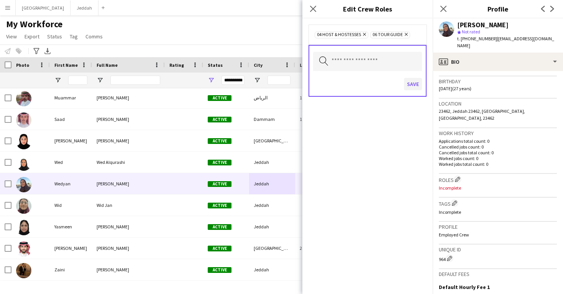
click at [413, 87] on button "Save" at bounding box center [413, 84] width 18 height 12
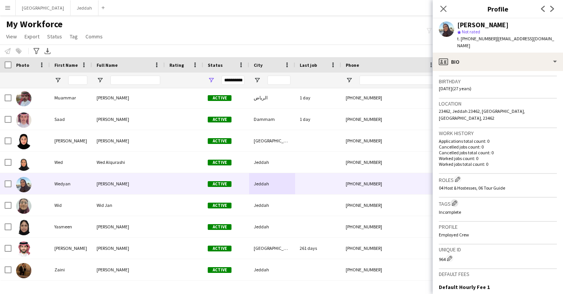
click at [456, 200] on app-icon "Edit crew company tags" at bounding box center [454, 202] width 5 height 5
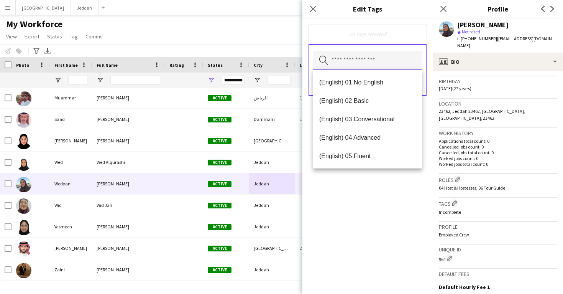
click at [356, 55] on input "text" at bounding box center [367, 60] width 109 height 19
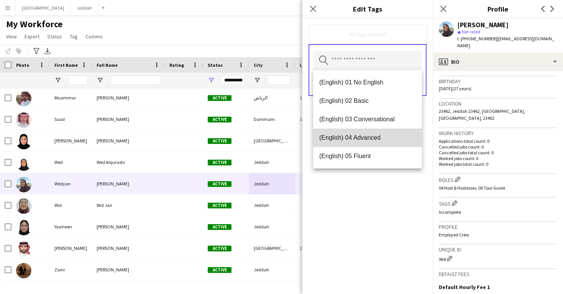
click at [365, 133] on mat-option "(English) 04 Advanced" at bounding box center [367, 137] width 109 height 18
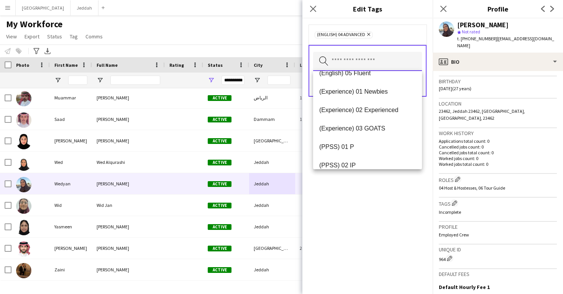
scroll to position [69, 0]
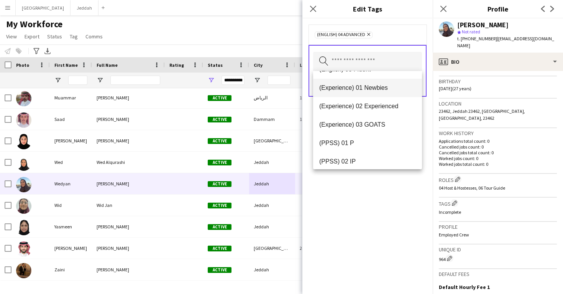
click at [366, 94] on mat-option "(Experience) 01 Newbies" at bounding box center [367, 88] width 109 height 18
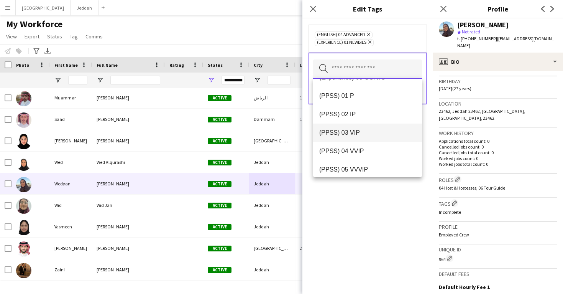
scroll to position [107, 0]
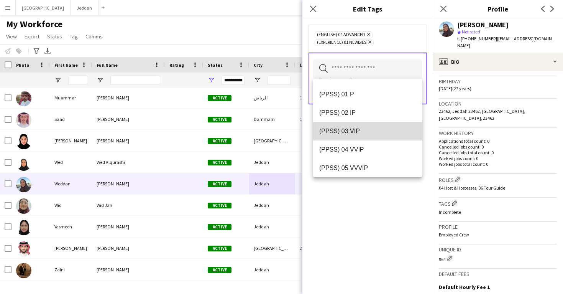
click at [365, 131] on span "(PPSS) 03 VIP" at bounding box center [367, 130] width 97 height 7
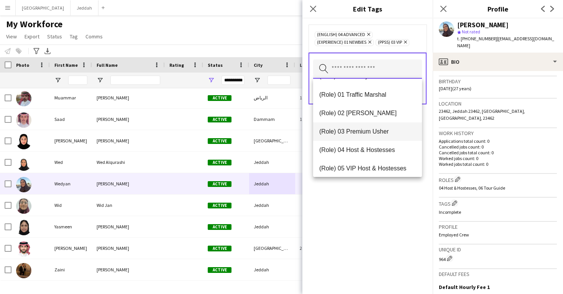
scroll to position [200, 0]
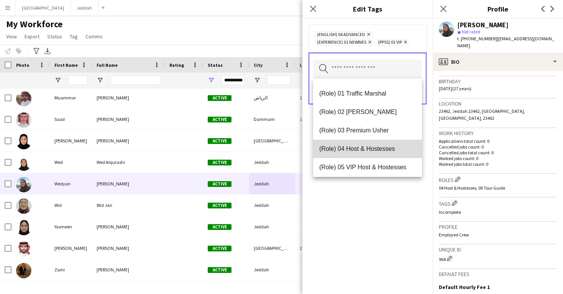
click at [368, 154] on mat-option "(Role) 04 Host & Hostesses" at bounding box center [367, 149] width 109 height 18
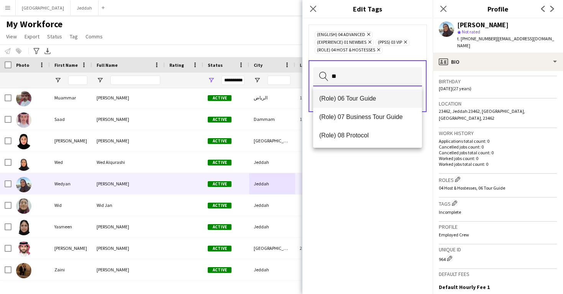
type input "**"
click at [361, 105] on mat-option "(Role) 06 Tour Guide" at bounding box center [367, 98] width 109 height 18
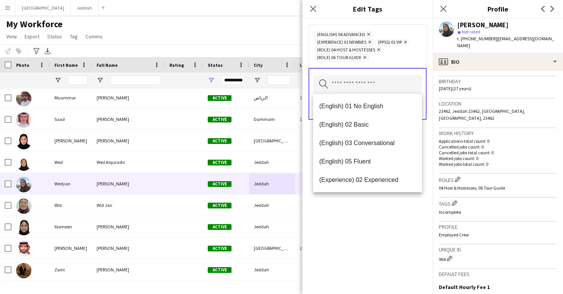
click at [379, 220] on div "(English) 04 Advanced Remove (Experience) 01 Newbies Remove (PPSS) 03 VIP Remov…" at bounding box center [367, 155] width 130 height 275
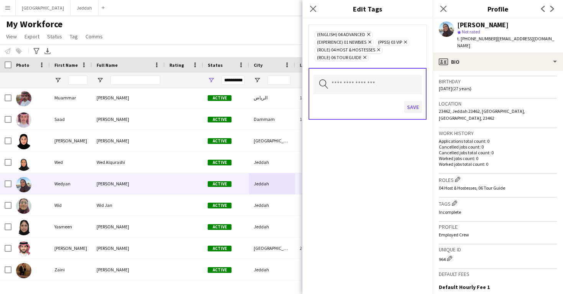
click at [413, 110] on button "Save" at bounding box center [413, 107] width 18 height 12
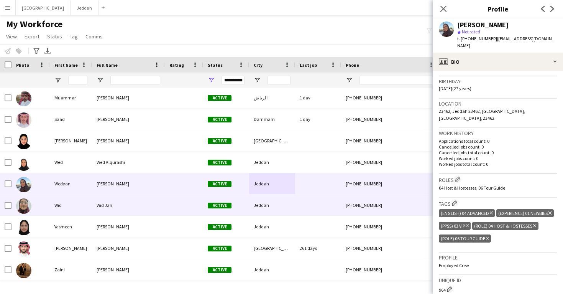
click at [359, 206] on div "+966565816078" at bounding box center [390, 204] width 98 height 21
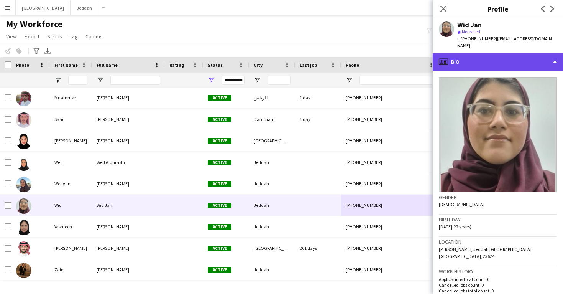
click at [484, 58] on div "profile Bio" at bounding box center [498, 62] width 130 height 18
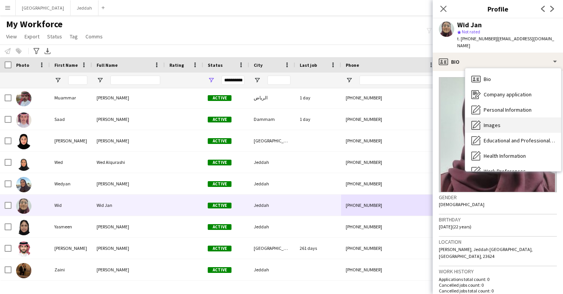
click at [491, 117] on div "Images Images" at bounding box center [513, 124] width 96 height 15
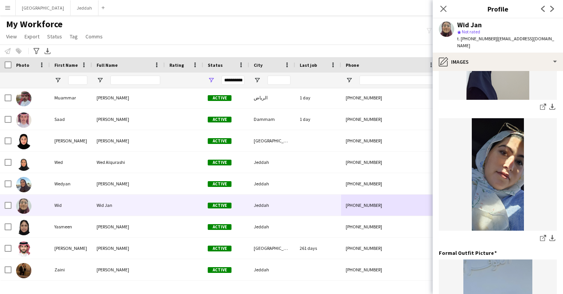
scroll to position [245, 0]
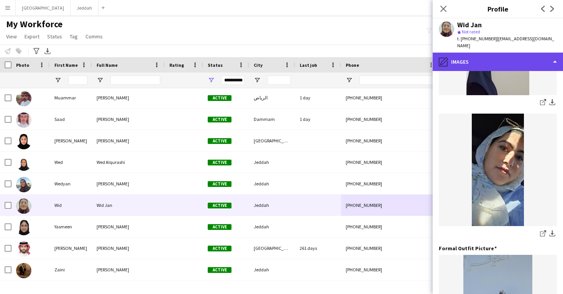
click at [488, 53] on div "pencil4 Images" at bounding box center [498, 62] width 130 height 18
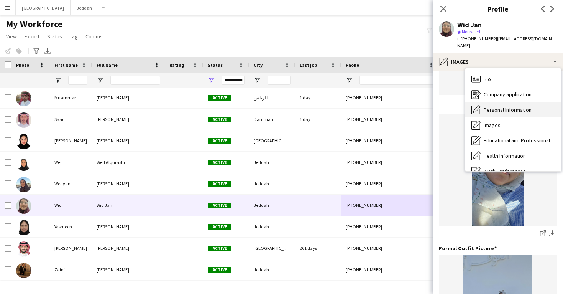
click at [497, 106] on span "Personal Information" at bounding box center [508, 109] width 48 height 7
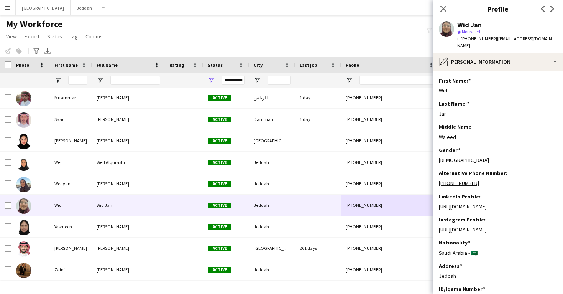
scroll to position [0, 0]
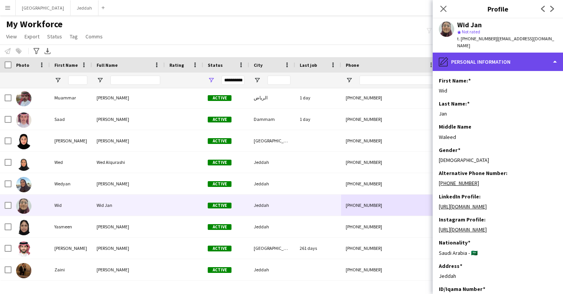
click at [481, 54] on div "pencil4 Personal Information" at bounding box center [498, 62] width 130 height 18
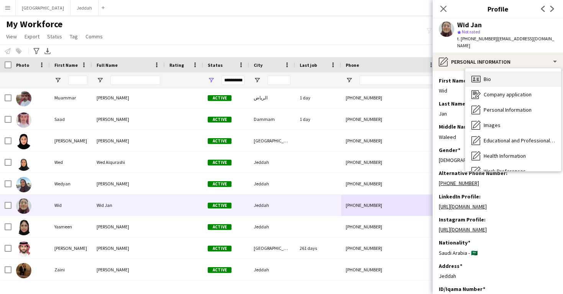
click at [485, 75] on div "Bio Bio" at bounding box center [513, 78] width 96 height 15
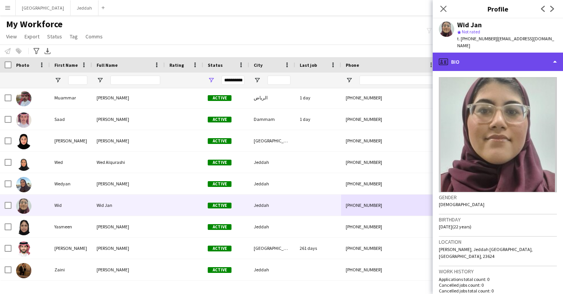
click at [485, 59] on div "profile Bio" at bounding box center [498, 62] width 130 height 18
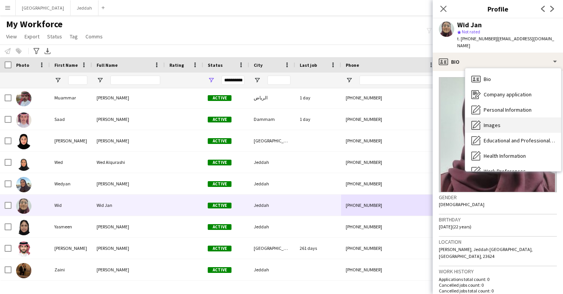
click at [490, 122] on span "Images" at bounding box center [492, 125] width 17 height 7
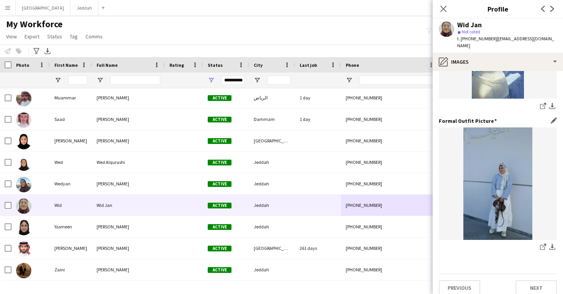
scroll to position [372, 0]
click at [541, 245] on icon at bounding box center [542, 247] width 5 height 5
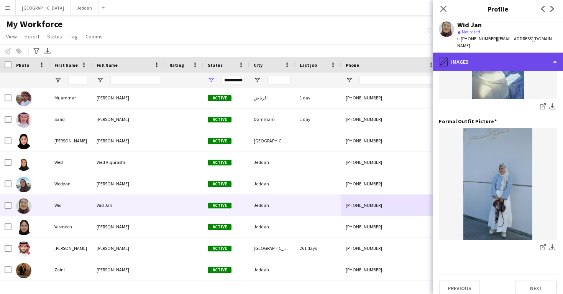
click at [507, 56] on div "pencil4 Images" at bounding box center [498, 62] width 130 height 18
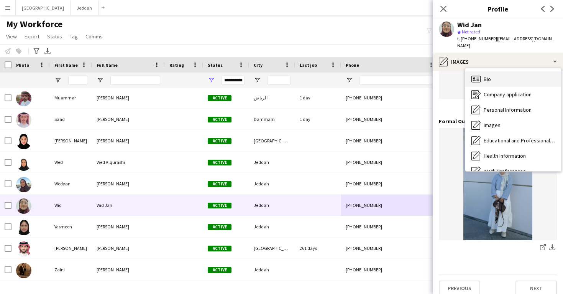
click at [509, 72] on div "Bio Bio" at bounding box center [513, 78] width 96 height 15
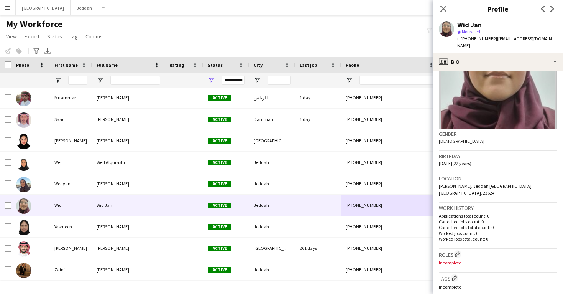
scroll to position [85, 0]
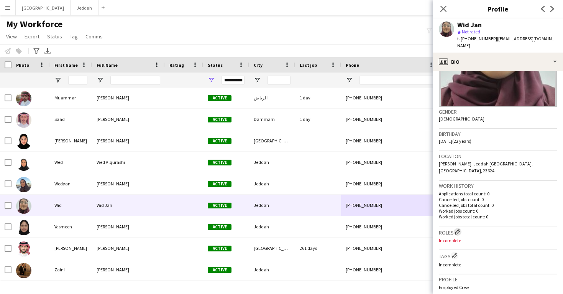
click at [458, 229] on app-icon "Edit crew company roles" at bounding box center [457, 231] width 5 height 5
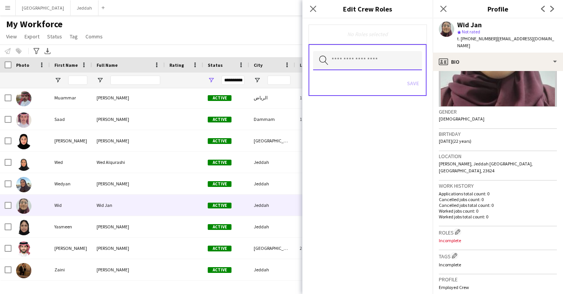
click at [375, 67] on input "text" at bounding box center [367, 60] width 109 height 19
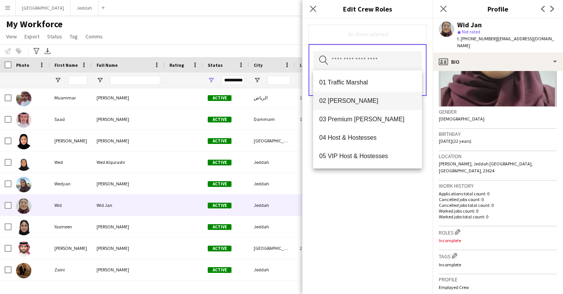
click at [376, 96] on mat-option "02 Usher" at bounding box center [367, 101] width 109 height 18
click at [386, 189] on div "02 Usher Remove Search by role type Save" at bounding box center [367, 155] width 130 height 275
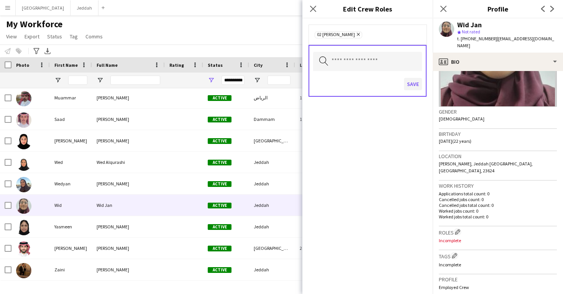
click at [409, 88] on button "Save" at bounding box center [413, 84] width 18 height 12
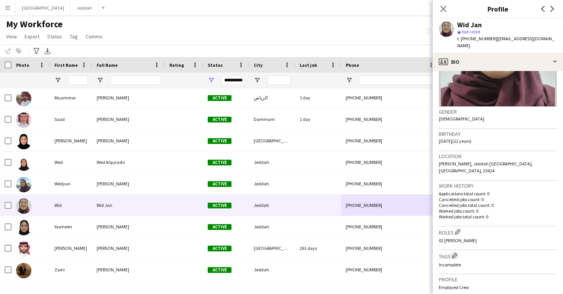
click at [456, 253] on app-icon "Edit crew company tags" at bounding box center [454, 255] width 5 height 5
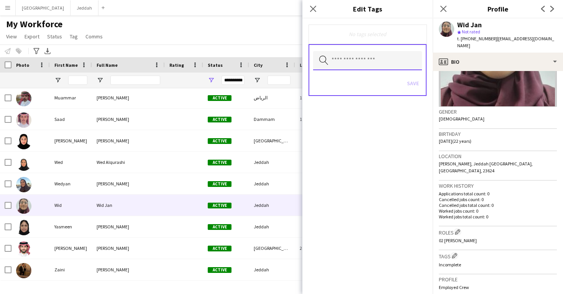
click at [376, 58] on input "text" at bounding box center [367, 60] width 109 height 19
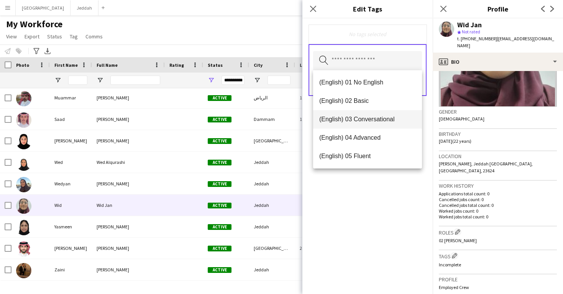
click at [378, 112] on mat-option "(English) 03 Conversational" at bounding box center [367, 119] width 109 height 18
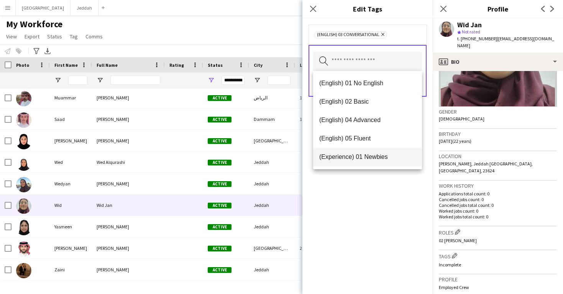
click at [378, 154] on span "(Experience) 01 Newbies" at bounding box center [367, 156] width 97 height 7
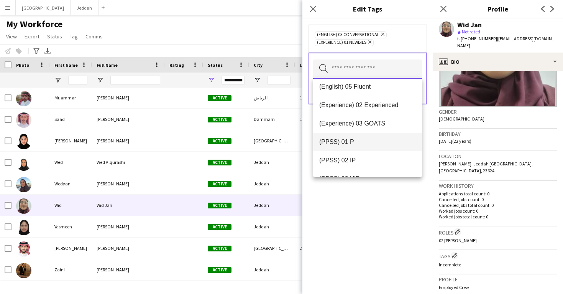
scroll to position [60, 0]
click at [378, 148] on mat-option "(PPSS) 01 P" at bounding box center [367, 141] width 109 height 18
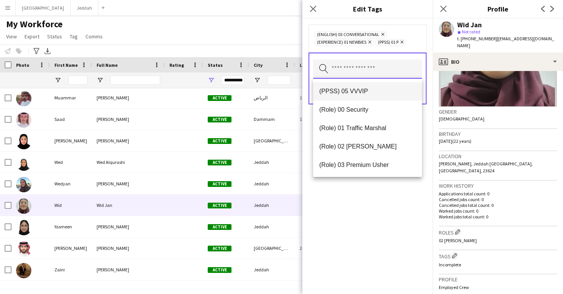
scroll to position [168, 0]
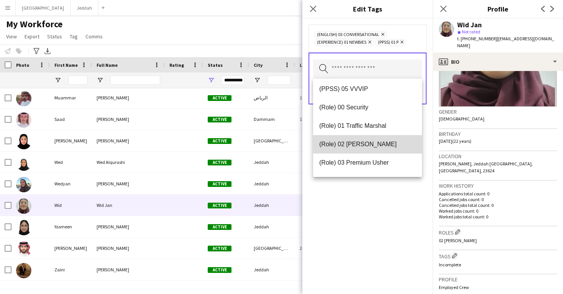
click at [378, 148] on span "(Role) 02 Usher" at bounding box center [367, 143] width 97 height 7
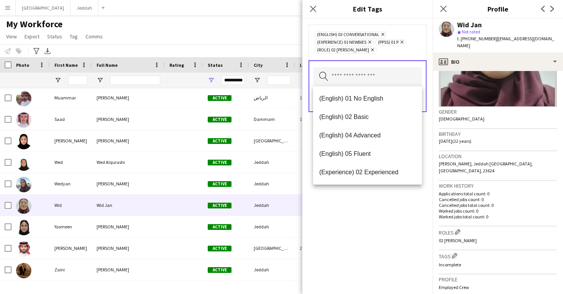
click at [380, 218] on div "(English) 03 Conversational Remove (Experience) 01 Newbies Remove (PPSS) 01 P R…" at bounding box center [367, 155] width 130 height 275
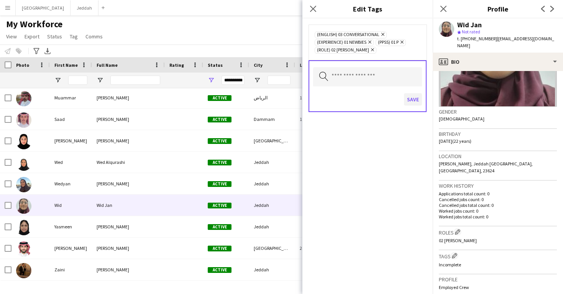
click at [415, 96] on button "Save" at bounding box center [413, 99] width 18 height 12
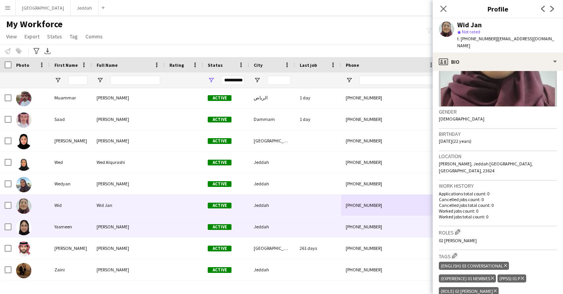
click at [297, 233] on div at bounding box center [318, 226] width 46 height 21
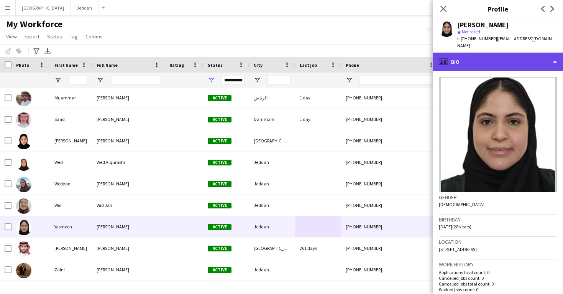
click at [488, 55] on div "profile Bio" at bounding box center [498, 62] width 130 height 18
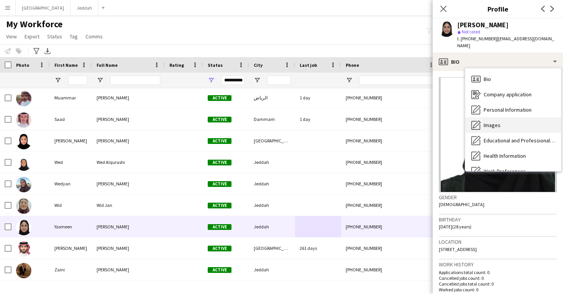
click at [496, 122] on div "Images Images" at bounding box center [513, 124] width 96 height 15
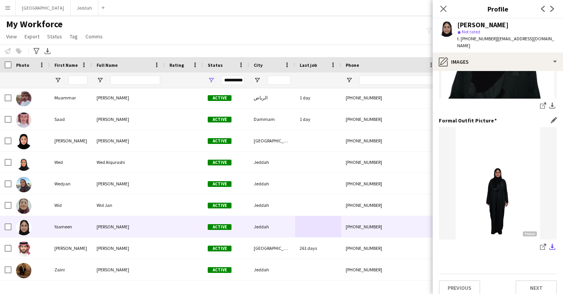
scroll to position [242, 0]
click at [541, 245] on icon at bounding box center [542, 247] width 5 height 5
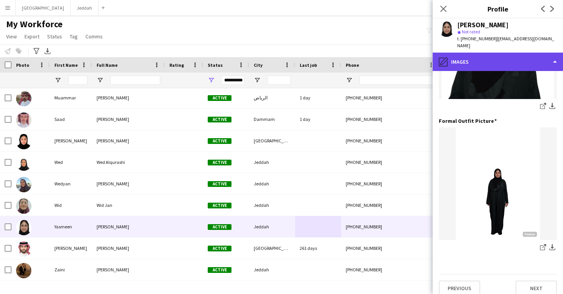
click at [472, 57] on div "pencil4 Images" at bounding box center [498, 62] width 130 height 18
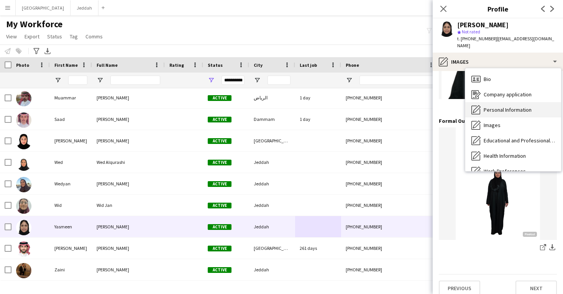
click at [482, 102] on div "Personal Information Personal Information" at bounding box center [513, 109] width 96 height 15
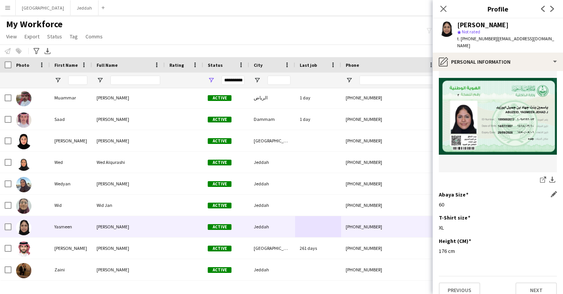
scroll to position [397, 0]
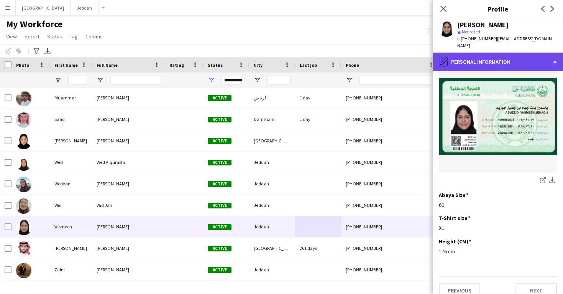
click at [487, 58] on div "pencil4 Personal Information" at bounding box center [498, 62] width 130 height 18
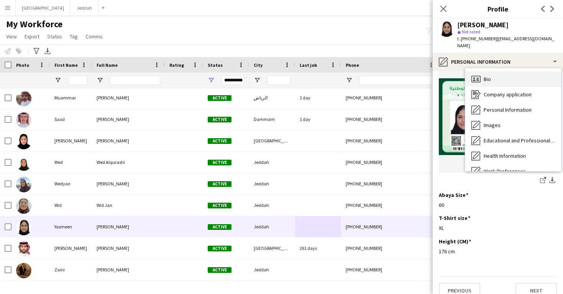
click at [496, 71] on div "Bio Bio" at bounding box center [513, 78] width 96 height 15
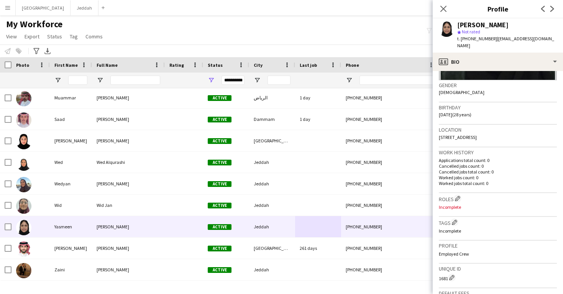
scroll to position [118, 0]
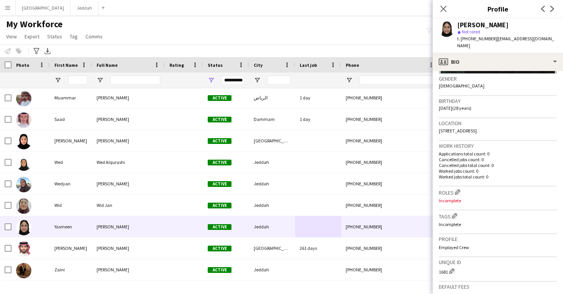
click at [455, 188] on h3 "Roles Edit crew company roles" at bounding box center [498, 192] width 118 height 8
click at [457, 189] on app-icon "Edit crew company roles" at bounding box center [457, 191] width 5 height 5
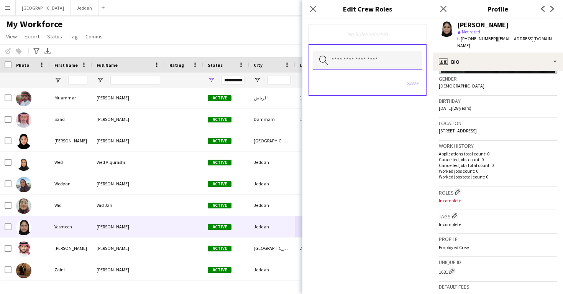
click at [376, 59] on input "text" at bounding box center [367, 60] width 109 height 19
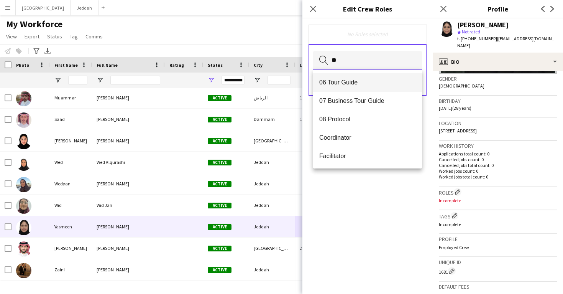
type input "**"
click at [372, 78] on mat-option "06 Tour Guide" at bounding box center [367, 82] width 109 height 18
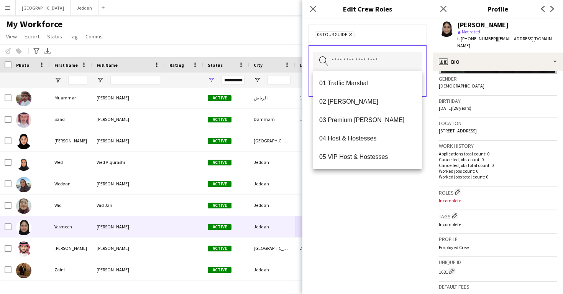
click at [380, 47] on div "Search by role type Save" at bounding box center [368, 71] width 118 height 52
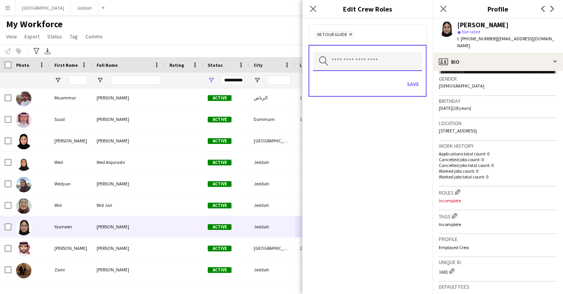
click at [380, 67] on input "text" at bounding box center [367, 61] width 109 height 19
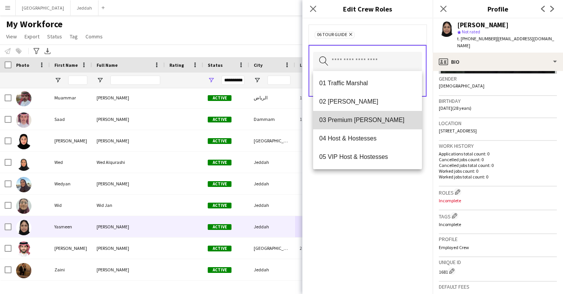
click at [374, 118] on span "03 Premium Usher" at bounding box center [367, 119] width 97 height 7
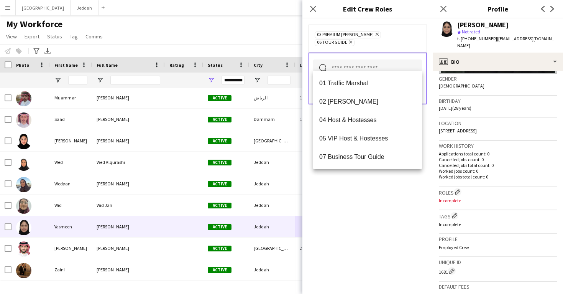
click at [390, 177] on div "03 Premium Usher Remove 06 Tour Guide Remove Search by role type Save" at bounding box center [367, 155] width 130 height 275
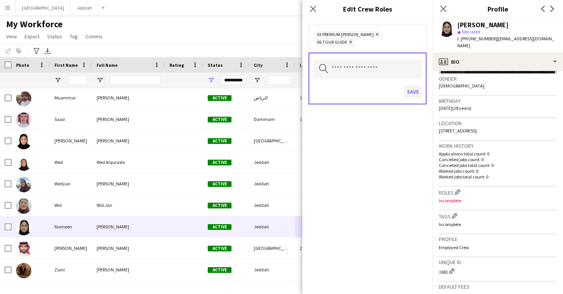
click at [413, 87] on button "Save" at bounding box center [413, 91] width 18 height 12
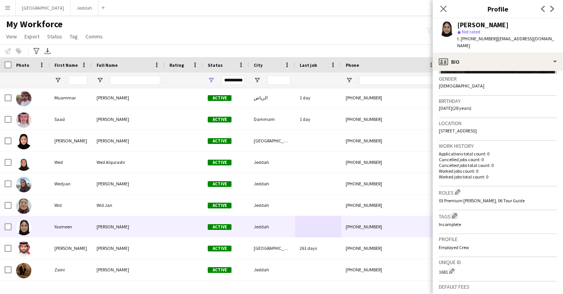
click at [457, 213] on app-icon "Edit crew company tags" at bounding box center [454, 215] width 5 height 5
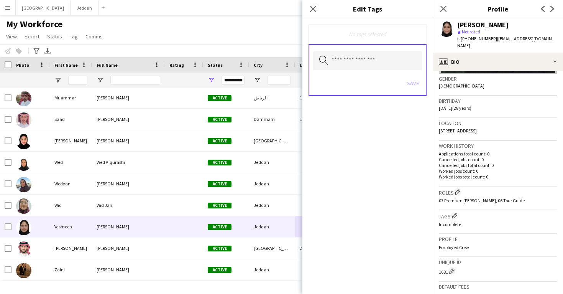
click at [372, 48] on div "Search by tag name Save" at bounding box center [368, 70] width 118 height 52
click at [372, 61] on input "text" at bounding box center [367, 60] width 109 height 19
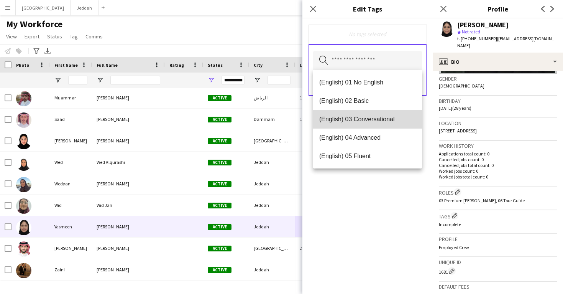
click at [372, 121] on span "(English) 03 Conversational" at bounding box center [367, 118] width 97 height 7
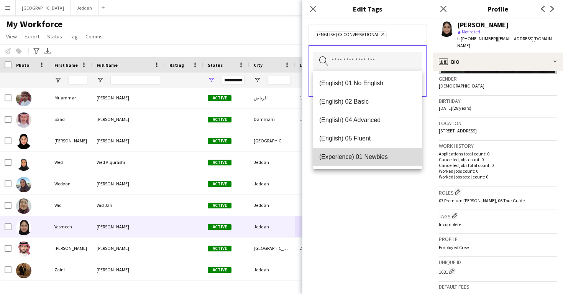
click at [372, 160] on span "(Experience) 01 Newbies" at bounding box center [367, 156] width 97 height 7
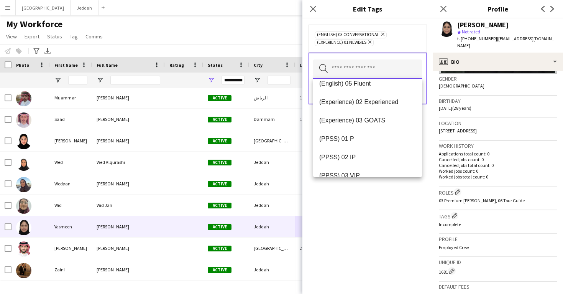
scroll to position [73, 0]
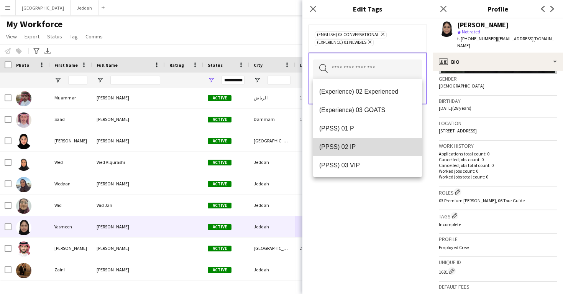
click at [370, 146] on span "(PPSS) 02 IP" at bounding box center [367, 146] width 97 height 7
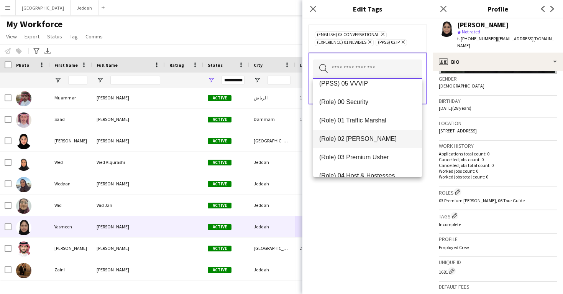
scroll to position [181, 0]
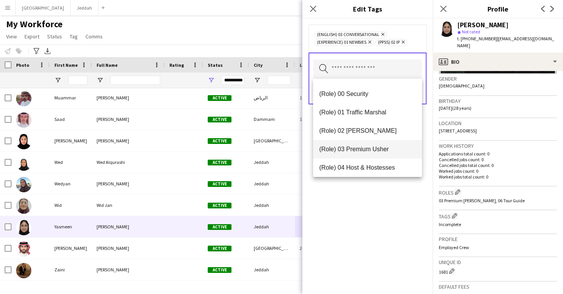
click at [372, 153] on mat-option "(Role) 03 Premium Usher" at bounding box center [367, 149] width 109 height 18
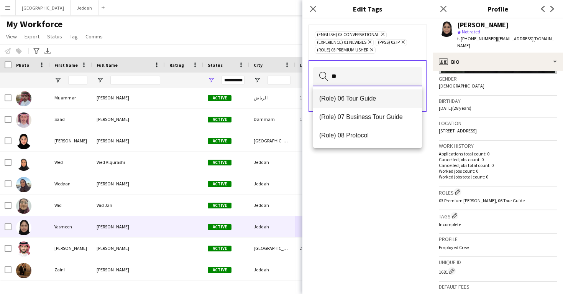
type input "**"
click at [370, 100] on span "(Role) 06 Tour Guide" at bounding box center [367, 98] width 97 height 7
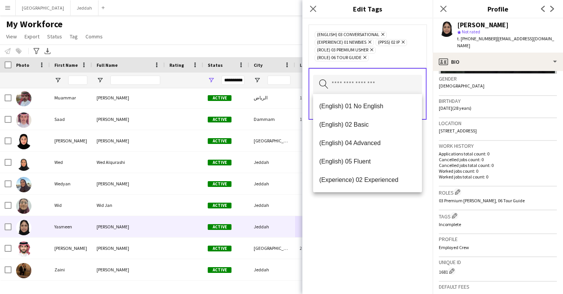
click at [385, 208] on div "(English) 03 Conversational Remove (Experience) 01 Newbies Remove (PPSS) 02 IP …" at bounding box center [367, 155] width 130 height 275
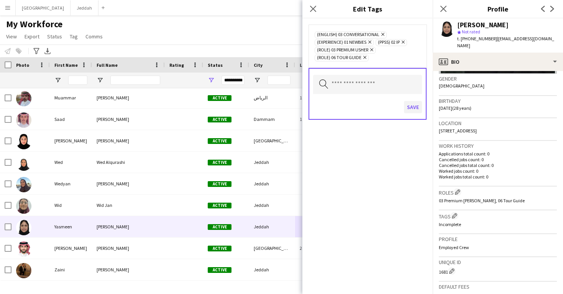
click at [412, 108] on button "Save" at bounding box center [413, 107] width 18 height 12
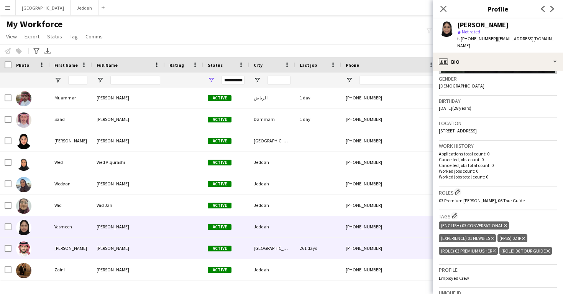
click at [371, 243] on div "+966536161805" at bounding box center [390, 247] width 98 height 21
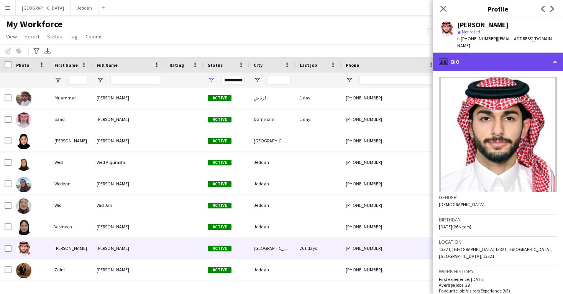
click at [486, 59] on div "profile Bio" at bounding box center [498, 62] width 130 height 18
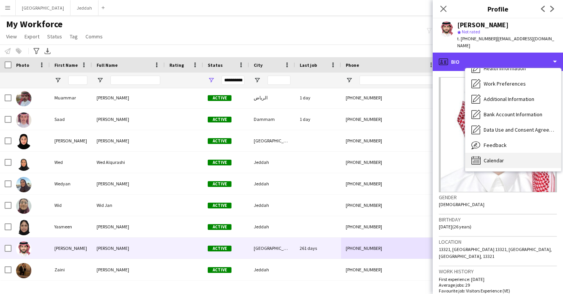
scroll to position [87, 0]
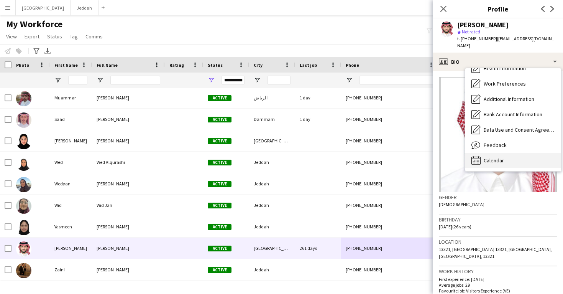
click at [498, 153] on div "Calendar Calendar" at bounding box center [513, 160] width 96 height 15
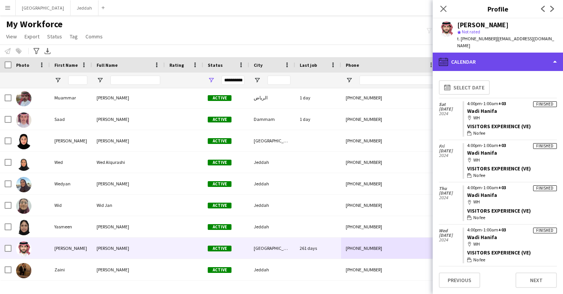
click at [500, 53] on div "calendar-full Calendar" at bounding box center [498, 62] width 130 height 18
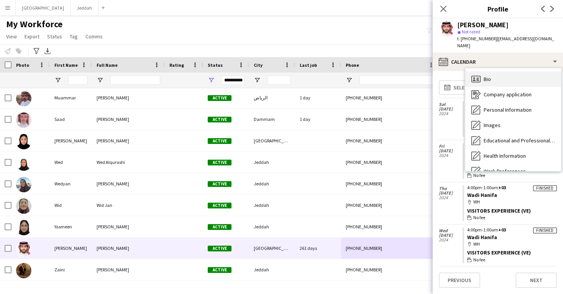
scroll to position [0, 0]
click at [504, 75] on div "Bio Bio" at bounding box center [513, 78] width 96 height 15
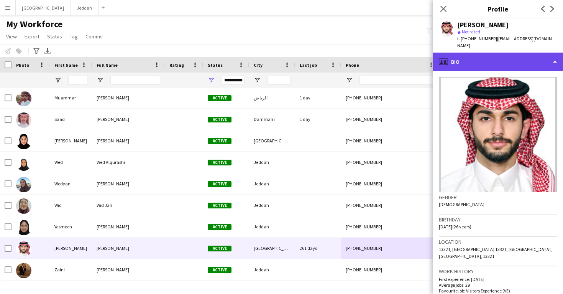
click at [503, 58] on div "profile Bio" at bounding box center [498, 62] width 130 height 18
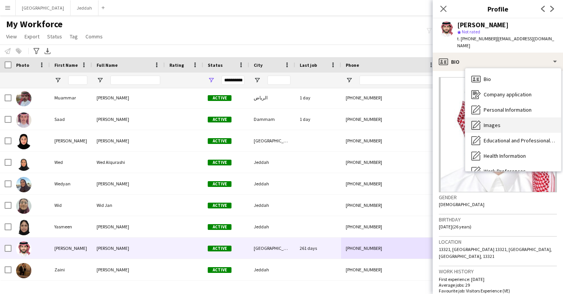
click at [514, 117] on div "Images Images" at bounding box center [513, 124] width 96 height 15
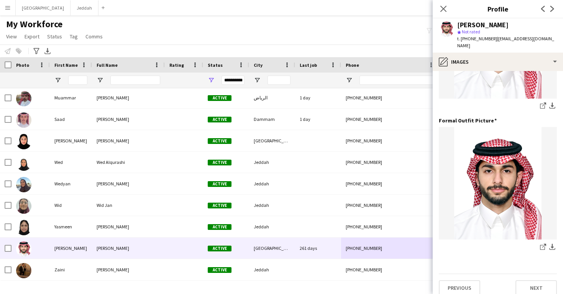
scroll to position [242, 0]
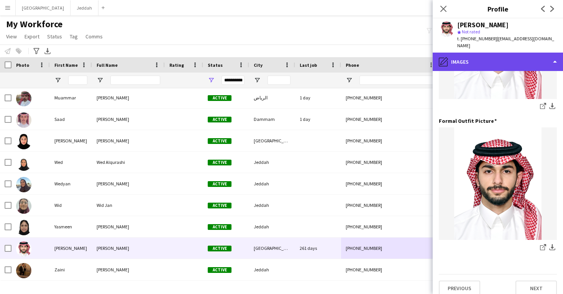
click at [506, 56] on div "pencil4 Images" at bounding box center [498, 62] width 130 height 18
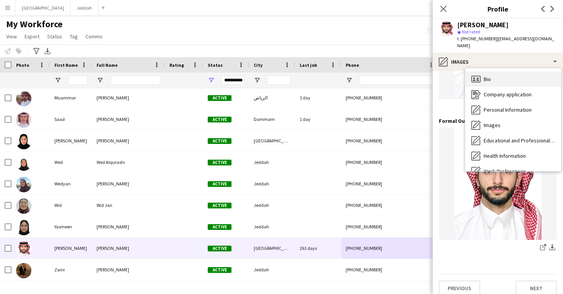
click at [508, 71] on div "Bio Bio" at bounding box center [513, 78] width 96 height 15
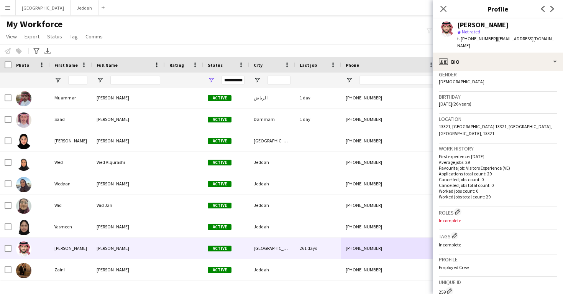
scroll to position [125, 0]
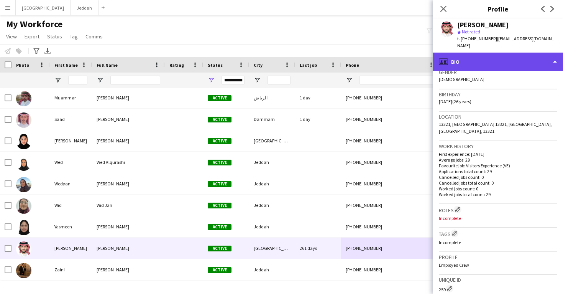
click at [476, 53] on div "profile Bio" at bounding box center [498, 62] width 130 height 18
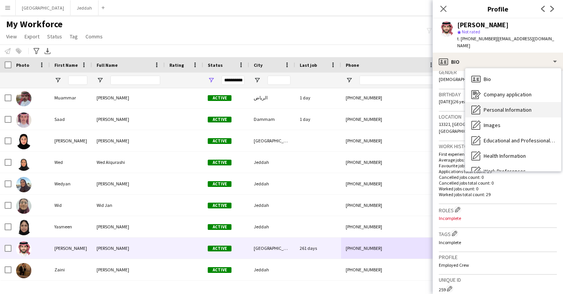
click at [489, 106] on span "Personal Information" at bounding box center [508, 109] width 48 height 7
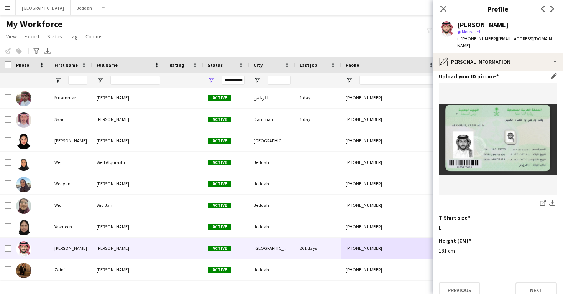
scroll to position [374, 0]
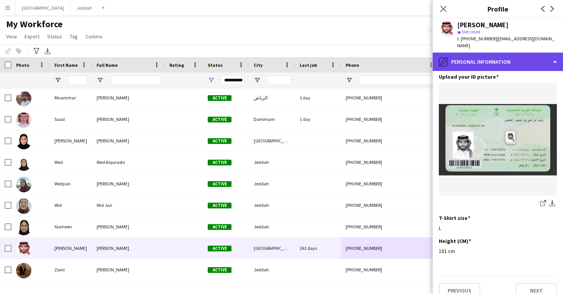
click at [507, 62] on div "pencil4 Personal Information" at bounding box center [498, 62] width 130 height 18
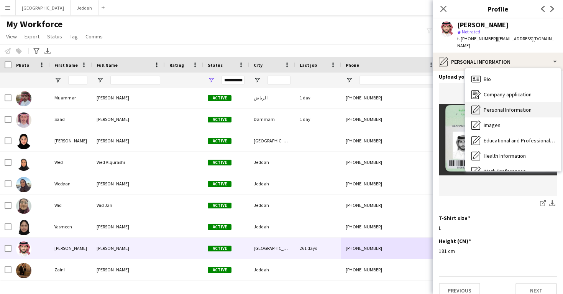
click at [511, 106] on span "Personal Information" at bounding box center [508, 109] width 48 height 7
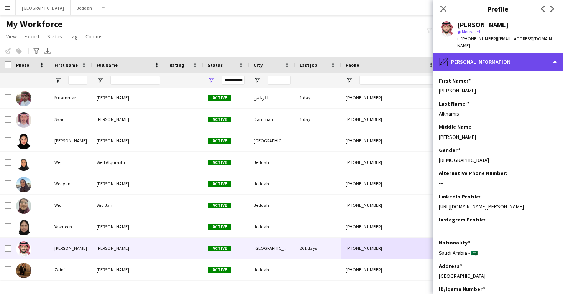
click at [506, 53] on div "pencil4 Personal Information" at bounding box center [498, 62] width 130 height 18
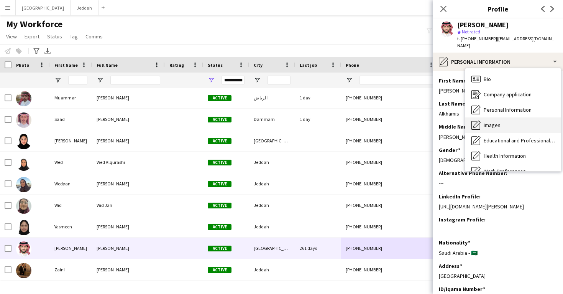
click at [514, 117] on div "Images Images" at bounding box center [513, 124] width 96 height 15
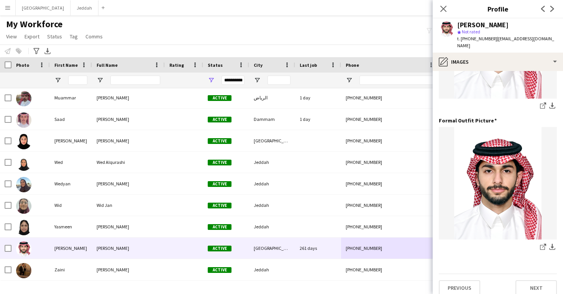
scroll to position [242, 0]
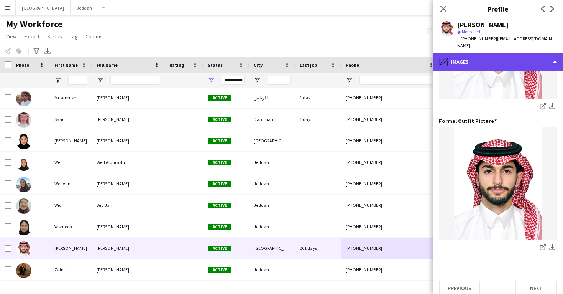
click at [505, 56] on div "pencil4 Images" at bounding box center [498, 62] width 130 height 18
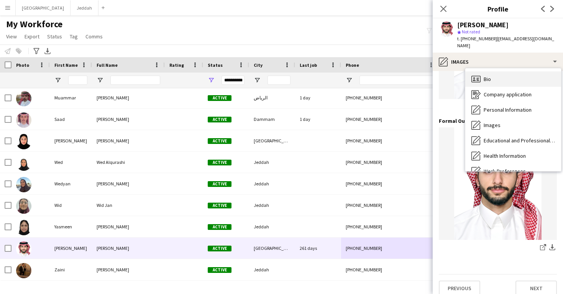
click at [505, 71] on div "Bio Bio" at bounding box center [513, 78] width 96 height 15
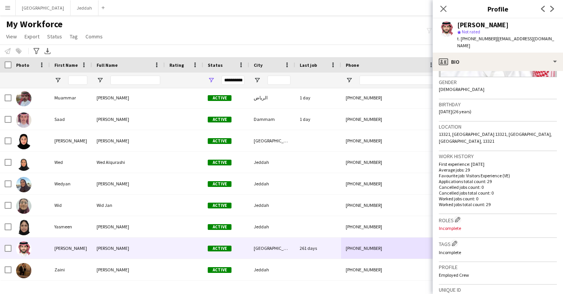
scroll to position [185, 0]
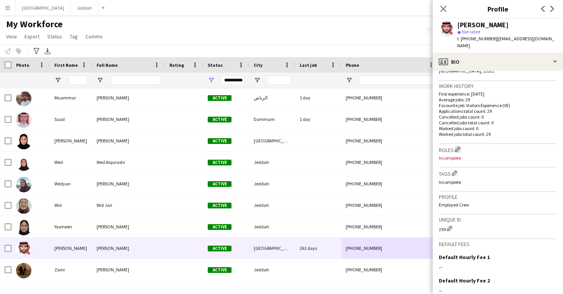
click at [460, 146] on app-icon "Edit crew company roles" at bounding box center [457, 148] width 5 height 5
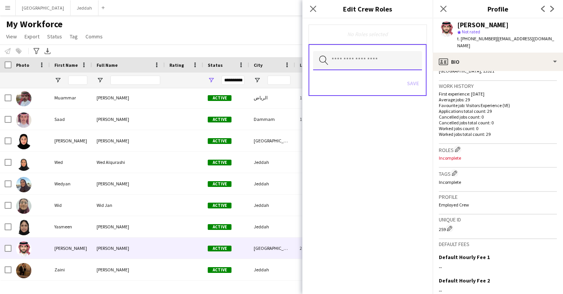
click at [369, 57] on input "text" at bounding box center [367, 60] width 109 height 19
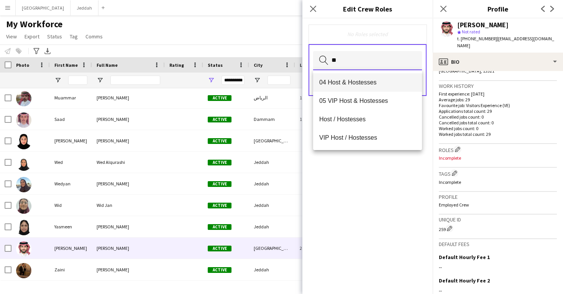
type input "**"
click at [361, 79] on span "04 Host & Hostesses" at bounding box center [367, 82] width 97 height 7
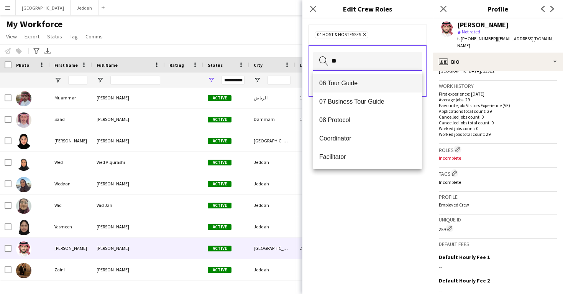
type input "**"
click at [357, 86] on span "06 Tour Guide" at bounding box center [367, 82] width 97 height 7
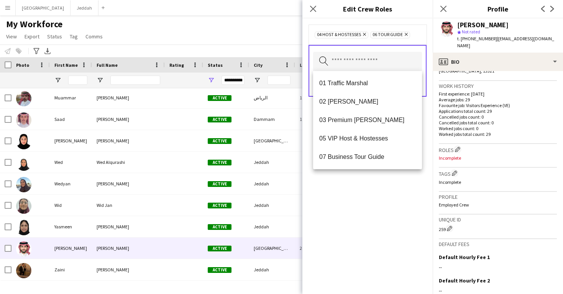
click at [388, 201] on div "04 Host & Hostesses Remove 06 Tour Guide Remove Search by role type Save" at bounding box center [367, 155] width 130 height 275
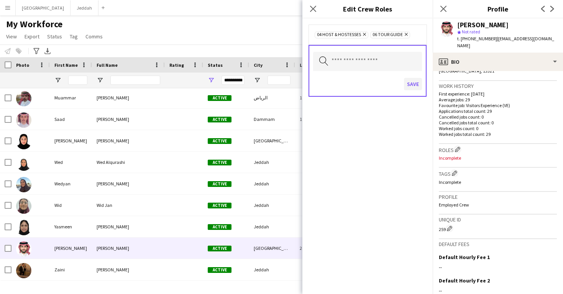
click at [407, 86] on button "Save" at bounding box center [413, 84] width 18 height 12
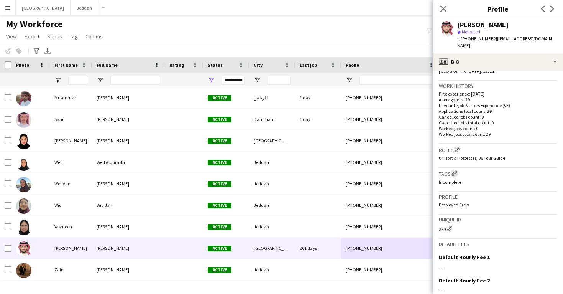
click at [453, 170] on app-icon "Edit crew company tags" at bounding box center [454, 172] width 5 height 5
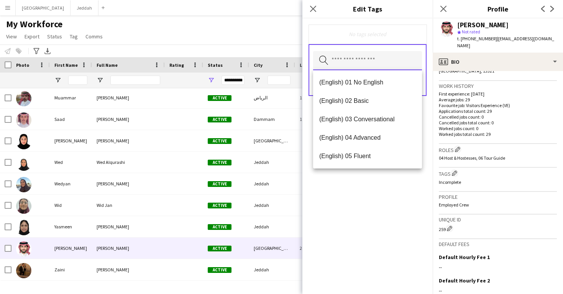
click at [366, 61] on input "text" at bounding box center [367, 60] width 109 height 19
click at [377, 140] on span "(English) 04 Advanced" at bounding box center [367, 137] width 97 height 7
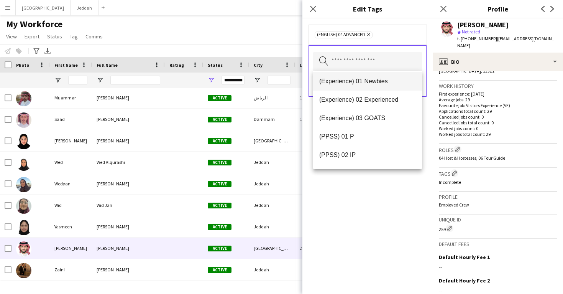
click at [375, 85] on span "(Experience) 01 Newbies" at bounding box center [367, 80] width 97 height 7
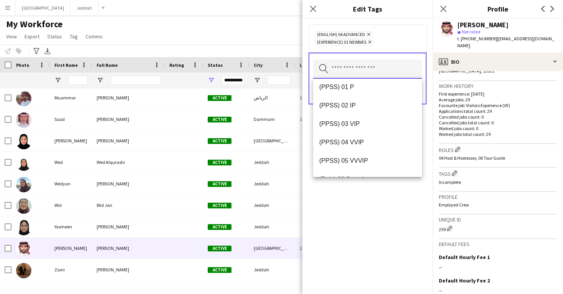
scroll to position [115, 0]
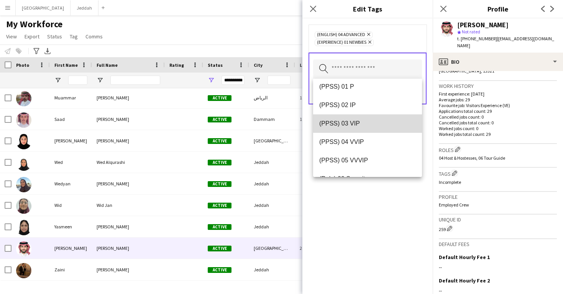
click at [373, 123] on span "(PPSS) 03 VIP" at bounding box center [367, 123] width 97 height 7
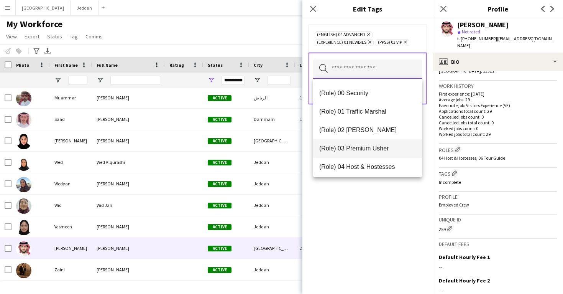
scroll to position [187, 0]
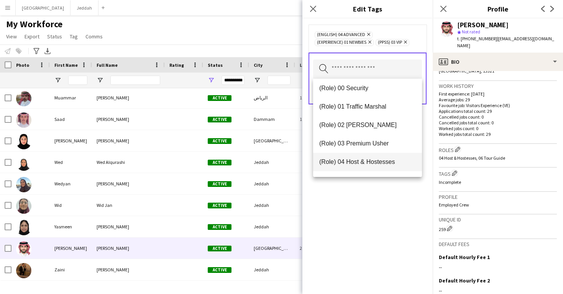
click at [376, 161] on span "(Role) 04 Host & Hostesses" at bounding box center [367, 161] width 97 height 7
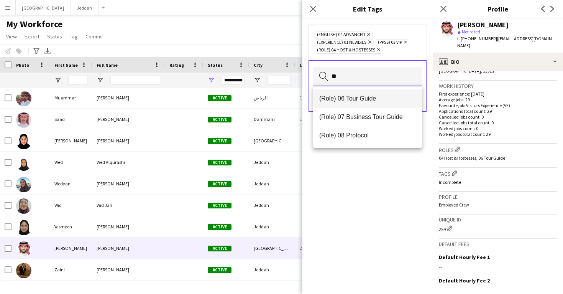
type input "**"
click at [366, 98] on span "(Role) 06 Tour Guide" at bounding box center [367, 98] width 97 height 7
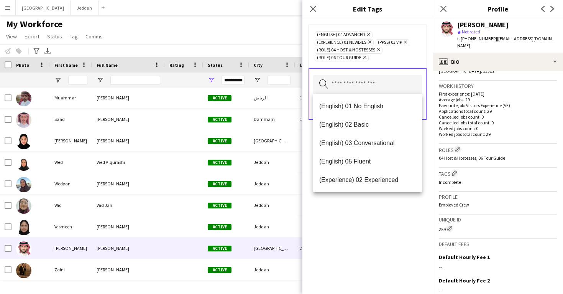
click at [393, 216] on div "(English) 04 Advanced Remove (Experience) 01 Newbies Remove (PPSS) 03 VIP Remov…" at bounding box center [367, 155] width 130 height 275
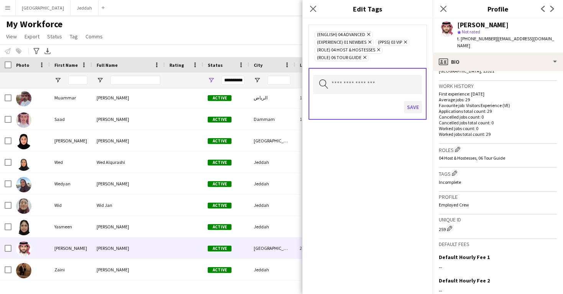
click at [412, 110] on button "Save" at bounding box center [413, 107] width 18 height 12
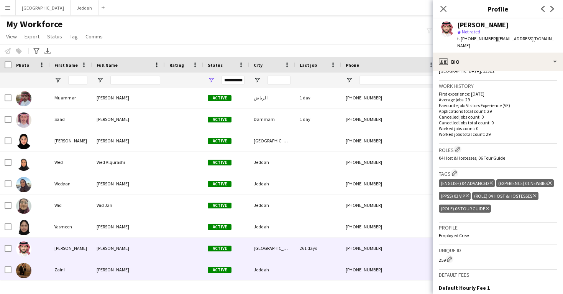
click at [267, 264] on div "Jeddah" at bounding box center [272, 269] width 46 height 21
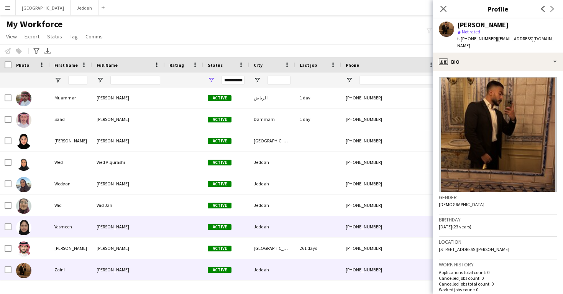
scroll to position [0, 0]
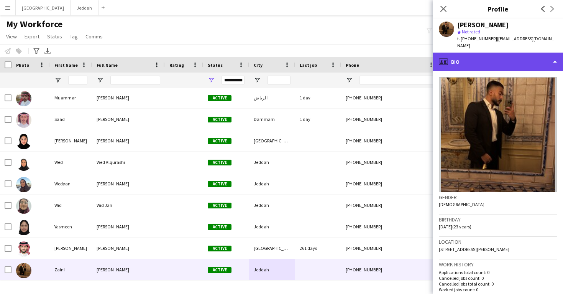
click at [473, 53] on div "profile Bio" at bounding box center [498, 62] width 130 height 18
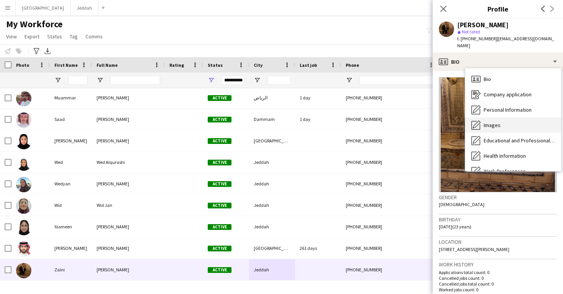
click at [496, 122] on span "Images" at bounding box center [492, 125] width 17 height 7
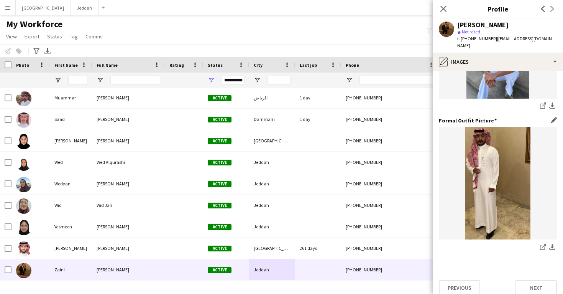
scroll to position [242, 0]
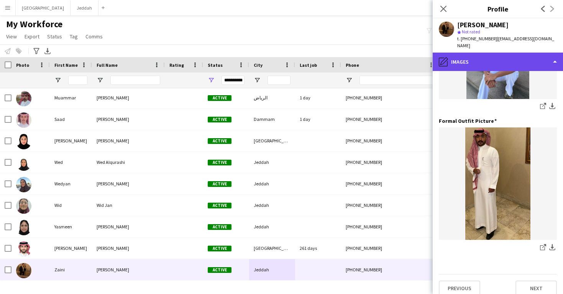
click at [487, 57] on div "pencil4 Images" at bounding box center [498, 62] width 130 height 18
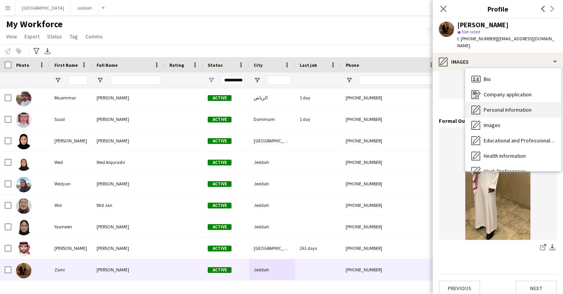
click at [508, 106] on span "Personal Information" at bounding box center [508, 109] width 48 height 7
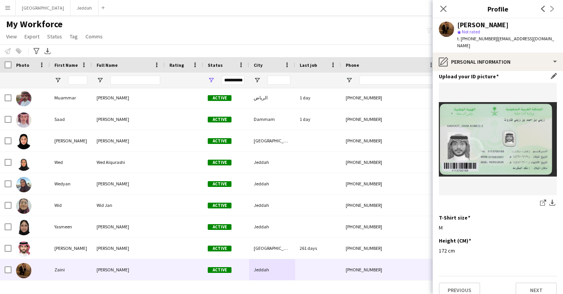
scroll to position [374, 0]
click at [541, 200] on icon "share-external-link-1" at bounding box center [543, 203] width 6 height 6
click at [480, 73] on h3 "Upload your ID picture" at bounding box center [469, 76] width 60 height 7
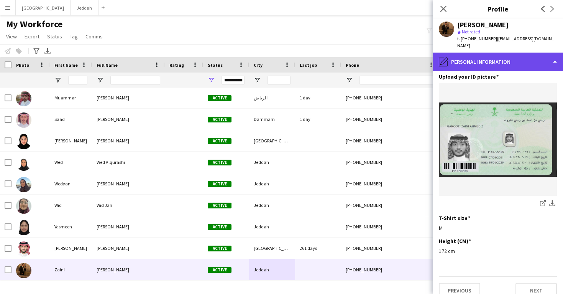
click at [479, 53] on div "pencil4 Personal Information" at bounding box center [498, 62] width 130 height 18
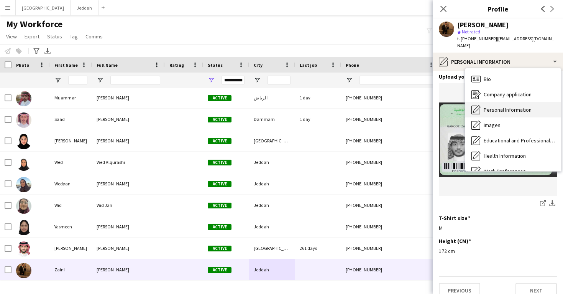
click at [493, 108] on div "Personal Information Personal Information" at bounding box center [513, 109] width 96 height 15
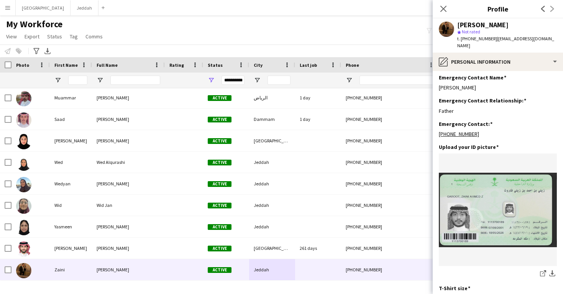
scroll to position [319, 0]
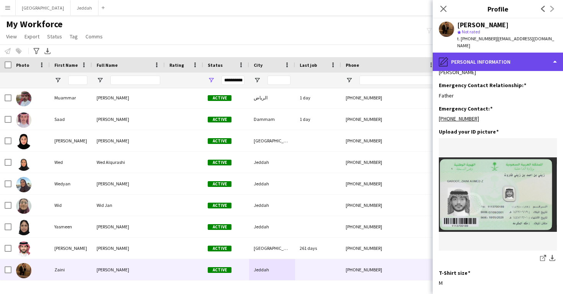
click at [488, 61] on div "pencil4 Personal Information" at bounding box center [498, 62] width 130 height 18
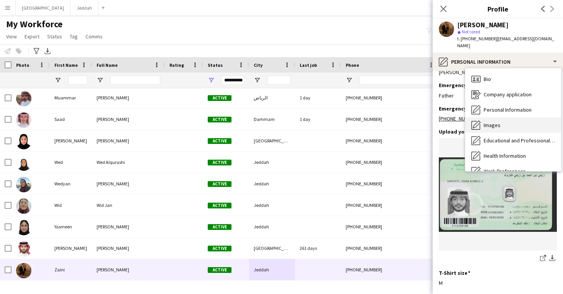
click at [498, 122] on span "Images" at bounding box center [492, 125] width 17 height 7
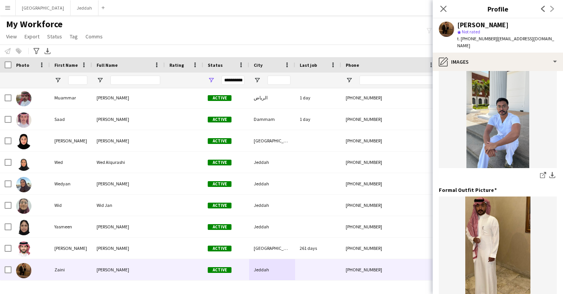
scroll to position [194, 0]
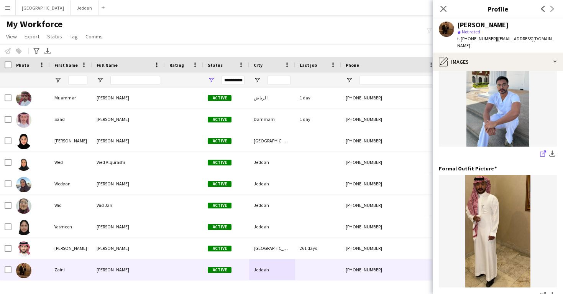
click at [541, 150] on icon "share-external-link-1" at bounding box center [543, 153] width 6 height 6
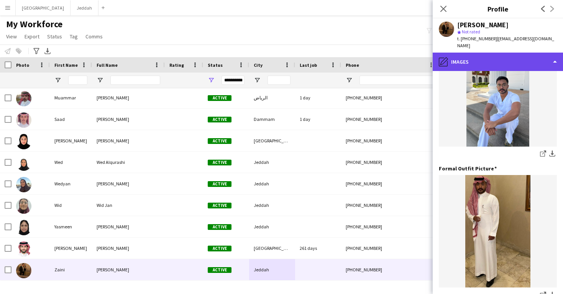
click at [457, 53] on div "pencil4 Images" at bounding box center [498, 62] width 130 height 18
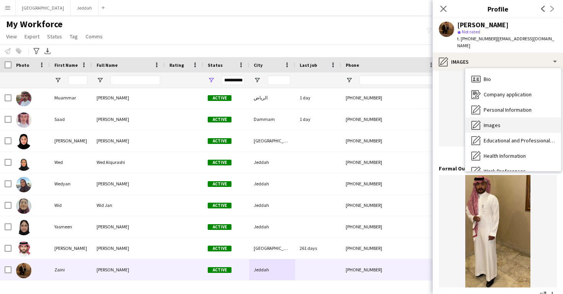
click at [493, 122] on span "Images" at bounding box center [492, 125] width 17 height 7
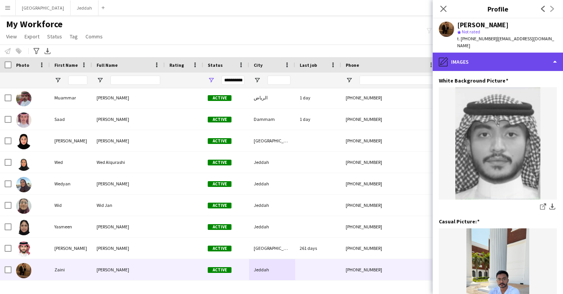
click at [475, 62] on div "pencil4 Images" at bounding box center [498, 62] width 130 height 18
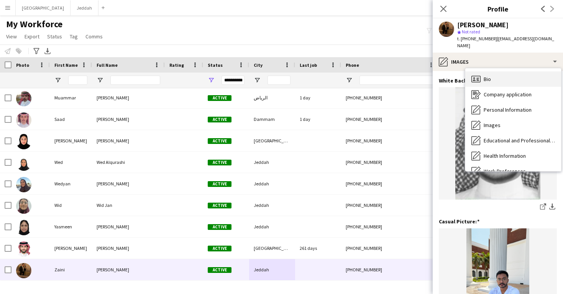
click at [486, 76] on span "Bio" at bounding box center [487, 79] width 7 height 7
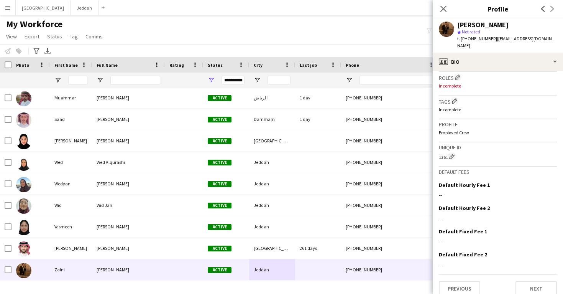
scroll to position [233, 0]
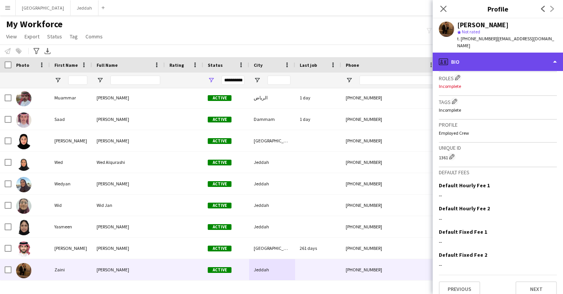
click at [484, 58] on div "profile Bio" at bounding box center [498, 62] width 130 height 18
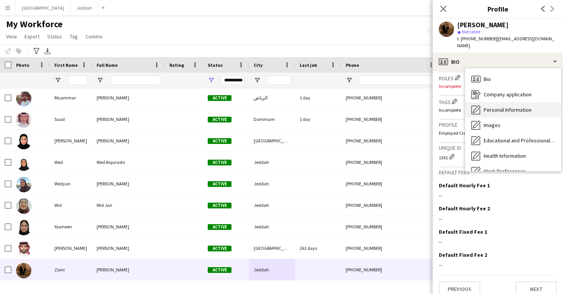
click at [494, 106] on span "Personal Information" at bounding box center [508, 109] width 48 height 7
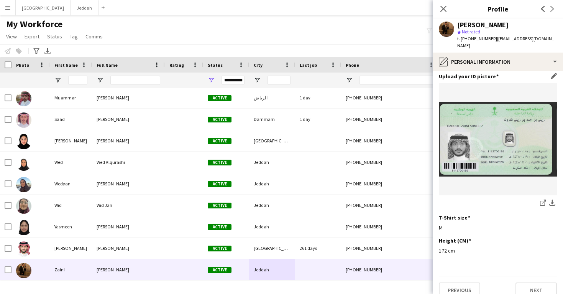
scroll to position [374, 0]
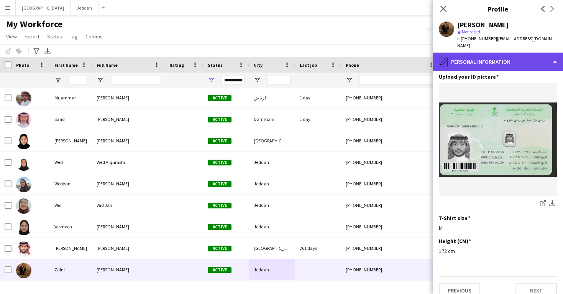
click at [488, 56] on div "pencil4 Personal Information" at bounding box center [498, 62] width 130 height 18
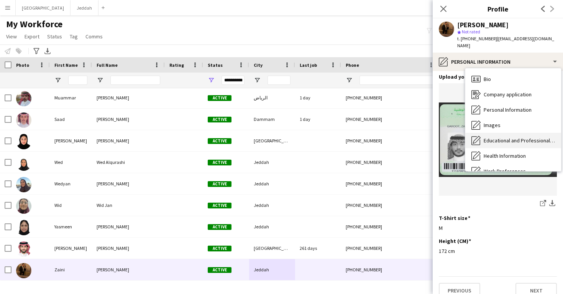
click at [499, 137] on span "Educational and Professional Background" at bounding box center [519, 140] width 71 height 7
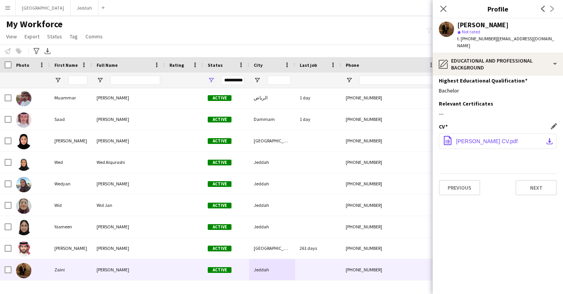
click at [492, 137] on button "office-file-sheet Zaini Garoot CV.pdf download-bottom" at bounding box center [498, 140] width 118 height 15
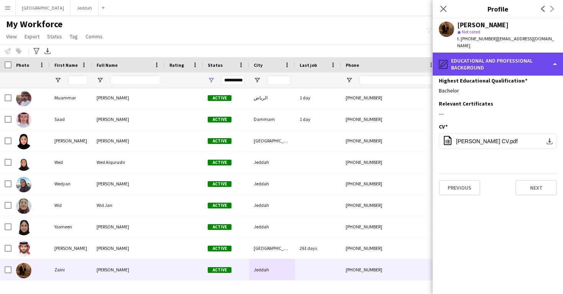
click at [469, 59] on div "pencil4 Educational and Professional Background" at bounding box center [498, 64] width 130 height 23
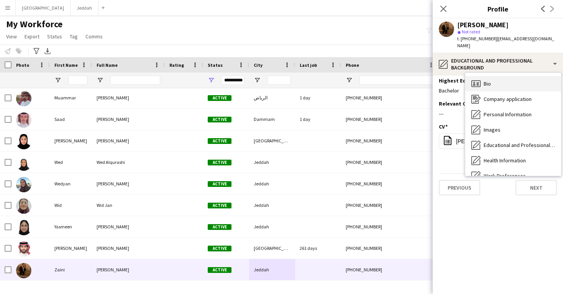
click at [477, 79] on icon "Bio" at bounding box center [476, 83] width 9 height 9
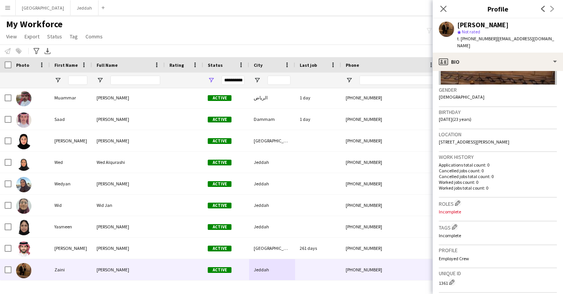
scroll to position [122, 0]
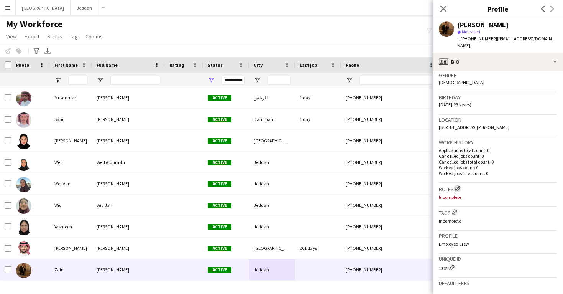
click at [459, 186] on app-icon "Edit crew company roles" at bounding box center [457, 188] width 5 height 5
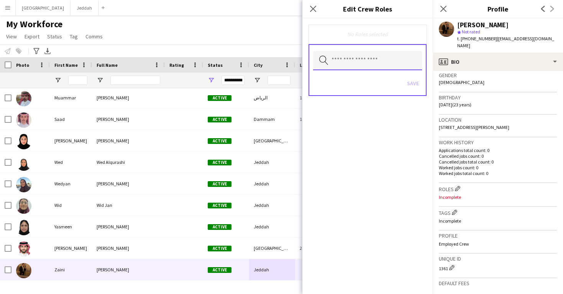
click at [369, 60] on input "text" at bounding box center [367, 60] width 109 height 19
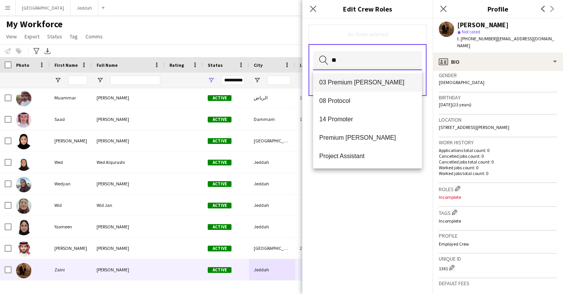
type input "**"
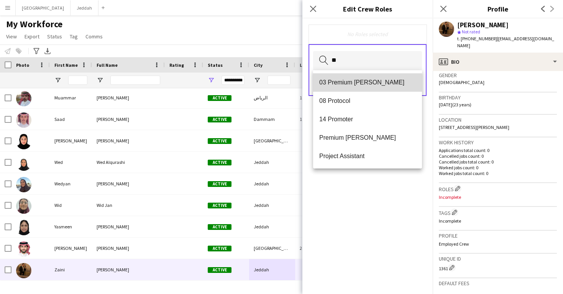
click at [364, 83] on span "03 Premium Usher" at bounding box center [367, 82] width 97 height 7
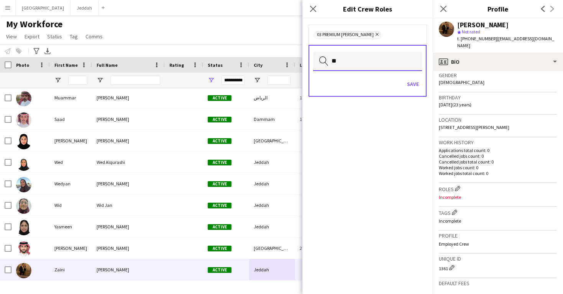
type input "*"
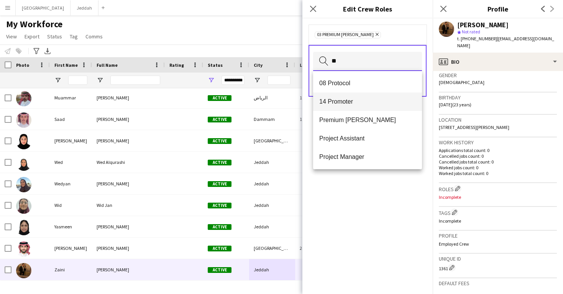
type input "**"
click at [360, 99] on span "14 Promoter" at bounding box center [367, 101] width 97 height 7
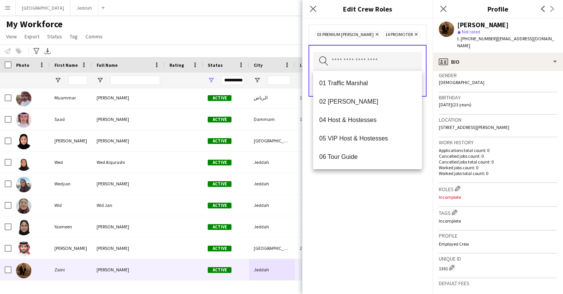
click at [384, 209] on div "03 Premium Usher Remove 14 Promoter Remove Search by role type Save" at bounding box center [367, 155] width 130 height 275
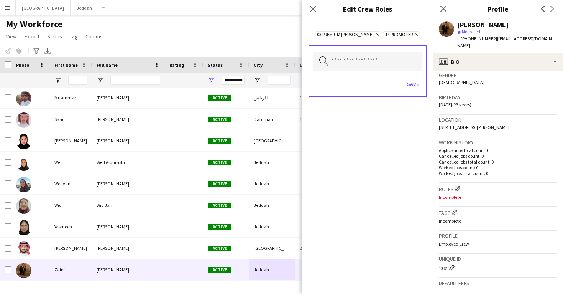
click at [376, 35] on icon at bounding box center [377, 34] width 3 height 3
click at [417, 90] on div "Save" at bounding box center [367, 85] width 109 height 22
click at [413, 85] on button "Save" at bounding box center [413, 84] width 18 height 12
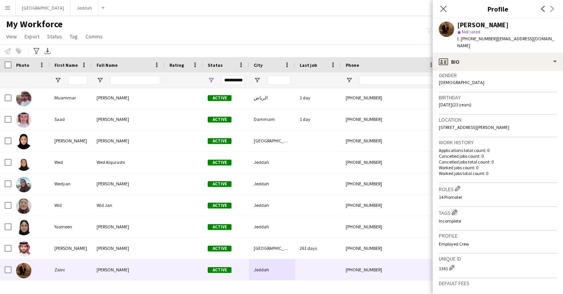
click at [455, 209] on app-icon "Edit crew company tags" at bounding box center [454, 211] width 5 height 5
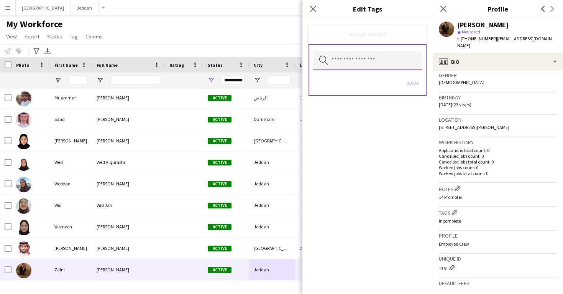
click at [353, 58] on input "text" at bounding box center [367, 60] width 109 height 19
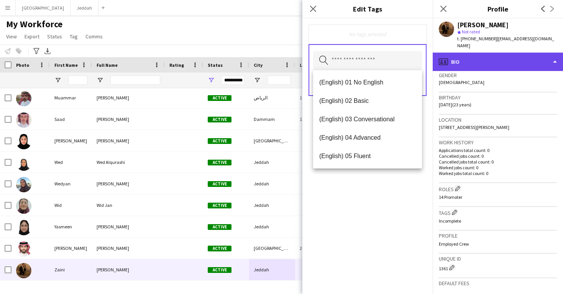
click at [458, 60] on div "profile Bio" at bounding box center [498, 62] width 130 height 18
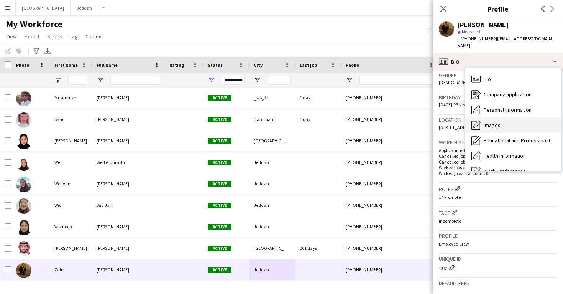
click at [481, 118] on div "Images Images" at bounding box center [513, 124] width 96 height 15
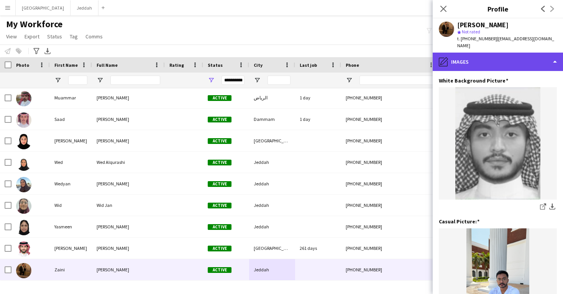
click at [466, 53] on div "pencil4 Images" at bounding box center [498, 62] width 130 height 18
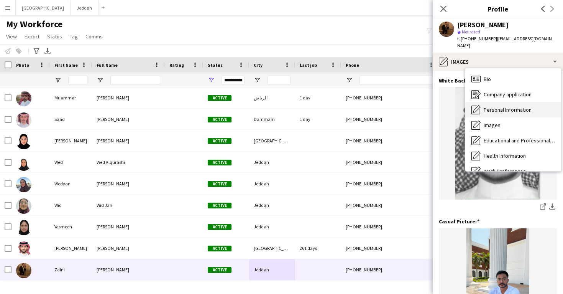
click at [479, 102] on div "Personal Information Personal Information" at bounding box center [513, 109] width 96 height 15
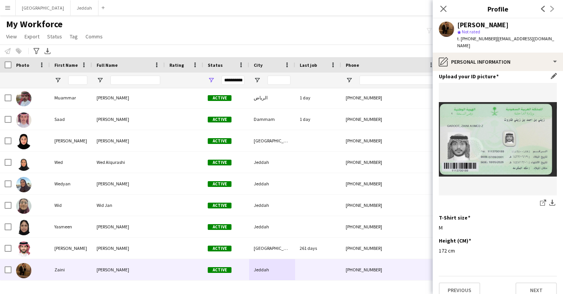
scroll to position [374, 0]
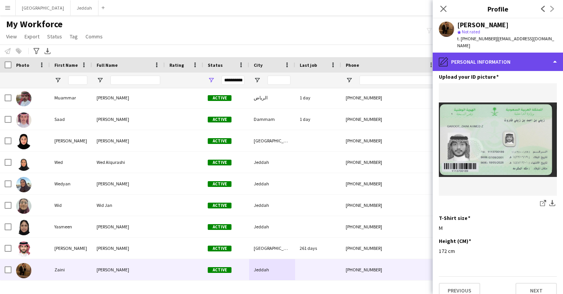
click at [481, 53] on div "pencil4 Personal Information" at bounding box center [498, 62] width 130 height 18
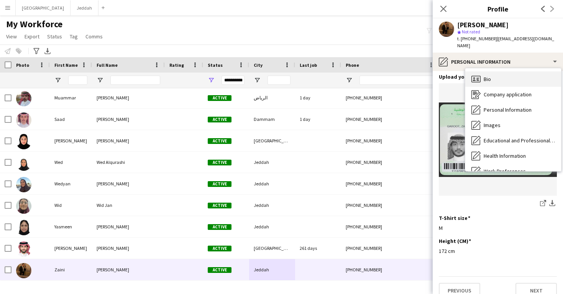
click at [487, 76] on span "Bio" at bounding box center [487, 79] width 7 height 7
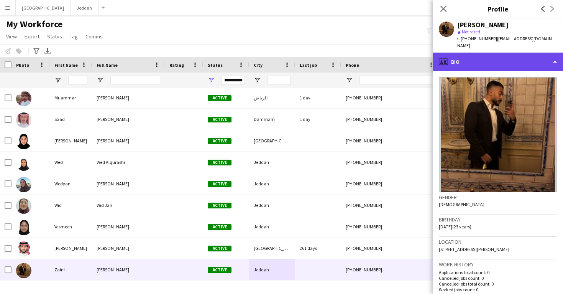
click at [484, 56] on div "profile Bio" at bounding box center [498, 62] width 130 height 18
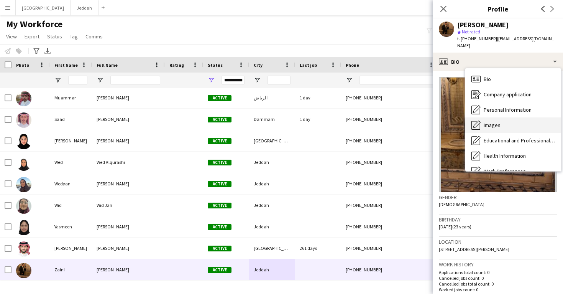
click at [496, 122] on span "Images" at bounding box center [492, 125] width 17 height 7
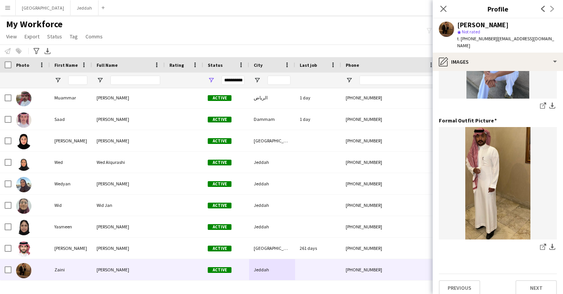
scroll to position [242, 0]
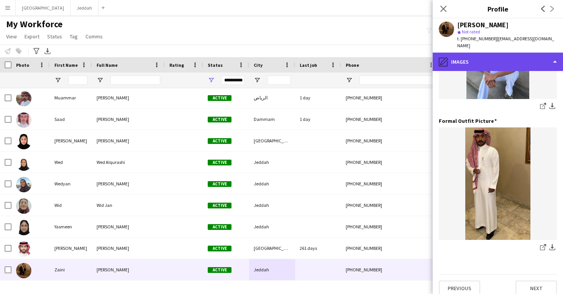
click at [486, 53] on div "pencil4 Images" at bounding box center [498, 62] width 130 height 18
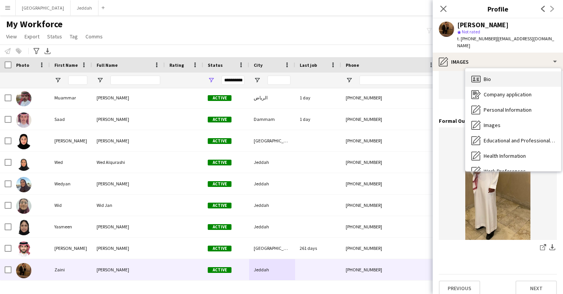
click at [490, 76] on span "Bio" at bounding box center [487, 79] width 7 height 7
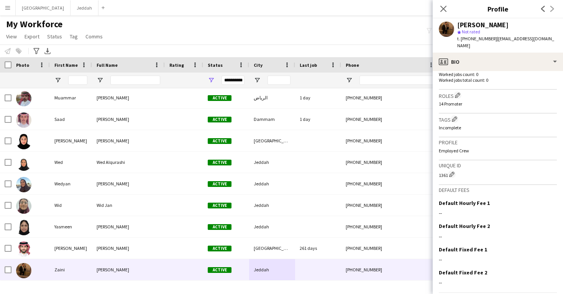
scroll to position [224, 0]
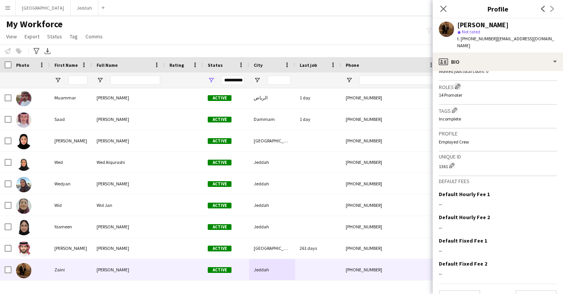
click at [460, 84] on app-icon "Edit crew company roles" at bounding box center [457, 86] width 5 height 5
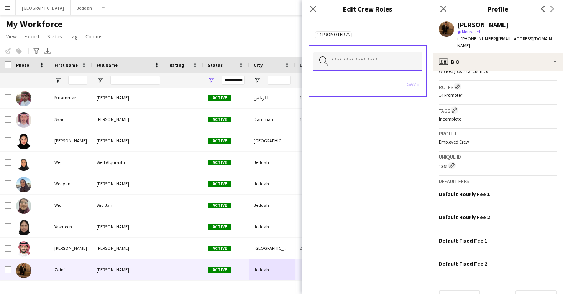
click at [388, 56] on input "text" at bounding box center [367, 61] width 109 height 19
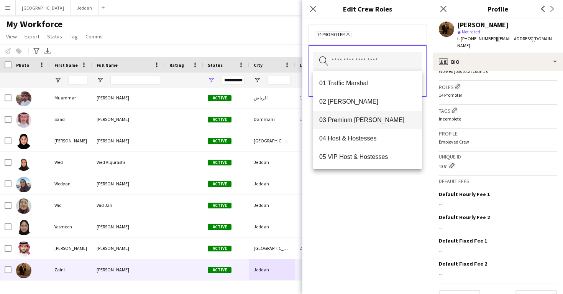
click at [370, 116] on mat-option "03 Premium Usher" at bounding box center [367, 120] width 109 height 18
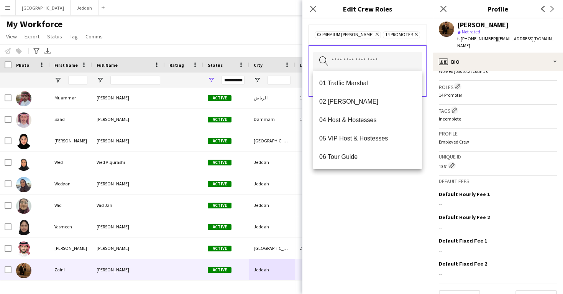
click at [385, 209] on div "03 Premium Usher Remove 14 Promoter Remove Search by role type Save" at bounding box center [367, 155] width 130 height 275
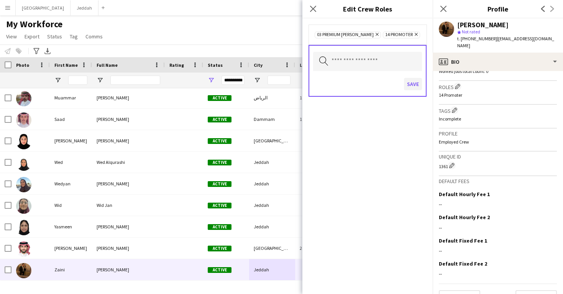
click at [410, 89] on button "Save" at bounding box center [413, 84] width 18 height 12
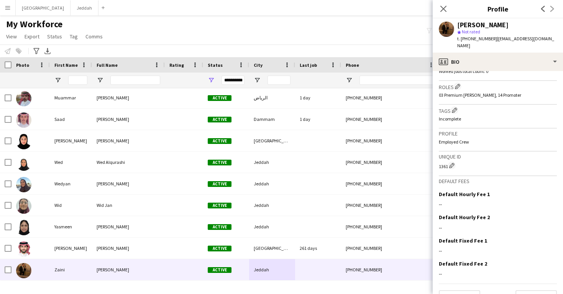
click at [450, 106] on h3 "Tags Edit crew company tags" at bounding box center [498, 110] width 118 height 8
click at [455, 107] on app-icon "Edit crew company tags" at bounding box center [454, 109] width 5 height 5
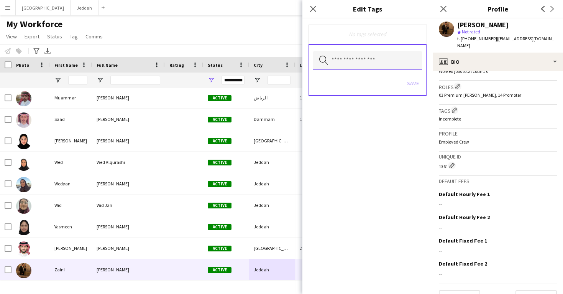
click at [370, 65] on input "text" at bounding box center [367, 60] width 109 height 19
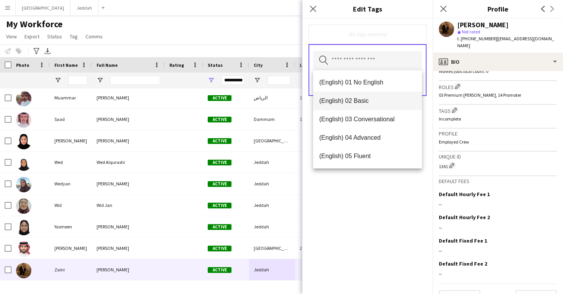
click at [360, 96] on mat-option "(English) 02 Basic" at bounding box center [367, 101] width 109 height 18
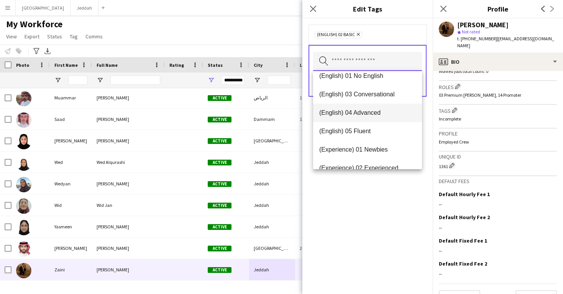
scroll to position [11, 0]
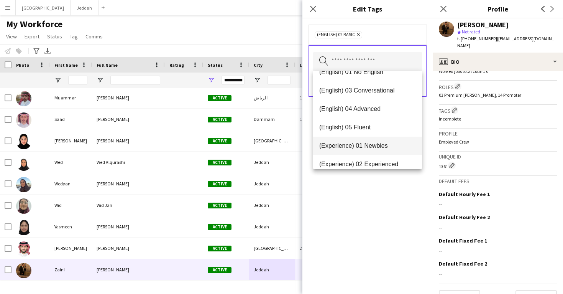
click at [361, 143] on span "(Experience) 01 Newbies" at bounding box center [367, 145] width 97 height 7
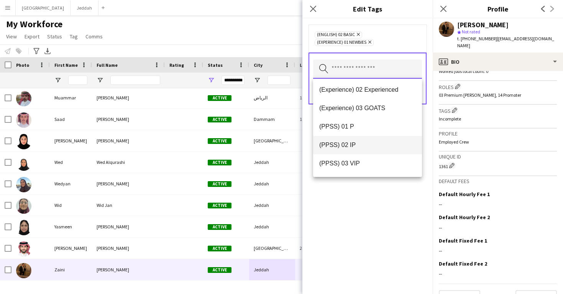
scroll to position [80, 0]
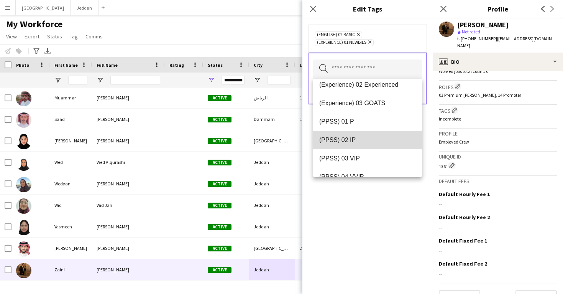
click at [361, 140] on span "(PPSS) 02 IP" at bounding box center [367, 139] width 97 height 7
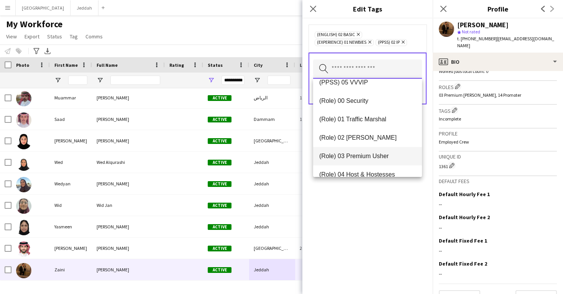
scroll to position [176, 0]
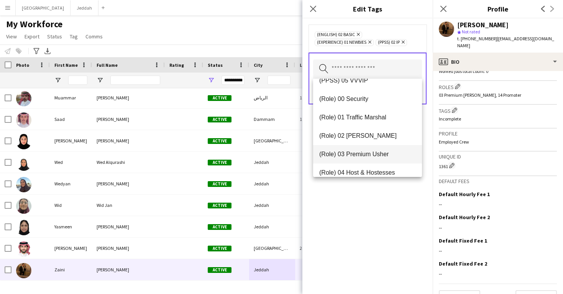
click at [367, 155] on span "(Role) 03 Premium Usher" at bounding box center [367, 153] width 97 height 7
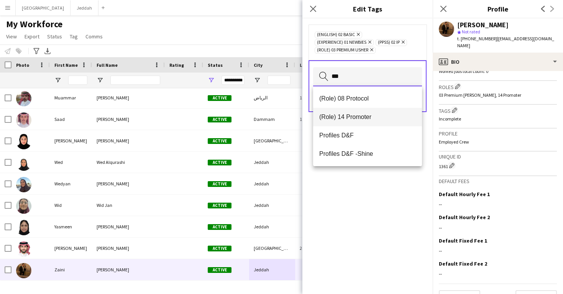
type input "***"
click at [370, 124] on mat-option "(Role) 14 Promoter" at bounding box center [367, 117] width 109 height 18
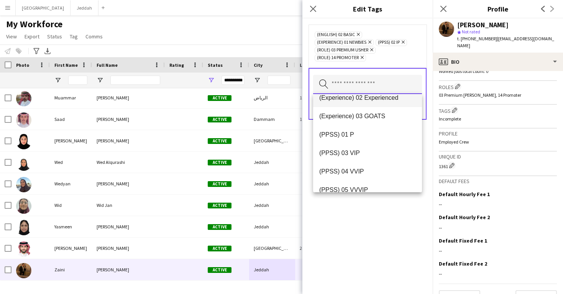
scroll to position [83, 0]
click at [384, 213] on div "(English) 02 Basic Remove (Experience) 01 Newbies Remove (PPSS) 02 IP Remove (R…" at bounding box center [367, 155] width 130 height 275
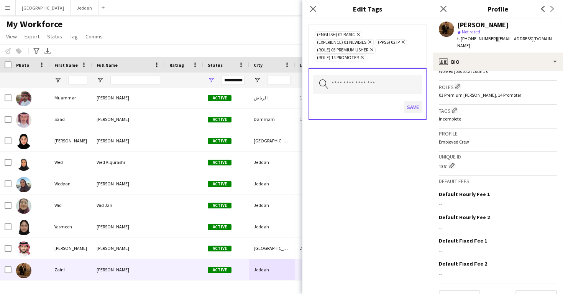
click at [414, 112] on button "Save" at bounding box center [413, 107] width 18 height 12
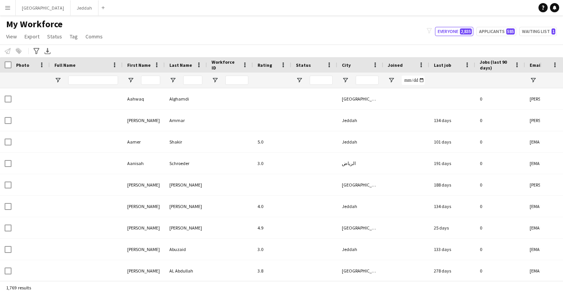
type input "**********"
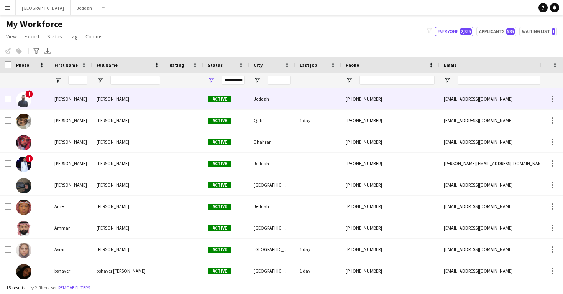
click at [158, 99] on div "[PERSON_NAME]" at bounding box center [128, 98] width 73 height 21
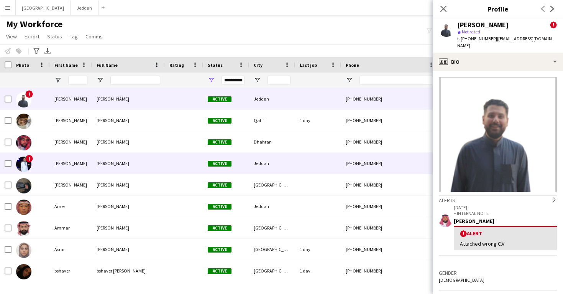
click at [228, 155] on div "Active" at bounding box center [226, 163] width 46 height 21
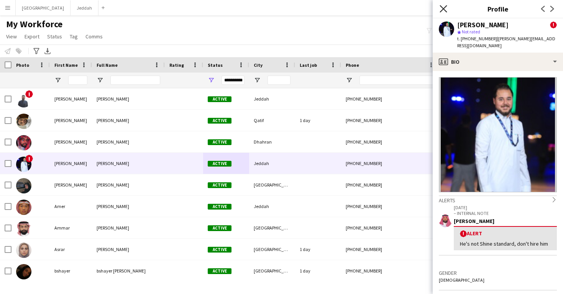
click at [443, 8] on icon at bounding box center [443, 8] width 7 height 7
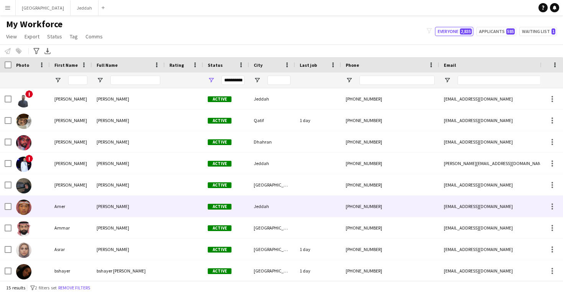
click at [209, 212] on div "Active" at bounding box center [226, 206] width 46 height 21
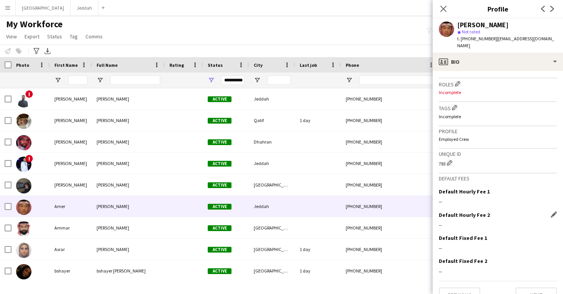
scroll to position [233, 0]
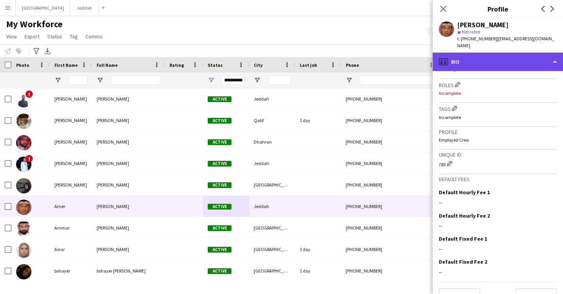
click at [466, 59] on div "profile Bio" at bounding box center [498, 62] width 130 height 18
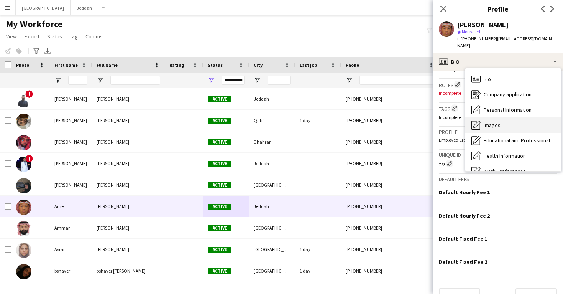
click at [490, 122] on span "Images" at bounding box center [492, 125] width 17 height 7
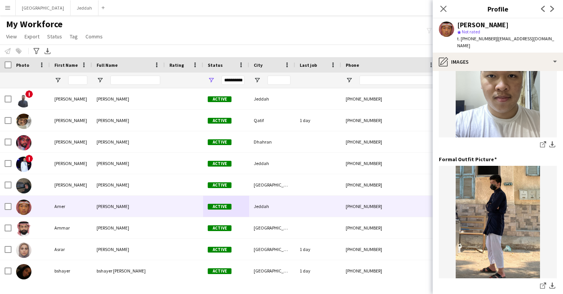
scroll to position [209, 0]
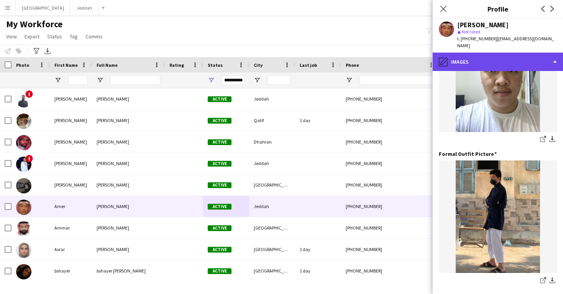
click at [483, 53] on div "pencil4 Images" at bounding box center [498, 62] width 130 height 18
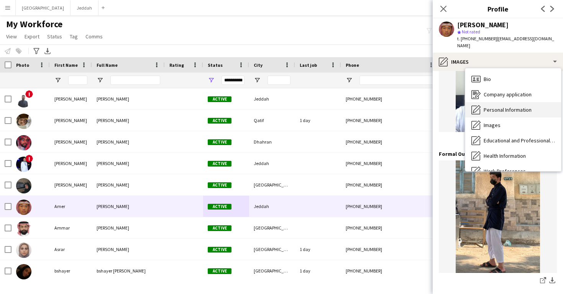
click at [499, 106] on span "Personal Information" at bounding box center [508, 109] width 48 height 7
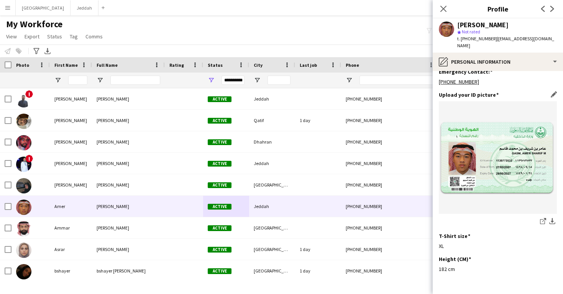
scroll to position [357, 0]
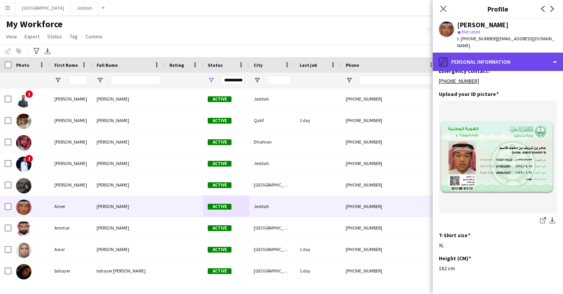
click at [492, 53] on div "pencil4 Personal Information" at bounding box center [498, 62] width 130 height 18
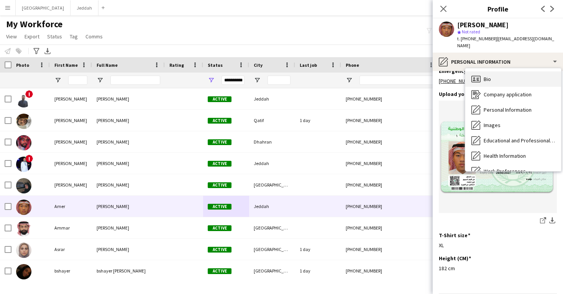
click at [498, 73] on div "Bio Bio" at bounding box center [513, 78] width 96 height 15
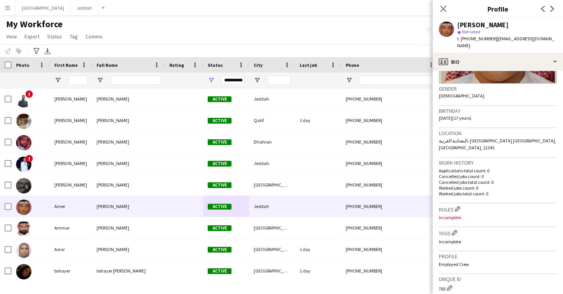
scroll to position [152, 0]
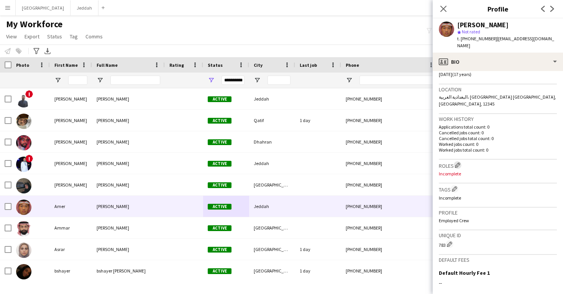
click at [458, 162] on app-icon "Edit crew company roles" at bounding box center [457, 164] width 5 height 5
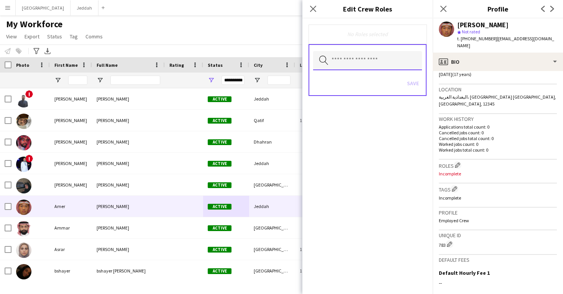
click at [342, 61] on input "text" at bounding box center [367, 60] width 109 height 19
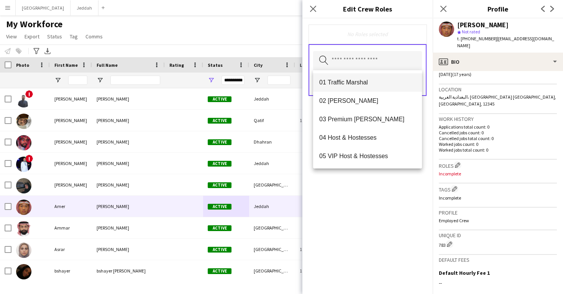
click at [350, 89] on mat-option "01 Traffic Marshal" at bounding box center [367, 82] width 109 height 18
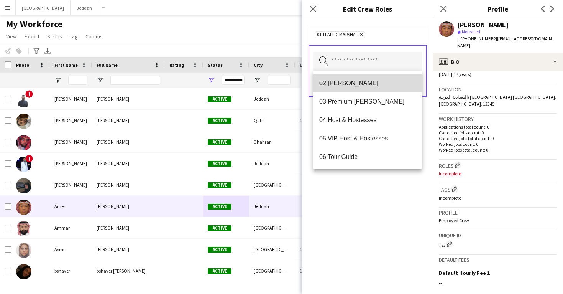
click at [350, 88] on mat-option "02 [PERSON_NAME]" at bounding box center [367, 83] width 109 height 18
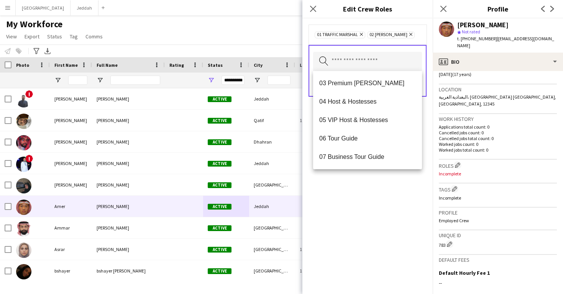
click at [386, 243] on div "01 Traffic Marshal Remove 02 [PERSON_NAME] Remove Search by role type Save" at bounding box center [367, 155] width 130 height 275
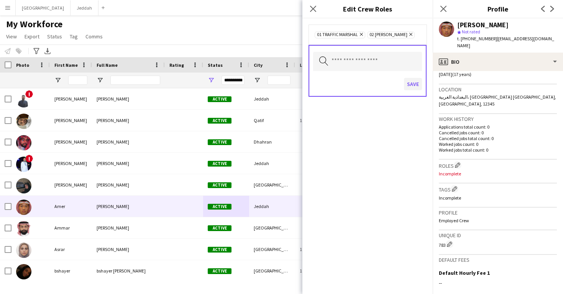
click at [411, 87] on button "Save" at bounding box center [413, 84] width 18 height 12
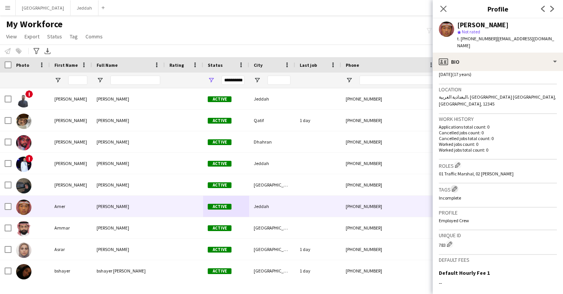
click at [455, 185] on button "Edit crew company tags" at bounding box center [455, 189] width 8 height 8
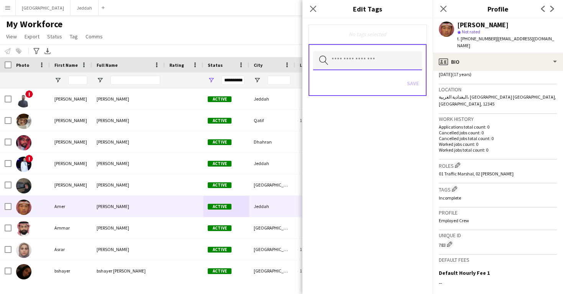
click at [347, 58] on input "text" at bounding box center [367, 60] width 109 height 19
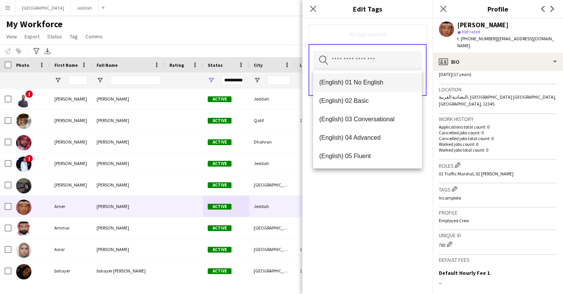
click at [353, 87] on mat-option "(English) 01 No English" at bounding box center [367, 82] width 109 height 18
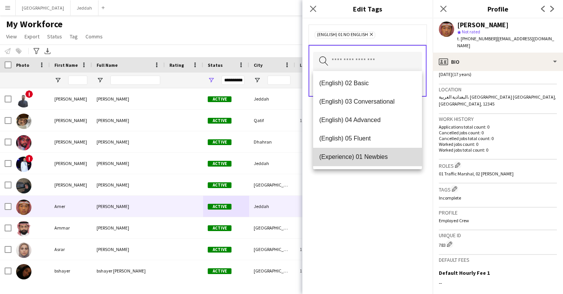
click at [358, 152] on mat-option "(Experience) 01 Newbies" at bounding box center [367, 157] width 109 height 18
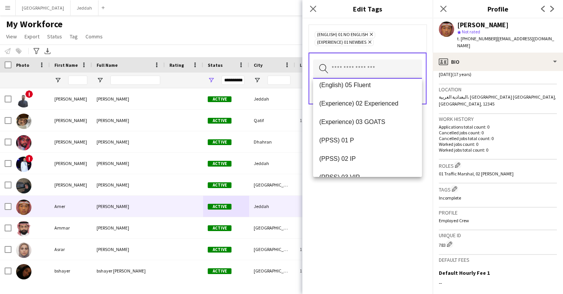
scroll to position [66, 0]
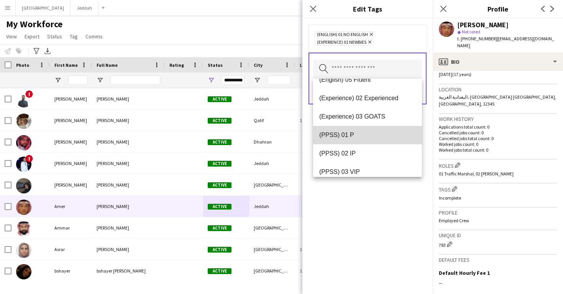
click at [357, 141] on mat-option "(PPSS) 01 P" at bounding box center [367, 135] width 109 height 18
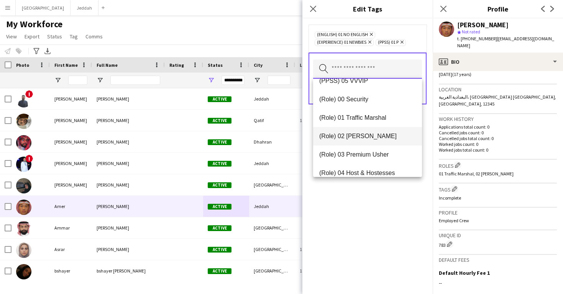
scroll to position [176, 0]
click at [359, 124] on mat-option "(Role) 01 Traffic Marshal" at bounding box center [367, 117] width 109 height 18
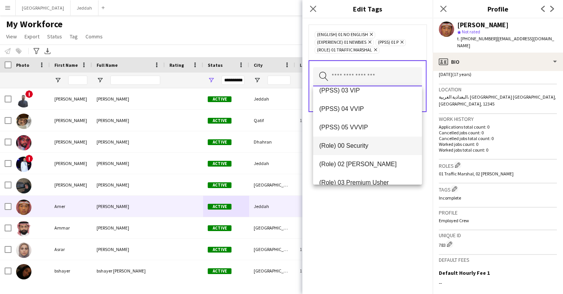
scroll to position [152, 0]
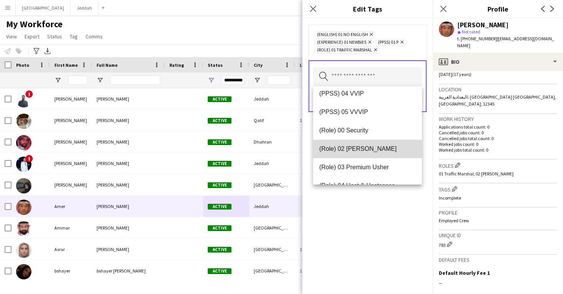
click at [358, 146] on span "(Role) 02 [PERSON_NAME]" at bounding box center [367, 148] width 97 height 7
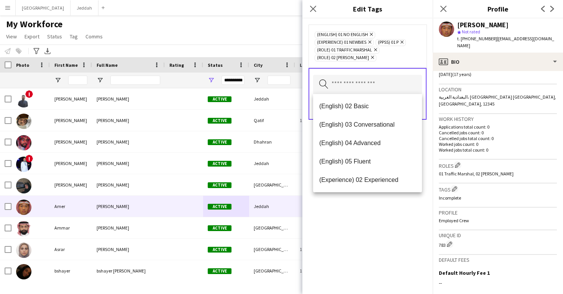
click at [374, 219] on div "(English) 01 No English Remove (Experience) 01 Newbies Remove (PPSS) 01 P Remov…" at bounding box center [367, 155] width 130 height 275
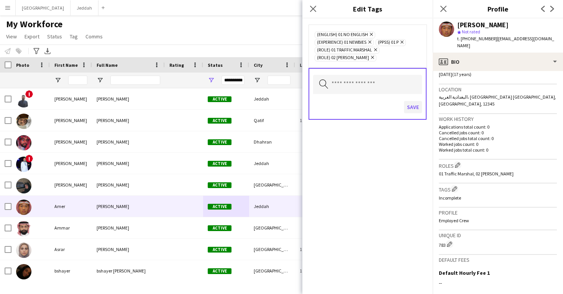
click at [410, 105] on button "Save" at bounding box center [413, 107] width 18 height 12
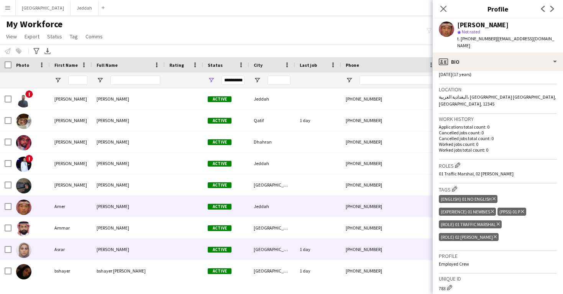
click at [269, 242] on div "[GEOGRAPHIC_DATA]" at bounding box center [272, 248] width 46 height 21
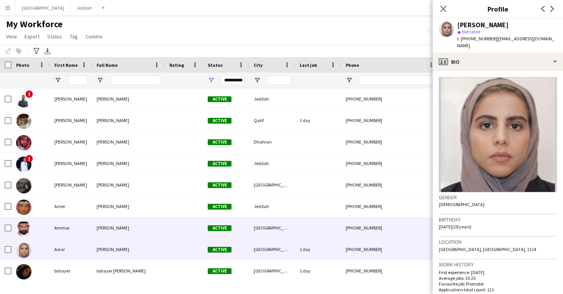
click at [267, 232] on div "[GEOGRAPHIC_DATA]" at bounding box center [272, 227] width 46 height 21
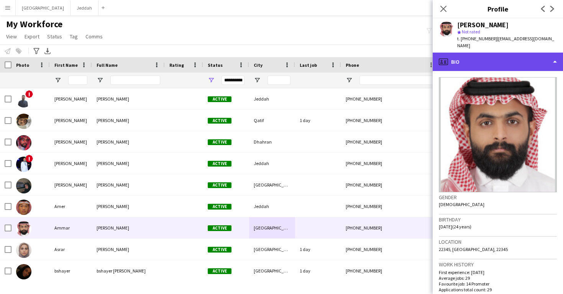
click at [478, 53] on div "profile Bio" at bounding box center [498, 62] width 130 height 18
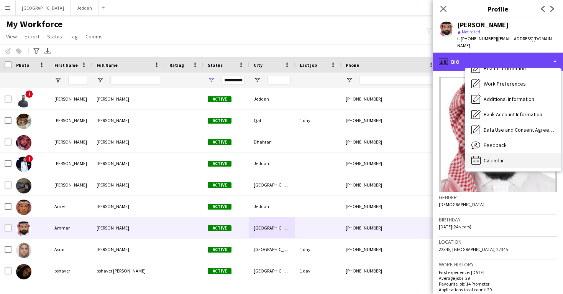
scroll to position [87, 0]
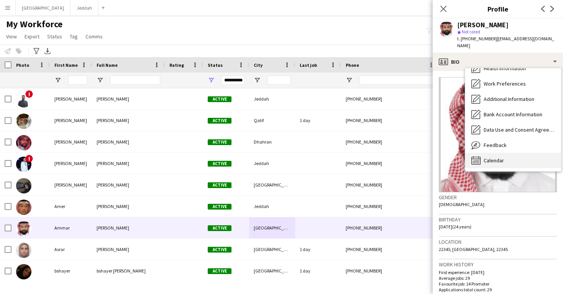
click at [505, 153] on div "Calendar Calendar" at bounding box center [513, 160] width 96 height 15
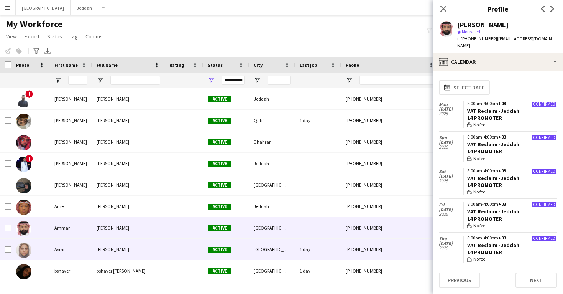
click at [312, 239] on div "1 day" at bounding box center [318, 248] width 46 height 21
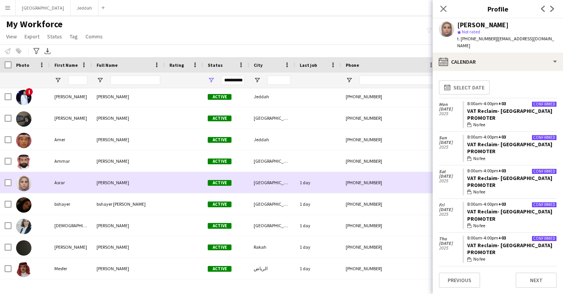
scroll to position [76, 0]
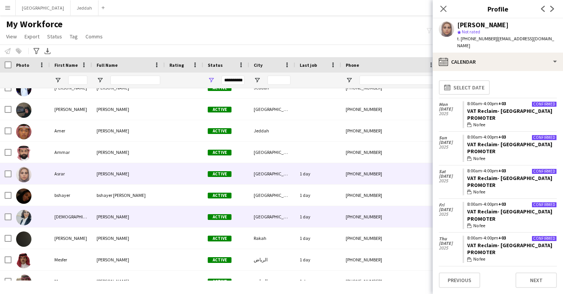
click at [302, 207] on div "1 day" at bounding box center [318, 216] width 46 height 21
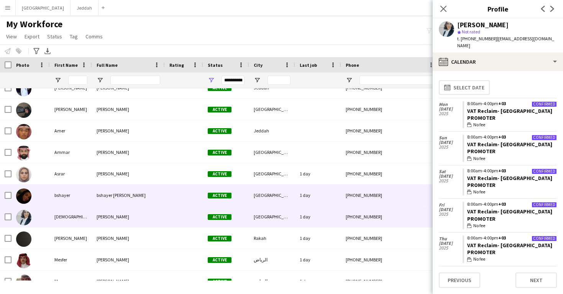
click at [302, 199] on div "1 day" at bounding box center [318, 194] width 46 height 21
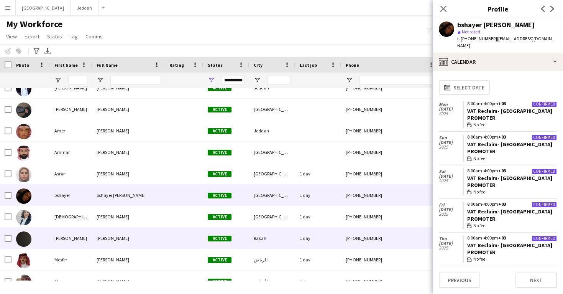
click at [304, 240] on div "1 day" at bounding box center [318, 237] width 46 height 21
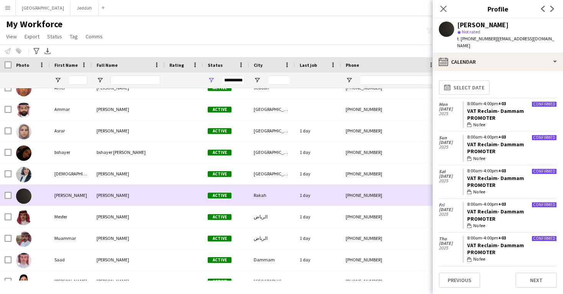
scroll to position [0, 0]
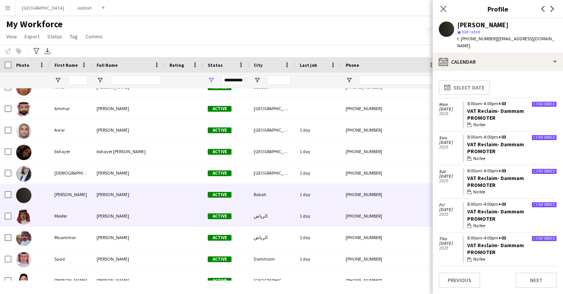
click at [304, 219] on div "1 day" at bounding box center [318, 215] width 46 height 21
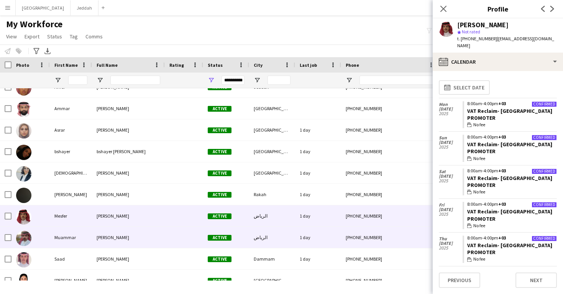
click at [302, 229] on div "1 day" at bounding box center [318, 237] width 46 height 21
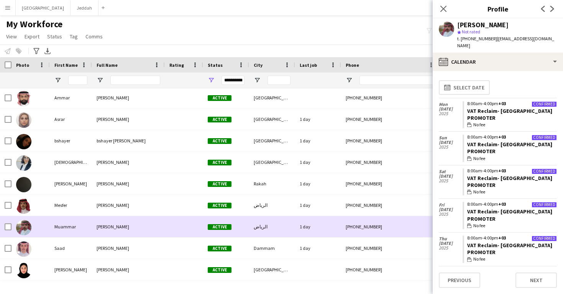
scroll to position [130, 0]
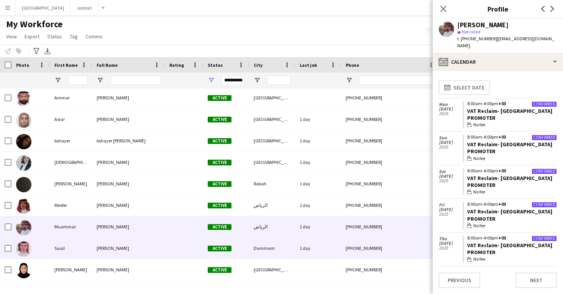
click at [302, 242] on div "1 day" at bounding box center [318, 247] width 46 height 21
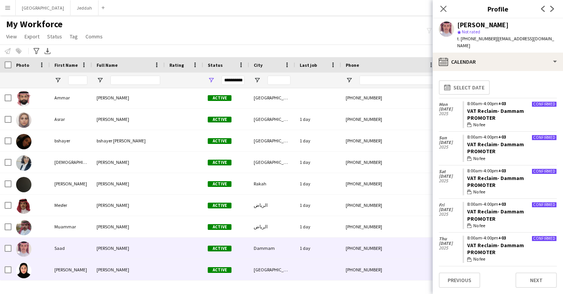
click at [302, 263] on div at bounding box center [318, 269] width 46 height 21
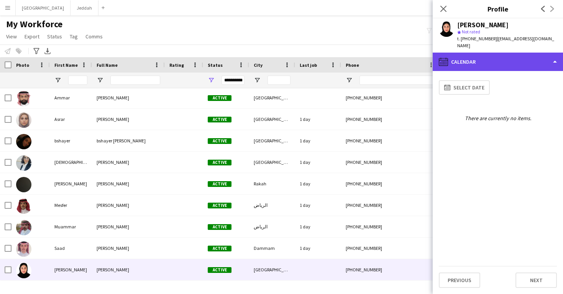
click at [484, 60] on div "calendar-full Calendar" at bounding box center [498, 62] width 130 height 18
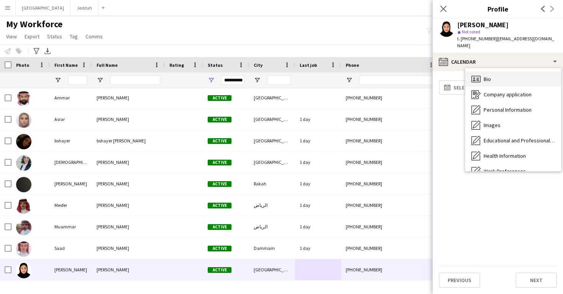
click at [487, 76] on span "Bio" at bounding box center [487, 79] width 7 height 7
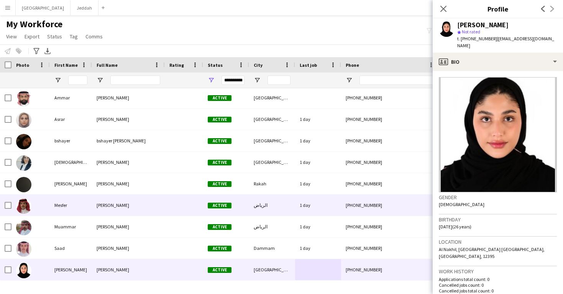
scroll to position [100, 0]
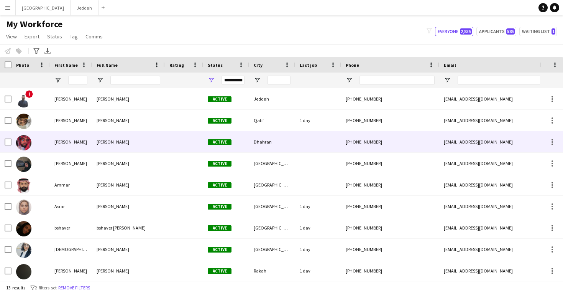
click at [156, 147] on div "[PERSON_NAME]" at bounding box center [128, 141] width 73 height 21
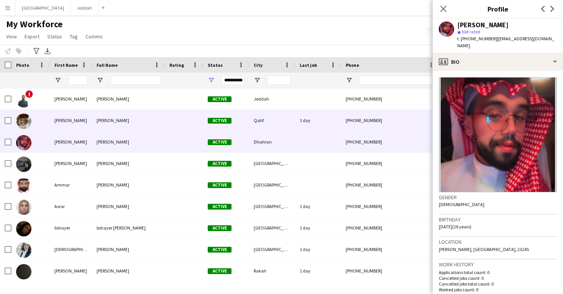
click at [155, 123] on div "[PERSON_NAME]" at bounding box center [128, 120] width 73 height 21
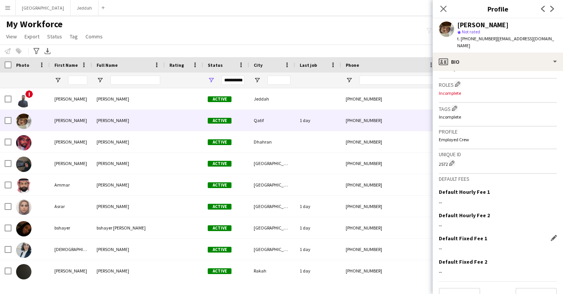
scroll to position [257, 0]
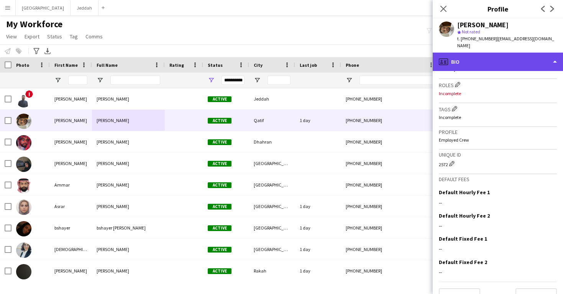
click at [484, 56] on div "profile Bio" at bounding box center [498, 62] width 130 height 18
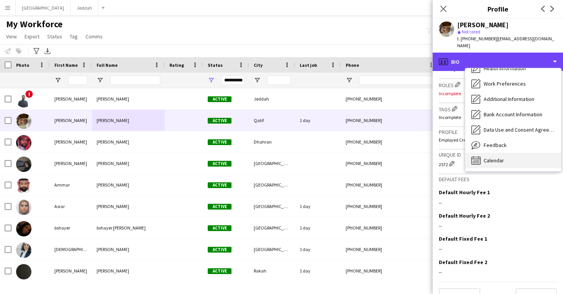
scroll to position [87, 0]
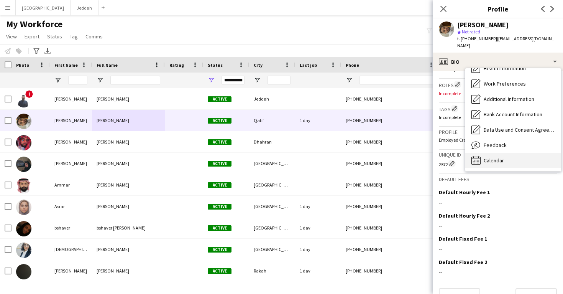
click at [498, 157] on span "Calendar" at bounding box center [494, 160] width 20 height 7
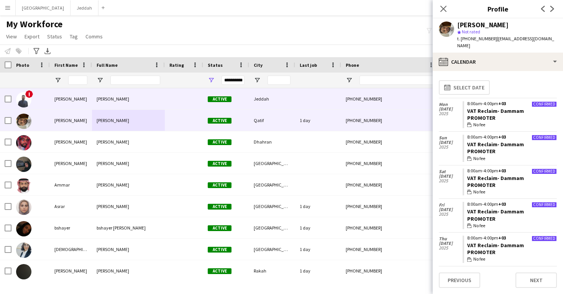
click at [416, 99] on div "[PHONE_NUMBER]" at bounding box center [390, 98] width 98 height 21
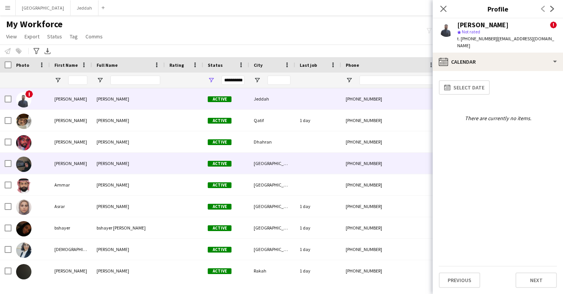
click at [395, 155] on div "[PHONE_NUMBER]" at bounding box center [390, 163] width 98 height 21
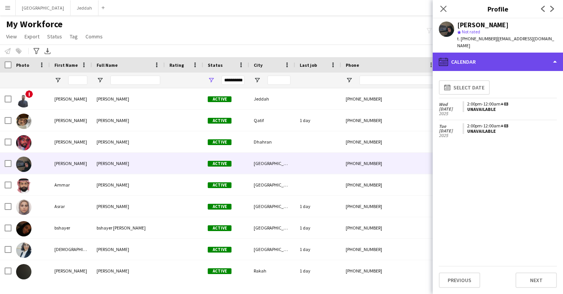
click at [476, 56] on div "calendar-full Calendar" at bounding box center [498, 62] width 130 height 18
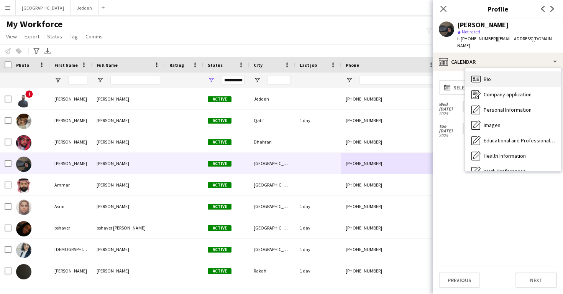
click at [485, 71] on div "Bio Bio" at bounding box center [513, 78] width 96 height 15
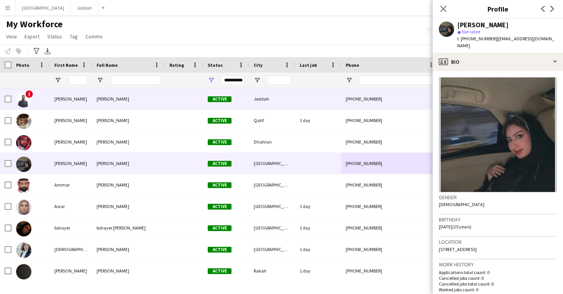
click at [333, 92] on div at bounding box center [318, 98] width 46 height 21
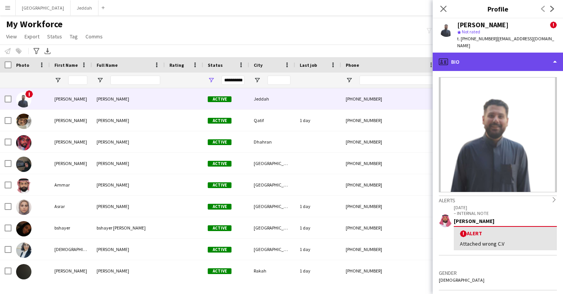
click at [493, 60] on div "profile Bio" at bounding box center [498, 62] width 130 height 18
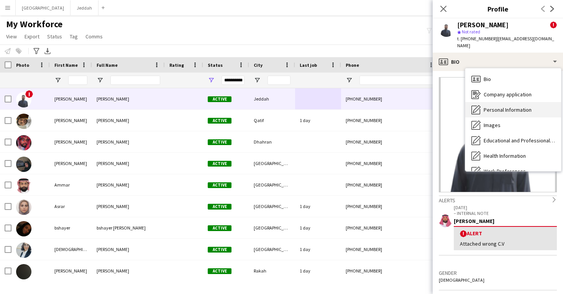
click at [499, 107] on div "Personal Information Personal Information" at bounding box center [513, 109] width 96 height 15
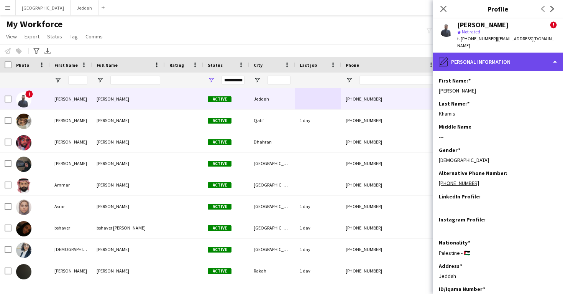
click at [496, 53] on div "pencil4 Personal Information" at bounding box center [498, 62] width 130 height 18
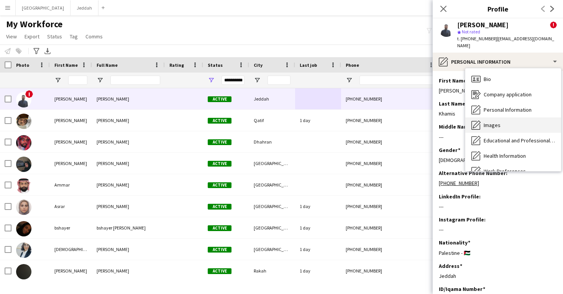
click at [506, 117] on div "Images Images" at bounding box center [513, 124] width 96 height 15
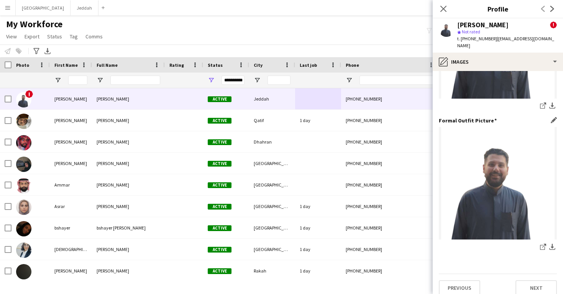
scroll to position [242, 0]
click at [479, 37] on span "t. [PHONE_NUMBER]" at bounding box center [477, 39] width 40 height 6
copy span "966540348241"
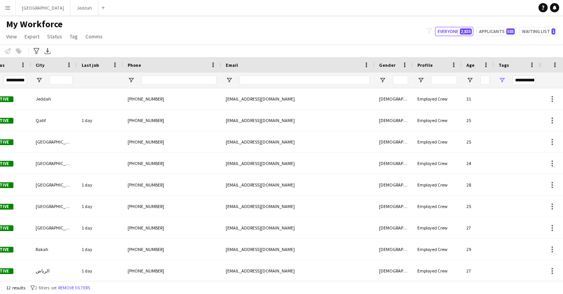
click at [521, 81] on div "**********" at bounding box center [524, 80] width 23 height 9
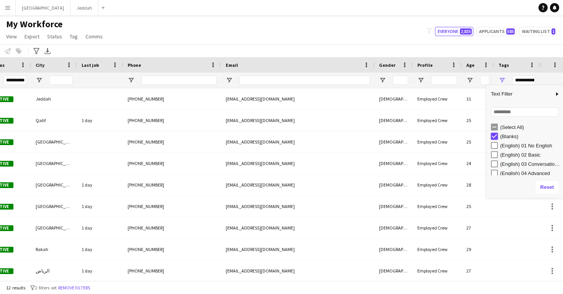
type input "***"
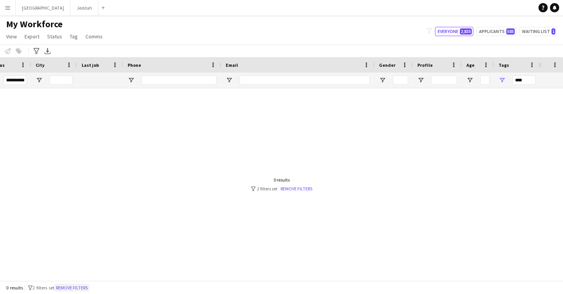
click at [83, 286] on button "Remove filters" at bounding box center [71, 287] width 35 height 8
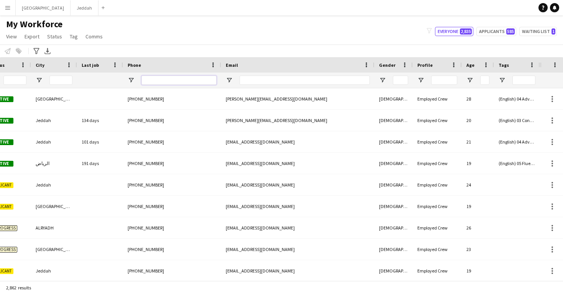
paste input "**********"
type input "**********"
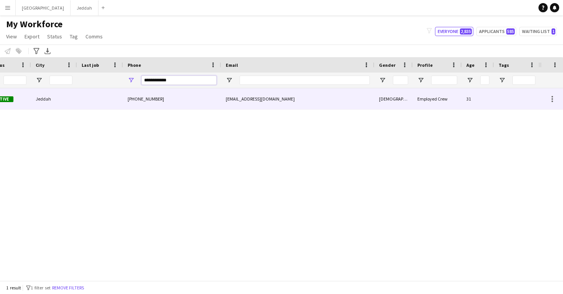
scroll to position [0, 196]
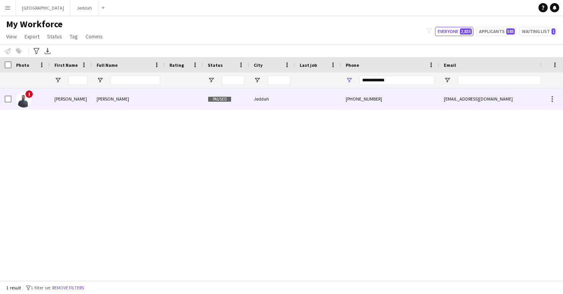
click at [281, 93] on div "Jeddah" at bounding box center [272, 98] width 46 height 21
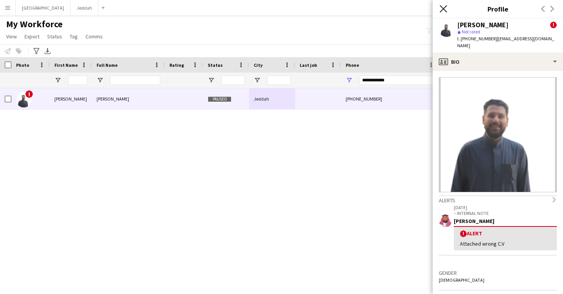
click at [446, 6] on icon "Close pop-in" at bounding box center [443, 8] width 7 height 7
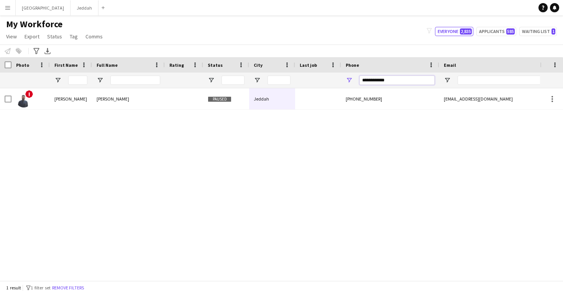
click at [399, 77] on input "**********" at bounding box center [397, 80] width 75 height 9
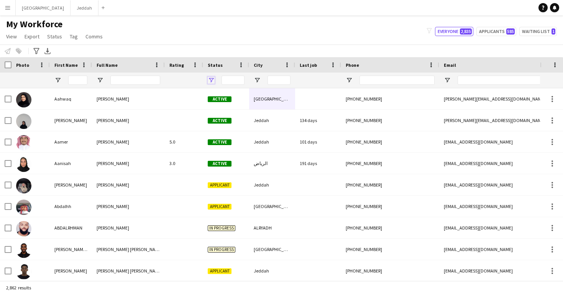
click at [209, 79] on span "Open Filter Menu" at bounding box center [211, 80] width 7 height 7
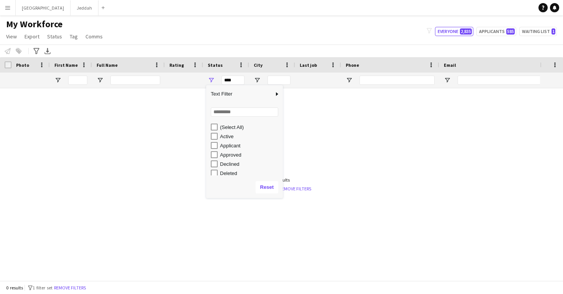
click at [213, 123] on div "(Select All)" at bounding box center [247, 126] width 72 height 9
type input "**********"
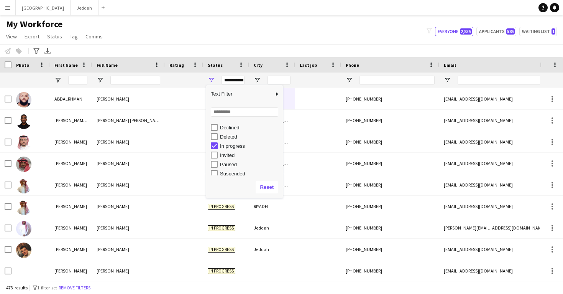
click at [218, 49] on div "Notify workforce Add to tag Select at least one crew to tag him or her. Advance…" at bounding box center [281, 50] width 563 height 13
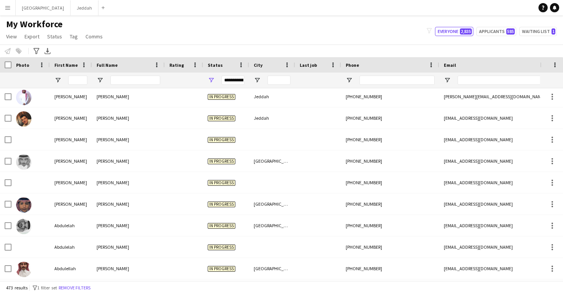
scroll to position [0, 0]
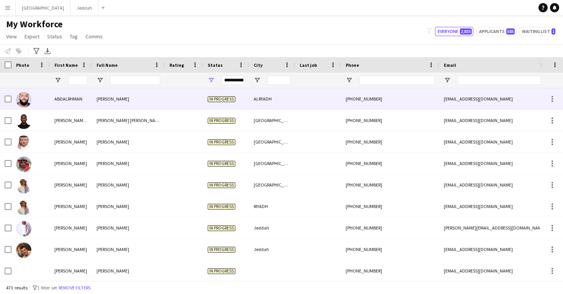
click at [227, 107] on div "In progress" at bounding box center [226, 98] width 46 height 21
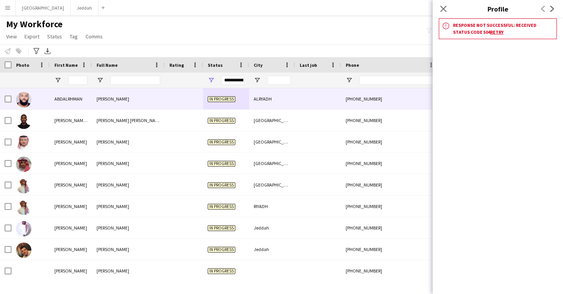
click at [490, 32] on link "Retry" at bounding box center [496, 32] width 13 height 6
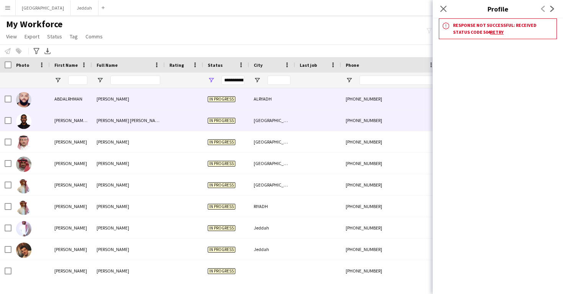
click at [326, 121] on div at bounding box center [318, 120] width 46 height 21
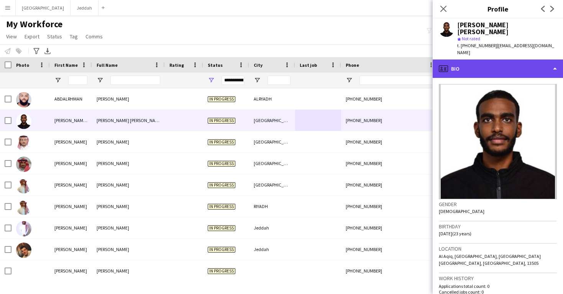
click at [482, 65] on div "profile Bio" at bounding box center [498, 68] width 130 height 18
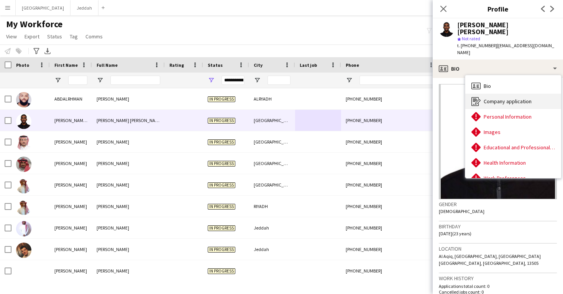
click at [493, 98] on span "Company application" at bounding box center [508, 101] width 48 height 7
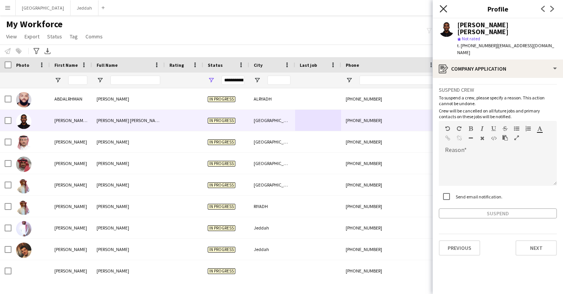
click at [445, 11] on icon at bounding box center [443, 8] width 7 height 7
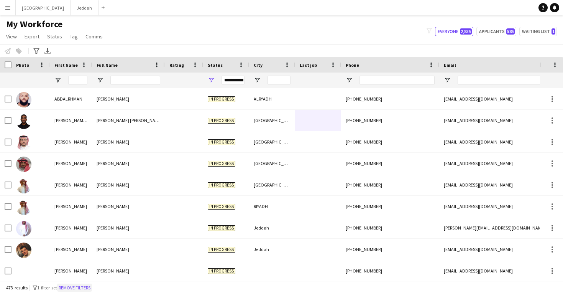
click at [85, 290] on button "Remove filters" at bounding box center [74, 287] width 35 height 8
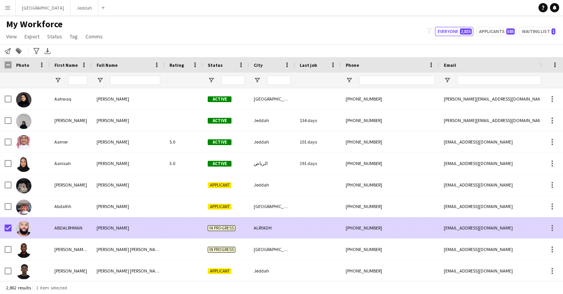
click at [280, 224] on div "ALRYADH" at bounding box center [272, 227] width 46 height 21
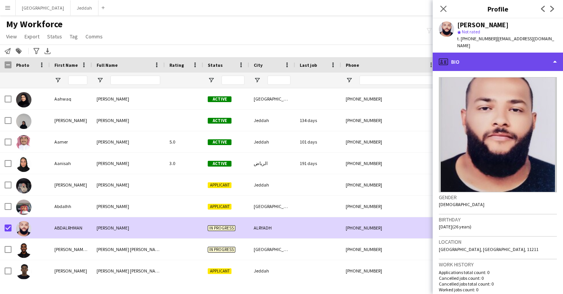
click at [495, 55] on div "profile Bio" at bounding box center [498, 62] width 130 height 18
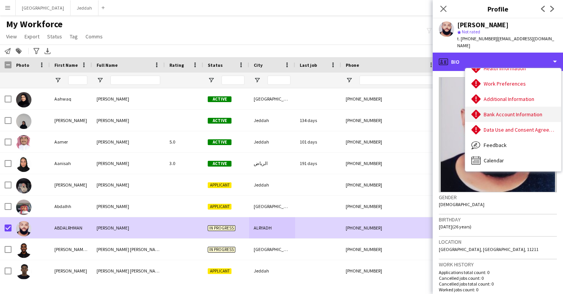
scroll to position [87, 0]
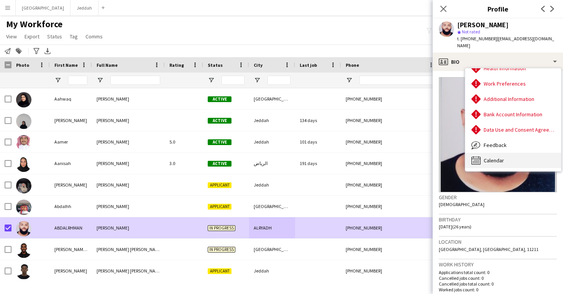
click at [494, 153] on div "Calendar Calendar" at bounding box center [513, 160] width 96 height 15
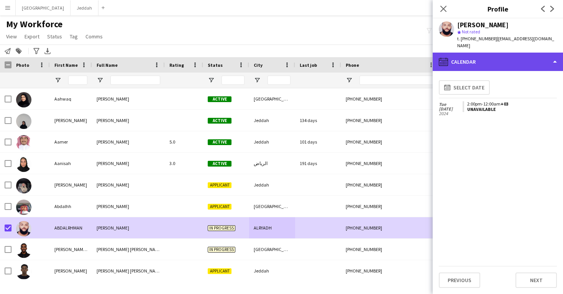
click at [500, 57] on div "calendar-full Calendar" at bounding box center [498, 62] width 130 height 18
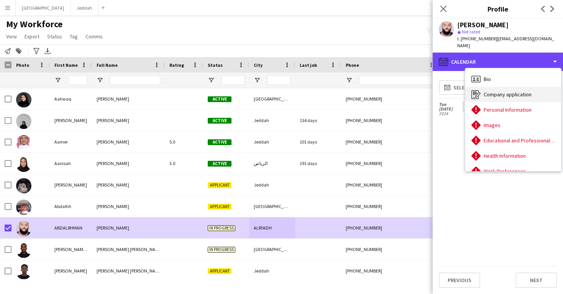
scroll to position [0, 0]
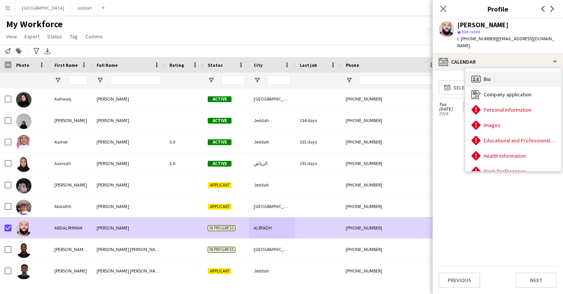
click at [500, 72] on div "Bio Bio" at bounding box center [513, 78] width 96 height 15
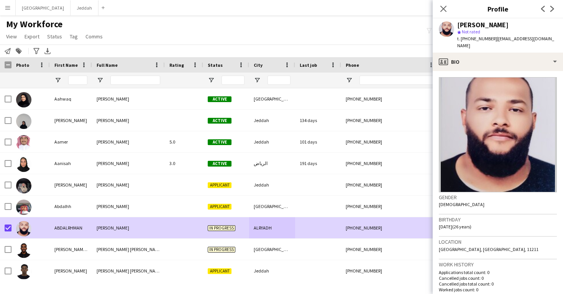
click at [499, 121] on img at bounding box center [498, 134] width 118 height 115
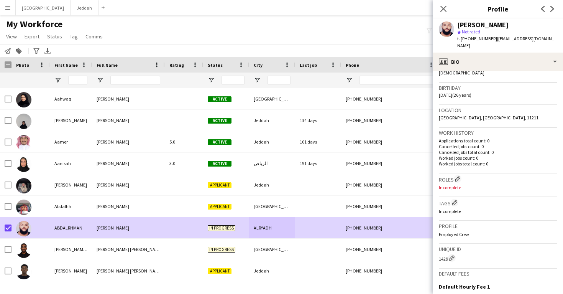
scroll to position [132, 0]
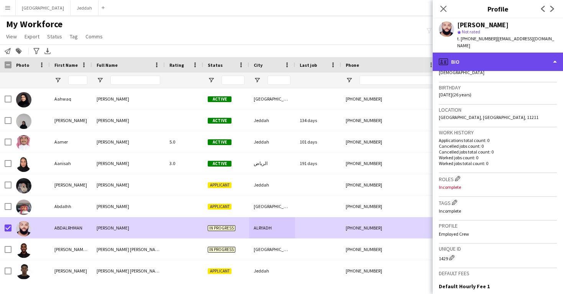
click at [501, 53] on div "profile Bio" at bounding box center [498, 62] width 130 height 18
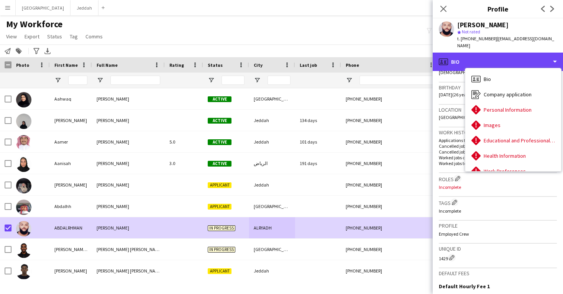
scroll to position [0, 0]
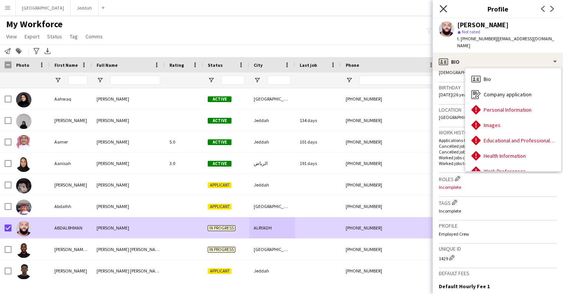
click at [444, 9] on icon at bounding box center [443, 8] width 7 height 7
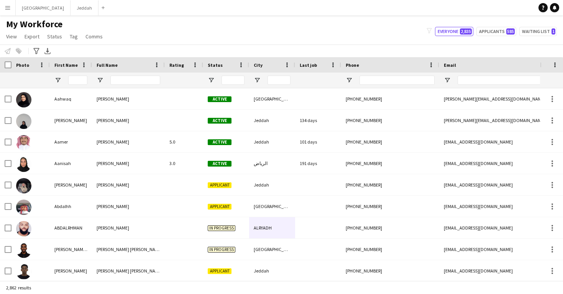
click at [126, 5] on app-navbar "Menu Boards Boards Boards All jobs Status Workforce Workforce My Workforce Recr…" at bounding box center [281, 7] width 563 height 15
click at [80, 82] on input "First Name Filter Input" at bounding box center [77, 80] width 19 height 9
click at [135, 82] on input "Full Name Filter Input" at bounding box center [135, 80] width 50 height 9
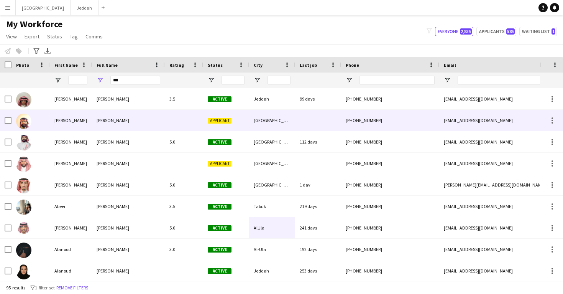
click at [129, 122] on span "[PERSON_NAME]" at bounding box center [113, 120] width 33 height 6
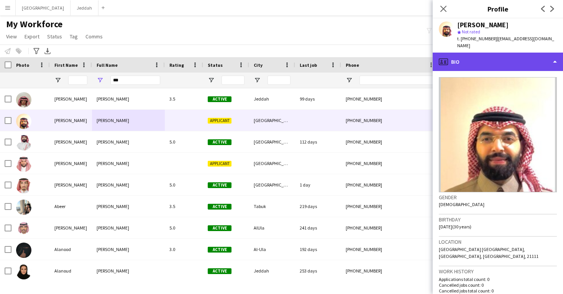
click at [483, 56] on div "profile Bio" at bounding box center [498, 62] width 130 height 18
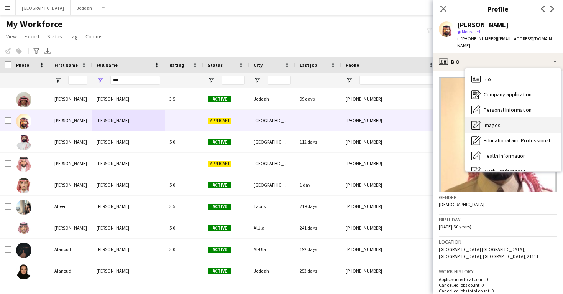
click at [493, 122] on span "Images" at bounding box center [492, 125] width 17 height 7
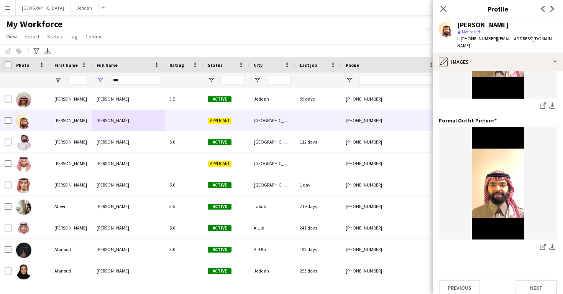
scroll to position [242, 0]
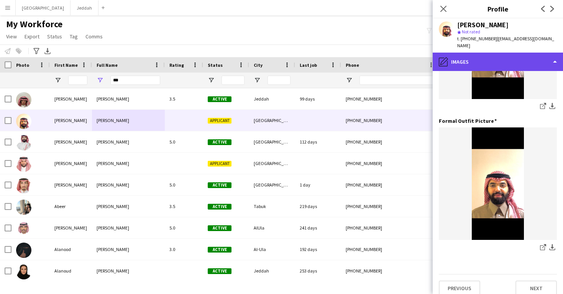
click at [490, 55] on div "pencil4 Images" at bounding box center [498, 62] width 130 height 18
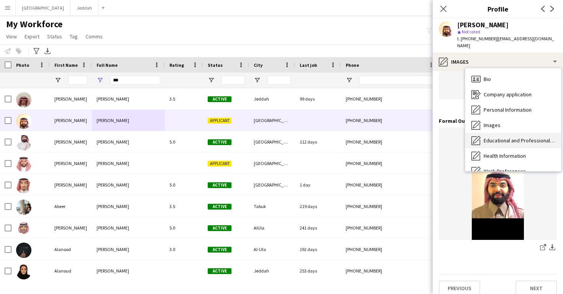
click at [510, 138] on div "Educational and Professional Background Educational and Professional Background" at bounding box center [513, 140] width 96 height 15
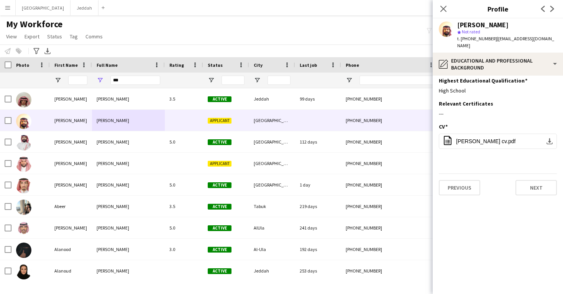
scroll to position [0, 0]
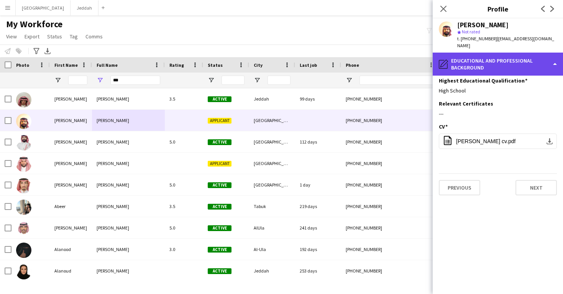
click at [496, 56] on div "pencil4 Educational and Professional Background" at bounding box center [498, 64] width 130 height 23
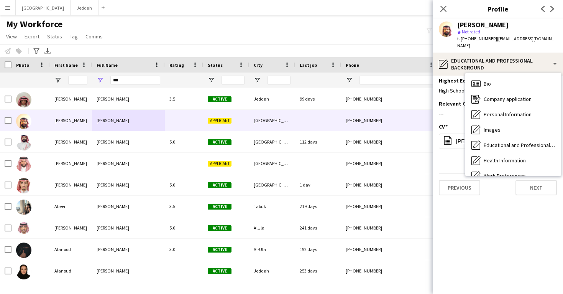
click at [480, 40] on span "t. [PHONE_NUMBER]" at bounding box center [477, 39] width 40 height 6
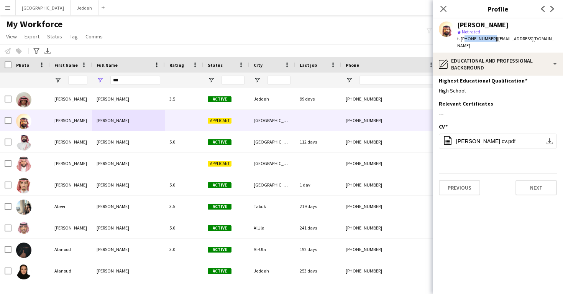
click at [480, 40] on span "t. [PHONE_NUMBER]" at bounding box center [477, 39] width 40 height 6
copy span "966569666877"
click at [490, 138] on span "[PERSON_NAME] cv.pdf" at bounding box center [485, 141] width 59 height 6
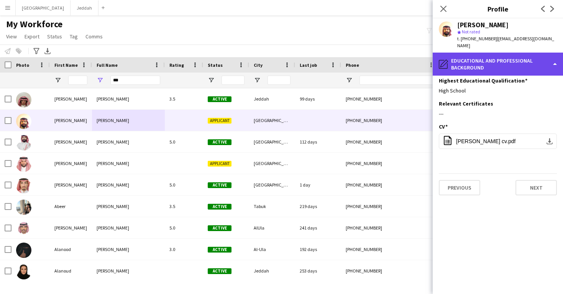
click at [463, 60] on div "pencil4 Educational and Professional Background" at bounding box center [498, 64] width 130 height 23
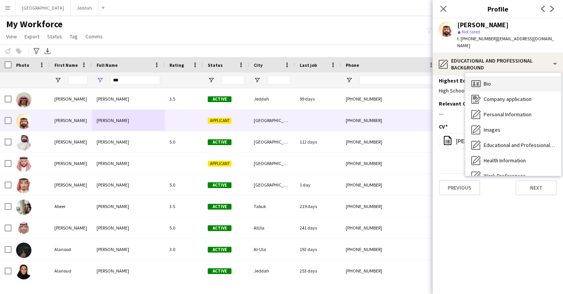
click at [482, 81] on div "Bio Bio" at bounding box center [513, 83] width 96 height 15
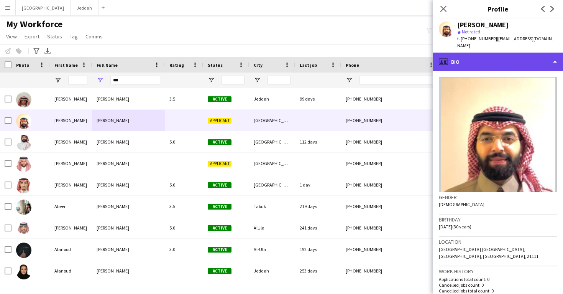
click at [479, 55] on div "profile Bio" at bounding box center [498, 62] width 130 height 18
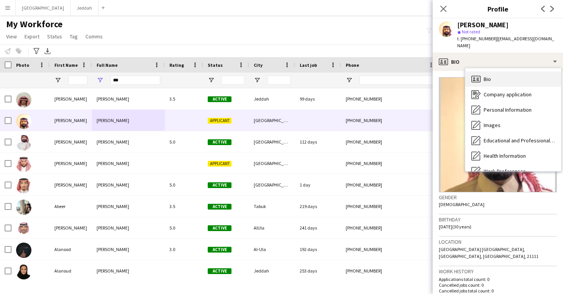
click at [484, 78] on div "Bio Bio" at bounding box center [513, 78] width 96 height 15
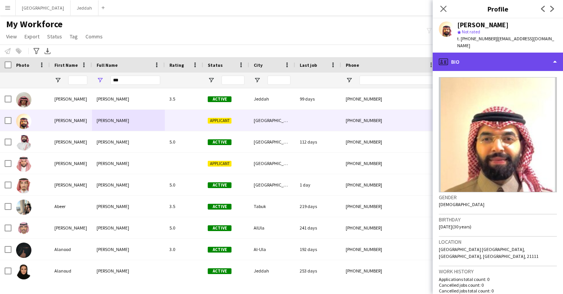
click at [483, 54] on div "profile Bio" at bounding box center [498, 62] width 130 height 18
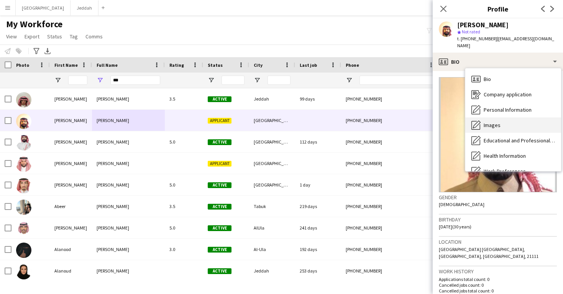
drag, startPoint x: 495, startPoint y: 128, endPoint x: 495, endPoint y: 123, distance: 5.4
click at [495, 123] on div "Bio Bio Company application Company application Personal Information Personal I…" at bounding box center [513, 119] width 96 height 103
click at [495, 123] on div "Images Images" at bounding box center [513, 124] width 96 height 15
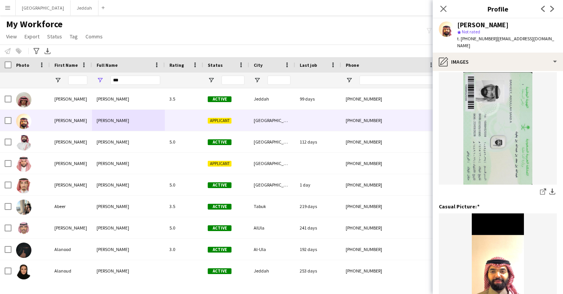
scroll to position [15, 0]
click at [541, 189] on icon "share-external-link-1" at bounding box center [543, 192] width 6 height 6
click at [133, 82] on input "***" at bounding box center [135, 80] width 50 height 9
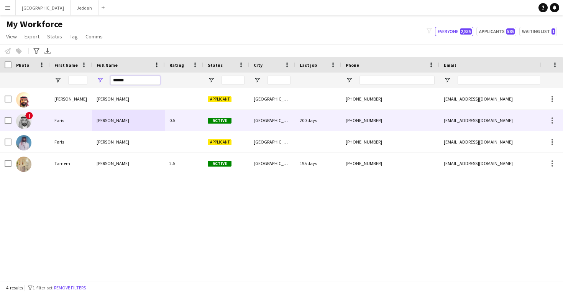
type input "******"
click at [135, 127] on div "Faris Albakhyt" at bounding box center [128, 120] width 73 height 21
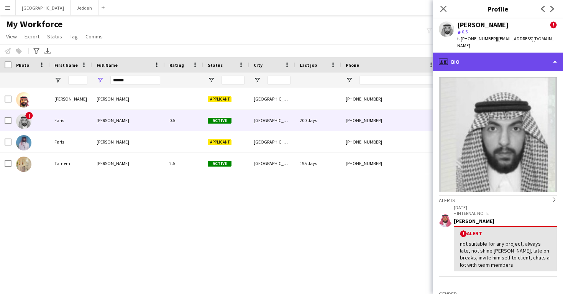
click at [480, 61] on div "profile Bio" at bounding box center [498, 62] width 130 height 18
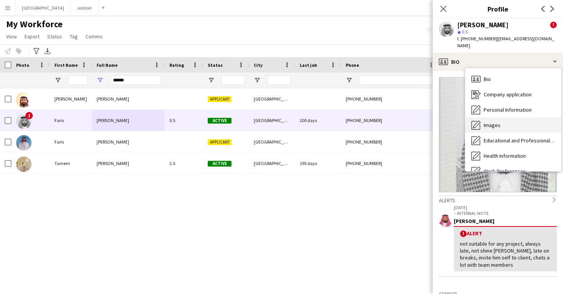
click at [487, 117] on div "Images Images" at bounding box center [513, 124] width 96 height 15
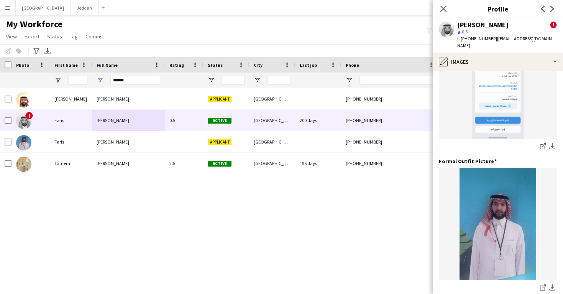
scroll to position [194, 0]
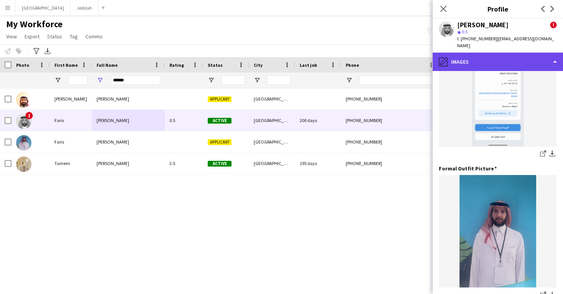
click at [480, 53] on div "pencil4 Images" at bounding box center [498, 62] width 130 height 18
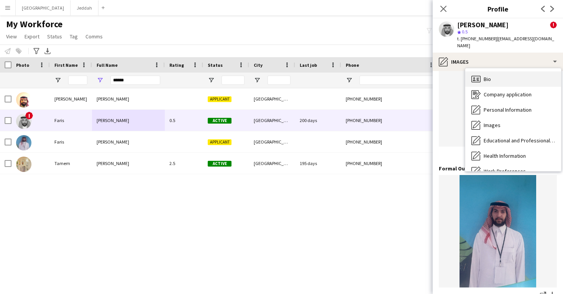
click at [487, 76] on span "Bio" at bounding box center [487, 79] width 7 height 7
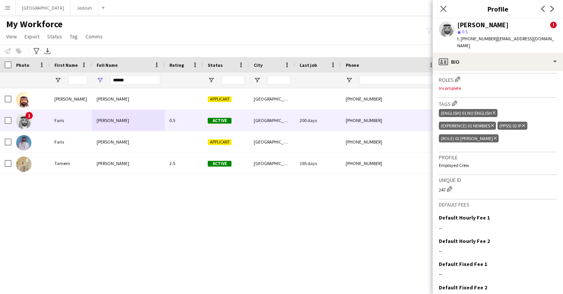
scroll to position [365, 0]
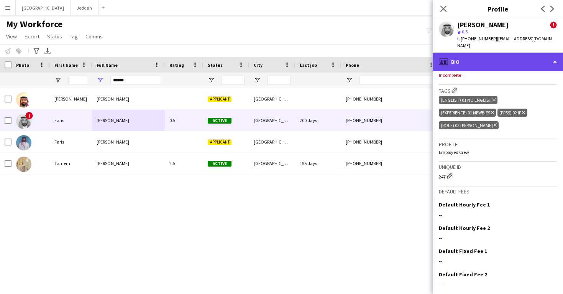
click at [482, 53] on div "profile Bio" at bounding box center [498, 62] width 130 height 18
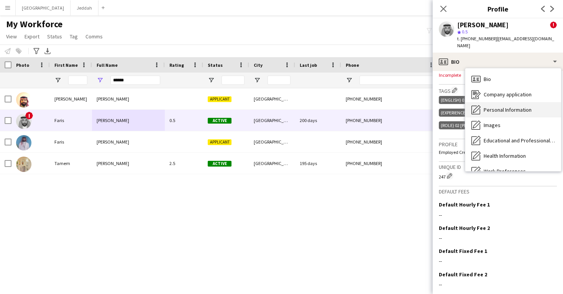
click at [488, 106] on div "Personal Information Personal Information" at bounding box center [513, 109] width 96 height 15
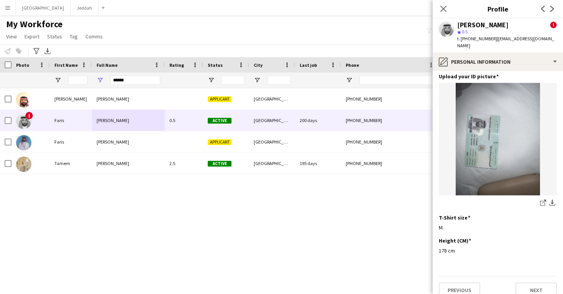
scroll to position [374, 0]
click at [543, 200] on app-icon "share-external-link-1" at bounding box center [543, 204] width 6 height 8
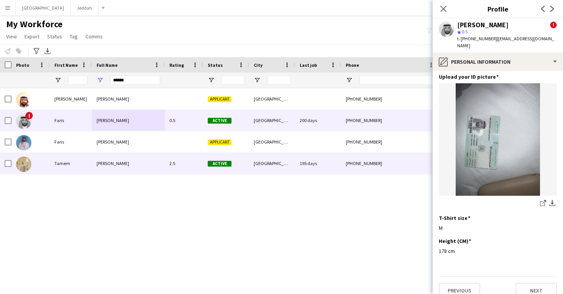
click at [276, 166] on div "[GEOGRAPHIC_DATA]" at bounding box center [272, 163] width 46 height 21
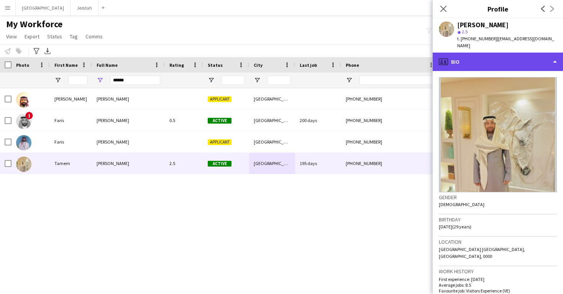
click at [504, 53] on div "profile Bio" at bounding box center [498, 62] width 130 height 18
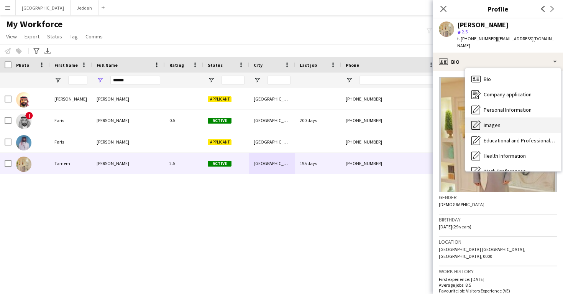
click at [515, 117] on div "Images Images" at bounding box center [513, 124] width 96 height 15
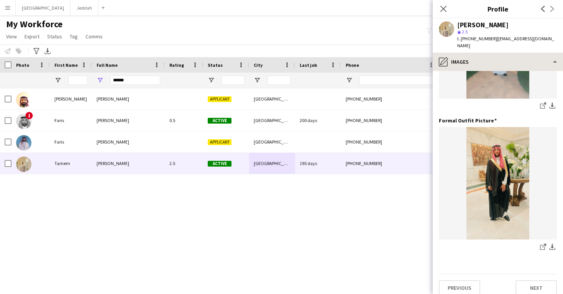
scroll to position [242, 0]
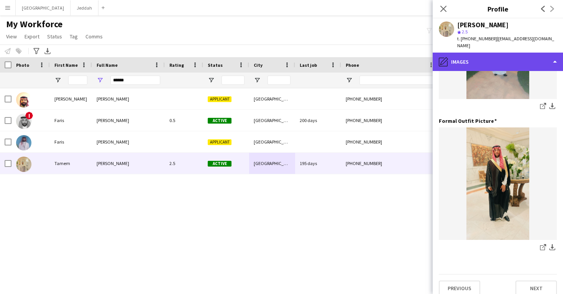
click at [514, 54] on div "pencil4 Images" at bounding box center [498, 62] width 130 height 18
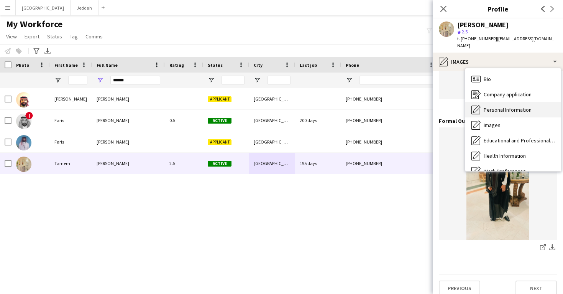
click at [514, 106] on span "Personal Information" at bounding box center [508, 109] width 48 height 7
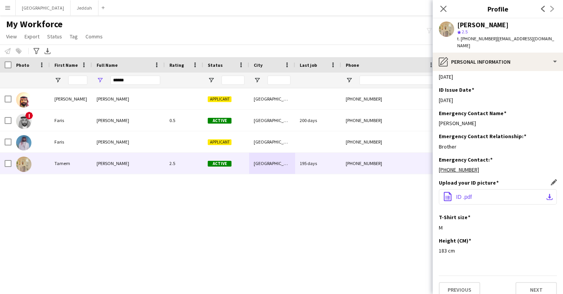
scroll to position [268, 0]
click at [506, 189] on button "office-file-sheet ID .pdf download-bottom" at bounding box center [498, 196] width 118 height 15
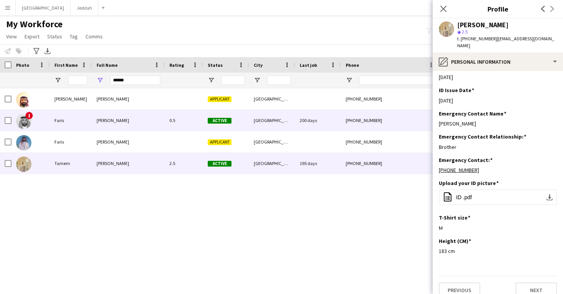
click at [335, 110] on div "200 days" at bounding box center [318, 120] width 46 height 21
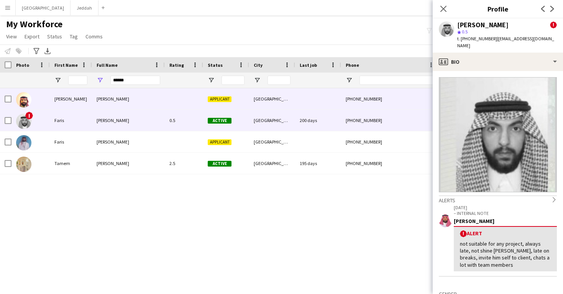
click at [335, 97] on div at bounding box center [318, 98] width 46 height 21
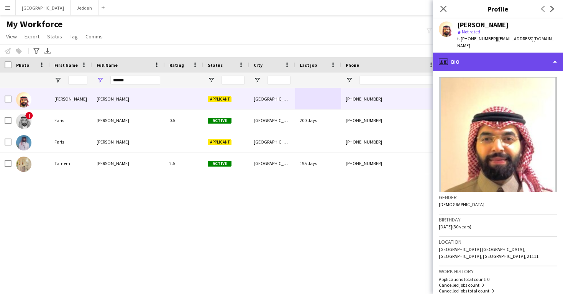
click at [500, 62] on div "profile Bio" at bounding box center [498, 62] width 130 height 18
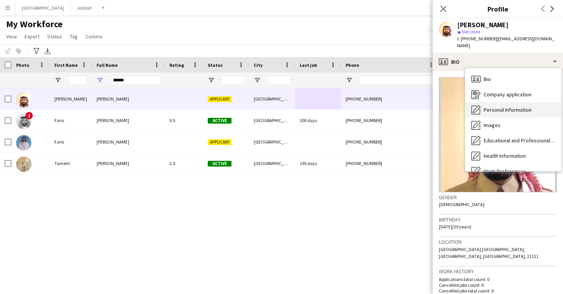
click at [504, 106] on span "Personal Information" at bounding box center [508, 109] width 48 height 7
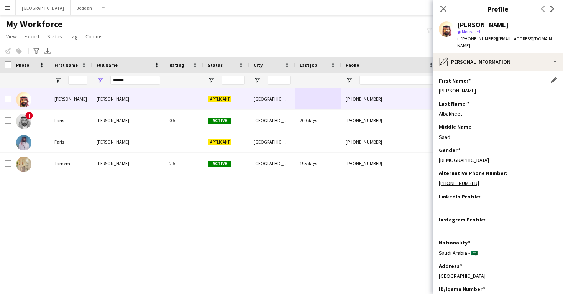
scroll to position [0, 0]
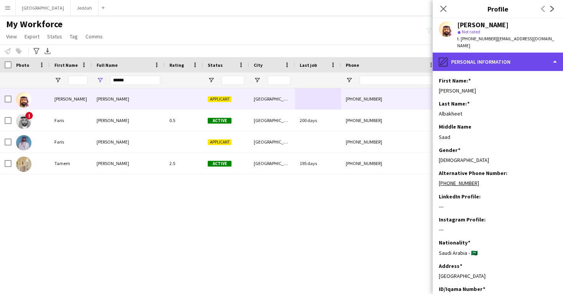
click at [490, 58] on div "pencil4 Personal Information" at bounding box center [498, 62] width 130 height 18
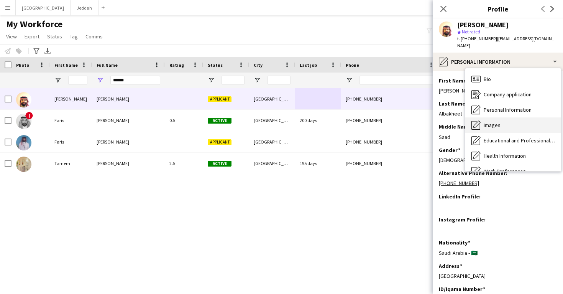
click at [496, 122] on span "Images" at bounding box center [492, 125] width 17 height 7
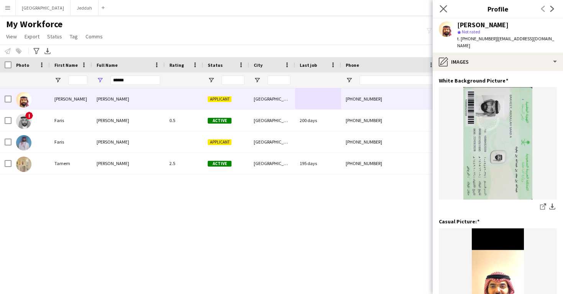
click at [439, 10] on app-icon "Close pop-in" at bounding box center [443, 8] width 11 height 11
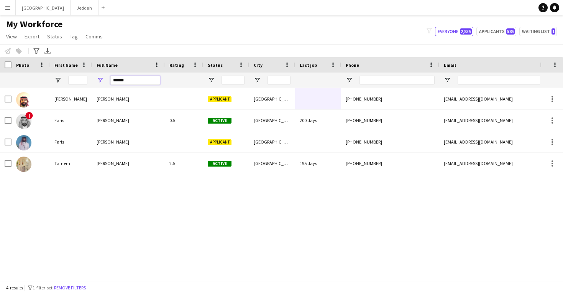
click at [148, 81] on input "******" at bounding box center [135, 80] width 50 height 9
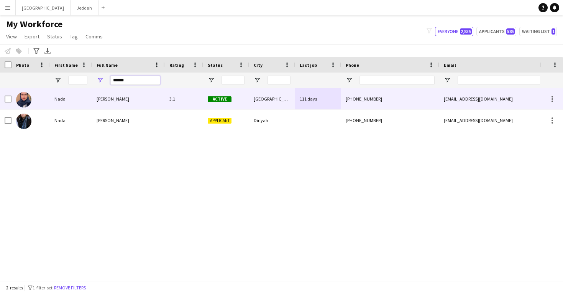
type input "******"
click at [105, 105] on div "Nada Mohammed" at bounding box center [128, 98] width 73 height 21
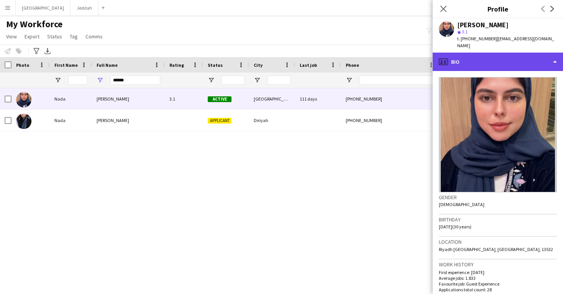
click at [492, 55] on div "profile Bio" at bounding box center [498, 62] width 130 height 18
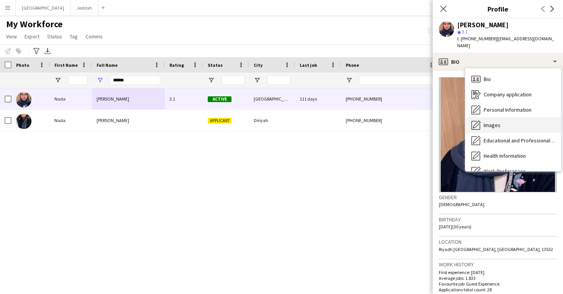
click at [501, 117] on div "Images Images" at bounding box center [513, 124] width 96 height 15
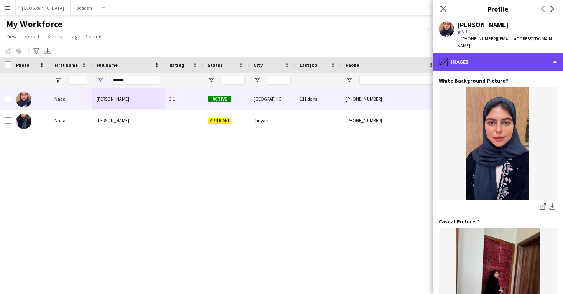
click at [471, 59] on div "pencil4 Images" at bounding box center [498, 62] width 130 height 18
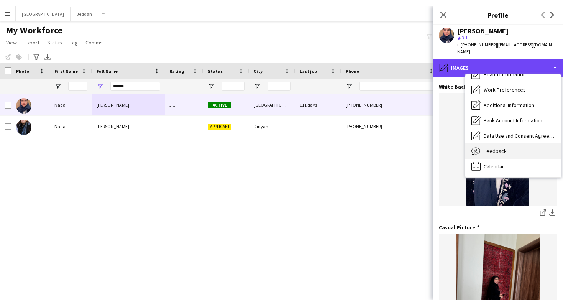
scroll to position [87, 0]
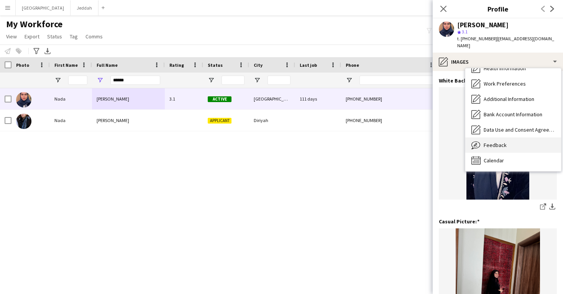
click at [491, 141] on span "Feedback" at bounding box center [495, 144] width 23 height 7
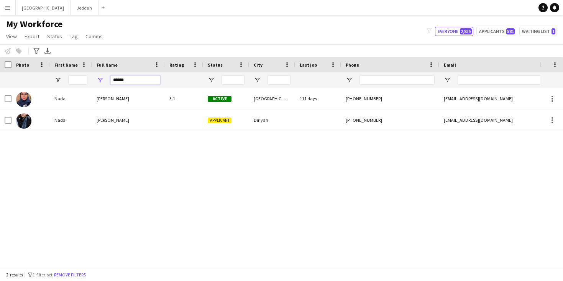
click at [129, 82] on input "******" at bounding box center [135, 80] width 50 height 9
paste input "**********"
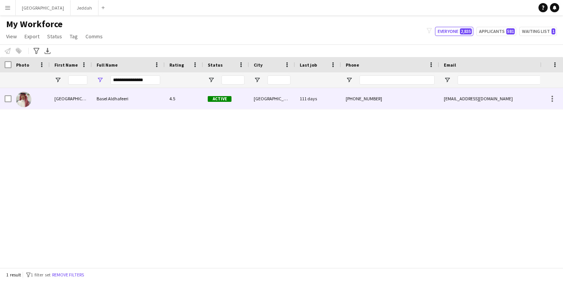
click at [131, 95] on div "Basel Aldhafeeri" at bounding box center [128, 98] width 73 height 21
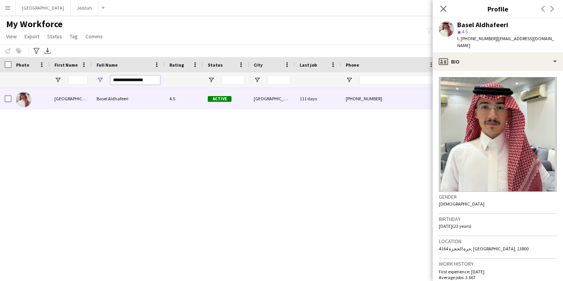
click at [125, 79] on input "**********" at bounding box center [135, 80] width 50 height 9
paste input "Full Name Filter Input"
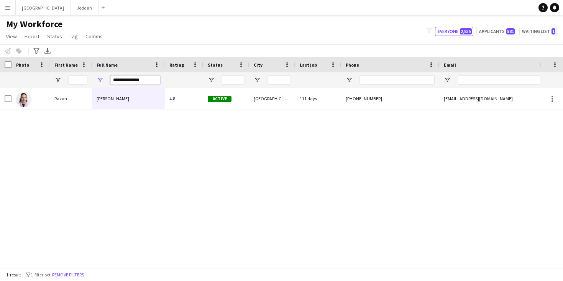
paste input "*"
paste input "Full Name Filter Input"
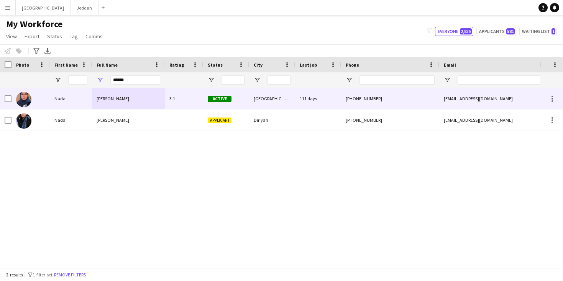
click at [146, 97] on div "[PERSON_NAME]" at bounding box center [128, 98] width 73 height 21
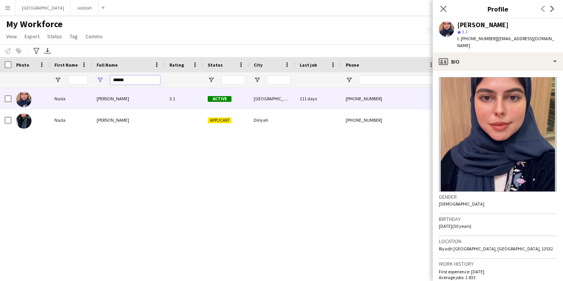
click at [128, 81] on input "******" at bounding box center [135, 80] width 50 height 9
paste input "**********"
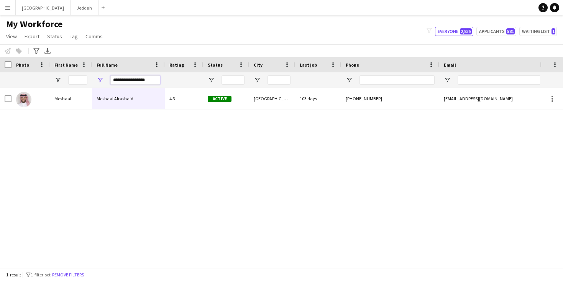
paste input "Full Name Filter Input"
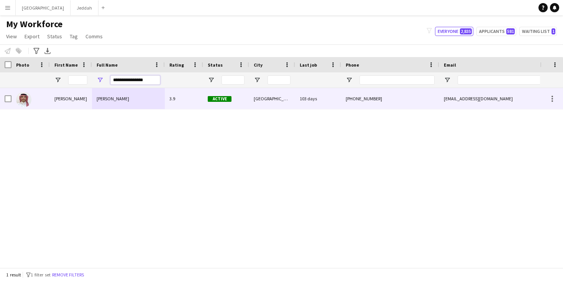
type input "**********"
click at [181, 99] on div "3.9" at bounding box center [184, 98] width 38 height 21
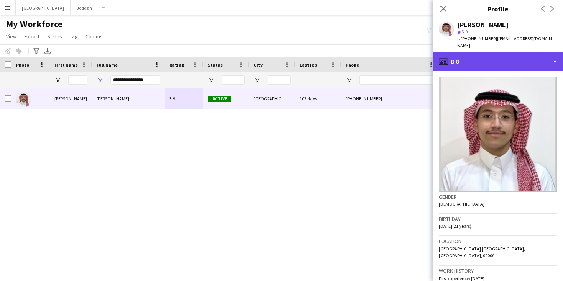
click at [500, 53] on div "profile Bio" at bounding box center [498, 62] width 130 height 18
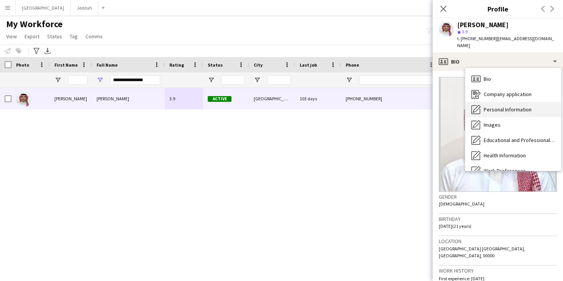
click at [503, 102] on div "Personal Information Personal Information" at bounding box center [513, 109] width 96 height 15
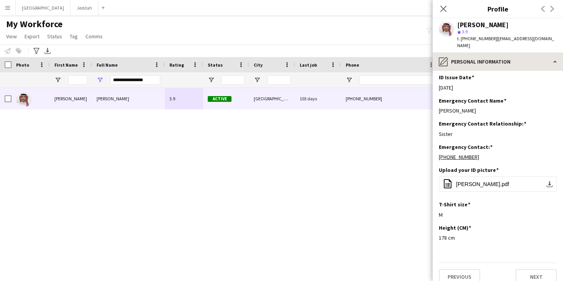
scroll to position [280, 0]
click at [445, 5] on icon "Close pop-in" at bounding box center [443, 8] width 7 height 7
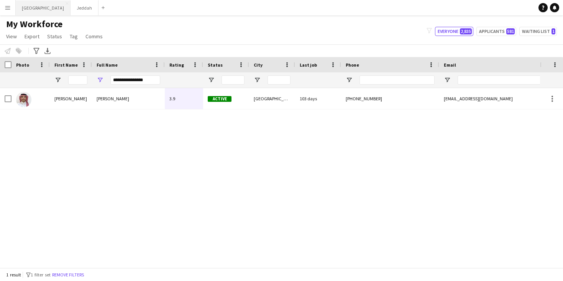
click at [29, 12] on button "Riyadh Close" at bounding box center [43, 7] width 55 height 15
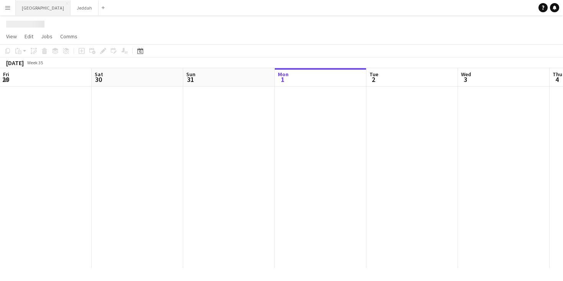
scroll to position [0, 183]
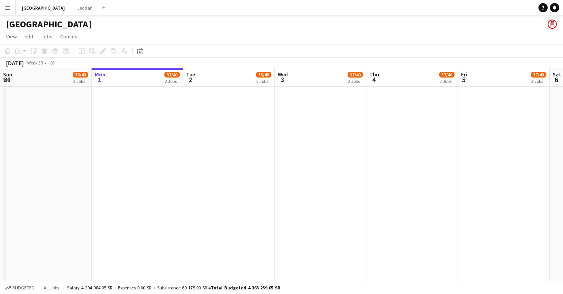
click at [18, 27] on h1 "[GEOGRAPHIC_DATA]" at bounding box center [48, 24] width 85 height 12
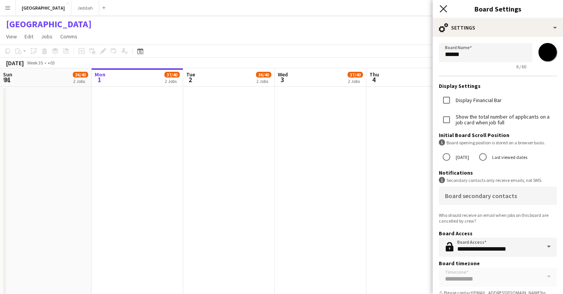
click at [443, 8] on icon at bounding box center [443, 8] width 7 height 7
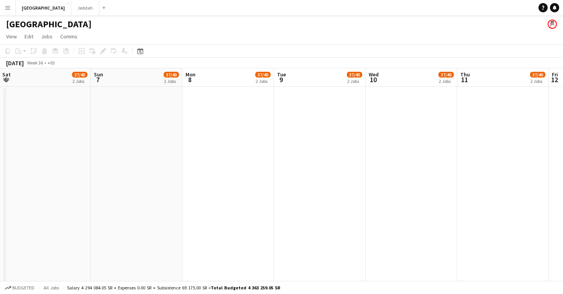
scroll to position [0, 370]
click at [3, 8] on button "Menu" at bounding box center [7, 7] width 15 height 15
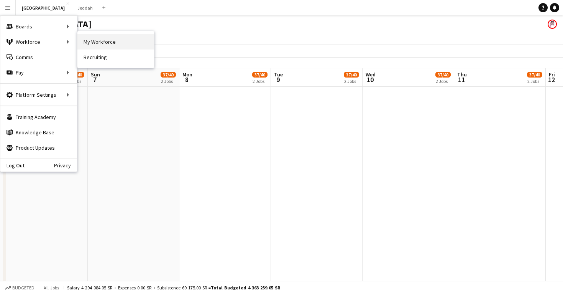
click at [90, 38] on link "My Workforce" at bounding box center [115, 41] width 77 height 15
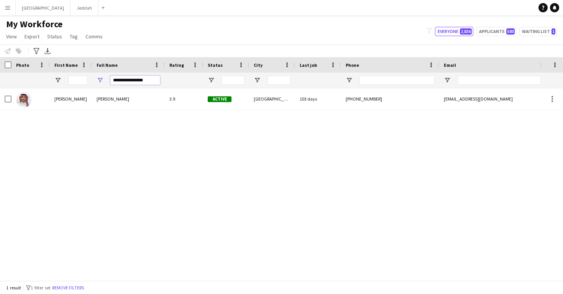
click at [124, 78] on input "**********" at bounding box center [135, 80] width 50 height 9
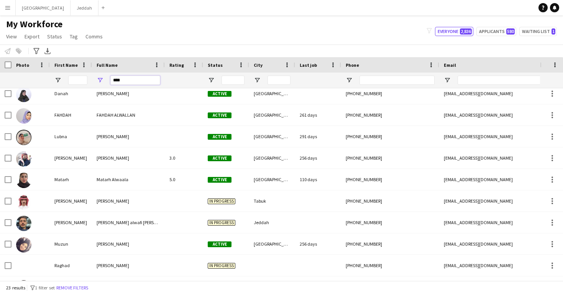
scroll to position [213, 0]
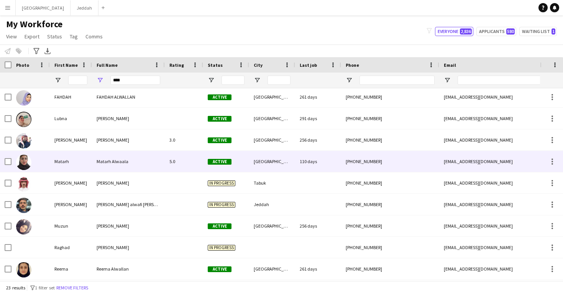
click at [141, 160] on div "Matarh Alwaala" at bounding box center [128, 161] width 73 height 21
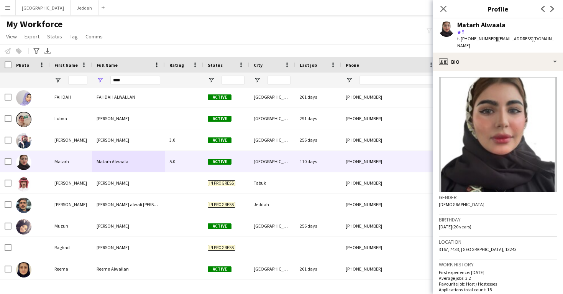
click at [471, 27] on div "Matarh Alwaala" at bounding box center [481, 24] width 48 height 7
copy div "Matarh"
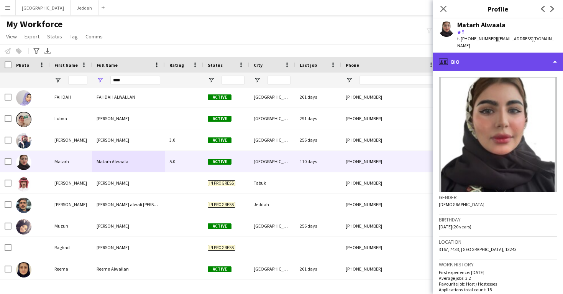
click at [483, 59] on div "profile Bio" at bounding box center [498, 62] width 130 height 18
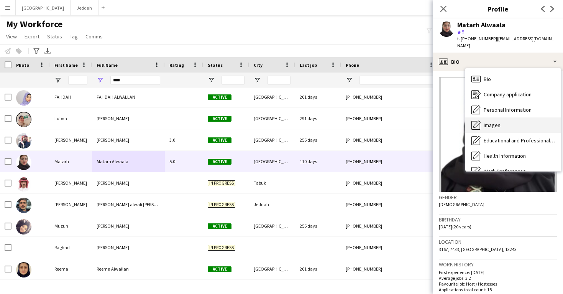
click at [493, 122] on div "Images Images" at bounding box center [513, 124] width 96 height 15
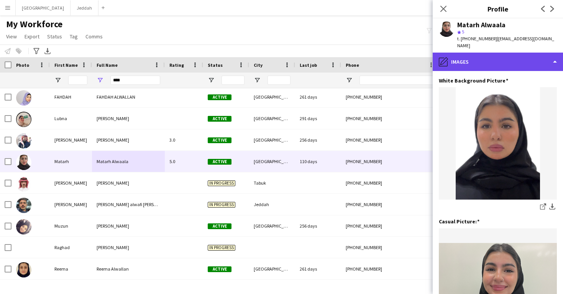
click at [494, 53] on div "pencil4 Images" at bounding box center [498, 62] width 130 height 18
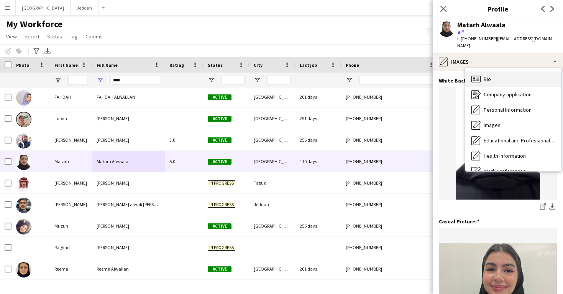
click at [495, 71] on div "Bio Bio" at bounding box center [513, 78] width 96 height 15
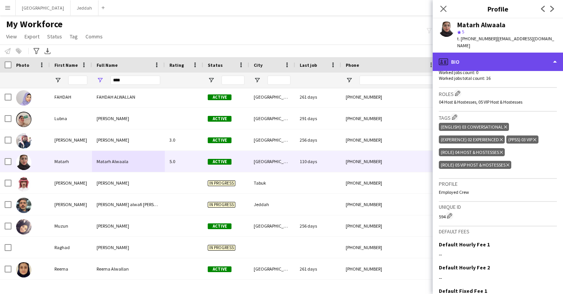
click at [495, 55] on div "profile Bio" at bounding box center [498, 62] width 130 height 18
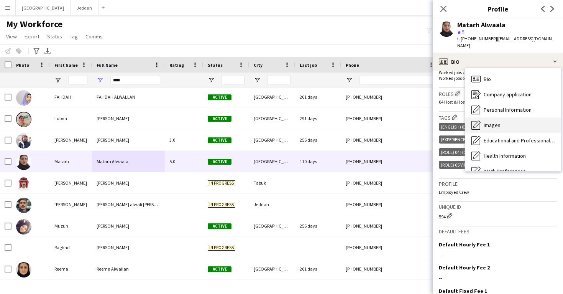
click at [498, 122] on span "Images" at bounding box center [492, 125] width 17 height 7
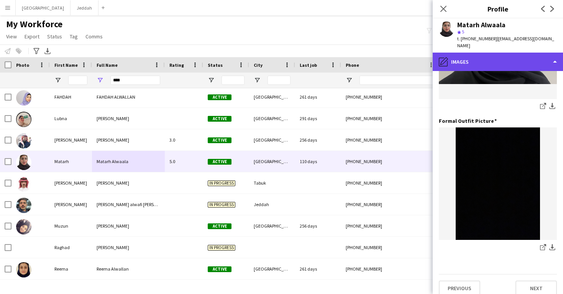
click at [494, 58] on div "pencil4 Images" at bounding box center [498, 62] width 130 height 18
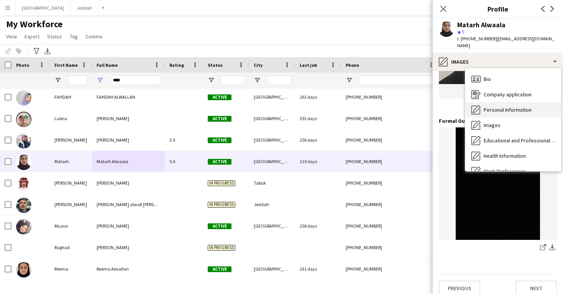
click at [500, 106] on span "Personal Information" at bounding box center [508, 109] width 48 height 7
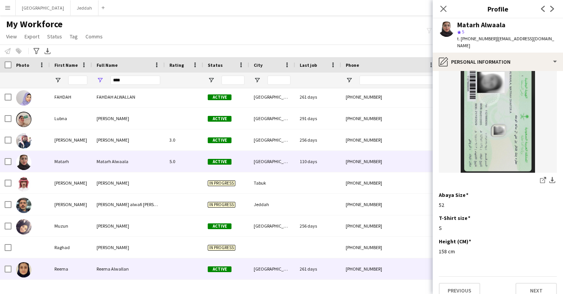
click at [245, 263] on div "Active" at bounding box center [226, 268] width 46 height 21
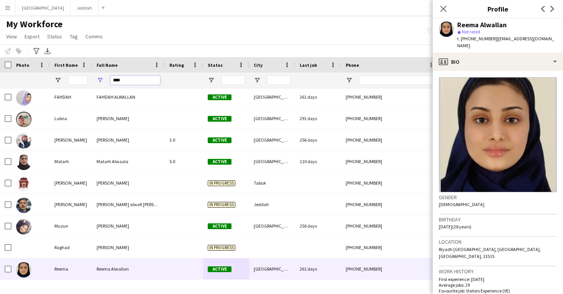
click at [139, 79] on input "****" at bounding box center [135, 80] width 50 height 9
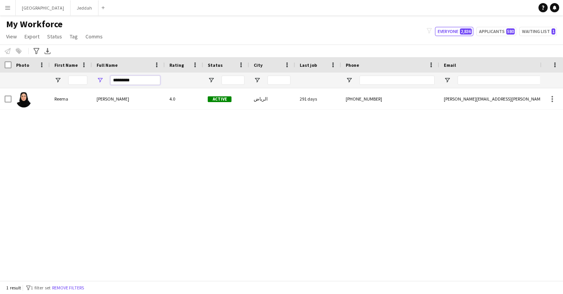
type input "*********"
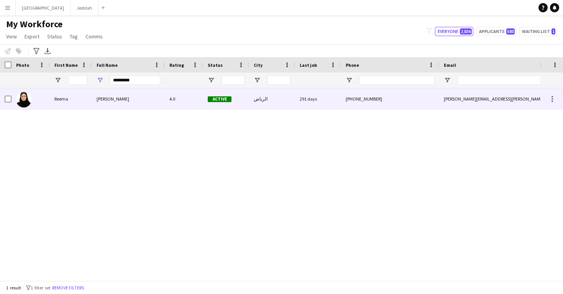
drag, startPoint x: 144, startPoint y: 112, endPoint x: 141, endPoint y: 103, distance: 9.3
click at [141, 103] on div "[PERSON_NAME]" at bounding box center [128, 98] width 73 height 21
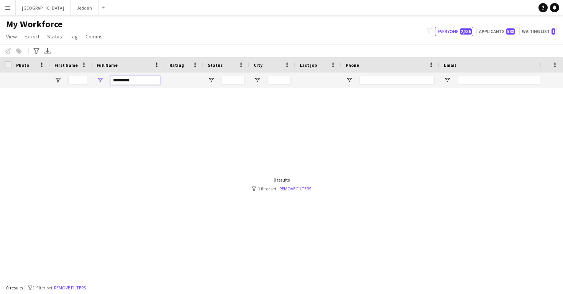
click at [140, 81] on input "*********" at bounding box center [135, 80] width 50 height 9
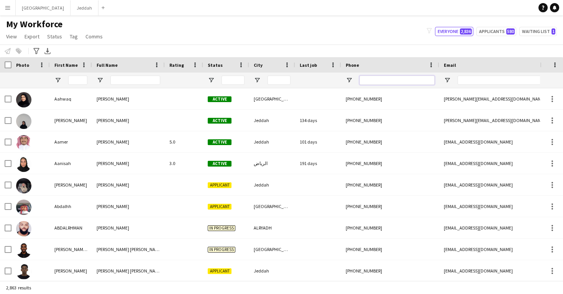
paste input "**********"
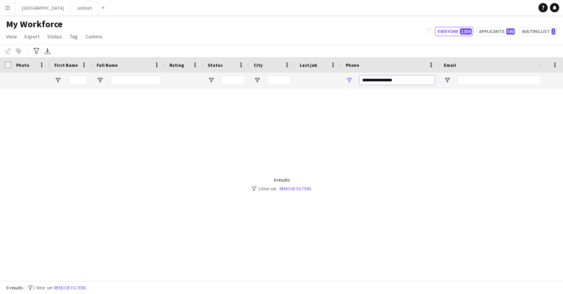
click at [388, 81] on input "**********" at bounding box center [397, 80] width 75 height 9
type input "*********"
click at [26, 12] on button "Riyadh Close" at bounding box center [43, 7] width 55 height 15
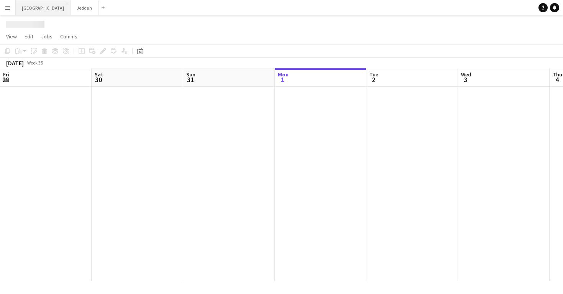
scroll to position [0, 183]
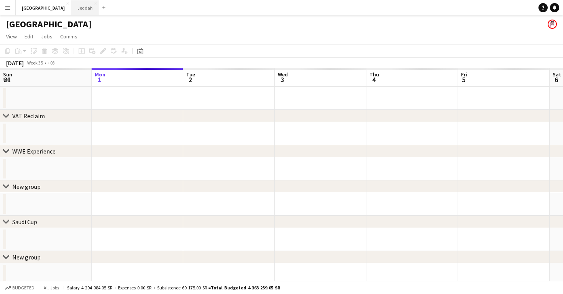
click at [71, 8] on button "Jeddah Close" at bounding box center [85, 7] width 28 height 15
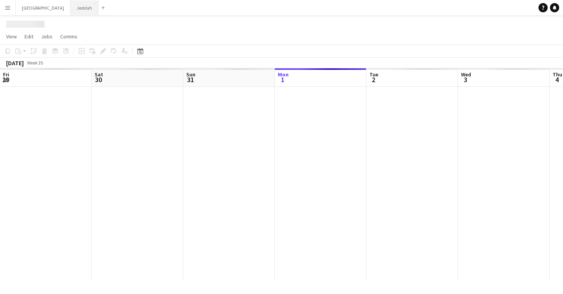
scroll to position [0, 183]
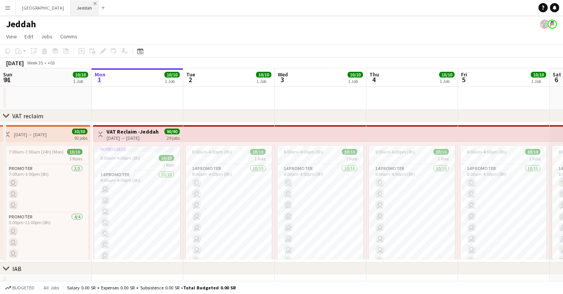
click at [94, 4] on app-icon "Close" at bounding box center [95, 3] width 3 height 3
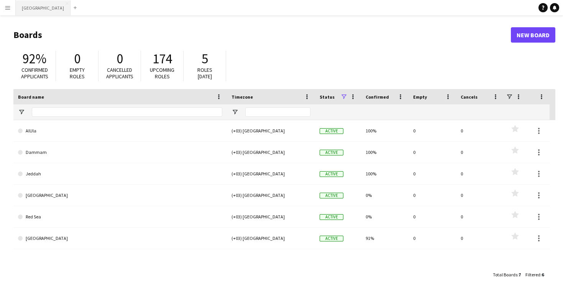
click at [32, 11] on button "Riyadh Close" at bounding box center [43, 7] width 55 height 15
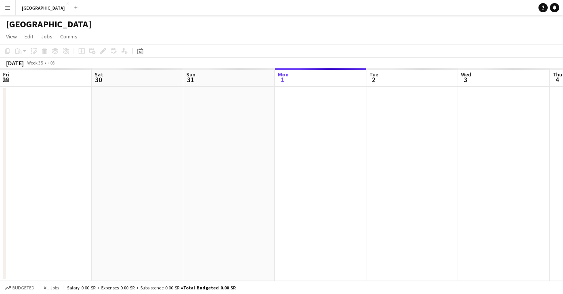
scroll to position [0, 183]
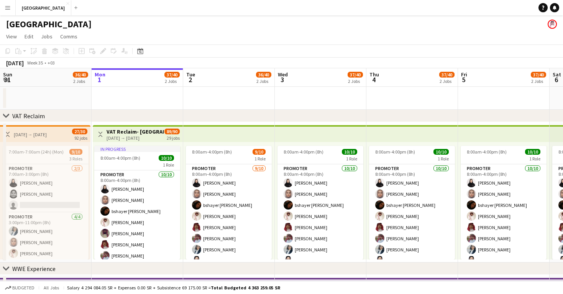
click at [10, 7] on app-icon "Menu" at bounding box center [8, 8] width 6 height 6
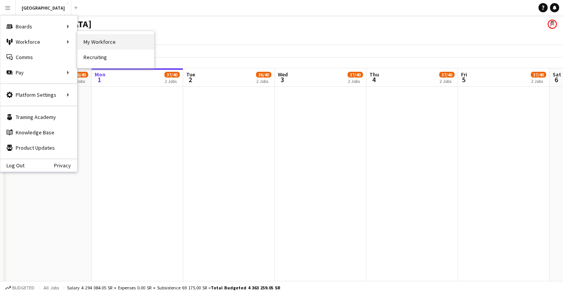
click at [99, 44] on link "My Workforce" at bounding box center [115, 41] width 77 height 15
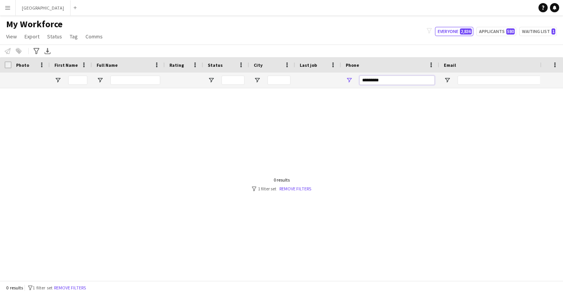
click at [396, 82] on input "*********" at bounding box center [397, 80] width 75 height 9
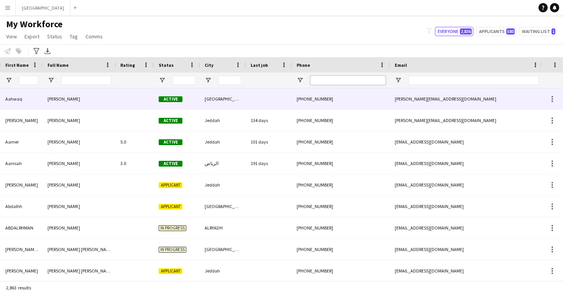
scroll to position [0, 96]
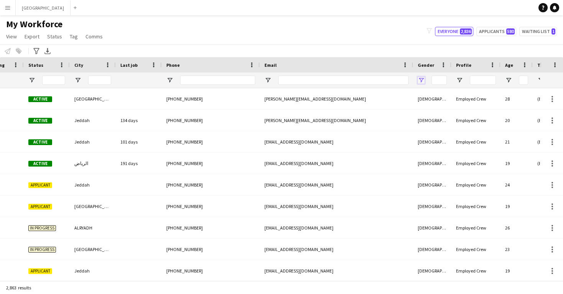
click at [423, 81] on span "Open Filter Menu" at bounding box center [421, 80] width 7 height 7
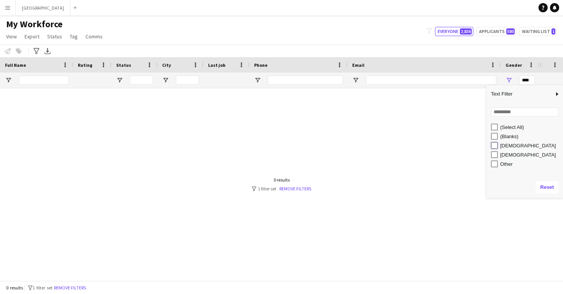
type input "**********"
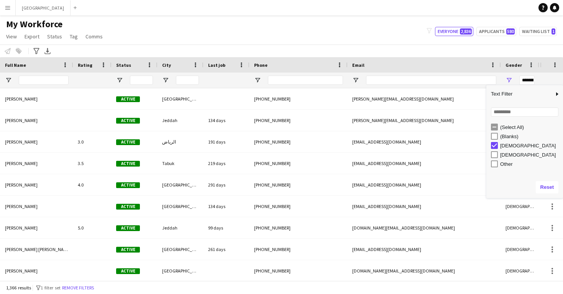
click at [384, 42] on div "My Workforce View Views Default view New view Update view Delete view Edit name…" at bounding box center [281, 31] width 563 height 26
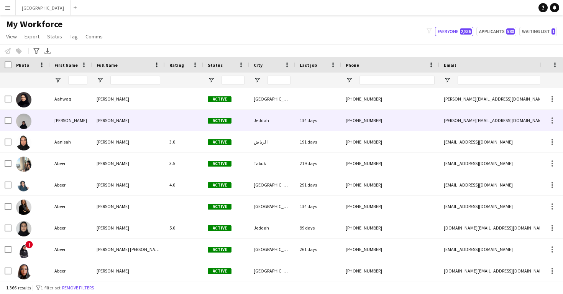
click at [205, 119] on div "Active" at bounding box center [226, 120] width 46 height 21
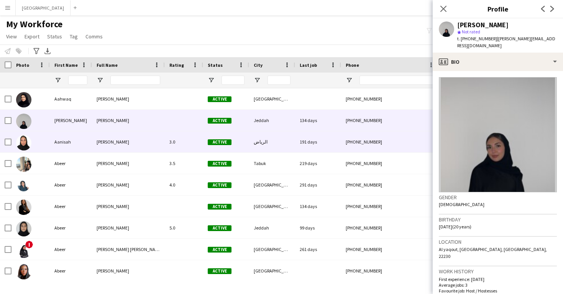
click at [211, 140] on span "Active" at bounding box center [220, 142] width 24 height 6
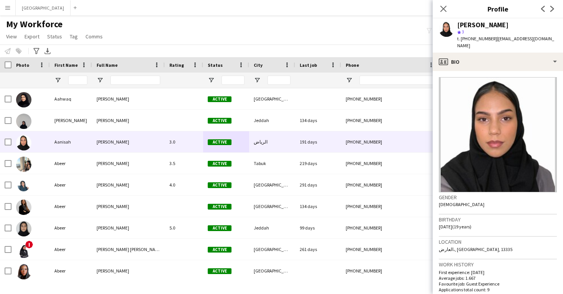
click at [257, 76] on div at bounding box center [272, 79] width 46 height 15
click at [258, 81] on span "Open Filter Menu" at bounding box center [257, 80] width 7 height 7
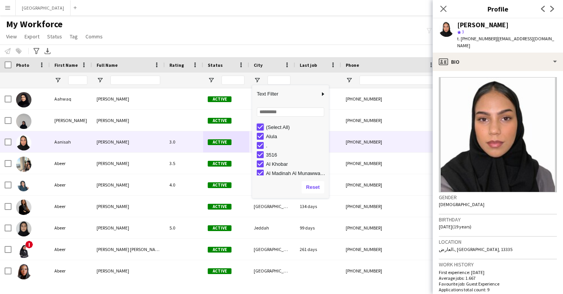
type input "***"
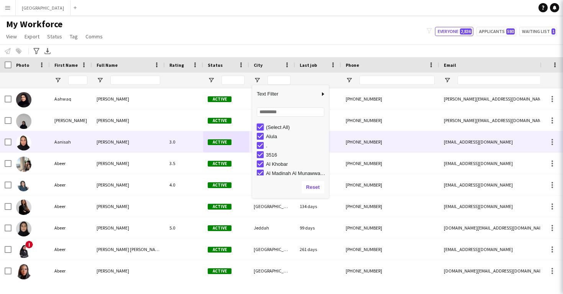
type input "***"
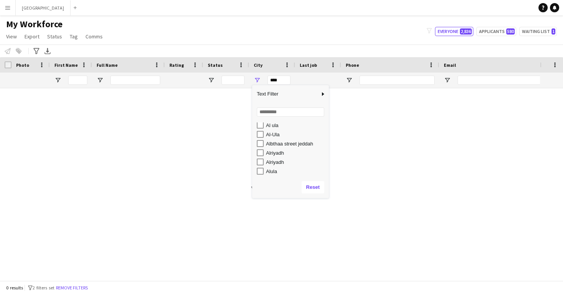
click at [266, 156] on div "Alriyadh" at bounding box center [293, 152] width 72 height 9
type input "**********"
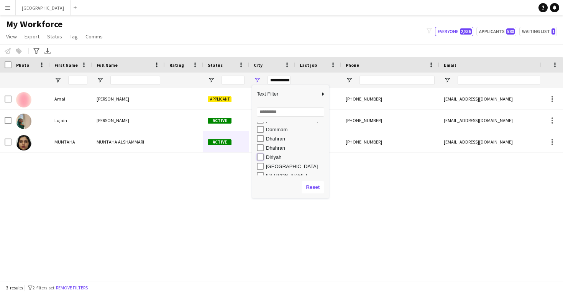
type input "**********"
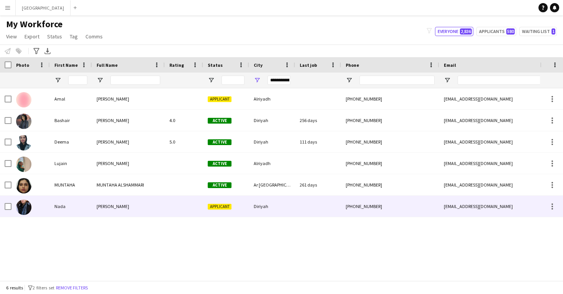
click at [227, 207] on span "Applicant" at bounding box center [220, 207] width 24 height 6
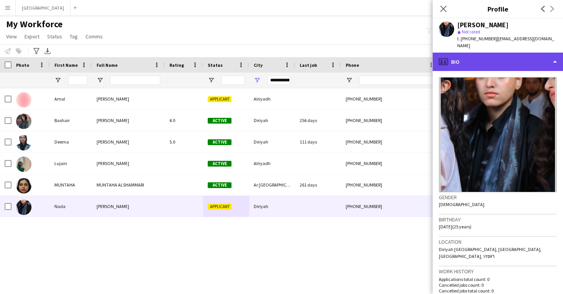
click at [481, 58] on div "profile Bio" at bounding box center [498, 62] width 130 height 18
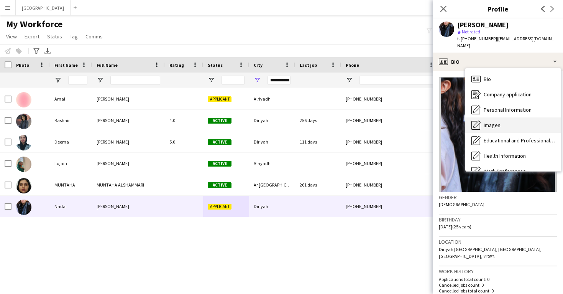
click at [488, 117] on div "Images Images" at bounding box center [513, 124] width 96 height 15
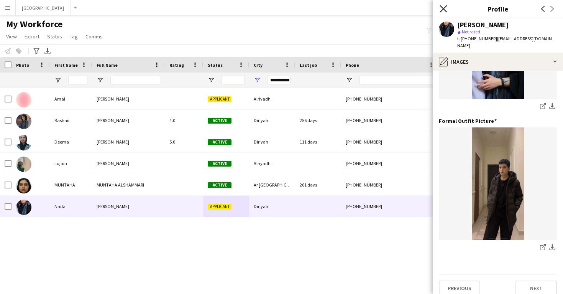
click at [445, 10] on icon at bounding box center [443, 8] width 7 height 7
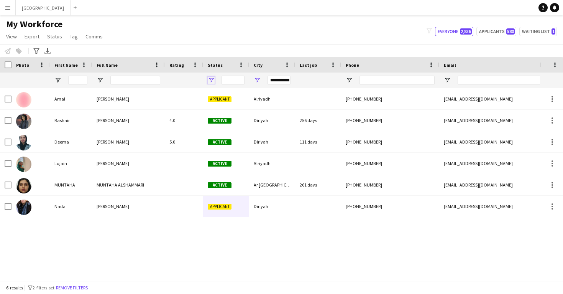
click at [211, 81] on span "Open Filter Menu" at bounding box center [211, 80] width 7 height 7
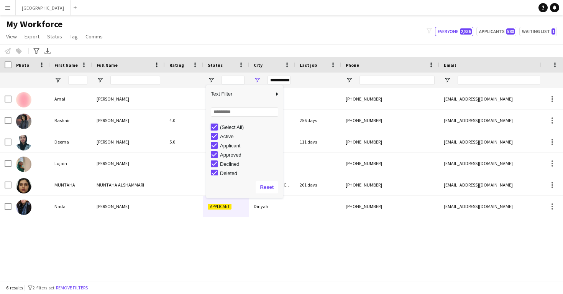
type input "***"
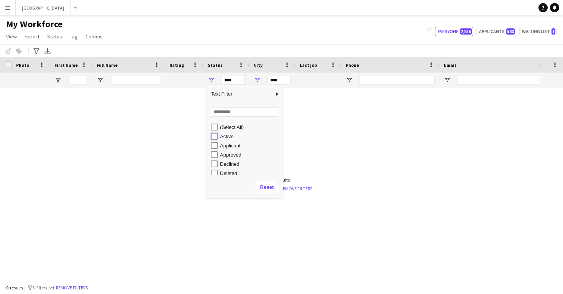
type input "**********"
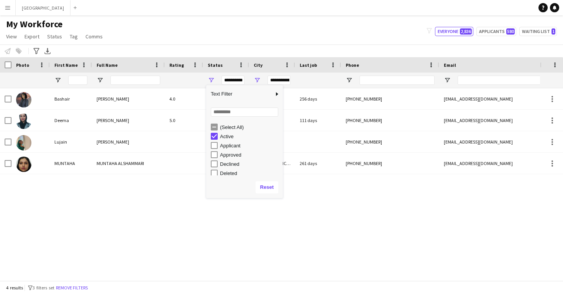
click at [276, 80] on div "**********" at bounding box center [279, 80] width 23 height 9
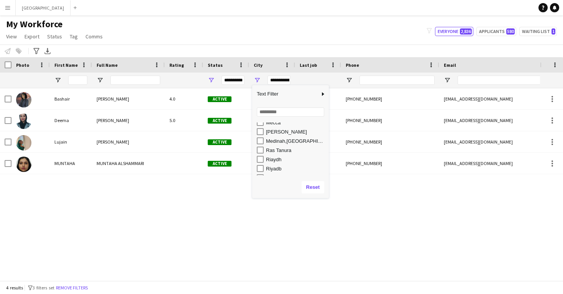
scroll to position [268, 0]
click at [277, 146] on div "Riaydh" at bounding box center [296, 145] width 61 height 6
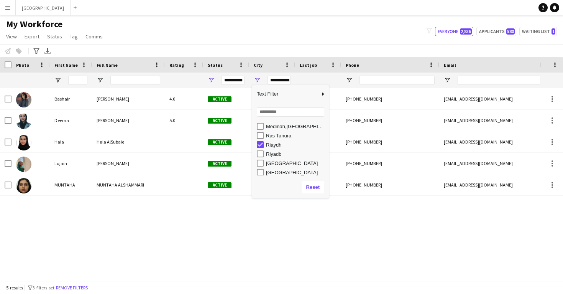
click at [277, 156] on div "Riyadb" at bounding box center [296, 154] width 61 height 6
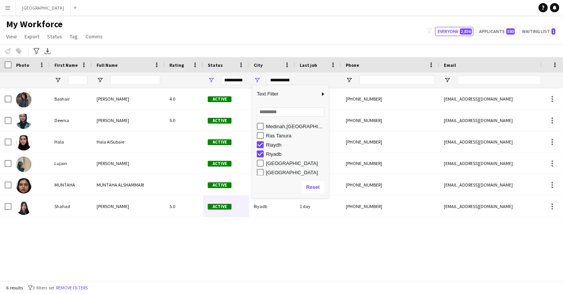
click at [277, 156] on div "Riyadb" at bounding box center [296, 154] width 61 height 6
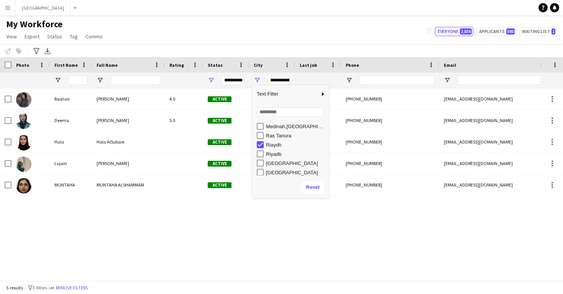
click at [277, 156] on div "Riyadb" at bounding box center [296, 154] width 61 height 6
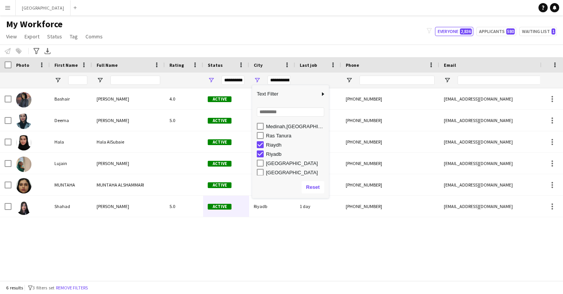
click at [277, 156] on div "Riyadb" at bounding box center [296, 154] width 61 height 6
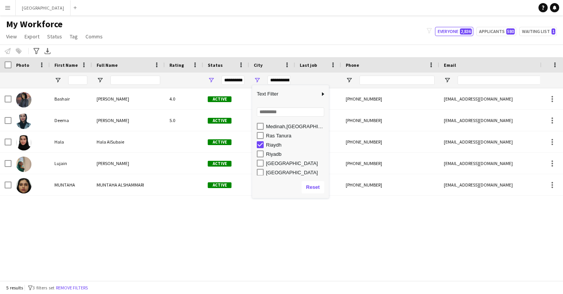
click at [277, 164] on div "[GEOGRAPHIC_DATA]" at bounding box center [296, 163] width 61 height 6
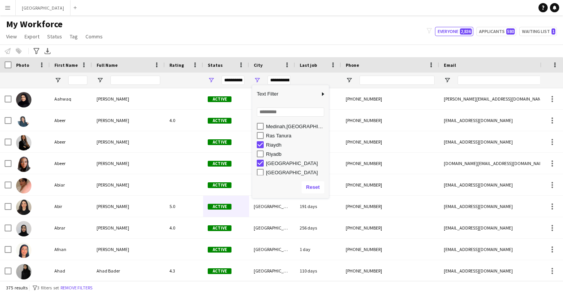
click at [278, 171] on div "[GEOGRAPHIC_DATA]" at bounding box center [296, 172] width 61 height 6
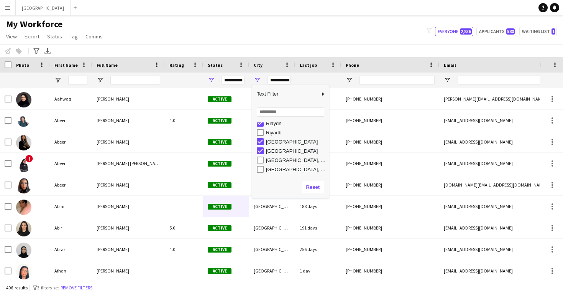
scroll to position [291, 0]
click at [278, 161] on div "Saudi Arabia, Jeddah" at bounding box center [293, 157] width 72 height 9
click at [275, 165] on div "Saudi Arabia, riyadh" at bounding box center [296, 167] width 61 height 6
click at [276, 142] on div "الرياض" at bounding box center [296, 140] width 61 height 6
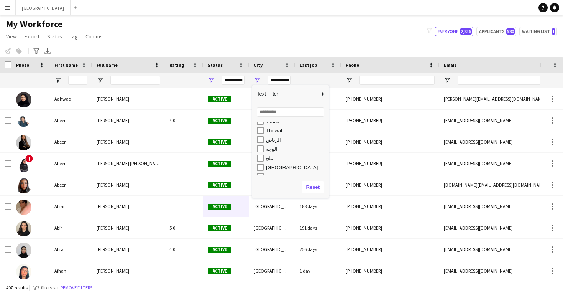
type input "**********"
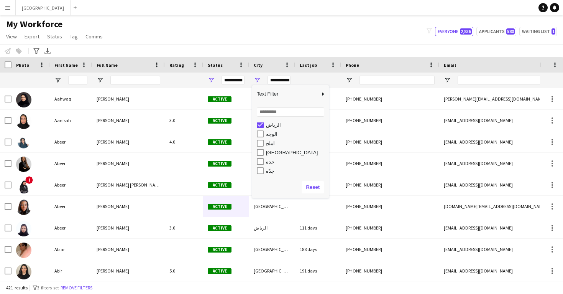
scroll to position [0, 0]
click at [281, 54] on div "Notify workforce Add to tag Select at least one crew to tag him or her. Advance…" at bounding box center [281, 50] width 563 height 13
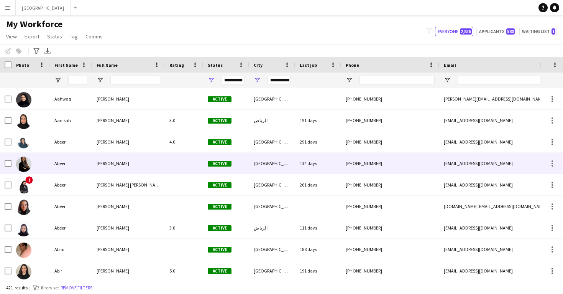
click at [257, 170] on div "[GEOGRAPHIC_DATA]" at bounding box center [272, 163] width 46 height 21
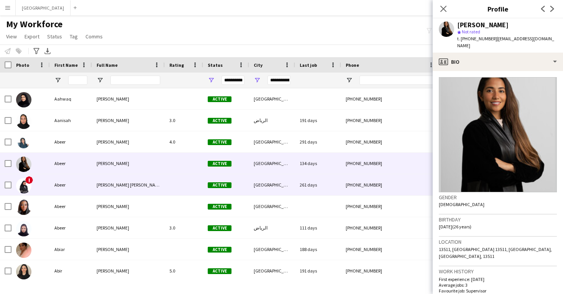
click at [256, 179] on div "[GEOGRAPHIC_DATA]" at bounding box center [272, 184] width 46 height 21
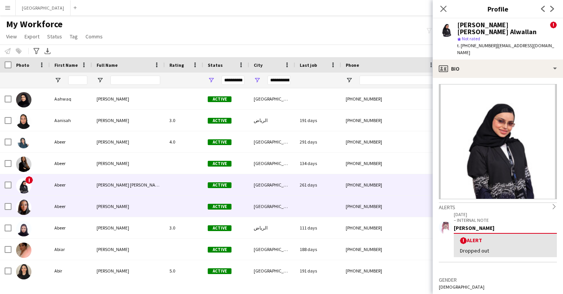
click at [258, 212] on div "[GEOGRAPHIC_DATA]" at bounding box center [272, 206] width 46 height 21
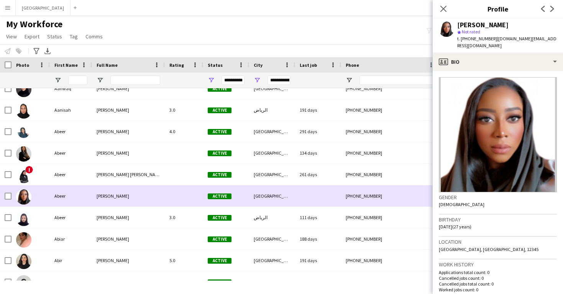
scroll to position [11, 0]
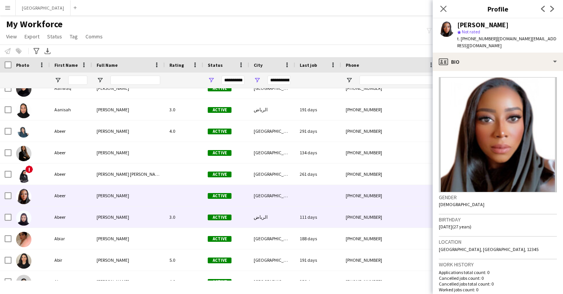
click at [258, 212] on div "الرياض" at bounding box center [272, 216] width 46 height 21
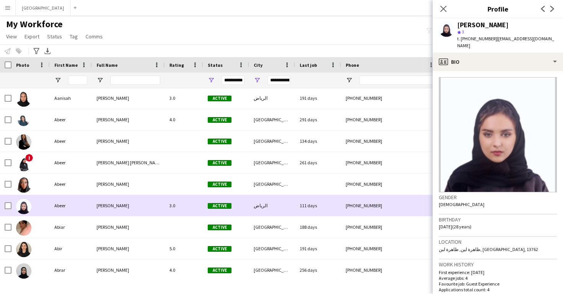
scroll to position [23, 0]
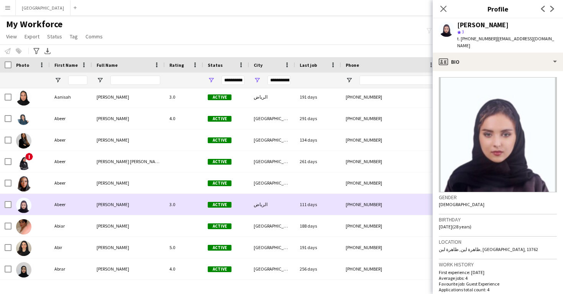
click at [258, 212] on div "الرياض" at bounding box center [272, 204] width 46 height 21
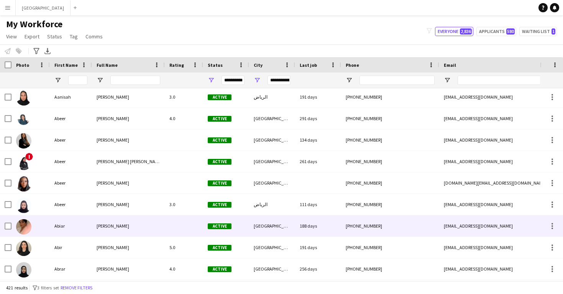
click at [258, 219] on div "[GEOGRAPHIC_DATA]" at bounding box center [272, 225] width 46 height 21
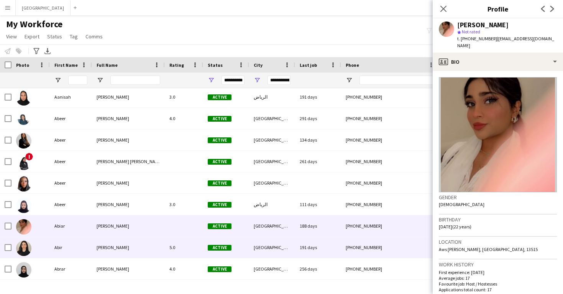
click at [260, 244] on div "[GEOGRAPHIC_DATA]" at bounding box center [272, 247] width 46 height 21
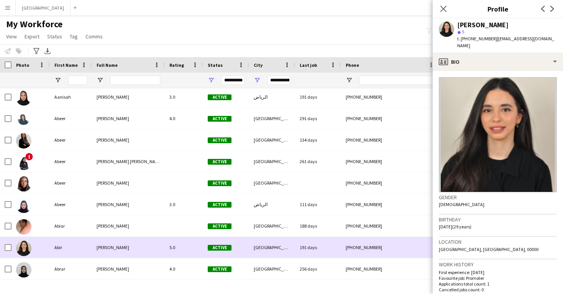
scroll to position [40, 0]
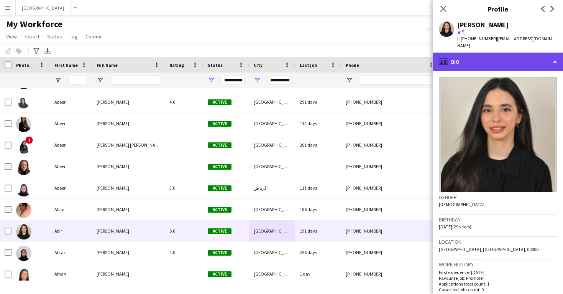
click at [476, 59] on div "profile Bio" at bounding box center [498, 62] width 130 height 18
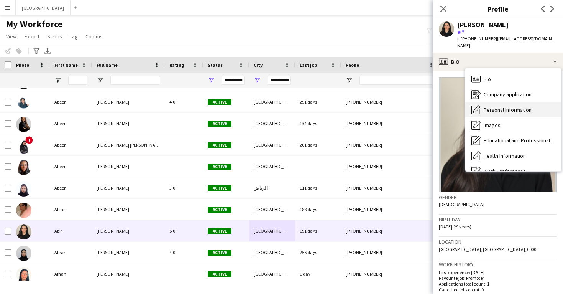
click at [489, 106] on span "Personal Information" at bounding box center [508, 109] width 48 height 7
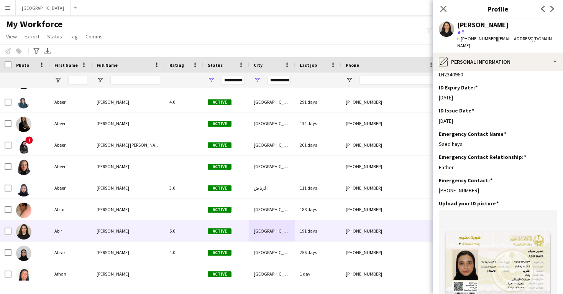
scroll to position [263, 0]
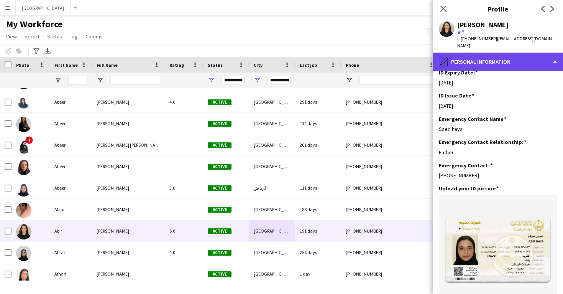
click at [483, 61] on div "pencil4 Personal Information" at bounding box center [498, 62] width 130 height 18
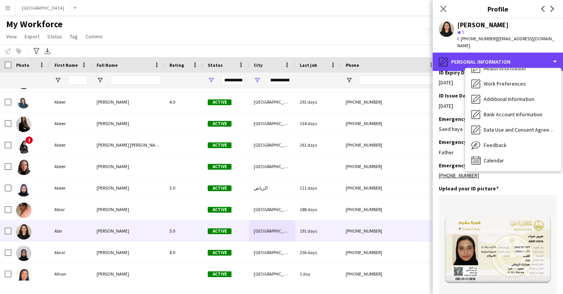
scroll to position [88, 0]
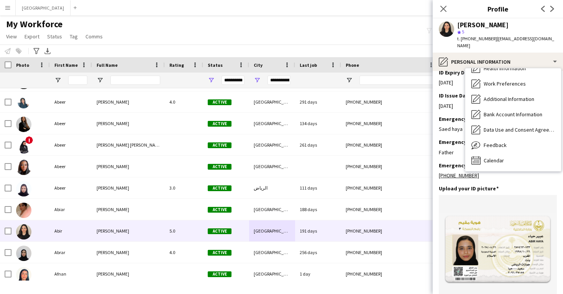
click at [496, 141] on span "Feedback" at bounding box center [495, 144] width 23 height 7
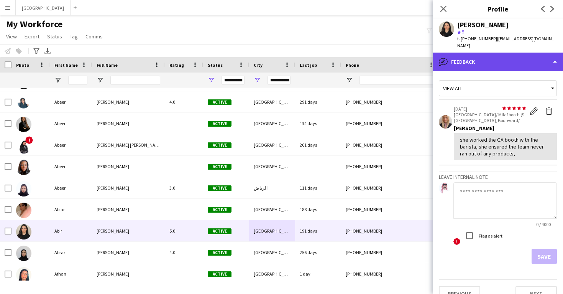
click at [494, 58] on div "bubble-pencil Feedback" at bounding box center [498, 62] width 130 height 18
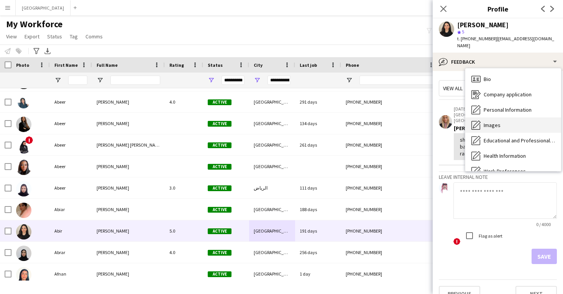
click at [503, 117] on div "Images Images" at bounding box center [513, 124] width 96 height 15
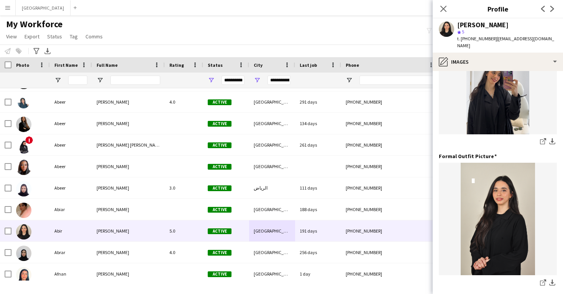
scroll to position [208, 0]
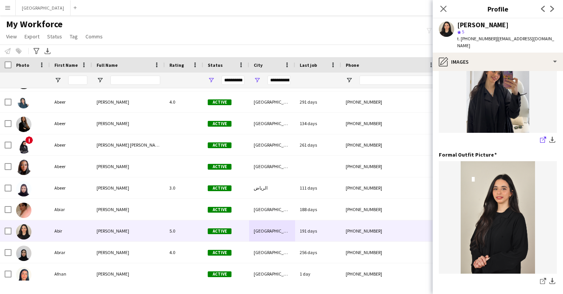
click at [541, 136] on icon "share-external-link-1" at bounding box center [543, 139] width 6 height 6
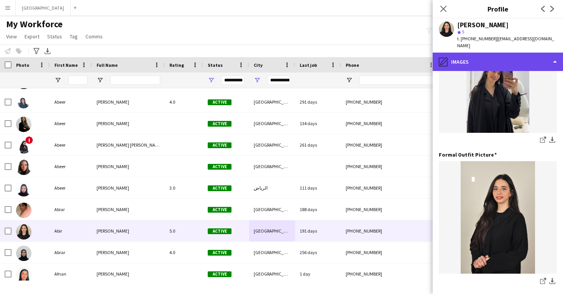
click at [503, 53] on div "pencil4 Images" at bounding box center [498, 62] width 130 height 18
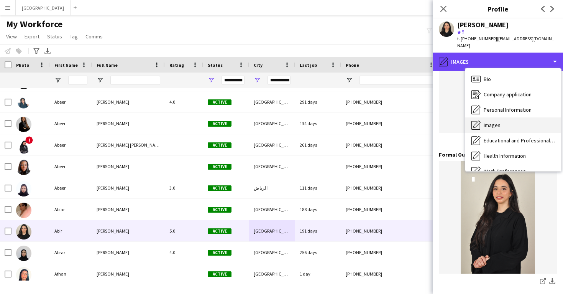
scroll to position [0, 0]
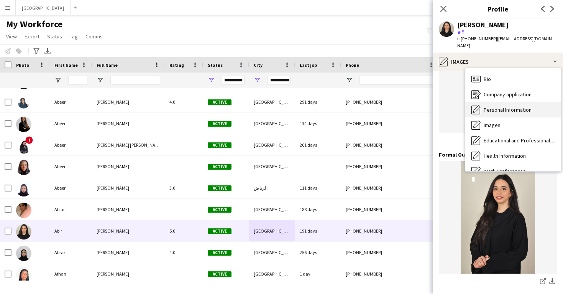
click at [499, 106] on span "Personal Information" at bounding box center [508, 109] width 48 height 7
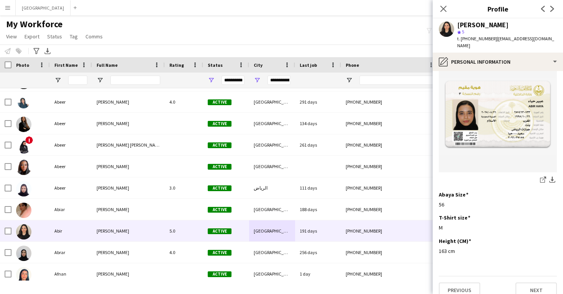
scroll to position [397, 0]
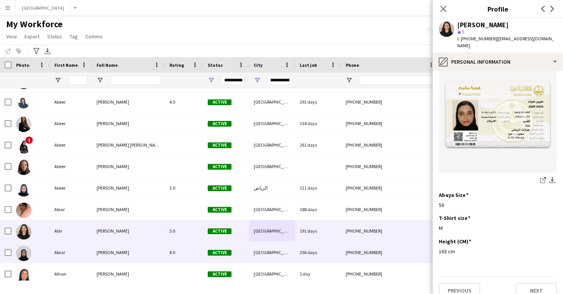
click at [283, 248] on div "[GEOGRAPHIC_DATA]" at bounding box center [272, 252] width 46 height 21
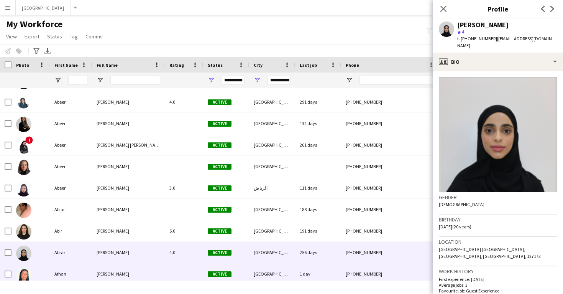
scroll to position [44, 0]
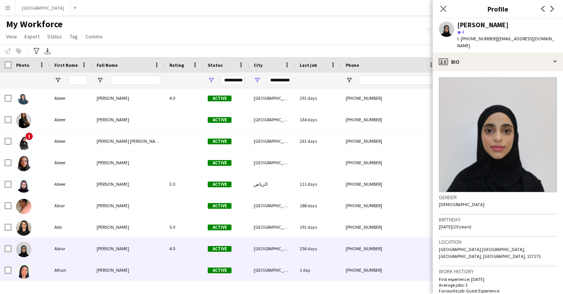
click at [284, 270] on div "[GEOGRAPHIC_DATA]" at bounding box center [272, 269] width 46 height 21
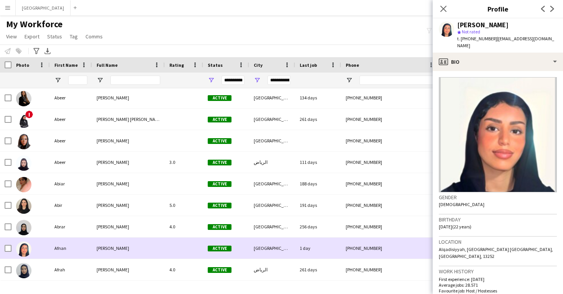
scroll to position [66, 0]
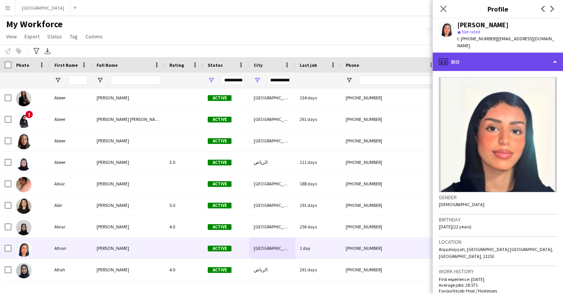
click at [477, 53] on div "profile Bio" at bounding box center [498, 62] width 130 height 18
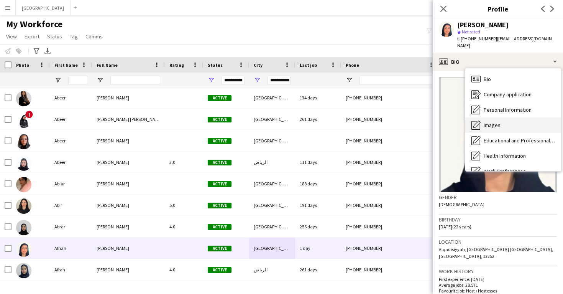
click at [495, 122] on span "Images" at bounding box center [492, 125] width 17 height 7
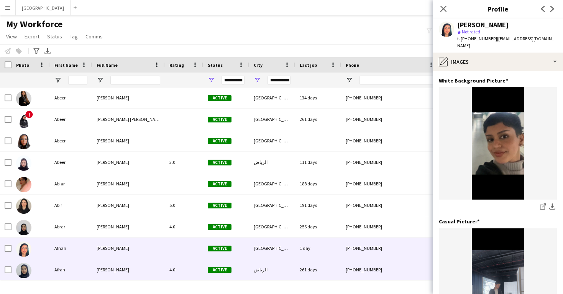
click at [300, 265] on div "261 days" at bounding box center [318, 269] width 46 height 21
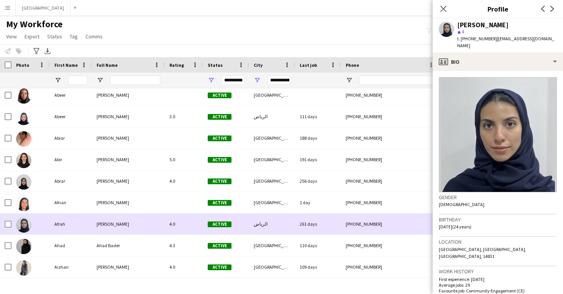
scroll to position [114, 0]
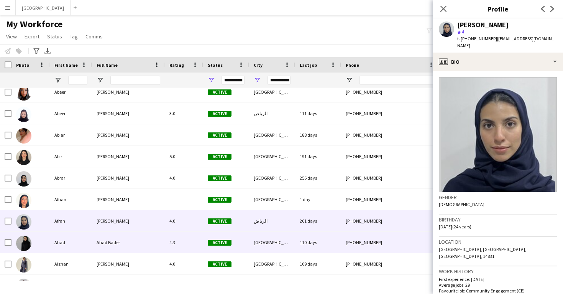
click at [301, 237] on div "110 days" at bounding box center [318, 242] width 46 height 21
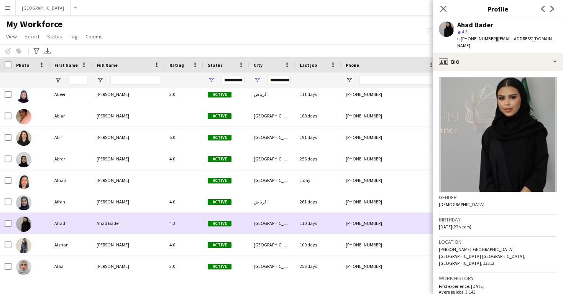
scroll to position [134, 0]
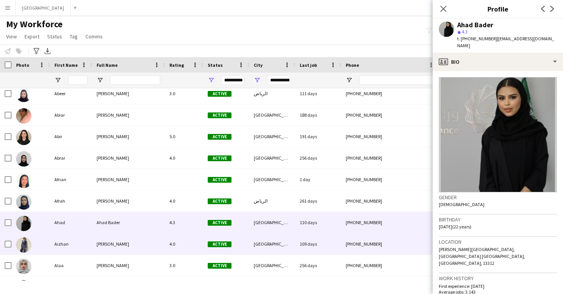
click at [301, 237] on div "109 days" at bounding box center [318, 243] width 46 height 21
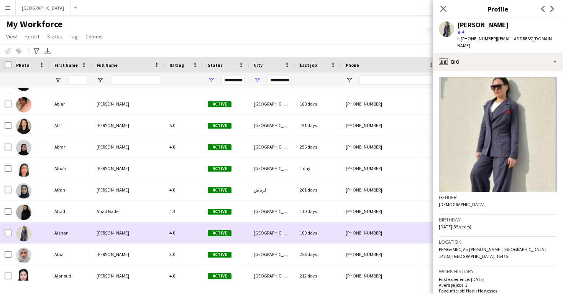
scroll to position [158, 0]
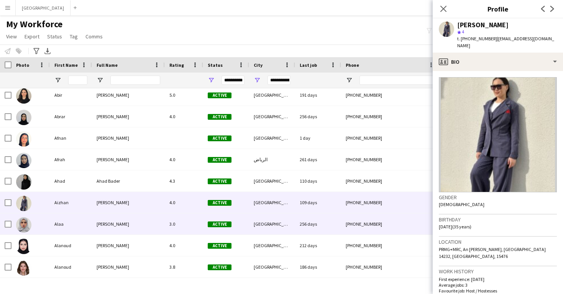
click at [299, 228] on div "256 days" at bounding box center [318, 223] width 46 height 21
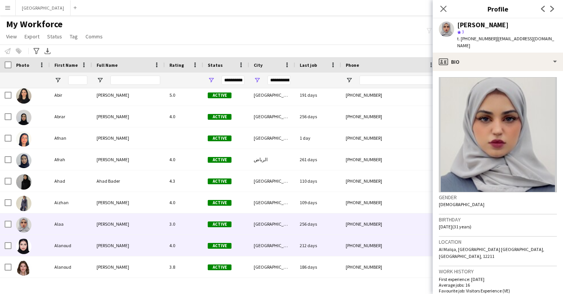
click at [300, 245] on div "212 days" at bounding box center [318, 245] width 46 height 21
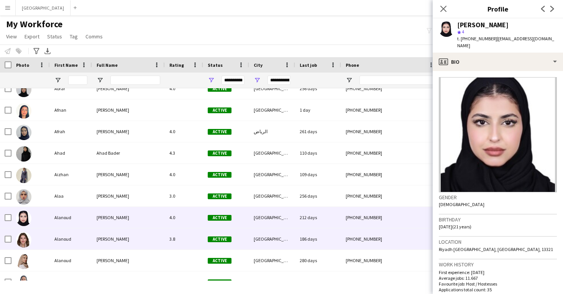
click at [299, 242] on div "186 days" at bounding box center [318, 238] width 46 height 21
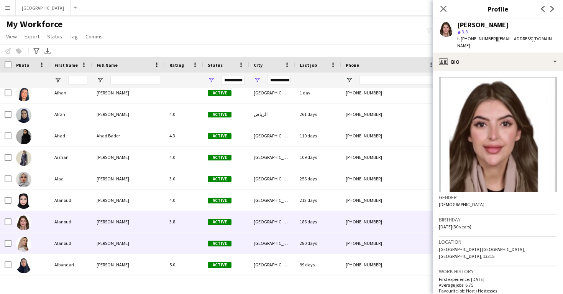
click at [299, 242] on div "280 days" at bounding box center [318, 242] width 46 height 21
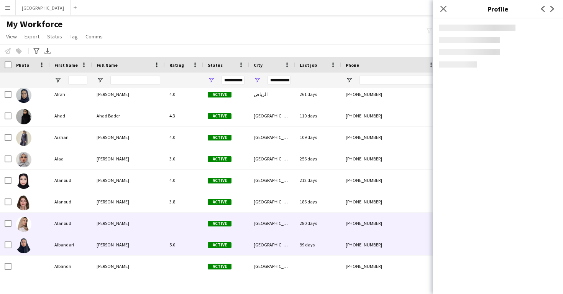
click at [299, 242] on div "99 days" at bounding box center [318, 244] width 46 height 21
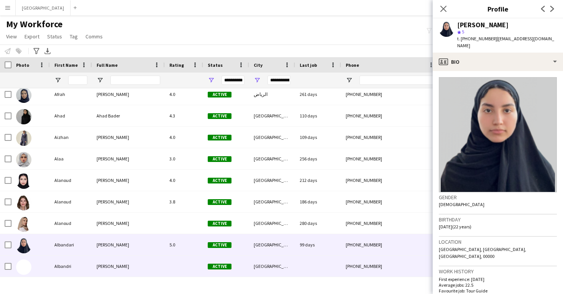
click at [302, 256] on div at bounding box center [318, 265] width 46 height 21
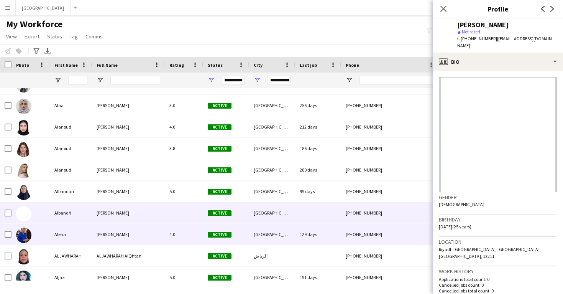
click at [302, 229] on div "129 days" at bounding box center [318, 233] width 46 height 21
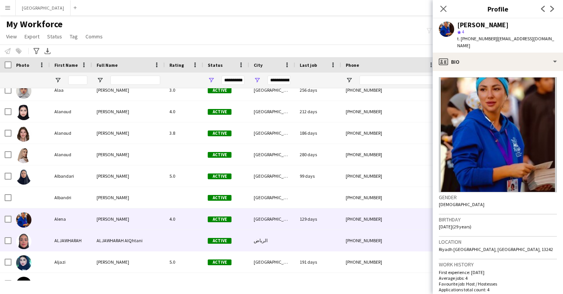
click at [305, 251] on div "ALJAWHARAH ALJAWHARAH AlQhtani Active الرياض +966501899792 aljohrahalfarj@gmail…" at bounding box center [379, 240] width 758 height 21
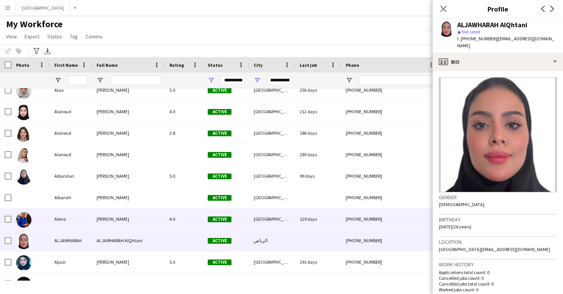
click at [306, 228] on div "129 days" at bounding box center [318, 218] width 46 height 21
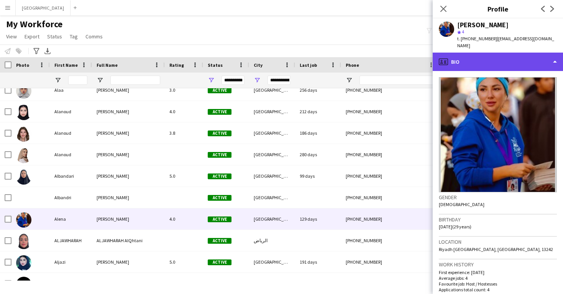
click at [490, 55] on div "profile Bio" at bounding box center [498, 62] width 130 height 18
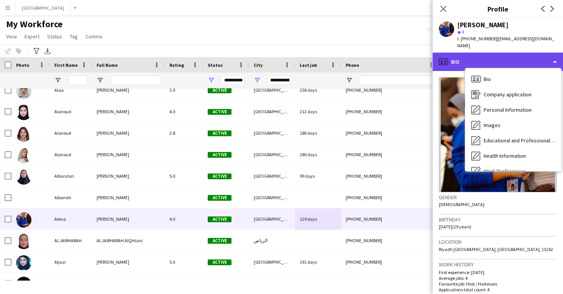
click at [486, 53] on div "profile Bio" at bounding box center [498, 62] width 130 height 18
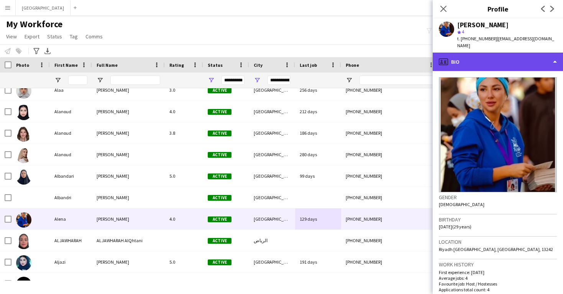
click at [486, 53] on div "profile Bio" at bounding box center [498, 62] width 130 height 18
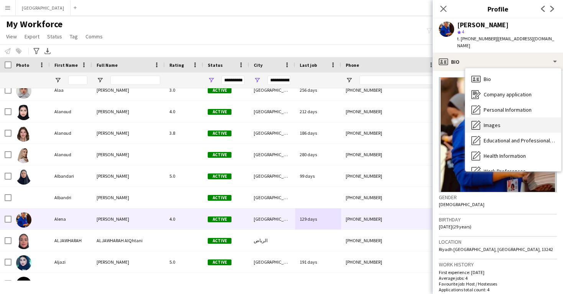
click at [494, 117] on div "Images Images" at bounding box center [513, 124] width 96 height 15
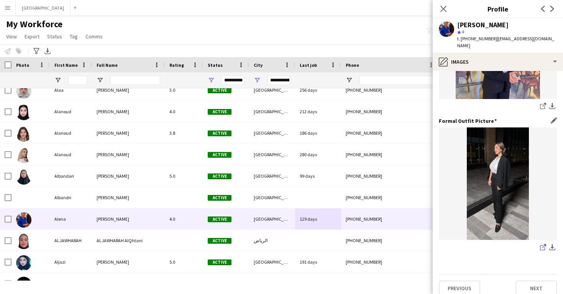
click at [542, 244] on icon "share-external-link-1" at bounding box center [543, 247] width 6 height 6
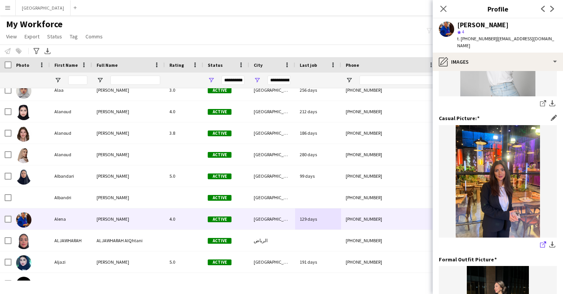
click at [543, 241] on icon at bounding box center [544, 243] width 4 height 4
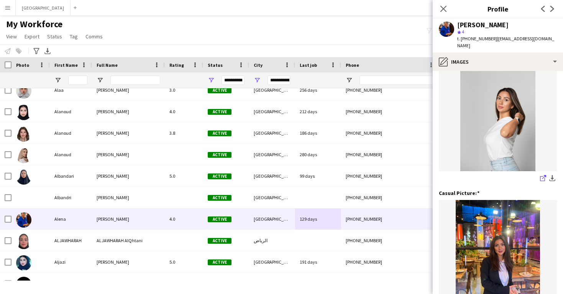
click at [539, 174] on link "share-external-link-1" at bounding box center [543, 178] width 9 height 9
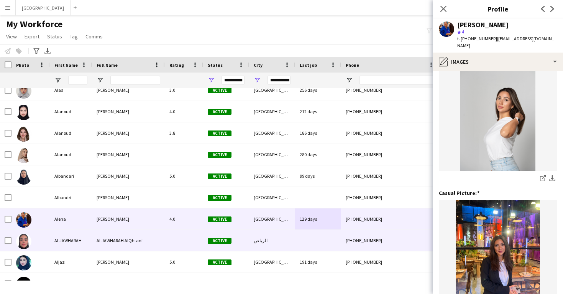
click at [317, 241] on div at bounding box center [318, 240] width 46 height 21
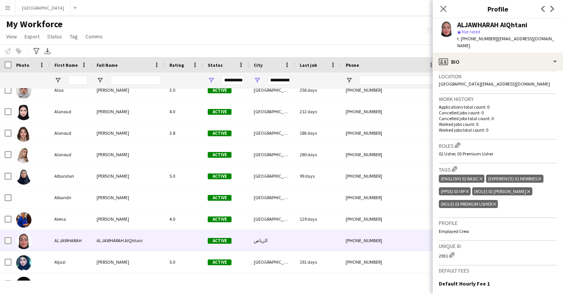
scroll to position [166, 0]
click at [441, 9] on icon "Close pop-in" at bounding box center [443, 8] width 7 height 7
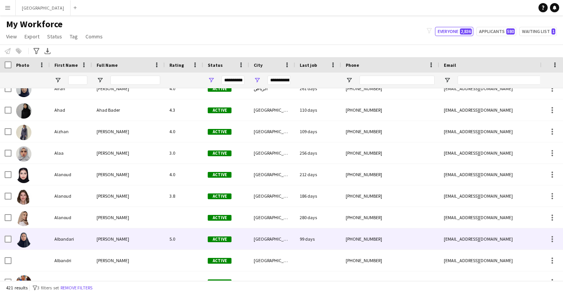
scroll to position [235, 0]
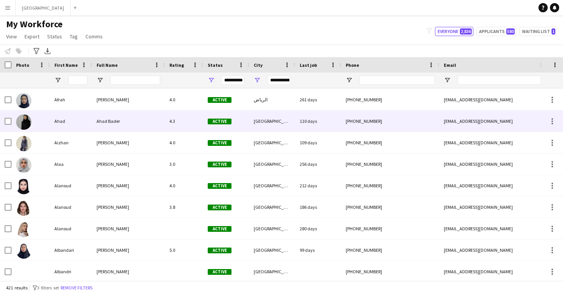
click at [340, 121] on div "110 days" at bounding box center [318, 120] width 46 height 21
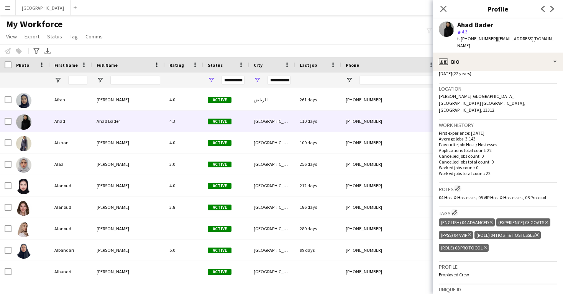
scroll to position [153, 0]
click at [443, 9] on icon "Close pop-in" at bounding box center [443, 8] width 7 height 7
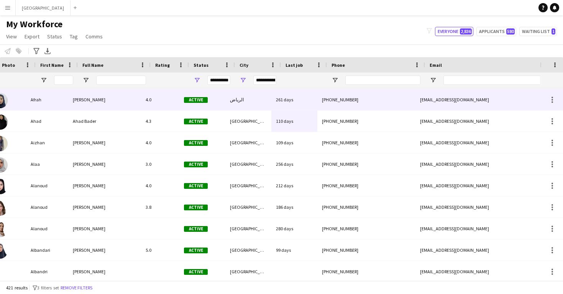
scroll to position [0, 75]
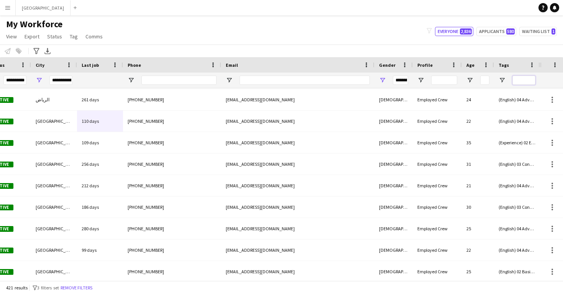
click at [518, 79] on input "Tags Filter Input" at bounding box center [524, 80] width 23 height 9
click at [503, 80] on span "Open Filter Menu" at bounding box center [502, 80] width 7 height 7
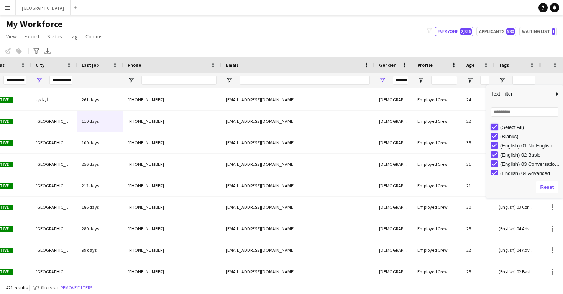
type input "***"
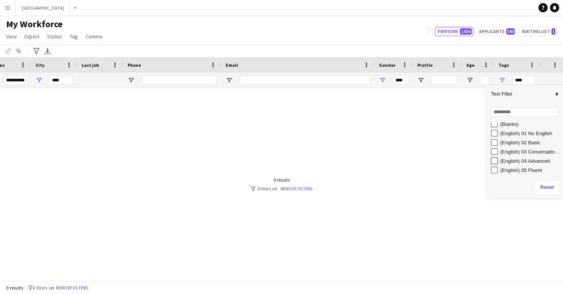
type input "**********"
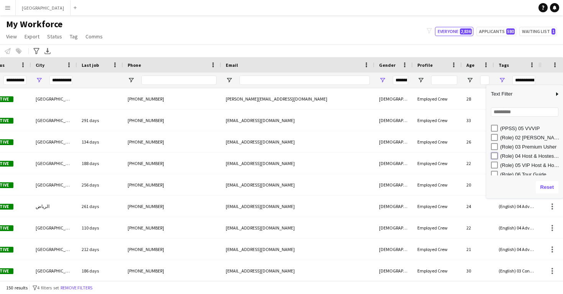
type input "**********"
click at [304, 44] on div "My Workforce View Views Default view New view Update view Delete view Edit name…" at bounding box center [281, 31] width 563 height 26
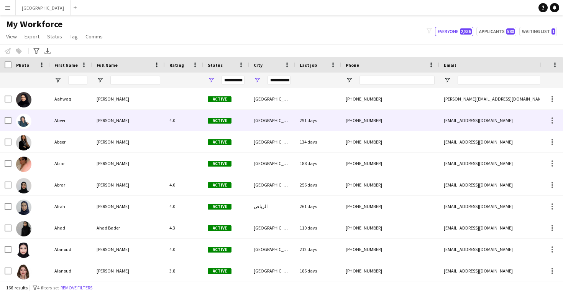
click at [256, 122] on div "[GEOGRAPHIC_DATA]" at bounding box center [272, 120] width 46 height 21
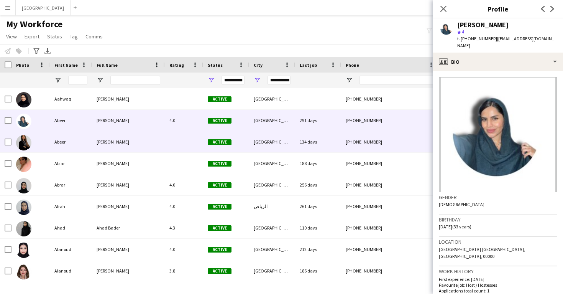
click at [258, 143] on div "[GEOGRAPHIC_DATA]" at bounding box center [272, 141] width 46 height 21
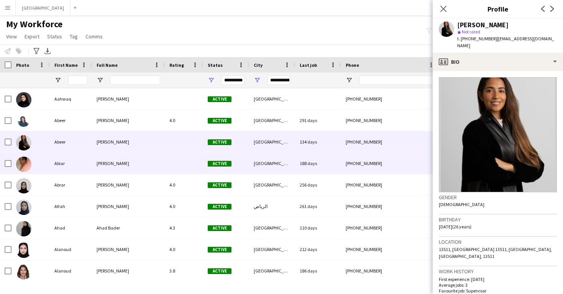
click at [258, 160] on div "[GEOGRAPHIC_DATA]" at bounding box center [272, 163] width 46 height 21
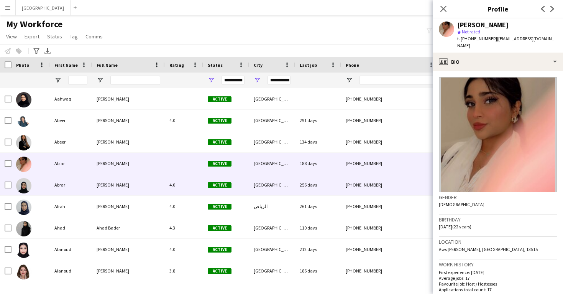
click at [259, 178] on div "[GEOGRAPHIC_DATA]" at bounding box center [272, 184] width 46 height 21
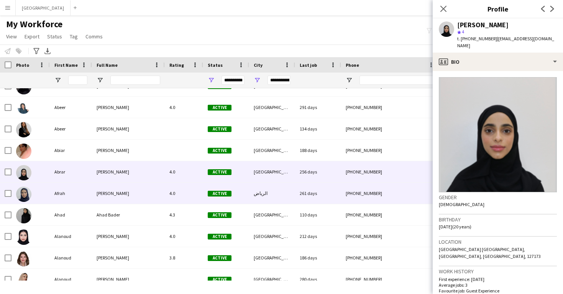
click at [261, 191] on div "الرياض" at bounding box center [272, 192] width 46 height 21
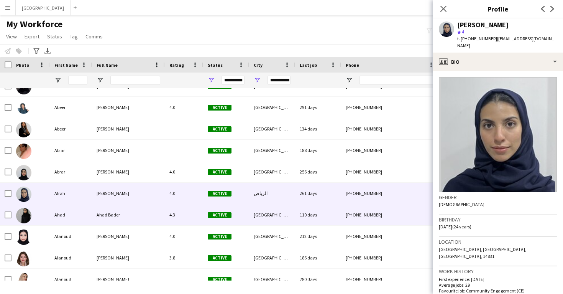
click at [261, 205] on div "[GEOGRAPHIC_DATA]" at bounding box center [272, 214] width 46 height 21
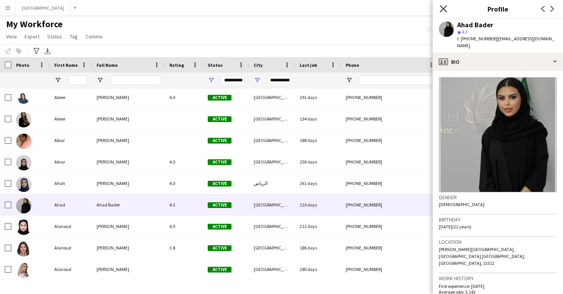
click at [442, 11] on icon at bounding box center [443, 8] width 7 height 7
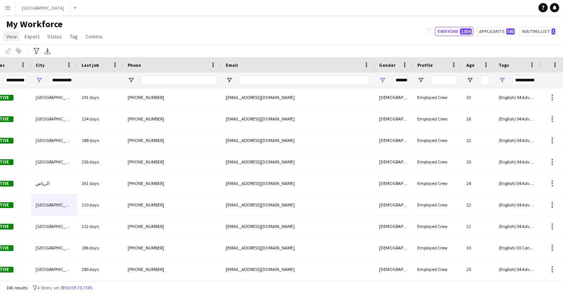
click at [10, 39] on span "View" at bounding box center [11, 36] width 11 height 7
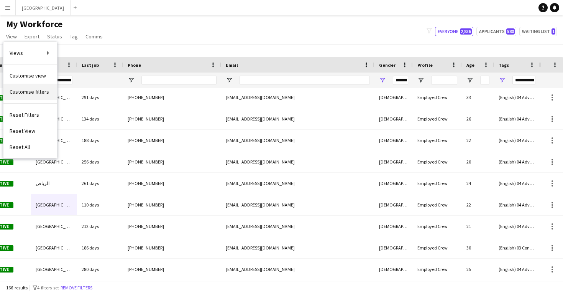
click at [17, 92] on span "Customise filters" at bounding box center [29, 91] width 39 height 7
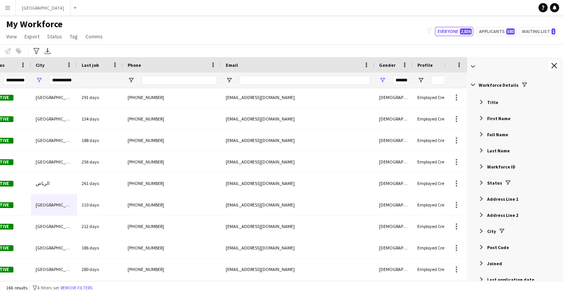
click at [560, 69] on div at bounding box center [515, 66] width 96 height 18
click at [549, 61] on button "Close tool panel" at bounding box center [555, 65] width 12 height 11
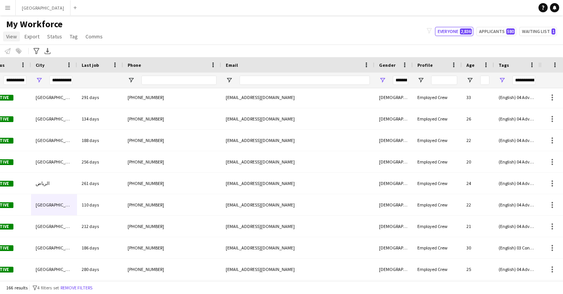
click at [12, 37] on span "View" at bounding box center [11, 36] width 11 height 7
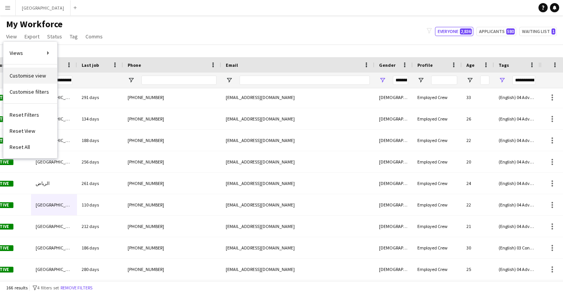
click at [30, 77] on span "Customise view" at bounding box center [28, 75] width 36 height 7
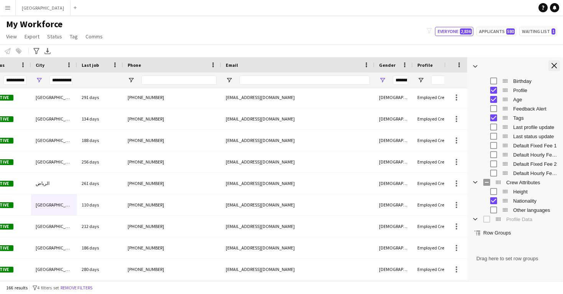
click at [554, 66] on app-icon "Close tool panel" at bounding box center [554, 65] width 5 height 5
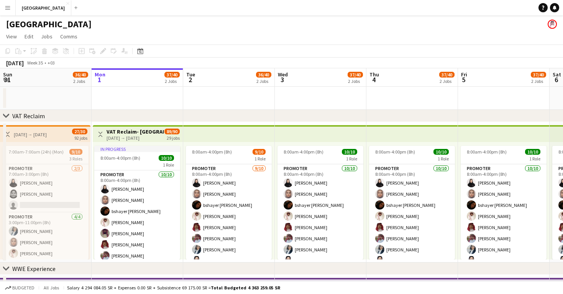
click at [10, 11] on button "Menu" at bounding box center [7, 7] width 15 height 15
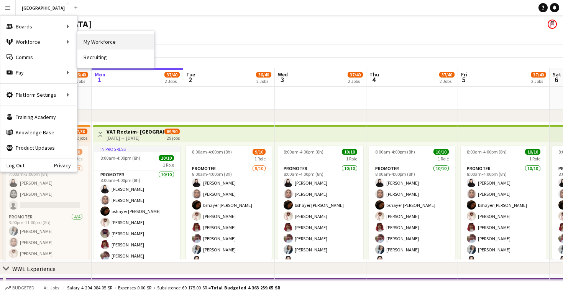
click at [87, 44] on link "My Workforce" at bounding box center [115, 41] width 77 height 15
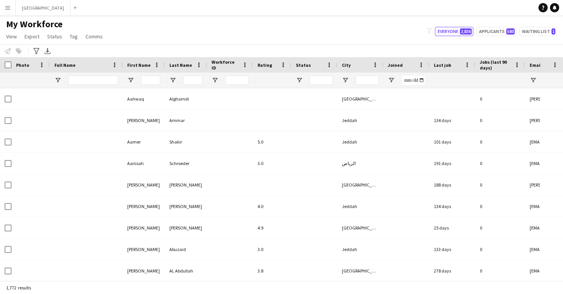
type input "**********"
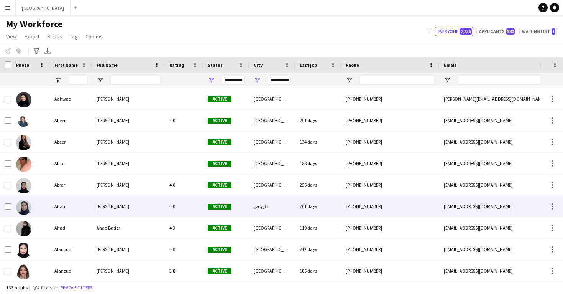
click at [186, 209] on div "4.0" at bounding box center [184, 206] width 38 height 21
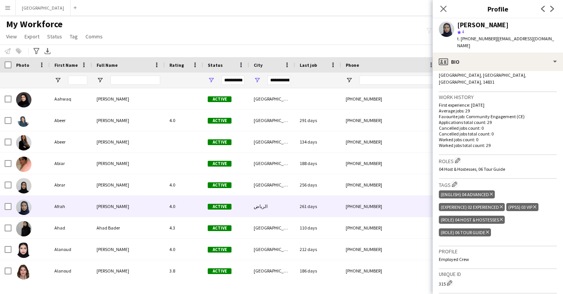
scroll to position [182, 0]
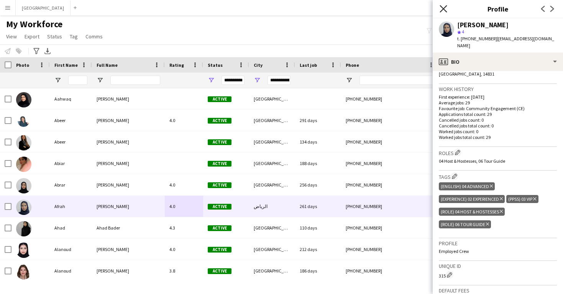
click at [442, 11] on icon at bounding box center [443, 8] width 7 height 7
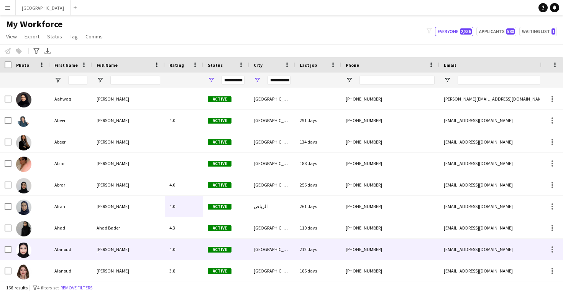
click at [345, 243] on div "[PHONE_NUMBER]" at bounding box center [390, 248] width 98 height 21
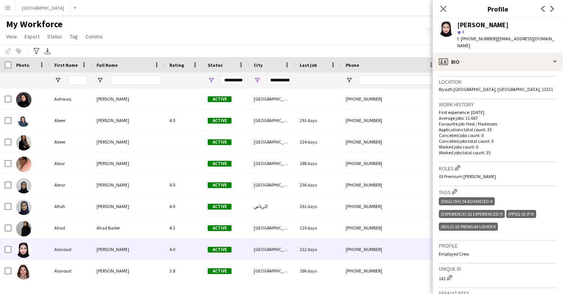
scroll to position [160, 0]
click at [445, 12] on icon "Close pop-in" at bounding box center [443, 8] width 7 height 7
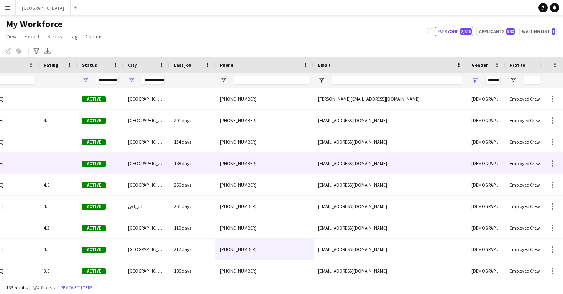
scroll to position [0, 0]
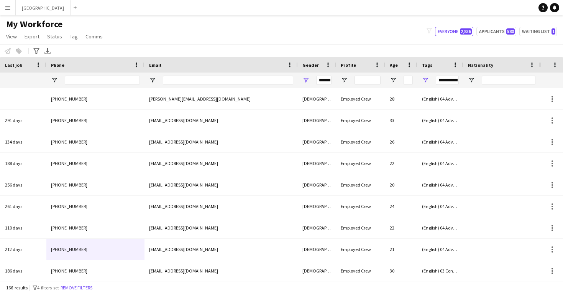
click at [442, 82] on div "**********" at bounding box center [447, 80] width 23 height 9
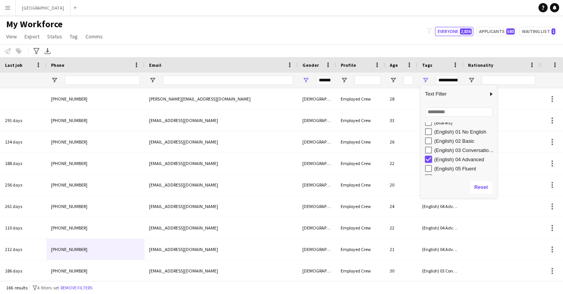
type input "**********"
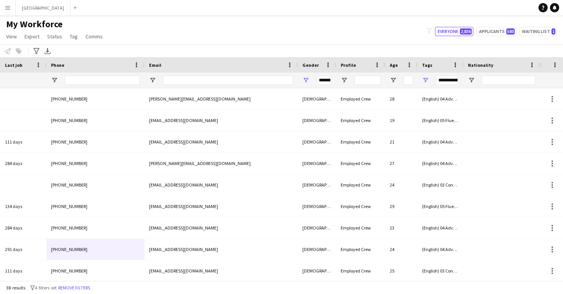
click at [353, 40] on div "My Workforce View Views Default view New view Update view Delete view Edit name…" at bounding box center [281, 31] width 563 height 26
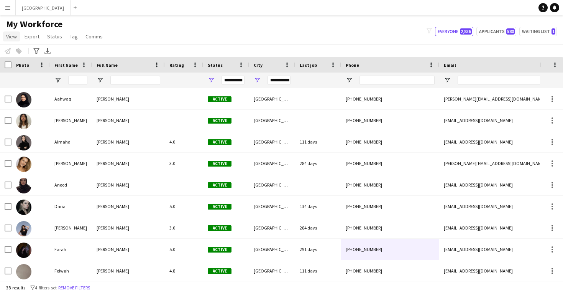
click at [10, 36] on span "View" at bounding box center [11, 36] width 11 height 7
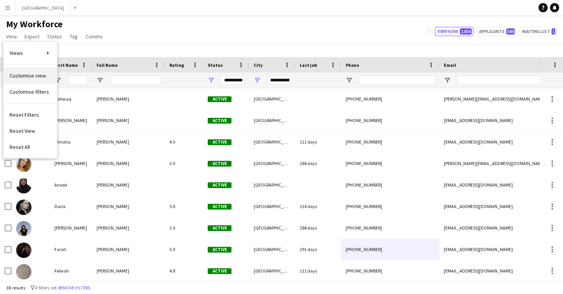
click at [29, 76] on span "Customise view" at bounding box center [28, 75] width 36 height 7
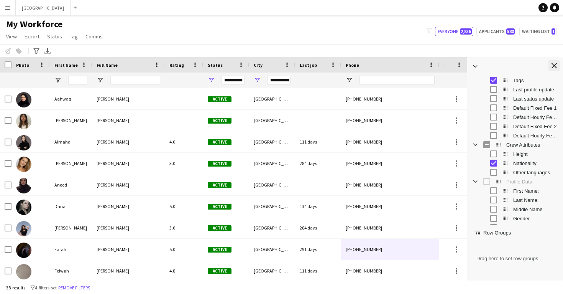
click at [553, 67] on app-icon "Close tool panel" at bounding box center [554, 65] width 5 height 5
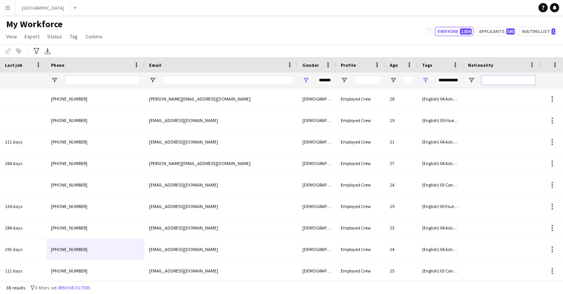
click at [497, 79] on input "Nationality Filter Input" at bounding box center [509, 80] width 54 height 9
click at [473, 79] on span "Open Filter Menu" at bounding box center [471, 80] width 7 height 7
type input "***"
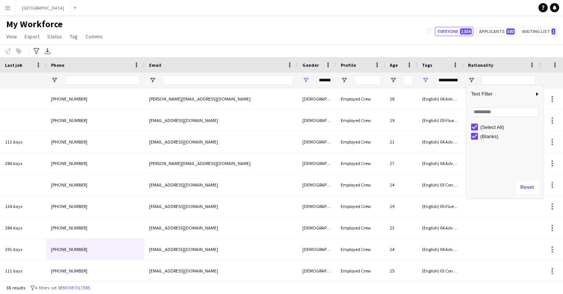
type input "***"
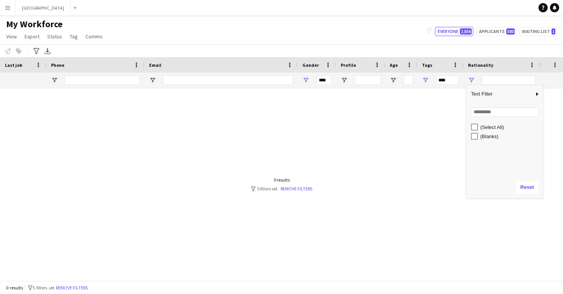
type input "**********"
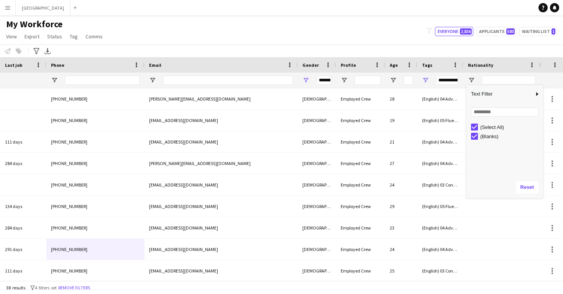
click at [470, 50] on div "Notify workforce Add to tag Select at least one crew to tag him or her. Advance…" at bounding box center [281, 50] width 563 height 13
click at [531, 63] on span at bounding box center [532, 64] width 7 height 7
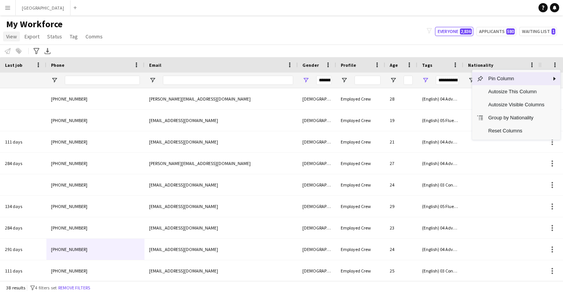
click at [12, 40] on link "View" at bounding box center [11, 36] width 17 height 10
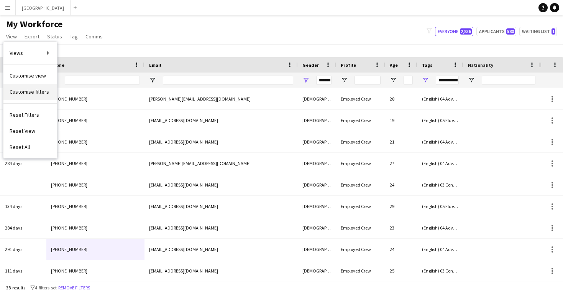
click at [25, 89] on span "Customise filters" at bounding box center [29, 91] width 39 height 7
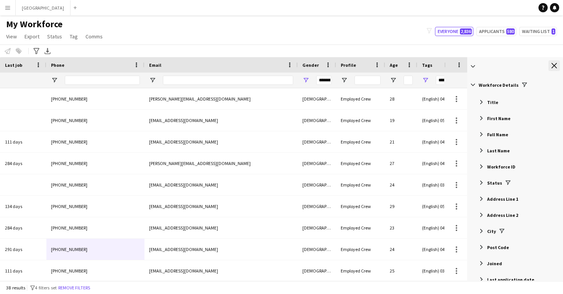
click at [555, 64] on app-icon "Close tool panel" at bounding box center [554, 65] width 5 height 5
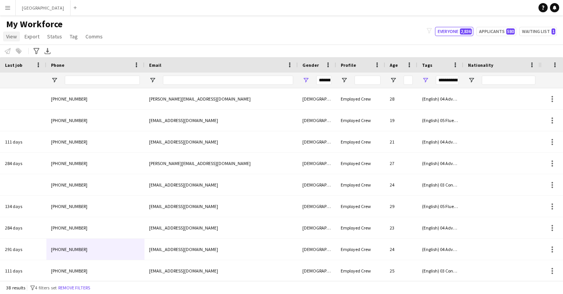
click at [11, 37] on span "View" at bounding box center [11, 36] width 11 height 7
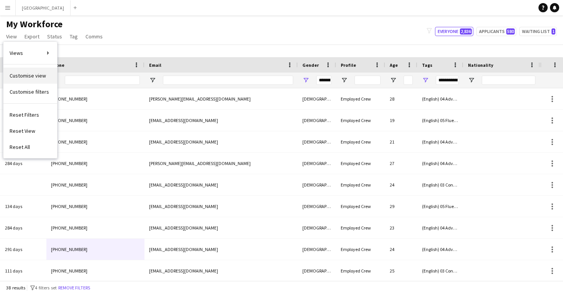
click at [26, 78] on span "Customise view" at bounding box center [28, 75] width 36 height 7
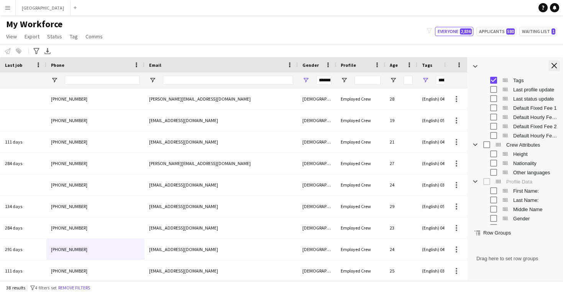
click at [555, 71] on button "Close tool panel" at bounding box center [555, 65] width 12 height 11
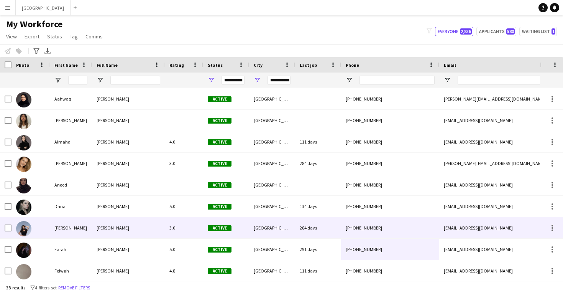
click at [213, 230] on span "Active" at bounding box center [220, 228] width 24 height 6
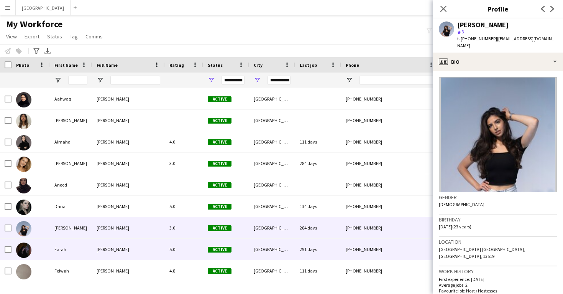
click at [203, 239] on div "5.0" at bounding box center [184, 248] width 38 height 21
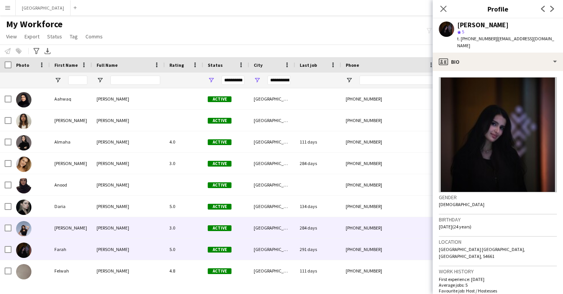
click at [203, 227] on div "3.0" at bounding box center [184, 227] width 38 height 21
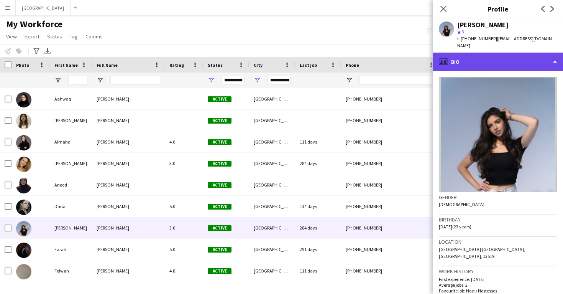
click at [483, 53] on div "profile Bio" at bounding box center [498, 62] width 130 height 18
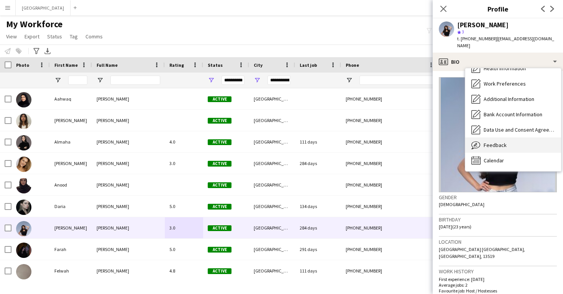
click at [493, 141] on span "Feedback" at bounding box center [495, 144] width 23 height 7
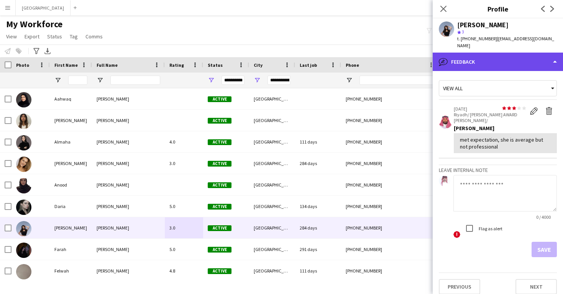
click at [488, 57] on div "bubble-pencil Feedback" at bounding box center [498, 62] width 130 height 18
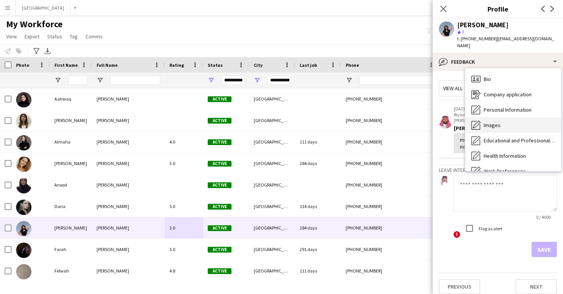
click at [497, 122] on span "Images" at bounding box center [492, 125] width 17 height 7
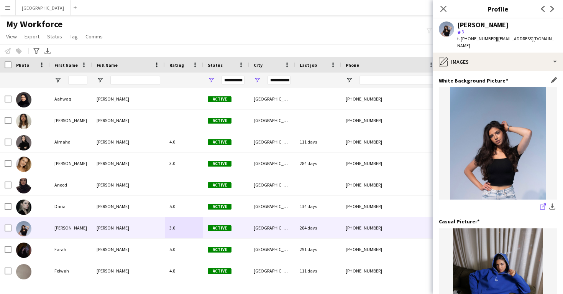
click at [541, 203] on icon "share-external-link-1" at bounding box center [543, 206] width 6 height 6
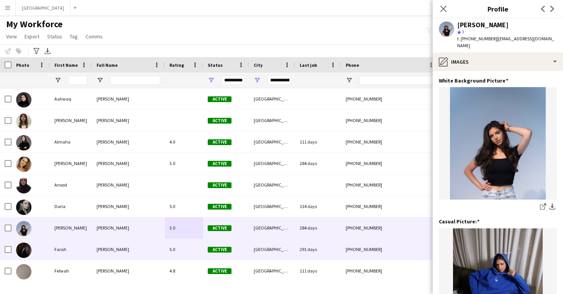
click at [236, 249] on div "Active" at bounding box center [226, 248] width 46 height 21
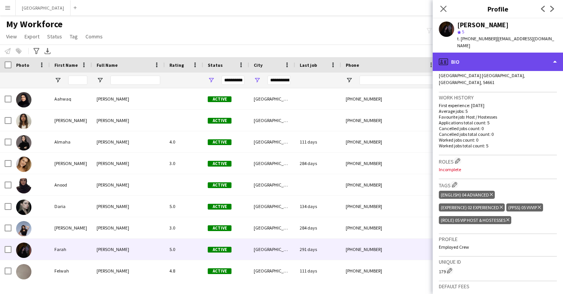
click at [479, 55] on div "profile Bio" at bounding box center [498, 62] width 130 height 18
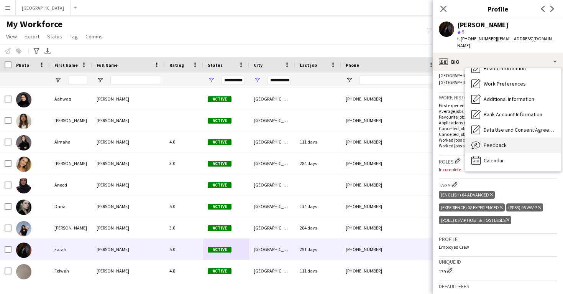
scroll to position [87, 0]
click at [503, 141] on span "Feedback" at bounding box center [495, 144] width 23 height 7
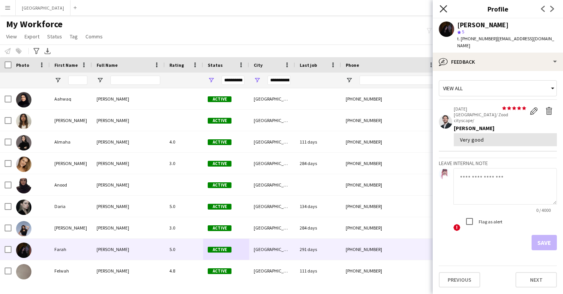
click at [444, 8] on icon at bounding box center [443, 8] width 7 height 7
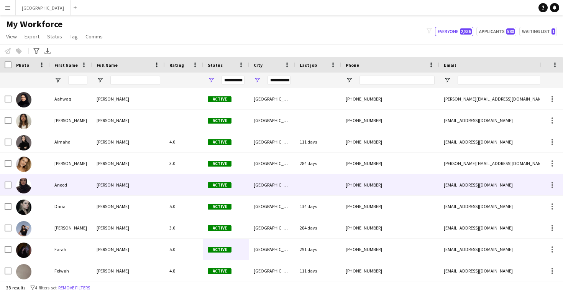
click at [243, 190] on div "Active" at bounding box center [226, 184] width 46 height 21
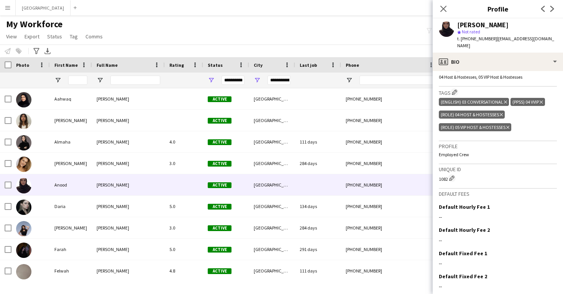
scroll to position [238, 0]
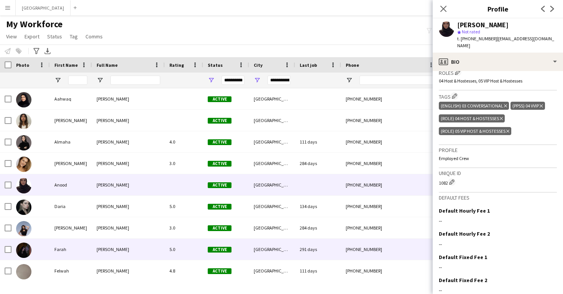
click at [258, 245] on div "[GEOGRAPHIC_DATA]" at bounding box center [272, 248] width 46 height 21
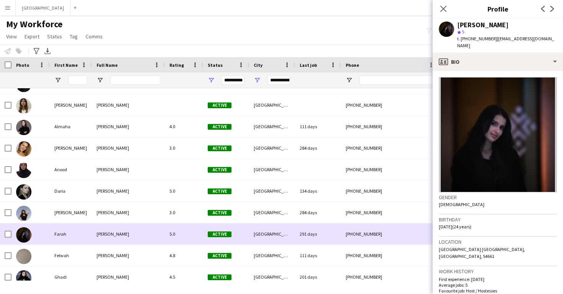
scroll to position [17, 0]
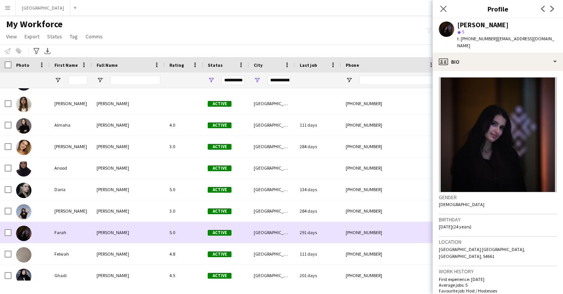
click at [258, 245] on div "[GEOGRAPHIC_DATA]" at bounding box center [272, 253] width 46 height 21
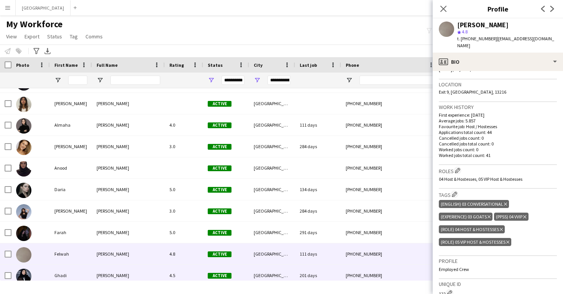
scroll to position [22, 0]
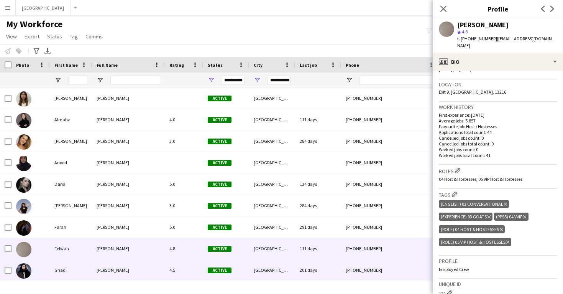
click at [389, 272] on div "[PHONE_NUMBER]" at bounding box center [390, 269] width 98 height 21
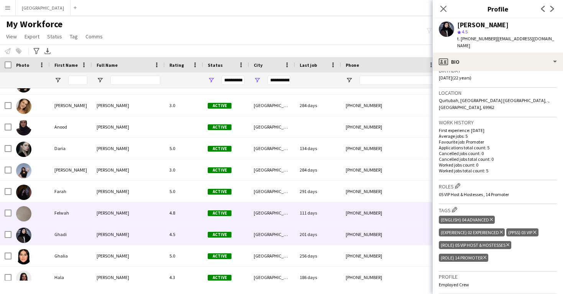
scroll to position [58, 0]
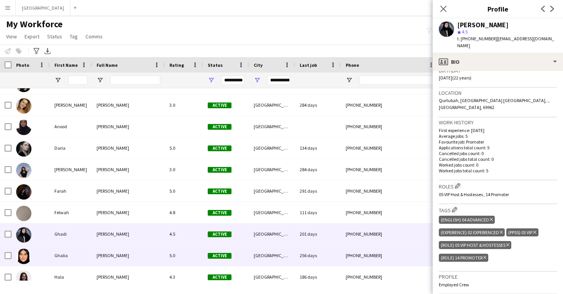
click at [342, 247] on div "[PHONE_NUMBER]" at bounding box center [390, 255] width 98 height 21
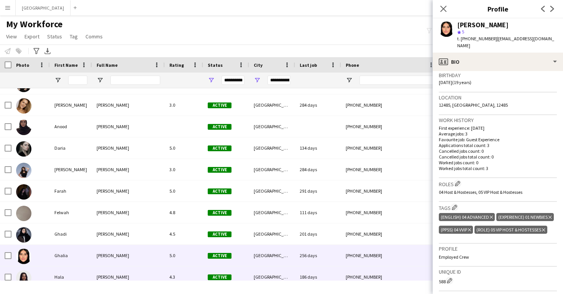
scroll to position [65, 0]
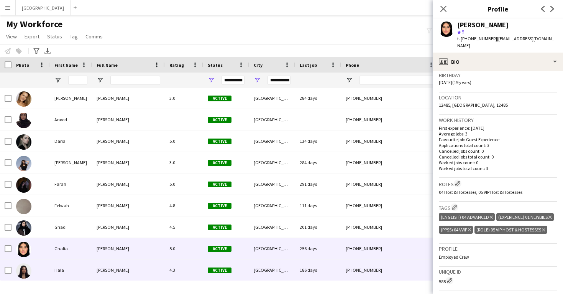
click at [322, 271] on div "186 days" at bounding box center [318, 269] width 46 height 21
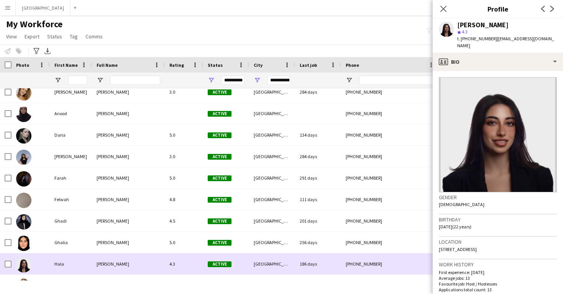
scroll to position [93, 0]
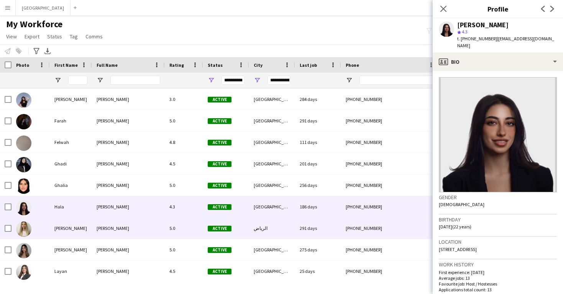
click at [315, 230] on div "291 days" at bounding box center [318, 227] width 46 height 21
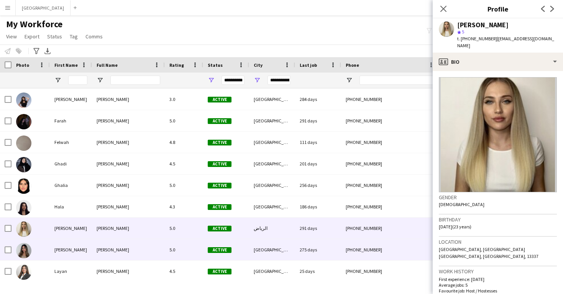
click at [314, 247] on div "275 days" at bounding box center [318, 249] width 46 height 21
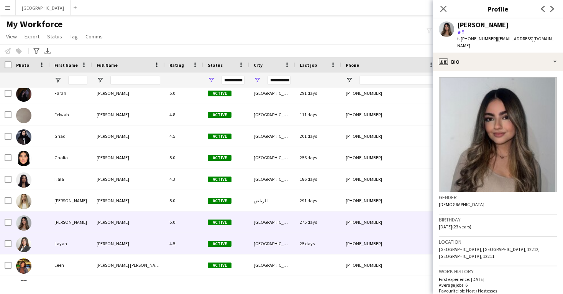
click at [312, 240] on div "25 days" at bounding box center [318, 243] width 46 height 21
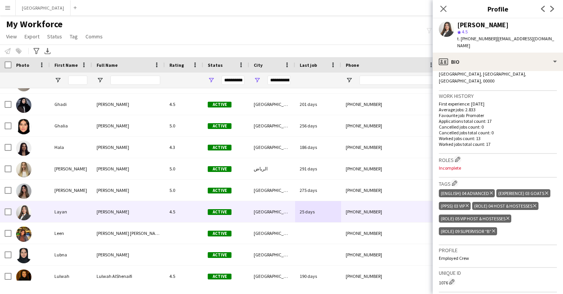
click at [495, 229] on icon at bounding box center [493, 230] width 3 height 3
click at [508, 217] on icon at bounding box center [507, 218] width 3 height 3
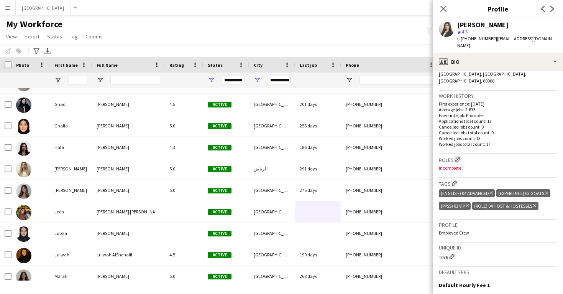
click at [458, 156] on app-icon "Edit crew company roles" at bounding box center [457, 158] width 5 height 5
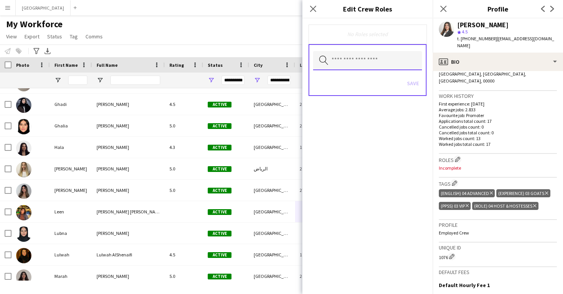
click at [380, 58] on input "text" at bounding box center [367, 60] width 109 height 19
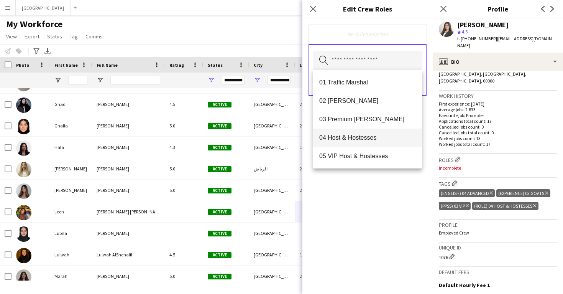
click at [389, 139] on span "04 Host & Hostesses" at bounding box center [367, 137] width 97 height 7
click at [400, 211] on div "04 Host & Hostesses Remove Search by role type Save" at bounding box center [367, 155] width 130 height 275
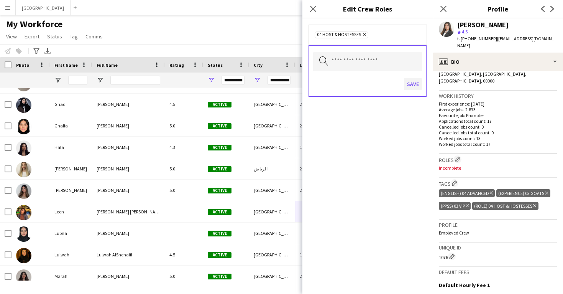
click at [412, 86] on button "Save" at bounding box center [413, 84] width 18 height 12
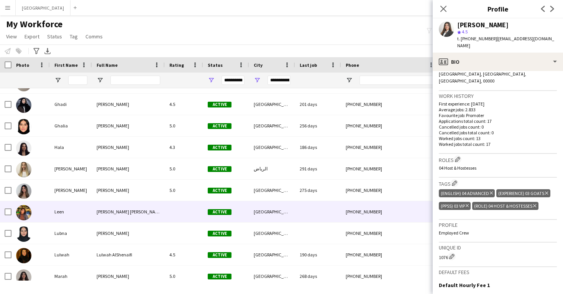
click at [339, 217] on div at bounding box center [318, 211] width 46 height 21
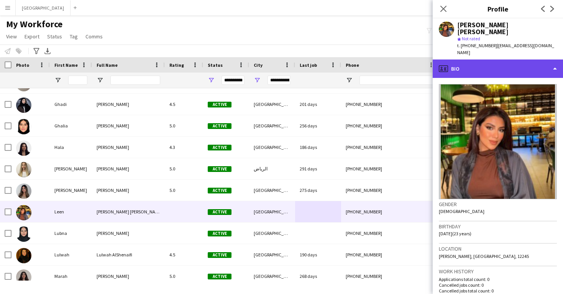
click at [494, 59] on div "profile Bio" at bounding box center [498, 68] width 130 height 18
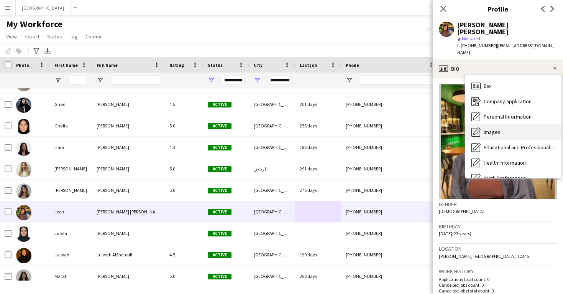
click at [504, 124] on div "Images Images" at bounding box center [513, 131] width 96 height 15
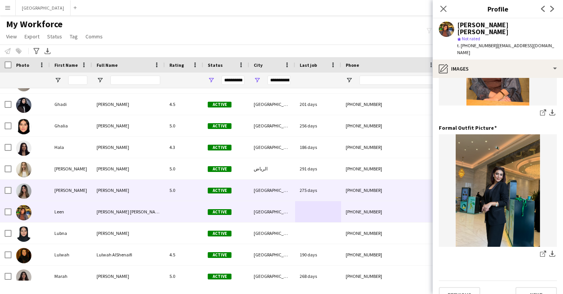
click at [297, 185] on div "275 days" at bounding box center [318, 189] width 46 height 21
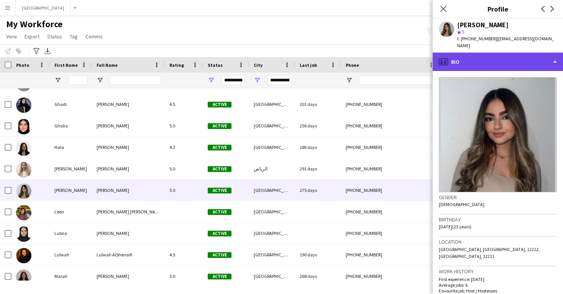
click at [472, 57] on div "profile Bio" at bounding box center [498, 62] width 130 height 18
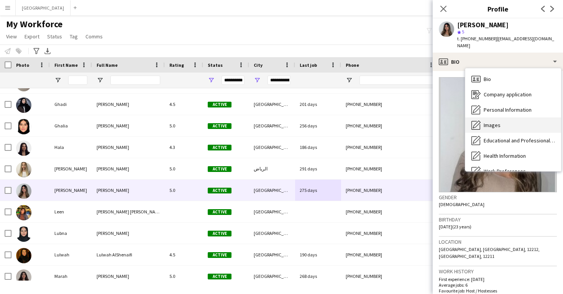
click at [491, 122] on span "Images" at bounding box center [492, 125] width 17 height 7
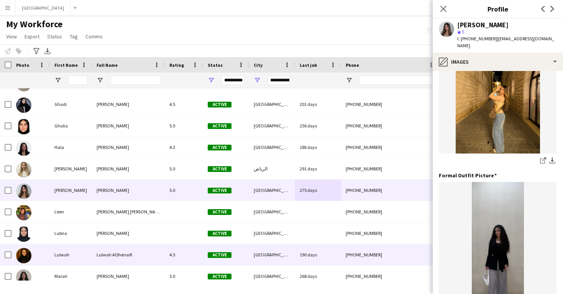
click at [272, 251] on div "[GEOGRAPHIC_DATA]" at bounding box center [272, 254] width 46 height 21
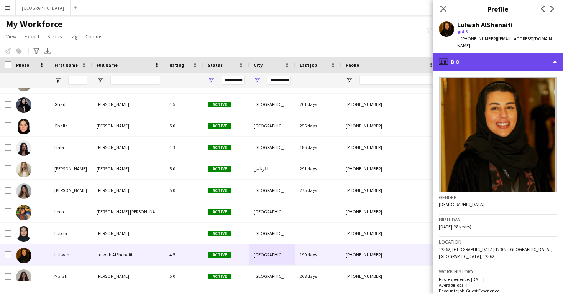
click at [478, 56] on div "profile Bio" at bounding box center [498, 62] width 130 height 18
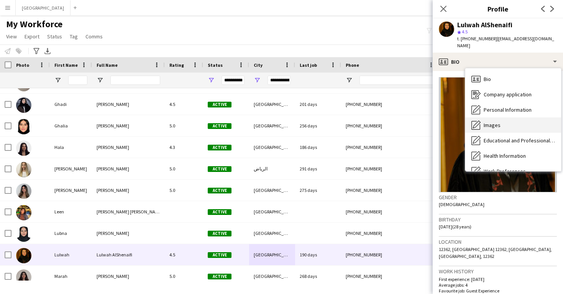
click at [493, 122] on span "Images" at bounding box center [492, 125] width 17 height 7
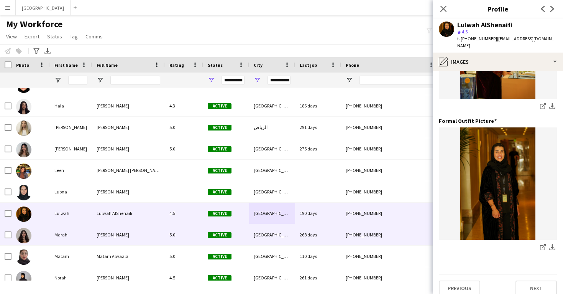
click at [278, 229] on div "[GEOGRAPHIC_DATA]" at bounding box center [272, 234] width 46 height 21
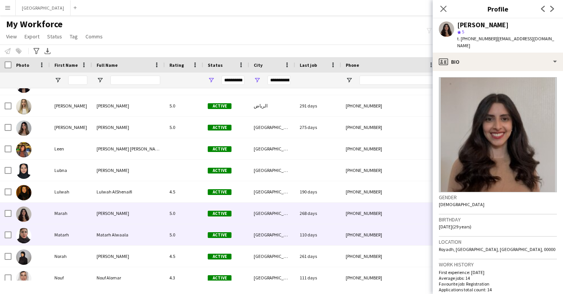
click at [278, 229] on div "[GEOGRAPHIC_DATA]" at bounding box center [272, 234] width 46 height 21
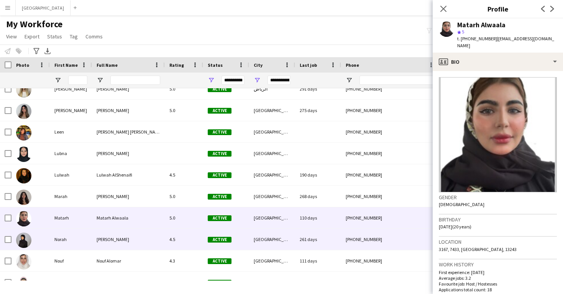
click at [278, 231] on div "[GEOGRAPHIC_DATA]" at bounding box center [272, 238] width 46 height 21
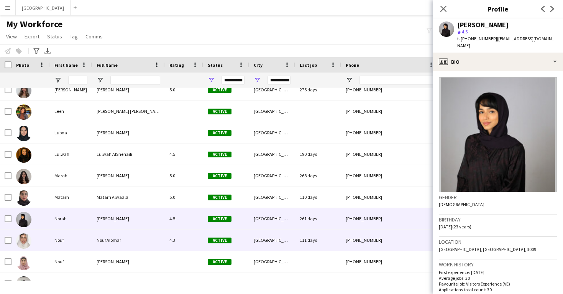
click at [278, 231] on div "[GEOGRAPHIC_DATA]" at bounding box center [272, 239] width 46 height 21
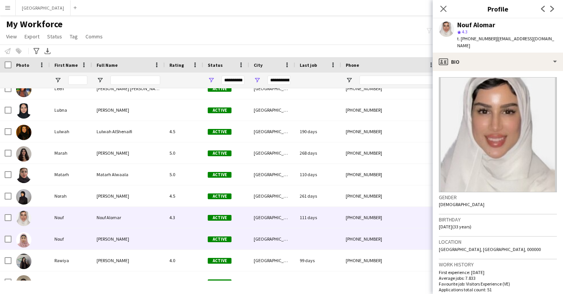
click at [278, 234] on div "[GEOGRAPHIC_DATA]" at bounding box center [272, 238] width 46 height 21
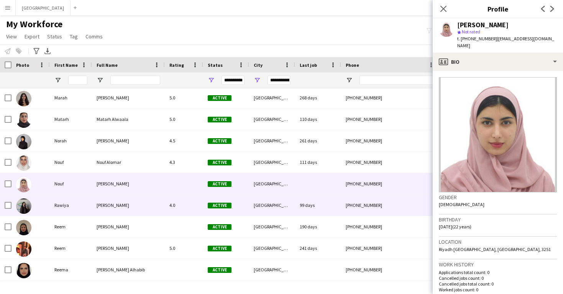
click at [278, 209] on div "[GEOGRAPHIC_DATA]" at bounding box center [272, 204] width 46 height 21
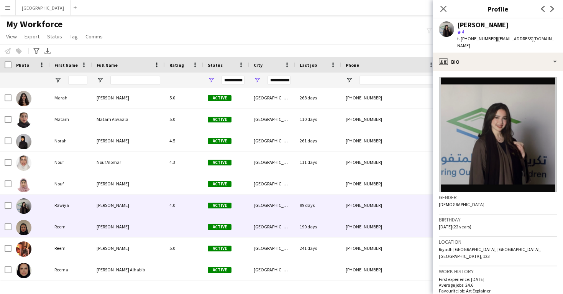
click at [279, 227] on div "[GEOGRAPHIC_DATA]" at bounding box center [272, 226] width 46 height 21
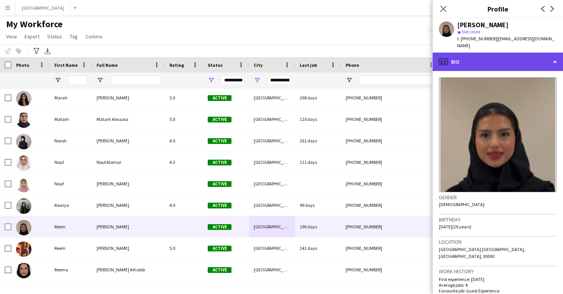
click at [505, 61] on div "profile Bio" at bounding box center [498, 62] width 130 height 18
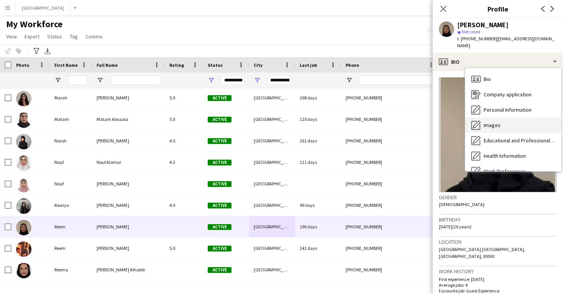
click at [510, 117] on div "Images Images" at bounding box center [513, 124] width 96 height 15
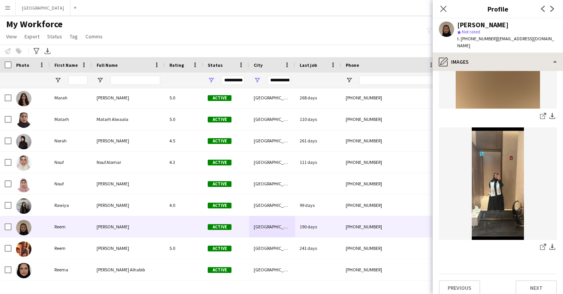
scroll to position [372, 0]
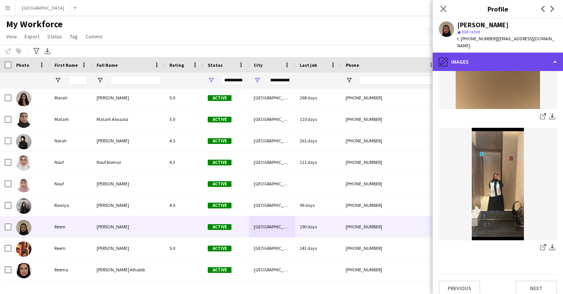
click at [505, 55] on div "pencil4 Images" at bounding box center [498, 62] width 130 height 18
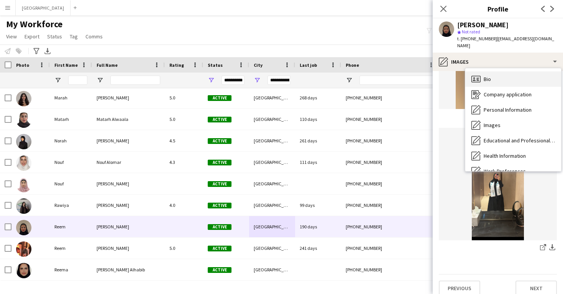
click at [506, 71] on div "Bio Bio" at bounding box center [513, 78] width 96 height 15
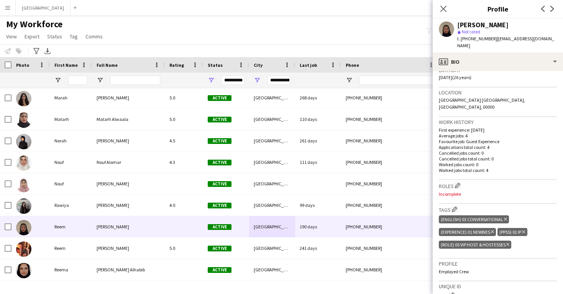
scroll to position [150, 0]
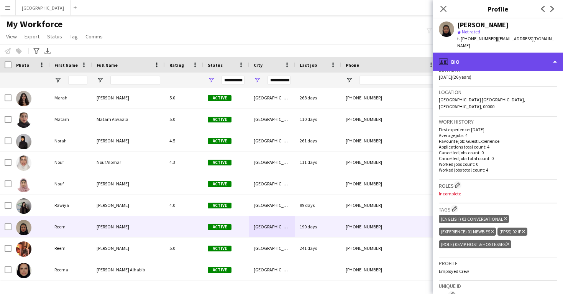
click at [503, 58] on div "profile Bio" at bounding box center [498, 62] width 130 height 18
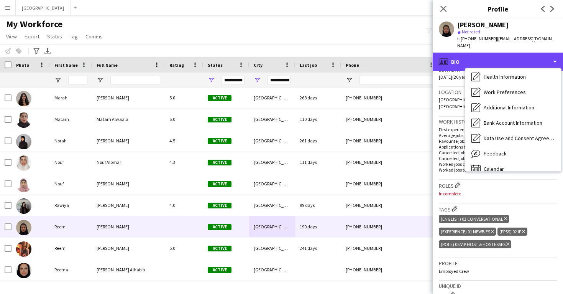
scroll to position [85, 0]
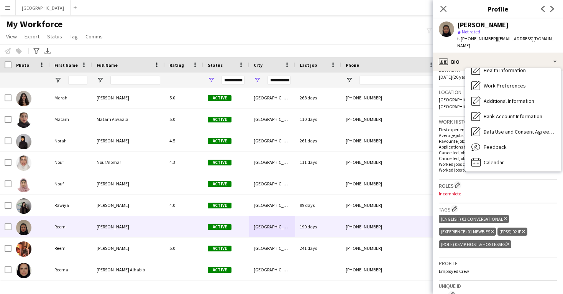
click at [507, 240] on div "(Role) 05 VIP Host & Hostesses Delete tag" at bounding box center [475, 244] width 72 height 8
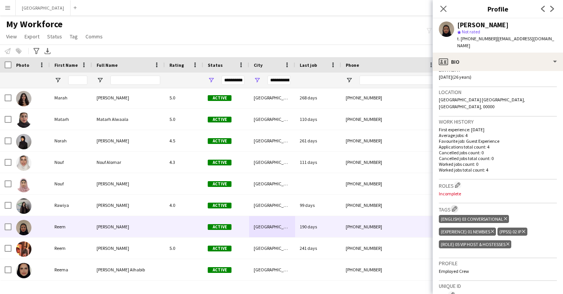
click at [457, 206] on app-icon "Edit crew company tags" at bounding box center [454, 208] width 5 height 5
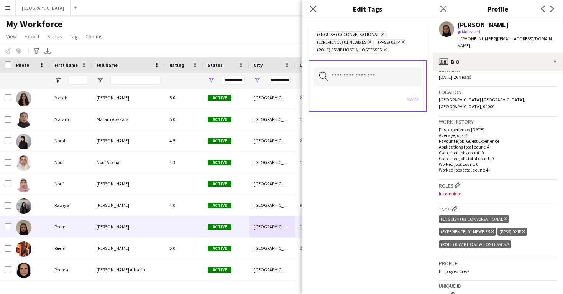
click at [386, 51] on icon "Remove" at bounding box center [384, 49] width 5 height 5
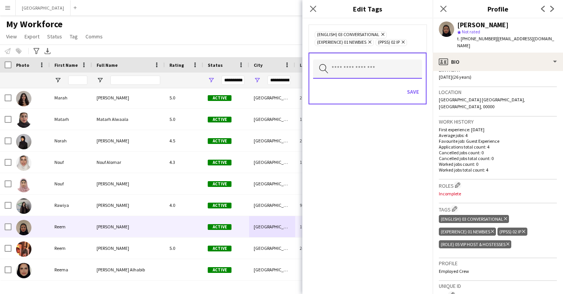
click at [380, 65] on input "text" at bounding box center [367, 68] width 109 height 19
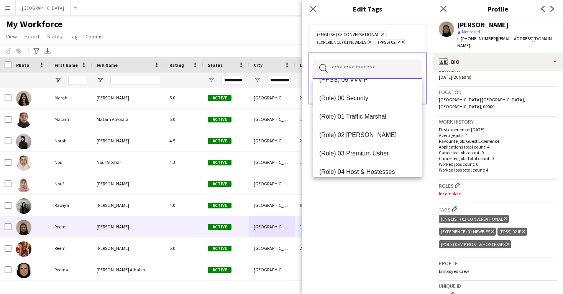
scroll to position [182, 0]
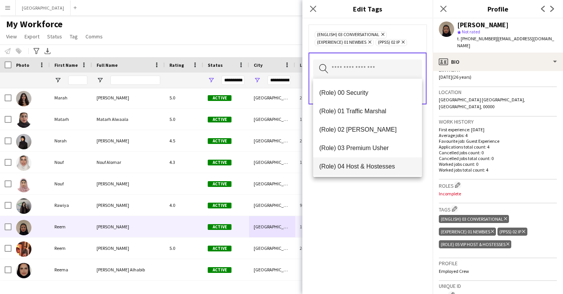
click at [380, 162] on mat-option "(Role) 04 Host & Hostesses" at bounding box center [367, 166] width 109 height 18
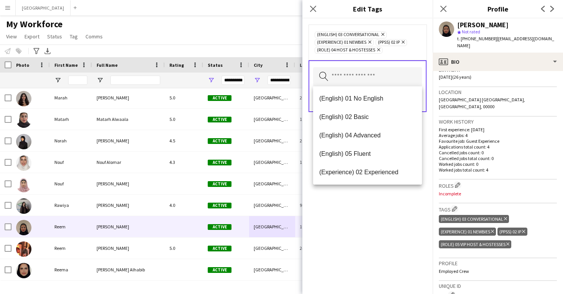
click at [389, 223] on div "(English) 03 Conversational Remove (Experience) 01 Newbies Remove (PPSS) 02 IP …" at bounding box center [367, 155] width 130 height 275
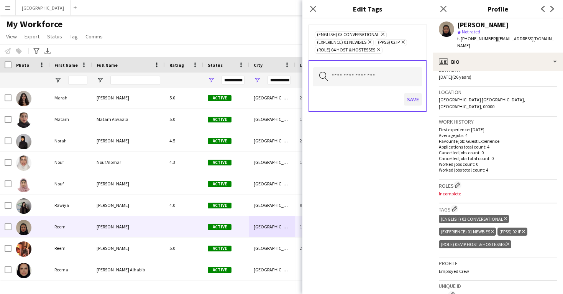
click at [410, 102] on button "Save" at bounding box center [413, 99] width 18 height 12
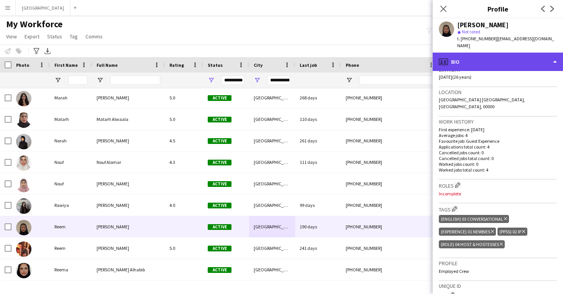
click at [462, 58] on div "profile Bio" at bounding box center [498, 62] width 130 height 18
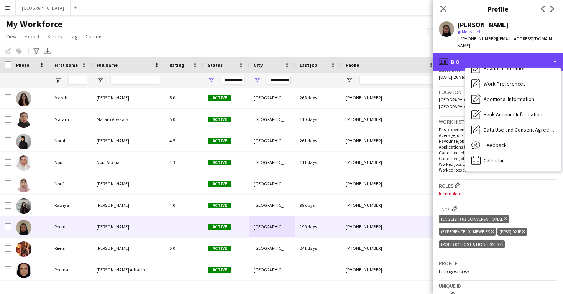
scroll to position [87, 0]
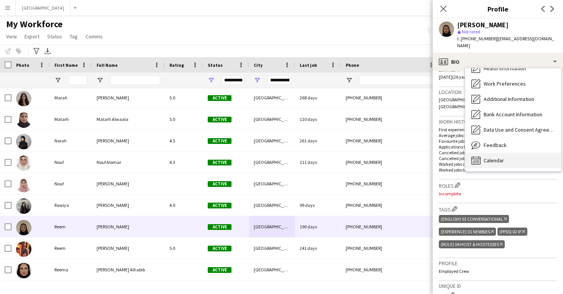
click at [494, 157] on span "Calendar" at bounding box center [494, 160] width 20 height 7
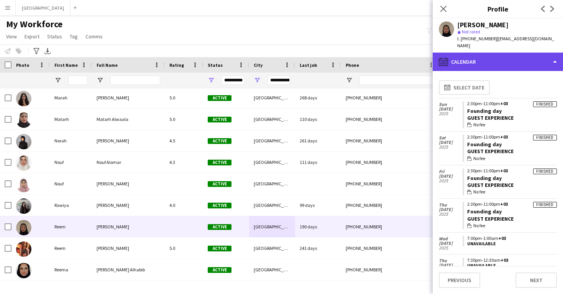
click at [492, 60] on div "calendar-full Calendar" at bounding box center [498, 62] width 130 height 18
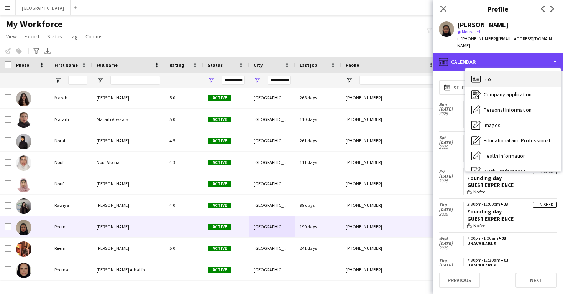
scroll to position [0, 0]
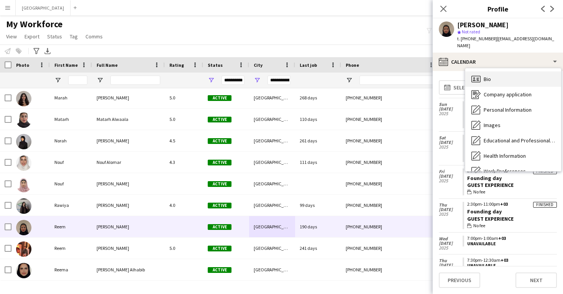
click at [493, 72] on div "Bio Bio" at bounding box center [513, 78] width 96 height 15
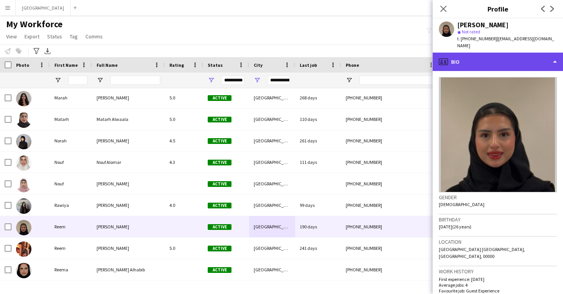
click at [490, 60] on div "profile Bio" at bounding box center [498, 62] width 130 height 18
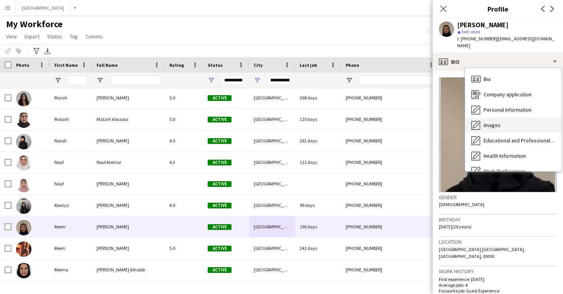
click at [498, 123] on div "Images Images" at bounding box center [513, 124] width 96 height 15
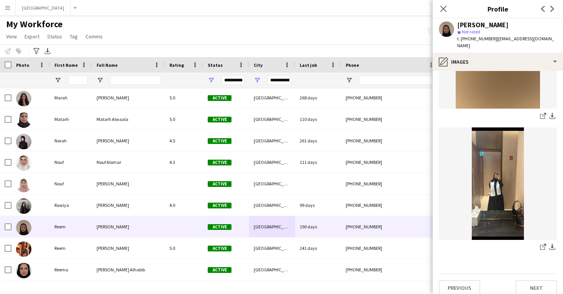
scroll to position [372, 0]
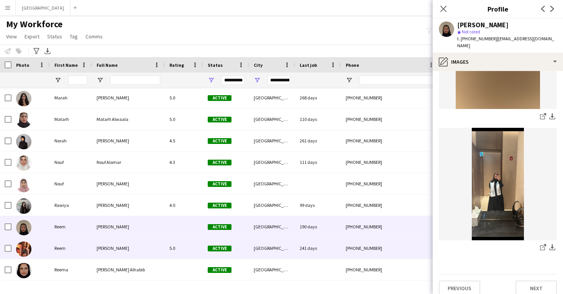
click at [300, 239] on div "241 days" at bounding box center [318, 247] width 46 height 21
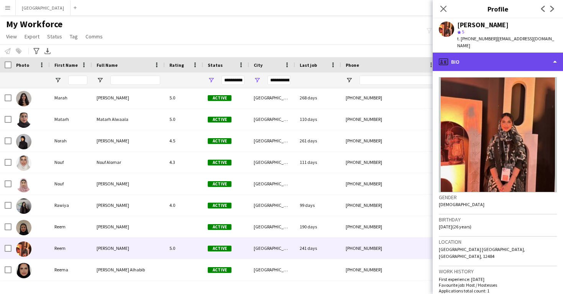
click at [487, 53] on div "profile Bio" at bounding box center [498, 62] width 130 height 18
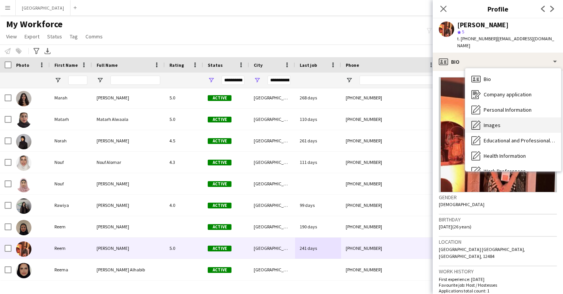
click at [506, 122] on div "Images Images" at bounding box center [513, 124] width 96 height 15
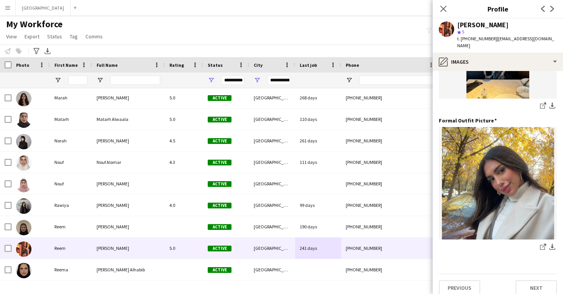
scroll to position [242, 0]
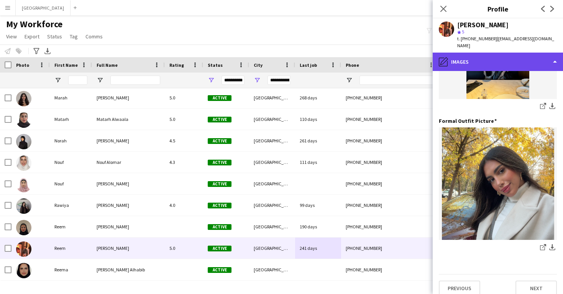
click at [489, 60] on div "pencil4 Images" at bounding box center [498, 62] width 130 height 18
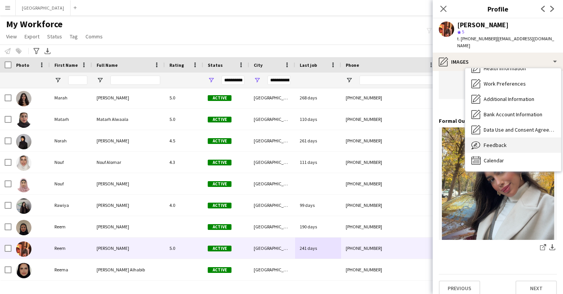
scroll to position [87, 0]
click at [509, 137] on div "Feedback Feedback" at bounding box center [513, 144] width 96 height 15
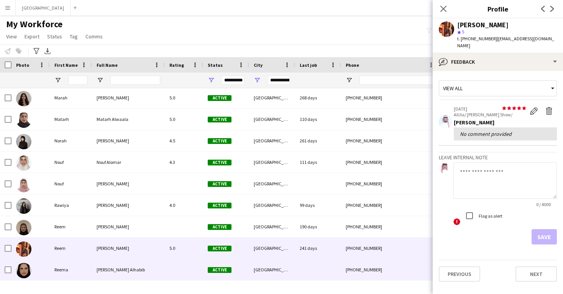
click at [316, 266] on div at bounding box center [318, 269] width 46 height 21
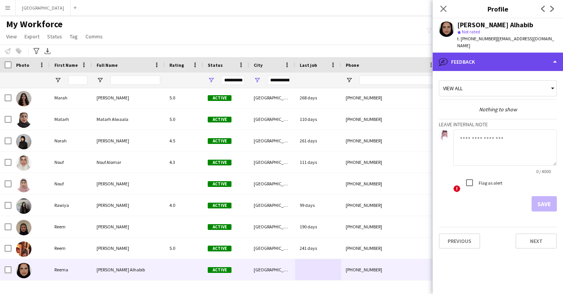
click at [484, 60] on div "bubble-pencil Feedback" at bounding box center [498, 62] width 130 height 18
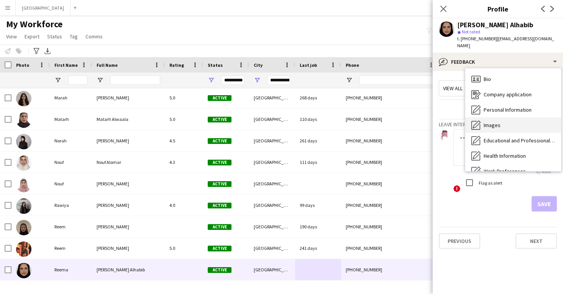
click at [498, 122] on span "Images" at bounding box center [492, 125] width 17 height 7
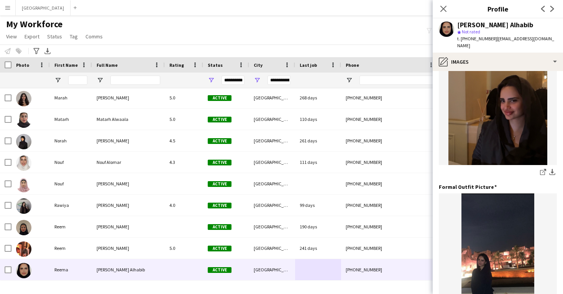
scroll to position [174, 0]
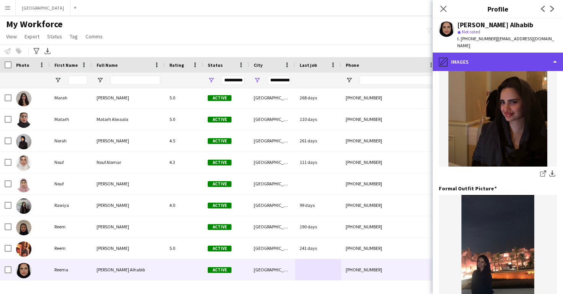
click at [487, 53] on div "pencil4 Images" at bounding box center [498, 62] width 130 height 18
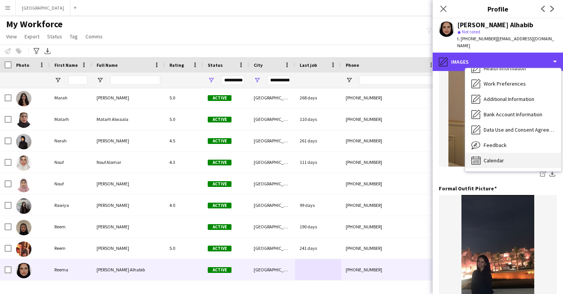
scroll to position [87, 0]
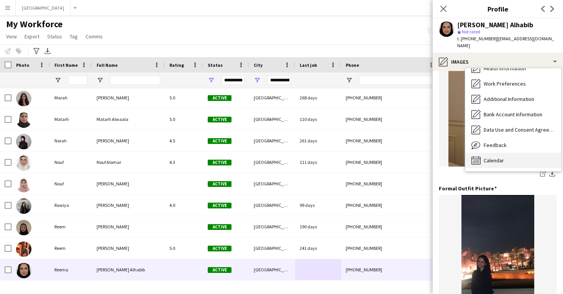
click at [508, 153] on div "Calendar Calendar" at bounding box center [513, 160] width 96 height 15
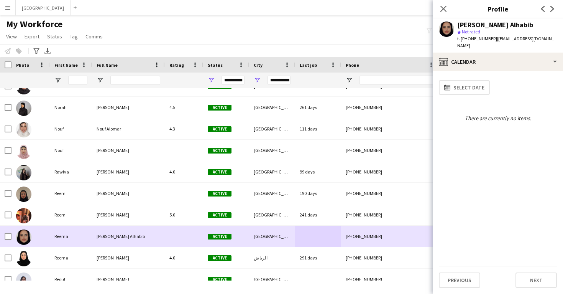
scroll to position [400, 0]
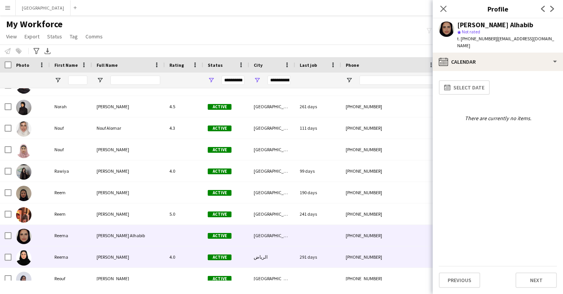
click at [287, 263] on div "الرياض" at bounding box center [272, 256] width 46 height 21
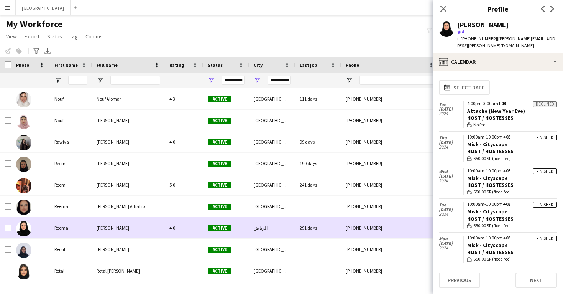
scroll to position [443, 0]
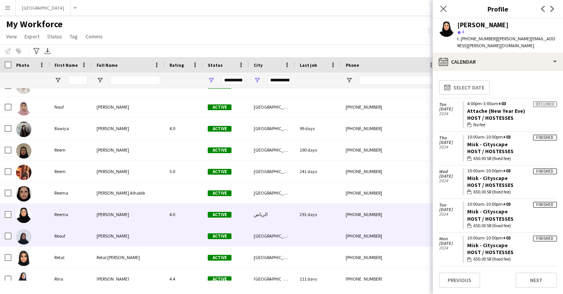
click at [274, 240] on div "[GEOGRAPHIC_DATA]" at bounding box center [272, 235] width 46 height 21
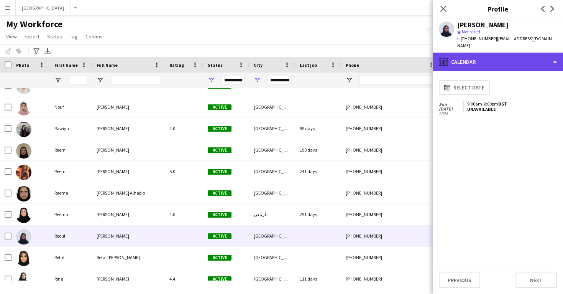
click at [476, 53] on div "calendar-full Calendar" at bounding box center [498, 62] width 130 height 18
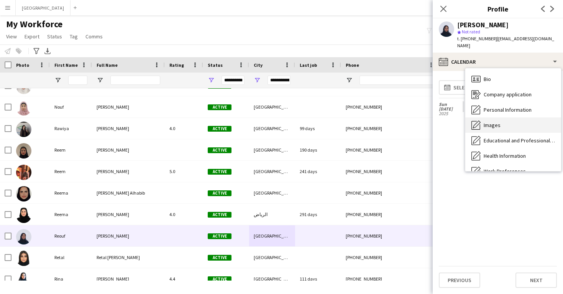
click at [495, 122] on span "Images" at bounding box center [492, 125] width 17 height 7
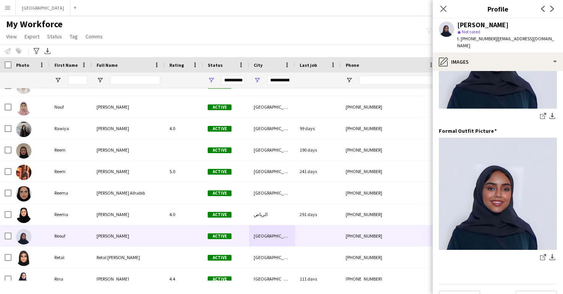
scroll to position [238, 0]
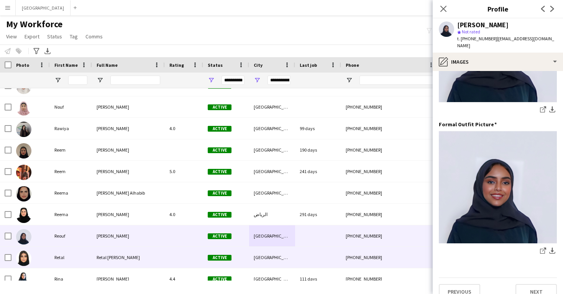
click at [303, 258] on div at bounding box center [318, 256] width 46 height 21
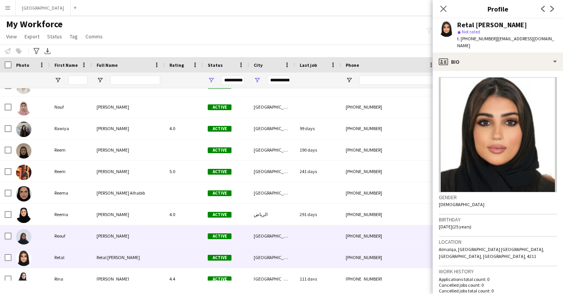
click at [304, 242] on div at bounding box center [318, 235] width 46 height 21
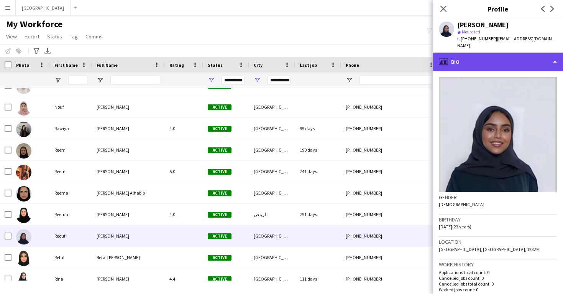
click at [513, 62] on div "profile Bio" at bounding box center [498, 62] width 130 height 18
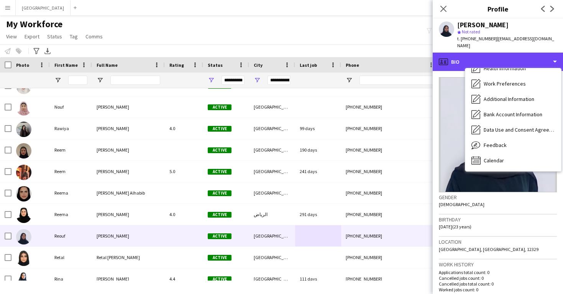
scroll to position [87, 0]
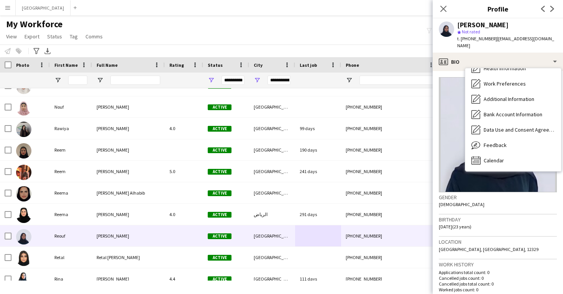
click at [516, 238] on h3 "Location" at bounding box center [498, 241] width 118 height 7
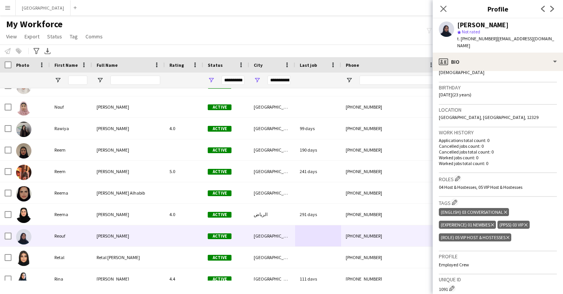
scroll to position [136, 0]
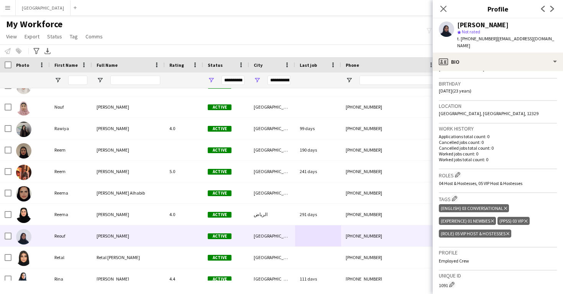
click at [509, 232] on icon at bounding box center [507, 233] width 3 height 3
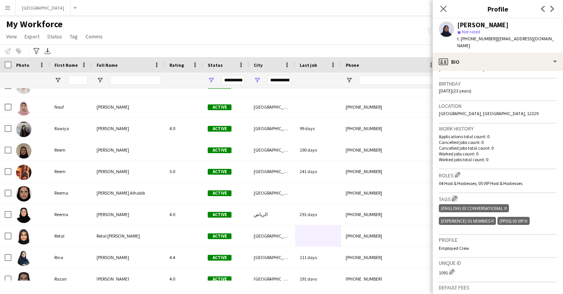
click at [455, 196] on app-icon "Edit crew company tags" at bounding box center [454, 198] width 5 height 5
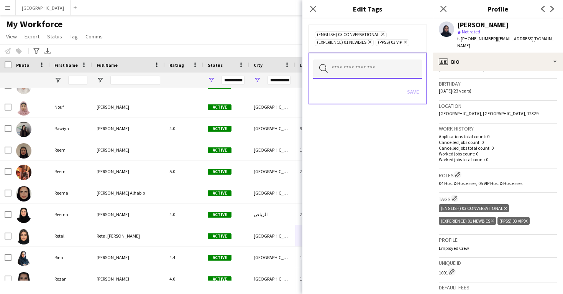
click at [357, 75] on input "text" at bounding box center [367, 68] width 109 height 19
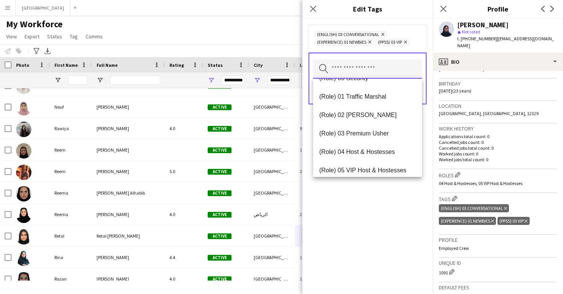
scroll to position [198, 0]
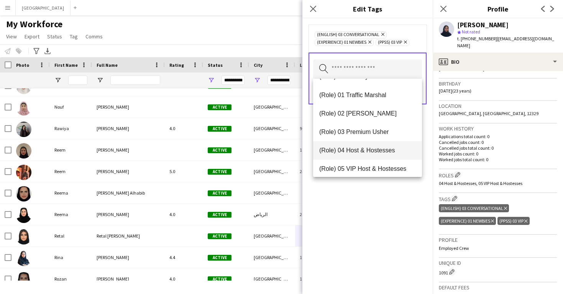
click at [369, 150] on span "(Role) 04 Host & Hostesses" at bounding box center [367, 149] width 97 height 7
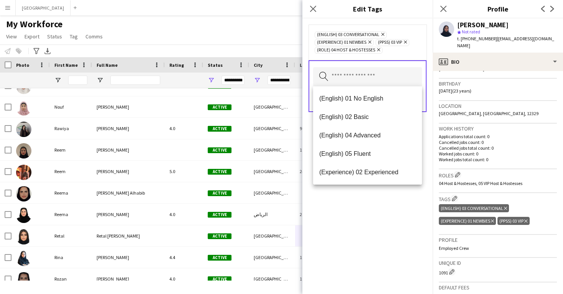
click at [383, 216] on div "(English) 03 Conversational Remove (Experience) 01 Newbies Remove (PPSS) 03 VIP…" at bounding box center [367, 155] width 130 height 275
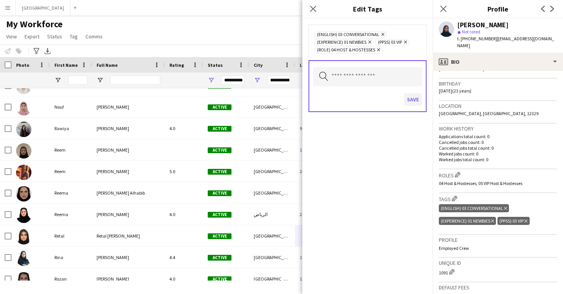
click at [414, 99] on button "Save" at bounding box center [413, 99] width 18 height 12
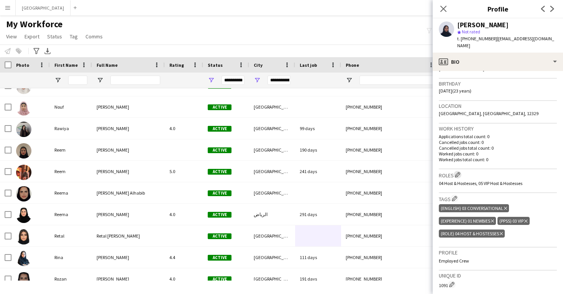
click at [460, 172] on app-icon "Edit crew company roles" at bounding box center [457, 174] width 5 height 5
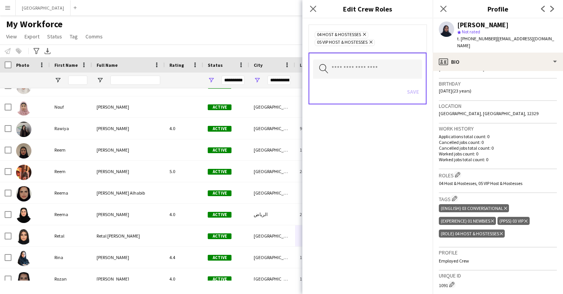
click at [373, 43] on icon "Remove" at bounding box center [370, 41] width 5 height 5
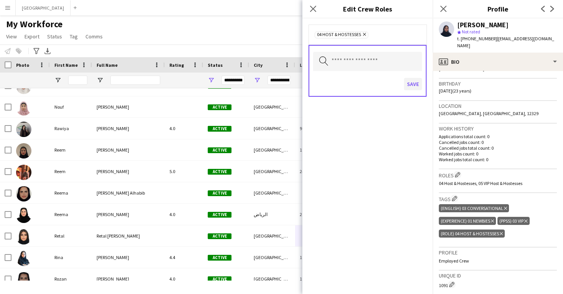
click at [412, 85] on button "Save" at bounding box center [413, 84] width 18 height 12
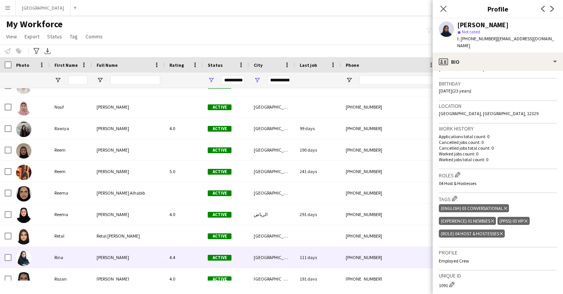
click at [309, 251] on div "111 days" at bounding box center [318, 256] width 46 height 21
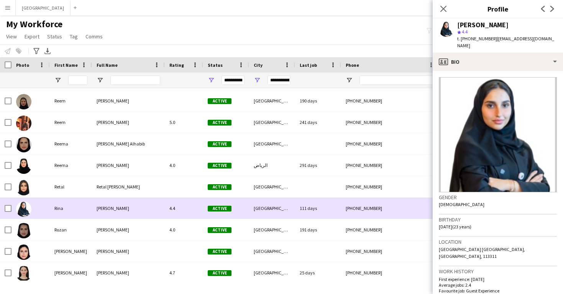
scroll to position [493, 0]
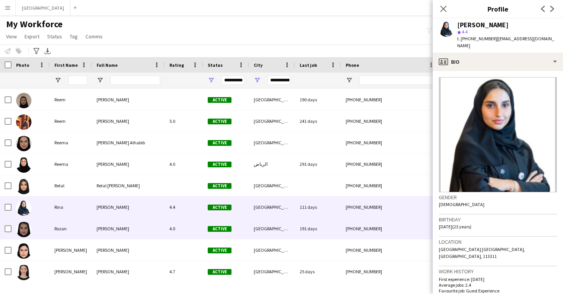
click at [309, 237] on div "191 days" at bounding box center [318, 228] width 46 height 21
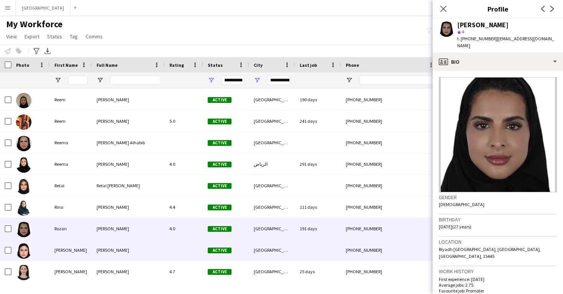
click at [308, 250] on div at bounding box center [318, 249] width 46 height 21
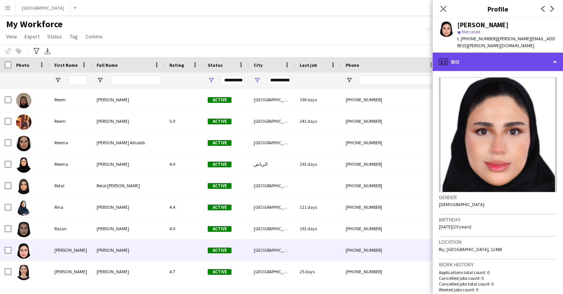
click at [478, 53] on div "profile Bio" at bounding box center [498, 62] width 130 height 18
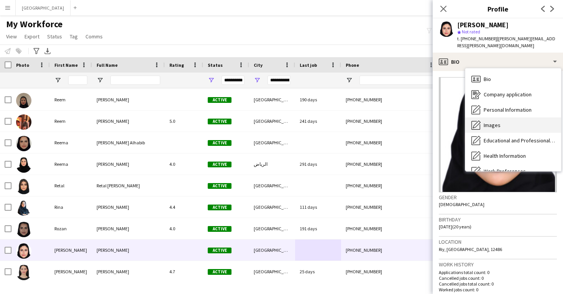
click at [495, 124] on div "Images Images" at bounding box center [513, 124] width 96 height 15
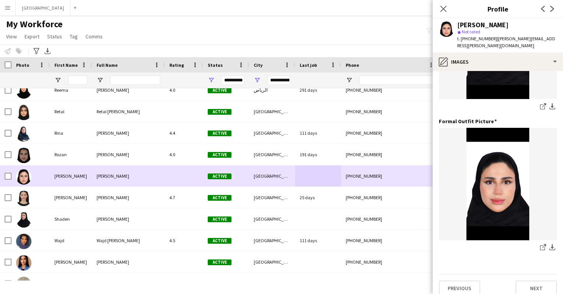
scroll to position [581, 0]
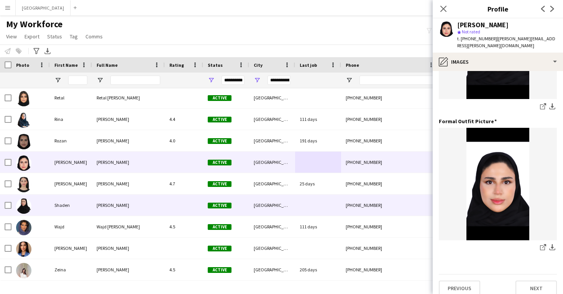
click at [266, 204] on div "[GEOGRAPHIC_DATA]" at bounding box center [272, 204] width 46 height 21
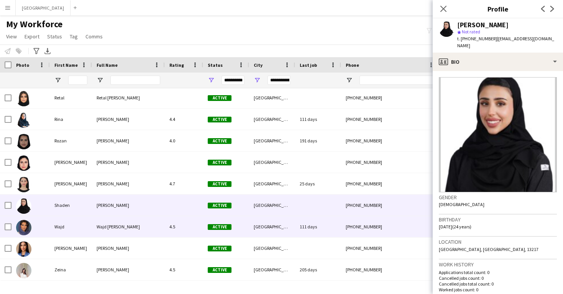
click at [351, 236] on div "[PHONE_NUMBER]" at bounding box center [390, 226] width 98 height 21
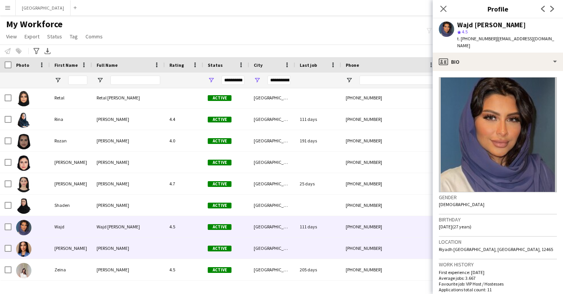
click at [347, 242] on div "[PHONE_NUMBER]" at bounding box center [390, 247] width 98 height 21
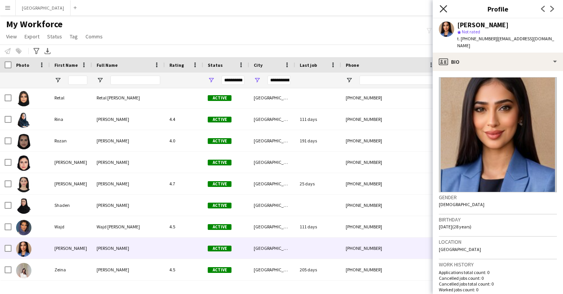
click at [445, 12] on icon "Close pop-in" at bounding box center [443, 8] width 7 height 7
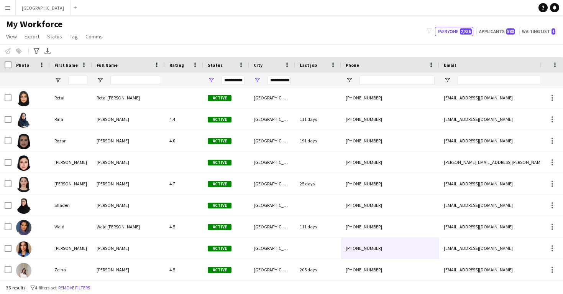
click at [85, 291] on div "36 results filter-1 4 filters set Remove filters" at bounding box center [281, 287] width 563 height 13
click at [85, 291] on button "Remove filters" at bounding box center [74, 287] width 35 height 8
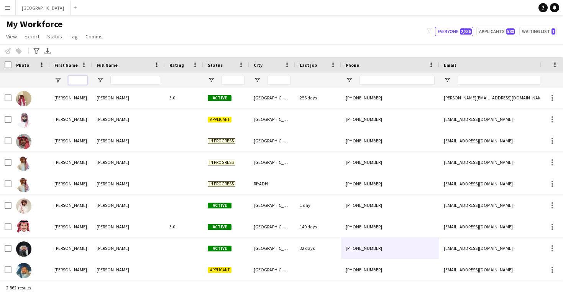
click at [77, 82] on input "First Name Filter Input" at bounding box center [77, 80] width 19 height 9
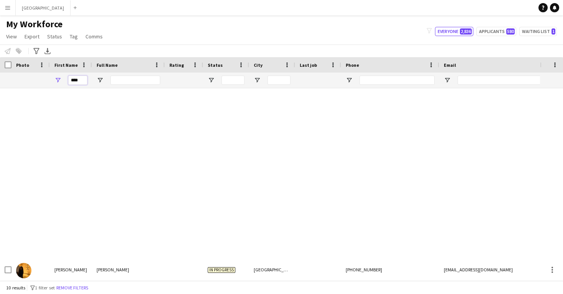
scroll to position [1, 0]
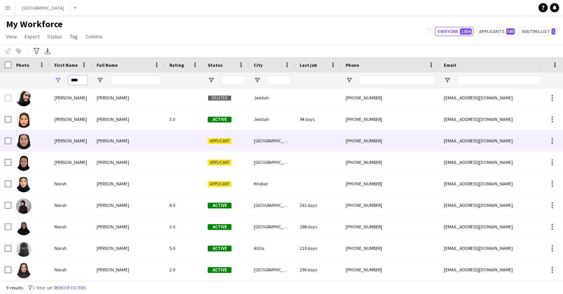
type input "****"
click at [158, 141] on div "[PERSON_NAME]" at bounding box center [128, 140] width 73 height 21
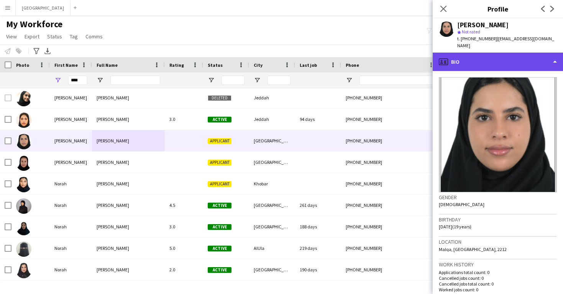
click at [500, 53] on div "profile Bio" at bounding box center [498, 62] width 130 height 18
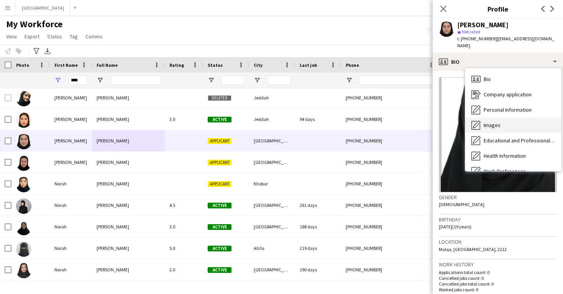
click at [512, 119] on div "Images Images" at bounding box center [513, 124] width 96 height 15
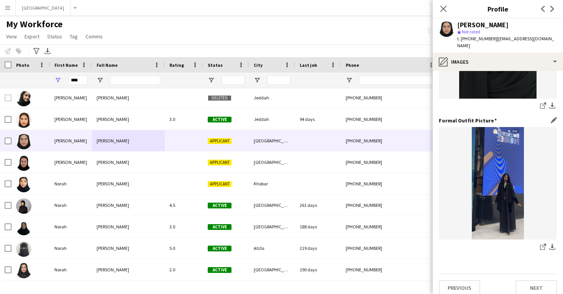
scroll to position [242, 0]
click at [472, 40] on span "t. [PHONE_NUMBER]" at bounding box center [477, 39] width 40 height 6
copy span "966532381108"
click at [502, 39] on span "| [EMAIL_ADDRESS][DOMAIN_NAME]" at bounding box center [505, 42] width 97 height 13
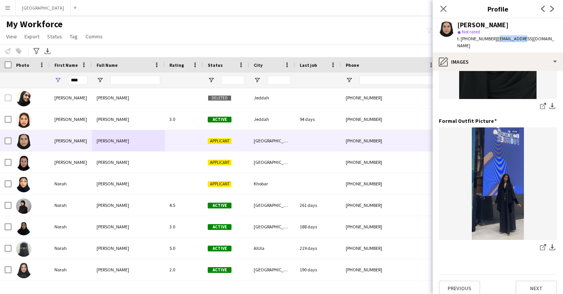
click at [502, 39] on span "| [EMAIL_ADDRESS][DOMAIN_NAME]" at bounding box center [505, 42] width 97 height 13
copy span "alzomannora"
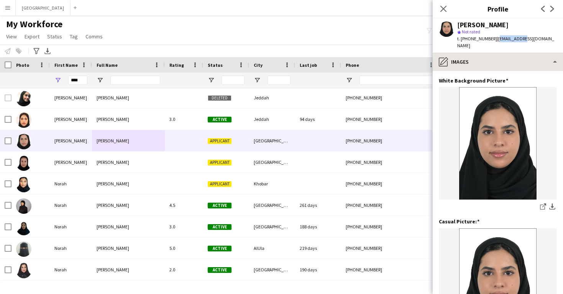
scroll to position [0, 0]
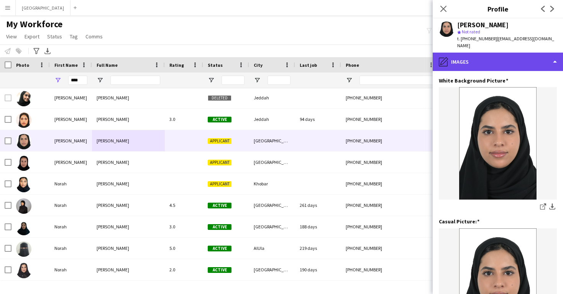
click at [466, 55] on div "pencil4 Images" at bounding box center [498, 62] width 130 height 18
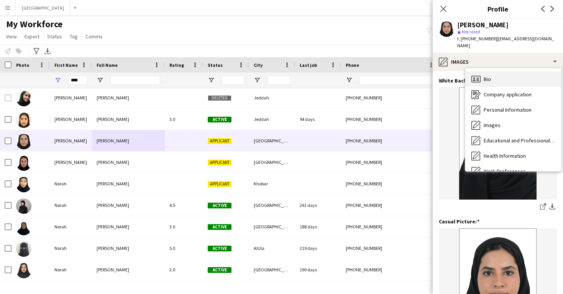
click at [474, 74] on icon "Bio" at bounding box center [476, 78] width 9 height 9
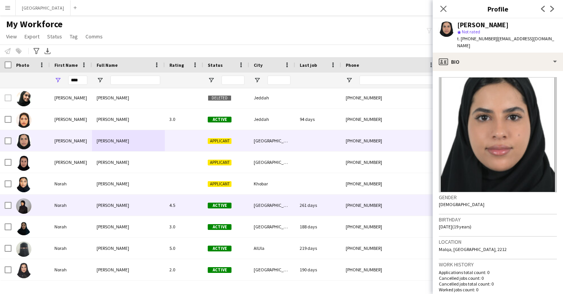
click at [205, 207] on div "Active" at bounding box center [226, 204] width 46 height 21
